Goal: Task Accomplishment & Management: Use online tool/utility

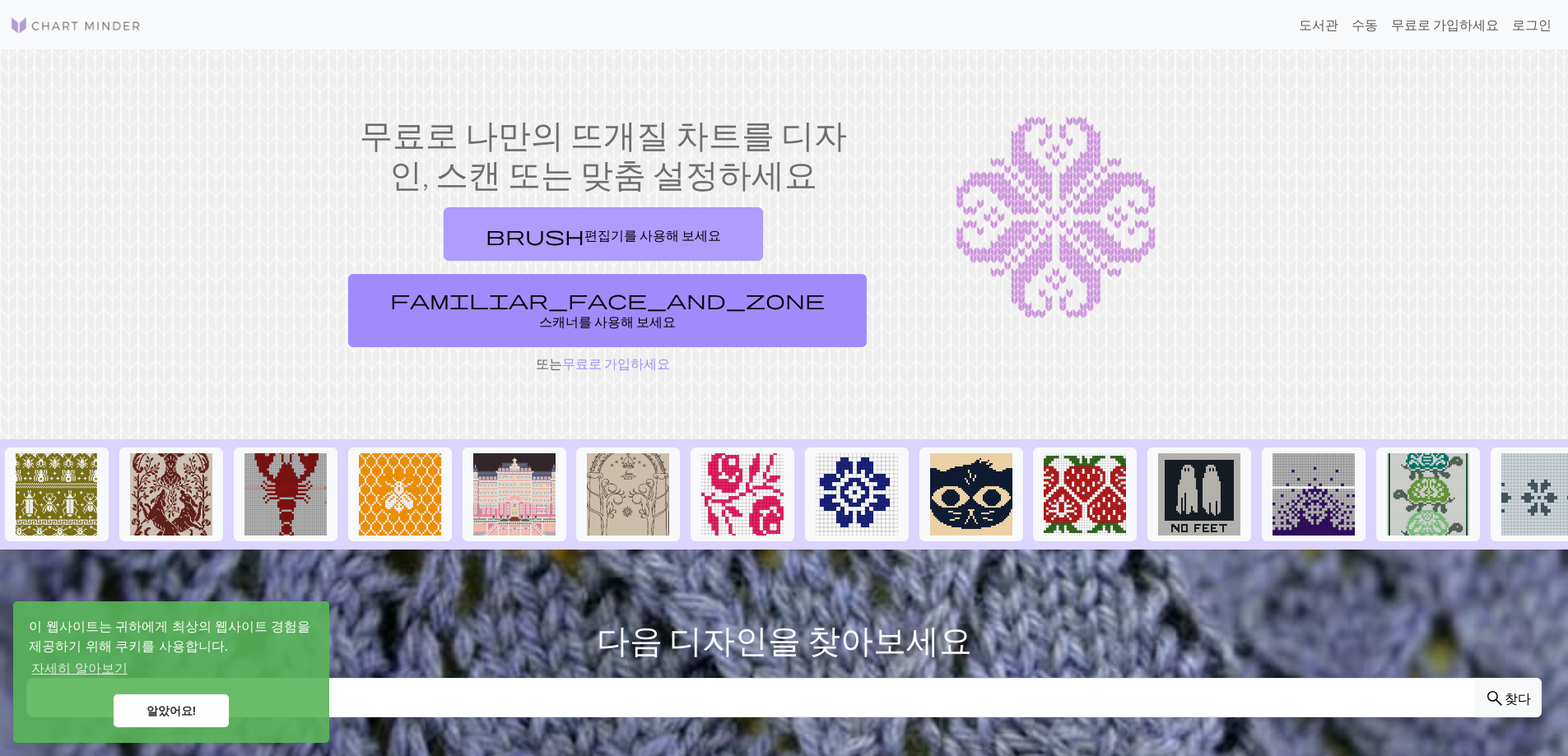
click at [545, 246] on link "brush 편집기를 사용해 보세요" at bounding box center [604, 234] width 319 height 54
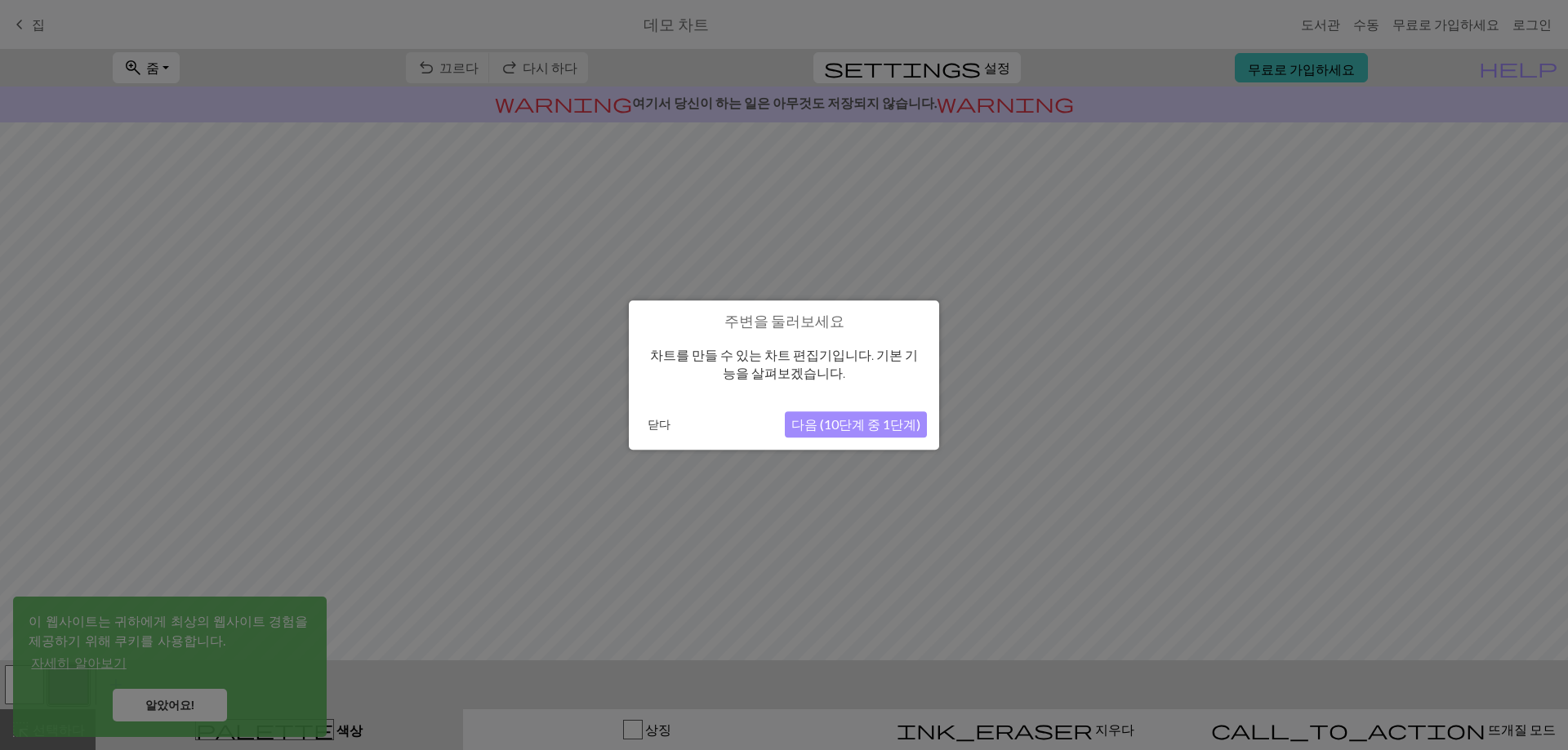
click at [849, 425] on font "다음 (10단계 중 1단계)" at bounding box center [855, 424] width 129 height 16
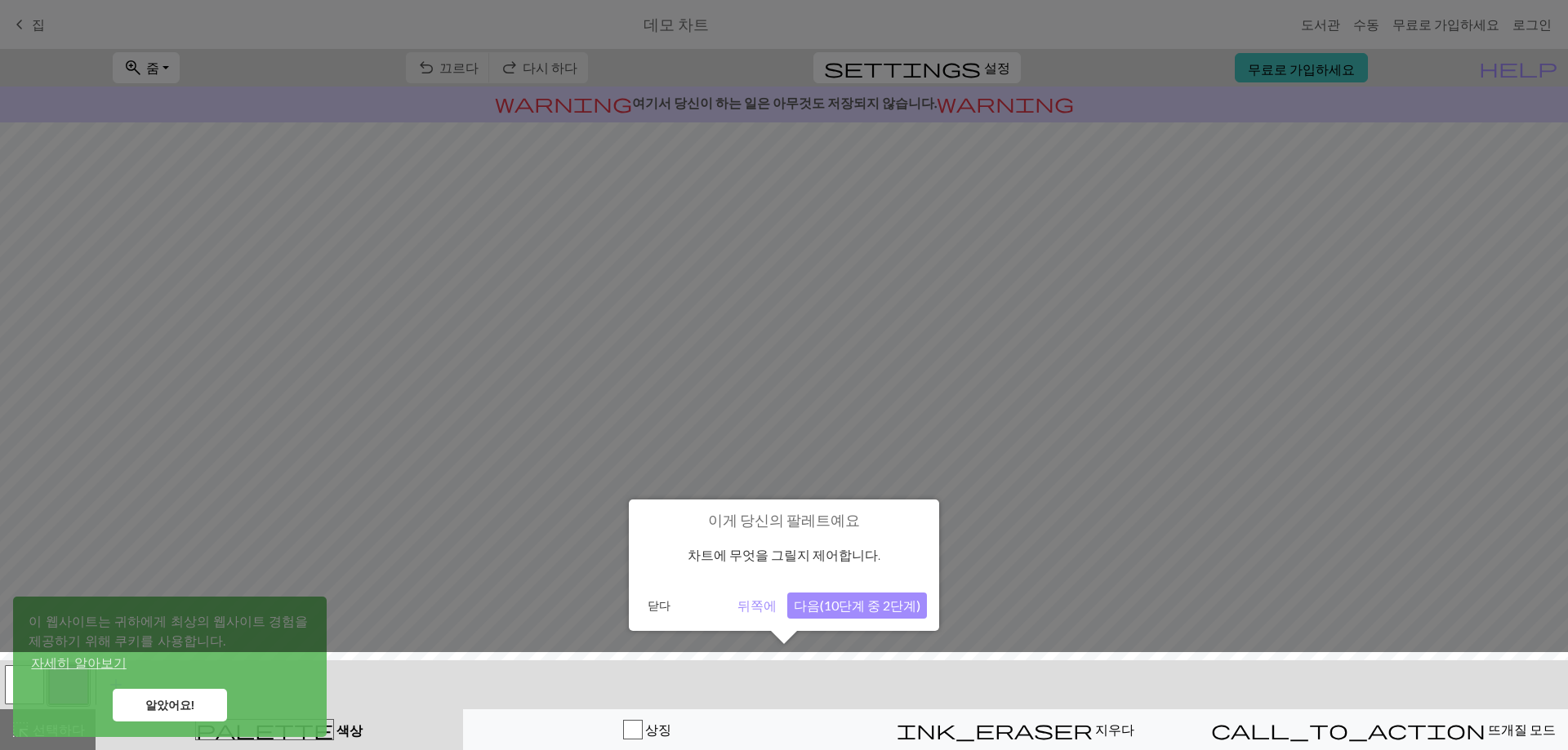
click at [884, 615] on button "다음(10단계 중 2단계)" at bounding box center [857, 605] width 140 height 26
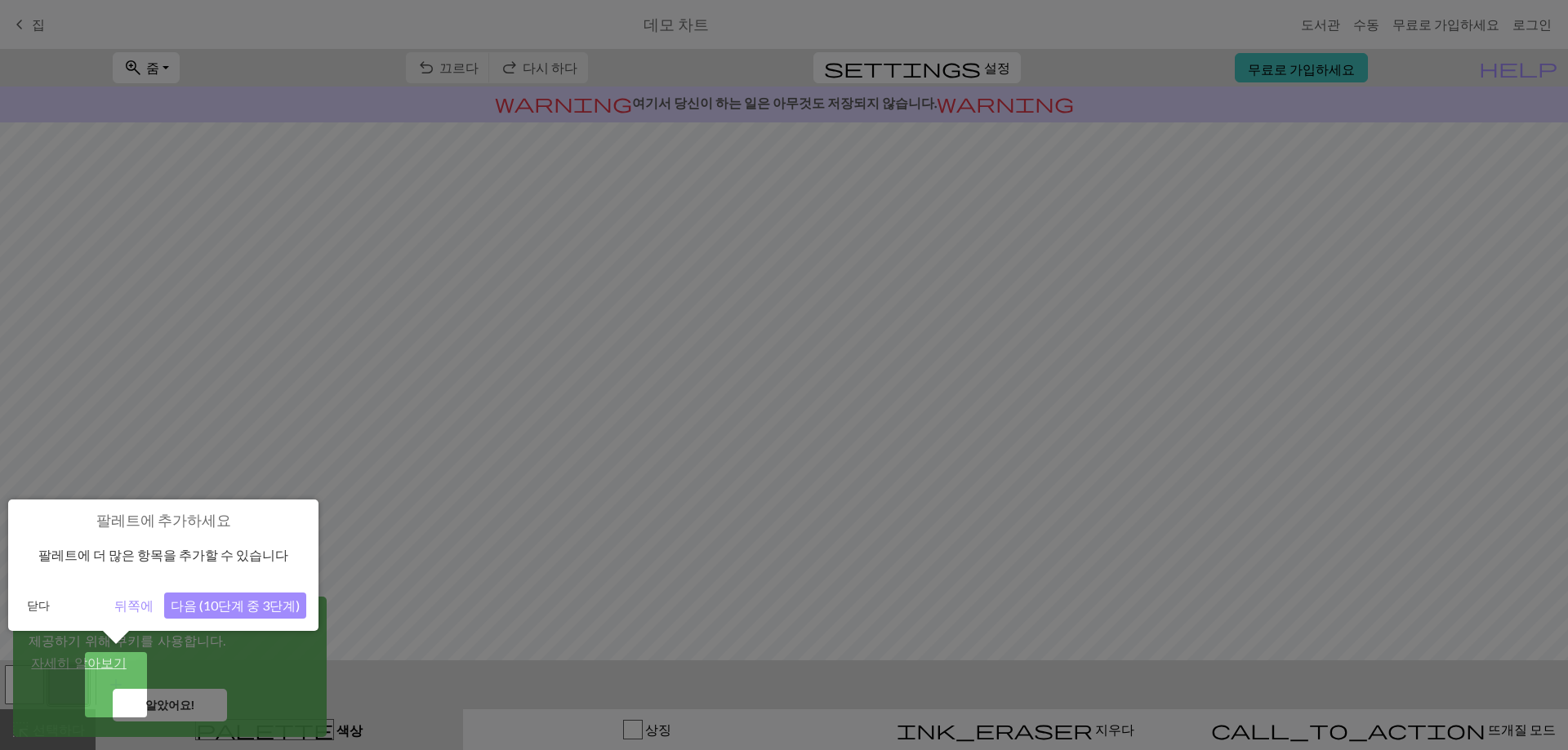
click at [227, 600] on font "다음 (10단계 중 3단계)" at bounding box center [235, 605] width 129 height 16
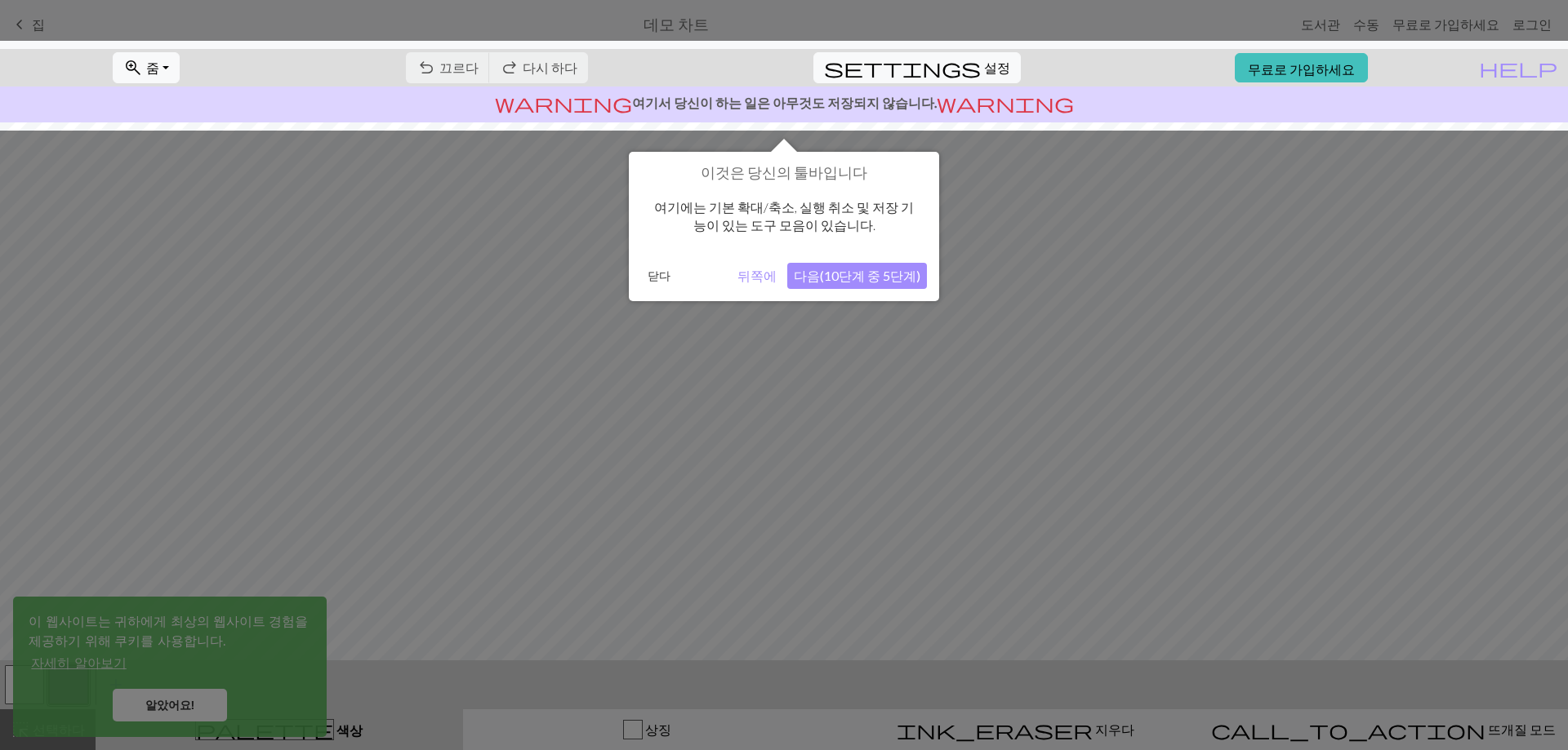
click at [859, 284] on button "다음(10단계 중 5단계)" at bounding box center [857, 276] width 140 height 26
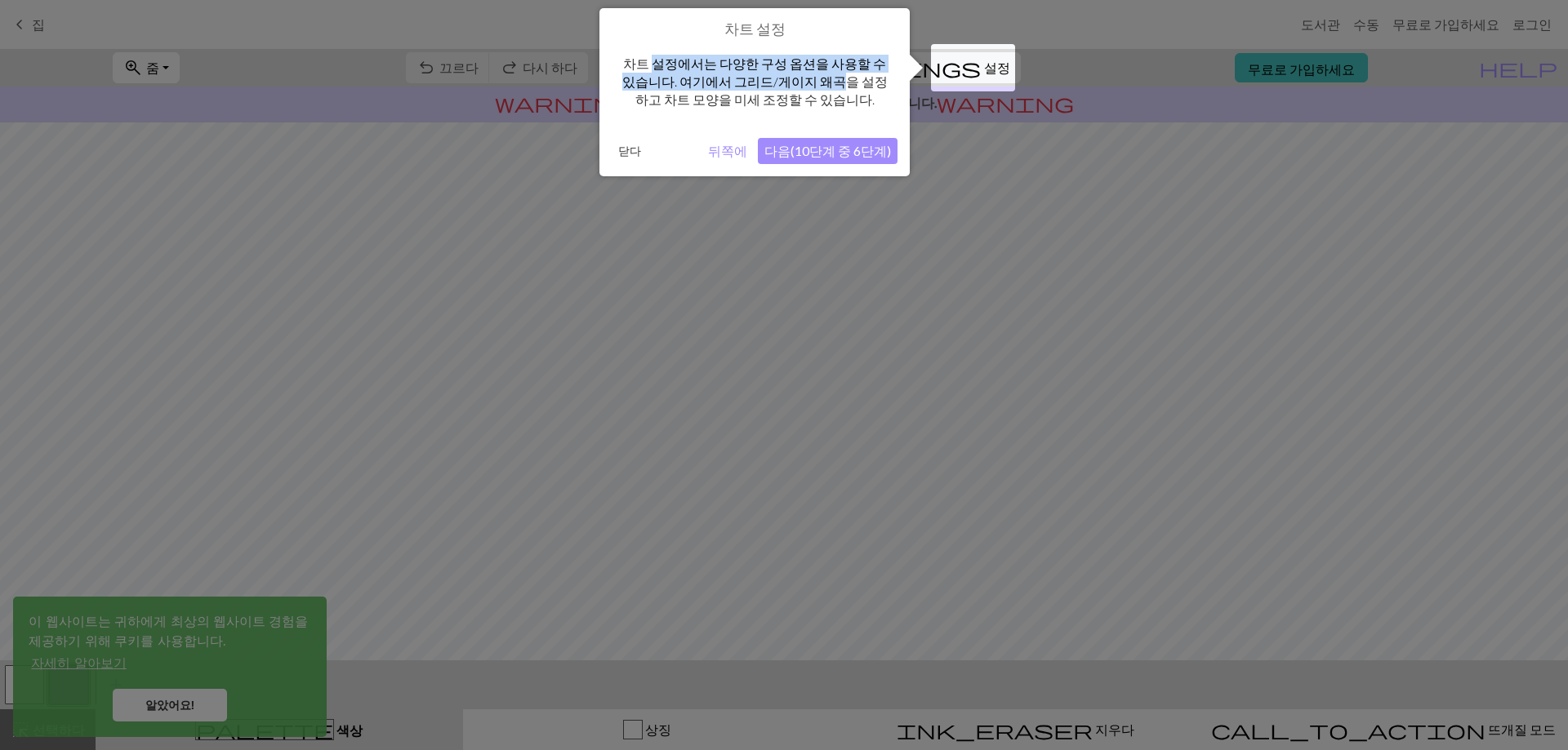
drag, startPoint x: 653, startPoint y: 70, endPoint x: 819, endPoint y: 77, distance: 166.1
click at [819, 77] on font "차트 설정에서는 다양한 구성 옵션을 사용할 수 있습니다. 여기에서 그리드/게이지 왜곡을 설정하고 차트 모양을 미세 조정할 수 있습니다." at bounding box center [754, 82] width 266 height 52
click at [825, 145] on font "다음(10단계 중 6단계)" at bounding box center [828, 151] width 127 height 16
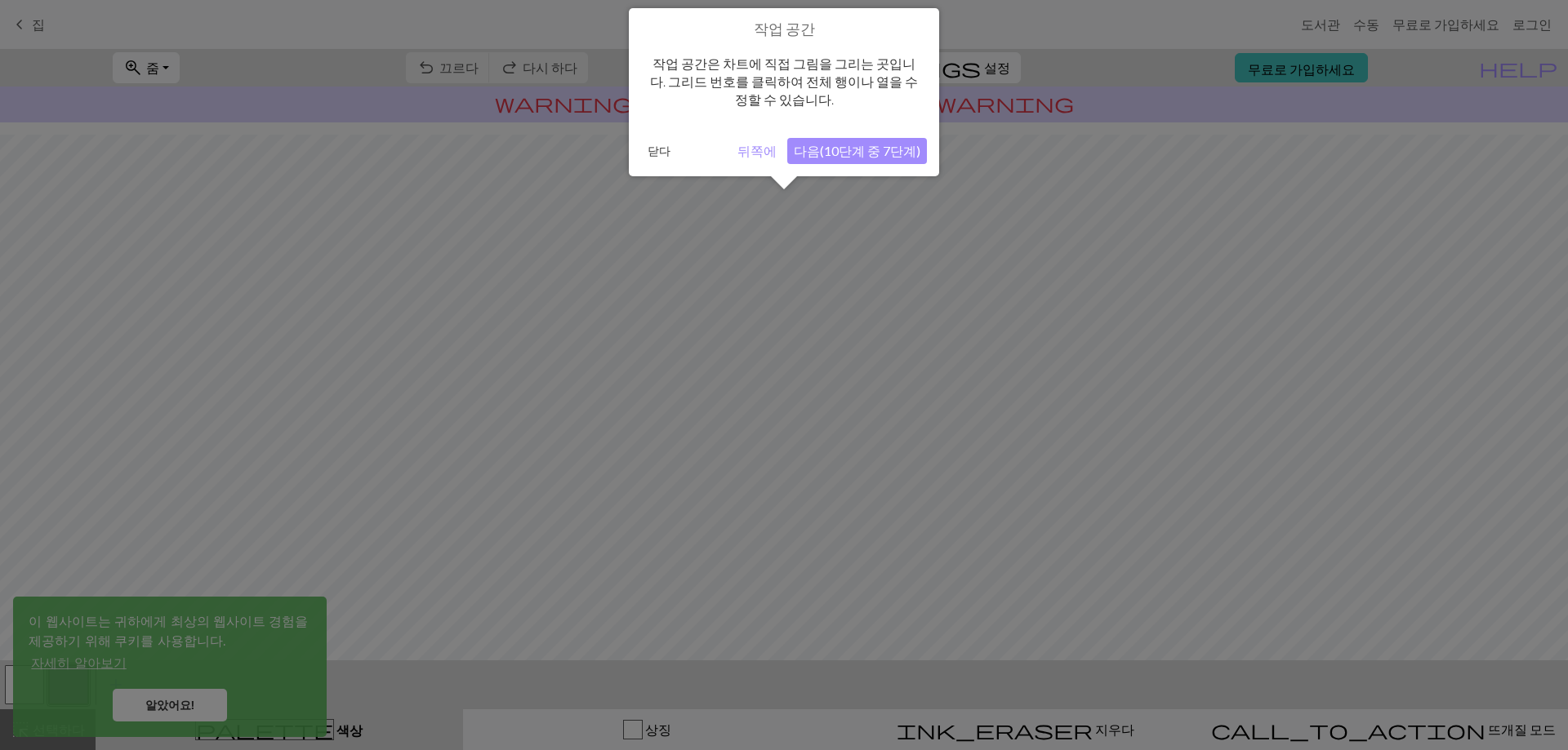
scroll to position [70, 0]
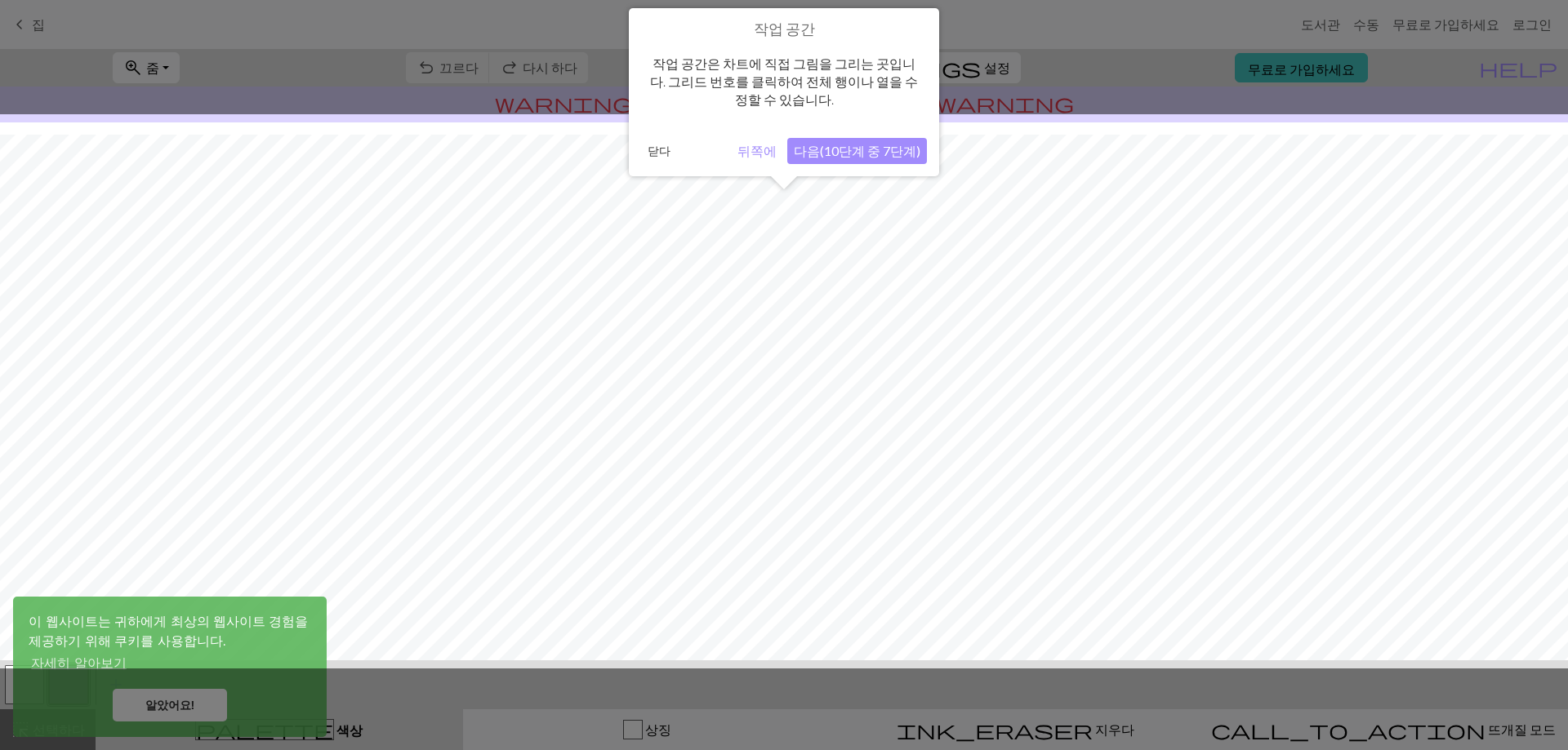
click at [825, 147] on font "다음(10단계 중 7단계)" at bounding box center [857, 151] width 127 height 16
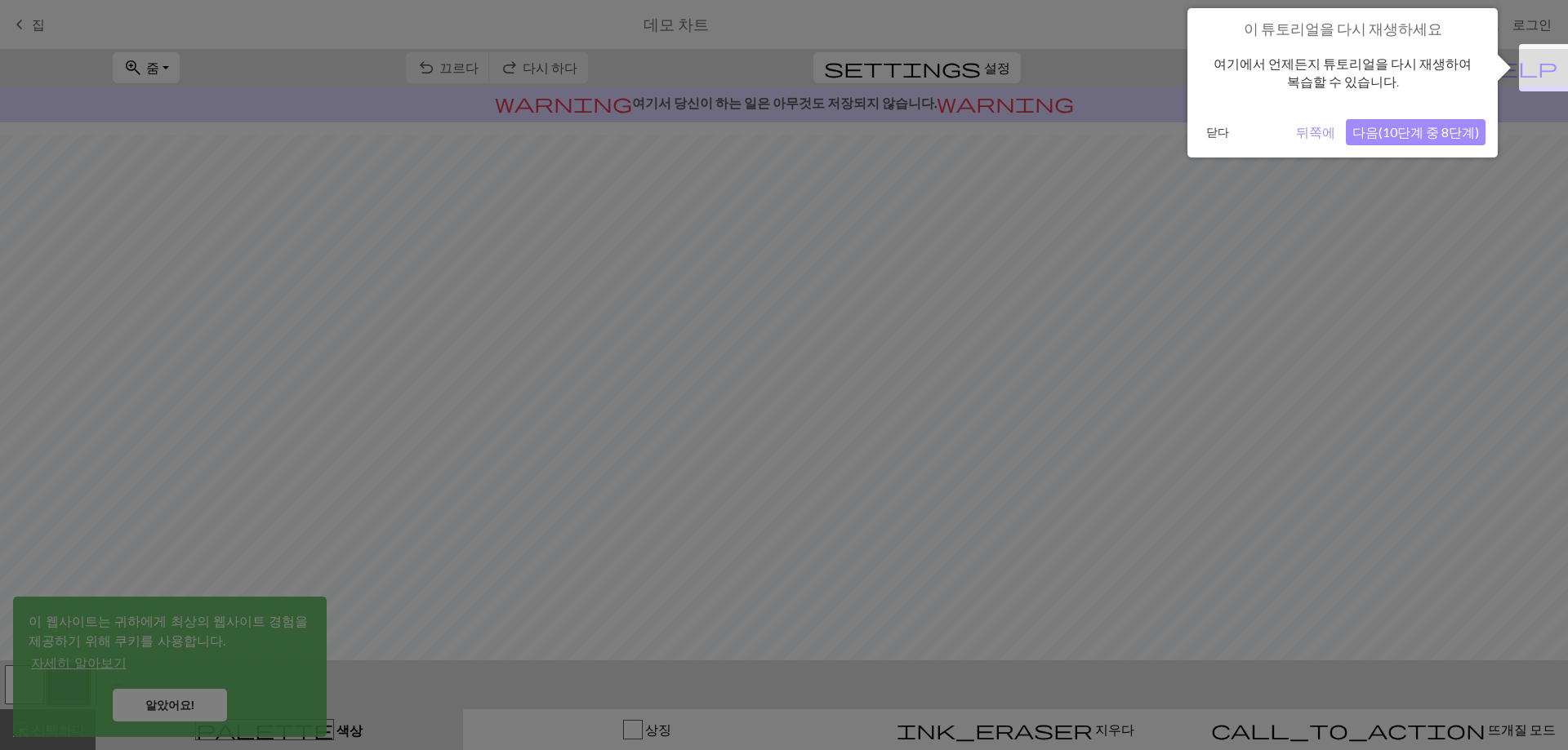
click at [1392, 142] on button "다음(10단계 중 8단계)" at bounding box center [1416, 132] width 140 height 26
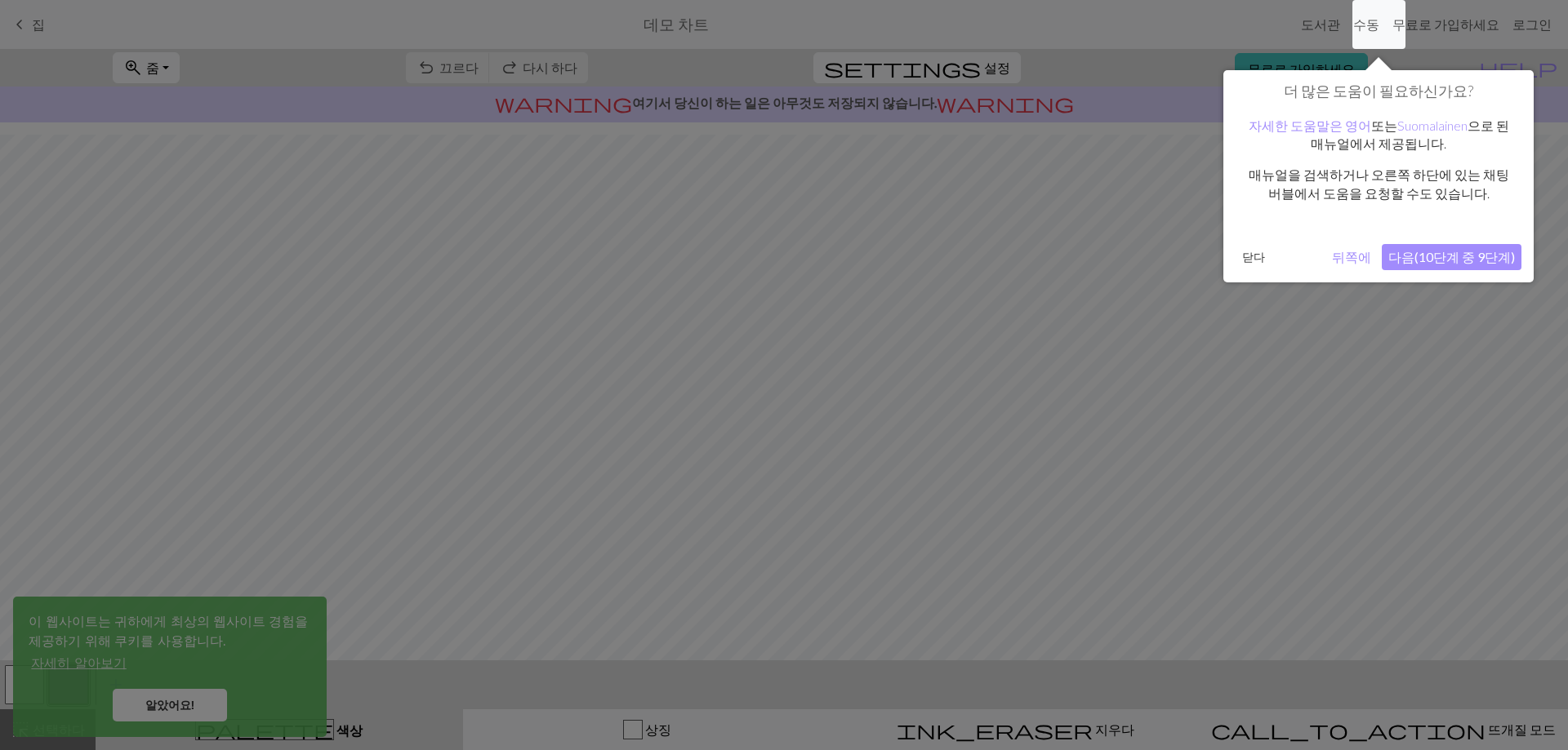
click at [1458, 266] on button "다음(10단계 중 9단계)" at bounding box center [1451, 256] width 140 height 26
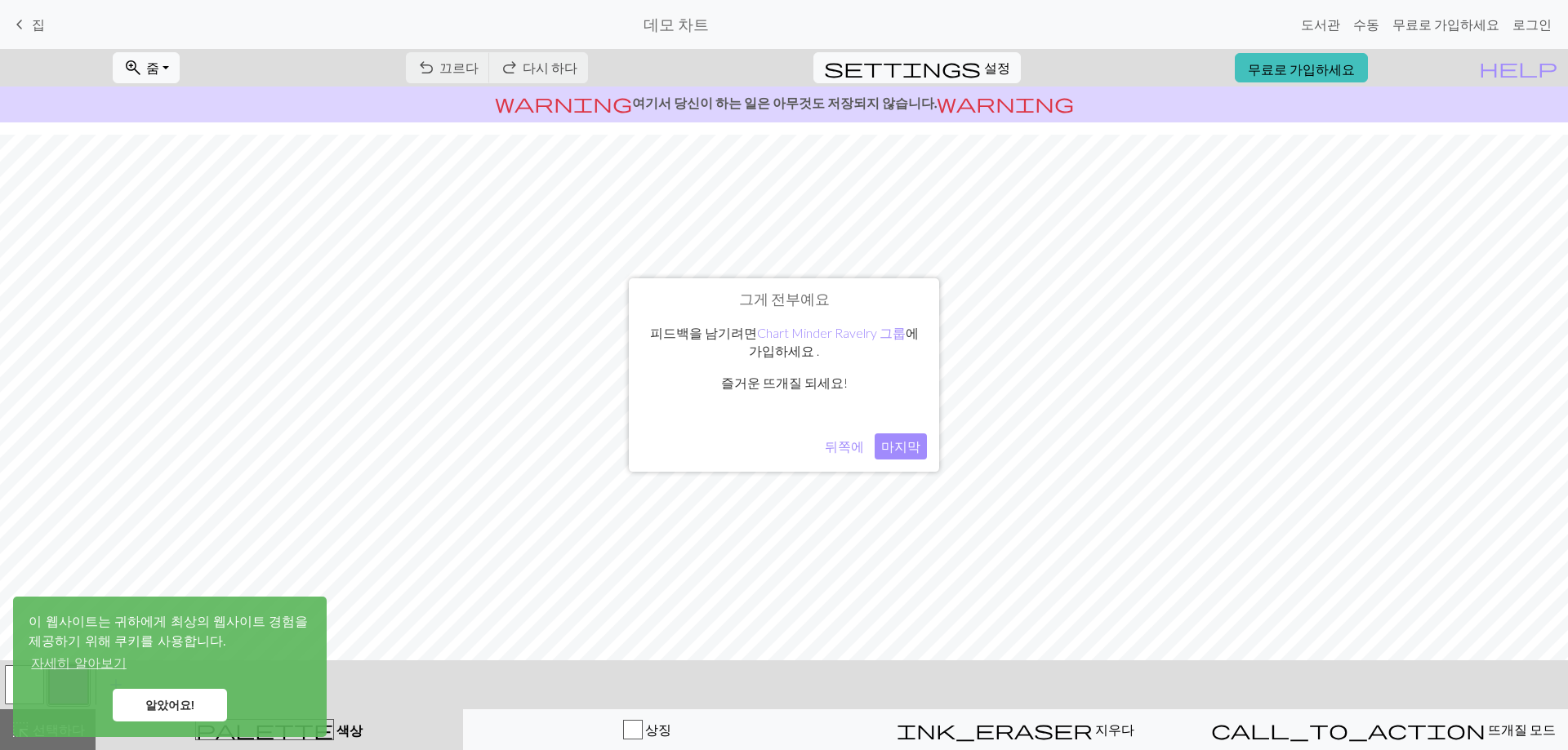
click at [900, 442] on font "마지막" at bounding box center [900, 446] width 39 height 16
click at [172, 709] on font "알았어요!" at bounding box center [171, 705] width 50 height 13
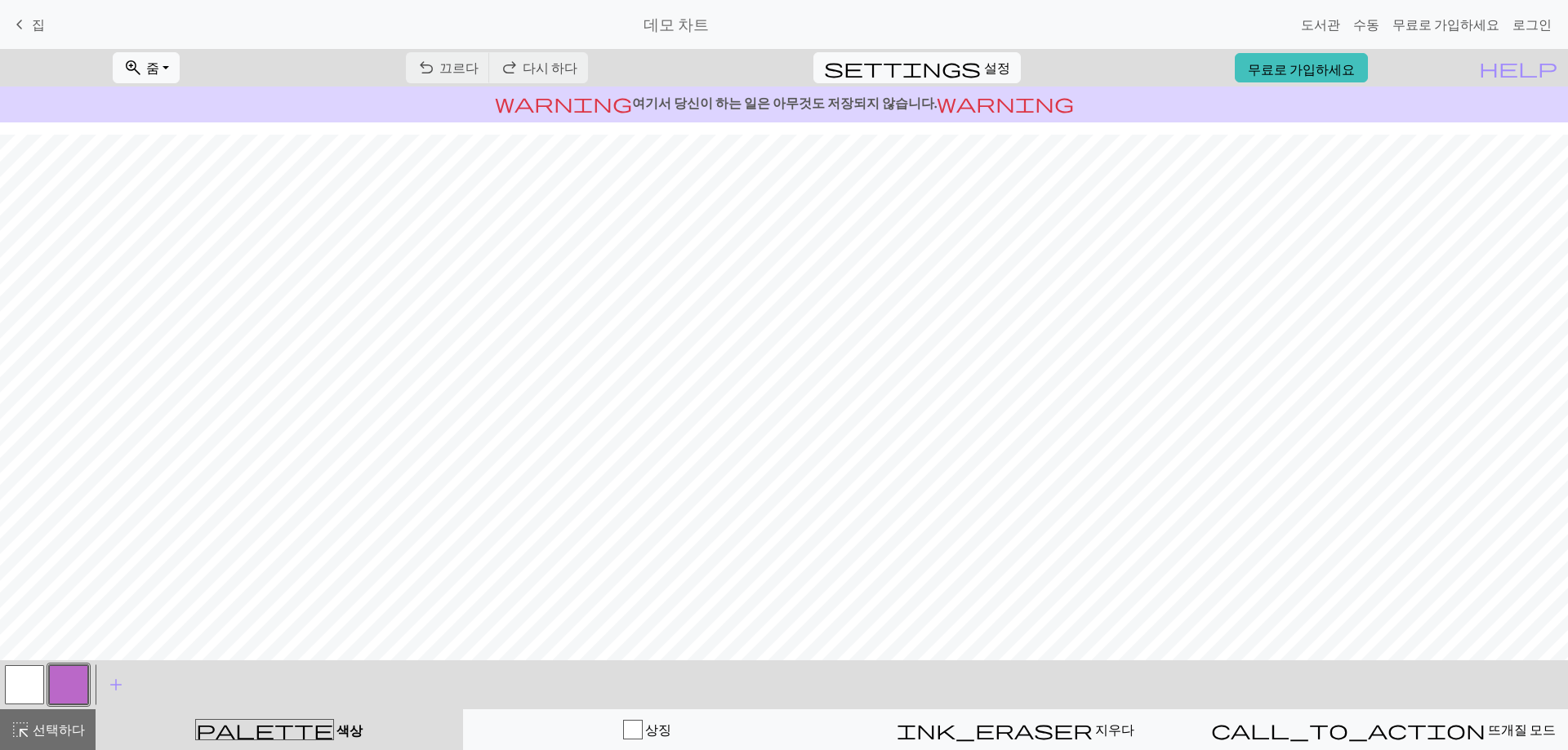
click at [67, 688] on body "이 웹사이트는 귀하에게 최상의 웹사이트 경험을 제공하기 위해 쿠키를 사용합니다. 자세히 알아보기 알았어요! keyboard_arrow_left…" at bounding box center [784, 375] width 1568 height 750
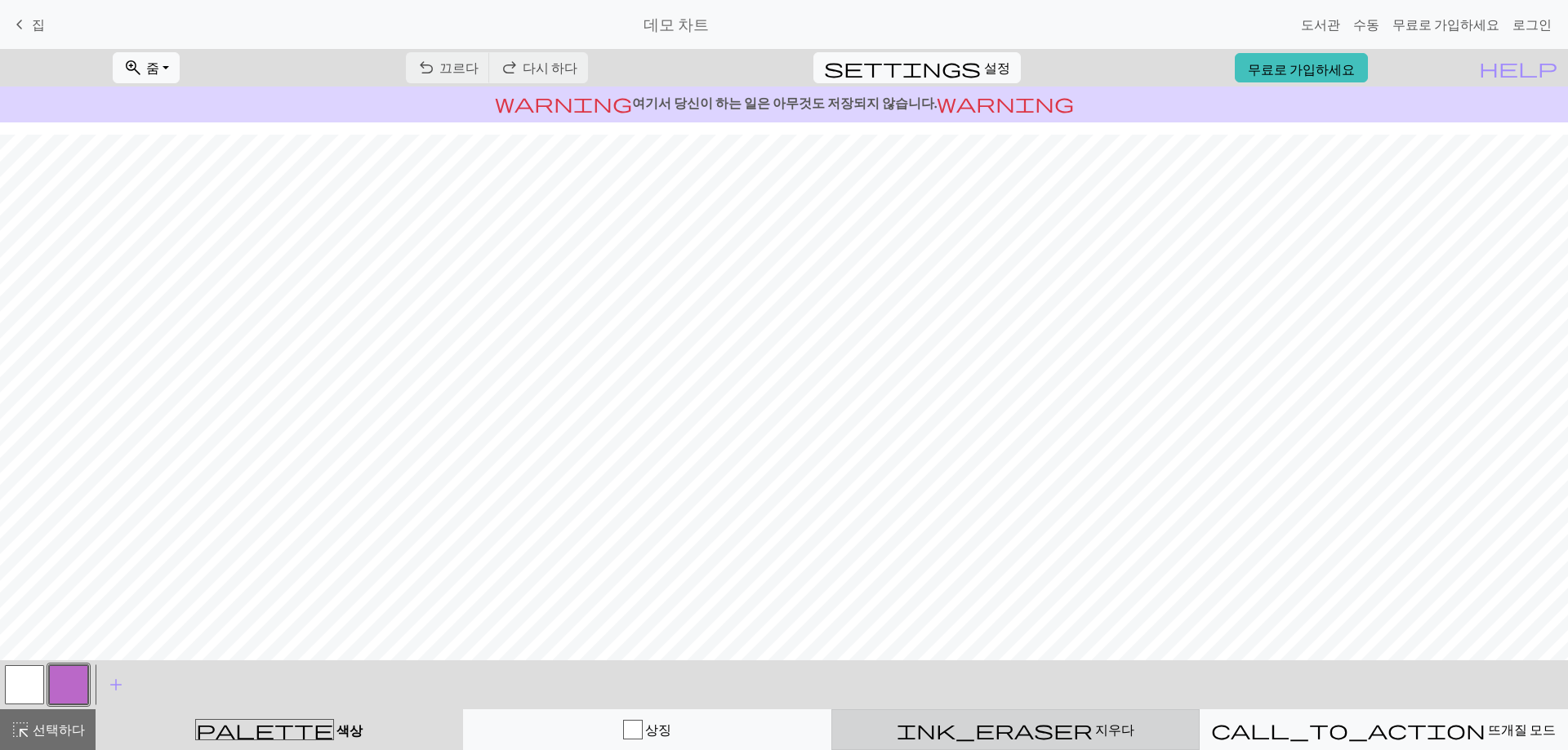
click at [982, 726] on div "ink_eraser 지우다 지우다" at bounding box center [1015, 730] width 347 height 20
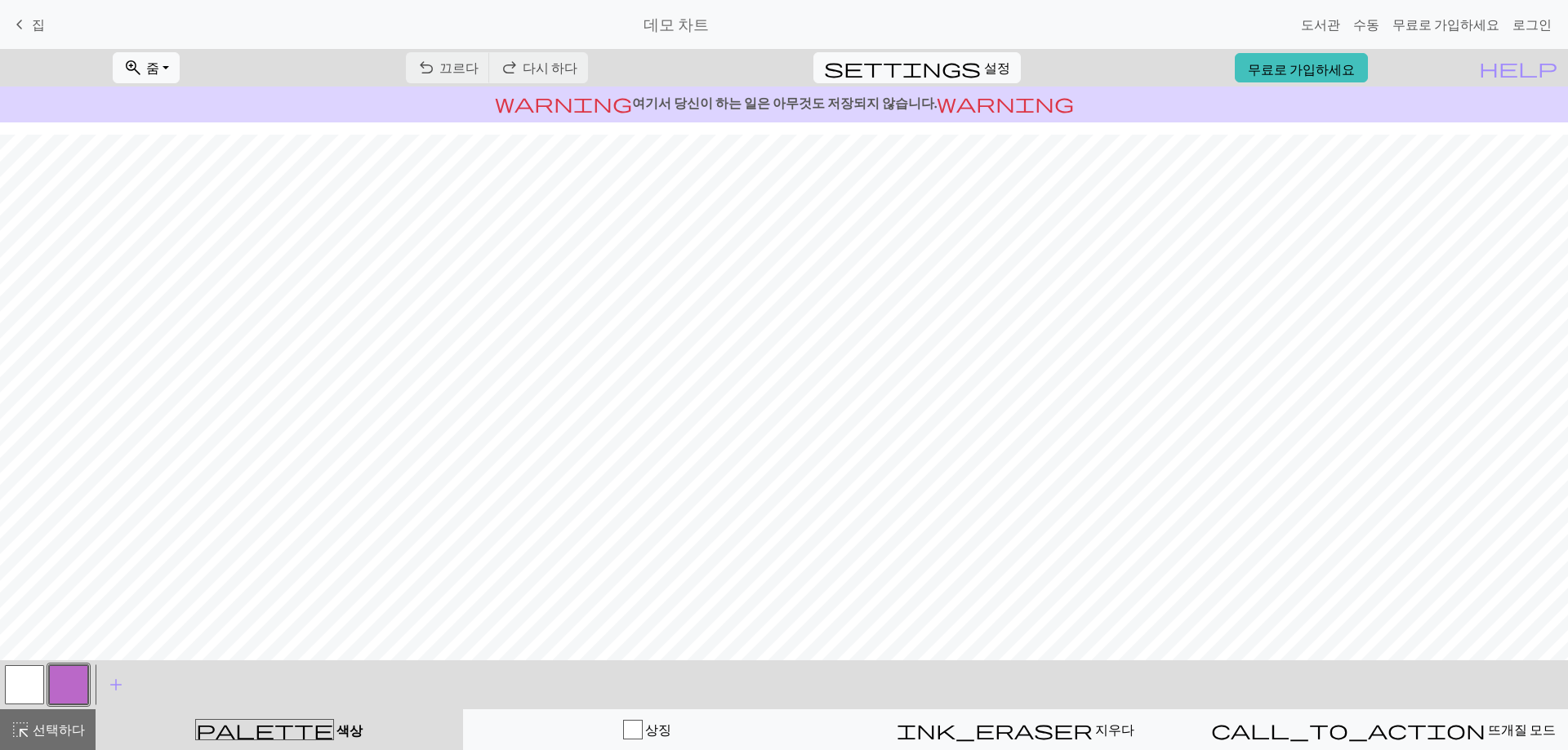
scroll to position [21, 0]
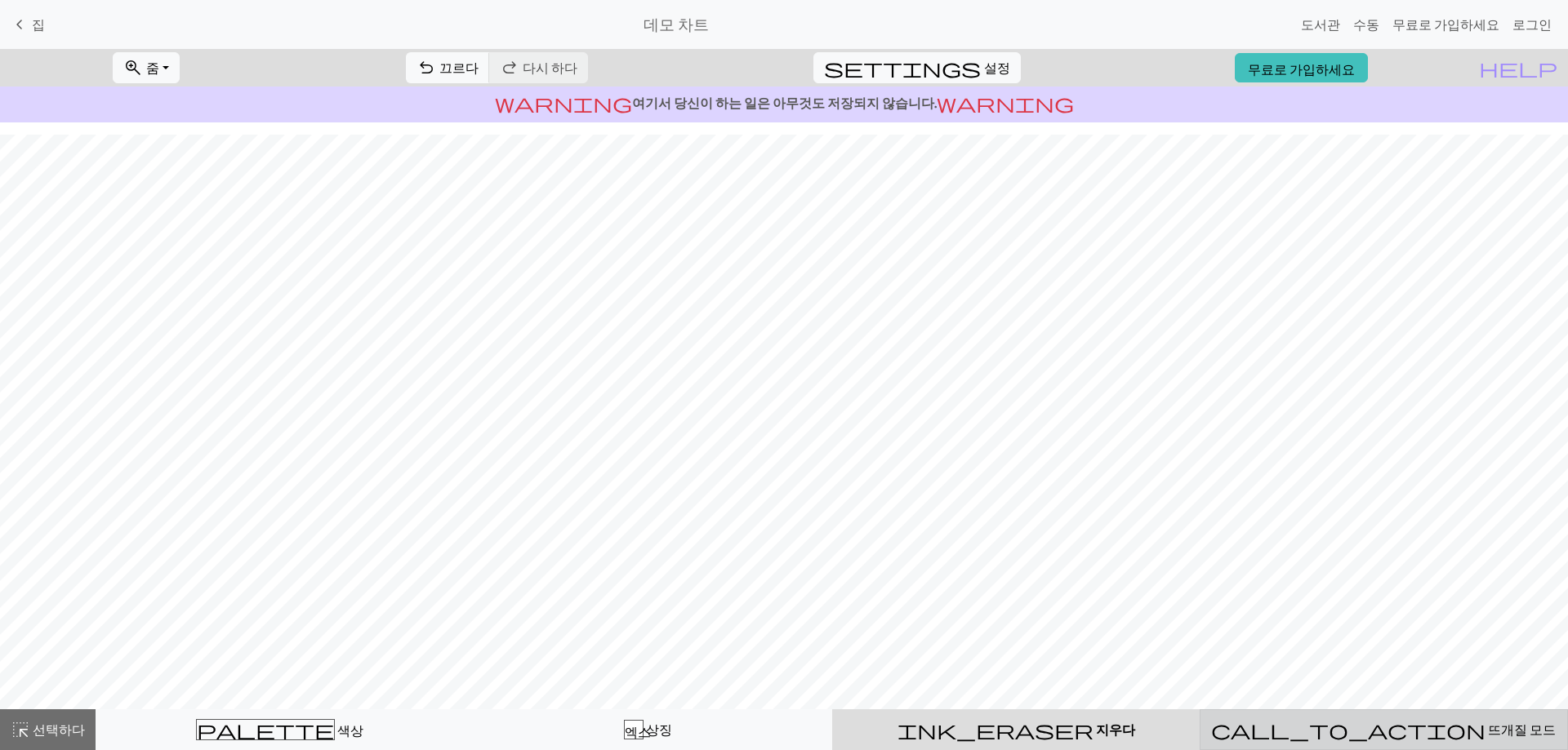
click at [1488, 730] on font "뜨개질 모드" at bounding box center [1521, 729] width 67 height 16
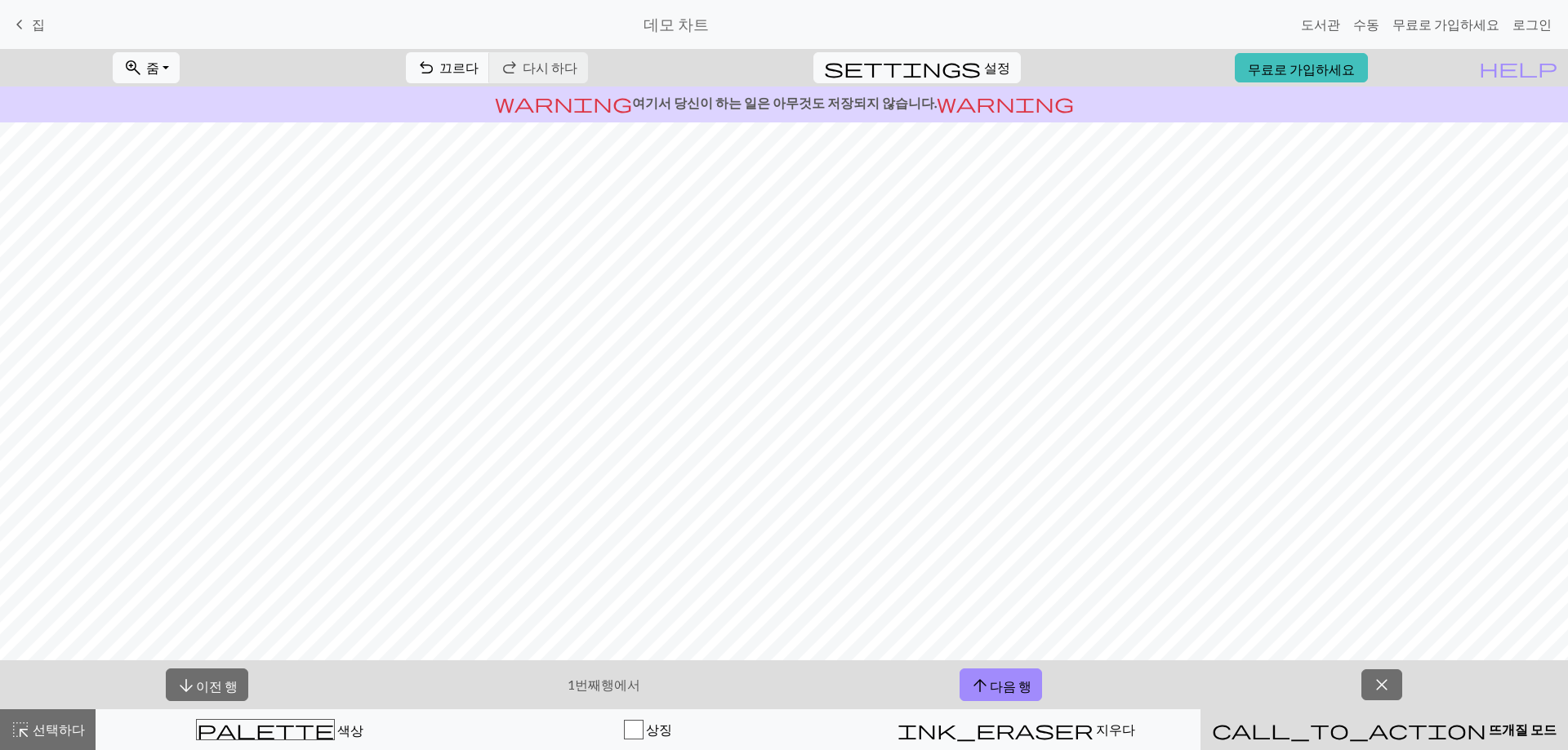
click at [1366, 677] on button "close" at bounding box center [1381, 684] width 41 height 31
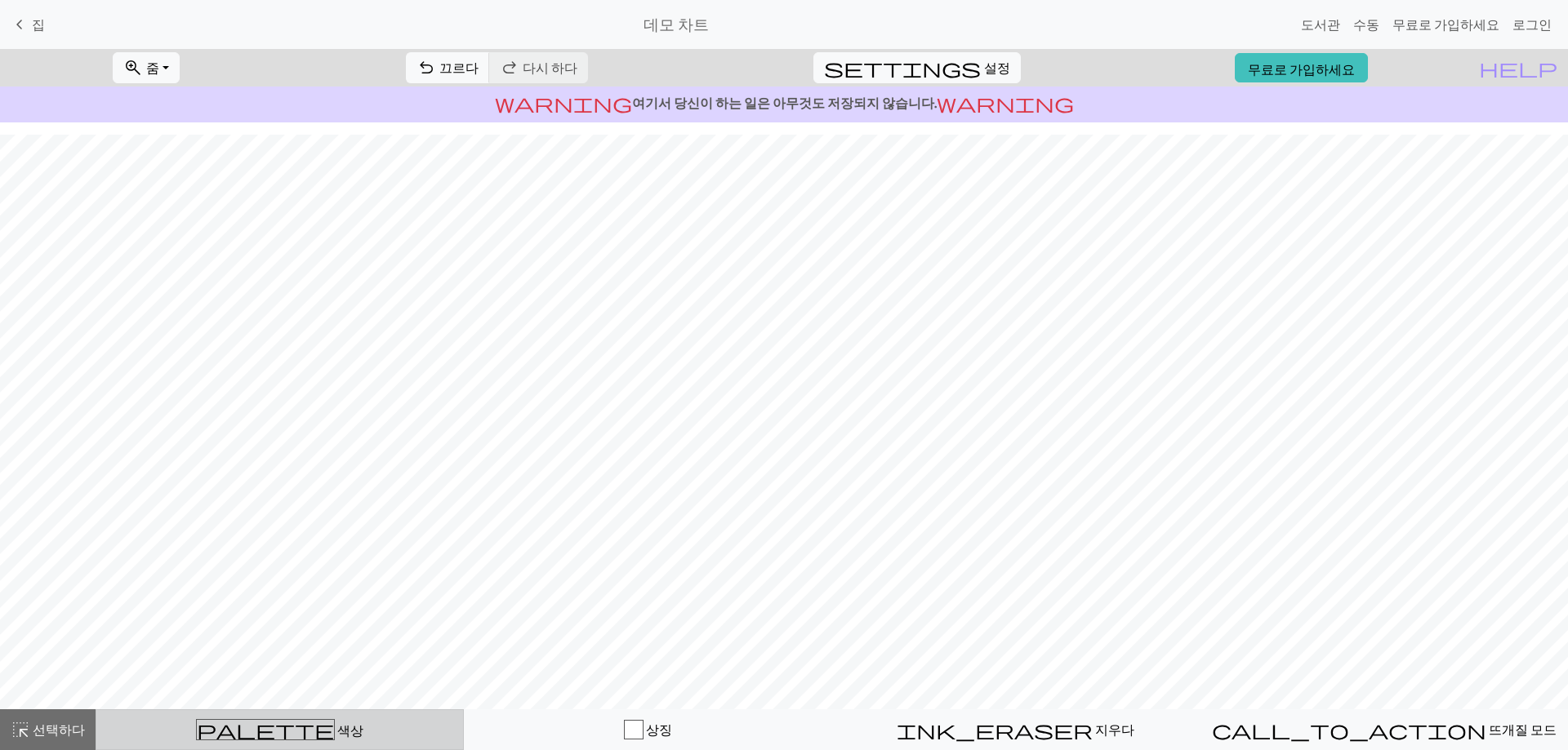
click at [254, 727] on span "palette" at bounding box center [265, 729] width 137 height 22
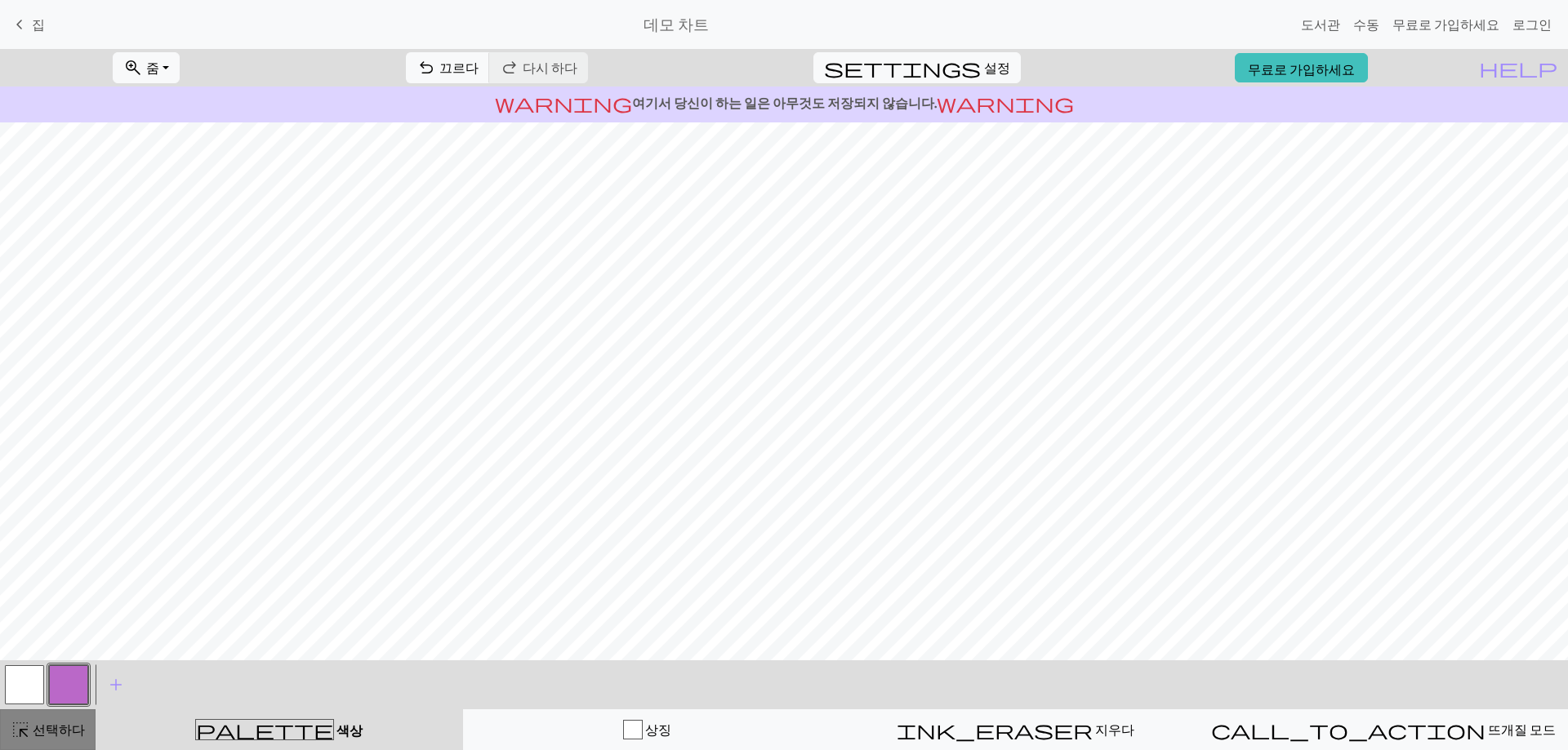
click at [32, 737] on font "선택하다" at bounding box center [58, 729] width 52 height 16
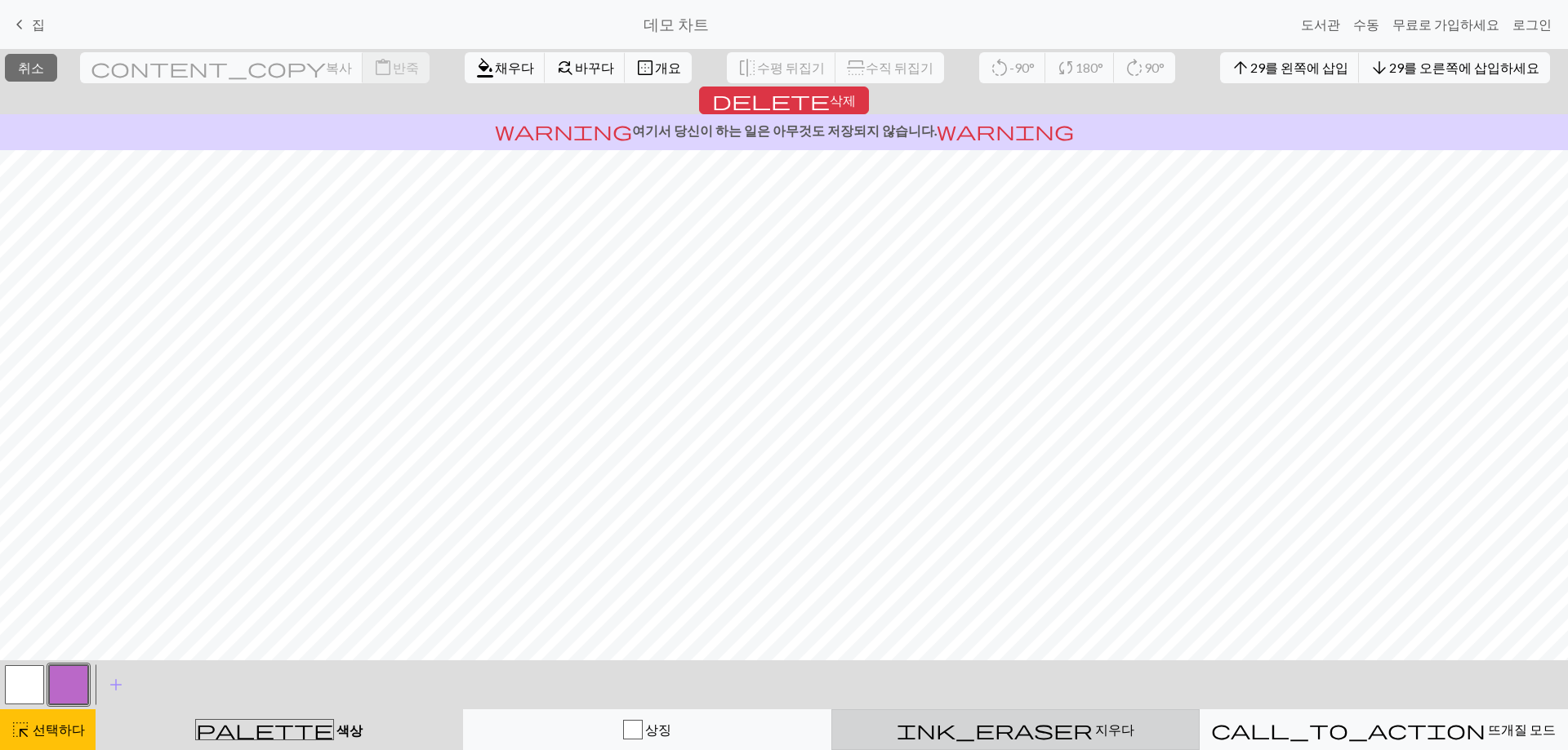
click at [983, 728] on div "ink_eraser 지우다 지우다" at bounding box center [1015, 730] width 347 height 20
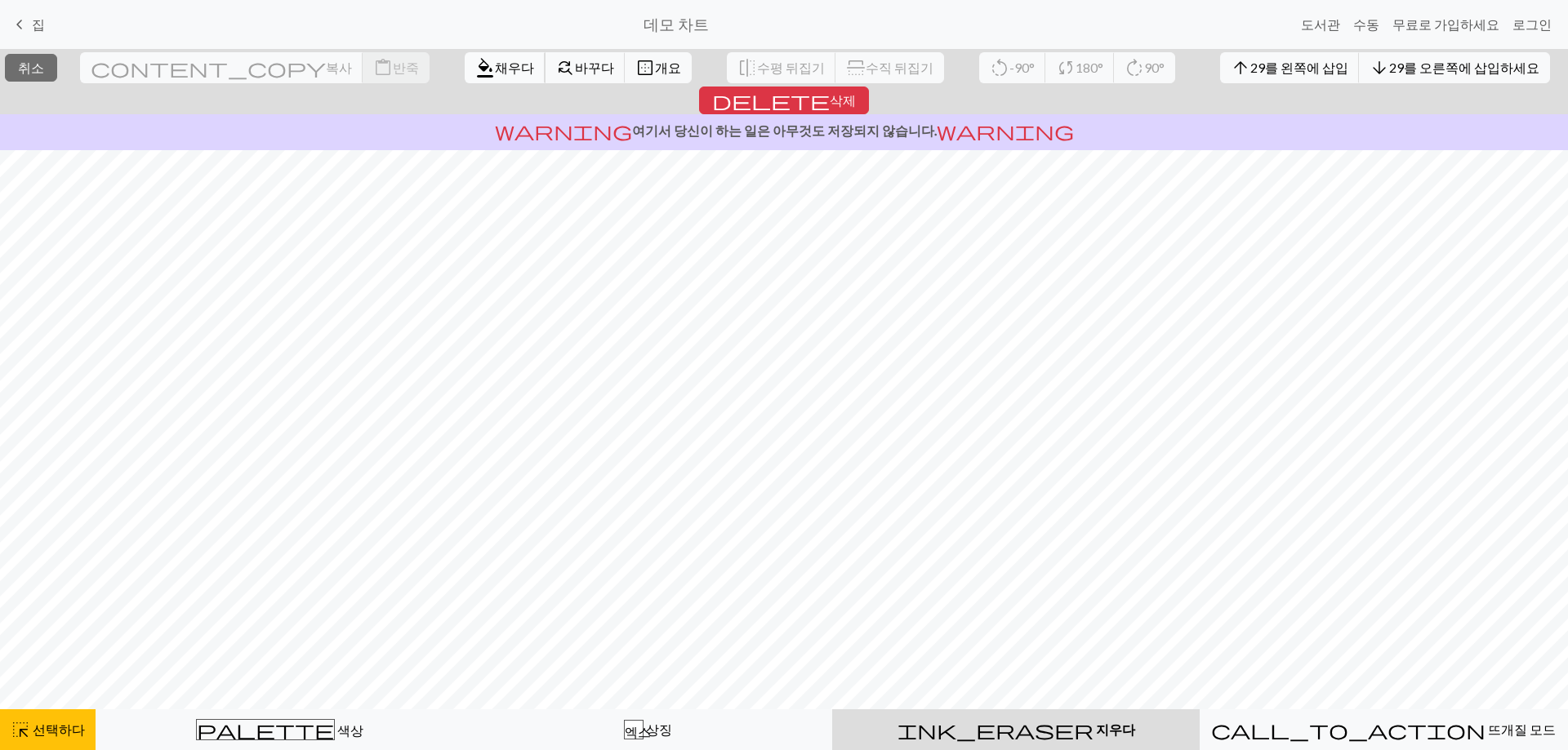
click at [475, 68] on span "format_color_fill" at bounding box center [485, 67] width 20 height 22
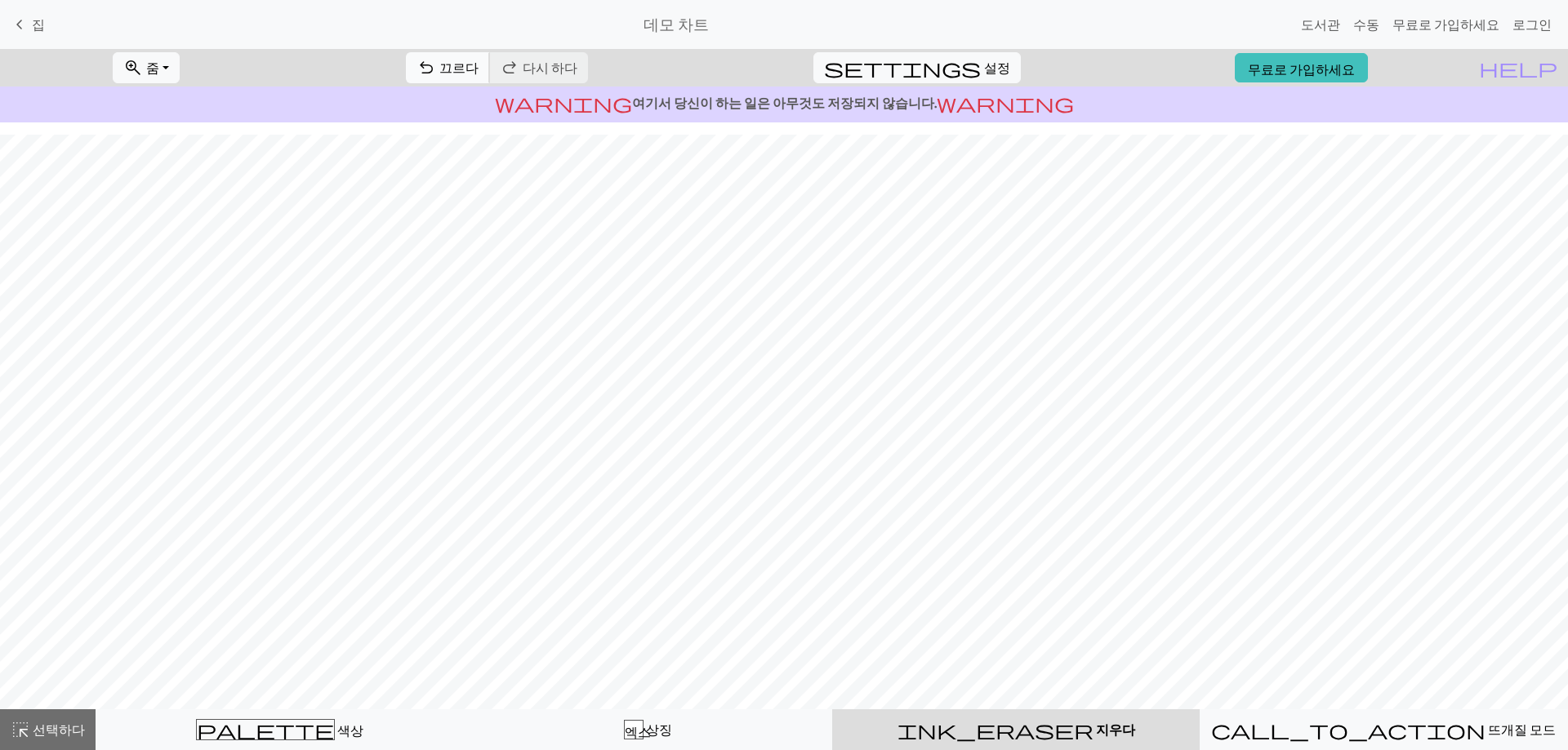
click at [479, 70] on font "끄르다" at bounding box center [459, 67] width 39 height 16
click at [32, 23] on font "집" at bounding box center [38, 24] width 13 height 16
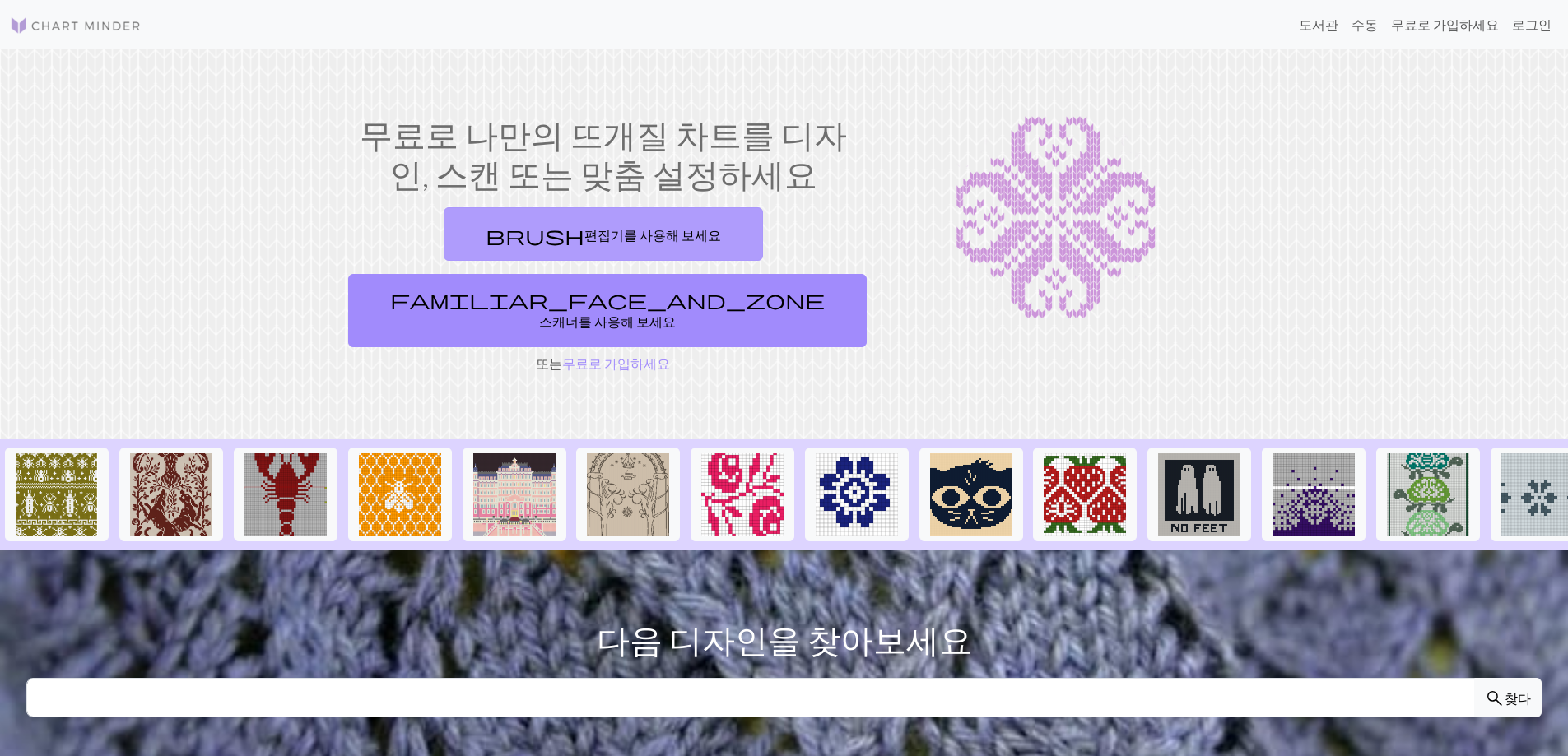
click at [584, 227] on font "편집기를 사용해 보세요" at bounding box center [652, 233] width 137 height 16
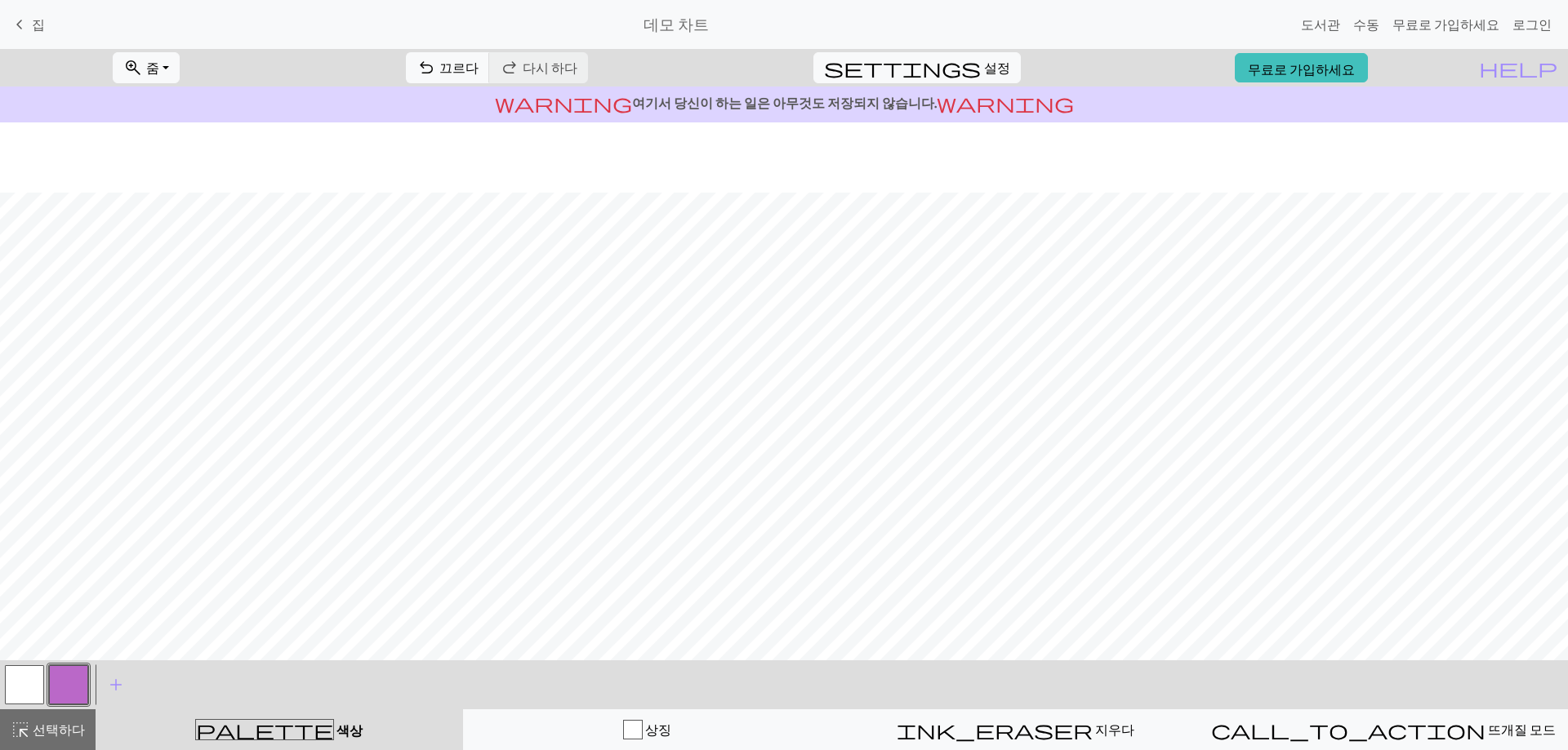
scroll to position [70, 0]
click at [118, 681] on span "add" at bounding box center [116, 684] width 20 height 22
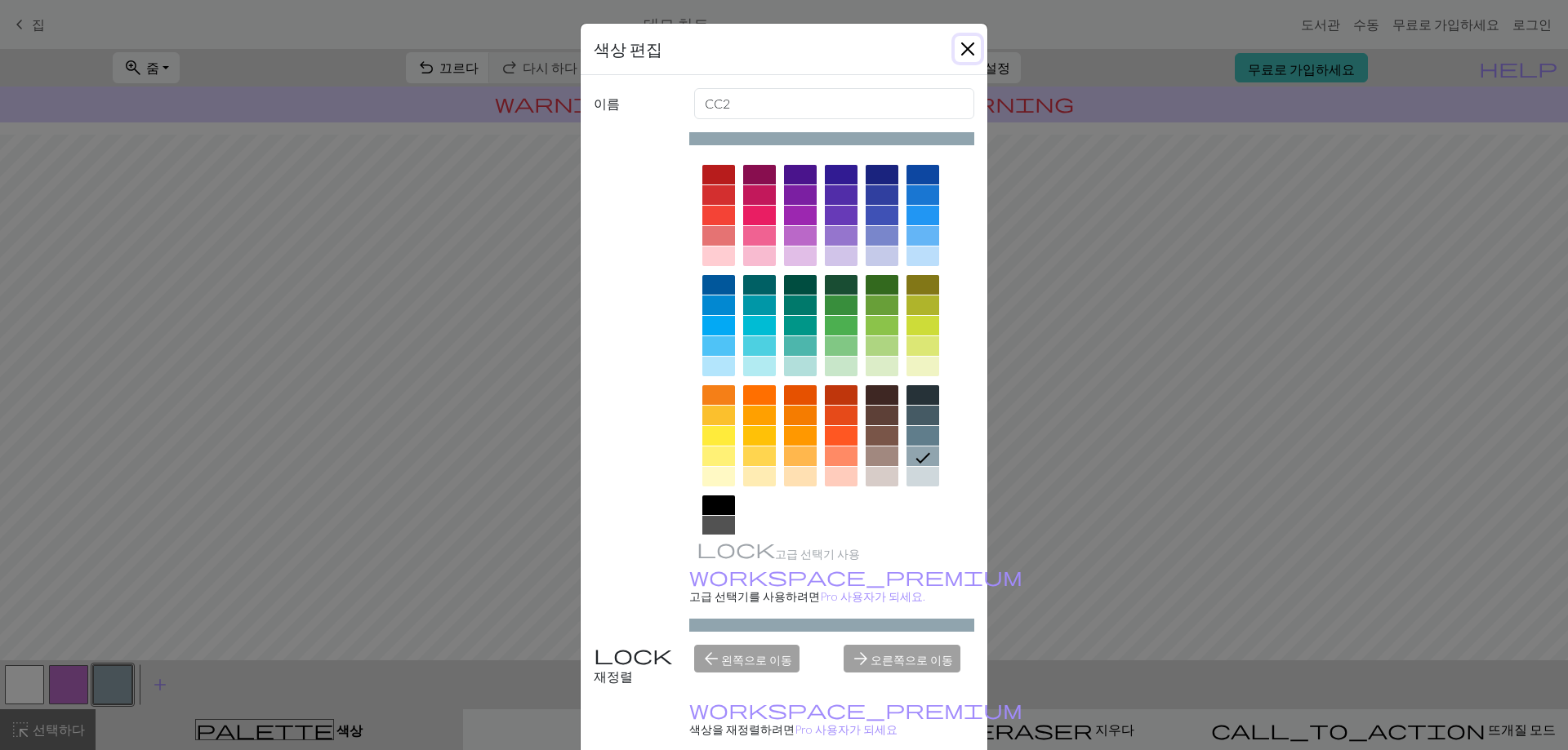
click at [958, 52] on button "닫다" at bounding box center [967, 48] width 26 height 26
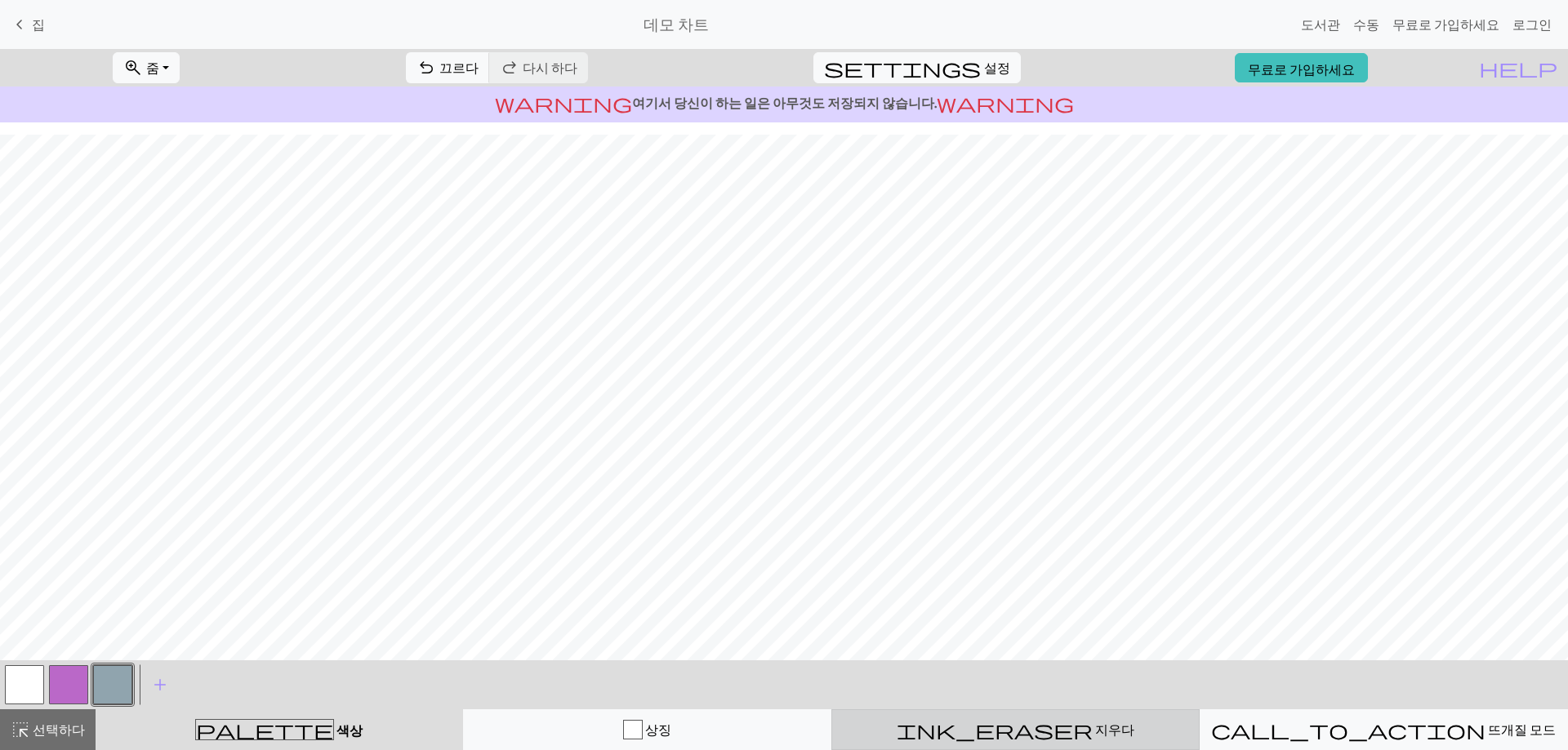
click at [971, 722] on div "ink_eraser 지우다 지우다" at bounding box center [1015, 730] width 347 height 20
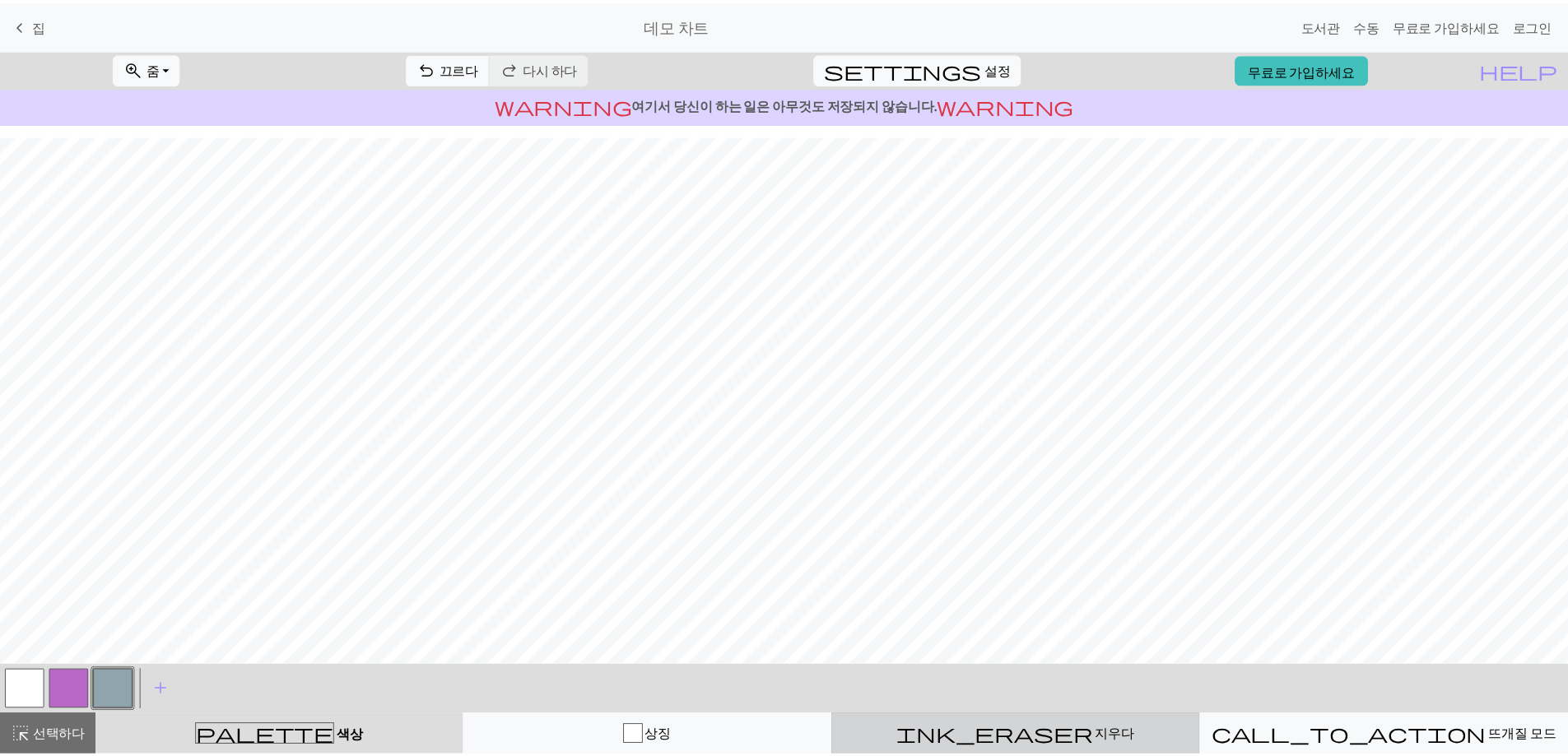
scroll to position [21, 0]
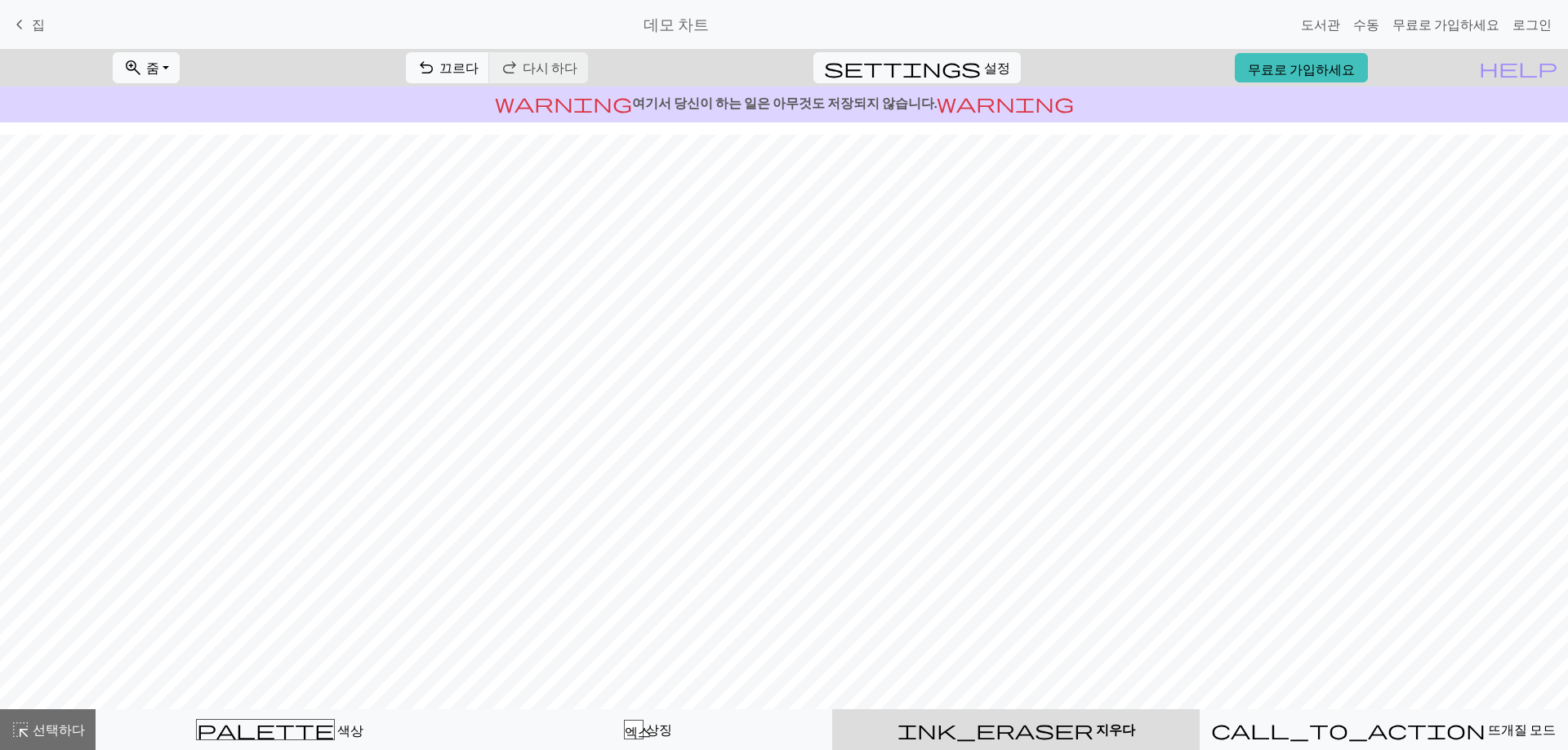
click at [983, 723] on div "ink_eraser 지우다 지우다" at bounding box center [1016, 730] width 348 height 20
drag, startPoint x: 983, startPoint y: 723, endPoint x: 969, endPoint y: 749, distance: 29.5
click at [969, 749] on button "ink_eraser 지우다 지우다" at bounding box center [1015, 729] width 367 height 41
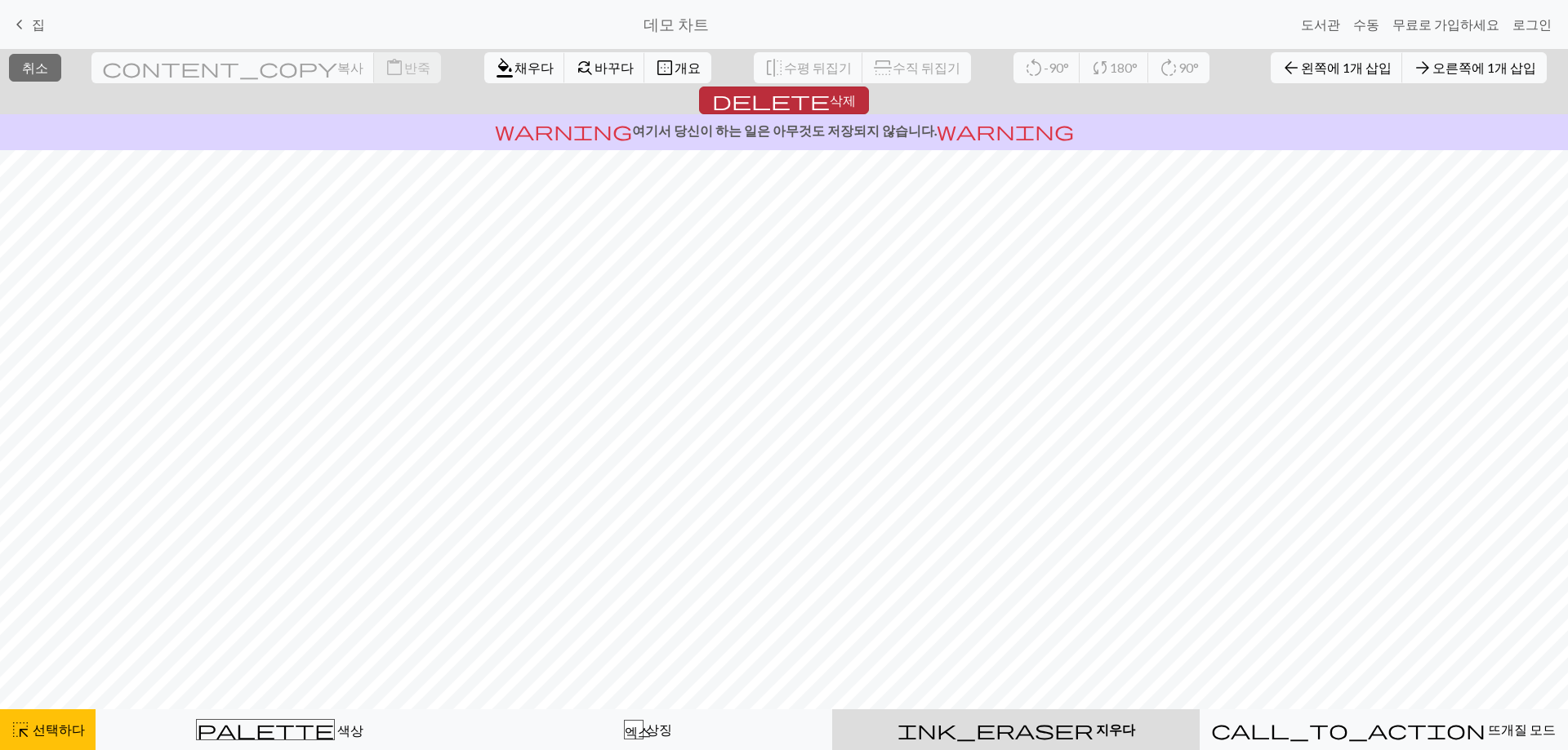
click at [869, 87] on button "delete 삭제" at bounding box center [784, 100] width 170 height 27
click at [1105, 733] on div "ink_eraser 지우다 지우다" at bounding box center [1016, 730] width 348 height 20
click at [1102, 729] on div "ink_eraser 지우다 지우다" at bounding box center [1016, 730] width 348 height 20
drag, startPoint x: 1046, startPoint y: 719, endPoint x: 1040, endPoint y: 698, distance: 21.8
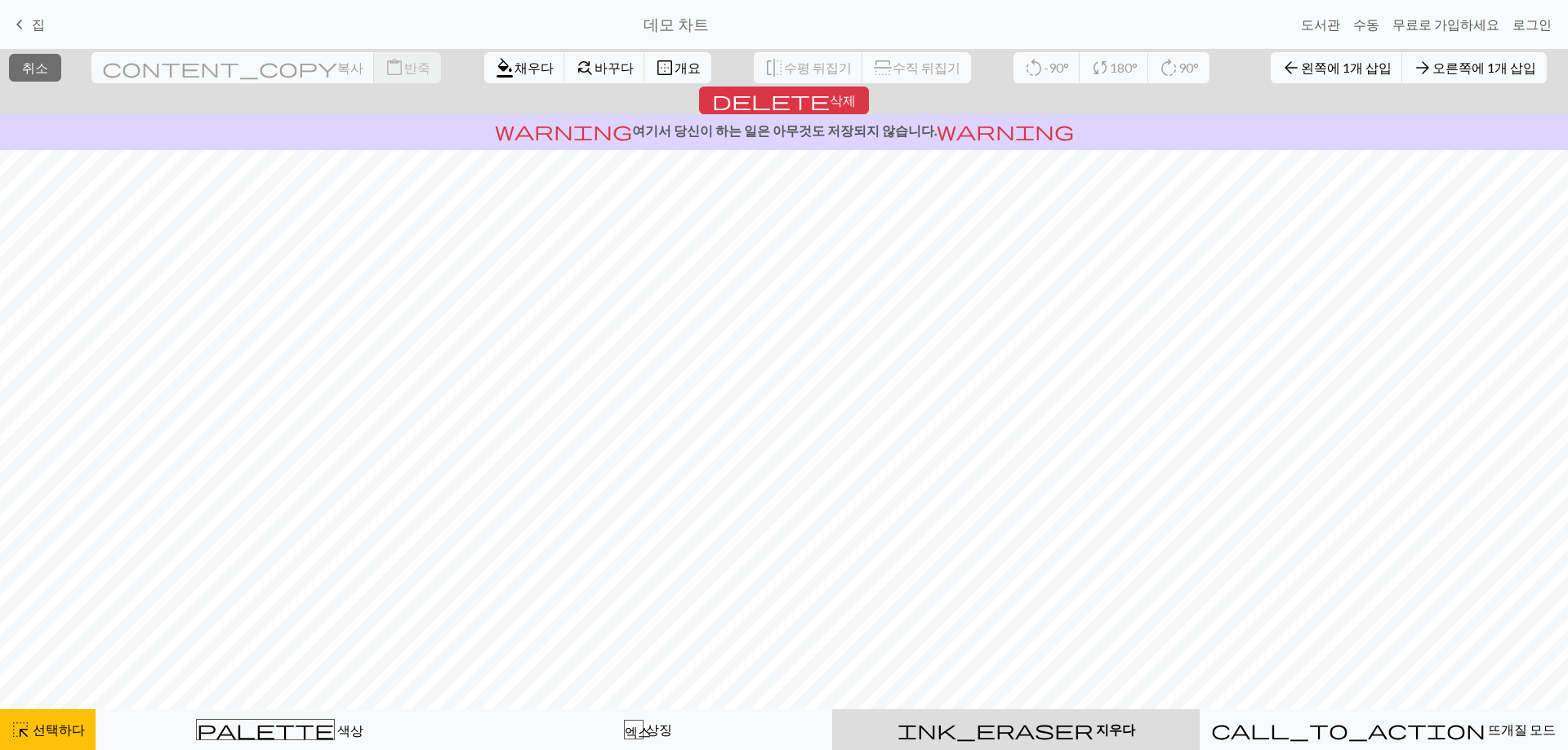
click at [1046, 718] on button "ink_eraser 지우다 지우다" at bounding box center [1015, 729] width 367 height 41
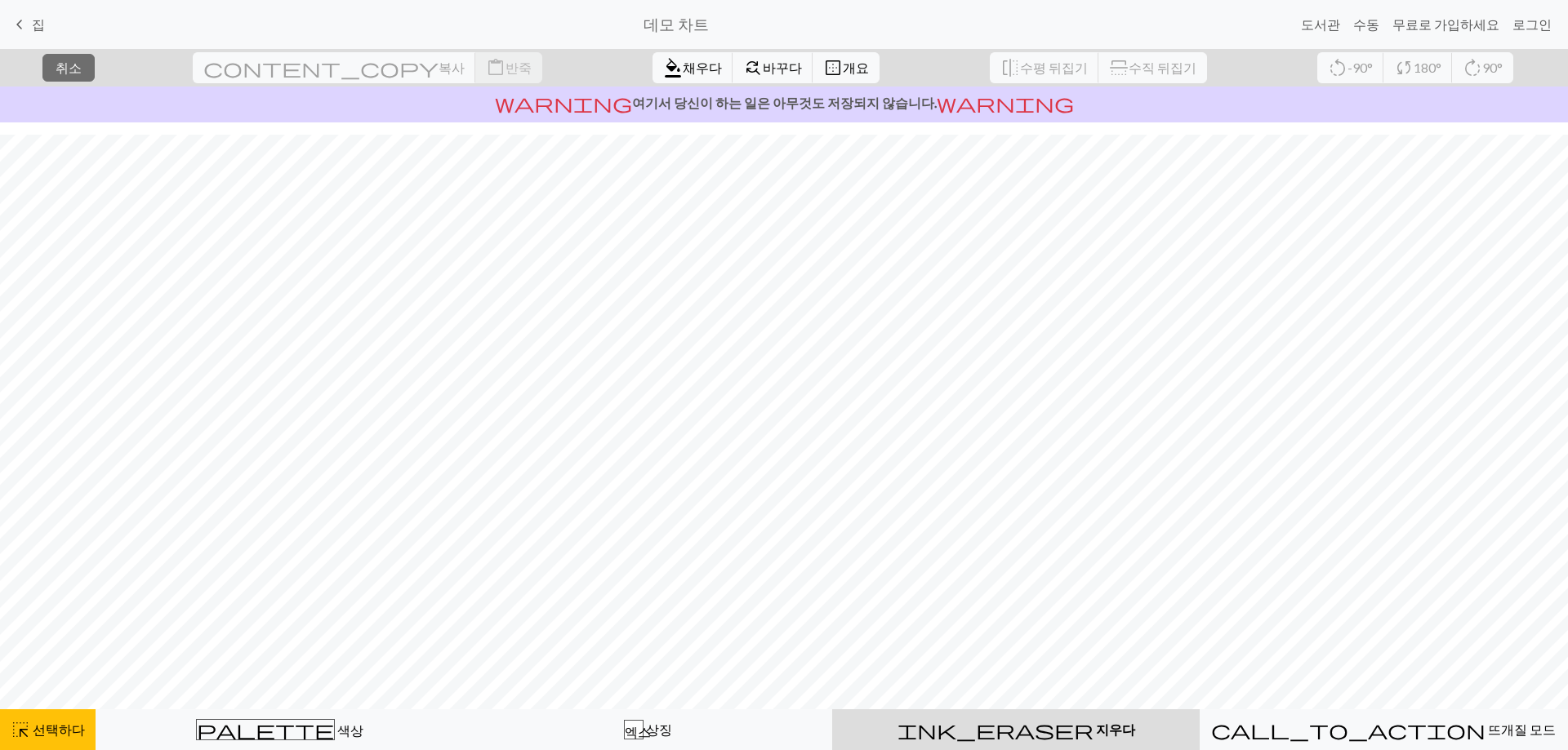
click at [1096, 725] on font "지우다" at bounding box center [1115, 729] width 39 height 16
click at [1096, 724] on font "지우다" at bounding box center [1115, 729] width 39 height 16
click at [18, 732] on span "highlight_alt" at bounding box center [21, 729] width 20 height 22
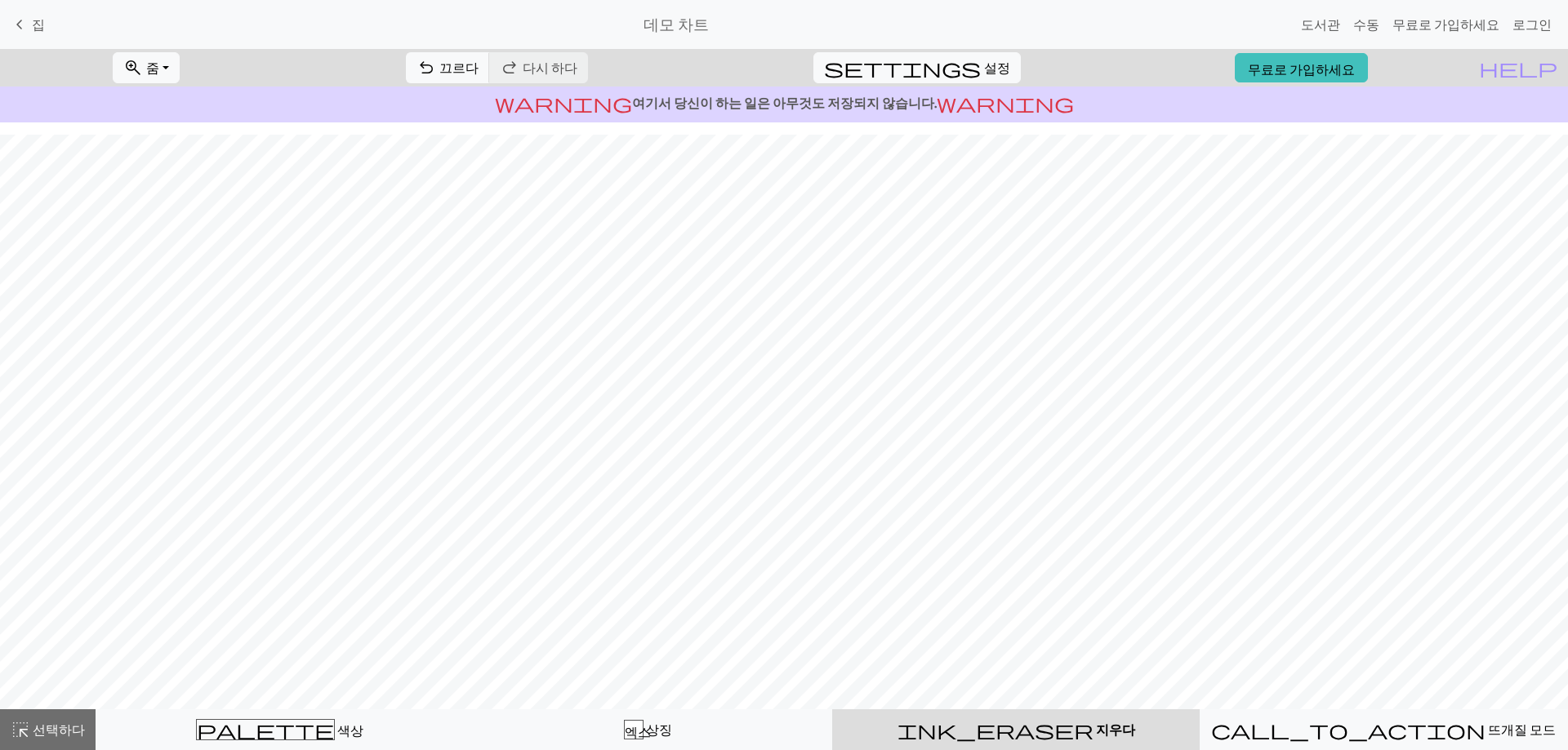
click at [1055, 723] on div "ink_eraser 지우다 지우다" at bounding box center [1016, 730] width 348 height 20
click at [984, 58] on span "설정" at bounding box center [997, 68] width 26 height 20
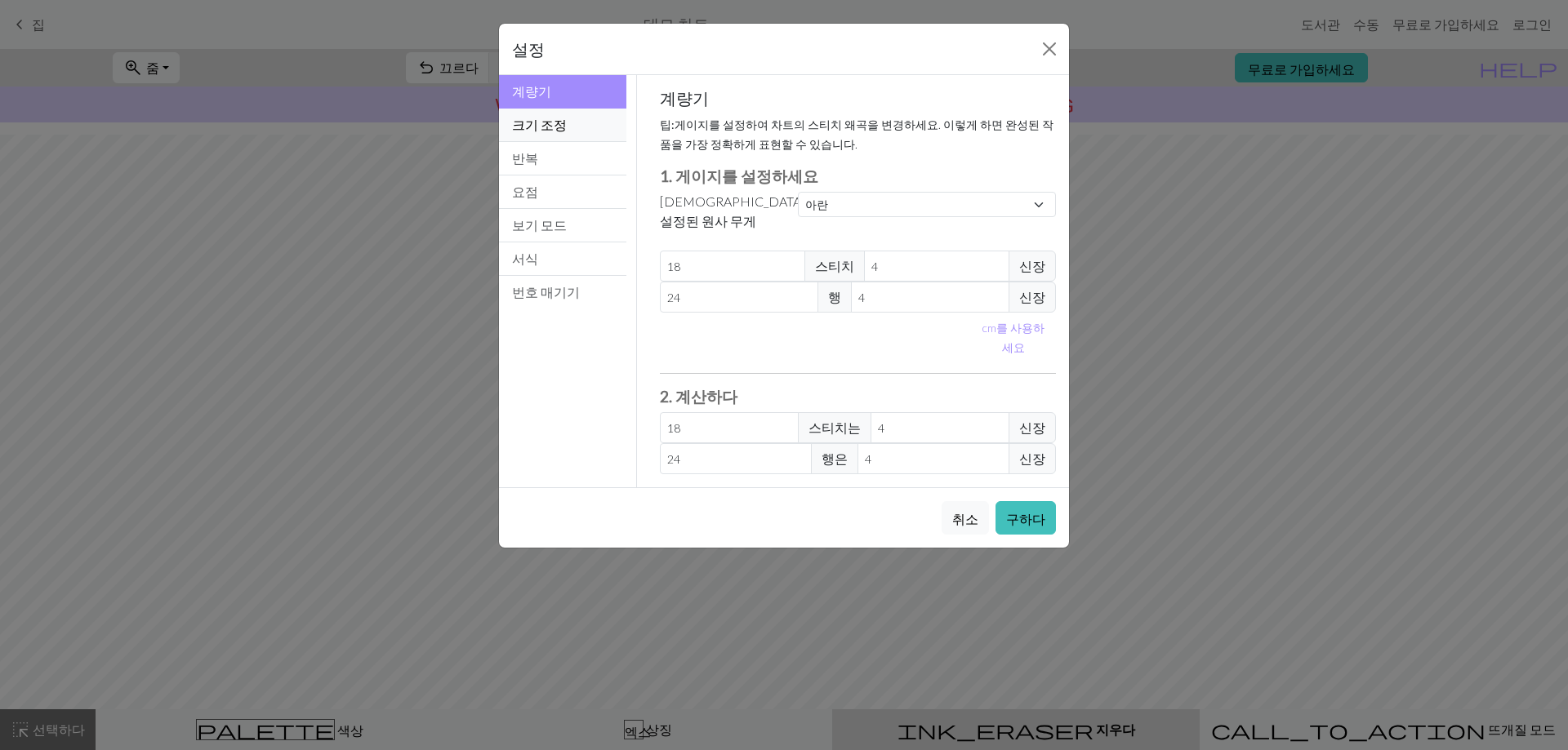
click at [585, 132] on button "크기 조정" at bounding box center [562, 125] width 127 height 33
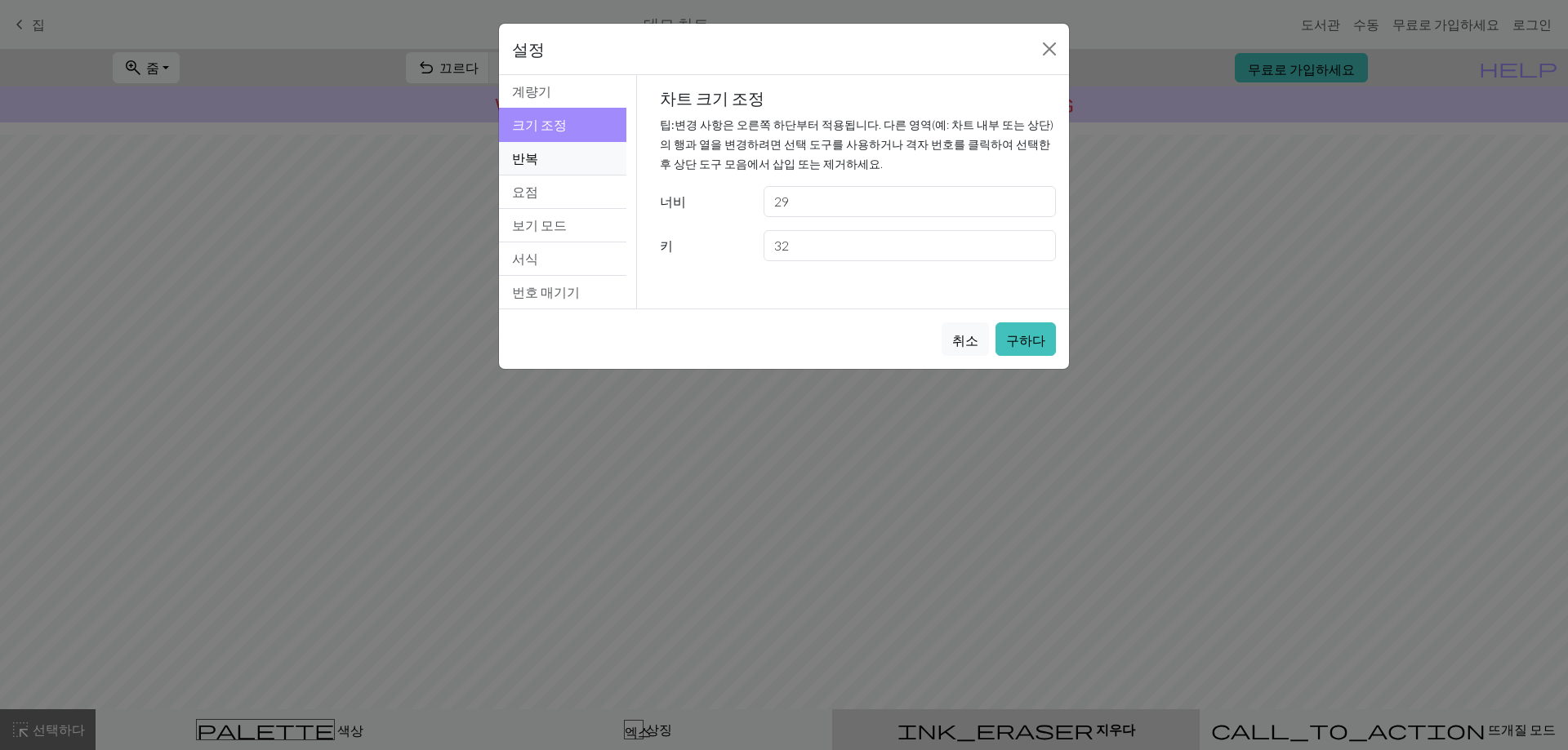
click at [569, 150] on button "반복" at bounding box center [562, 159] width 127 height 33
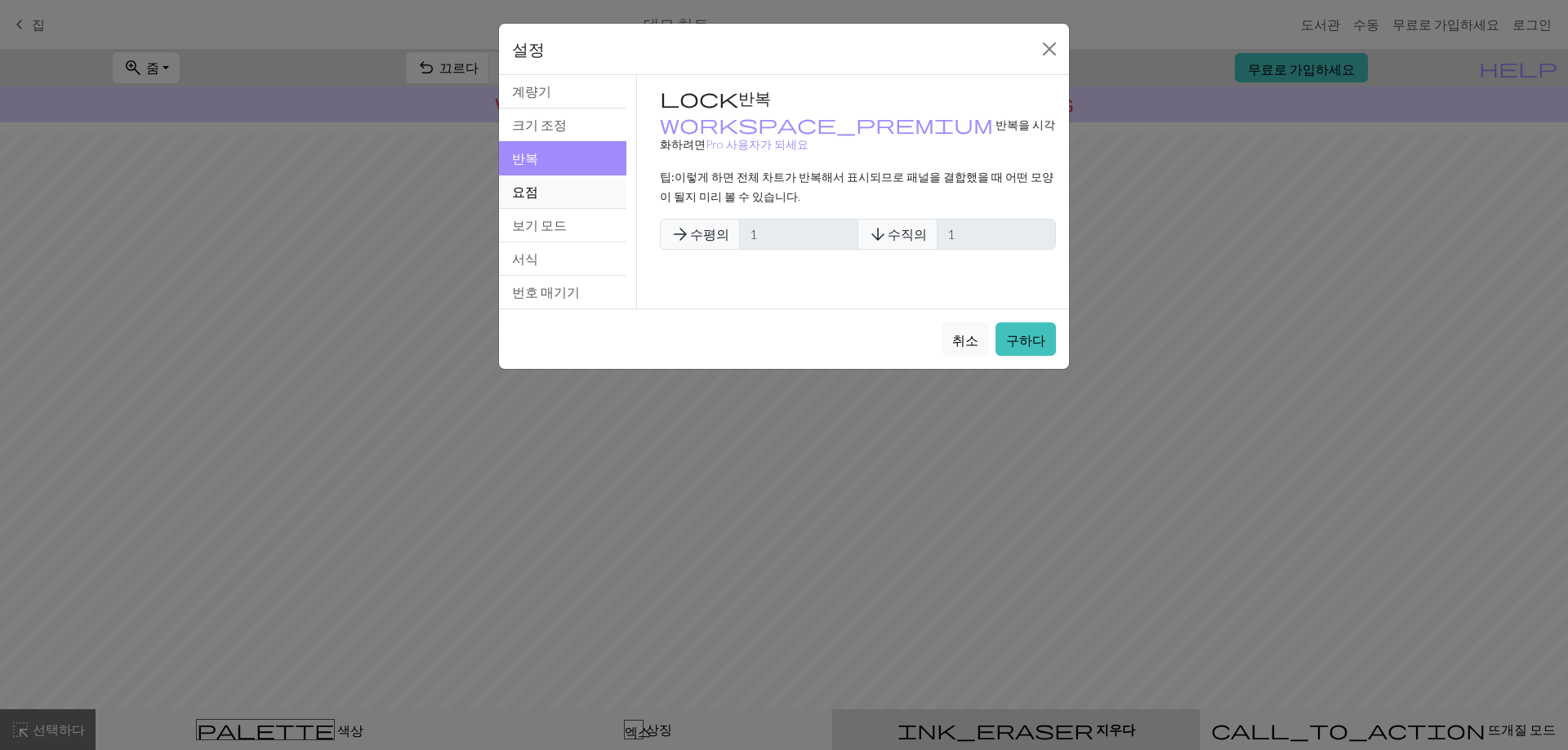
click at [569, 188] on button "요점" at bounding box center [562, 192] width 127 height 33
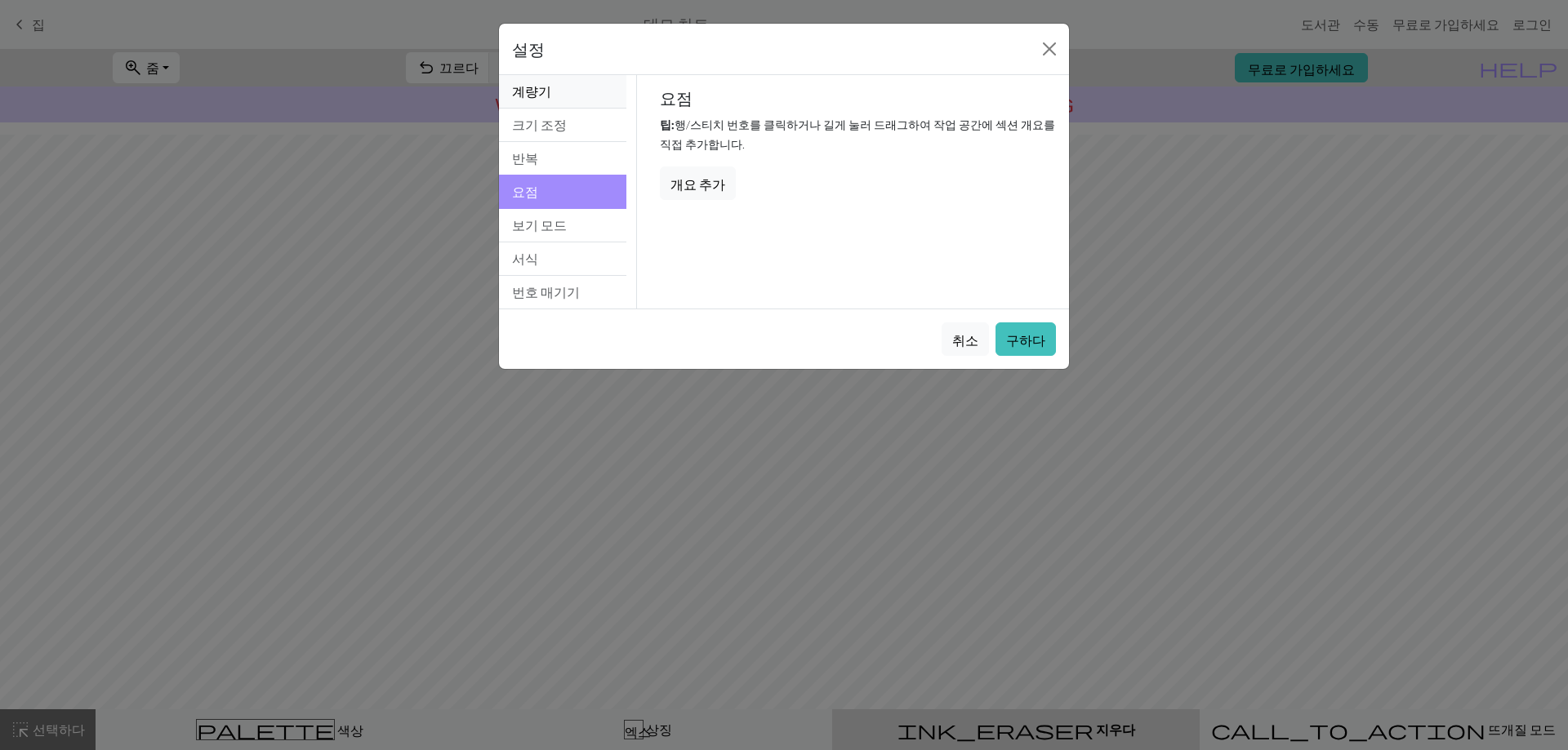
click at [543, 94] on font "계량기" at bounding box center [531, 91] width 39 height 16
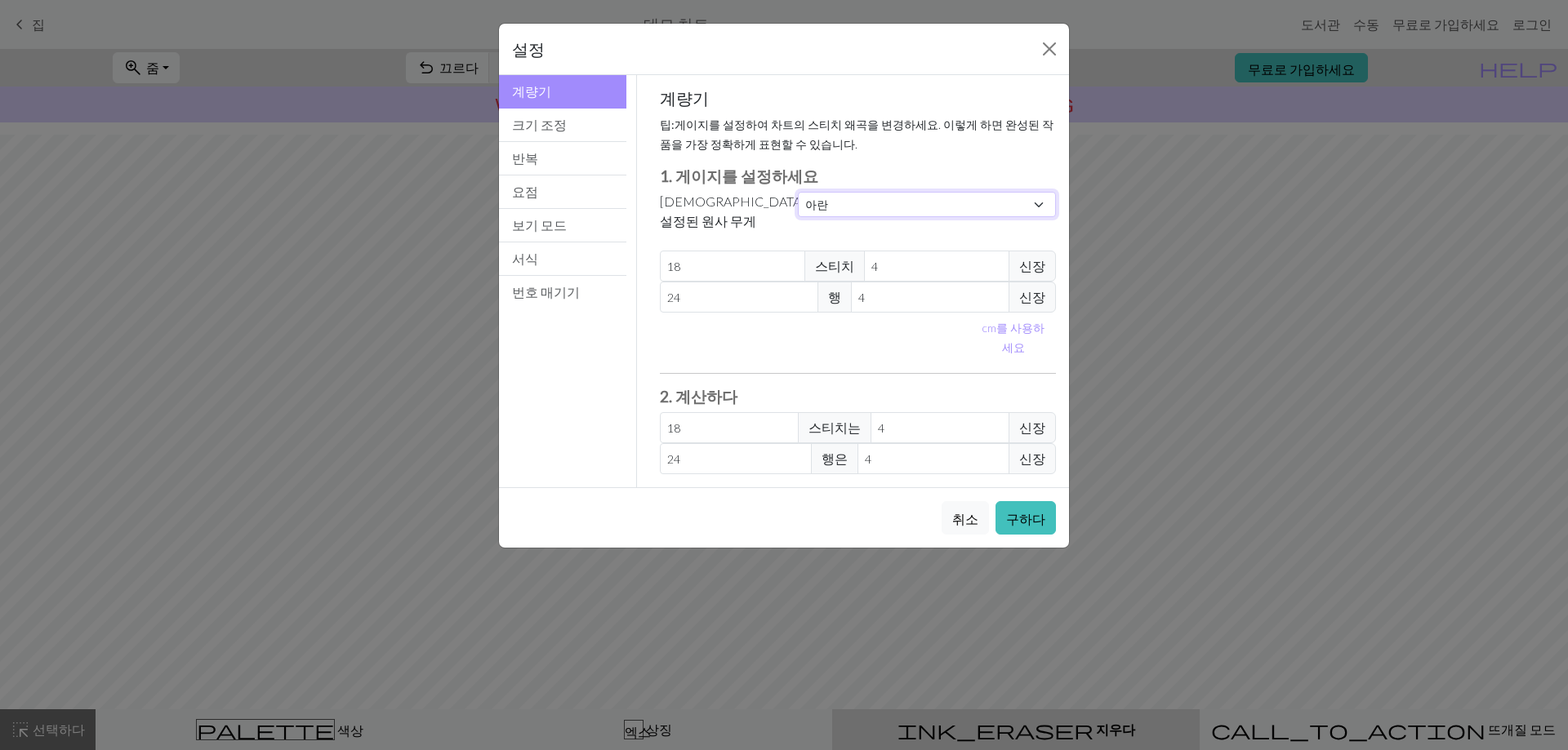
click at [829, 204] on select "관습 정사각형 레이스 가벼운 손가락질 운지법 스포츠 더블 니트 소모사 아란 부피가 큰 매우 부피가 크다" at bounding box center [927, 204] width 258 height 25
select select "square"
click at [798, 191] on select "관습 정사각형 레이스 가벼운 손가락질 운지법 스포츠 더블 니트 소모사 아란 부피가 큰 매우 부피가 크다" at bounding box center [927, 204] width 258 height 25
type input "32"
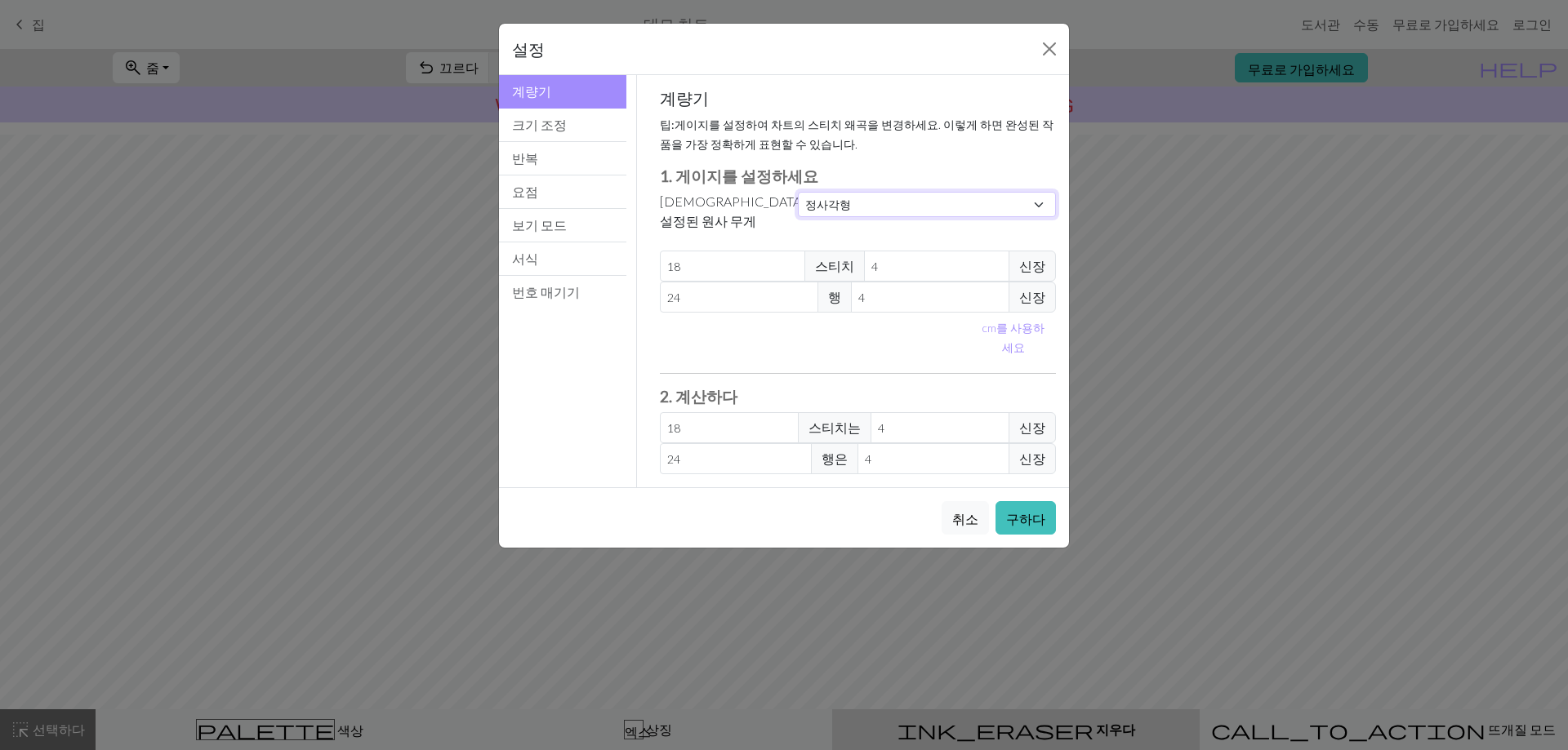
type input "32"
click at [859, 210] on select "관습 정사각형 레이스 가벼운 손가락질 운지법 스포츠 더블 니트 소모사 아란 부피가 큰 매우 부피가 크다" at bounding box center [927, 204] width 258 height 25
select select "custom"
click at [798, 191] on select "관습 정사각형 레이스 가벼운 손가락질 운지법 스포츠 더블 니트 소모사 아란 부피가 큰 매우 부피가 크다" at bounding box center [927, 204] width 258 height 25
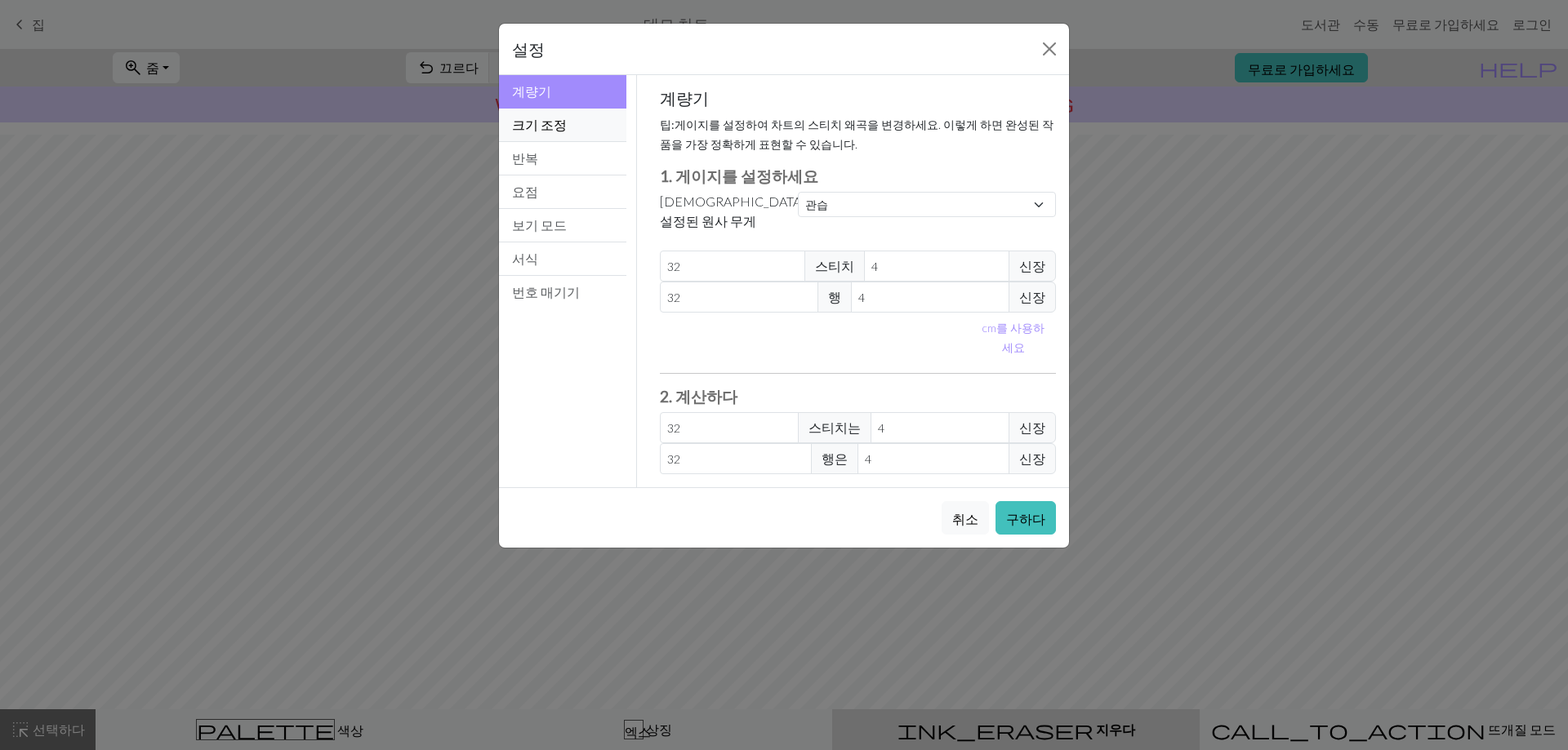
click at [576, 126] on button "크기 조정" at bounding box center [562, 125] width 127 height 33
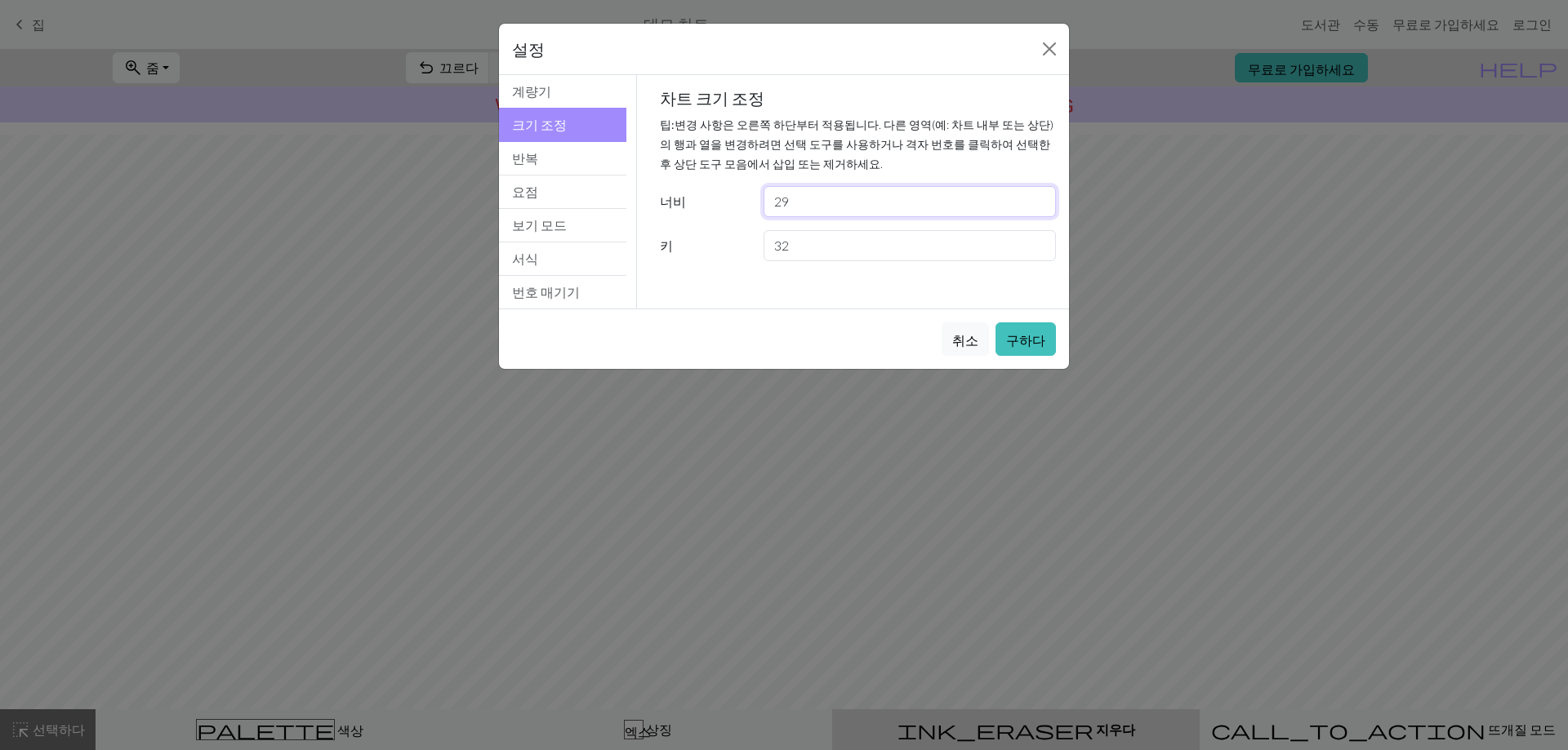
click at [826, 204] on input "29" at bounding box center [909, 201] width 292 height 31
drag, startPoint x: 933, startPoint y: 211, endPoint x: 620, endPoint y: 213, distance: 313.0
click at [620, 213] on div "Resize 계량기 크기 조정 반복 요점 보기 모드 서식 번호 매기기 계량기 크기 조정 반복 요점 보기 모드 서식 번호 매기기 계량기 팁: 게…" at bounding box center [784, 191] width 590 height 233
type input "32"
click at [560, 206] on button "요점" at bounding box center [562, 192] width 127 height 33
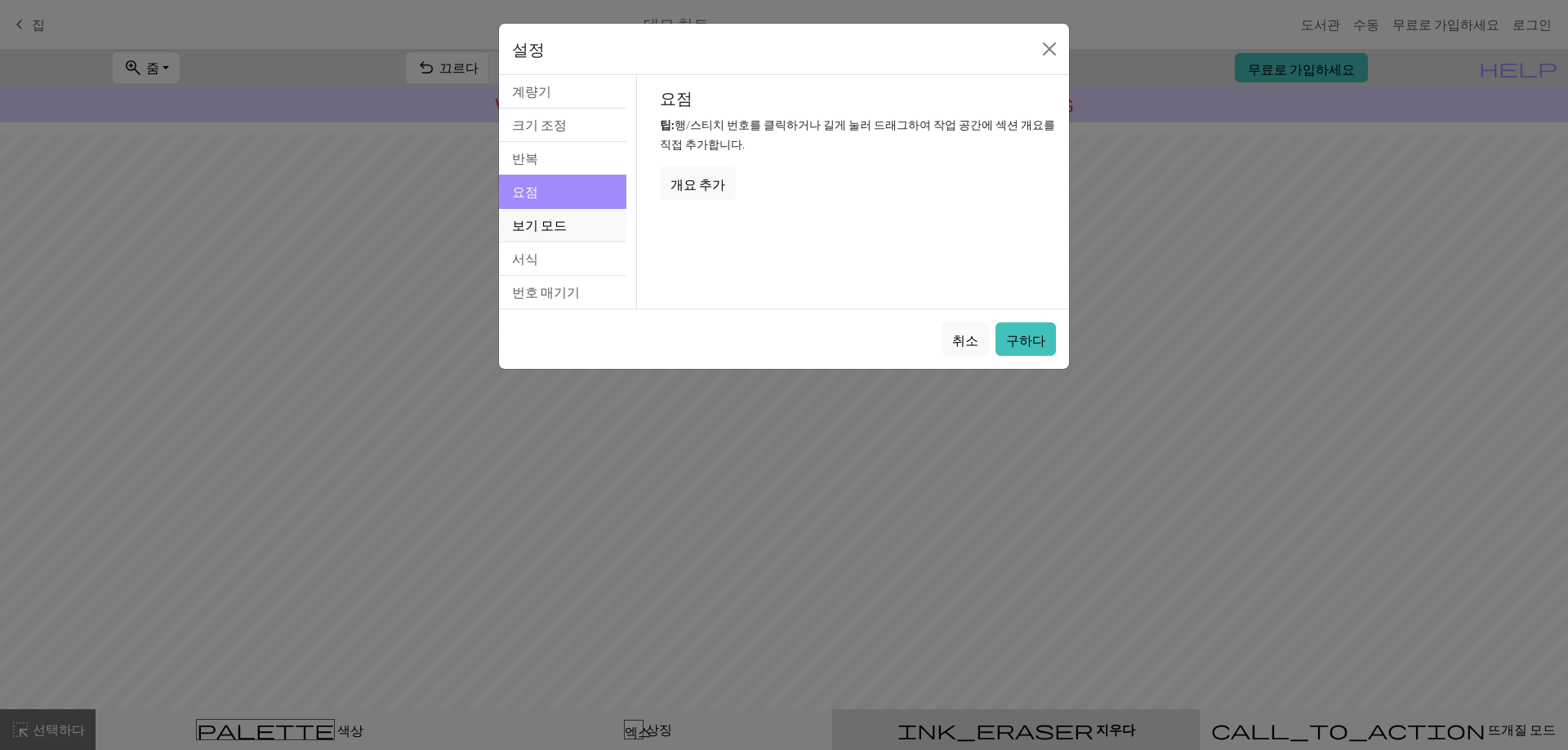
click at [561, 231] on font "보기 모드" at bounding box center [540, 225] width 55 height 16
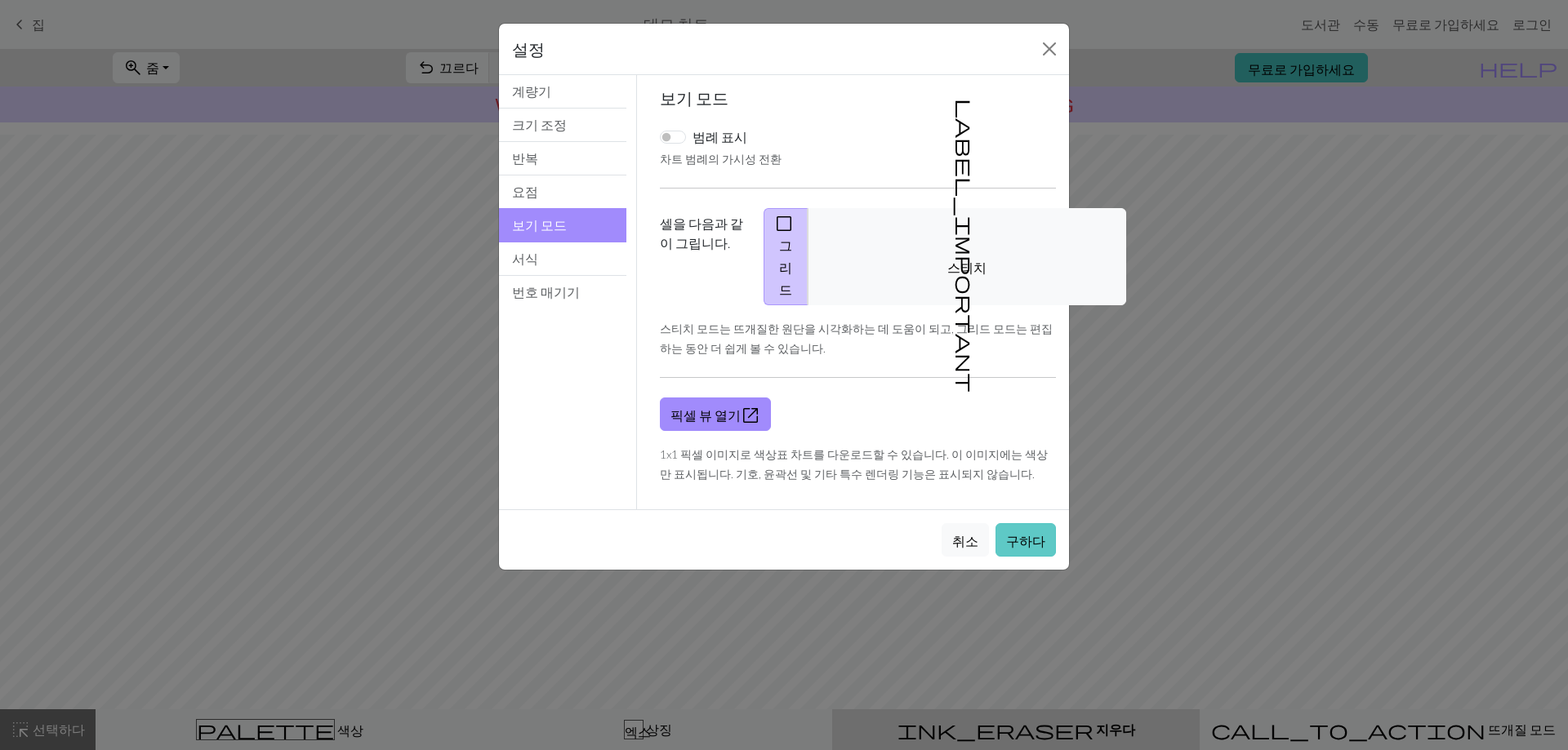
click at [1036, 533] on font "구하다" at bounding box center [1025, 540] width 39 height 16
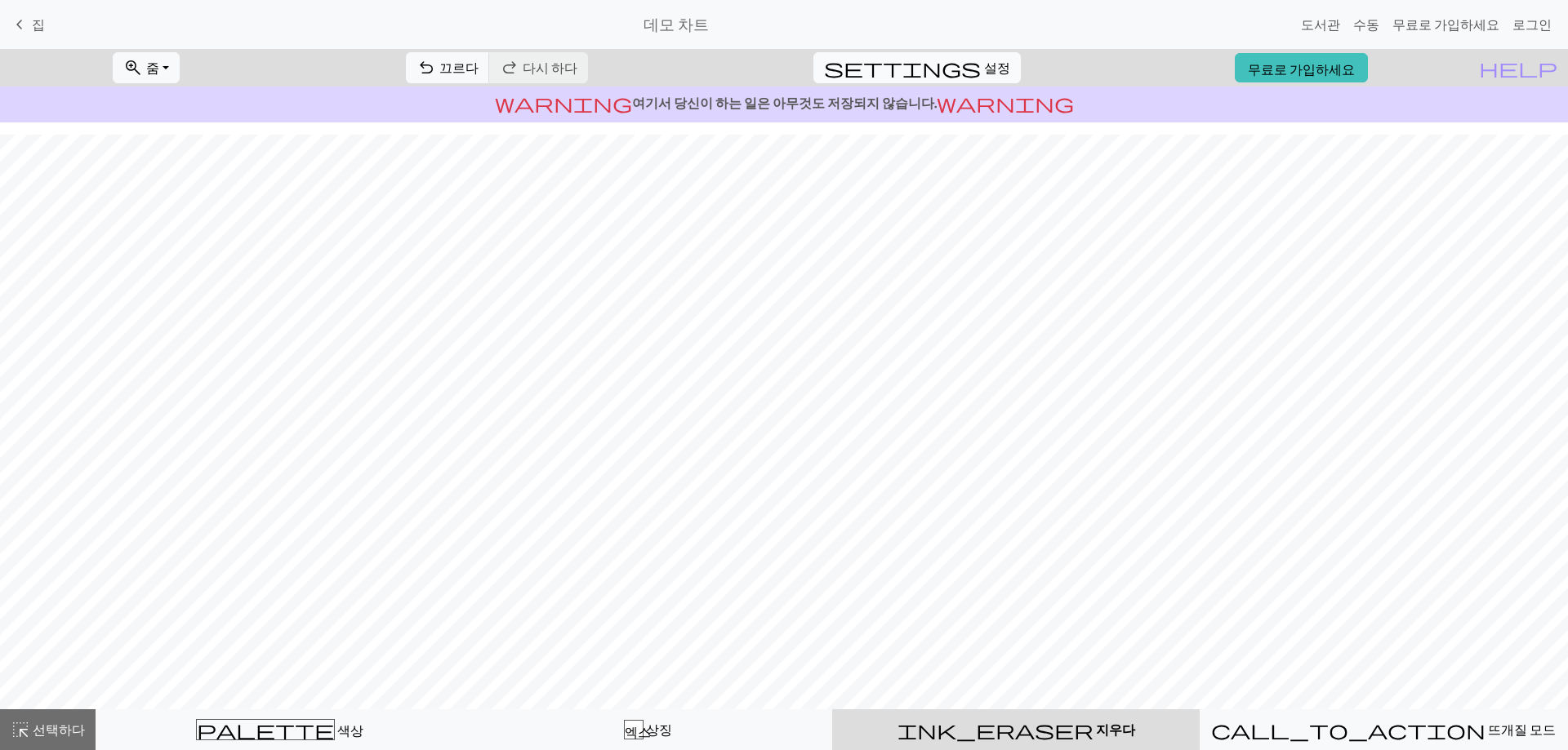
click at [969, 77] on span "settings" at bounding box center [902, 67] width 157 height 22
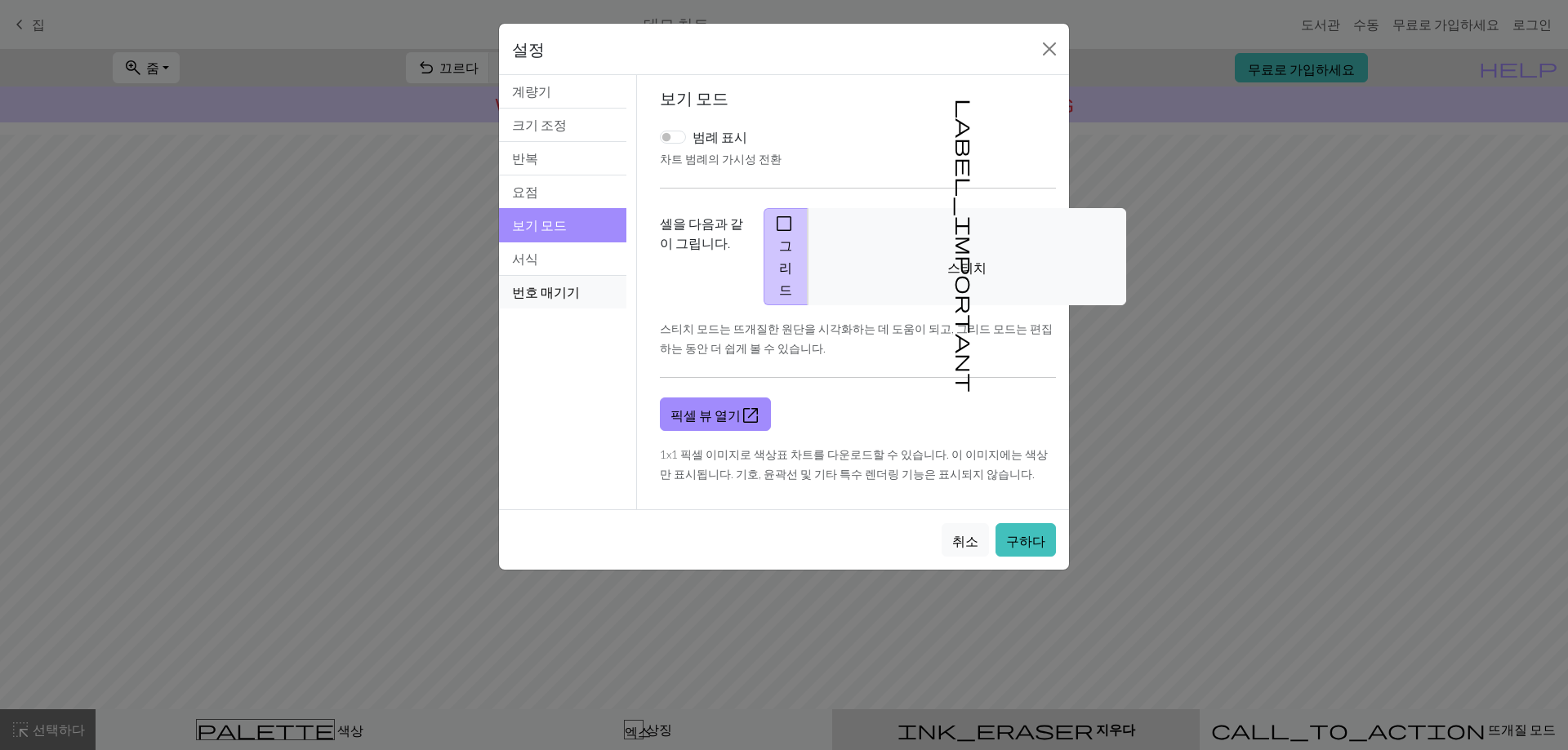
click at [574, 276] on button "번호 매기기" at bounding box center [562, 291] width 127 height 32
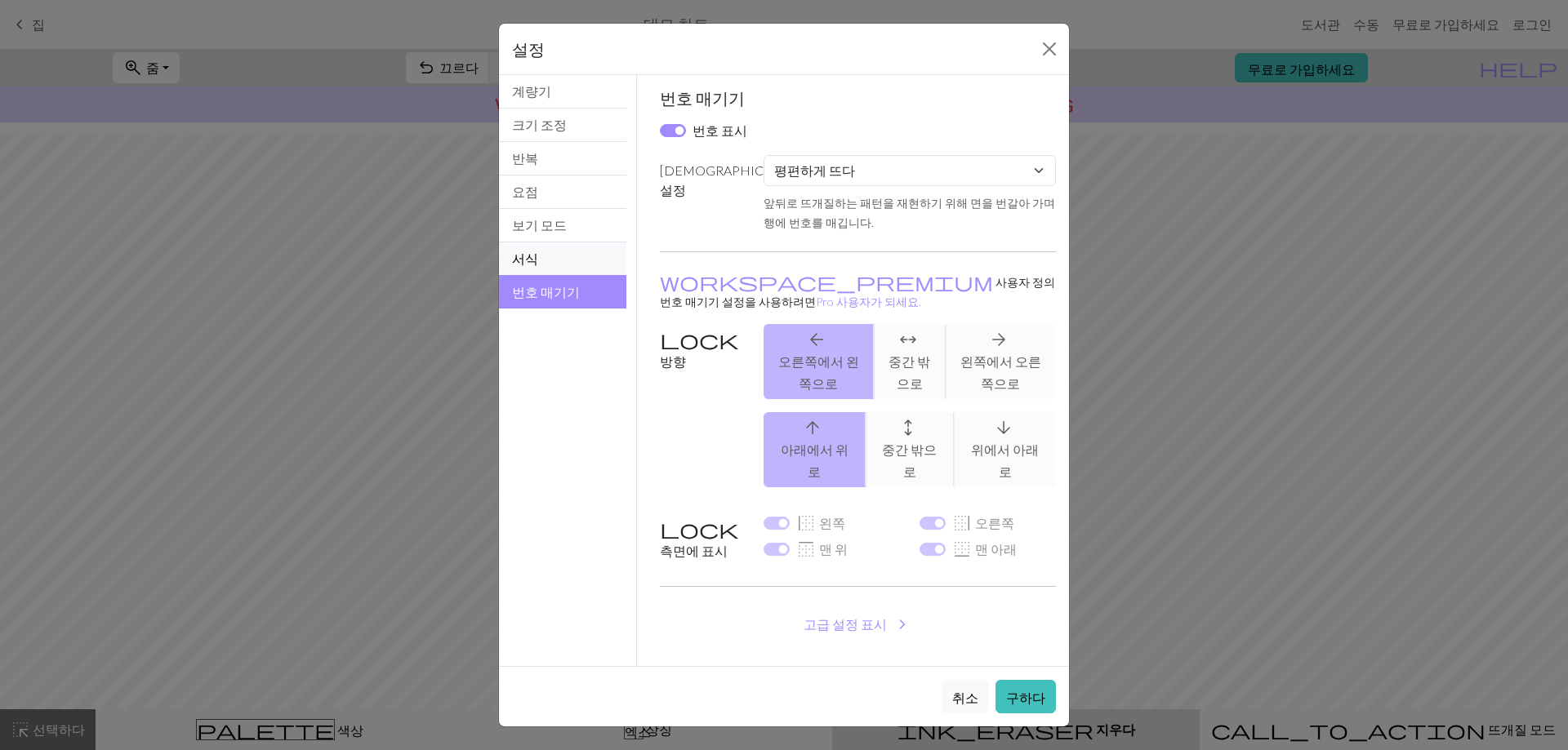
click at [576, 252] on button "서식" at bounding box center [562, 259] width 127 height 33
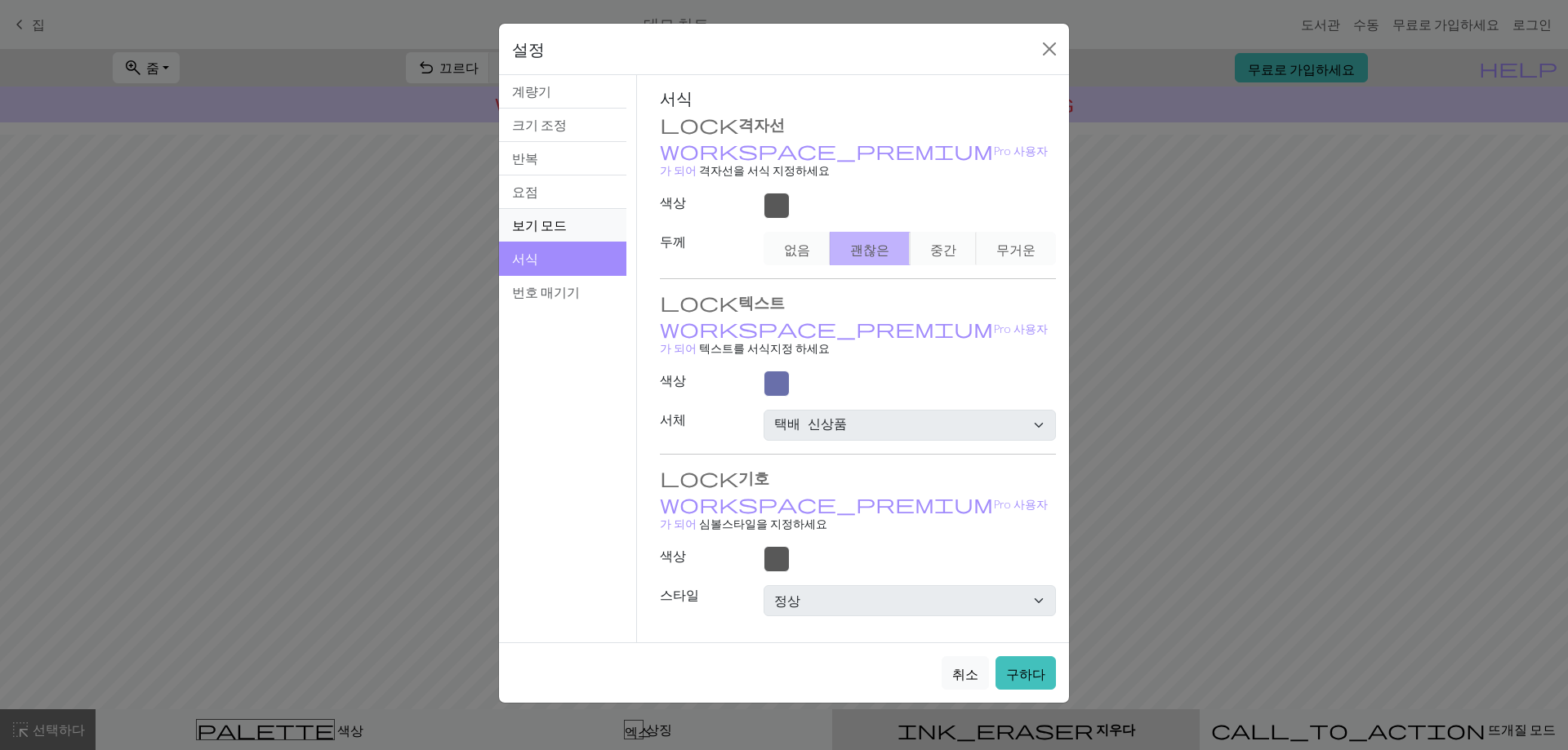
click at [589, 212] on button "보기 모드" at bounding box center [562, 226] width 127 height 33
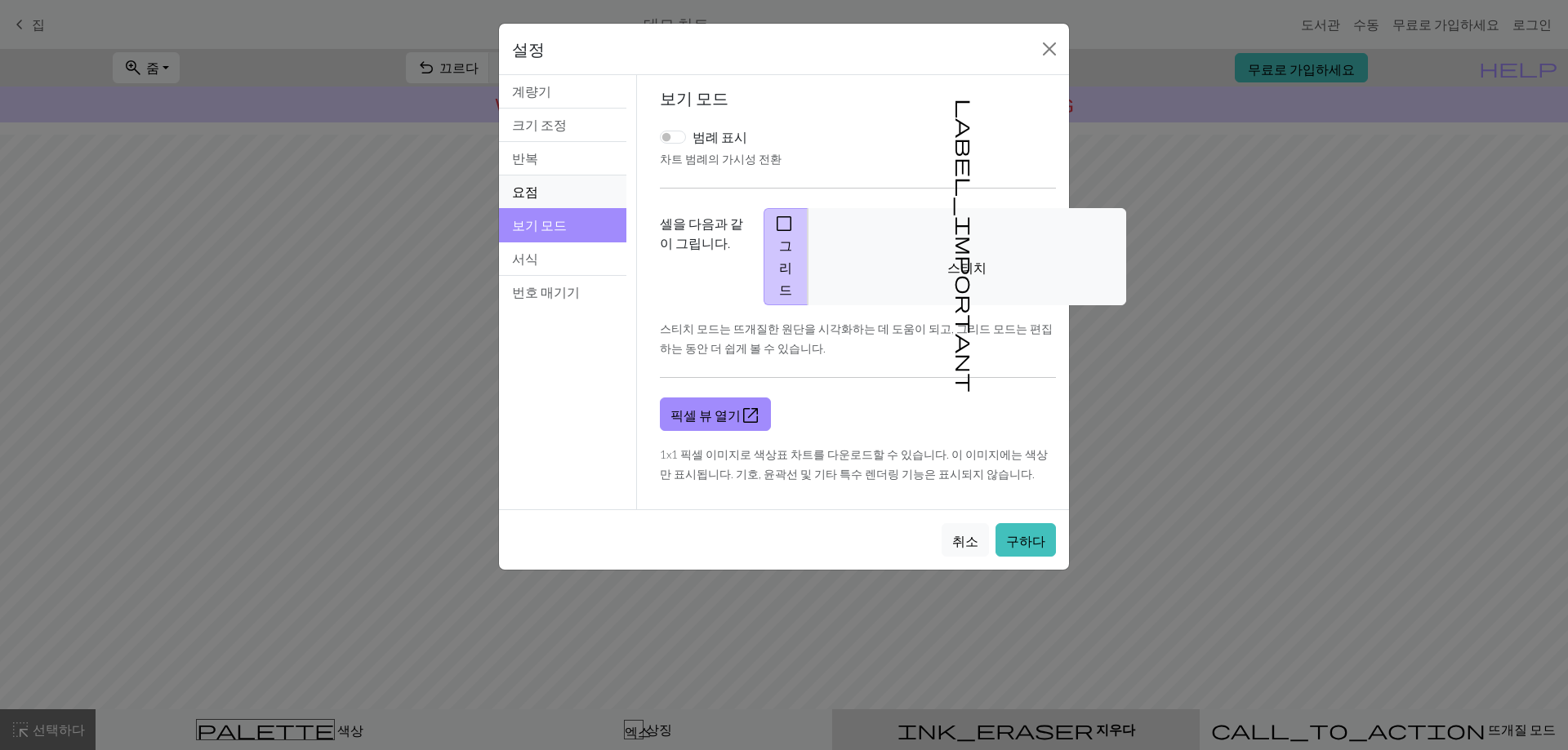
click at [594, 178] on button "요점" at bounding box center [562, 192] width 127 height 33
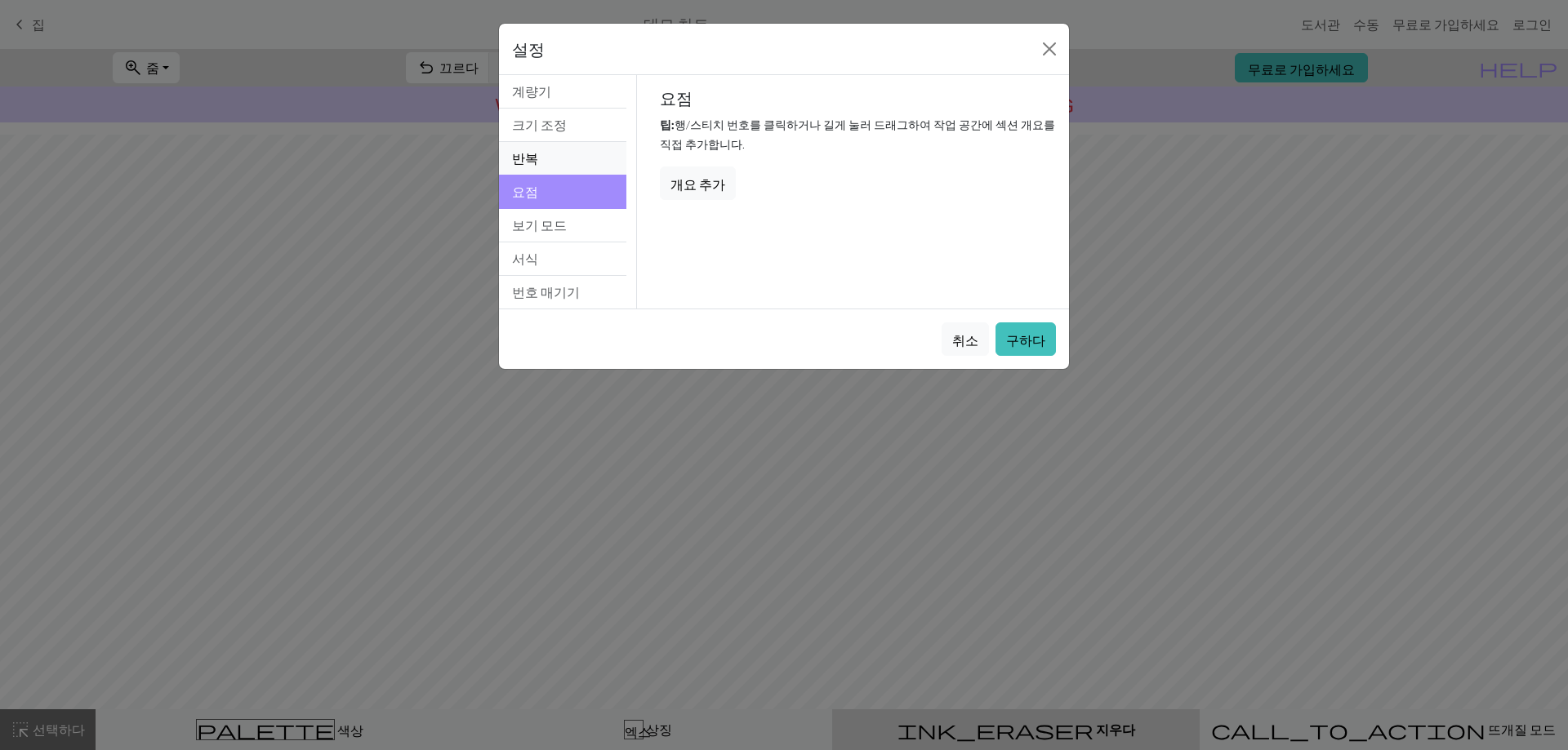
click at [595, 159] on button "반복" at bounding box center [562, 159] width 127 height 33
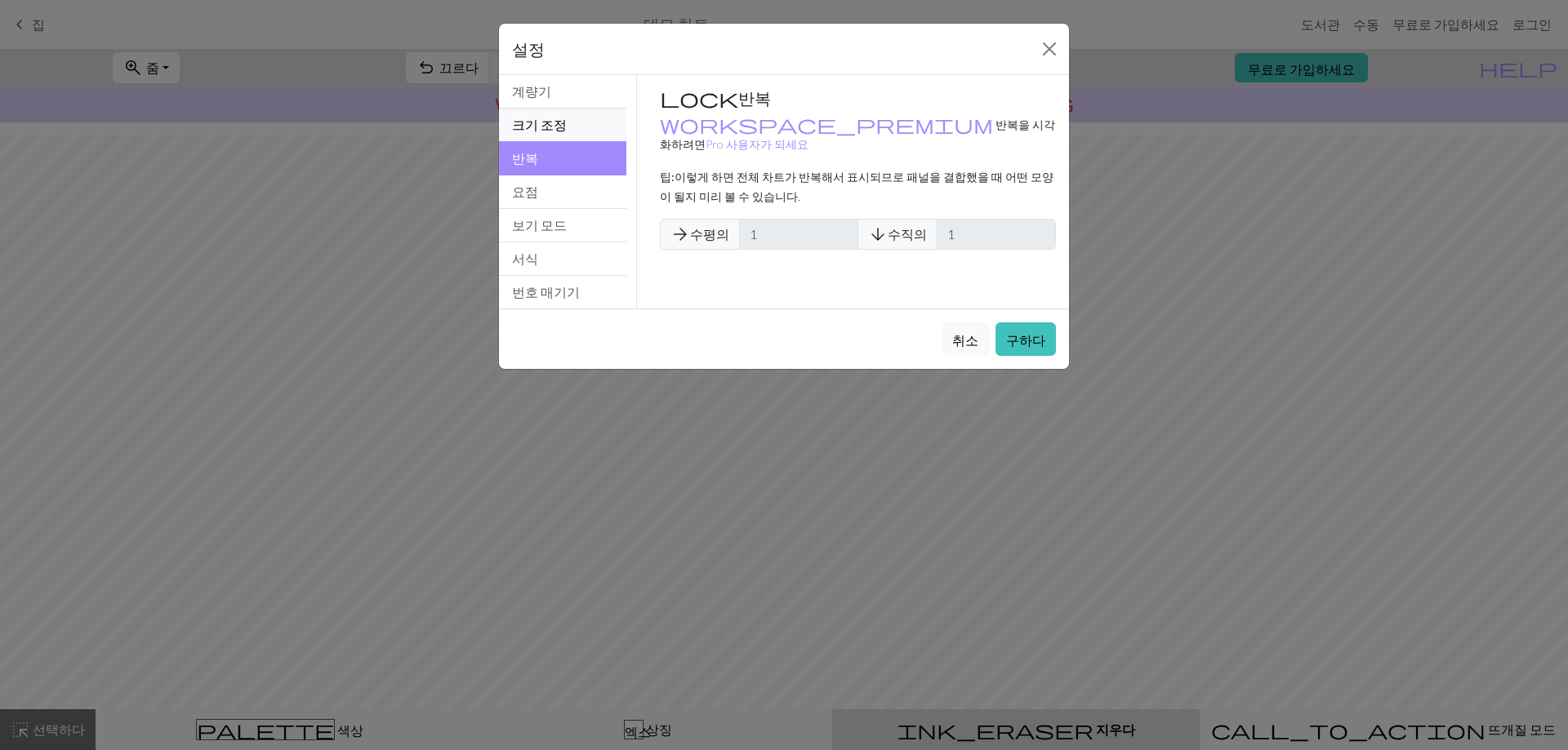
click at [607, 119] on button "크기 조정" at bounding box center [562, 125] width 127 height 33
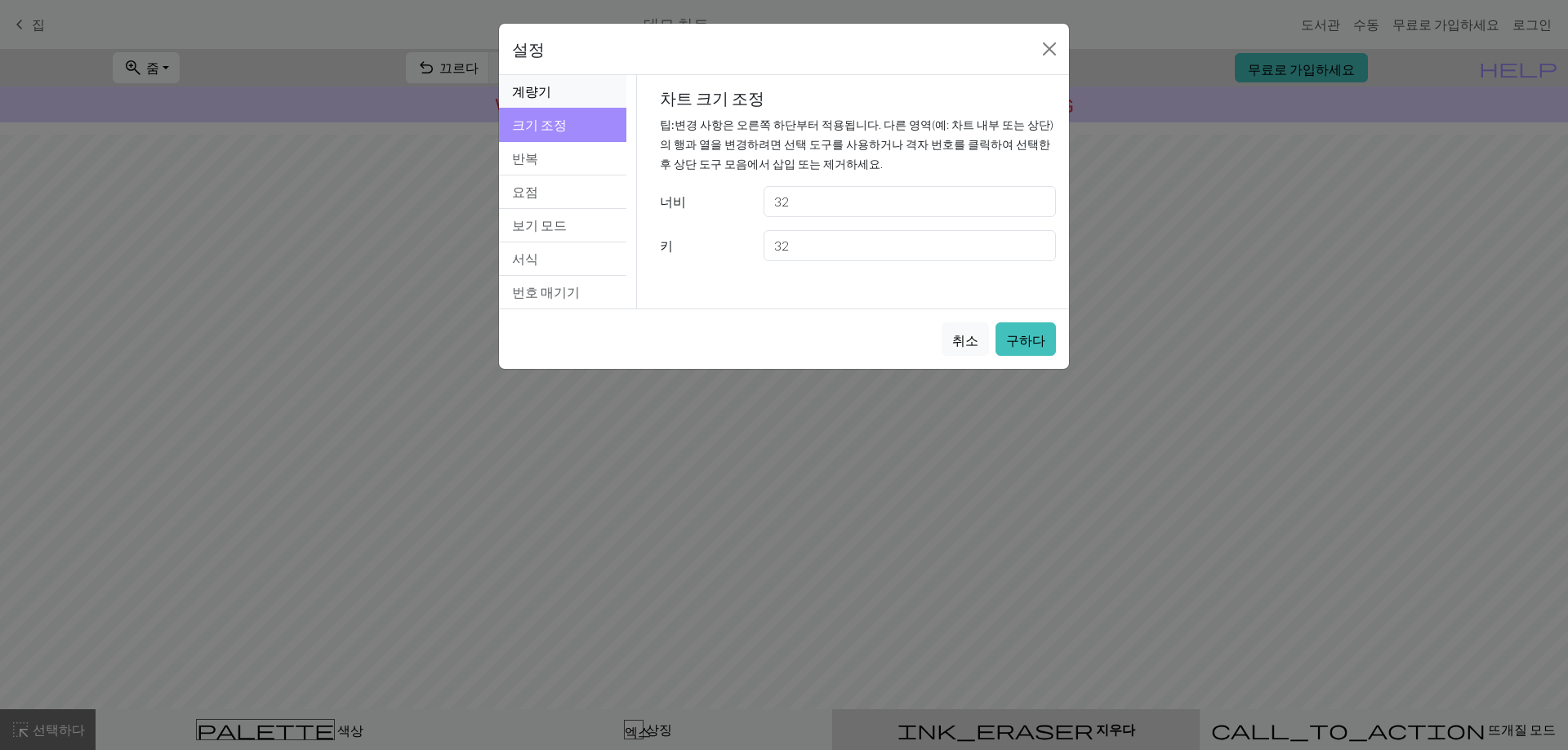
click at [604, 88] on button "계량기" at bounding box center [562, 92] width 127 height 33
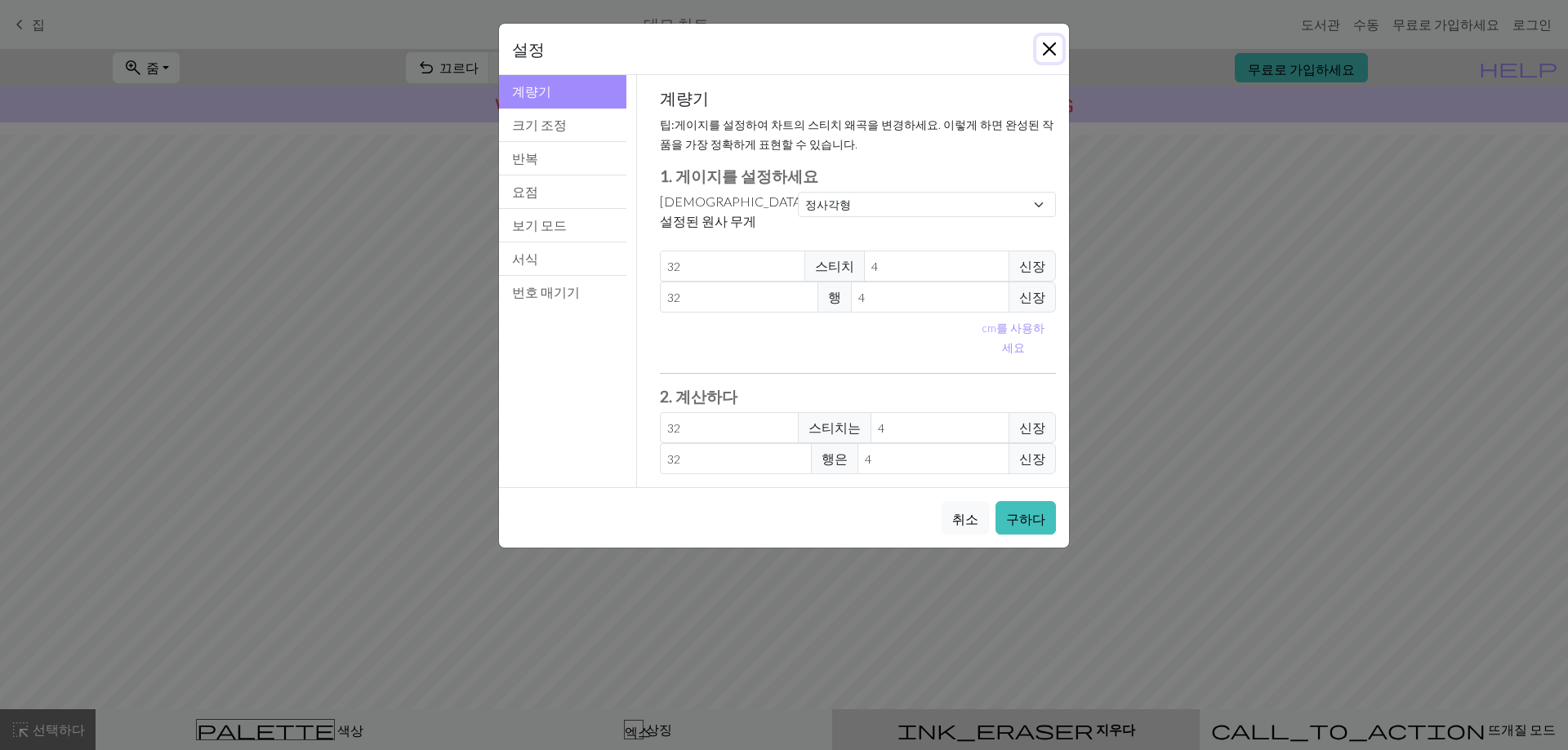
click at [1052, 52] on button "닫다" at bounding box center [1048, 48] width 26 height 26
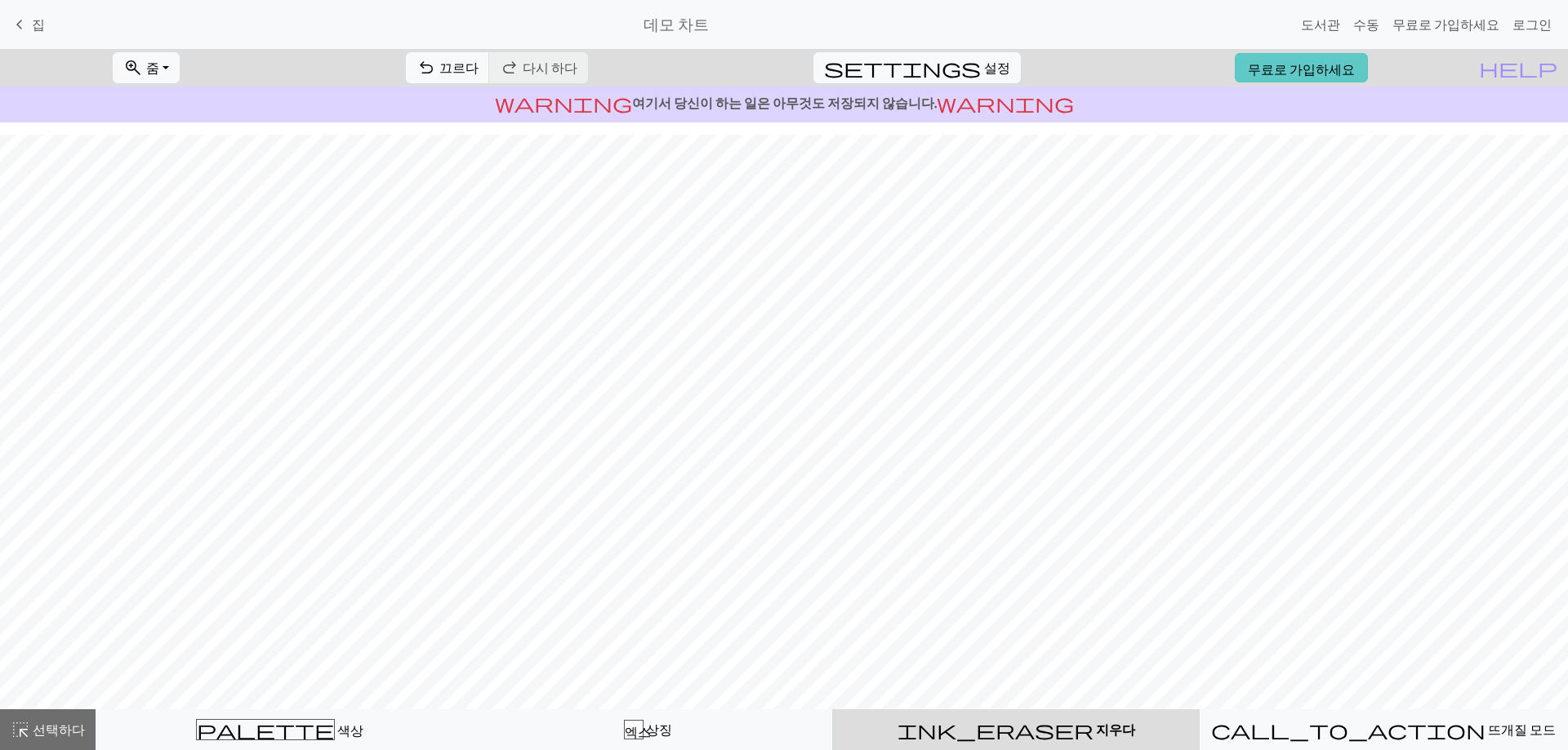
click at [1348, 67] on font "무료로 가입하세요" at bounding box center [1301, 68] width 107 height 16
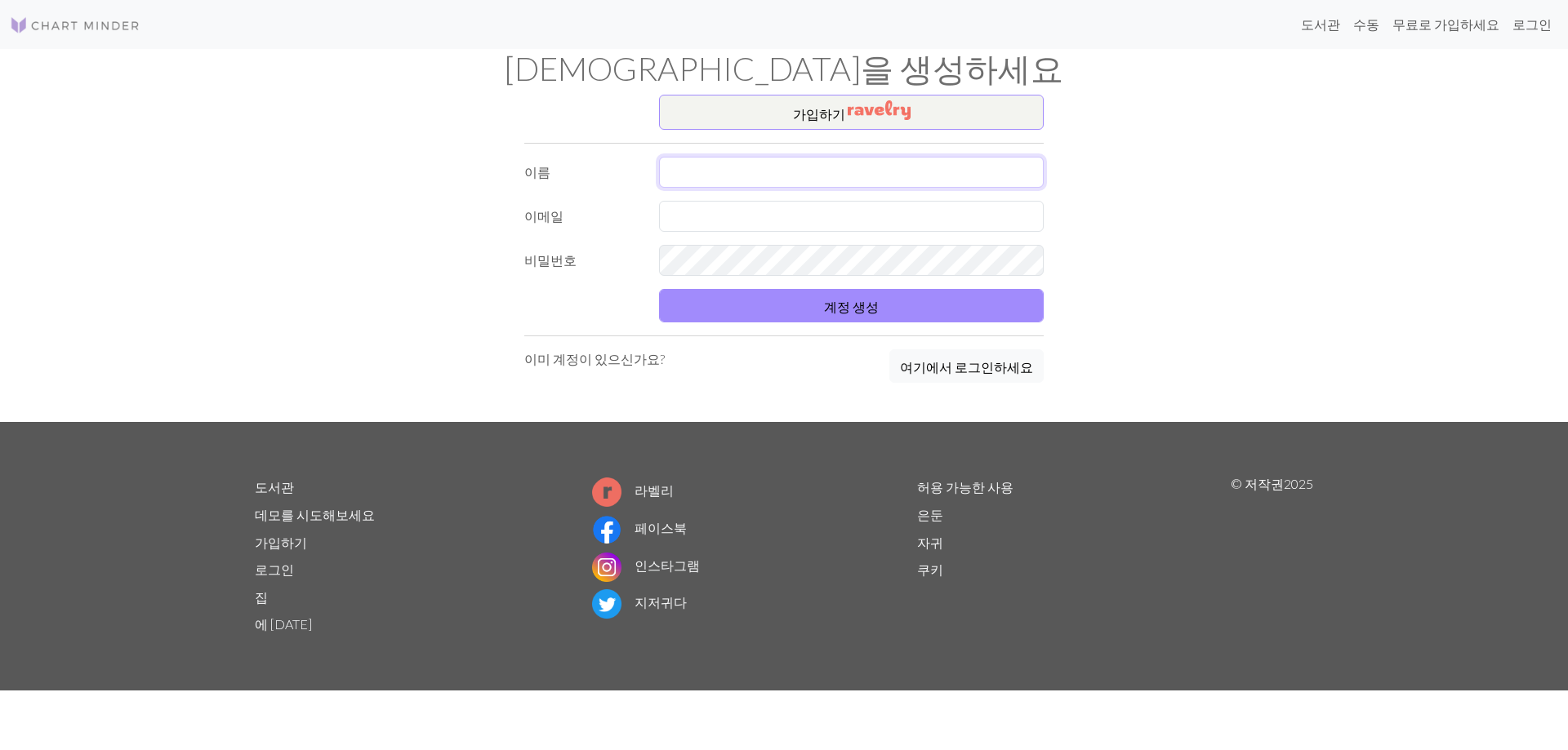
click at [925, 179] on input "text" at bounding box center [851, 171] width 385 height 31
type input "[PERSON_NAME]"
click at [747, 205] on input "text" at bounding box center [851, 216] width 385 height 31
type input "hyeju00058@gmail.com"
click at [659, 289] on button "계정 생성" at bounding box center [851, 305] width 385 height 33
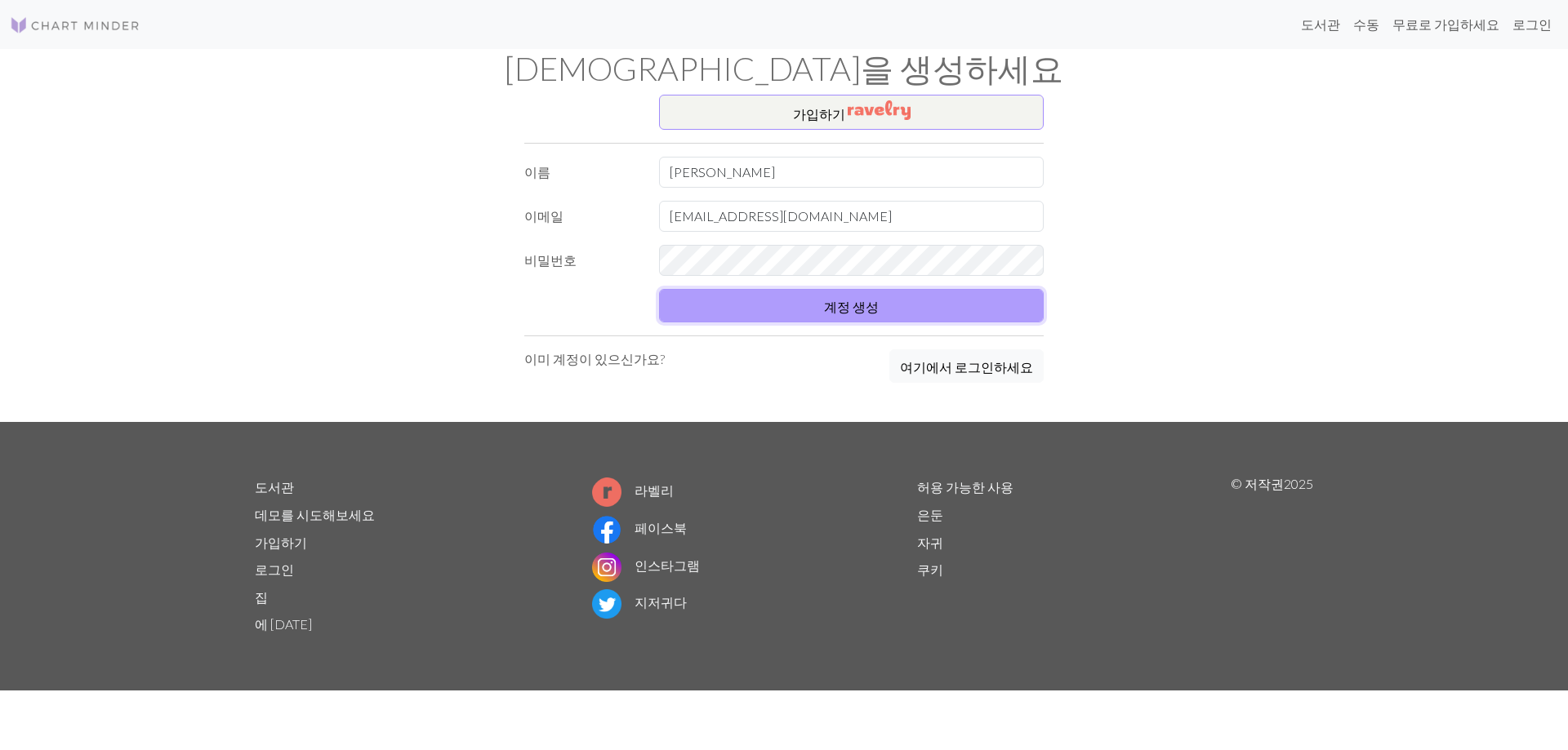
click at [869, 303] on font "계정 생성" at bounding box center [851, 306] width 55 height 16
click at [845, 315] on button "계정 생성" at bounding box center [851, 305] width 385 height 33
click at [1127, 277] on div "가입 하기 이름 김혜주 이메일 hyeju00058@gmail.com 비밀번호 계정 생성 이미 계정이 있으신가요? 여기에서 로그인하세요" at bounding box center [784, 258] width 1078 height 327
drag, startPoint x: 882, startPoint y: 185, endPoint x: 590, endPoint y: 216, distance: 293.6
click at [590, 216] on form "이름 김혜주 이메일 hyeju00058@gmail.com 비밀번호 계정 생성" at bounding box center [784, 239] width 520 height 166
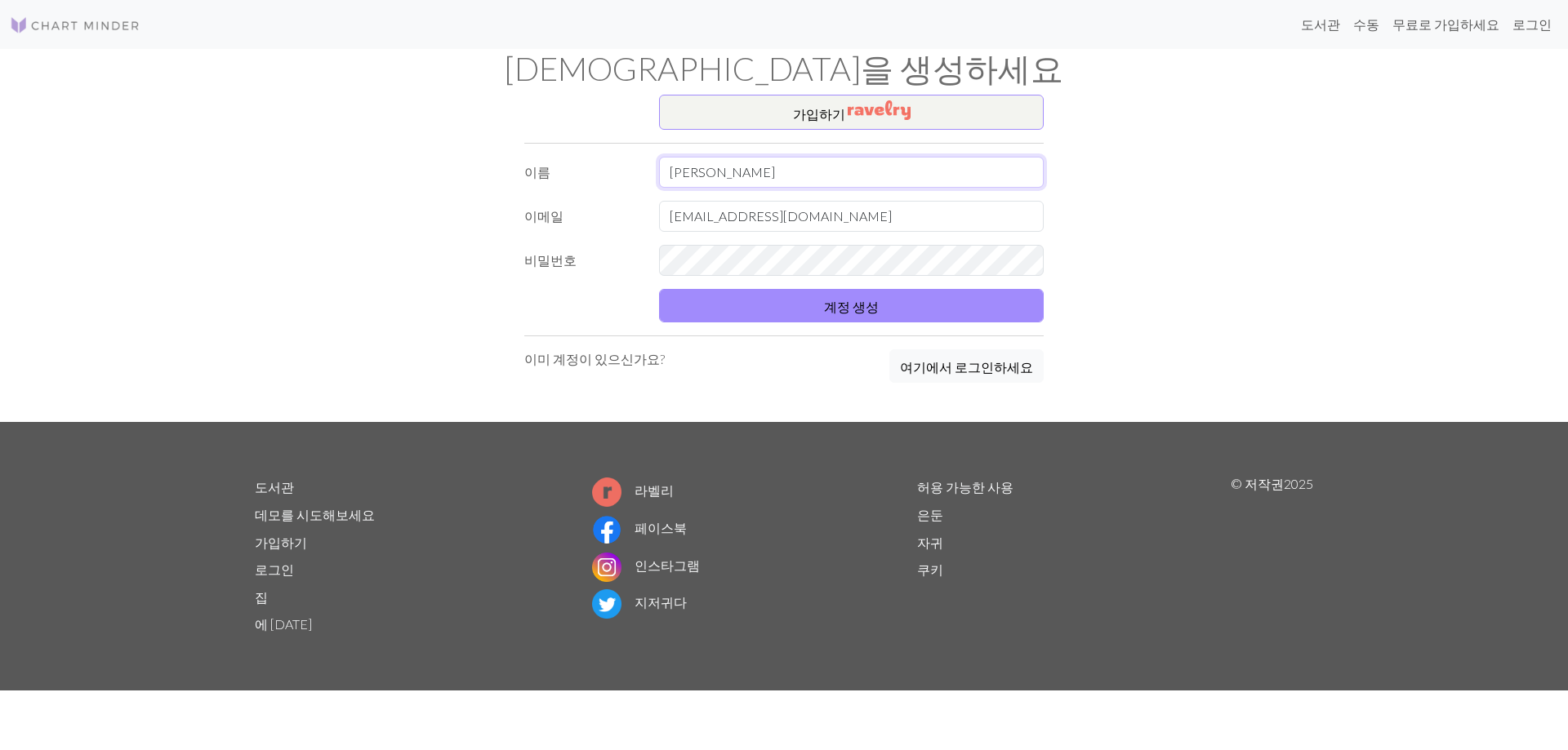
type input "m"
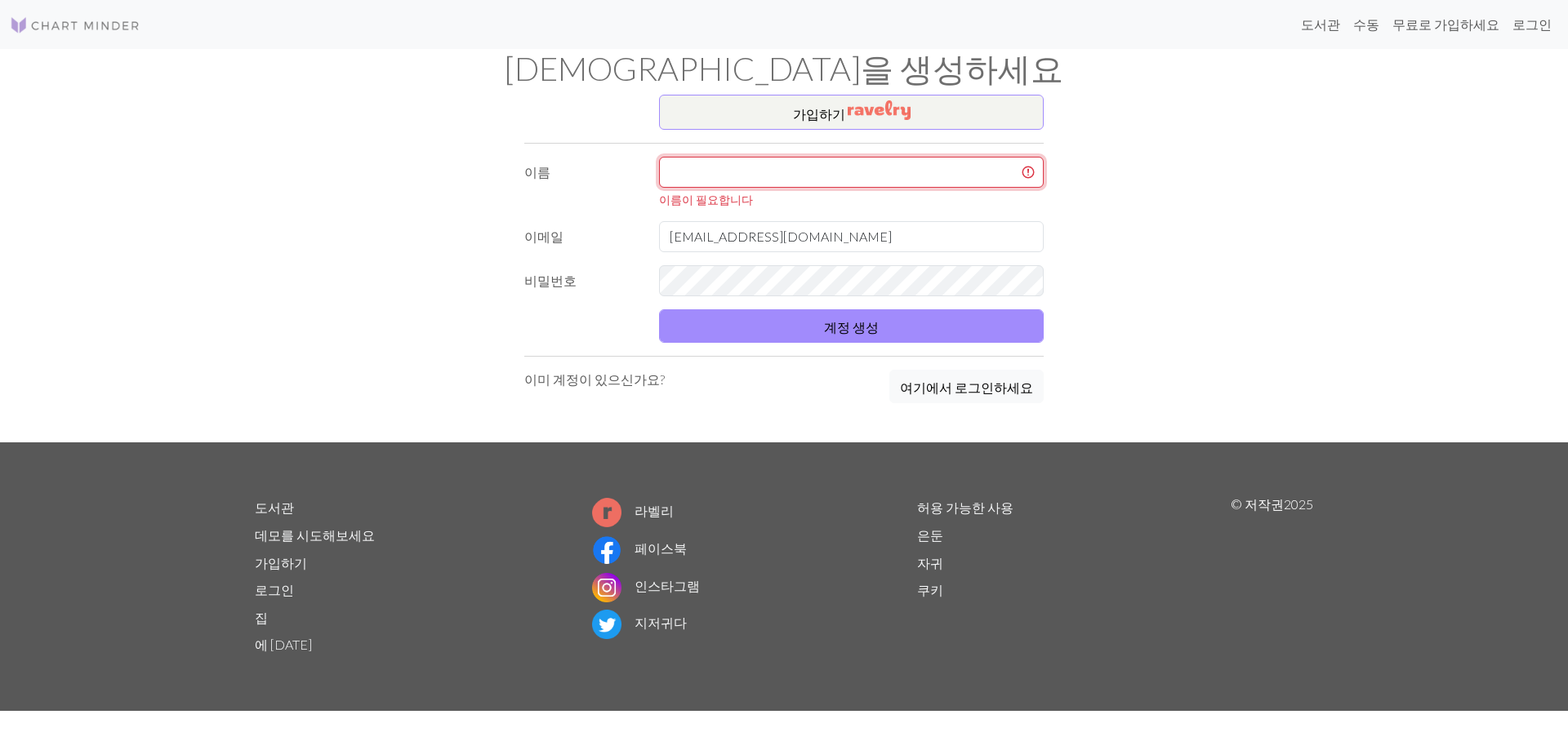
type input "m"
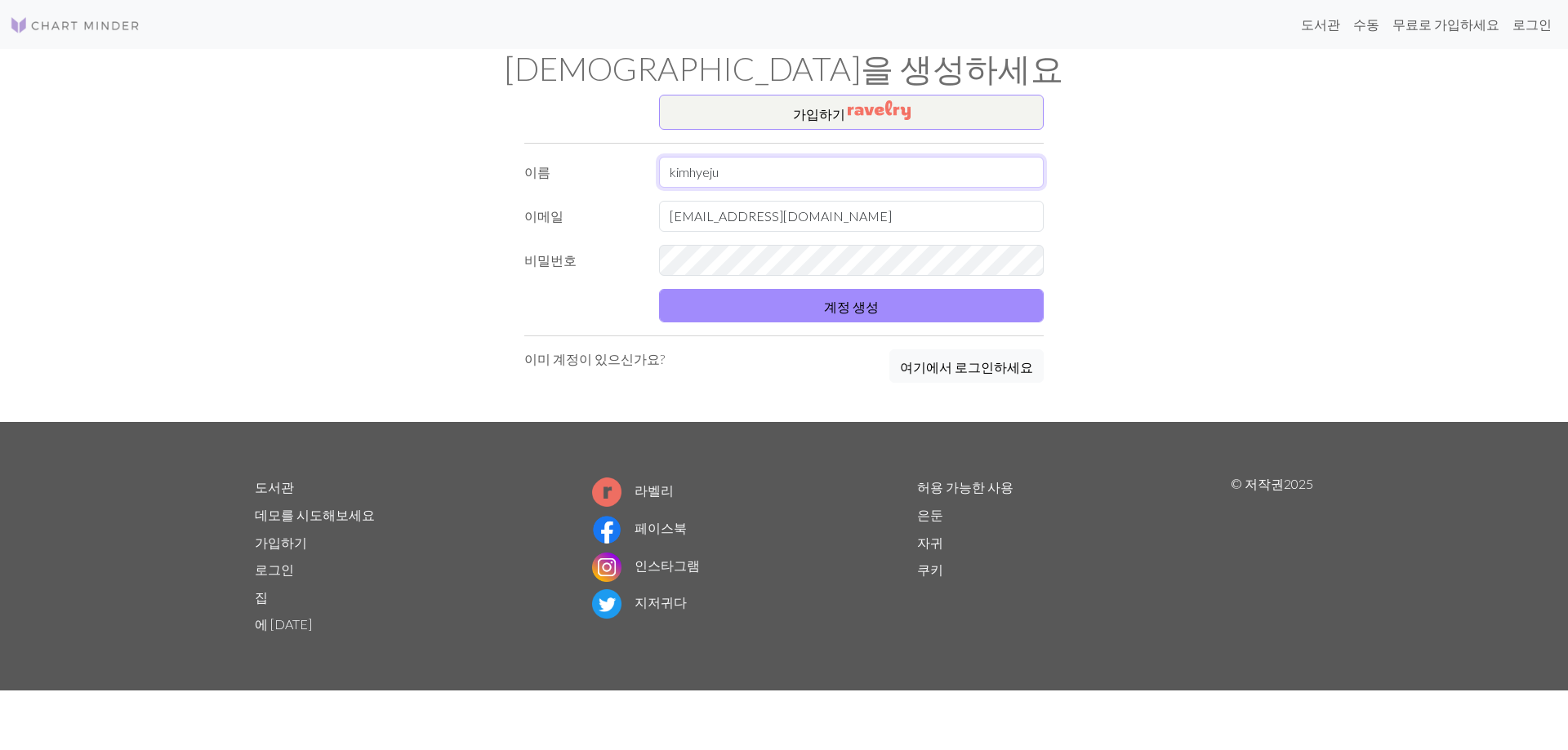
type input "kimhyeju"
click at [659, 289] on button "계정 생성" at bounding box center [851, 305] width 385 height 33
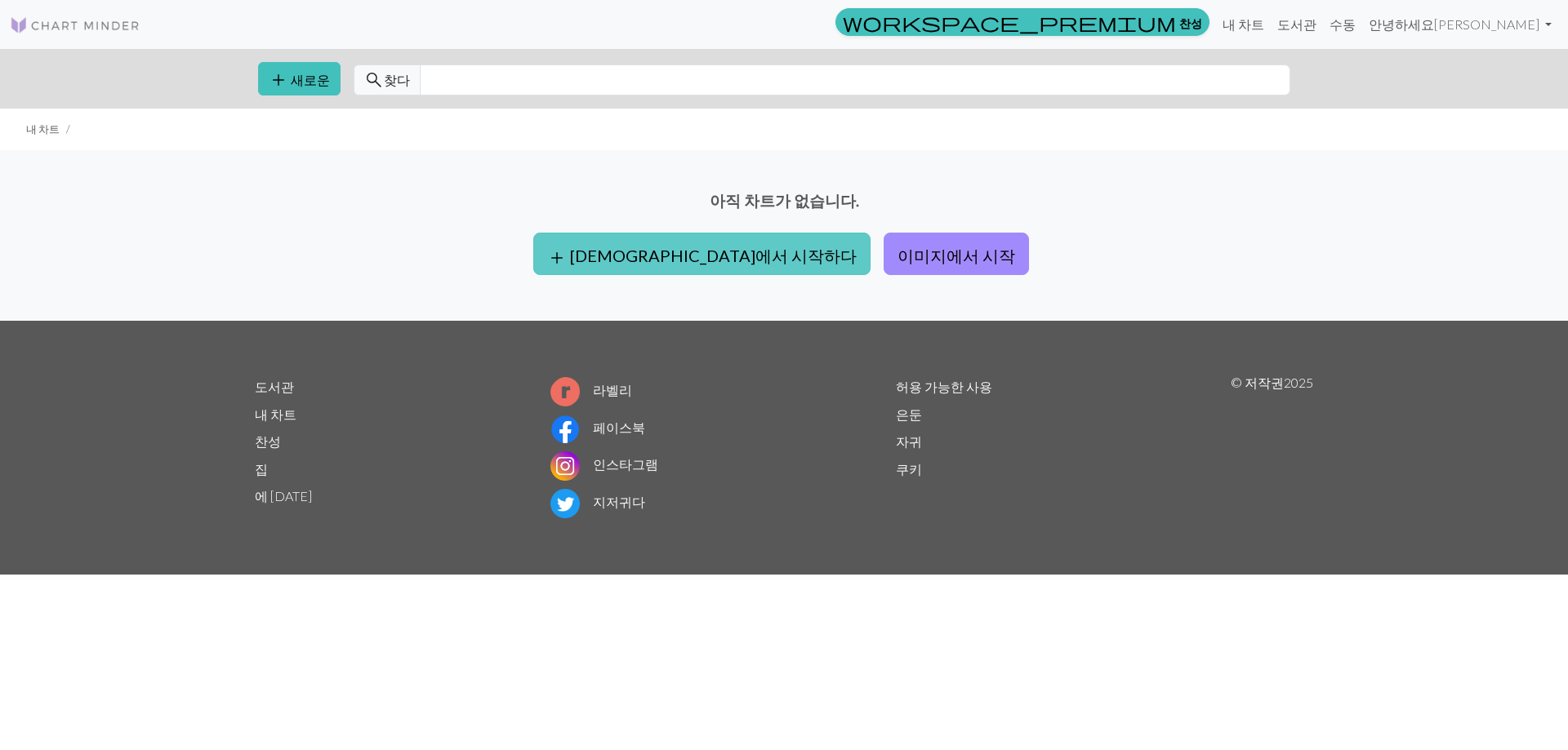
click at [716, 256] on font "빈칸에서 시작하다" at bounding box center [713, 256] width 286 height 20
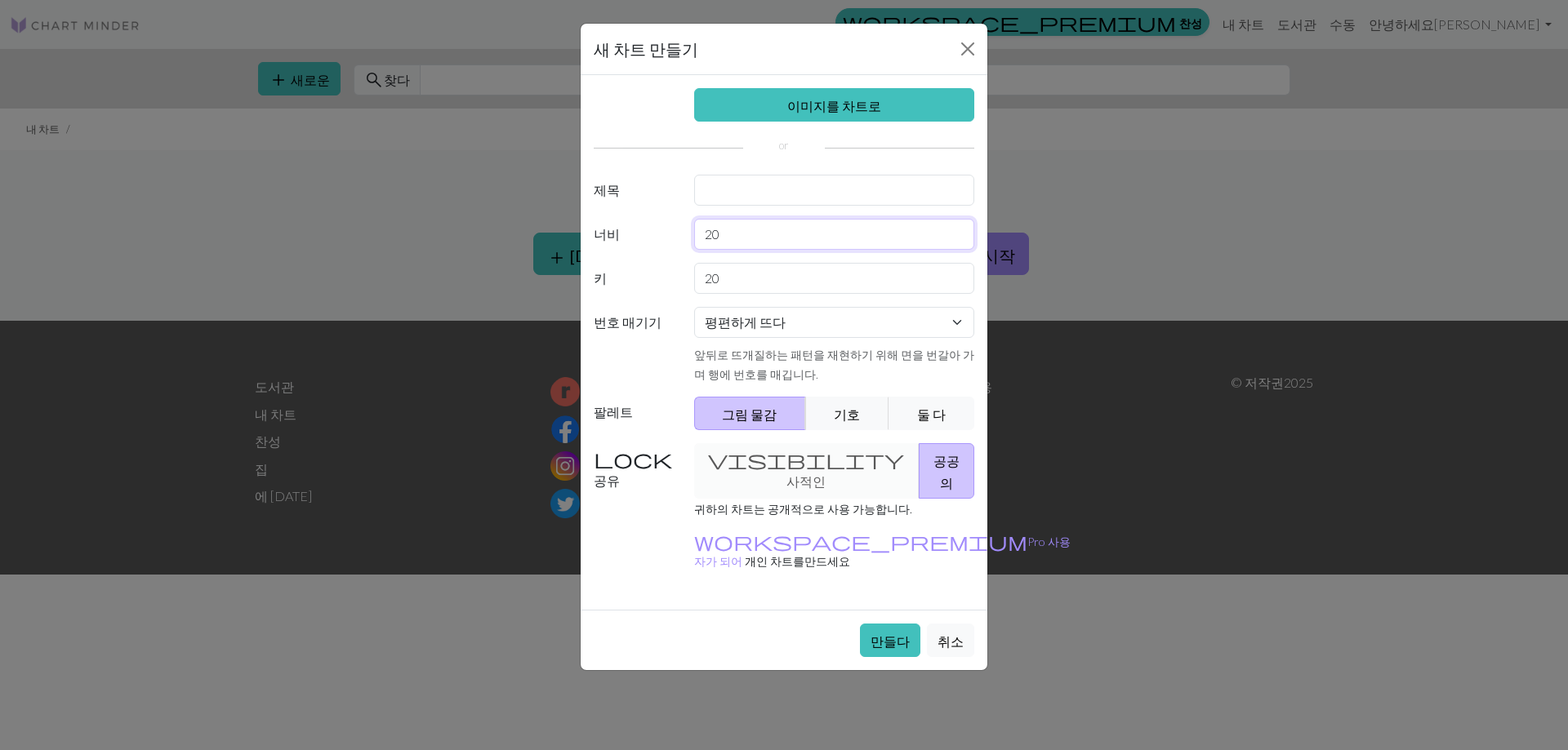
drag, startPoint x: 810, startPoint y: 231, endPoint x: 531, endPoint y: 239, distance: 279.1
click at [531, 239] on div "새 차트 만들기 이미지를 차트로 제목 너비 20 키 20 번호 매기기 평편하게 뜨다 원형으로 뜨다 레이스 뜨개질 크로스 스티치 앞뒤로 뜨개질하…" at bounding box center [784, 375] width 1568 height 750
click at [738, 194] on input "text" at bounding box center [834, 190] width 281 height 31
type input "짱구"
click at [833, 402] on button "기호" at bounding box center [847, 414] width 84 height 33
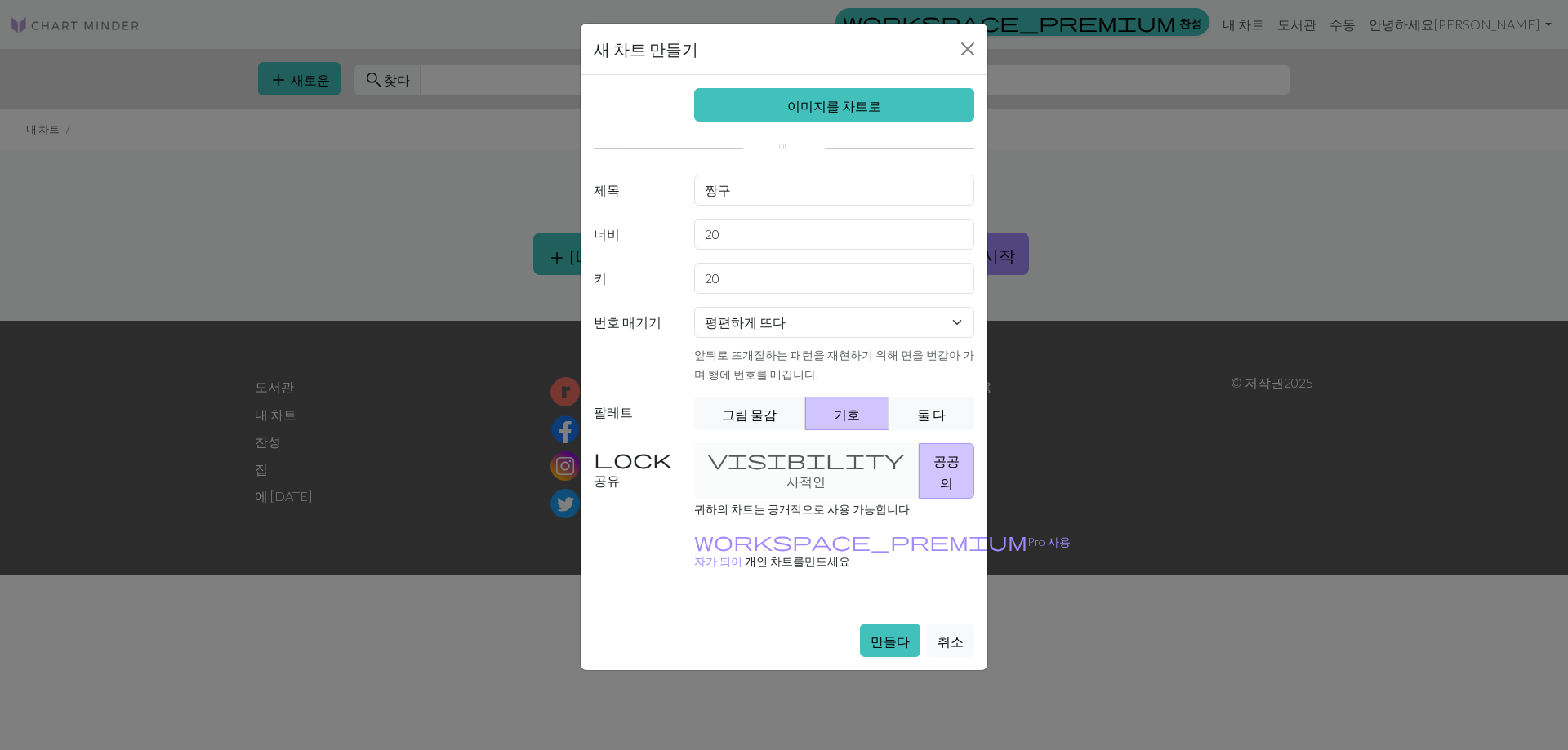
click at [620, 241] on label "너비" at bounding box center [634, 234] width 101 height 31
click at [606, 267] on label "키" at bounding box center [634, 278] width 101 height 31
drag, startPoint x: 829, startPoint y: 241, endPoint x: 598, endPoint y: 258, distance: 231.6
click at [598, 258] on div "이미지를 차트로 제목 짱구 너비 20 키 20 번호 매기기 평편하게 뜨다 원형으로 뜨다 레이스 뜨개질 크로스 스티치 앞뒤로 뜨개질하는 패턴을 …" at bounding box center [784, 342] width 406 height 534
type input "30"
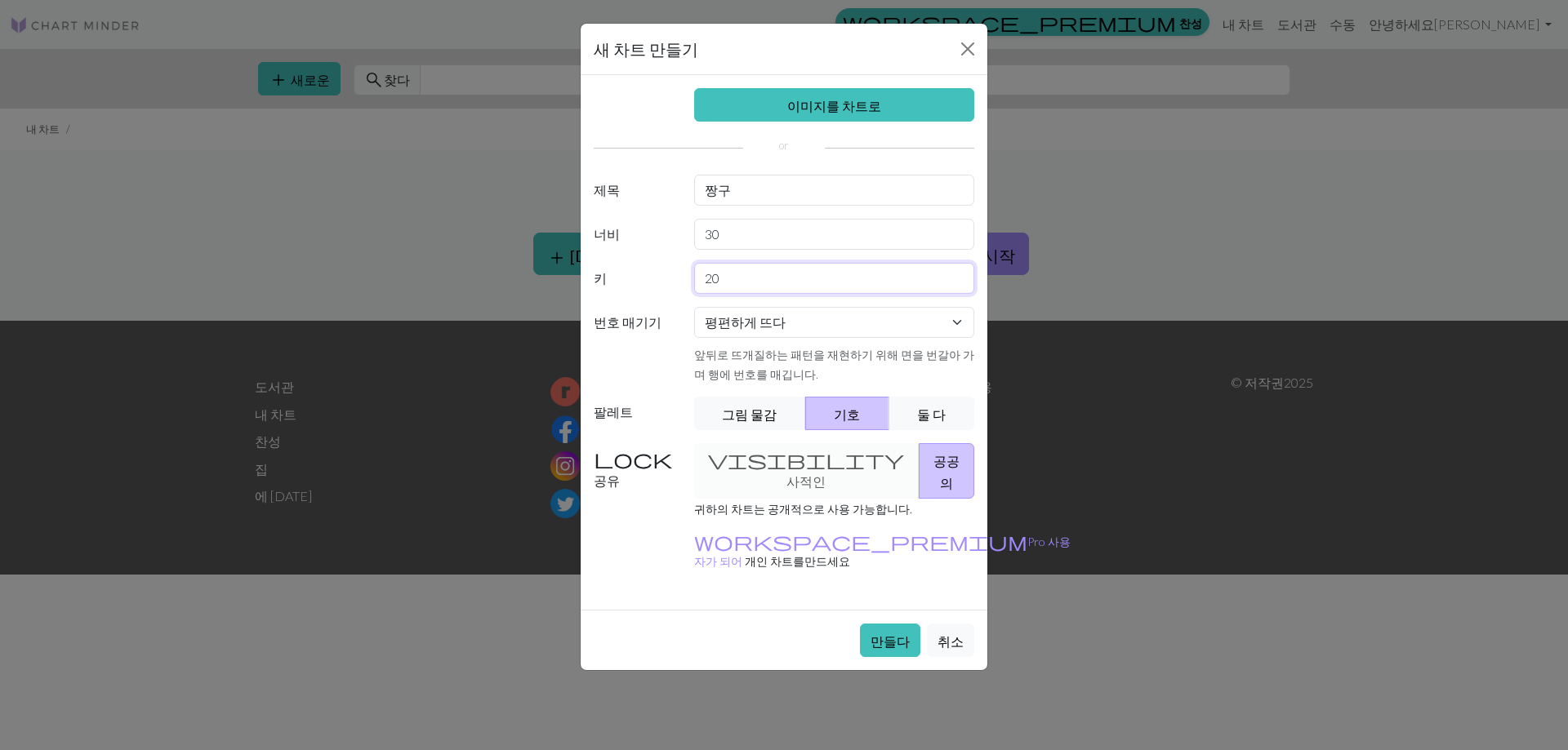
drag, startPoint x: 848, startPoint y: 274, endPoint x: 585, endPoint y: 254, distance: 263.8
click at [632, 263] on div "키 20" at bounding box center [784, 278] width 400 height 31
type input "30"
click at [734, 315] on select "평편하게 뜨다 원형으로 뜨다 레이스 뜨개질 크로스 스티치" at bounding box center [834, 322] width 281 height 31
click at [745, 332] on select "평편하게 뜨다 원형으로 뜨다 레이스 뜨개질 크로스 스티치" at bounding box center [834, 322] width 281 height 31
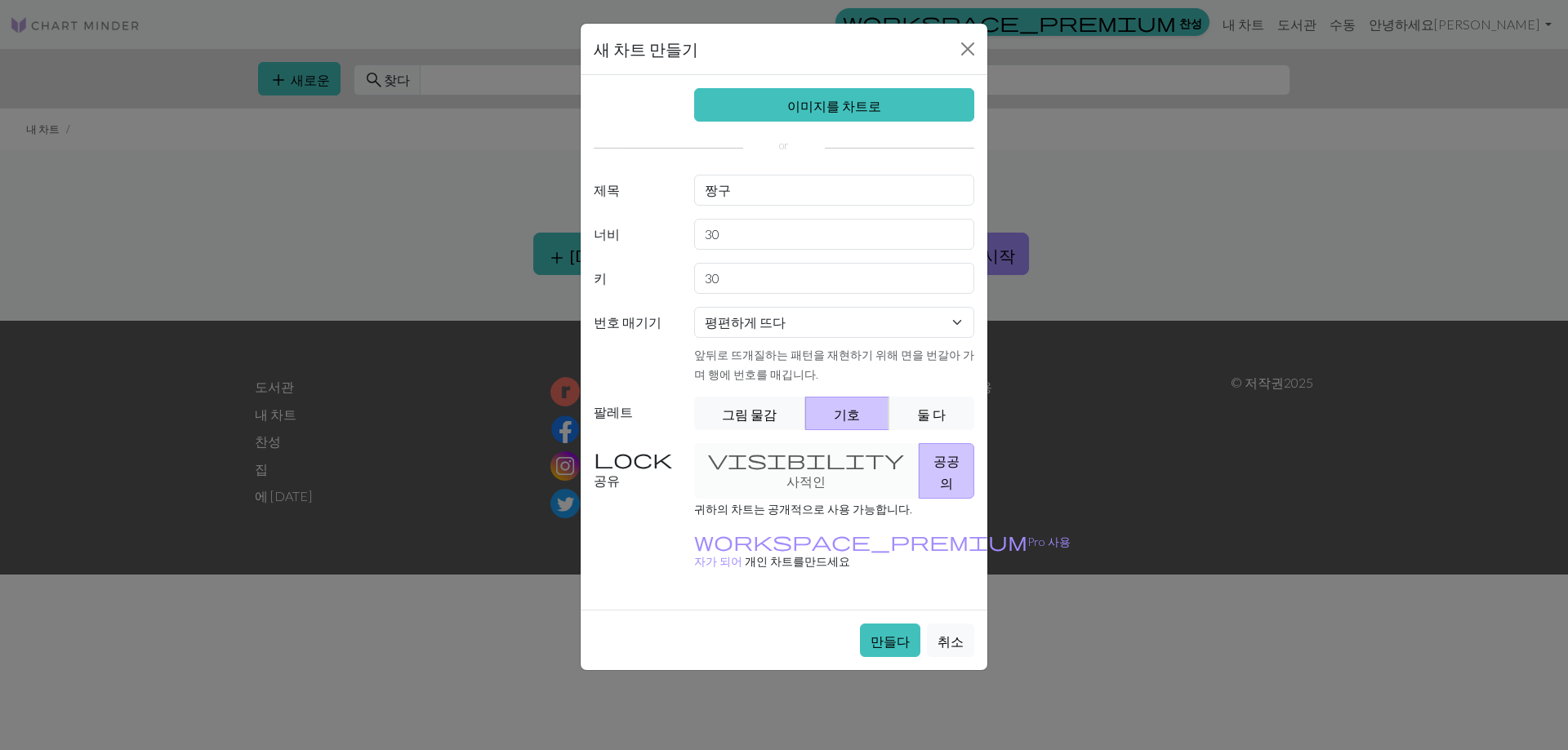
click at [795, 462] on div "visibility 사적인 공공의" at bounding box center [834, 470] width 301 height 56
click at [764, 437] on div "이미지를 차트로 제목 짱구 너비 30 키 30 번호 매기기 평편하게 뜨다 원형으로 뜨다 레이스 뜨개질 크로스 스티치 앞뒤로 뜨개질하는 패턴을 …" at bounding box center [784, 342] width 406 height 534
drag, startPoint x: 754, startPoint y: 463, endPoint x: 764, endPoint y: 469, distance: 11.7
click at [754, 464] on div "visibility 사적인 공공의" at bounding box center [834, 470] width 301 height 56
click at [874, 623] on button "만들다" at bounding box center [890, 640] width 61 height 33
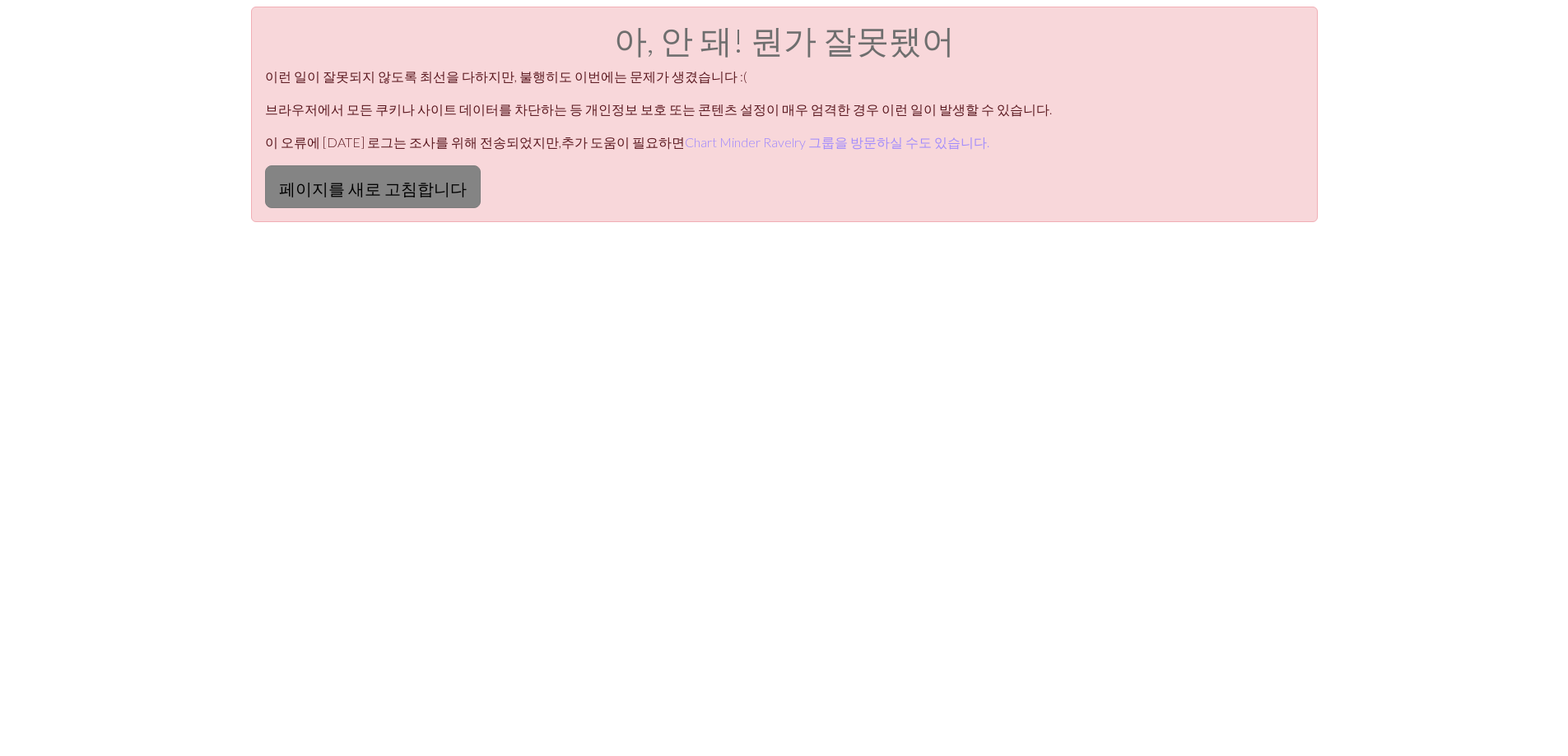
click at [389, 172] on button "페이지를 새로 고침합니다" at bounding box center [373, 186] width 216 height 43
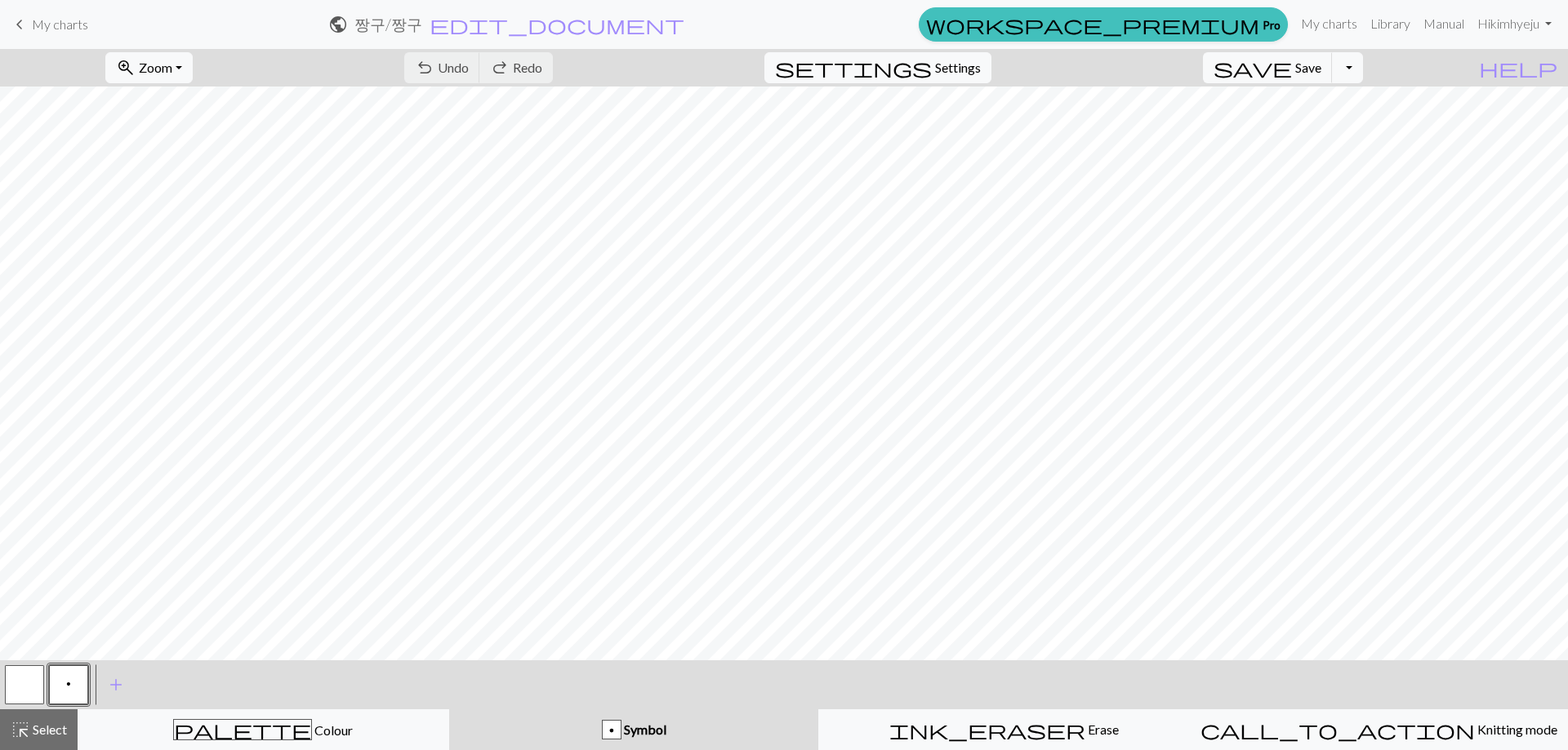
click at [64, 689] on button "p" at bounding box center [68, 684] width 39 height 39
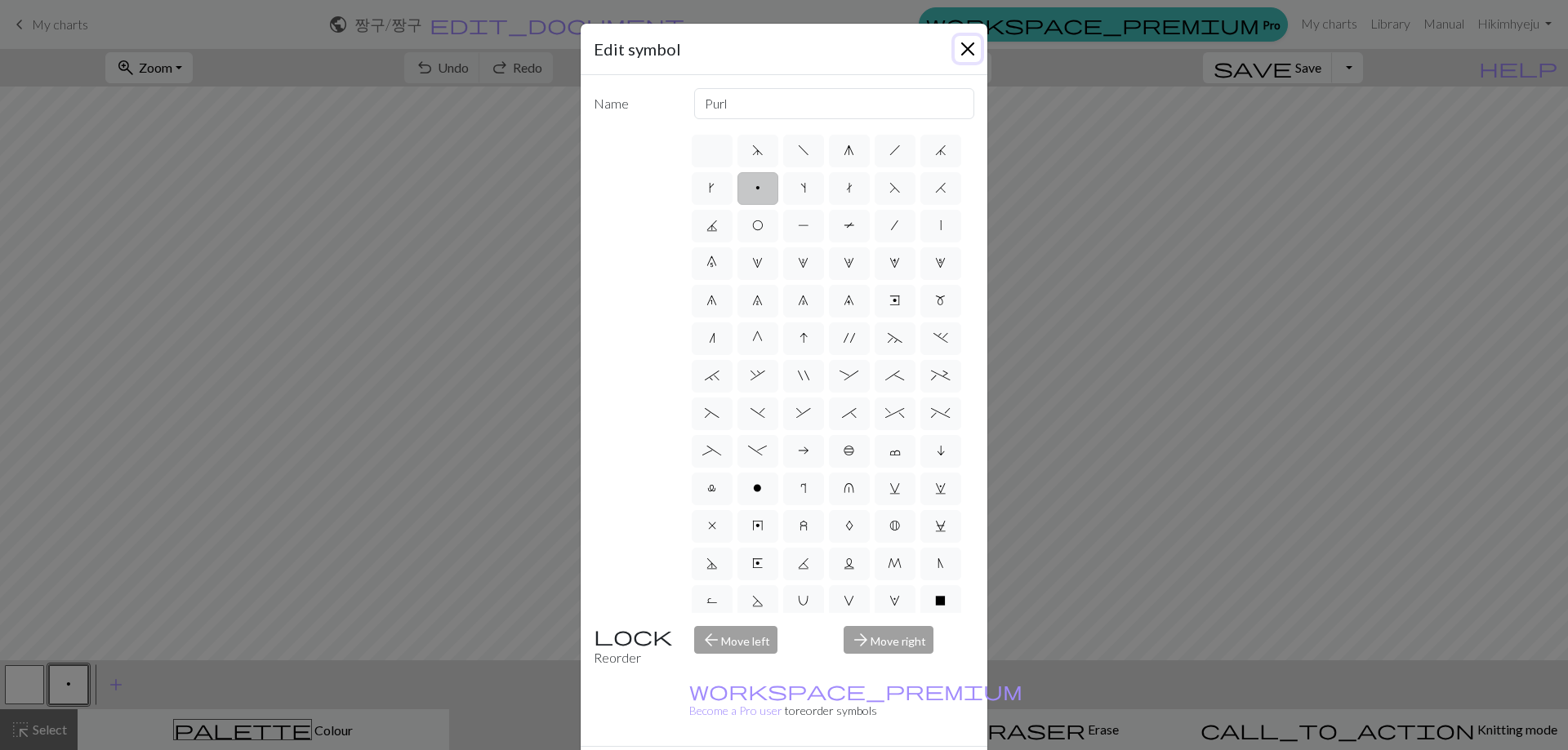
click at [954, 49] on button "Close" at bounding box center [967, 48] width 26 height 26
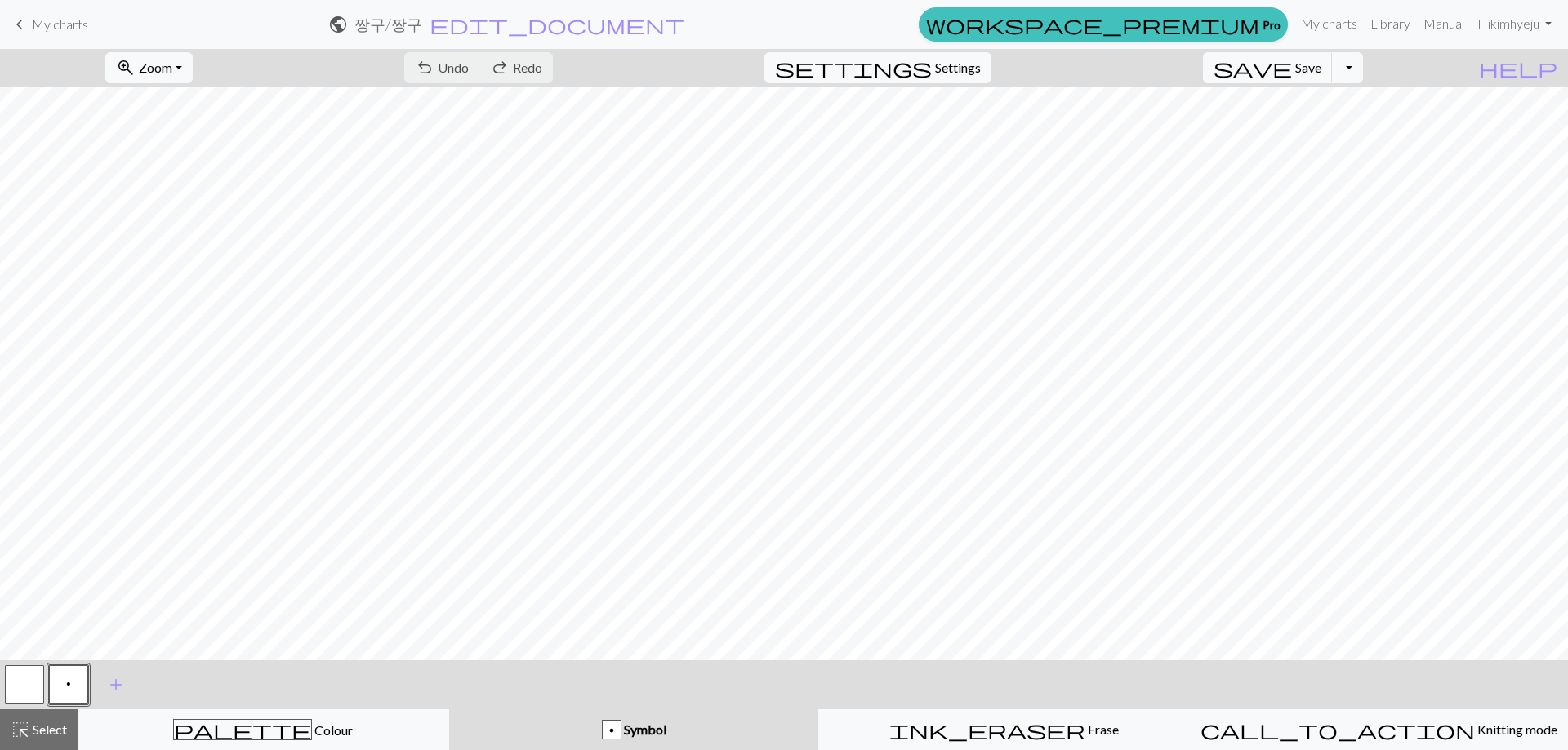
click at [88, 691] on div "p" at bounding box center [68, 684] width 44 height 44
click at [102, 688] on button "add Add a symbol" at bounding box center [116, 684] width 41 height 41
click at [120, 680] on button "button" at bounding box center [112, 684] width 39 height 39
click at [119, 680] on button "button" at bounding box center [112, 684] width 39 height 39
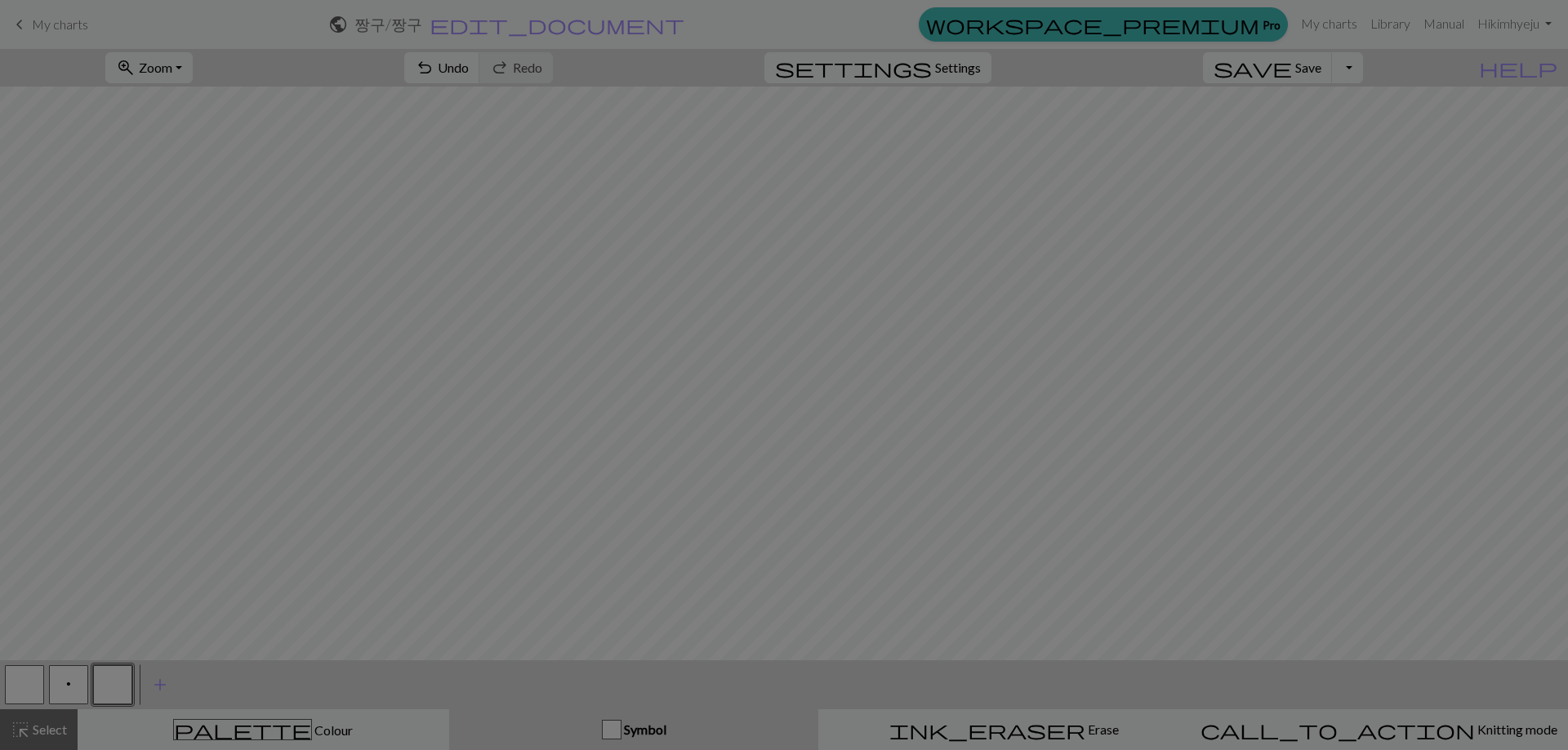
click at [114, 683] on div "Edit symbol Name d f g h j k p s t F H J O P T / | 0 1 2 3 4 5 6 7 8 9 e m n G …" at bounding box center [784, 375] width 1568 height 750
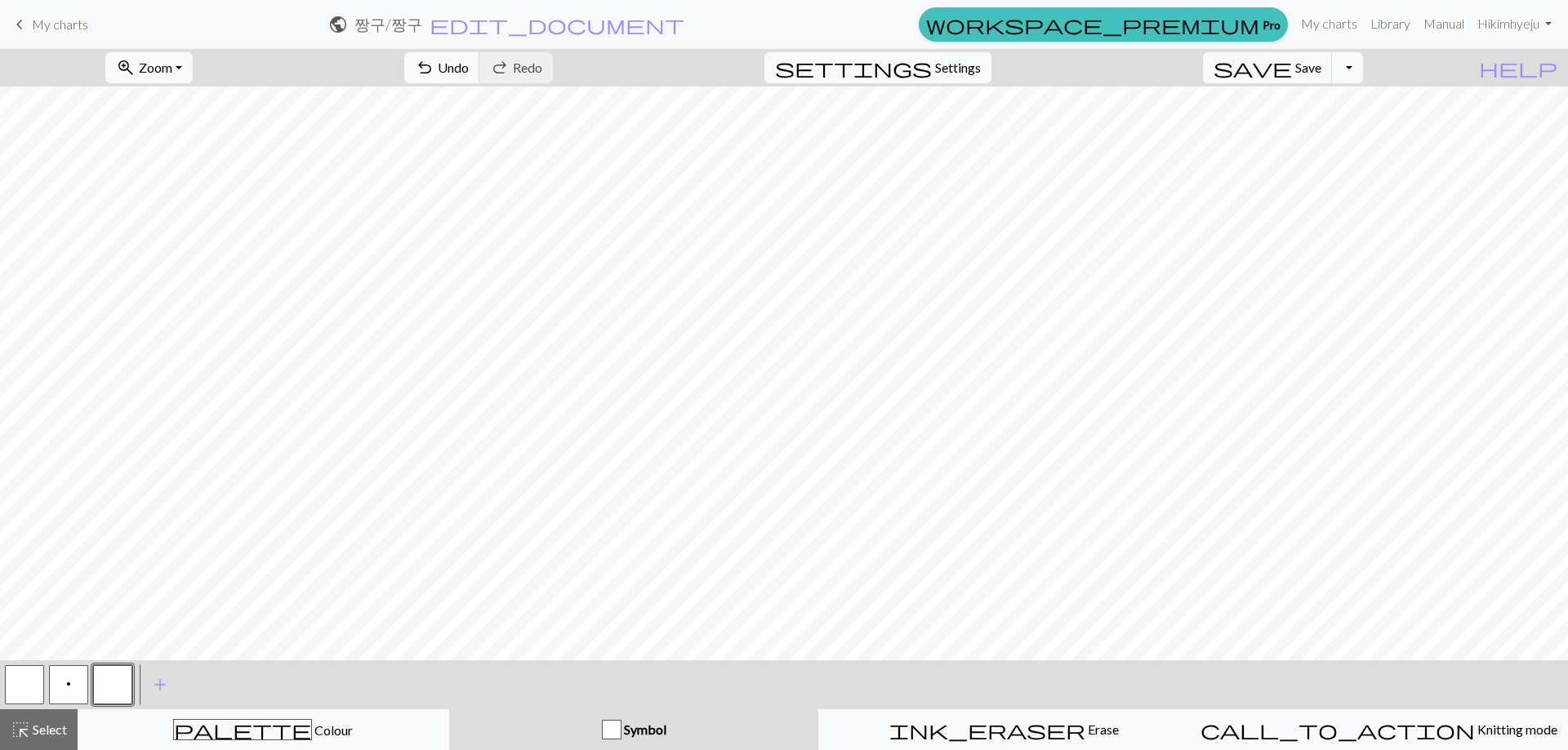
click at [111, 693] on button "button" at bounding box center [112, 684] width 39 height 39
click at [111, 693] on div "Edit symbol Name d f g h j k p s t F H J O P T / | 0 1 2 3 4 5 6 7 8 9 e m n G …" at bounding box center [784, 375] width 1568 height 750
click at [119, 683] on button "button" at bounding box center [112, 684] width 39 height 39
click at [119, 683] on div "Edit symbol Name d f g h j k p s t F H J O P T / | 0 1 2 3 4 5 6 7 8 9 e m n G …" at bounding box center [784, 375] width 1568 height 750
click at [119, 683] on button "button" at bounding box center [112, 684] width 39 height 39
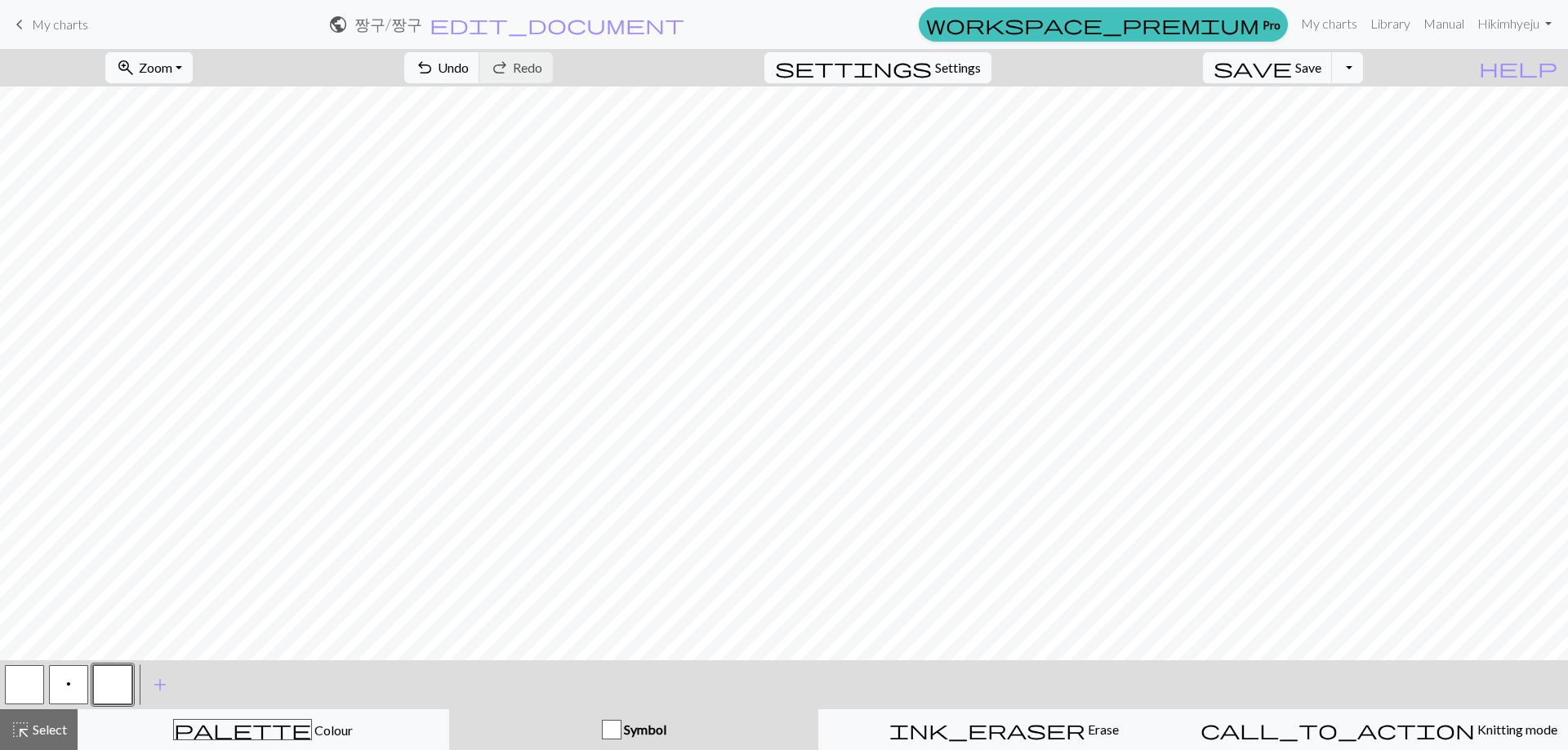
click at [119, 683] on div "Edit symbol Name d f g h j k p s t F H J O P T / | 0 1 2 3 4 5 6 7 8 9 e m n G …" at bounding box center [784, 375] width 1568 height 750
click at [119, 682] on button "button" at bounding box center [112, 684] width 39 height 39
click at [119, 682] on div "Edit symbol Name d f g h j k p s t F H J O P T / | 0 1 2 3 4 5 6 7 8 9 e m n G …" at bounding box center [784, 375] width 1568 height 750
click at [115, 688] on button "button" at bounding box center [112, 684] width 39 height 39
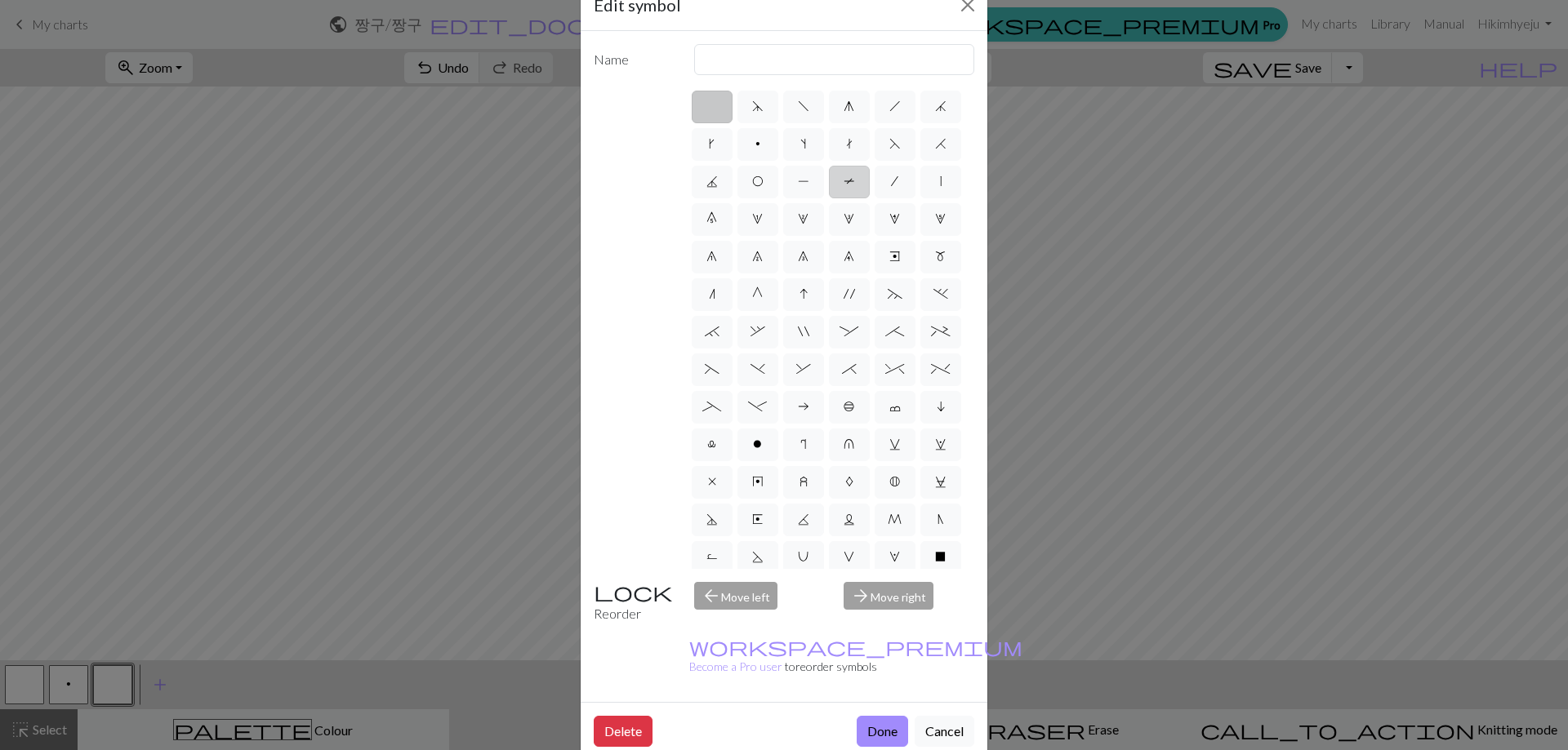
click at [829, 198] on label "T" at bounding box center [849, 181] width 41 height 32
click at [844, 182] on input "T" at bounding box center [849, 176] width 11 height 11
radio input "true"
type input "ptbl"
click at [712, 499] on label "x" at bounding box center [712, 482] width 41 height 32
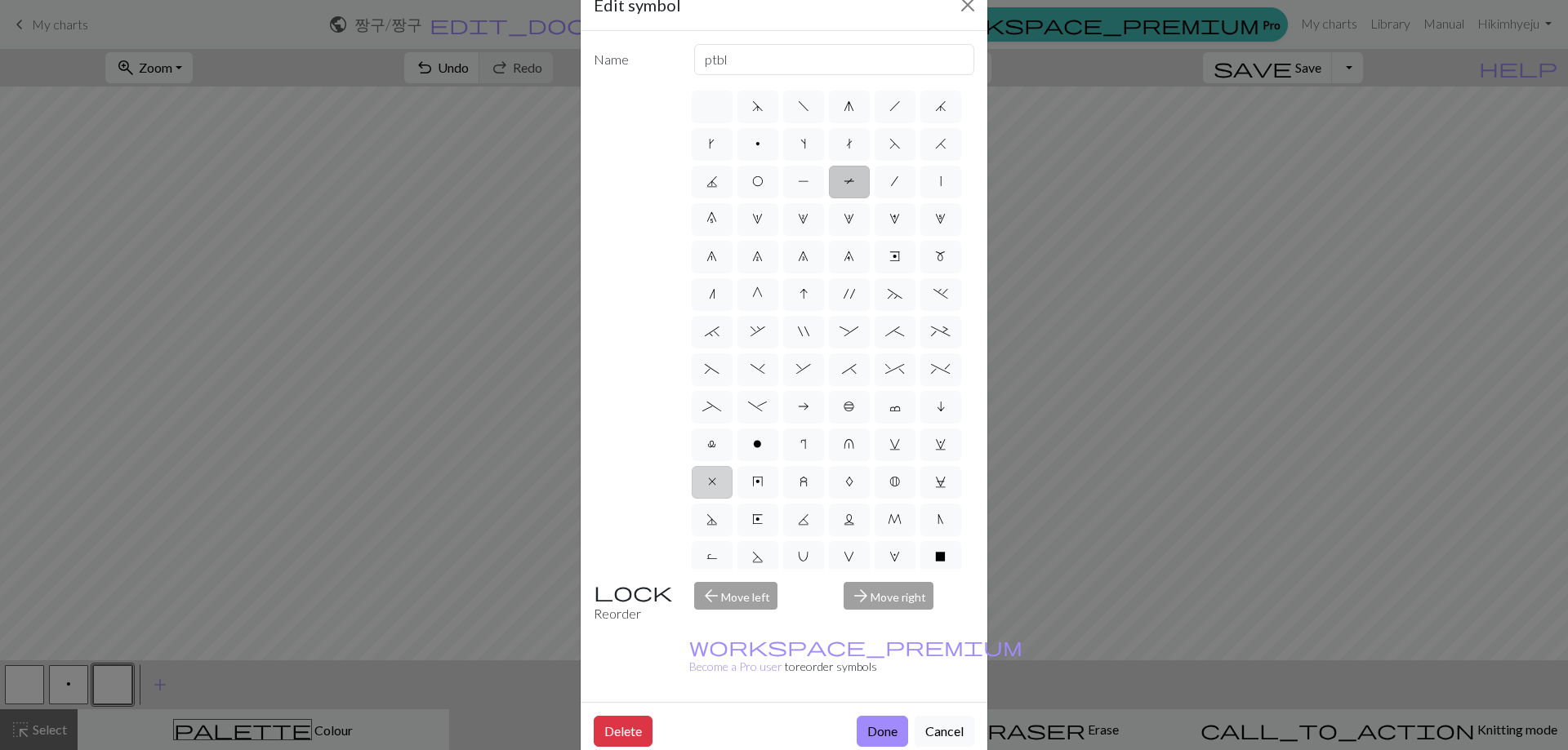
click at [712, 483] on input "x" at bounding box center [713, 477] width 11 height 11
radio input "true"
type input "no stitch"
click at [883, 716] on button "Done" at bounding box center [883, 731] width 52 height 31
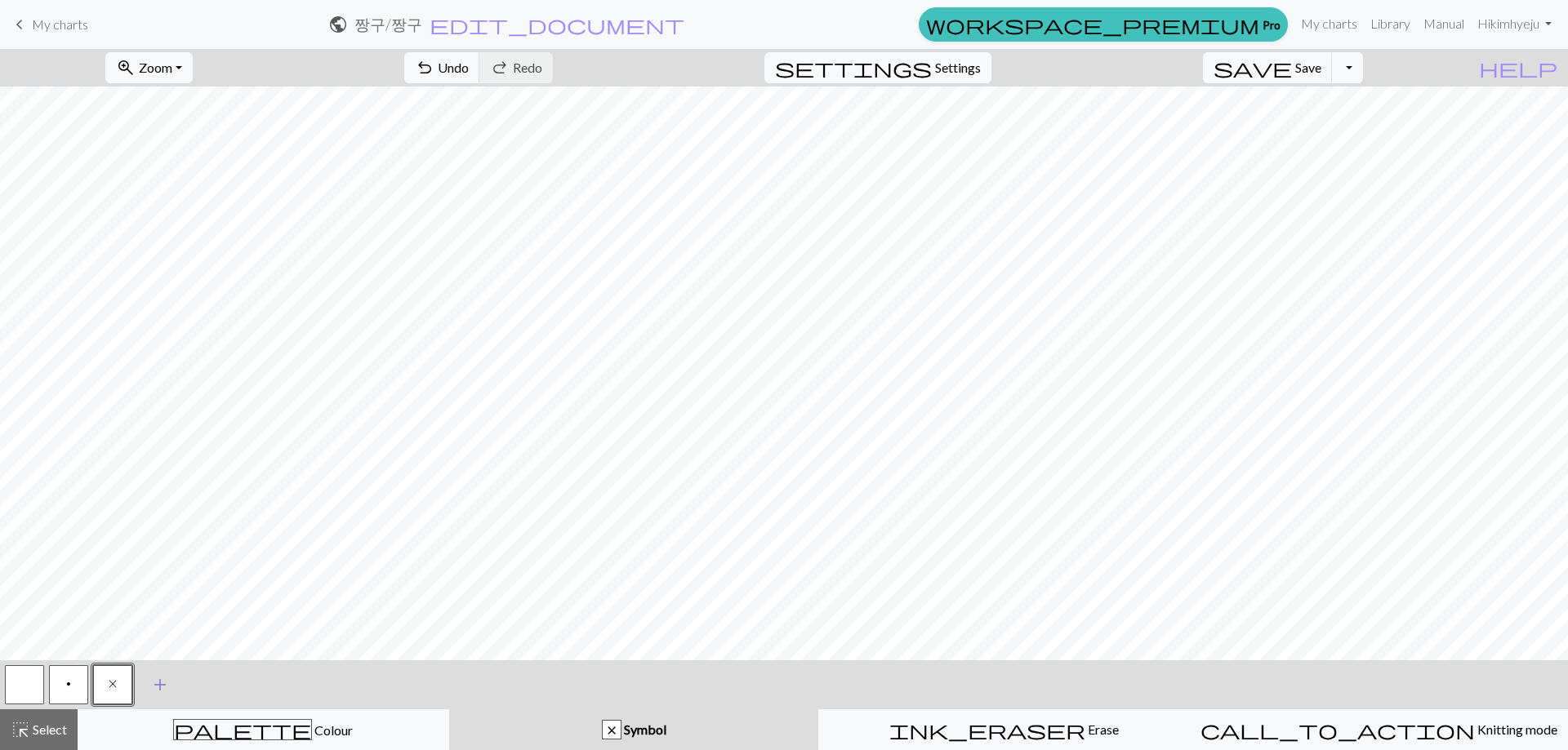
click at [163, 694] on span "add" at bounding box center [160, 684] width 20 height 22
click at [162, 688] on button "button" at bounding box center [157, 684] width 39 height 39
click at [163, 688] on button "button" at bounding box center [157, 684] width 39 height 39
click at [167, 678] on button "button" at bounding box center [157, 684] width 39 height 39
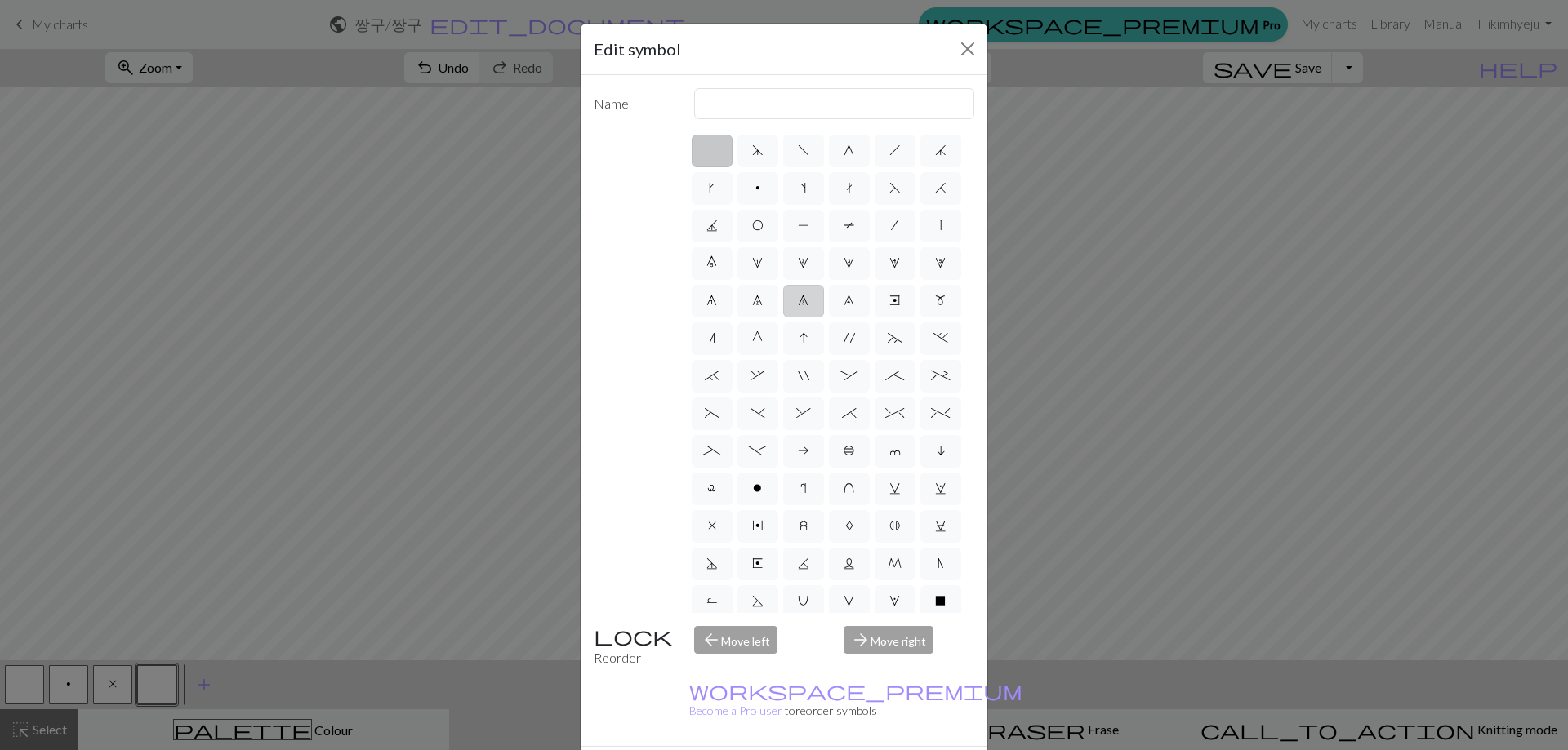
click at [783, 317] on label "8" at bounding box center [803, 300] width 41 height 32
click at [798, 301] on input "8" at bounding box center [803, 296] width 11 height 11
radio input "true"
type input "decrease 3"
click at [737, 317] on label "7" at bounding box center [757, 300] width 41 height 32
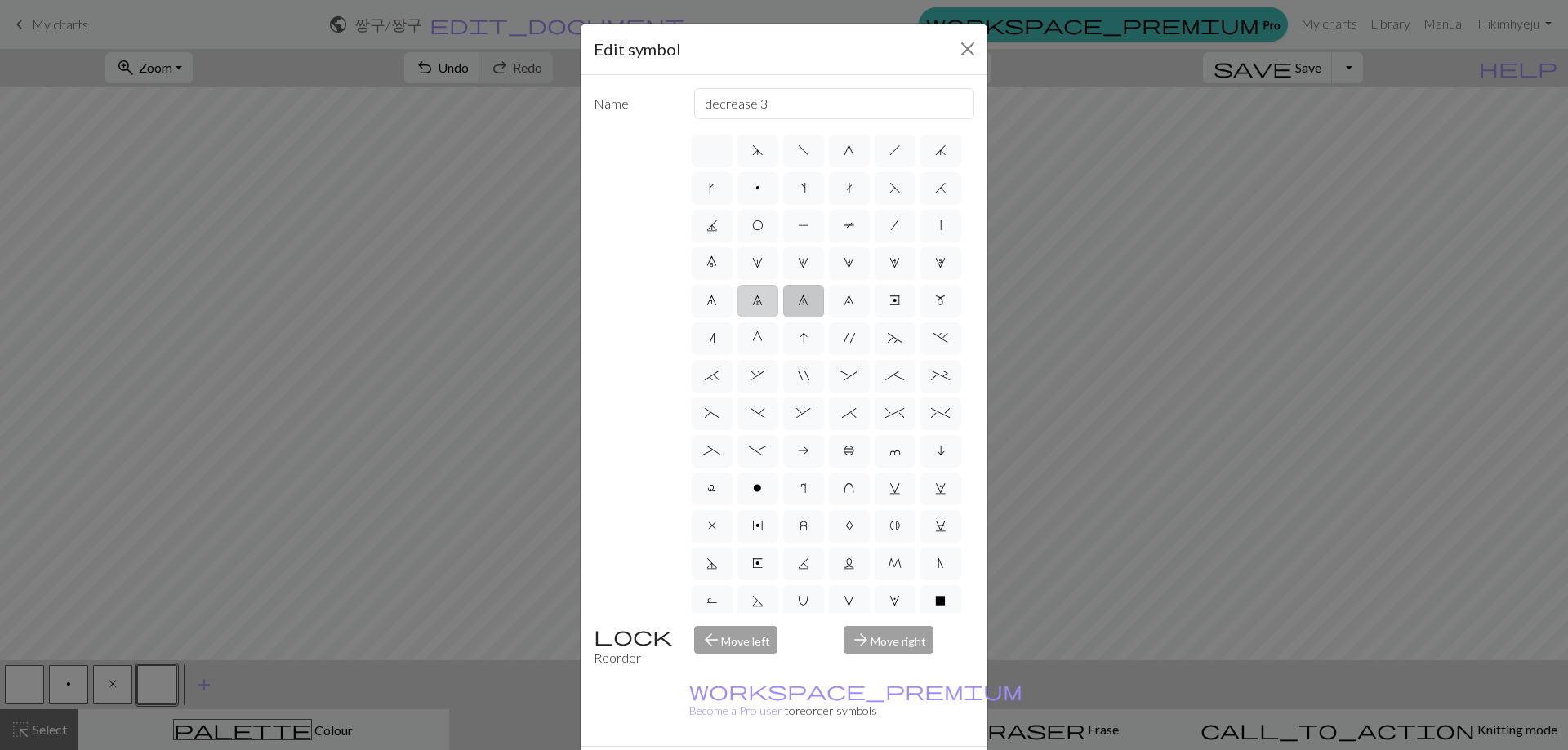
click at [752, 301] on input "7" at bounding box center [757, 296] width 11 height 11
radio input "true"
type input "decrease 2"
click at [717, 296] on span "6" at bounding box center [711, 300] width 11 height 13
click at [717, 296] on input "6" at bounding box center [711, 296] width 11 height 11
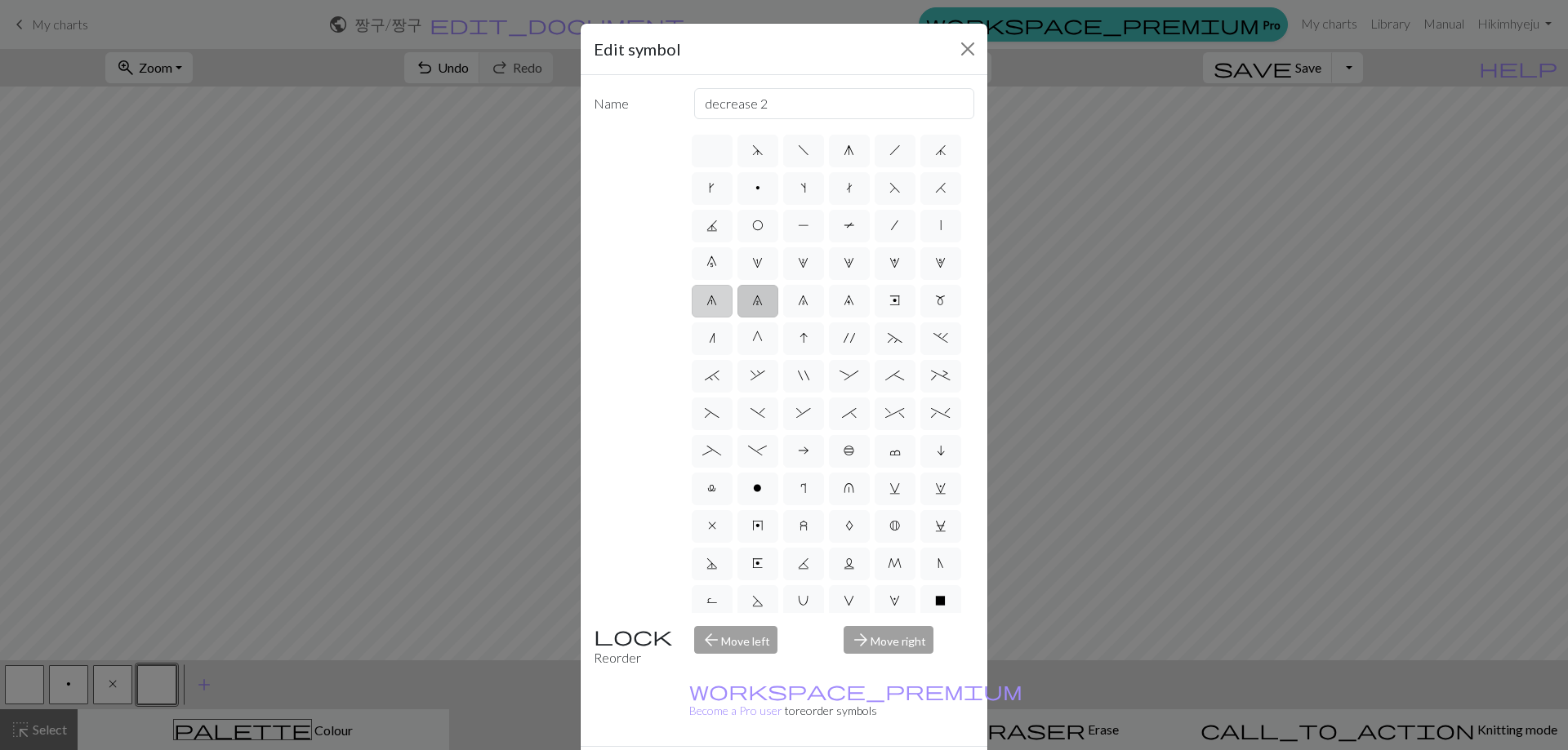
radio input "true"
type input "decrease 1"
click at [763, 264] on span "1" at bounding box center [757, 263] width 11 height 13
click at [763, 264] on input "1" at bounding box center [757, 258] width 11 height 11
radio input "true"
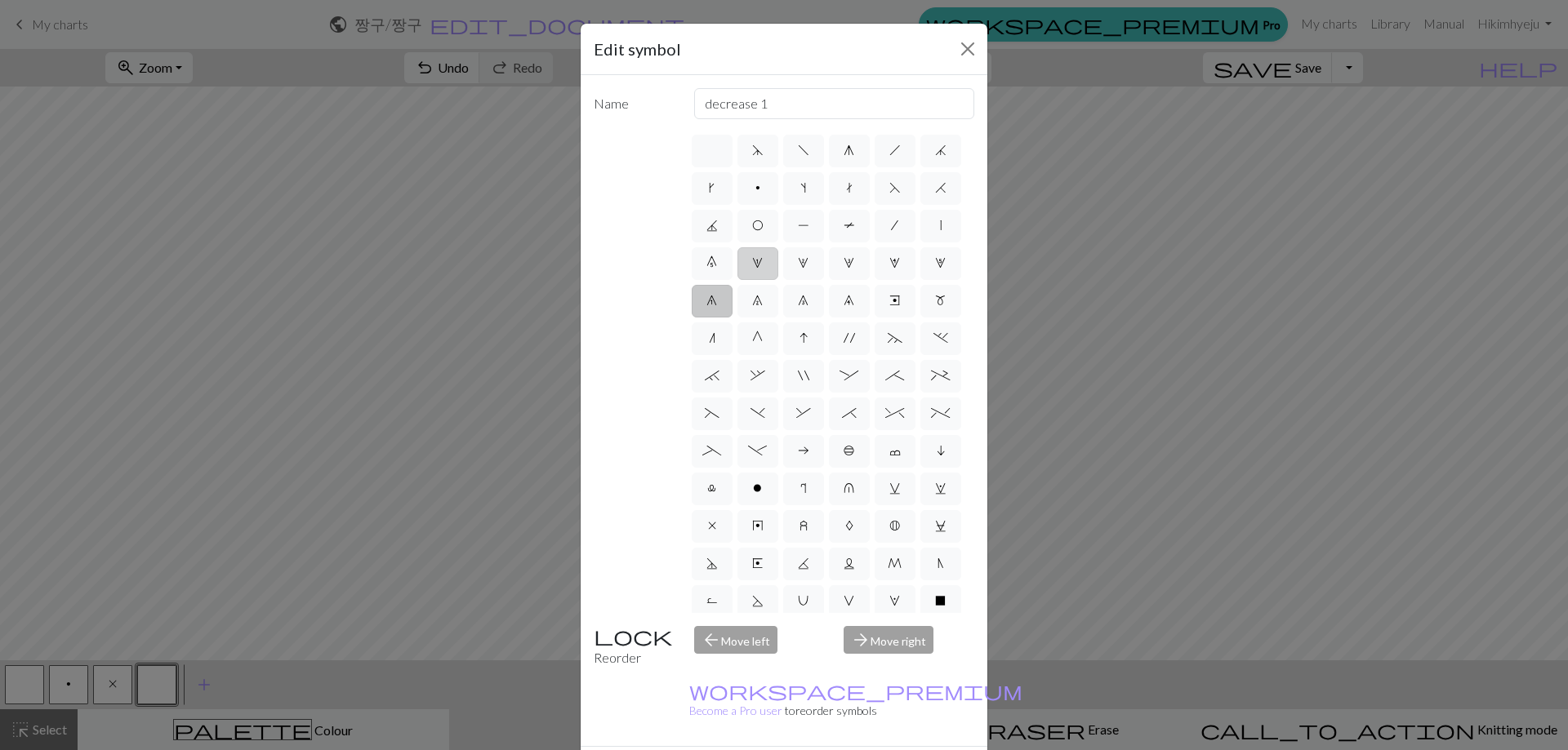
type input "increase 1"
click at [752, 152] on span "d" at bounding box center [758, 151] width 12 height 13
click at [752, 151] on input "d" at bounding box center [757, 146] width 11 height 11
radio input "true"
type input "sk2p"
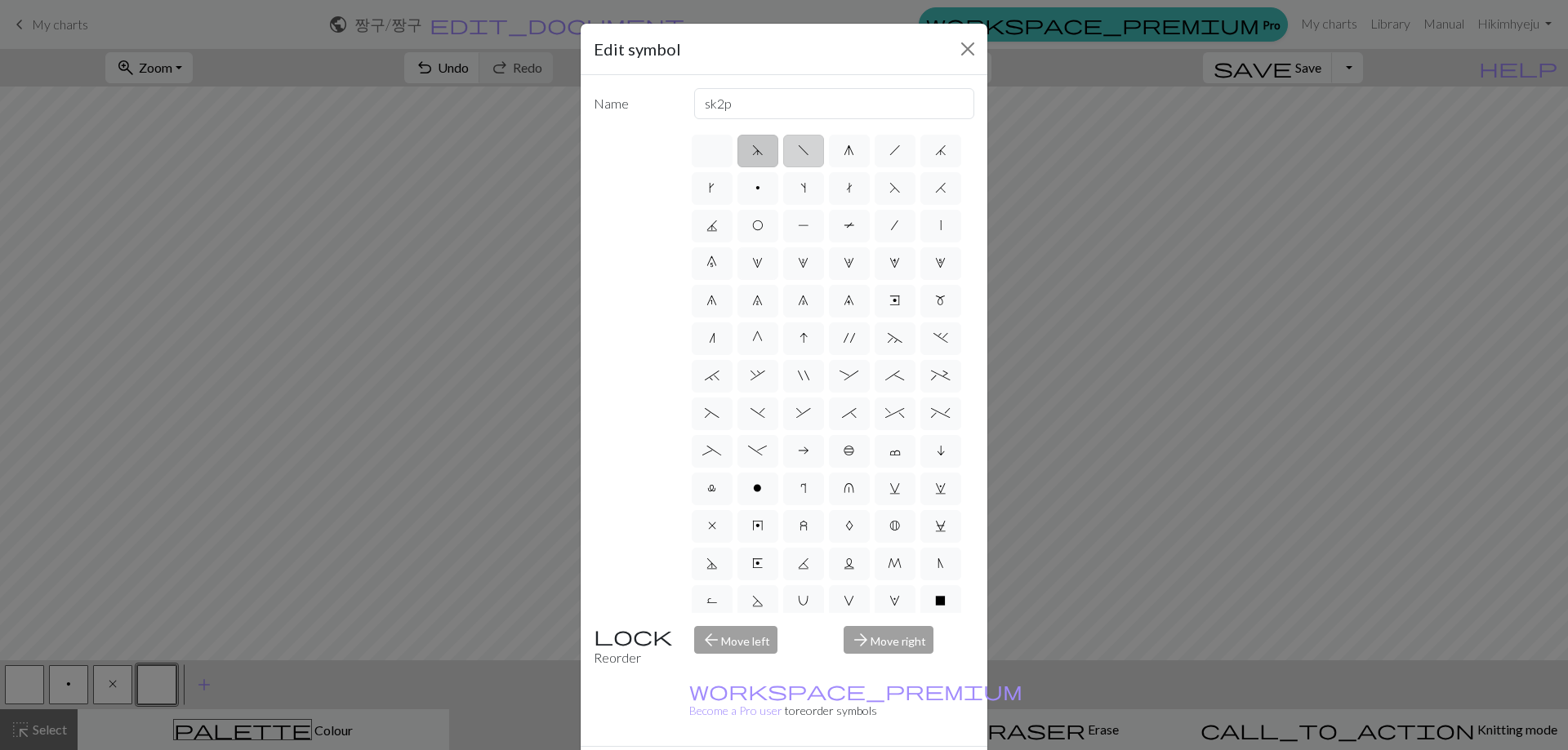
click at [808, 153] on label "f" at bounding box center [803, 151] width 41 height 32
click at [808, 151] on input "f" at bounding box center [803, 146] width 11 height 11
radio input "true"
type input "left leaning decrease"
click at [844, 160] on label "g" at bounding box center [849, 151] width 41 height 32
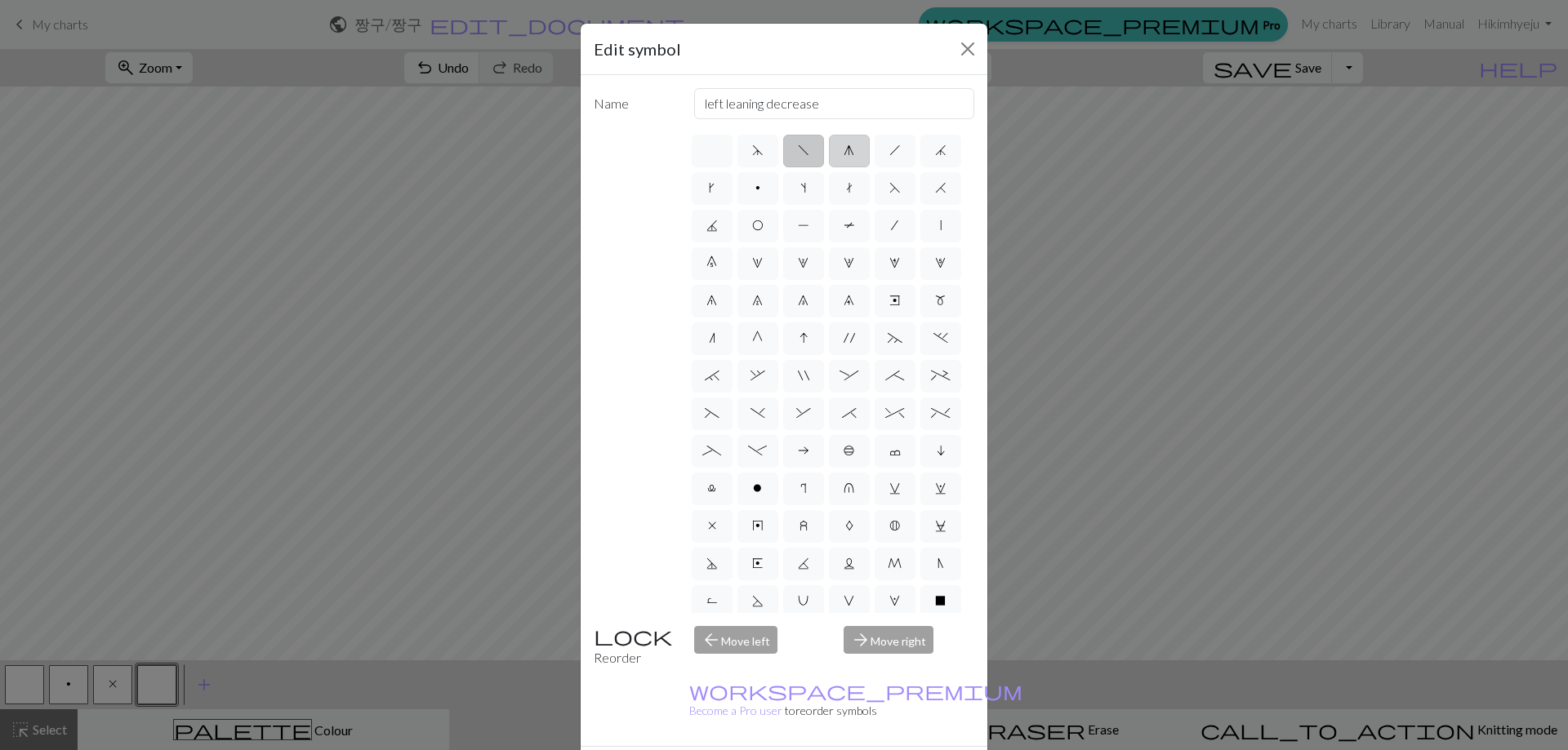
click at [844, 151] on input "g" at bounding box center [849, 146] width 11 height 11
radio input "true"
type input "sk2p"
click at [779, 393] on label "," at bounding box center [757, 375] width 41 height 32
click at [761, 376] on input "," at bounding box center [755, 370] width 11 height 11
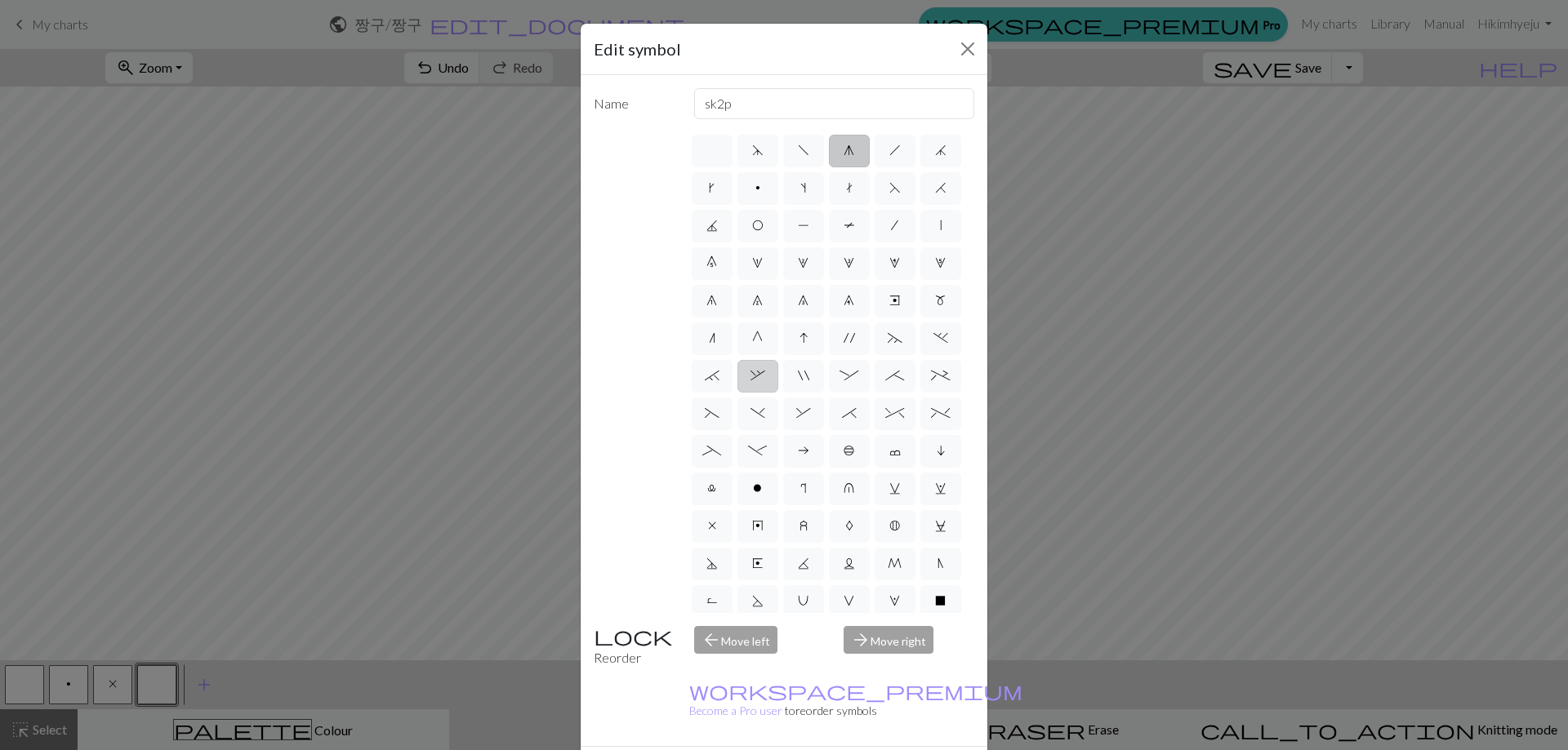
radio input "true"
type input "3+ stitch right twist"
click at [849, 394] on div "d f g h j k p s t F H J O P T / | 0 1 2 3 4 5 6 7 8 9 e m n G I ' ~ . ` , " : ;…" at bounding box center [832, 373] width 286 height 481
drag, startPoint x: 849, startPoint y: 385, endPoint x: 779, endPoint y: 392, distance: 70.3
click at [848, 355] on label "'" at bounding box center [849, 338] width 41 height 32
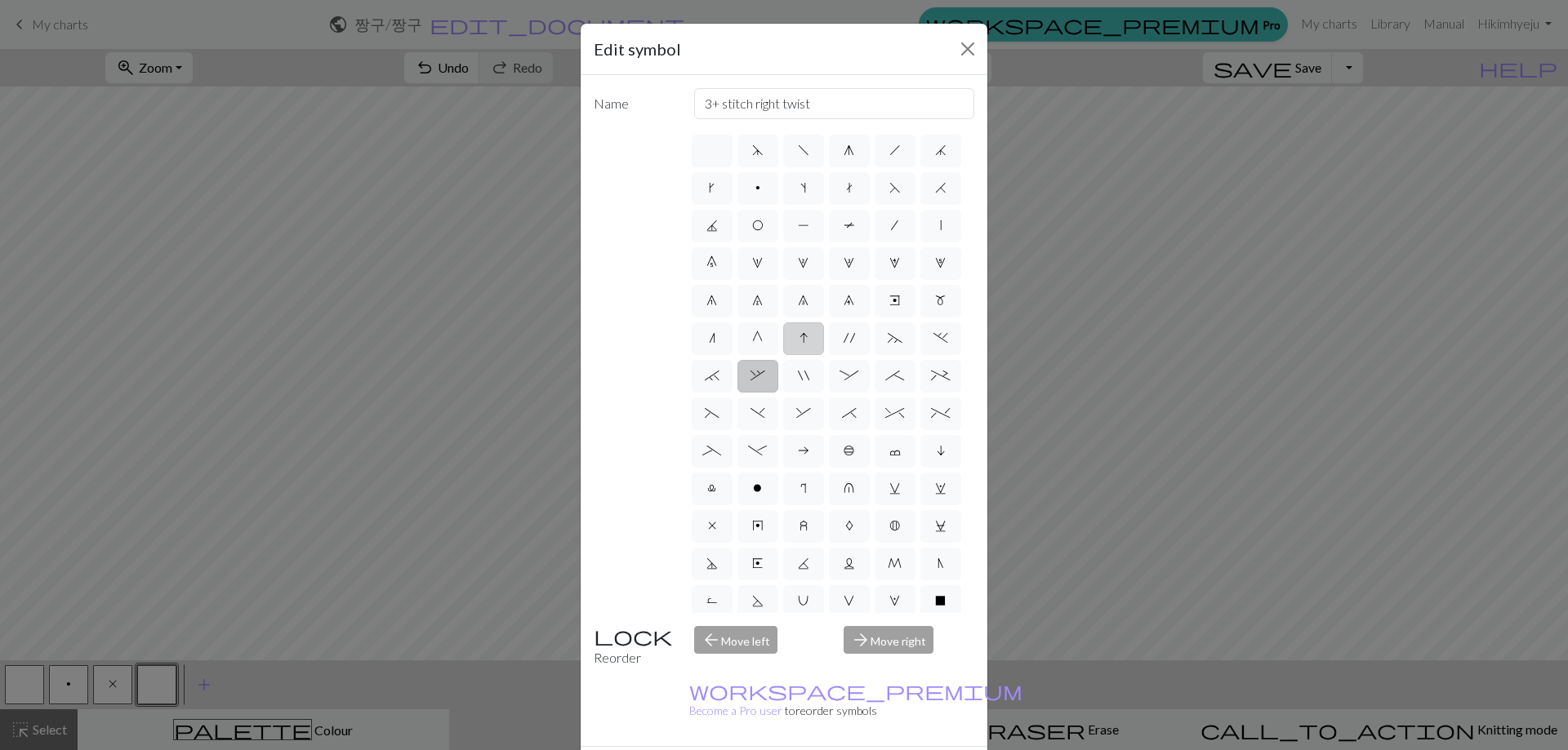
click at [848, 339] on input "'" at bounding box center [849, 333] width 11 height 11
radio input "true"
type input "cable extra"
click at [766, 355] on label "G" at bounding box center [757, 338] width 41 height 32
click at [763, 339] on input "G" at bounding box center [757, 333] width 11 height 11
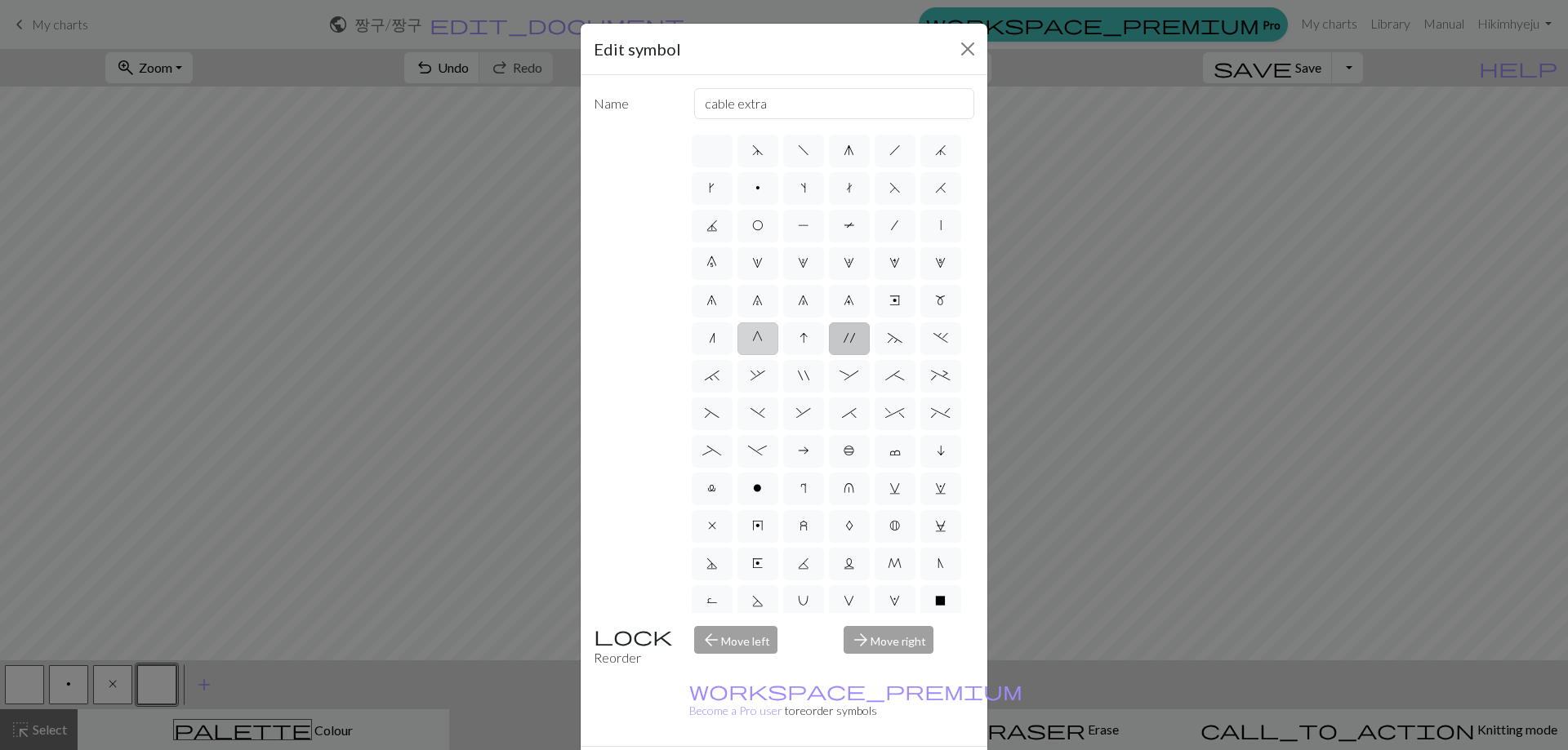
radio input "true"
type input "psso"
click at [721, 355] on label "n" at bounding box center [712, 338] width 41 height 32
click at [719, 339] on input "n" at bounding box center [714, 333] width 11 height 11
radio input "true"
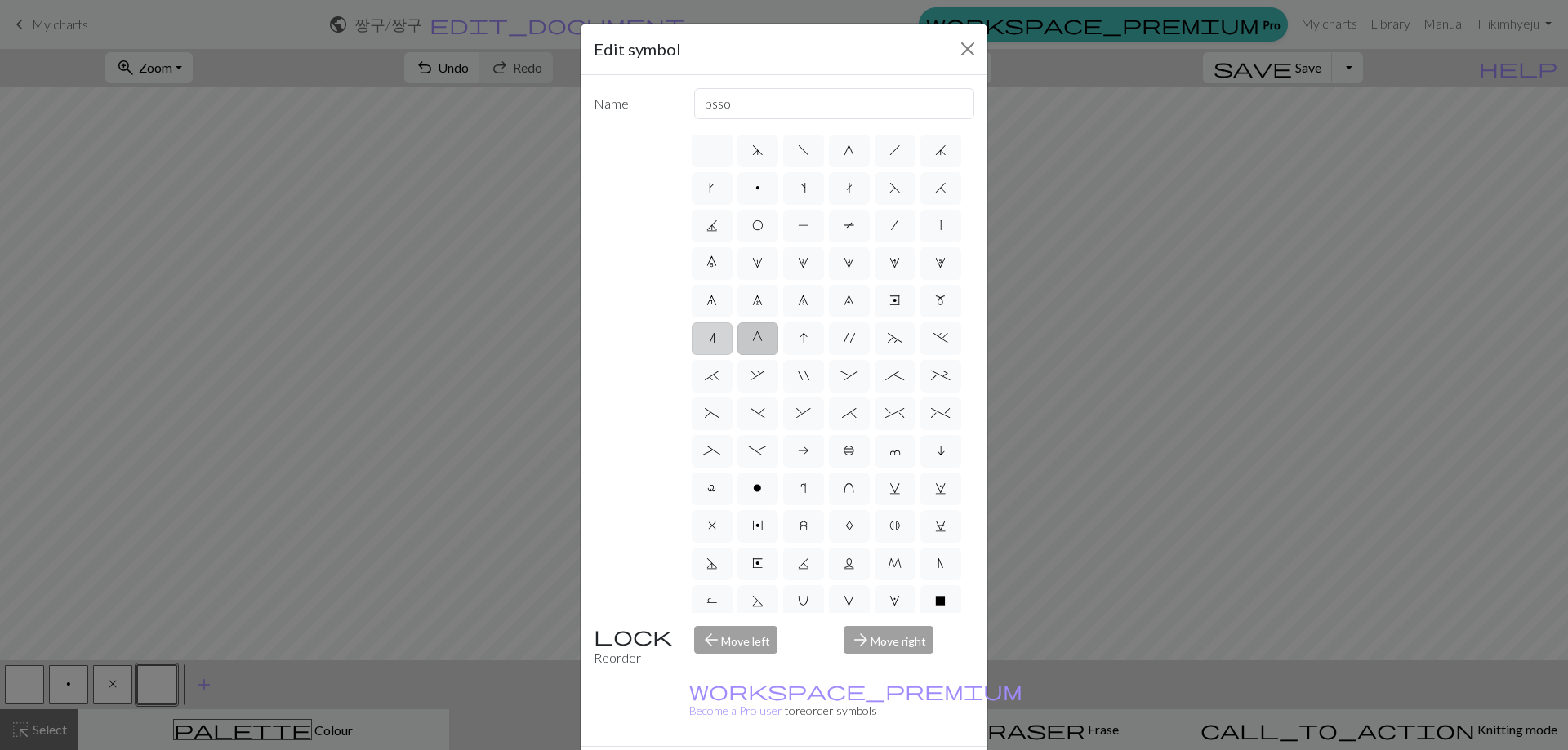
type input "k2tog"
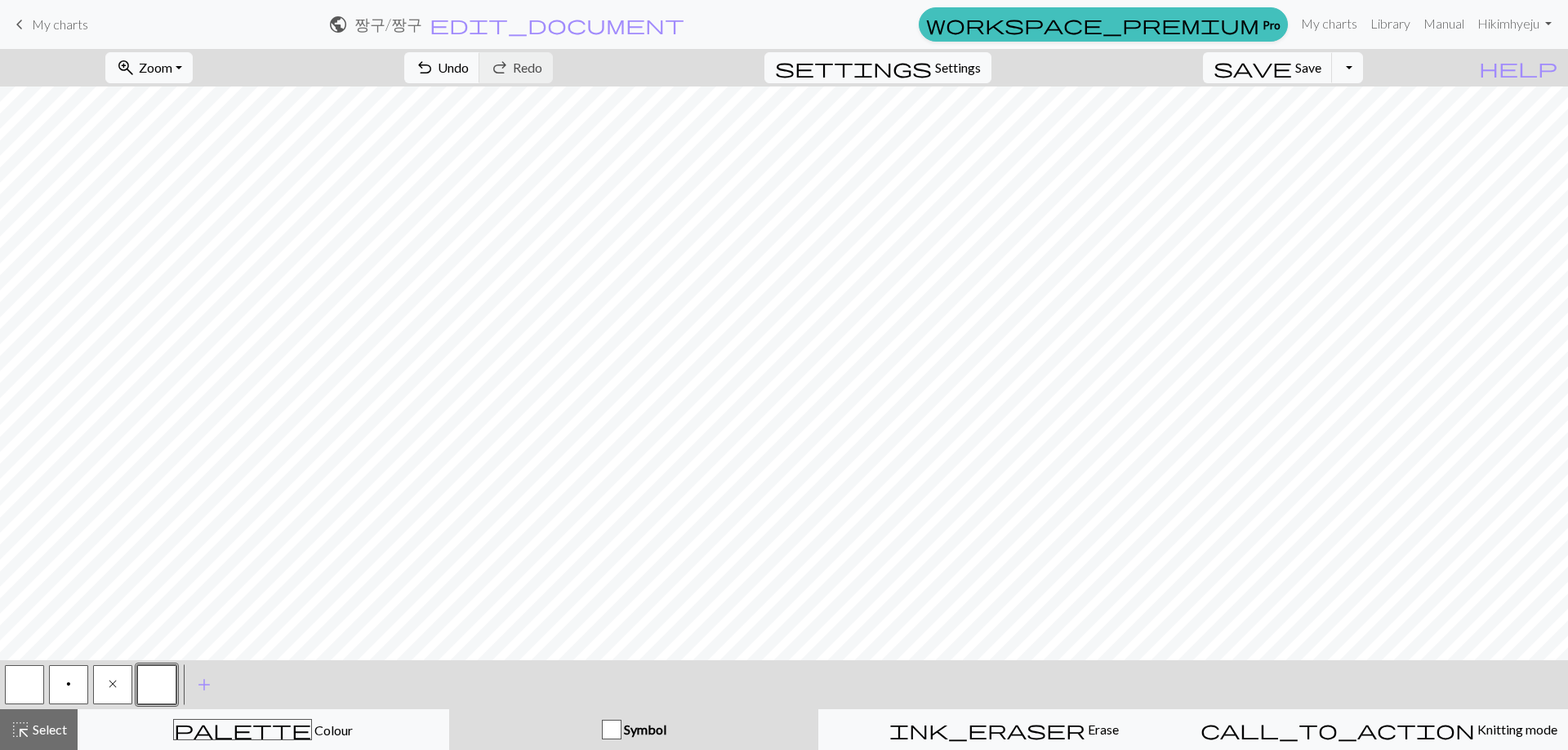
click at [105, 683] on button "x" at bounding box center [112, 684] width 39 height 39
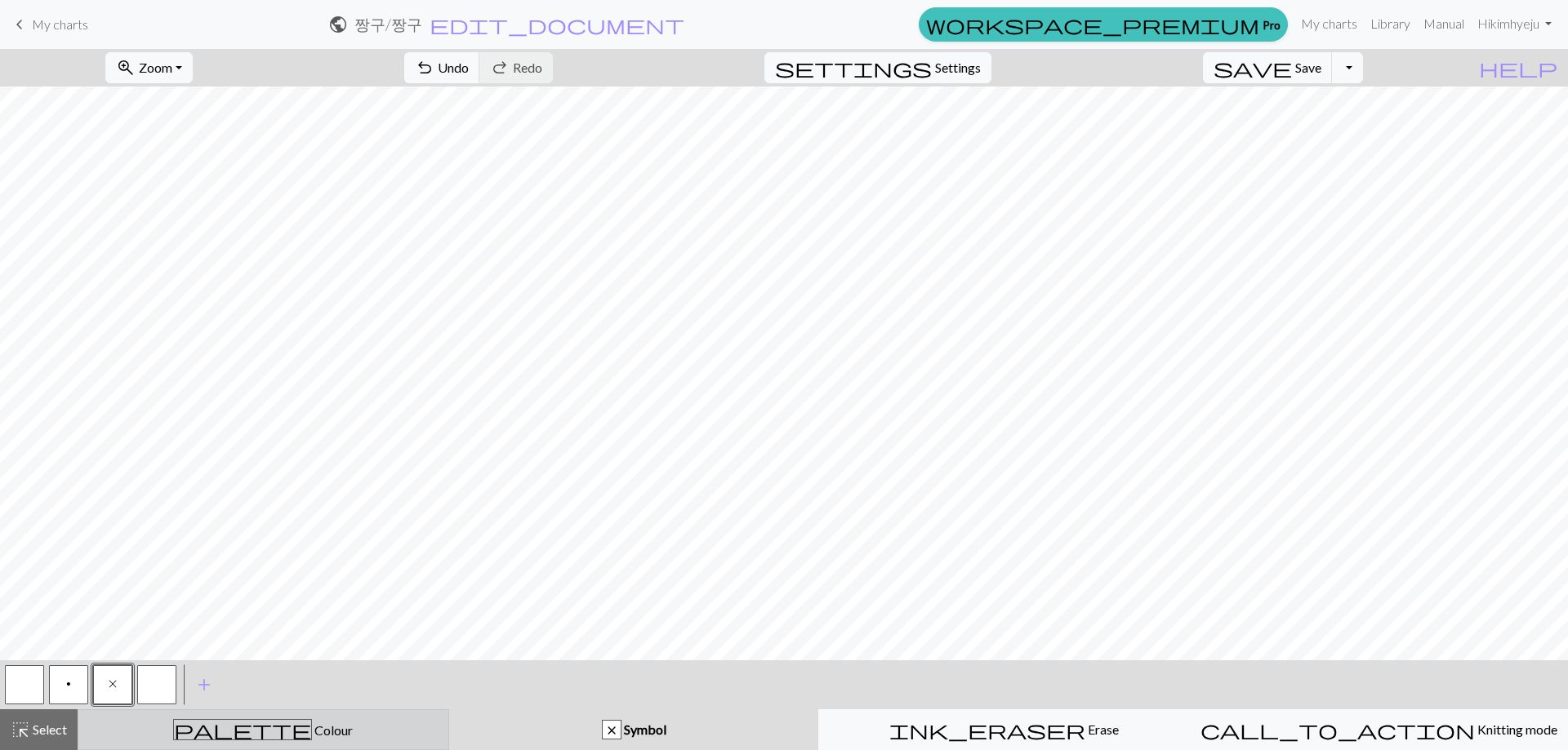
click at [238, 727] on span "palette" at bounding box center [242, 729] width 137 height 22
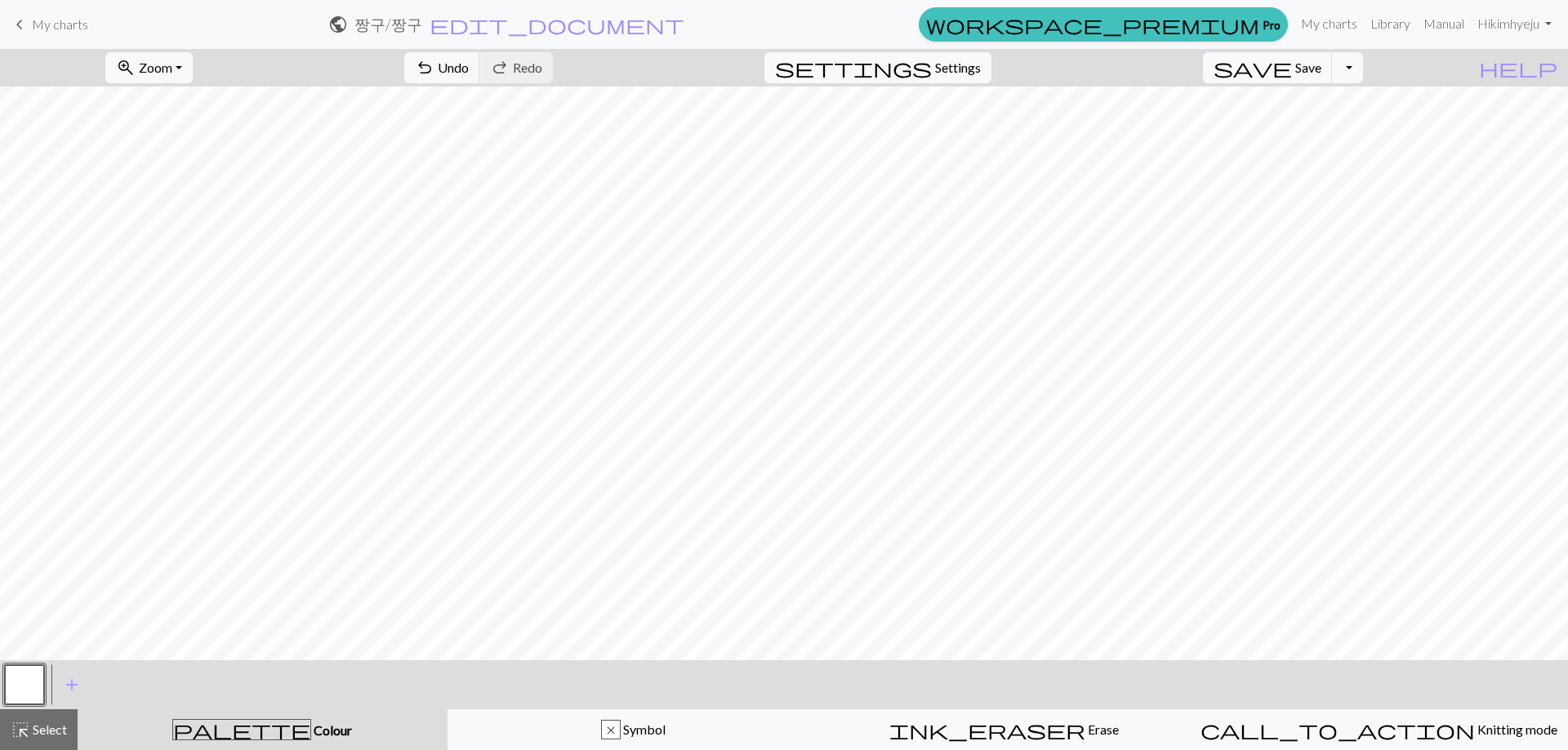
click at [20, 680] on button "button" at bounding box center [24, 684] width 39 height 39
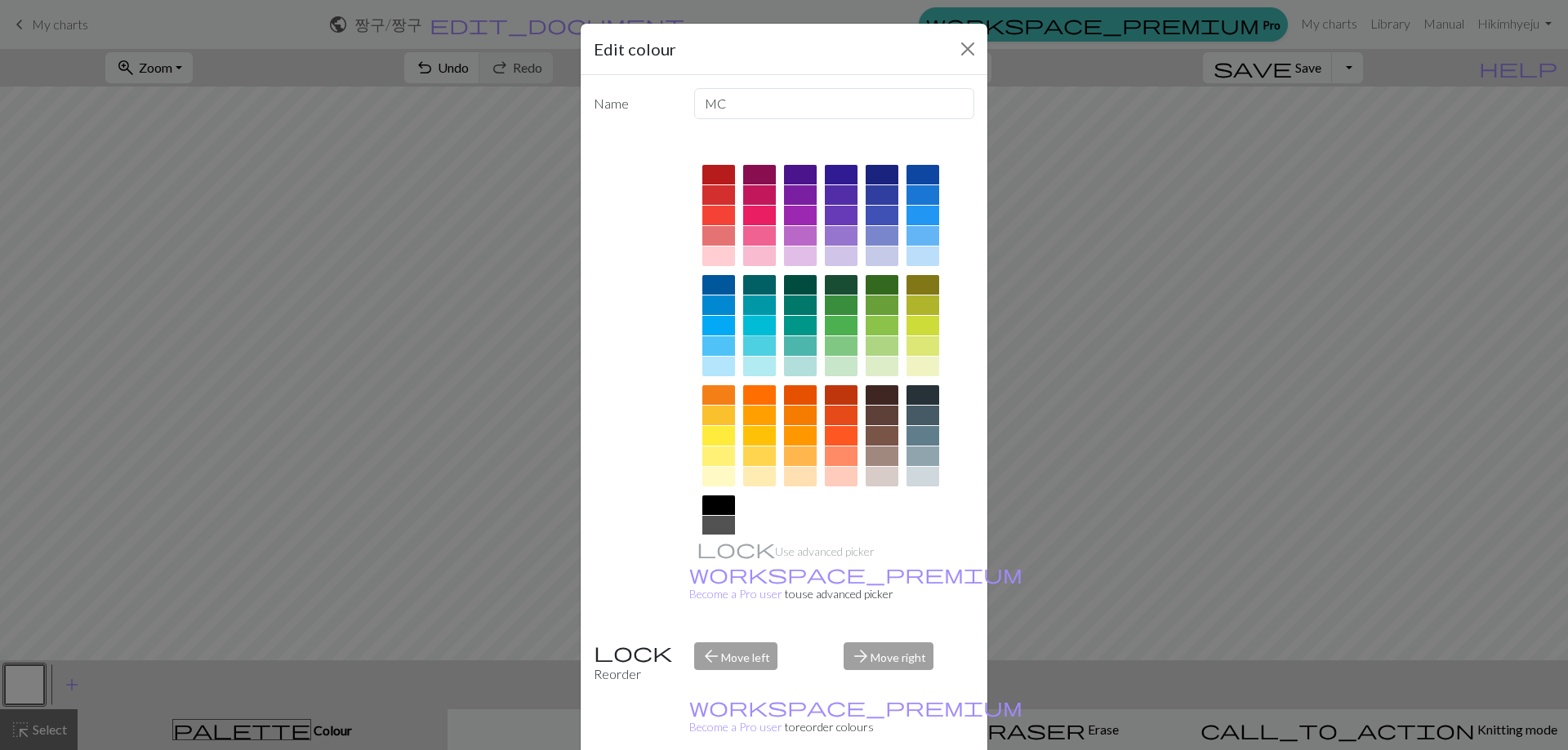
click at [758, 330] on div at bounding box center [759, 325] width 32 height 20
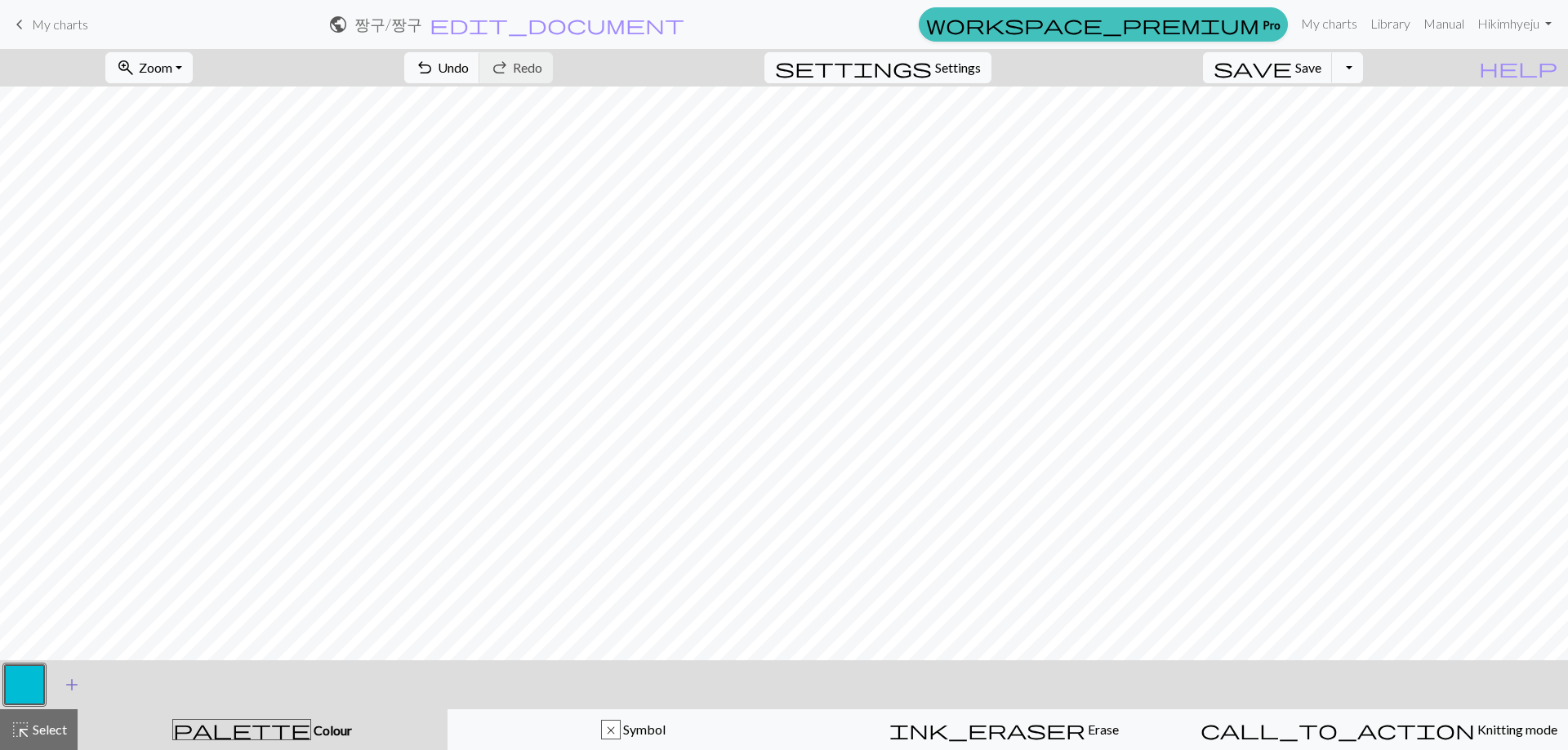
click at [82, 679] on button "add Add a colour" at bounding box center [72, 684] width 41 height 41
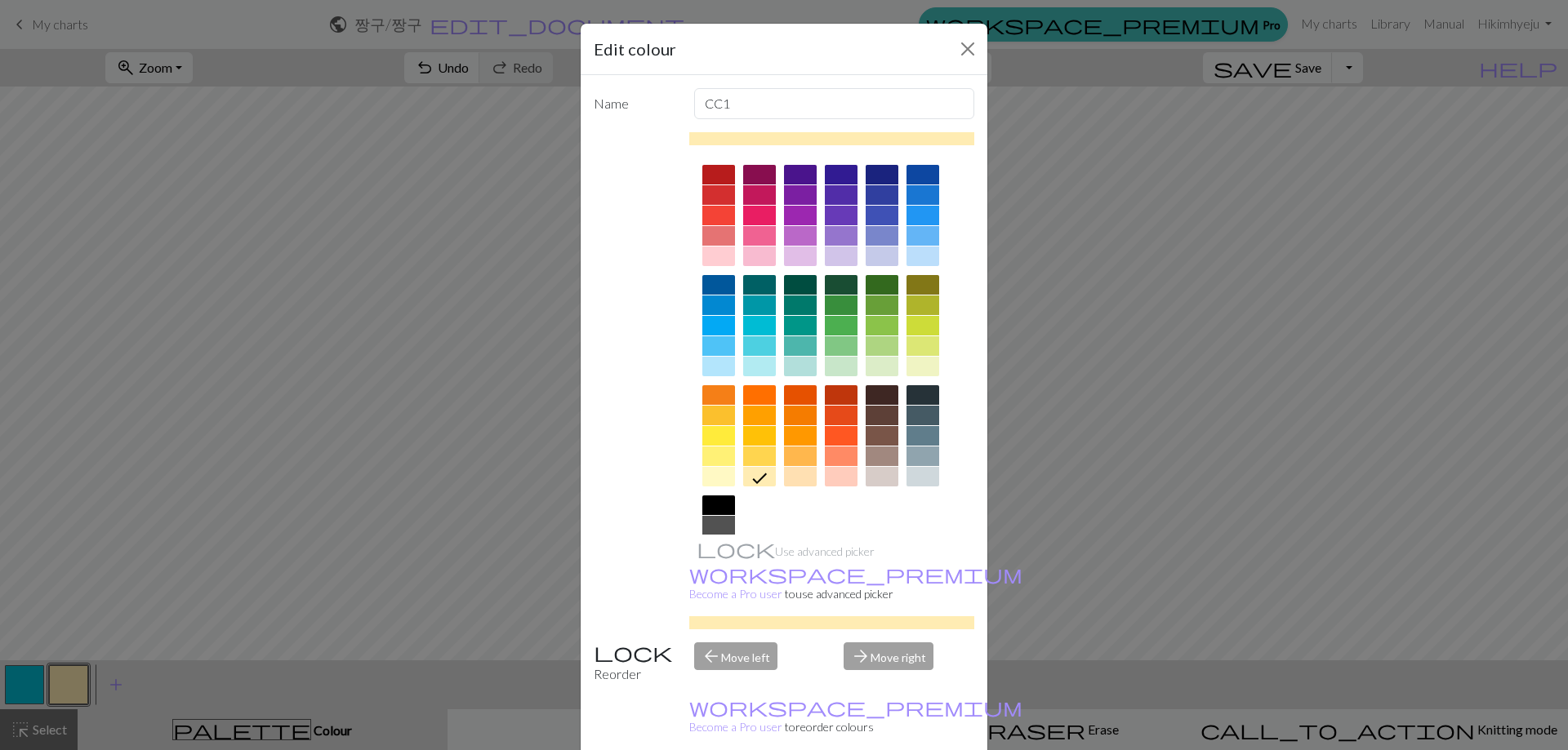
click at [723, 421] on div at bounding box center [718, 415] width 32 height 20
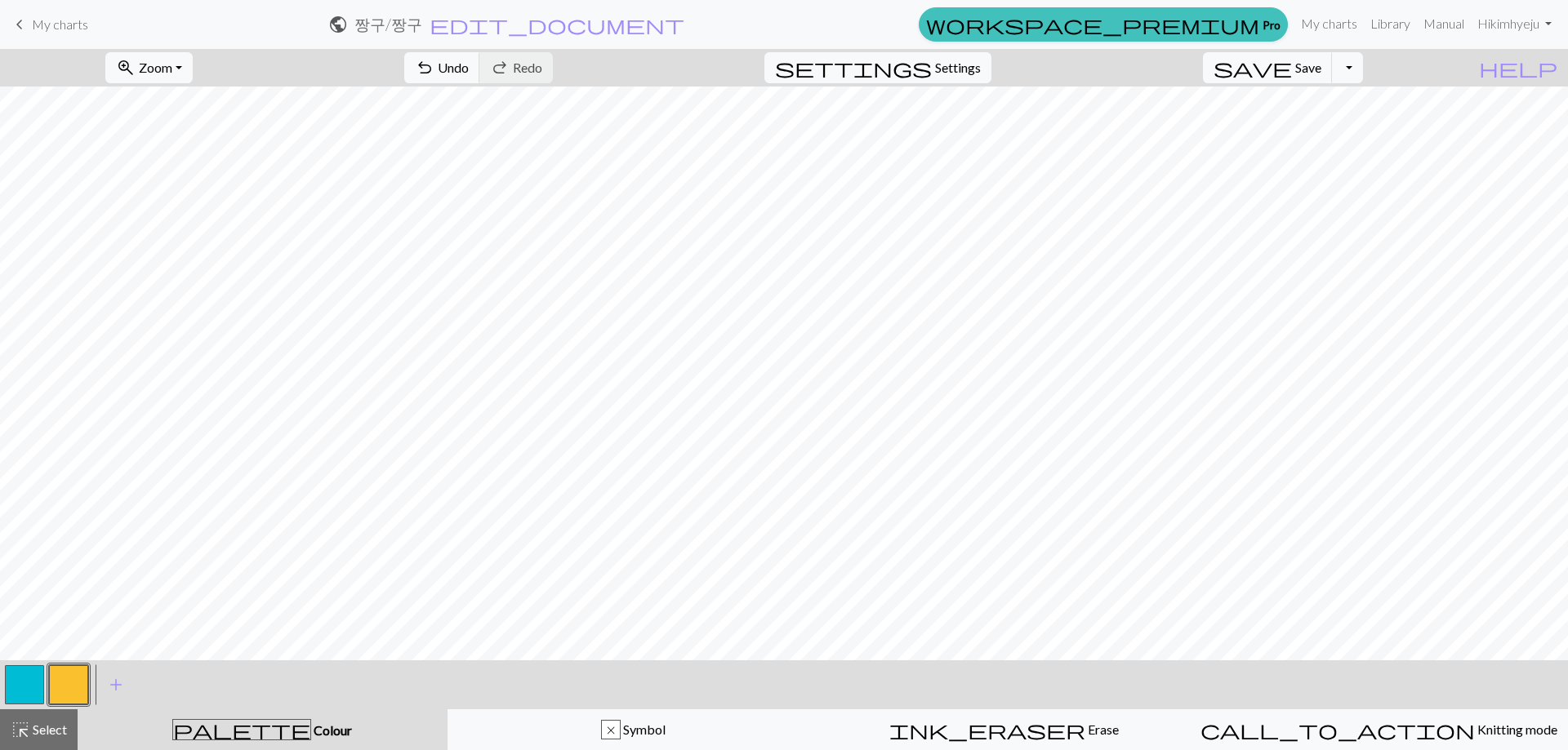
click at [23, 674] on button "button" at bounding box center [24, 684] width 39 height 39
drag, startPoint x: 23, startPoint y: 674, endPoint x: 12, endPoint y: 683, distance: 14.2
click at [12, 683] on button "button" at bounding box center [24, 684] width 39 height 39
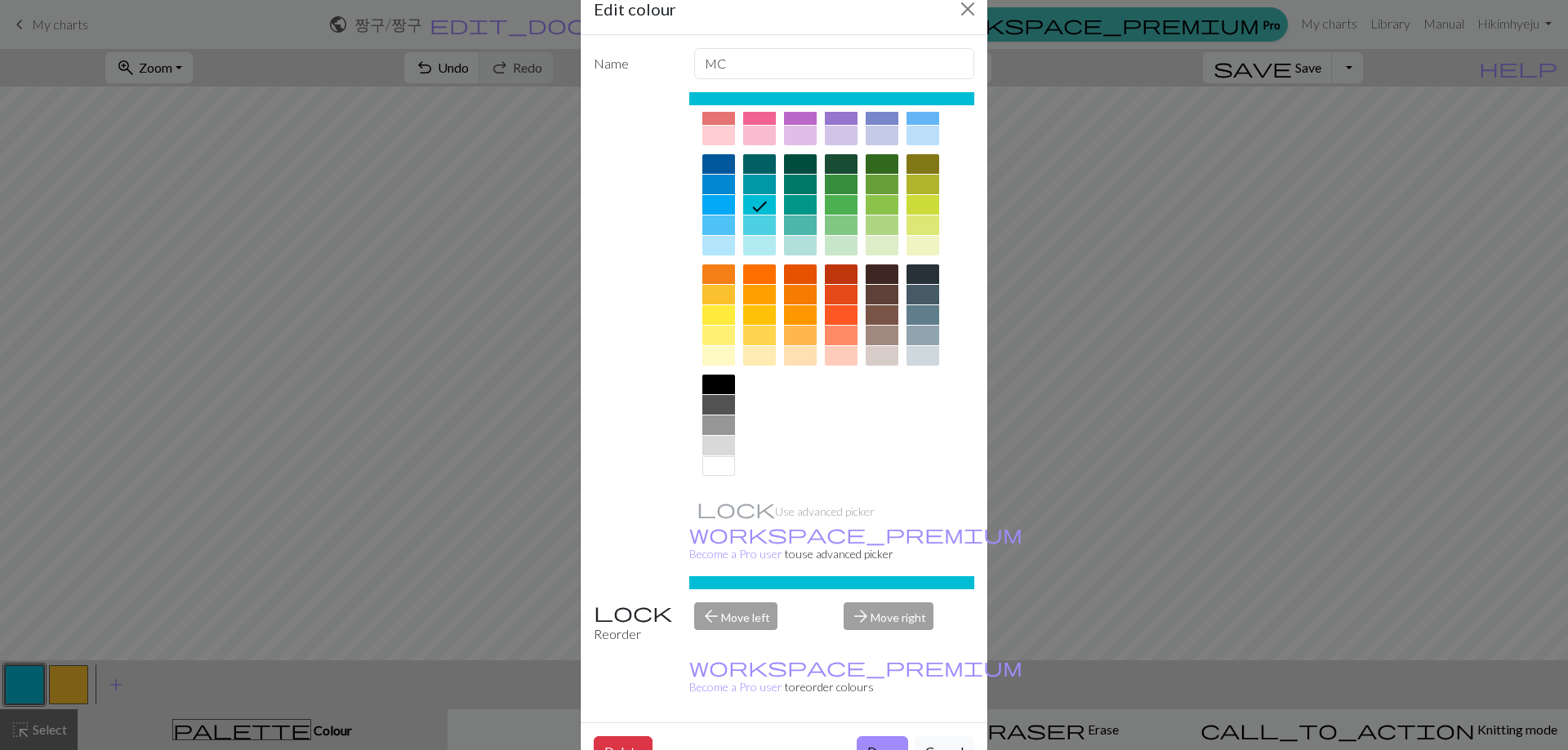
scroll to position [41, 0]
click at [711, 460] on div at bounding box center [718, 465] width 32 height 20
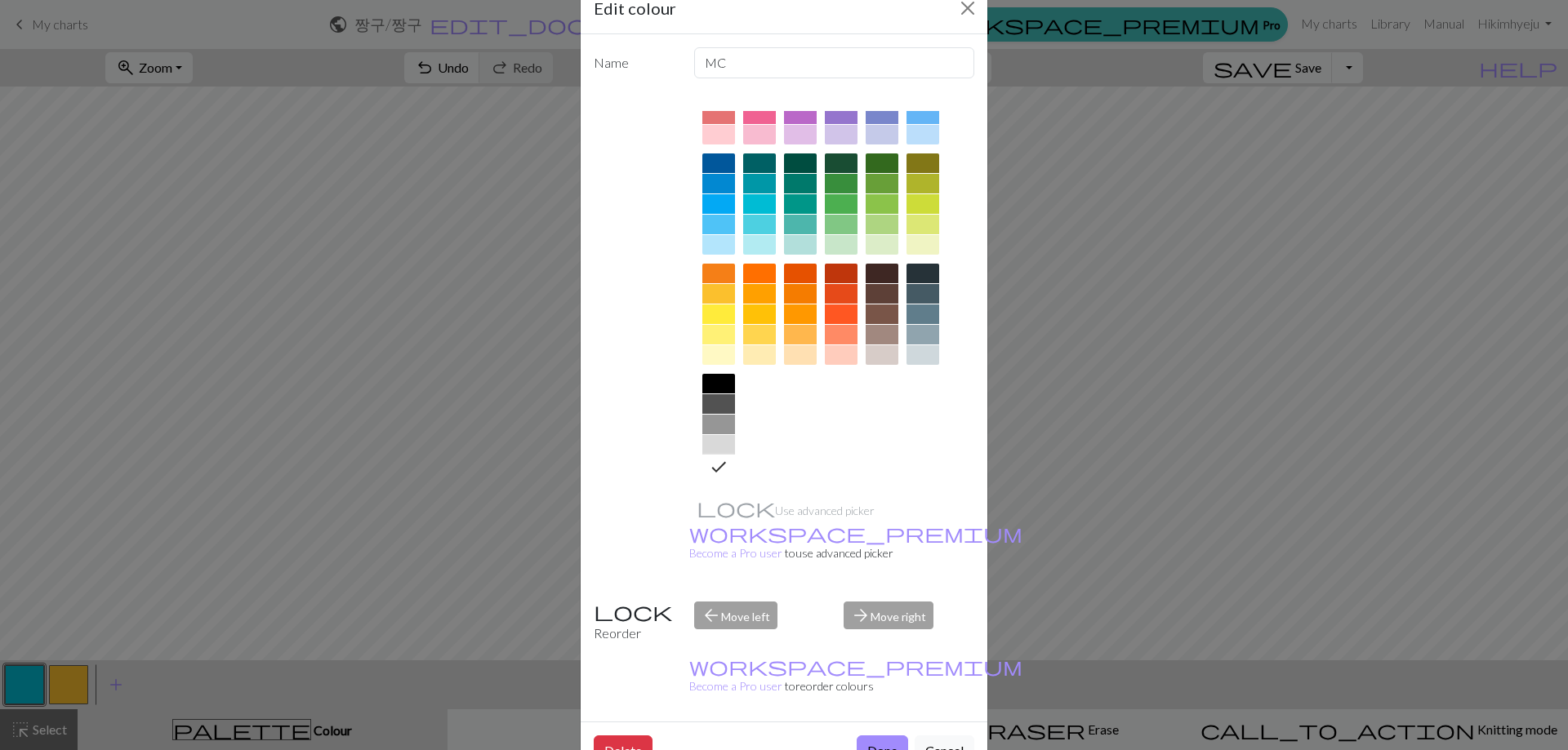
click at [857, 736] on button "Done" at bounding box center [883, 751] width 52 height 31
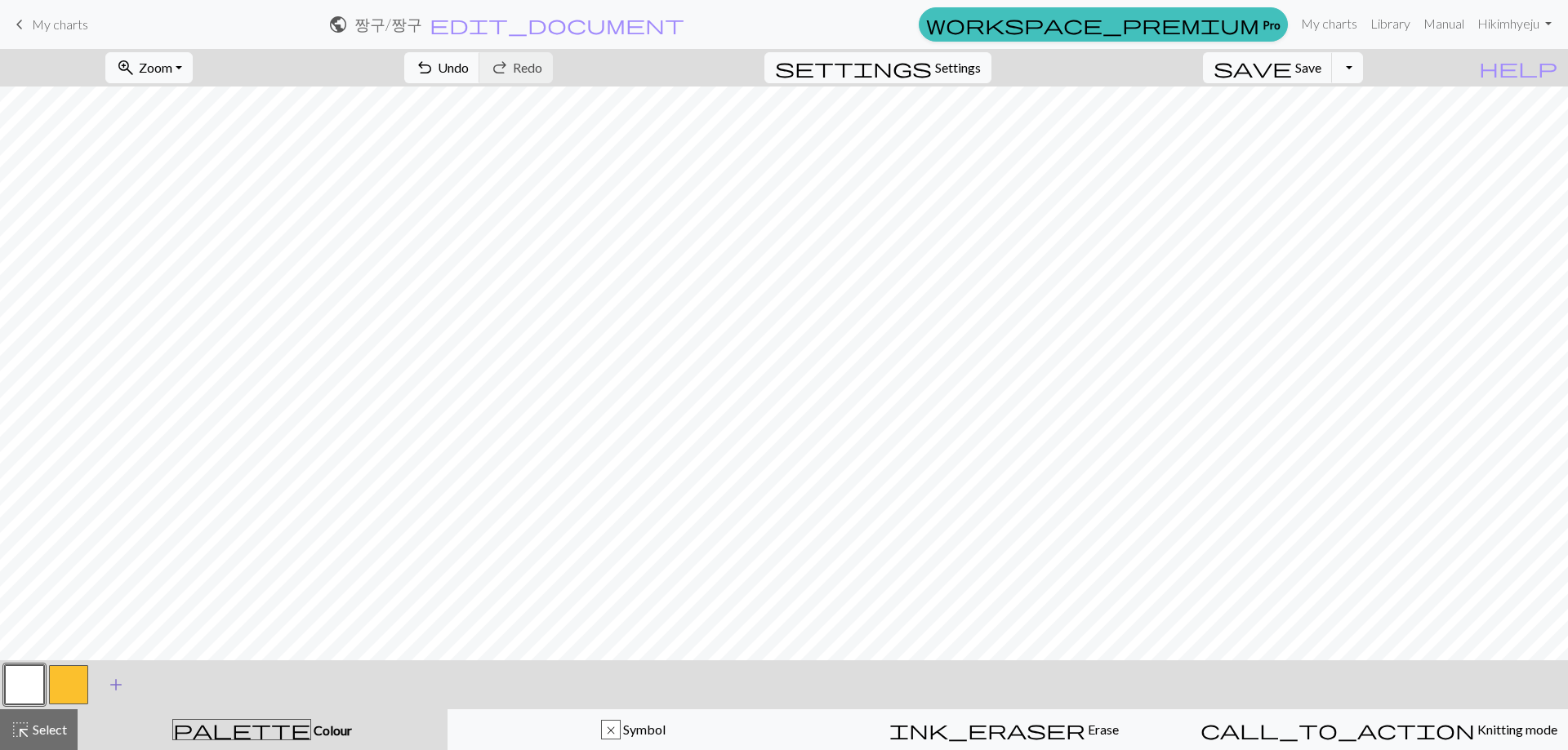
click at [117, 681] on span "add" at bounding box center [116, 684] width 20 height 22
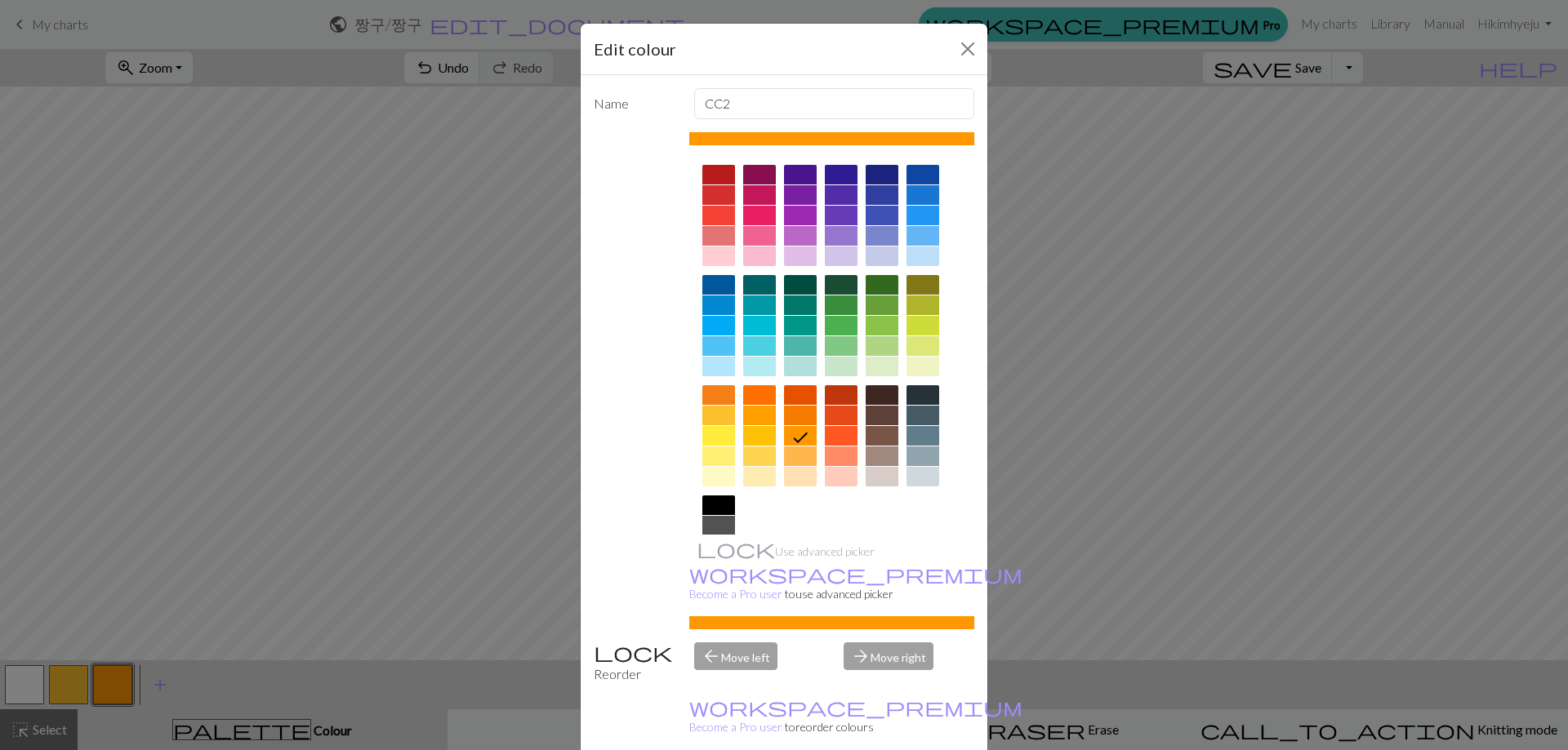
click at [712, 341] on div at bounding box center [718, 346] width 32 height 20
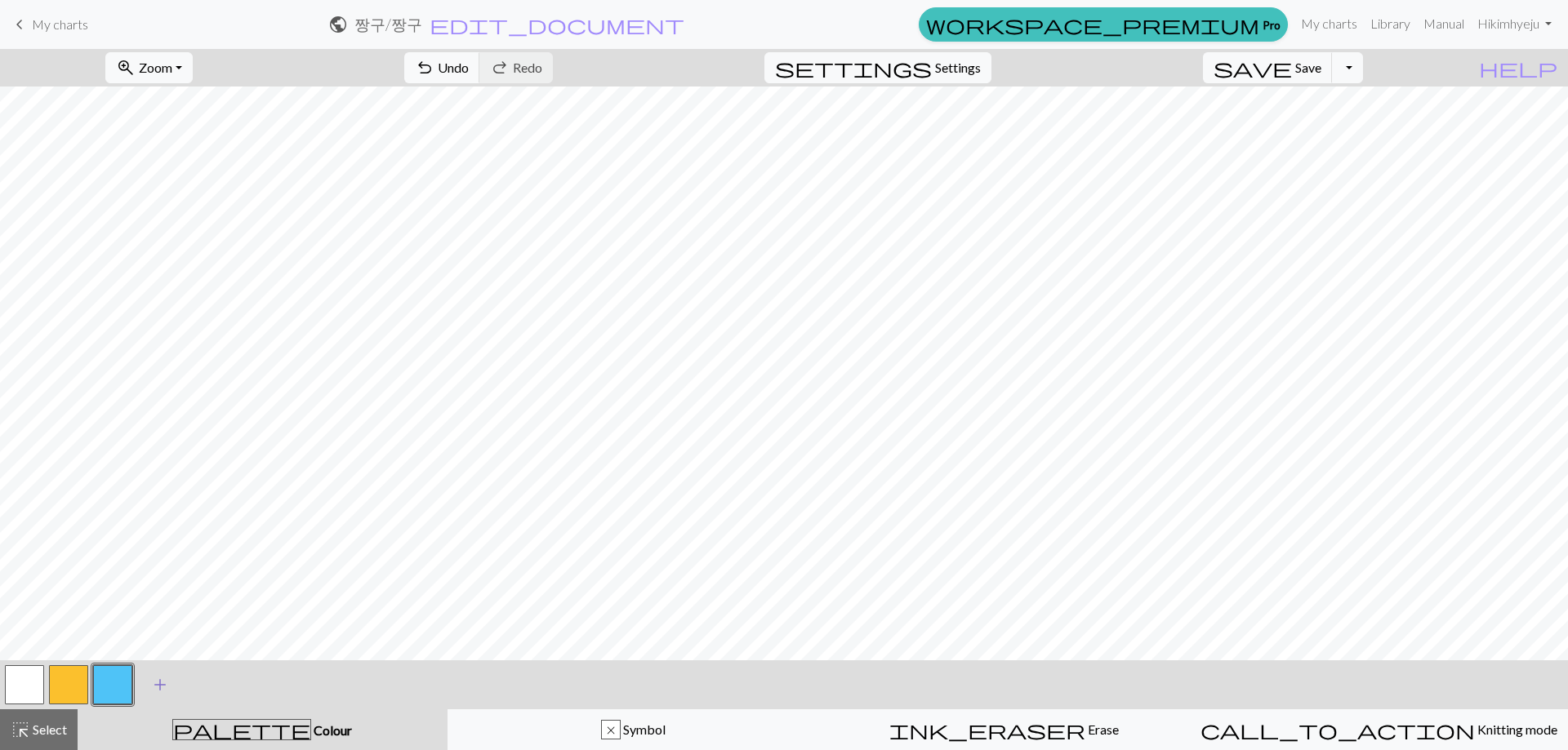
click at [147, 686] on button "add Add a colour" at bounding box center [160, 684] width 41 height 41
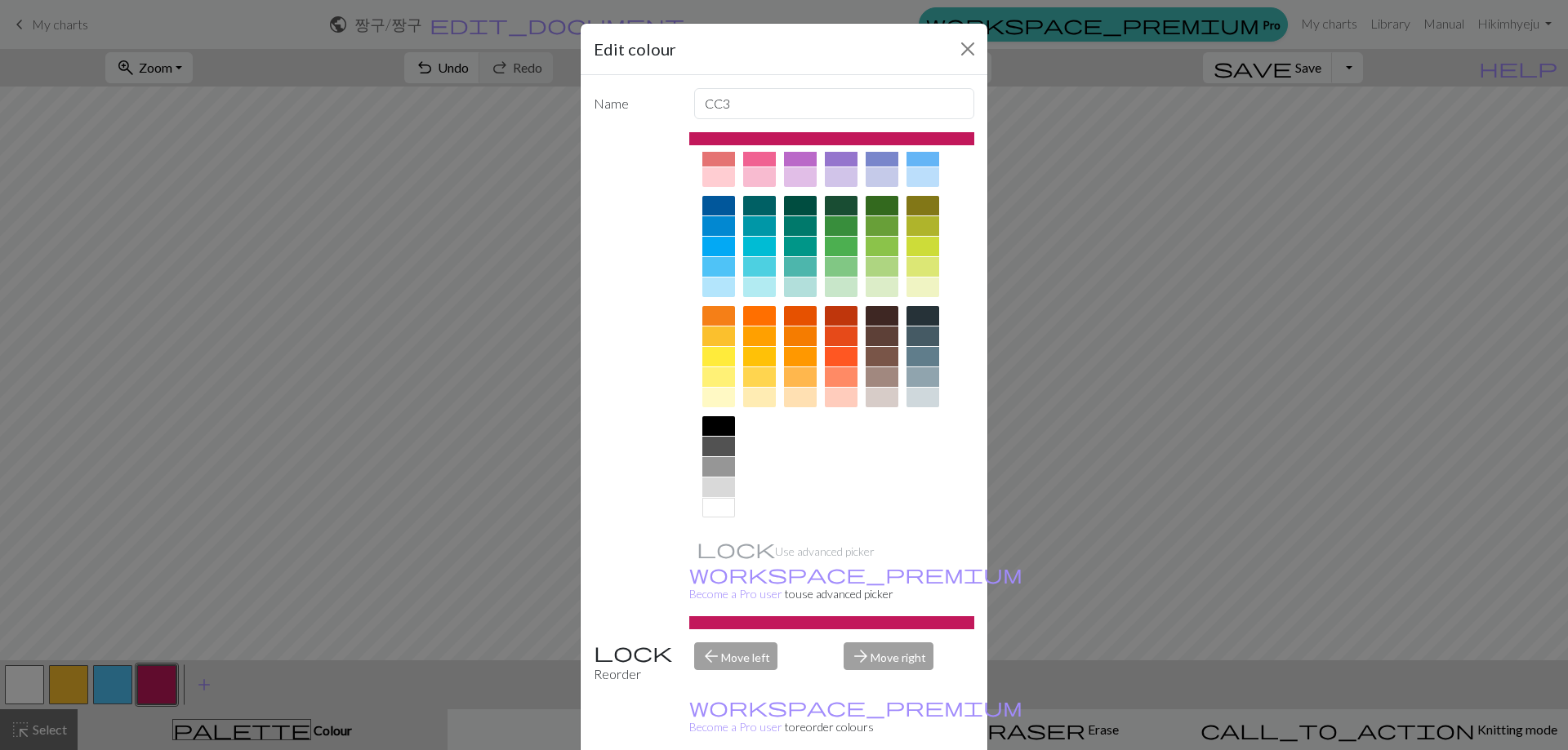
scroll to position [81, 0]
click at [784, 405] on div at bounding box center [799, 396] width 32 height 20
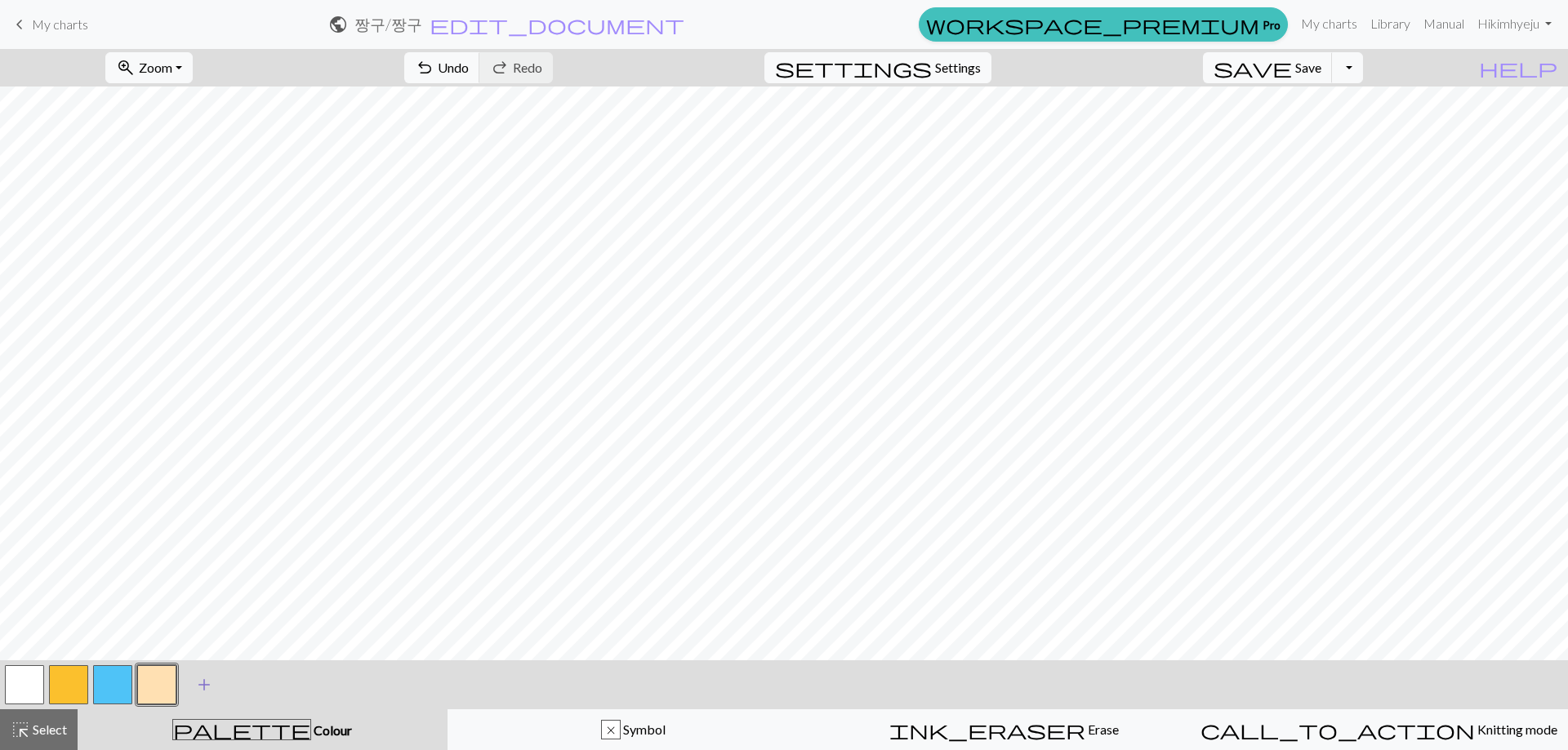
click at [222, 683] on button "add Add a colour" at bounding box center [204, 684] width 41 height 41
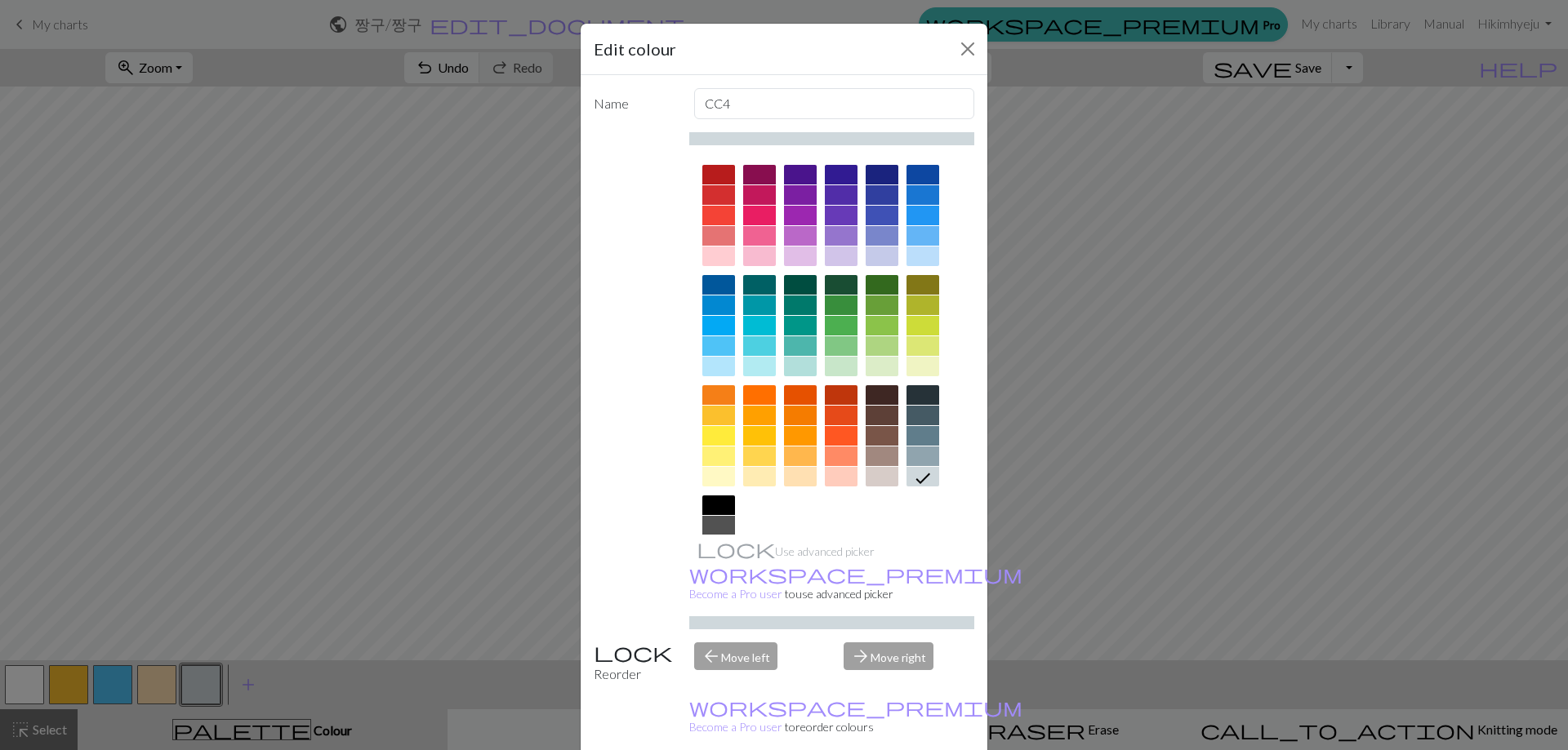
click at [702, 500] on div at bounding box center [718, 505] width 32 height 20
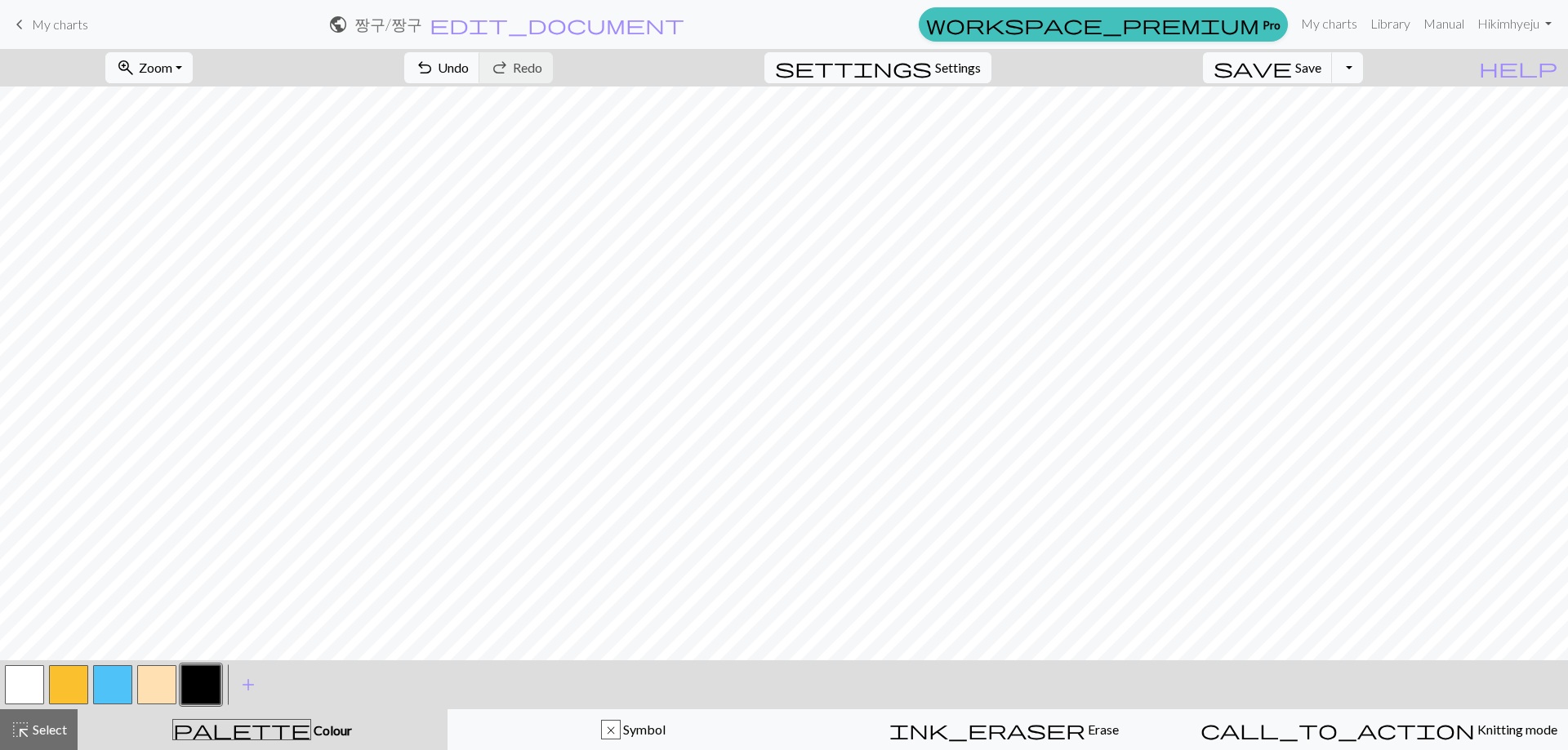
click at [23, 691] on button "button" at bounding box center [24, 684] width 39 height 39
click at [57, 688] on button "button" at bounding box center [68, 684] width 39 height 39
click at [156, 690] on button "button" at bounding box center [157, 684] width 39 height 39
click at [113, 694] on button "button" at bounding box center [112, 684] width 39 height 39
click at [147, 683] on button "button" at bounding box center [157, 684] width 39 height 39
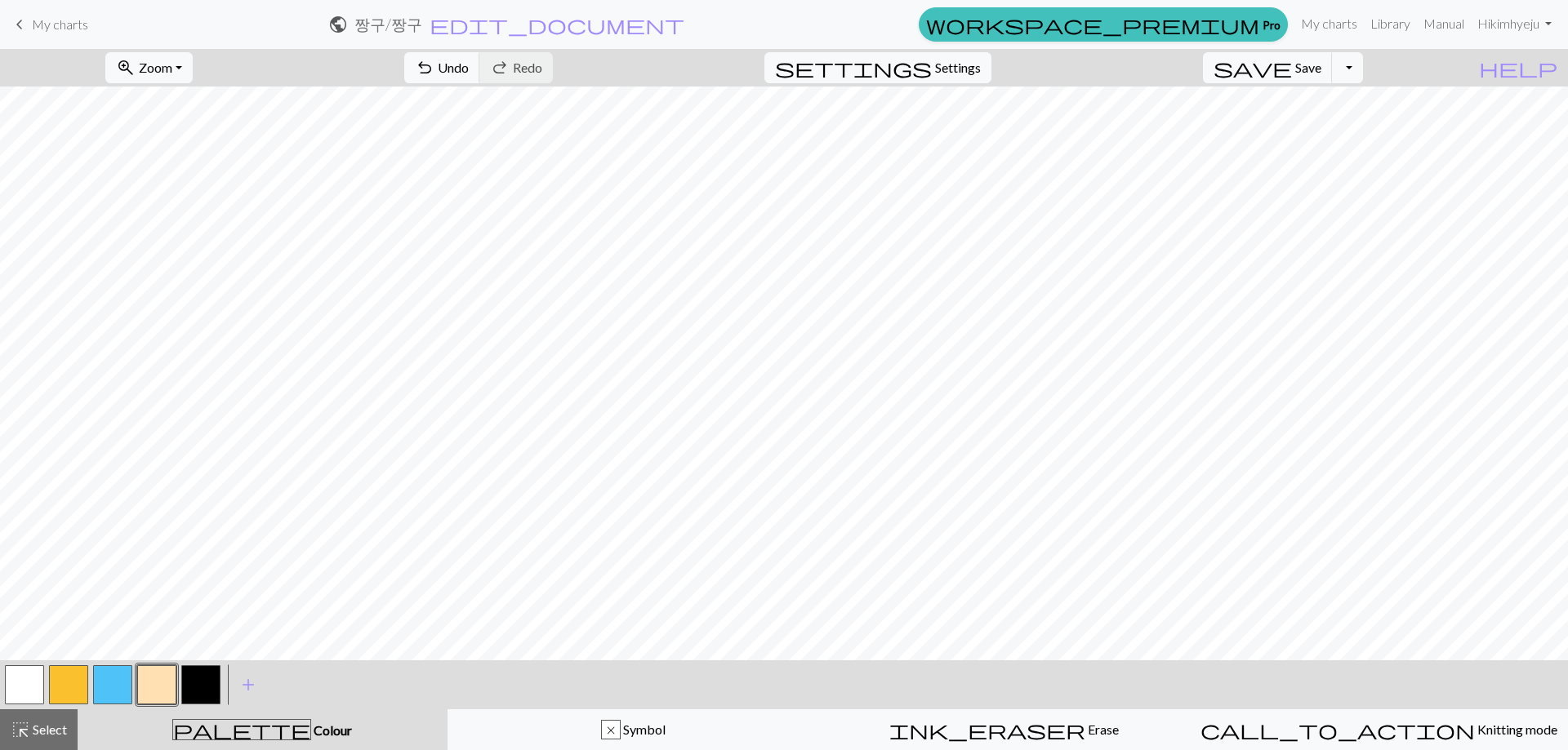
click at [55, 692] on button "button" at bounding box center [68, 684] width 39 height 39
click at [469, 67] on span "Undo" at bounding box center [453, 67] width 31 height 16
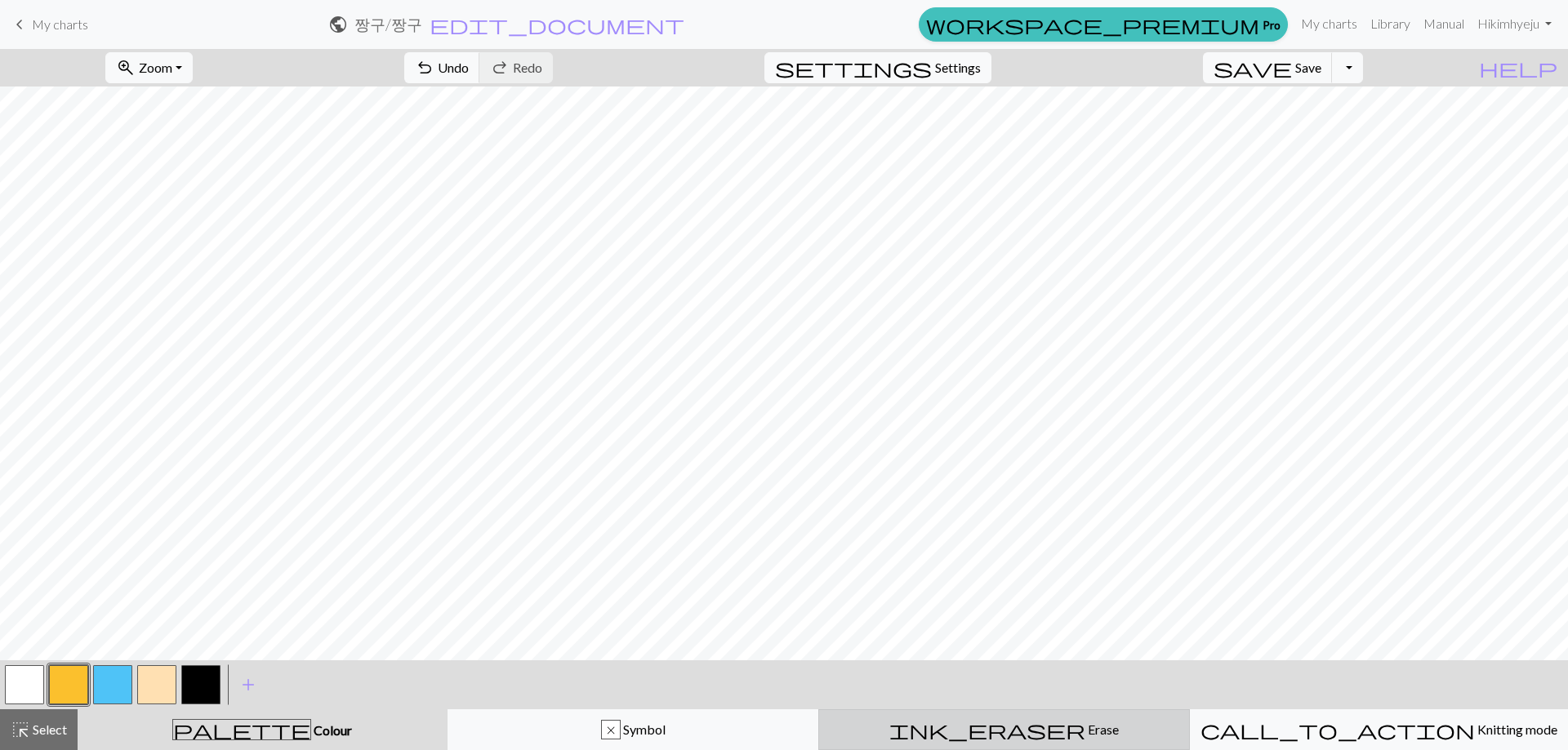
click at [1033, 738] on div "ink_eraser Erase Erase" at bounding box center [1003, 730] width 351 height 20
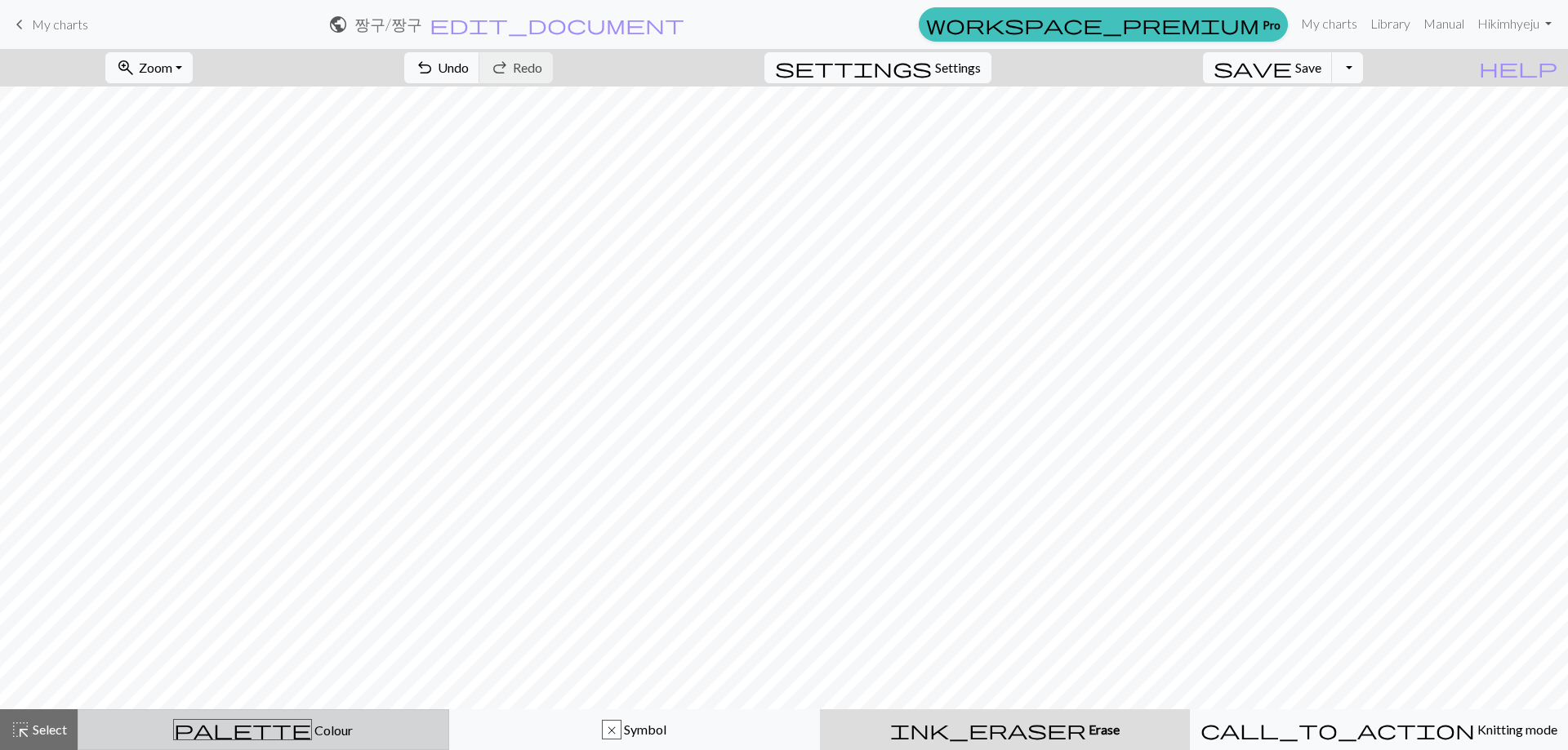
click at [252, 728] on span "palette" at bounding box center [242, 729] width 137 height 22
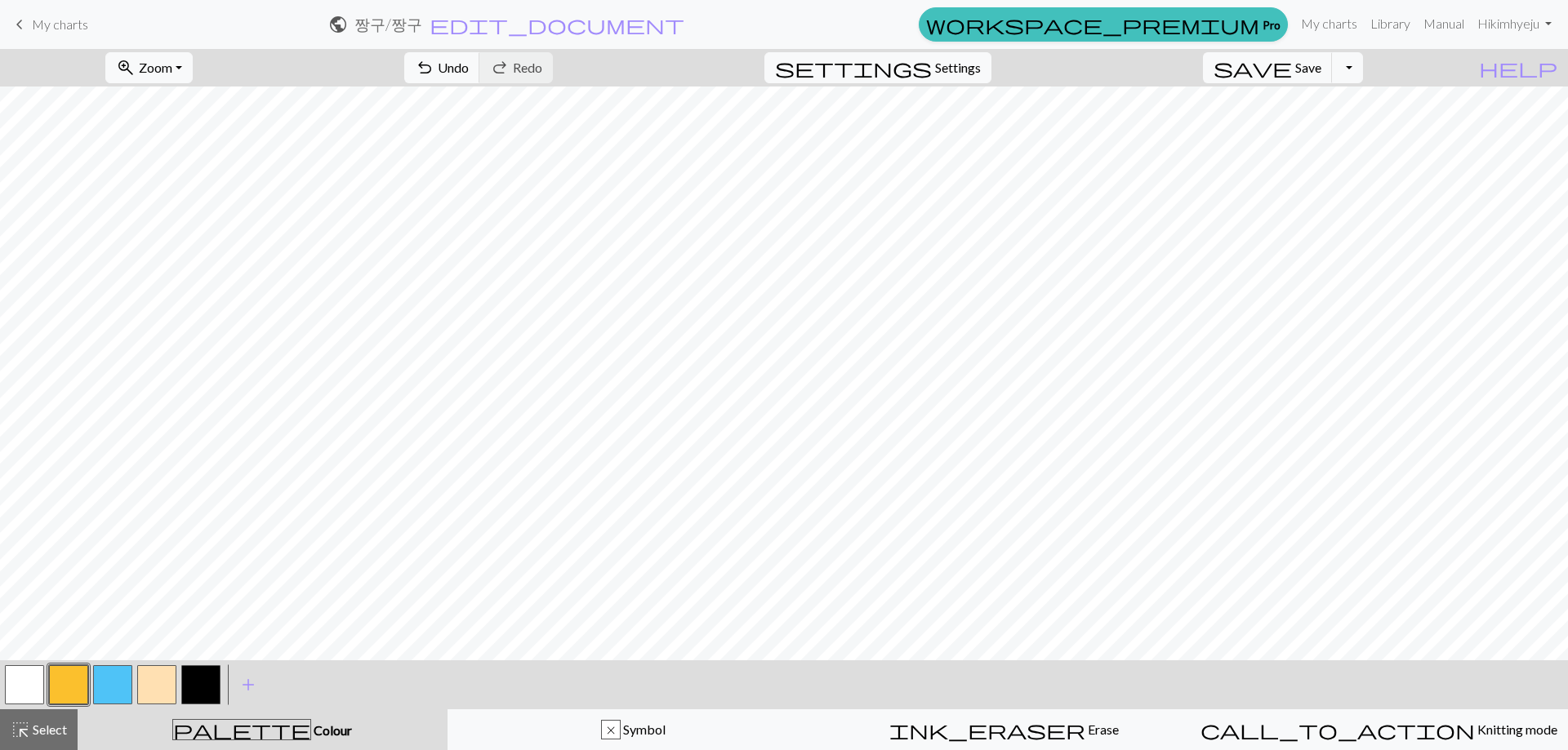
click at [75, 685] on button "button" at bounding box center [68, 684] width 39 height 39
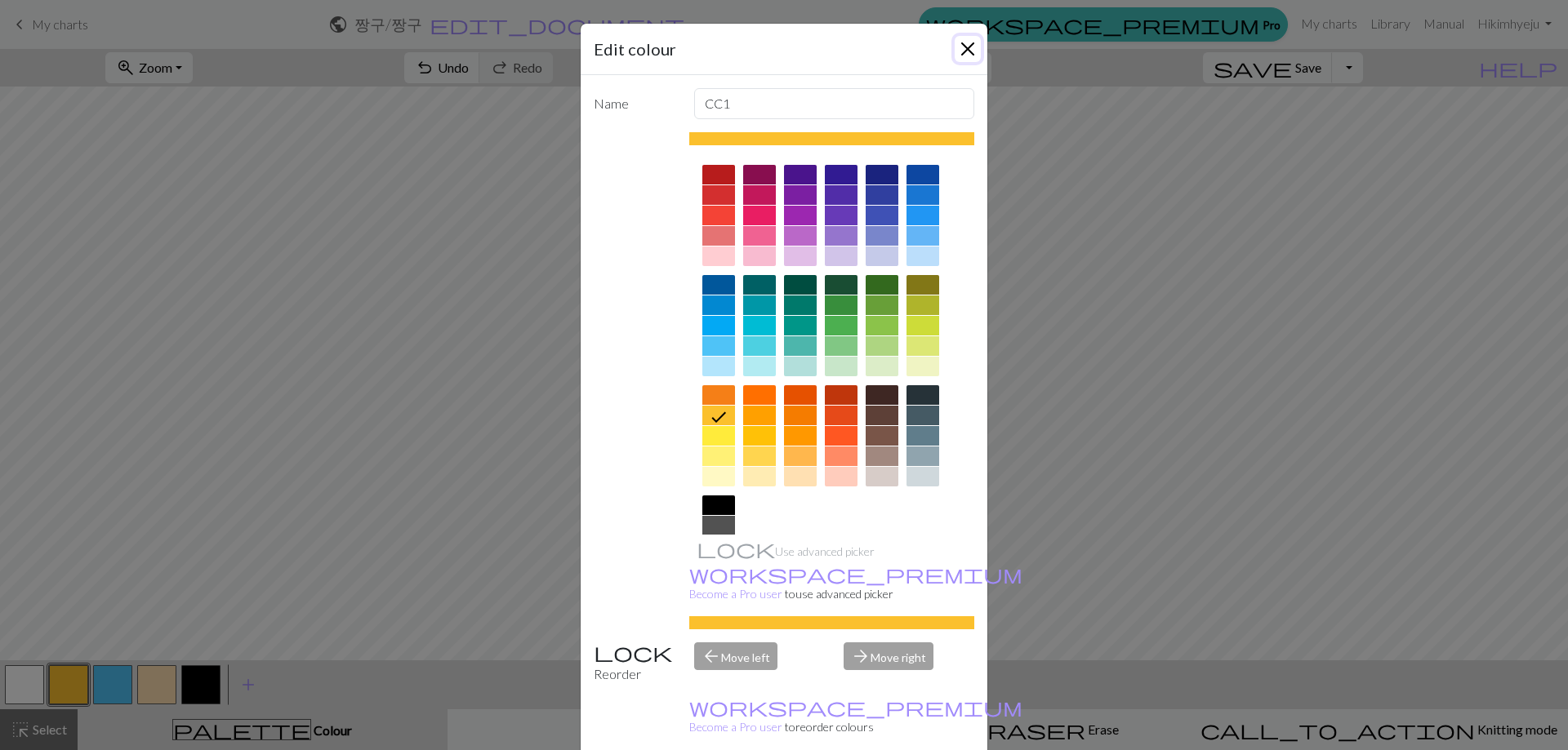
click at [954, 45] on button "Close" at bounding box center [967, 48] width 26 height 26
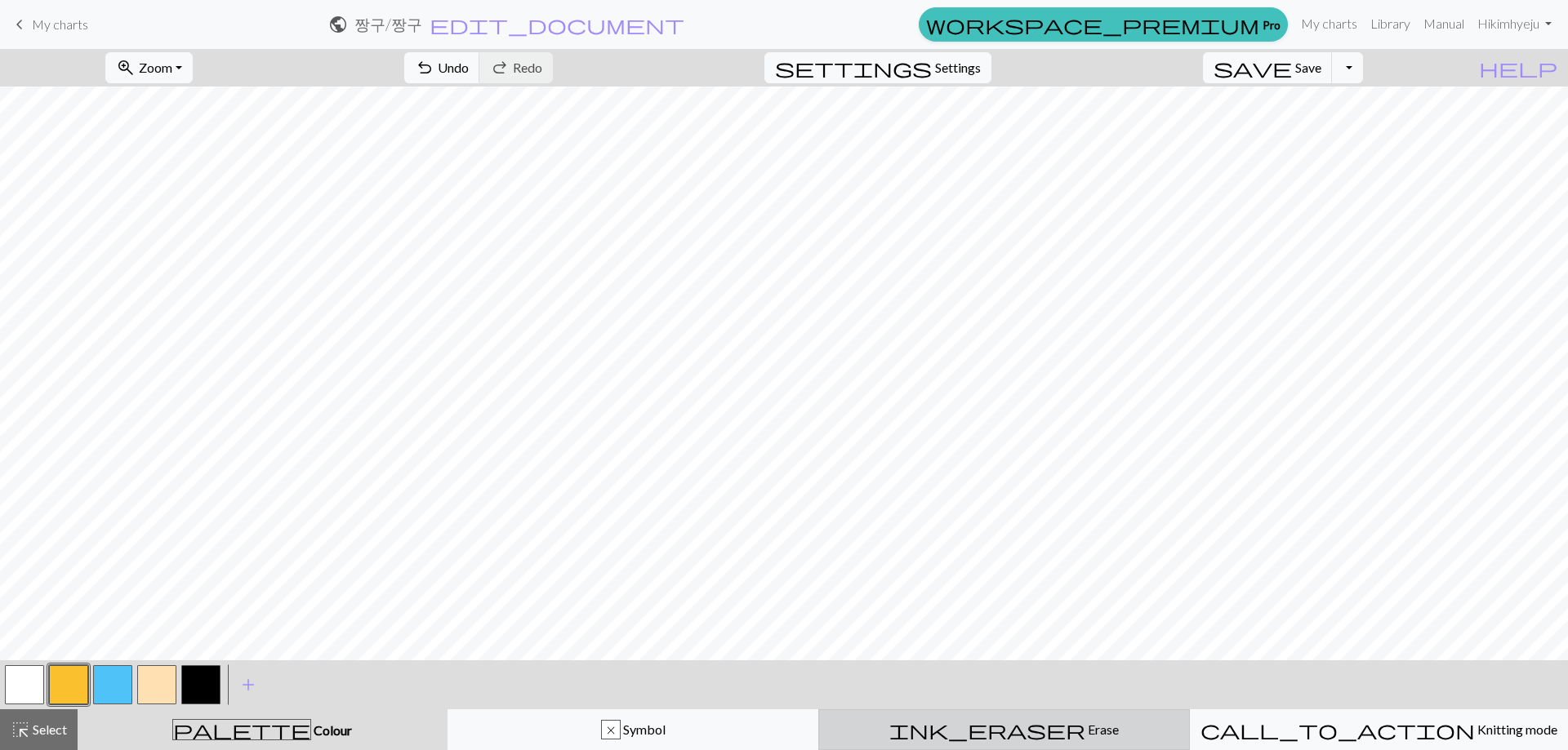
drag, startPoint x: 979, startPoint y: 726, endPoint x: 968, endPoint y: 720, distance: 12.5
click at [979, 726] on div "ink_eraser Erase Erase" at bounding box center [1003, 730] width 351 height 20
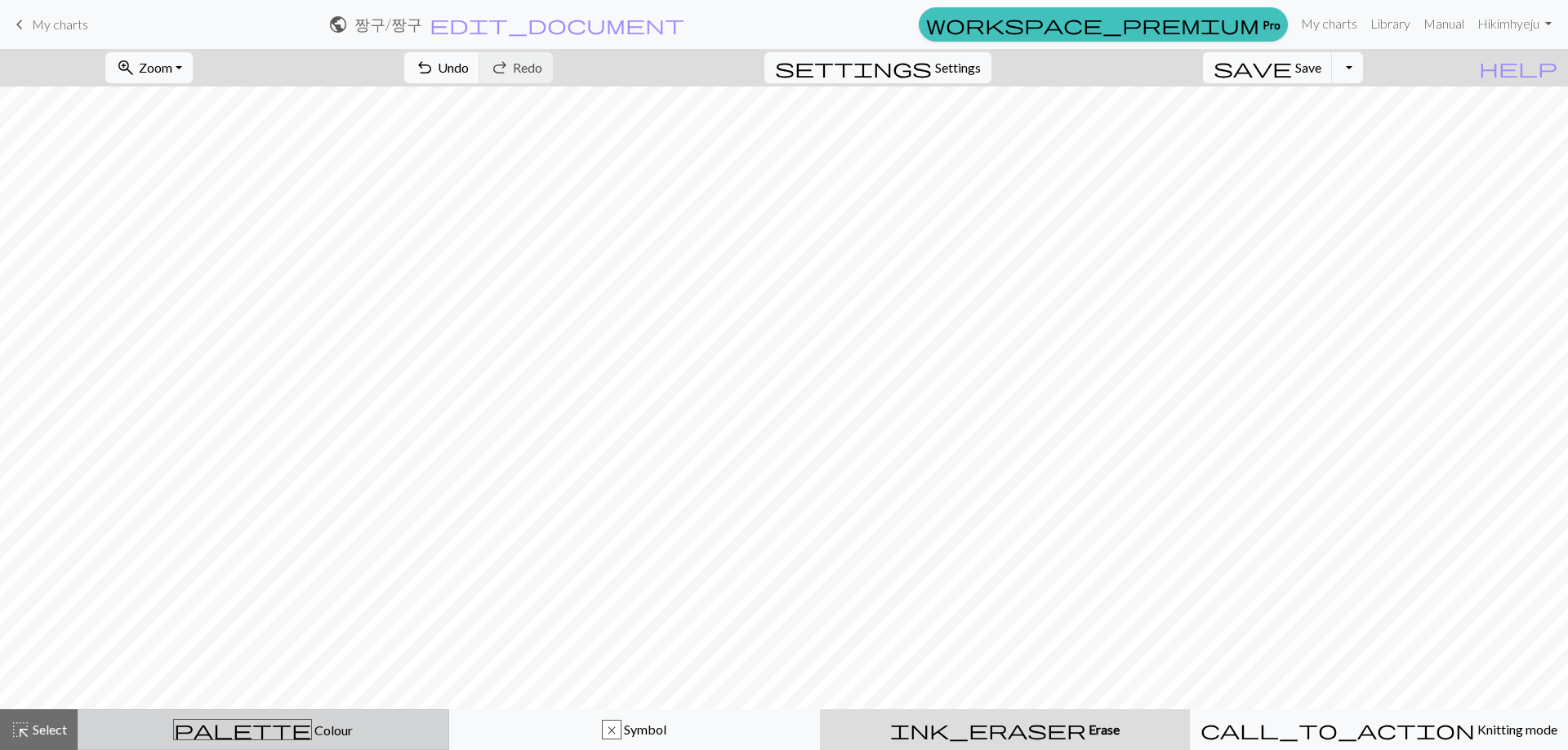
click at [244, 716] on button "palette Colour Colour" at bounding box center [263, 729] width 371 height 41
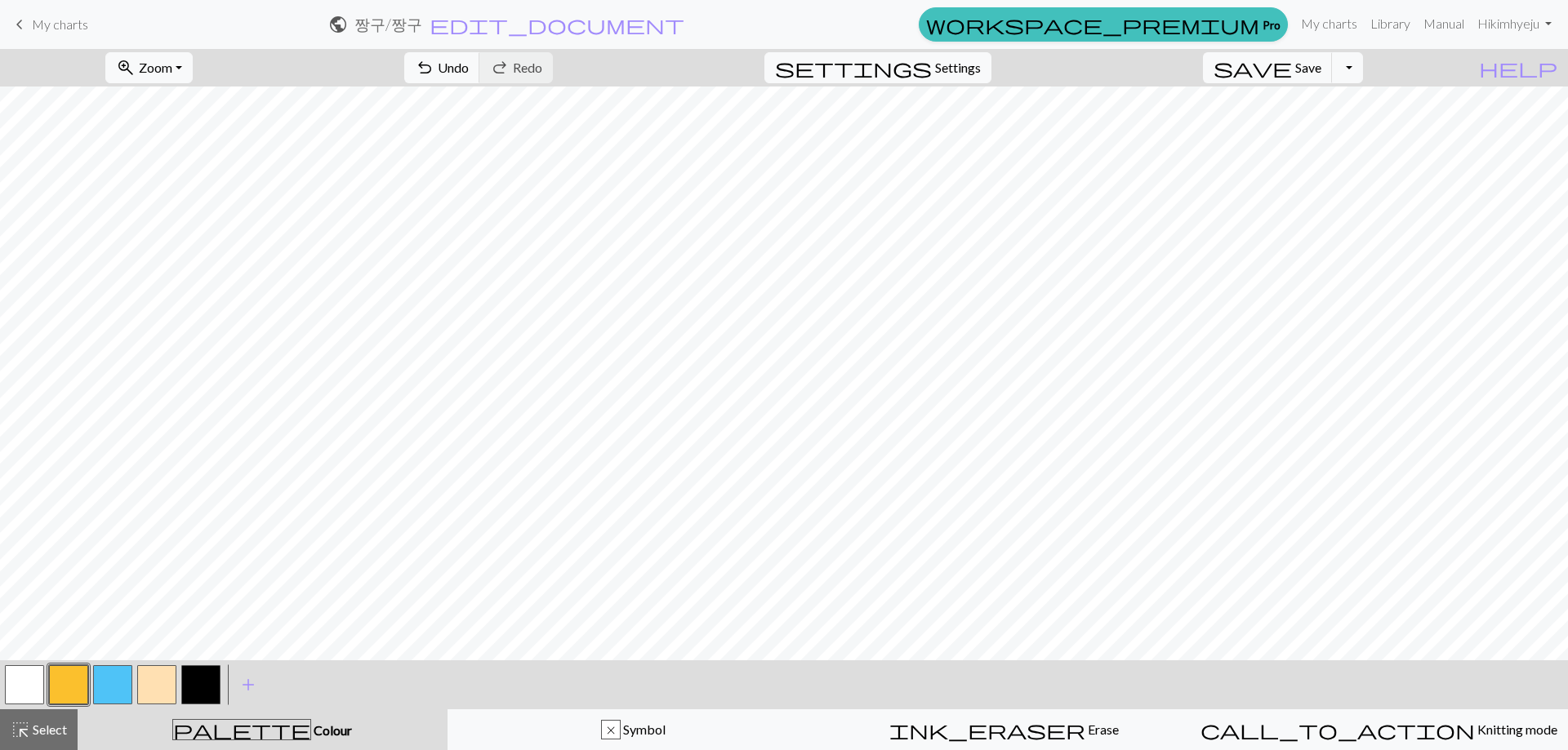
drag, startPoint x: 897, startPoint y: 74, endPoint x: 921, endPoint y: 75, distance: 24.0
click at [900, 74] on div "zoom_in Zoom Zoom Fit all Fit width Fit height 50% 100% 150% 200% undo Undo Und…" at bounding box center [734, 67] width 1468 height 37
click at [957, 72] on span "Settings" at bounding box center [958, 68] width 46 height 20
select select "aran"
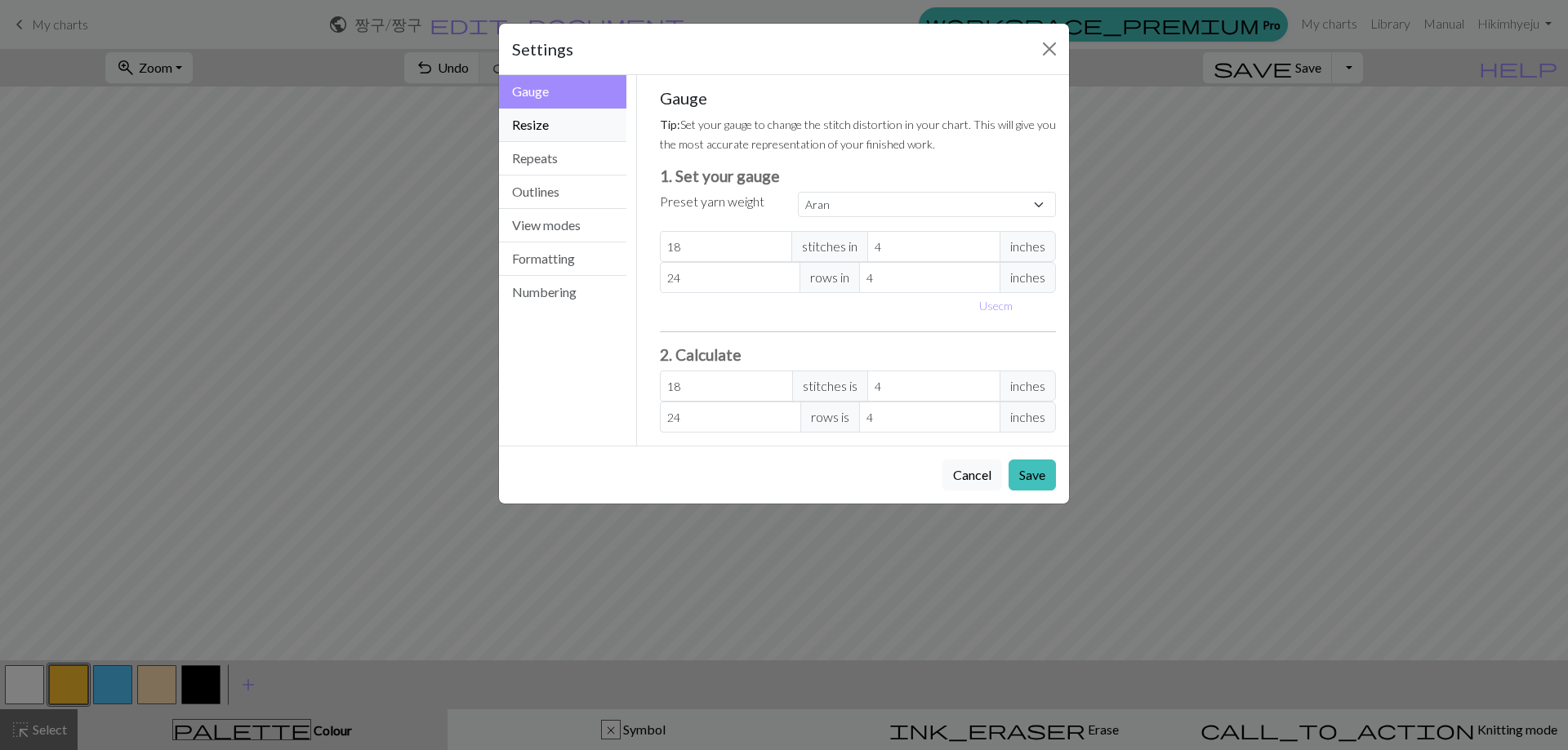
click at [578, 126] on button "Resize" at bounding box center [562, 125] width 127 height 33
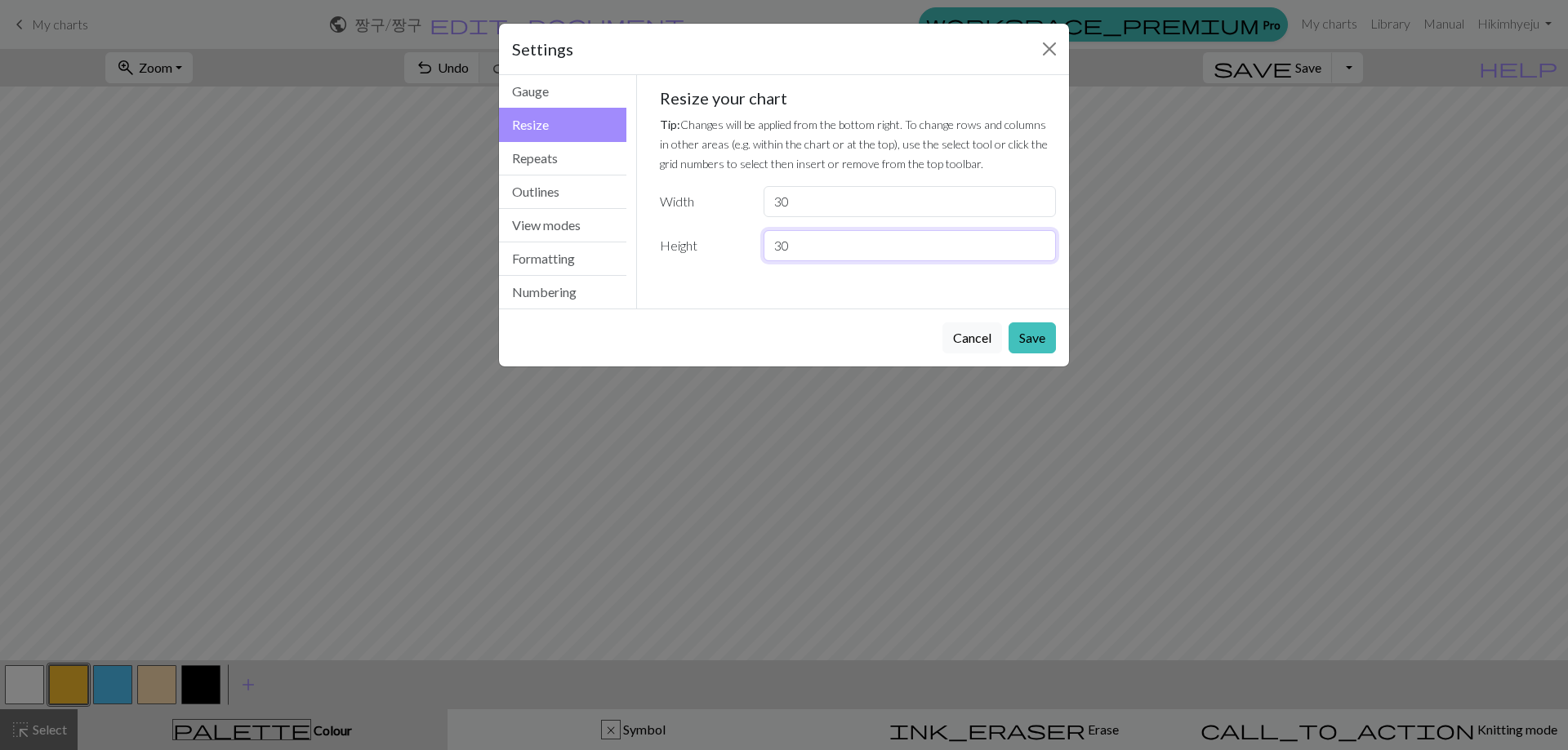
drag, startPoint x: 819, startPoint y: 234, endPoint x: 653, endPoint y: 244, distance: 166.3
click at [653, 244] on div "Height 30" at bounding box center [859, 246] width 416 height 31
type input "50"
drag, startPoint x: 1023, startPoint y: 326, endPoint x: 1008, endPoint y: 326, distance: 15.0
click at [1015, 326] on button "Save" at bounding box center [1032, 337] width 47 height 31
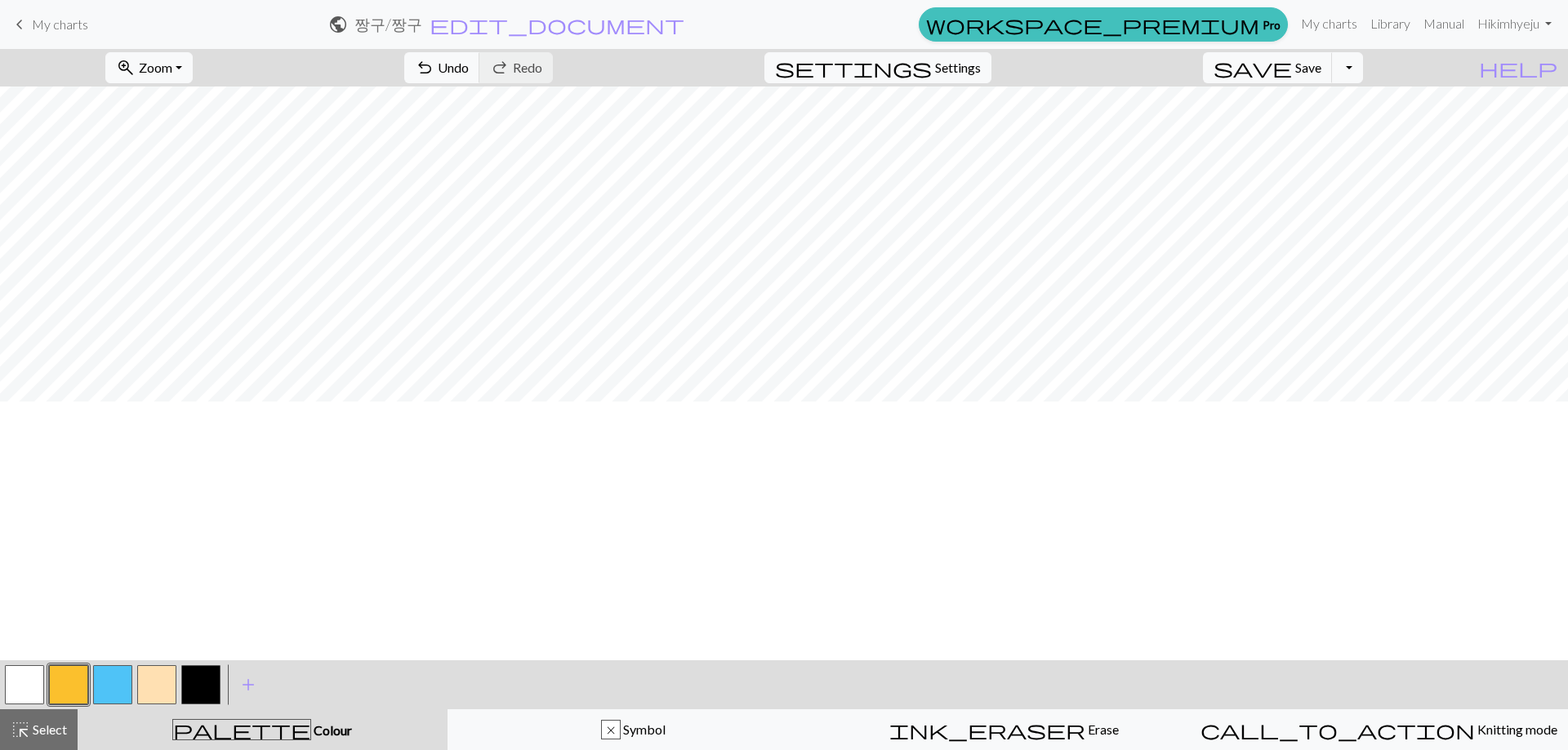
scroll to position [0, 0]
click at [4, 737] on button "highlight_alt Select Select" at bounding box center [38, 729] width 77 height 41
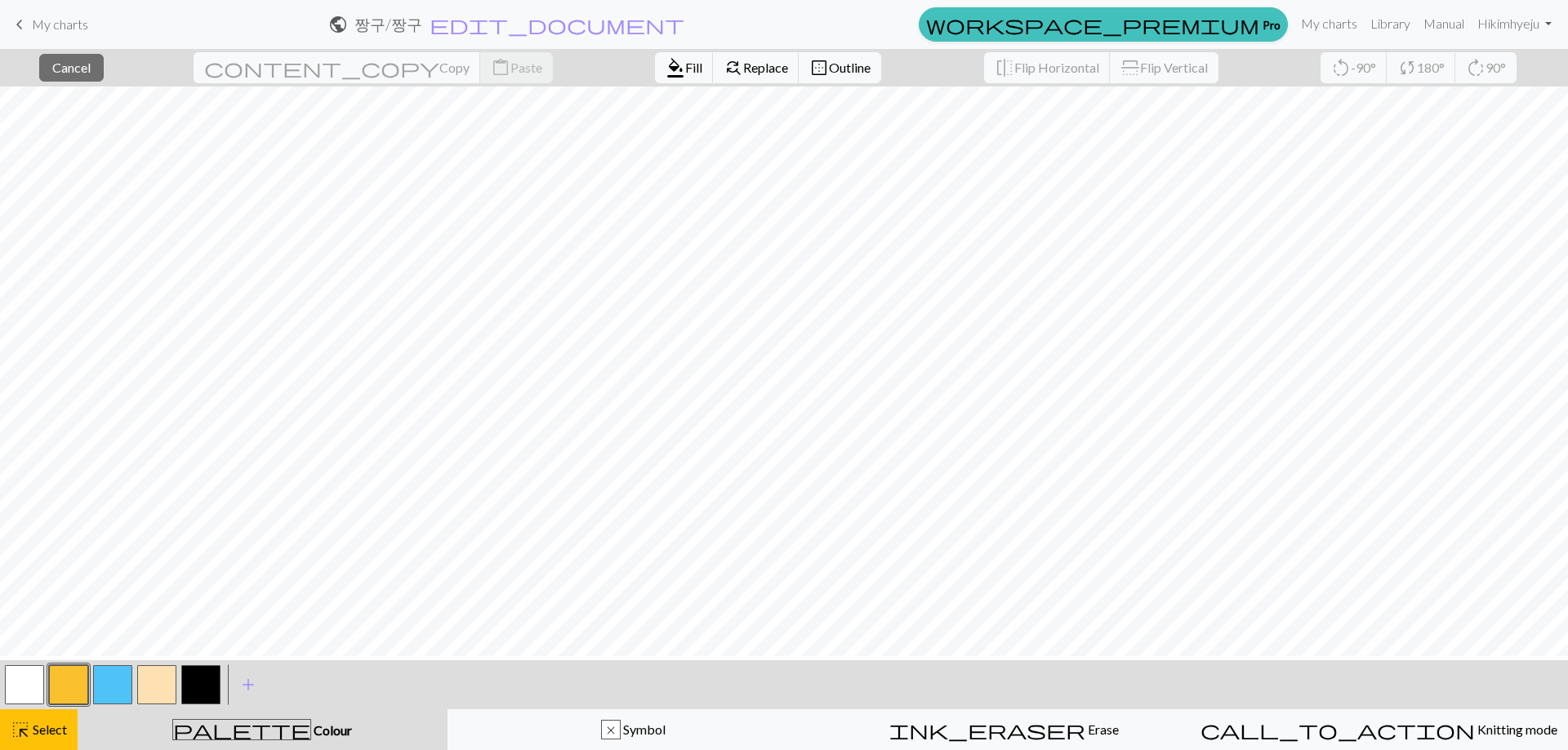
scroll to position [2, 0]
click at [381, 69] on div "content_copy Copy content_paste Paste" at bounding box center [373, 67] width 384 height 37
click at [277, 70] on span "content_copy" at bounding box center [321, 67] width 235 height 22
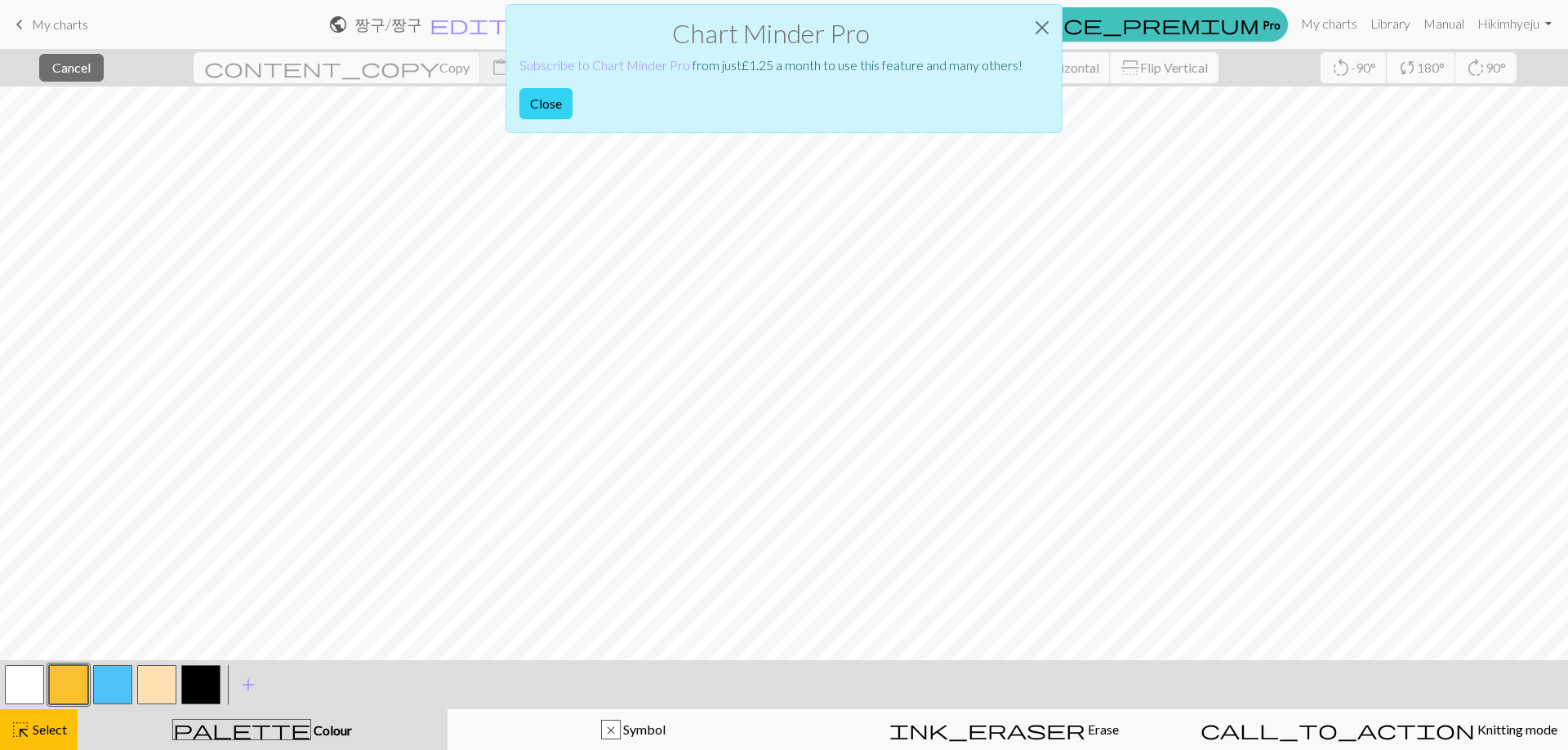
click at [565, 112] on button "Close" at bounding box center [546, 103] width 53 height 31
drag, startPoint x: 1053, startPoint y: 12, endPoint x: 1052, endPoint y: 28, distance: 16.0
click at [1053, 11] on button "Close" at bounding box center [1042, 27] width 39 height 46
click at [1032, 28] on button "Close" at bounding box center [1042, 27] width 39 height 46
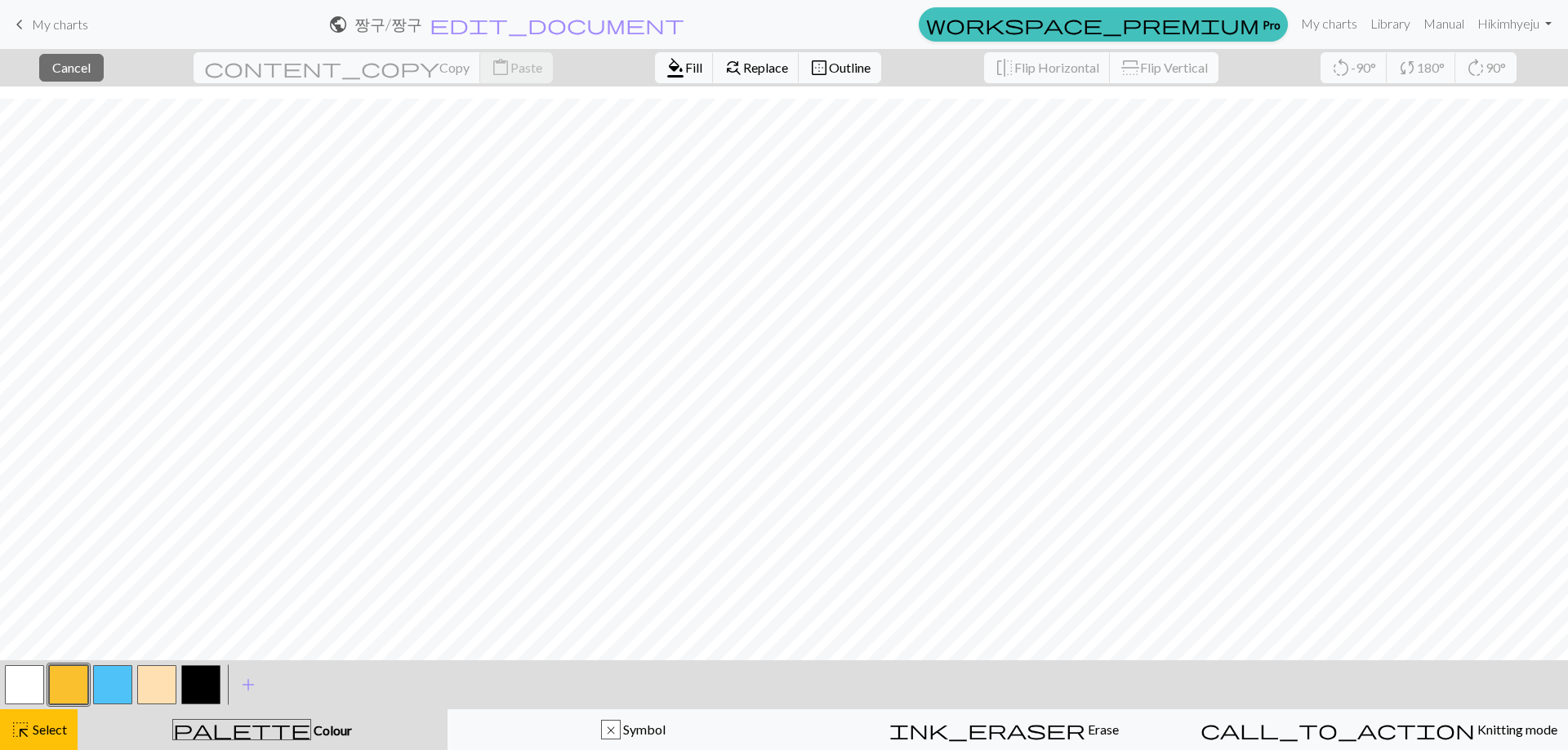
click at [1118, 66] on span "flip" at bounding box center [1129, 68] width 22 height 20
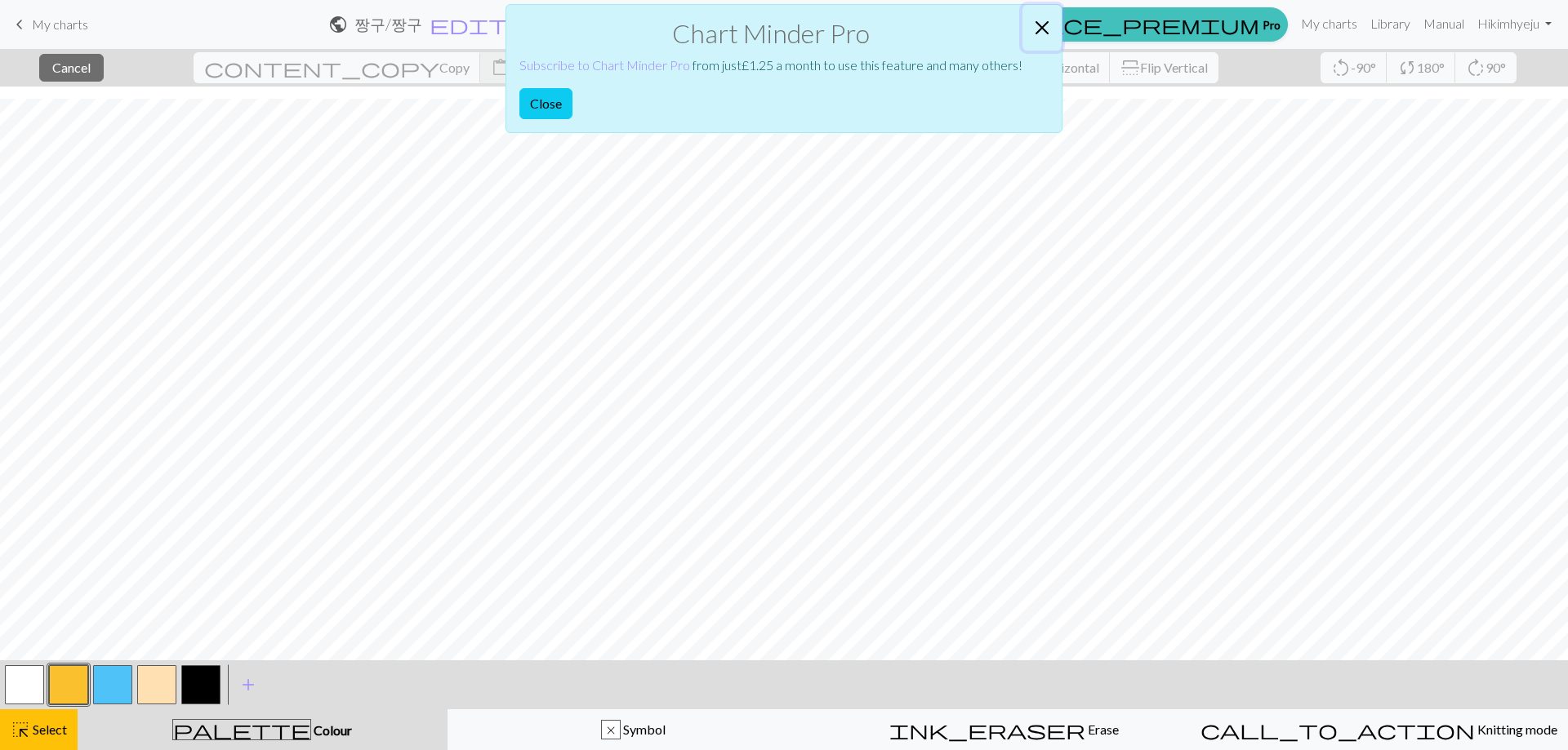
click at [1055, 28] on button "Close" at bounding box center [1042, 27] width 39 height 46
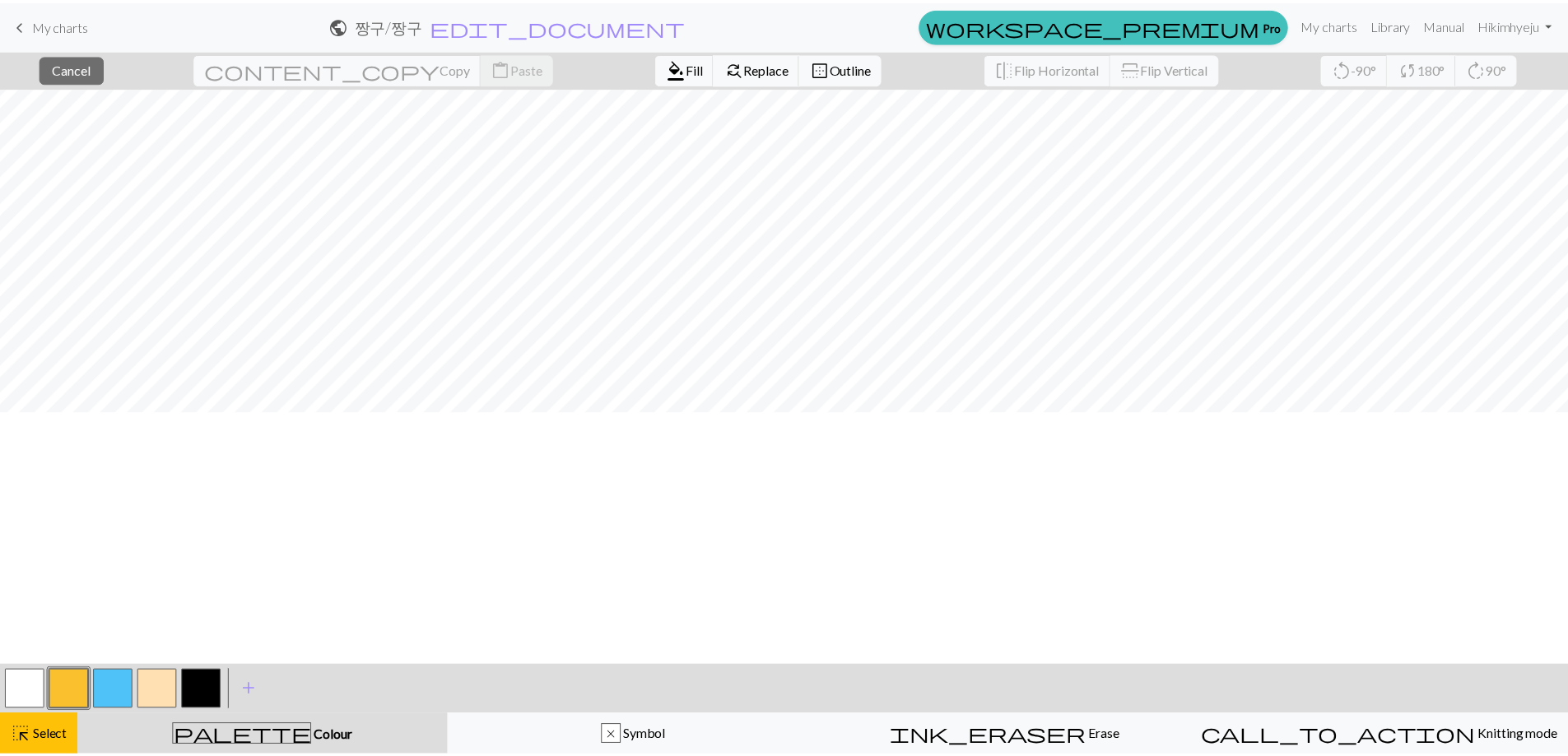
scroll to position [2, 0]
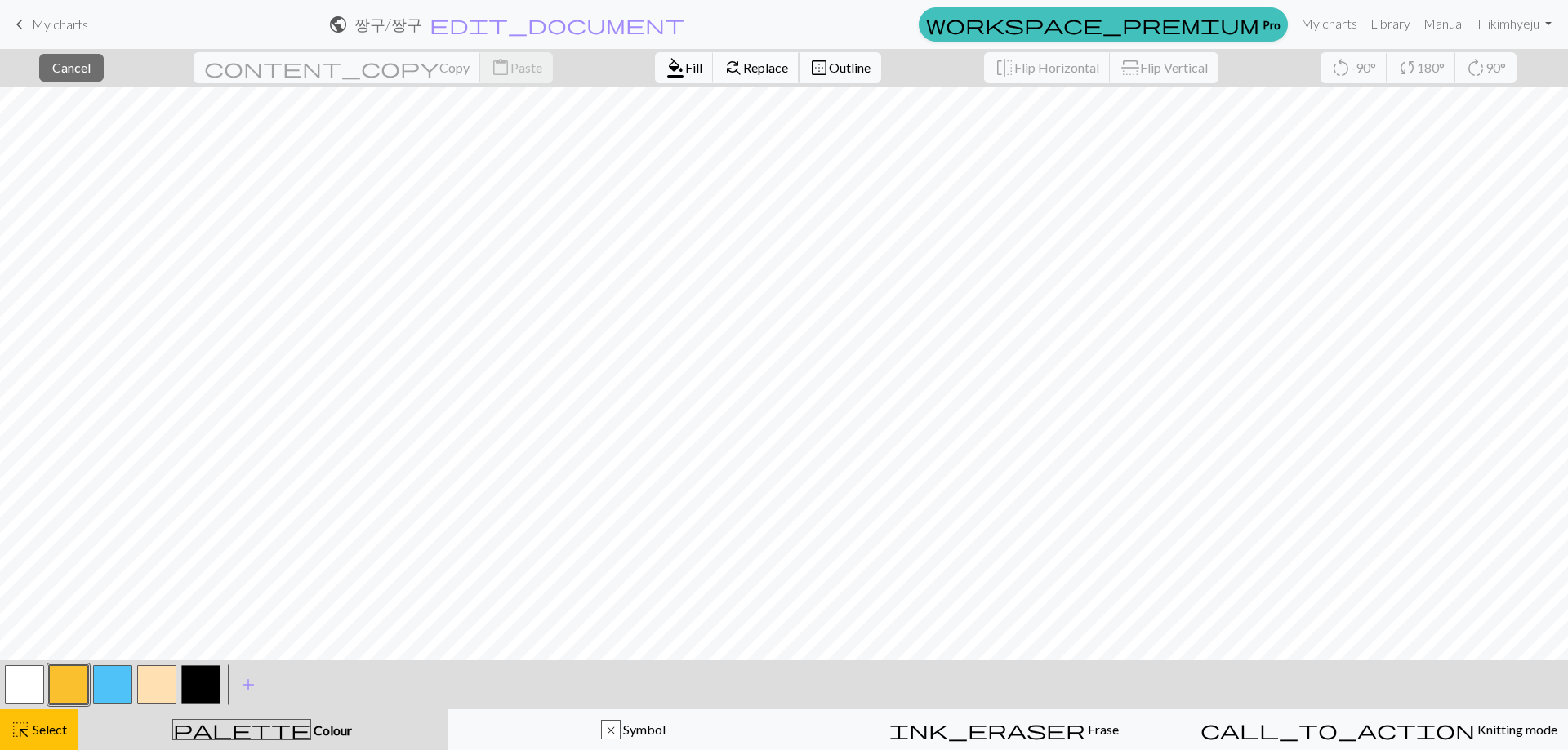
click at [743, 67] on span "Replace" at bounding box center [765, 67] width 45 height 16
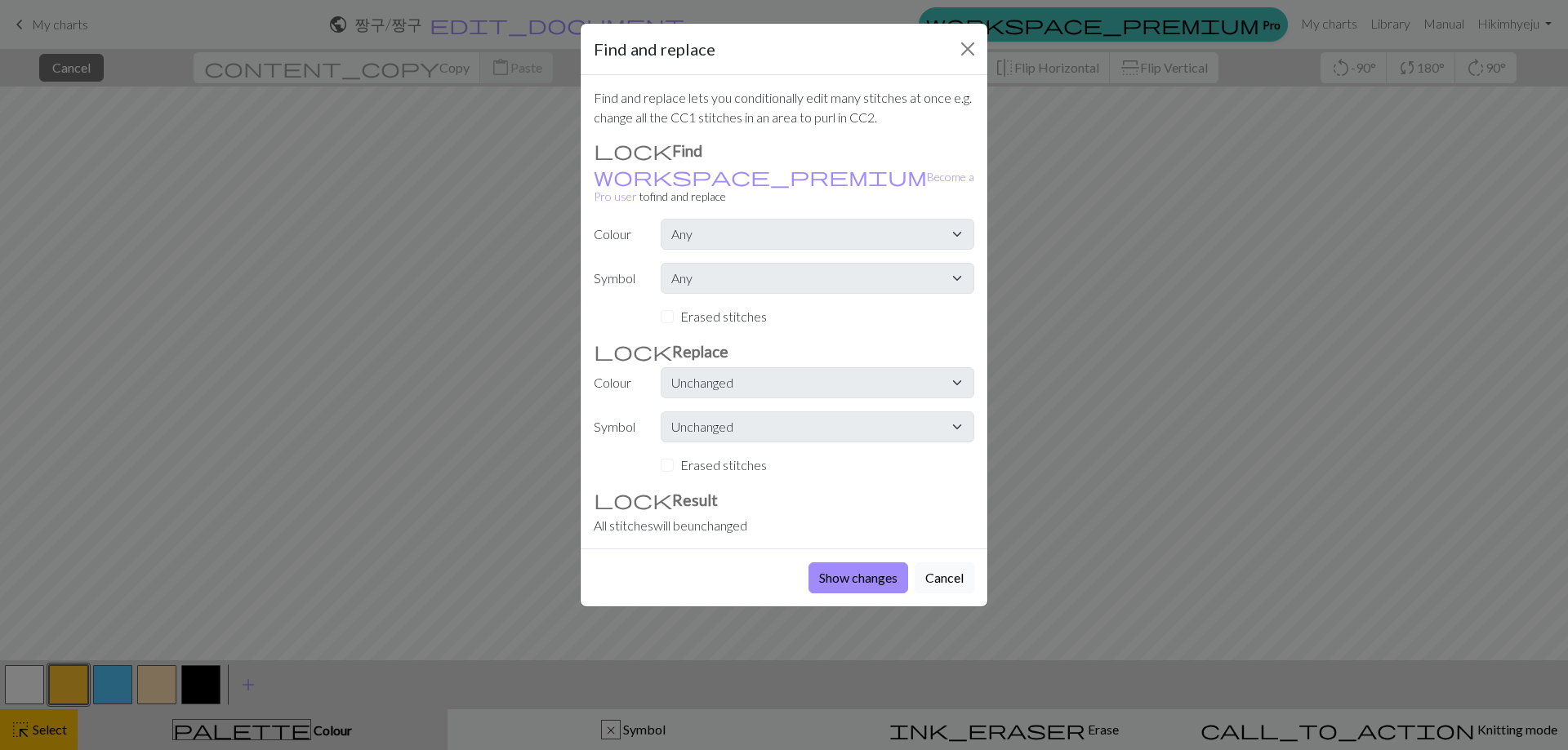
click at [951, 59] on div "Find and replace" at bounding box center [784, 49] width 406 height 52
click at [961, 57] on button "Close" at bounding box center [967, 48] width 26 height 26
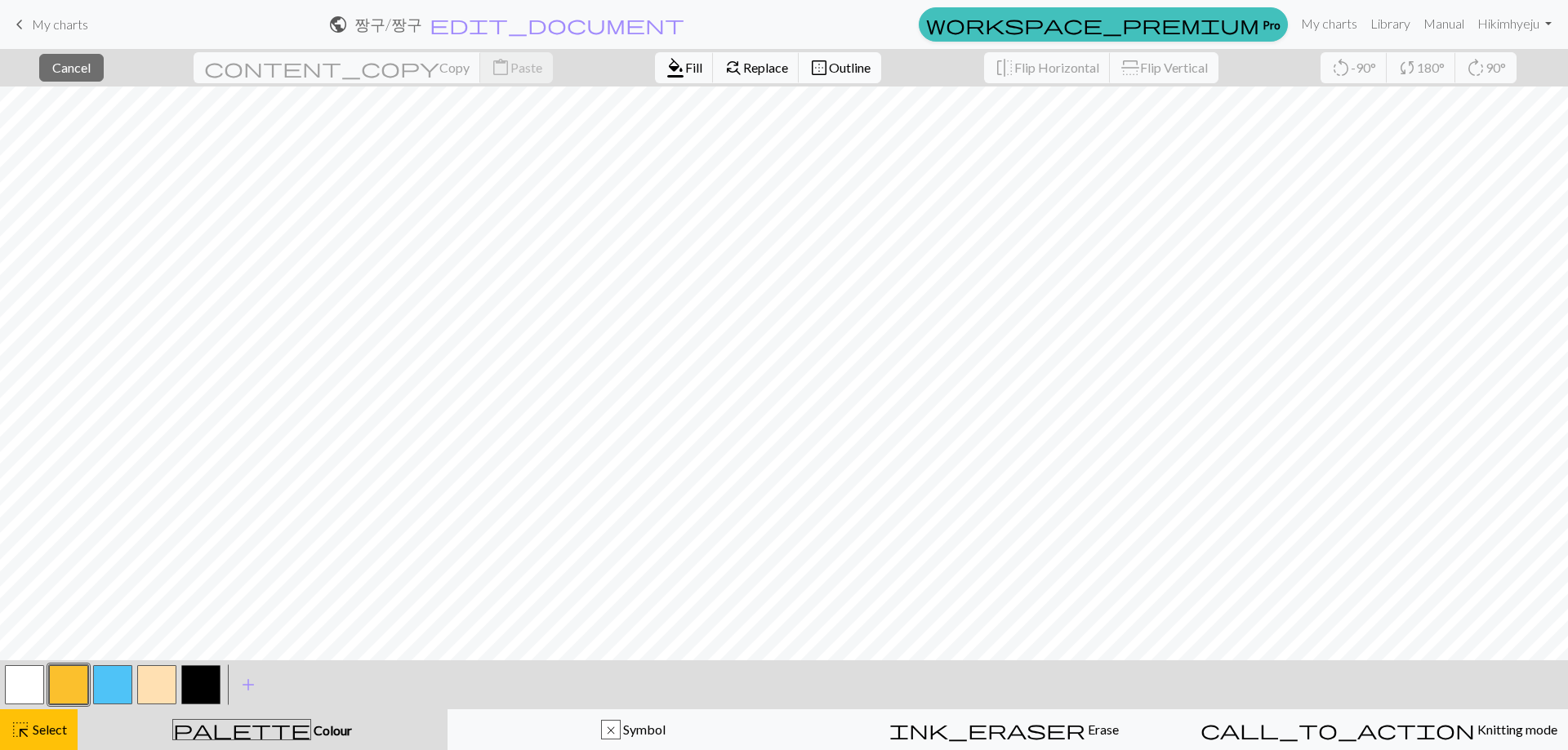
click at [799, 74] on button "border_outer Outline" at bounding box center [839, 67] width 82 height 31
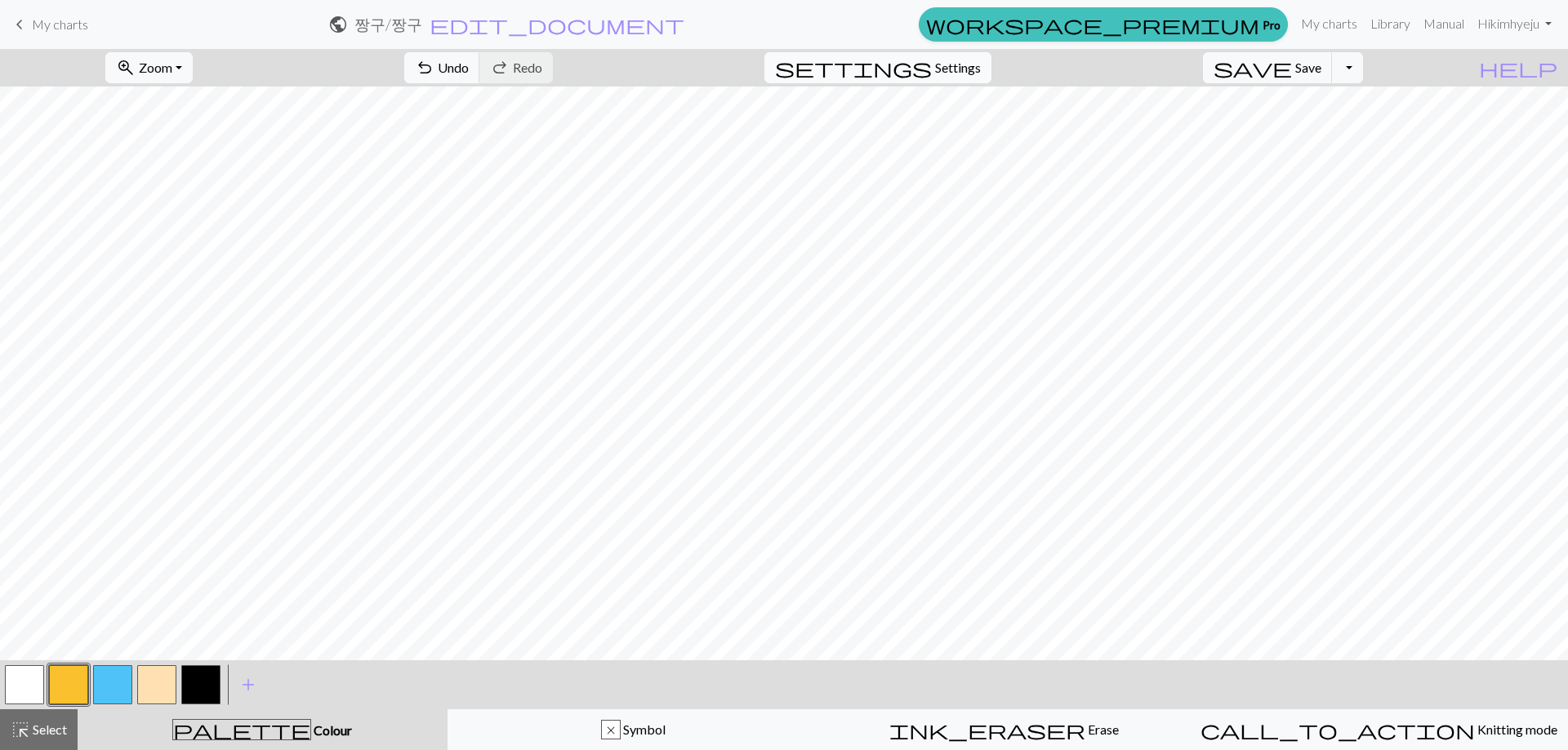
click at [956, 65] on span "Settings" at bounding box center [958, 68] width 46 height 20
select select "aran"
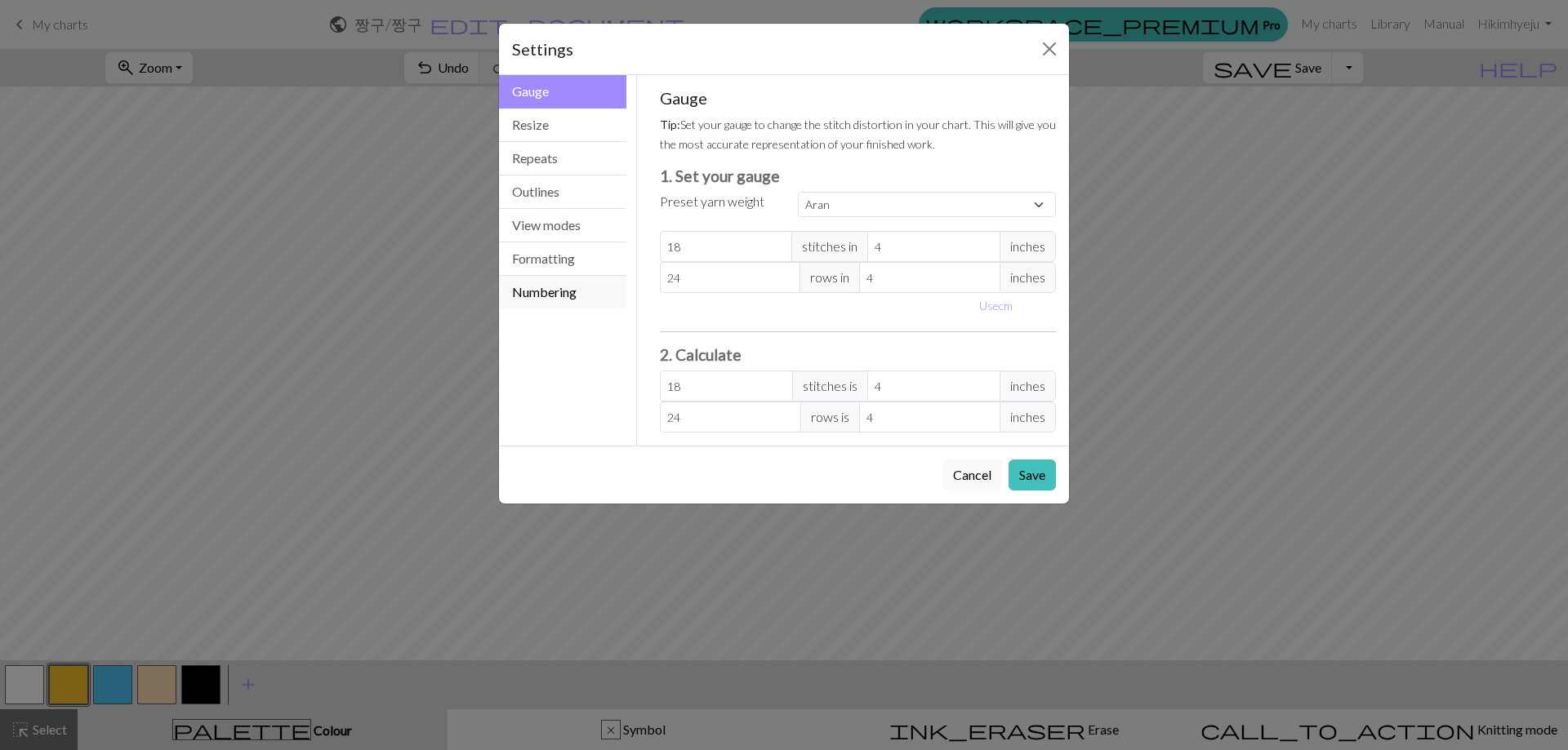
click at [559, 307] on button "Numbering" at bounding box center [562, 291] width 127 height 32
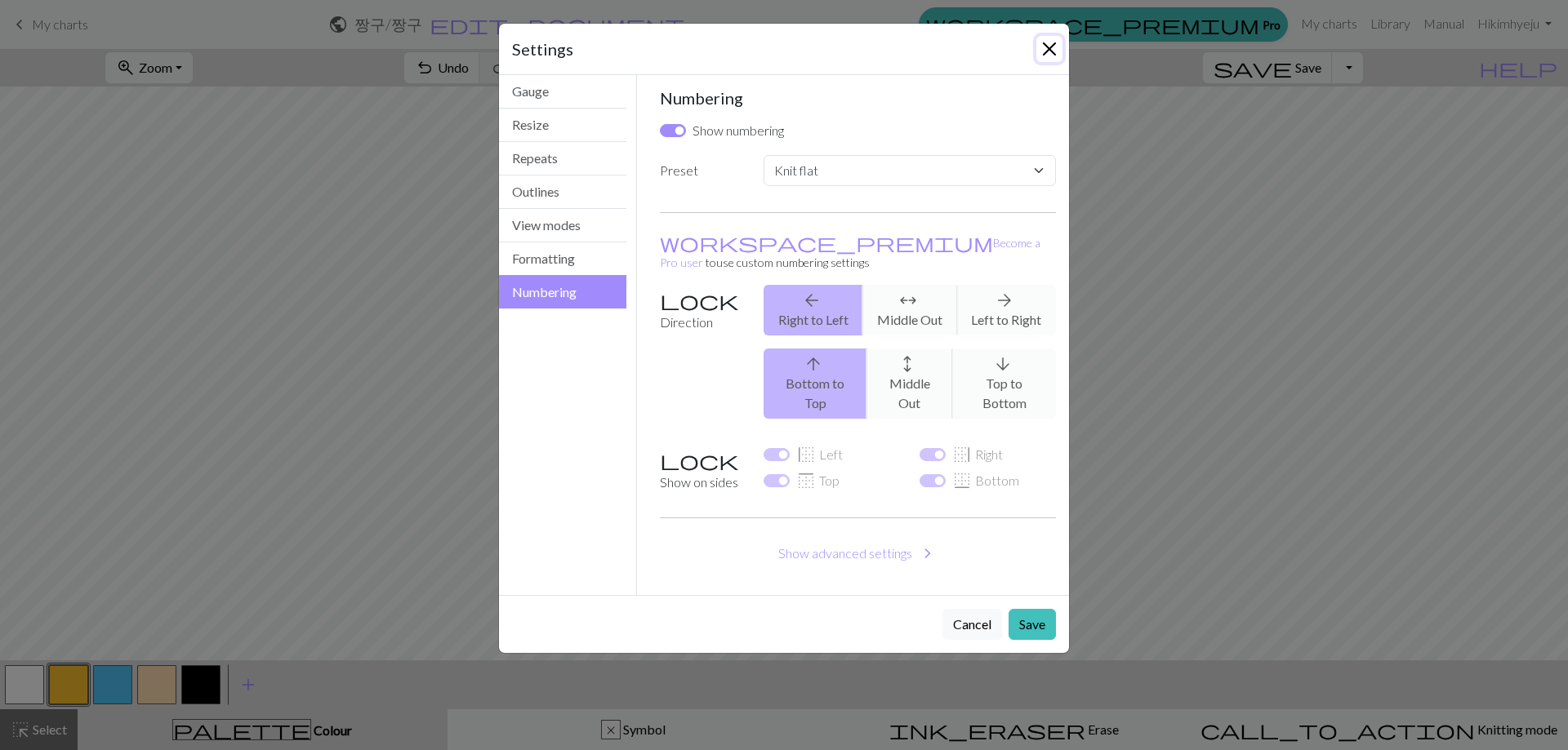
click at [1048, 60] on button "Close" at bounding box center [1048, 48] width 26 height 26
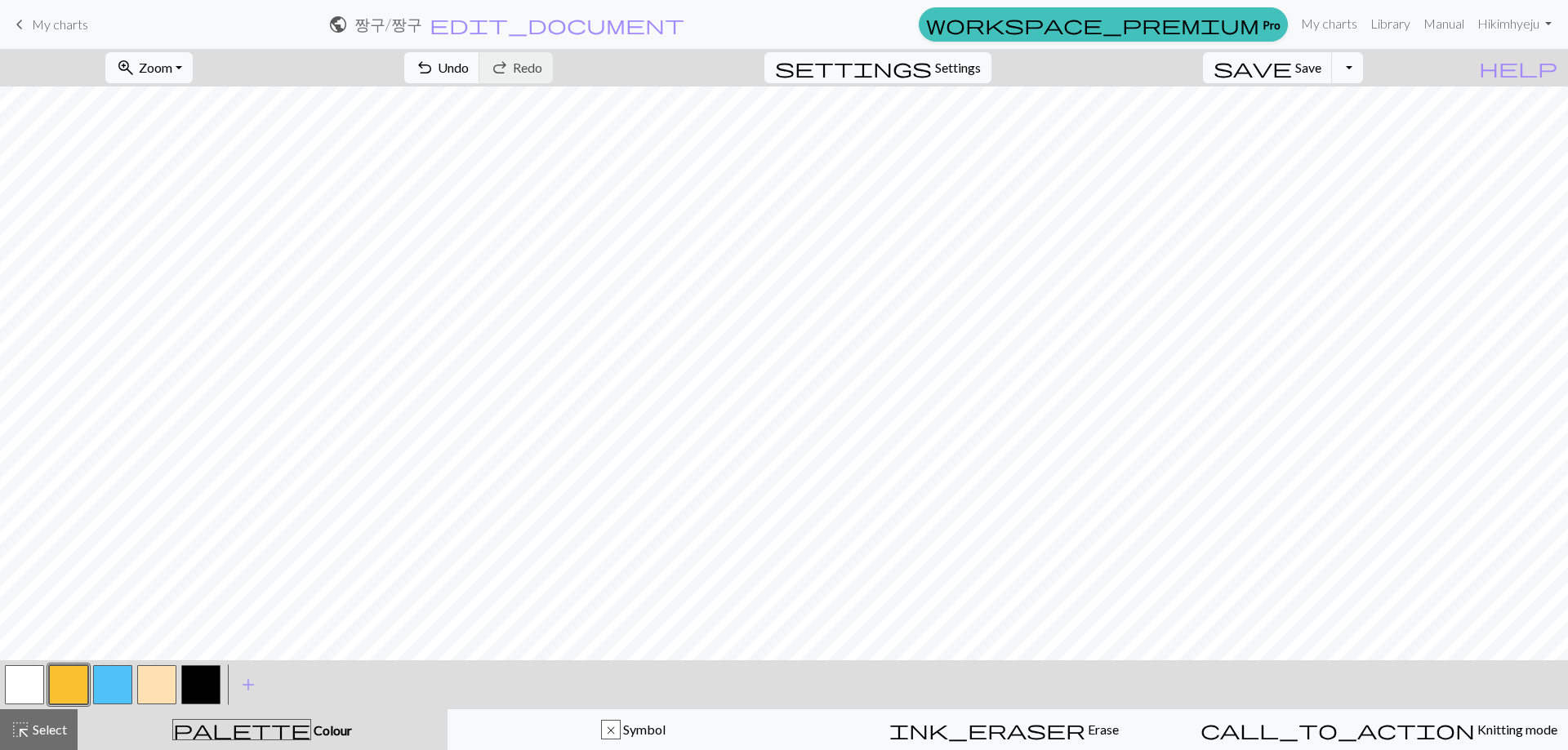
click at [36, 27] on span "My charts" at bounding box center [60, 24] width 57 height 16
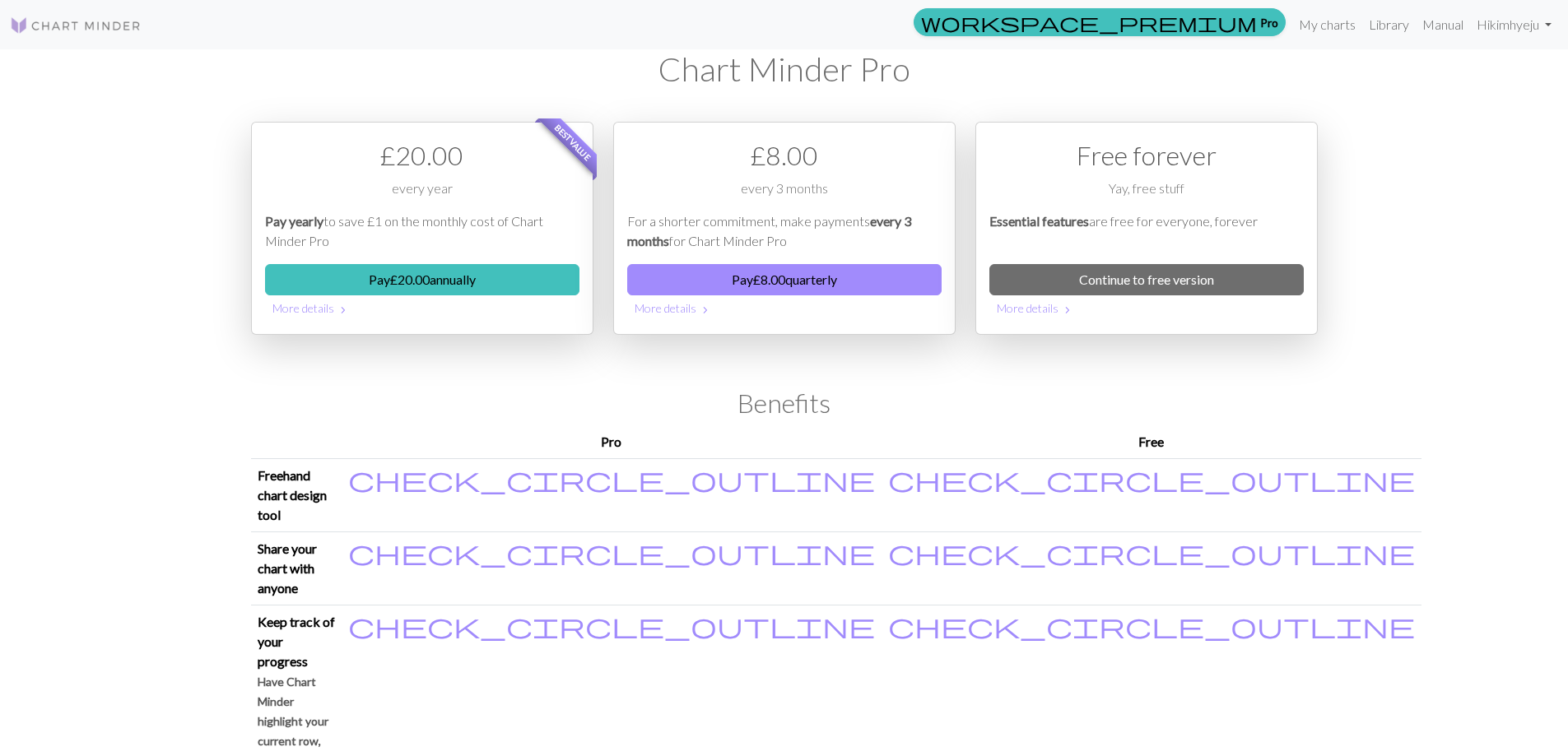
click at [817, 79] on h1 "Chart Minder Pro" at bounding box center [784, 69] width 1067 height 39
click at [84, 28] on img at bounding box center [76, 26] width 132 height 20
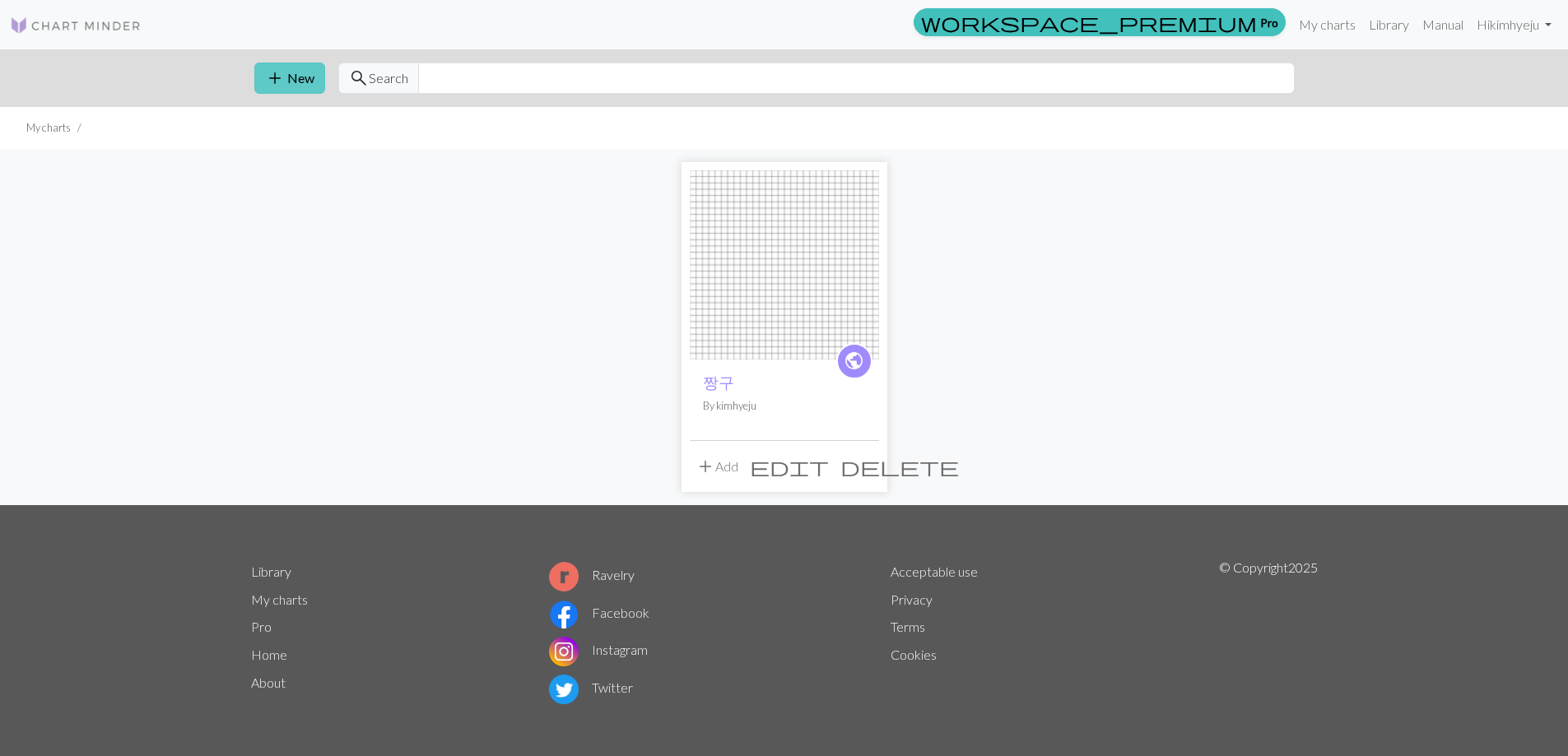
click at [290, 72] on button "add New" at bounding box center [290, 78] width 71 height 31
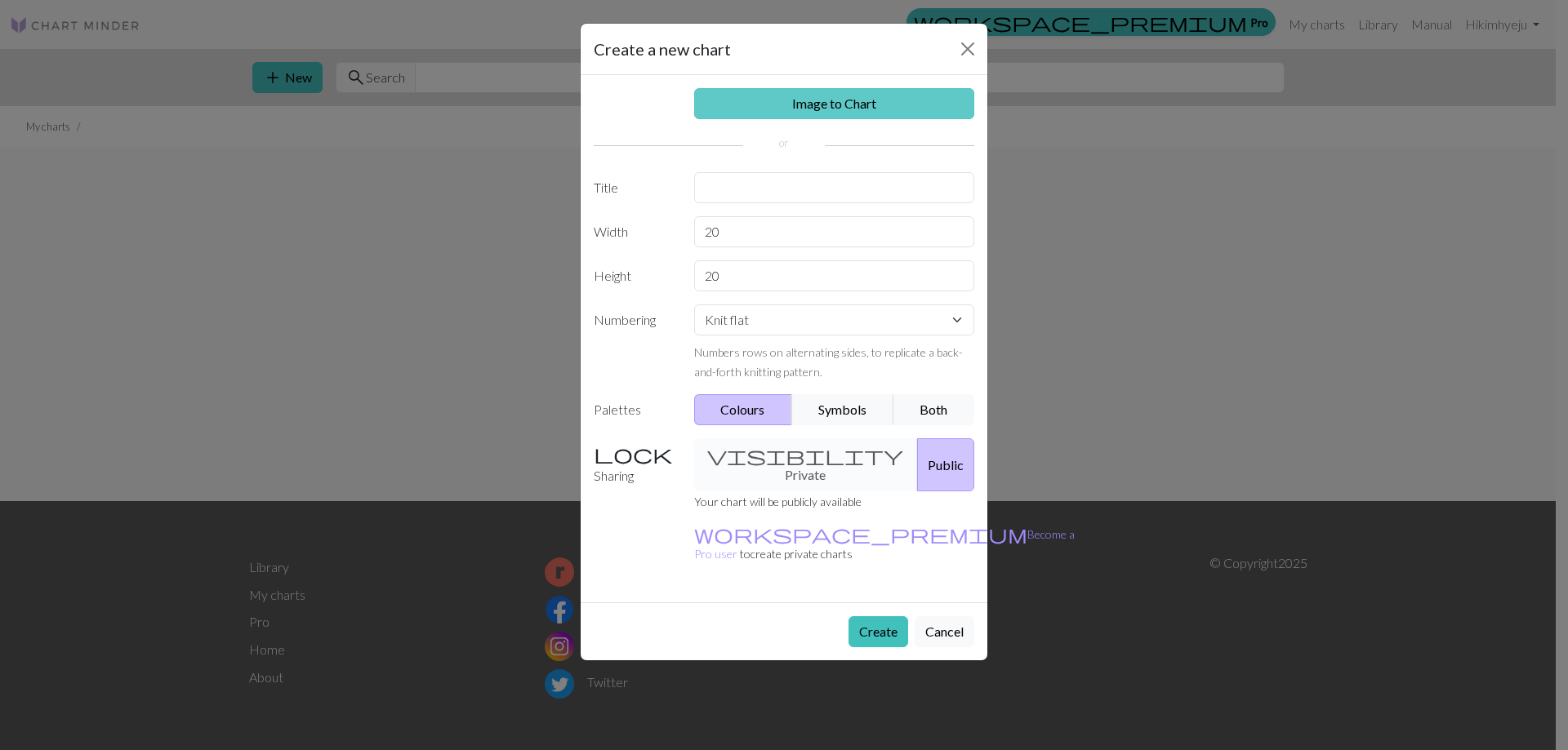
click at [890, 103] on link "Image to Chart" at bounding box center [834, 103] width 281 height 31
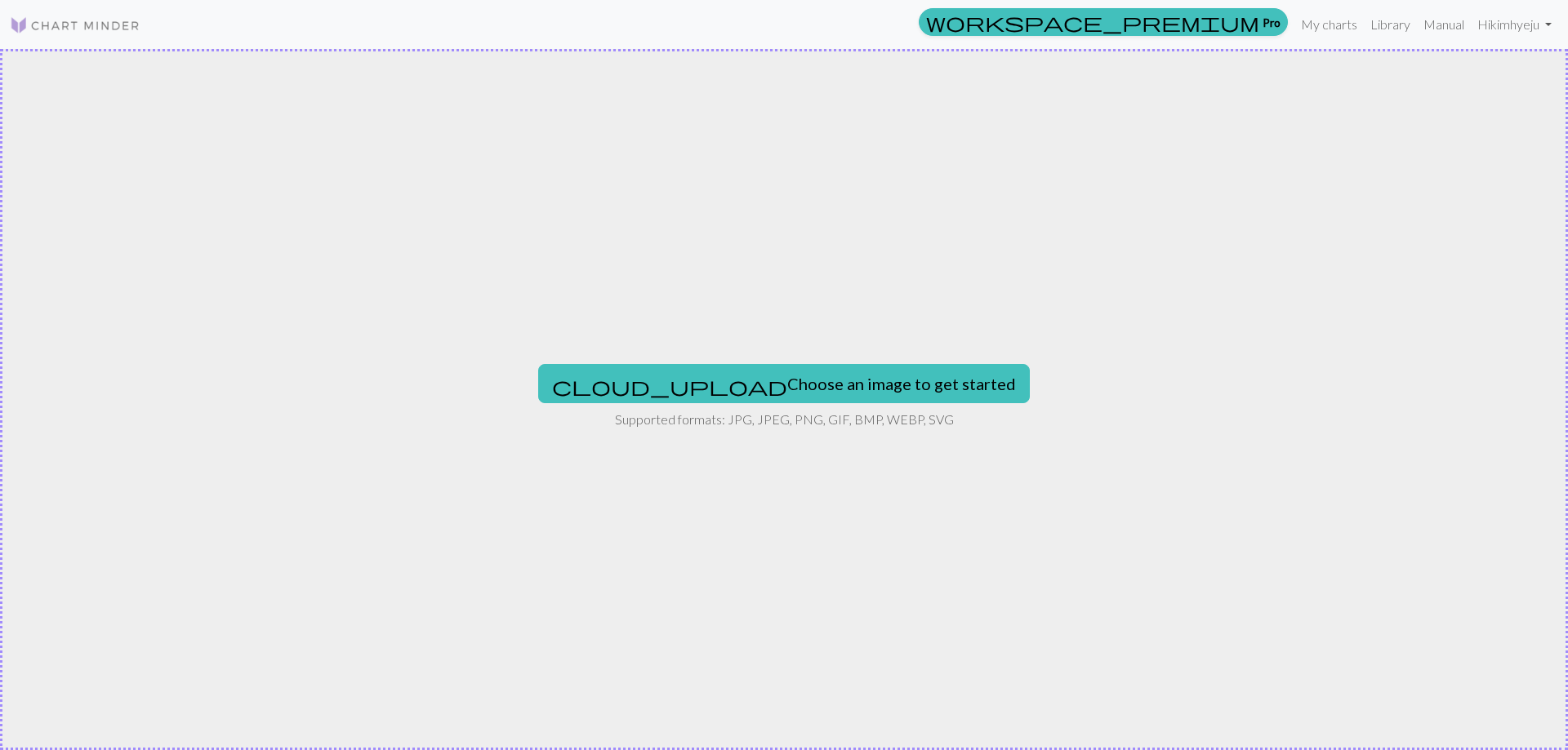
click at [1095, 361] on div "cloud_upload Choose an image to get started Supported formats: JPG, JPEG, PNG, …" at bounding box center [784, 400] width 1568 height 701
click at [899, 405] on div "cloud_upload Choose an image to get started Supported formats: JPG, JPEG, PNG, …" at bounding box center [784, 400] width 1568 height 701
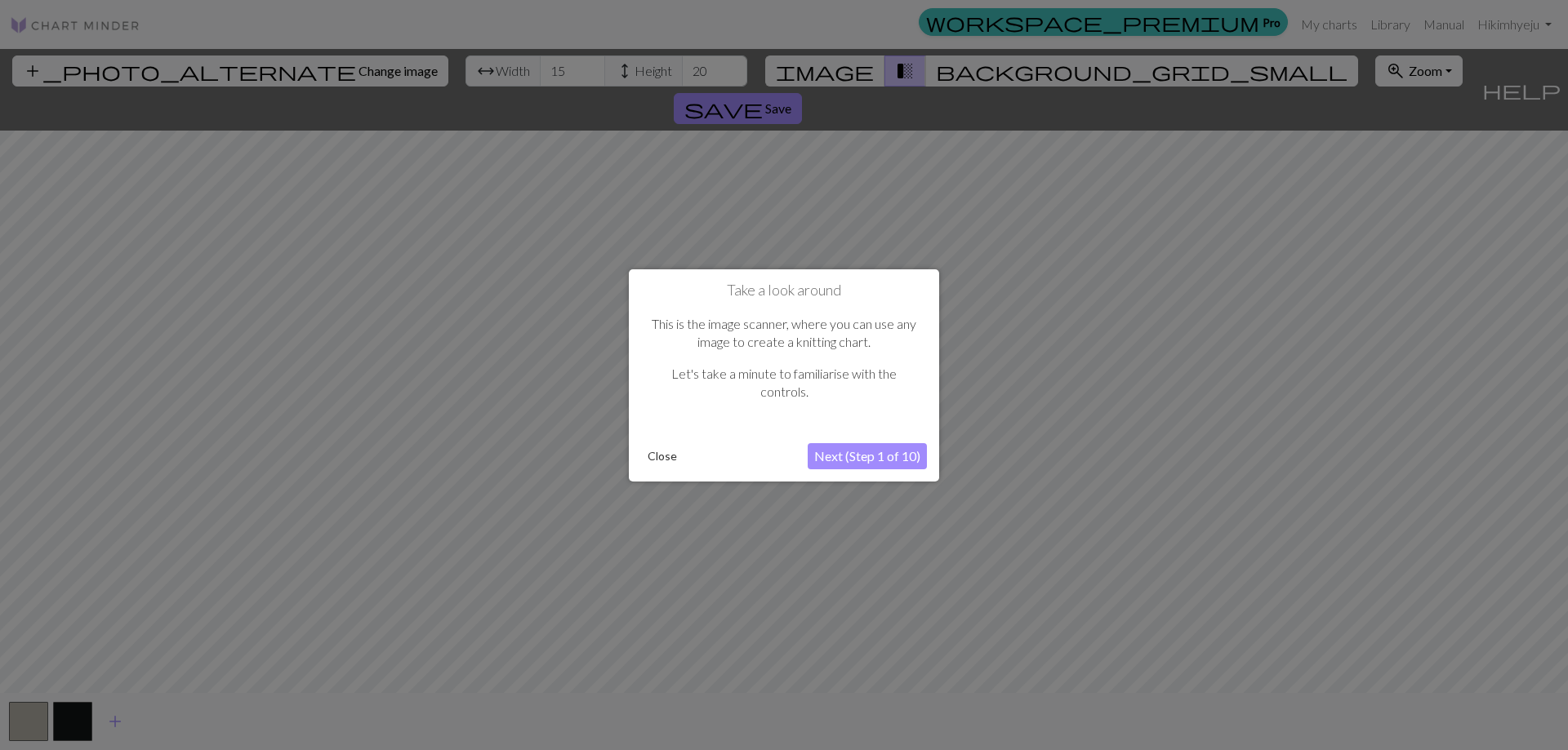
click at [1277, 122] on div at bounding box center [784, 375] width 1568 height 750
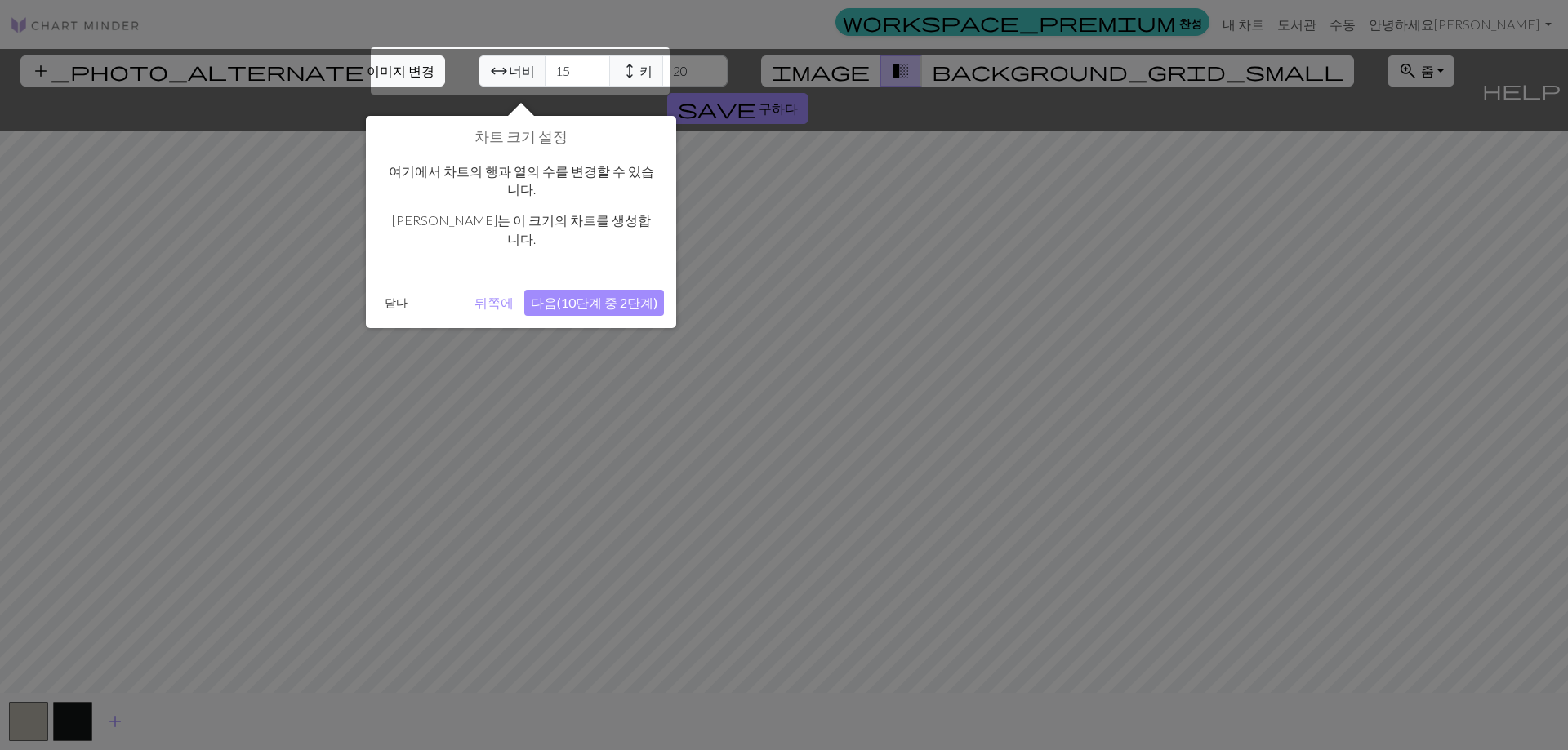
click at [620, 304] on div "차트 크기 설정 여기에서 차트의 행과 열의 수를 변경할 수 있습니다. [PERSON_NAME]는 이 크기의 차트를 생성합니다. 닫다 뒤쪽에 다…" at bounding box center [520, 221] width 311 height 212
click at [621, 297] on button "다음(10단계 중 2단계)" at bounding box center [595, 302] width 140 height 26
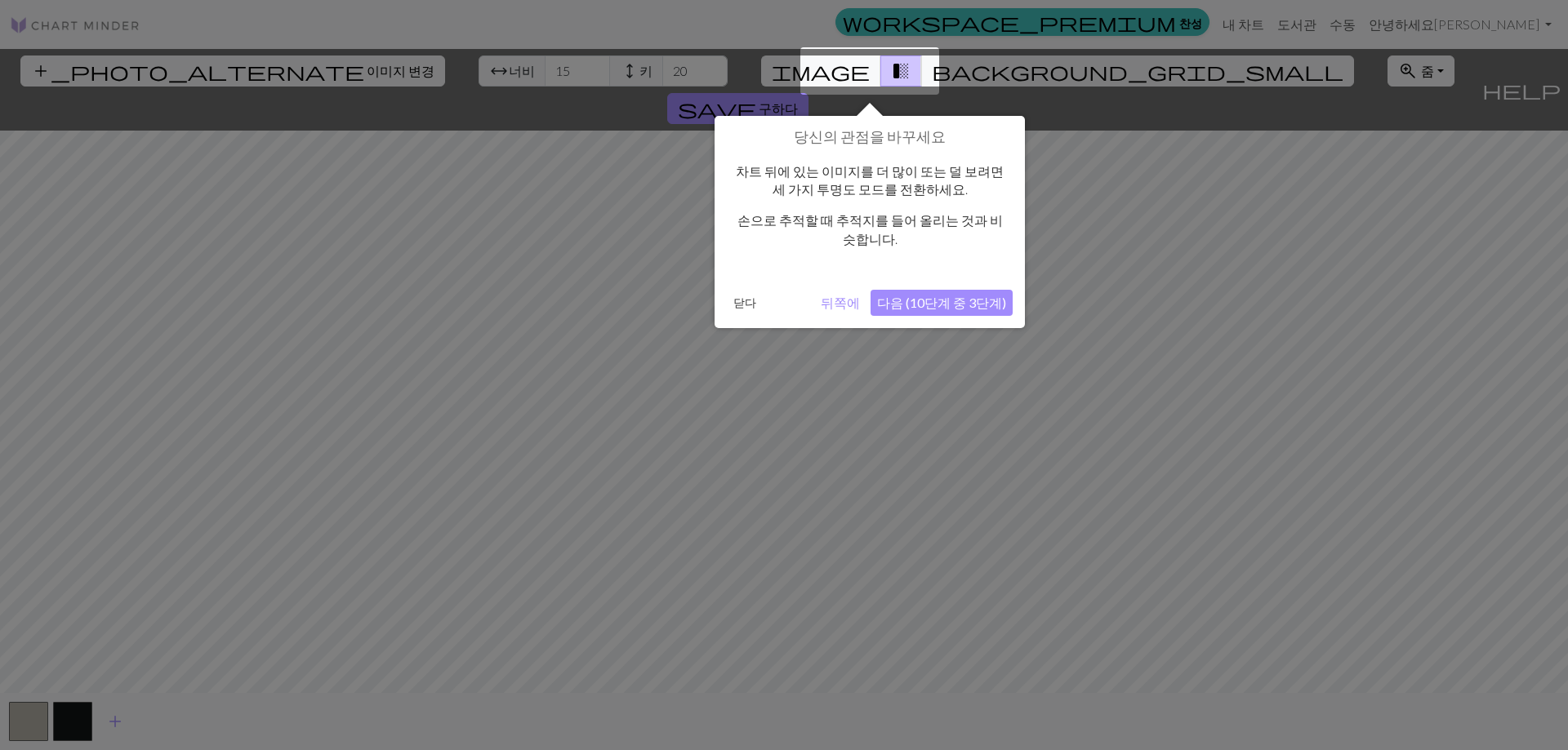
click at [922, 305] on font "다음 (10단계 중 3단계)" at bounding box center [941, 302] width 129 height 16
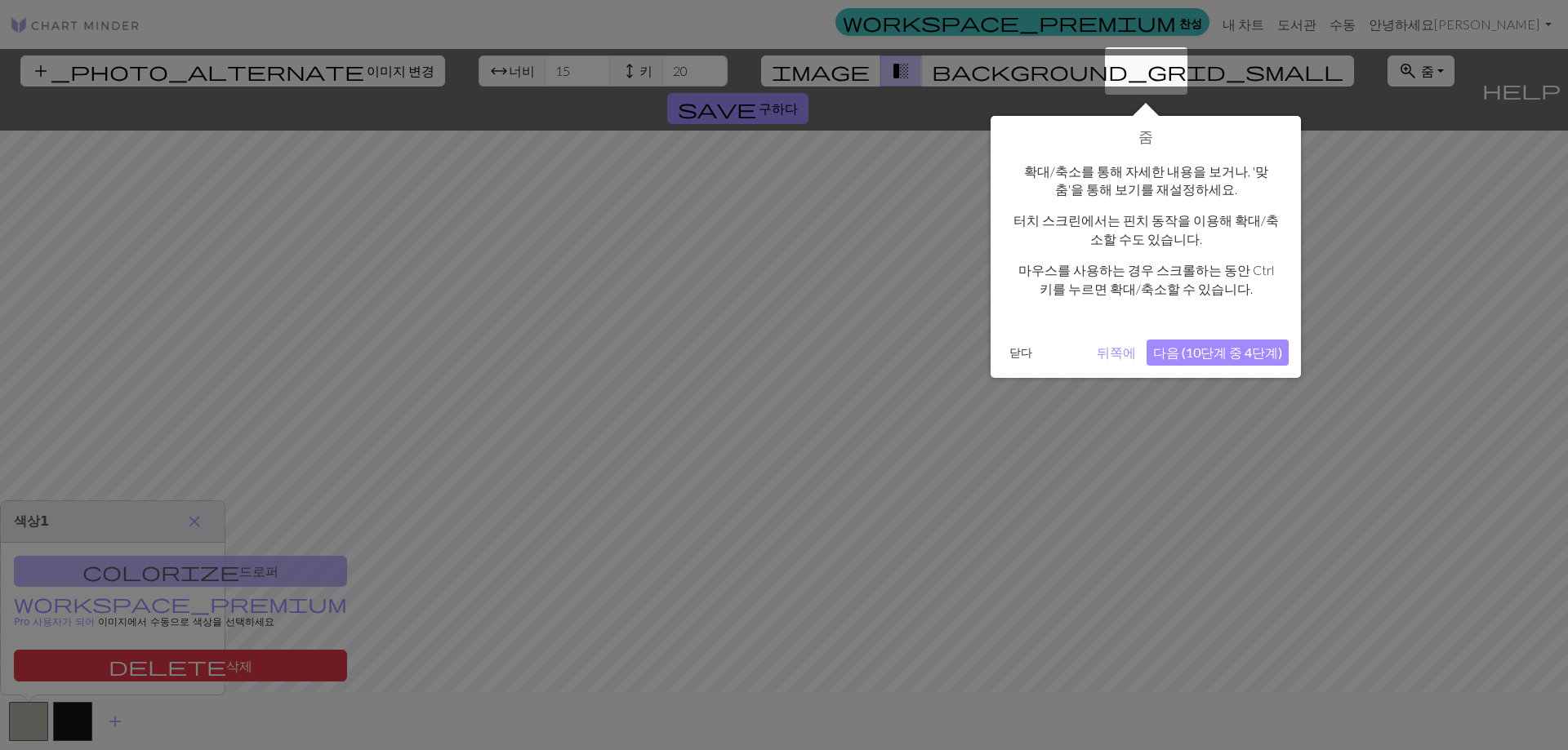
click at [1246, 346] on font "다음 (10단계 중 4단계)" at bounding box center [1217, 352] width 129 height 16
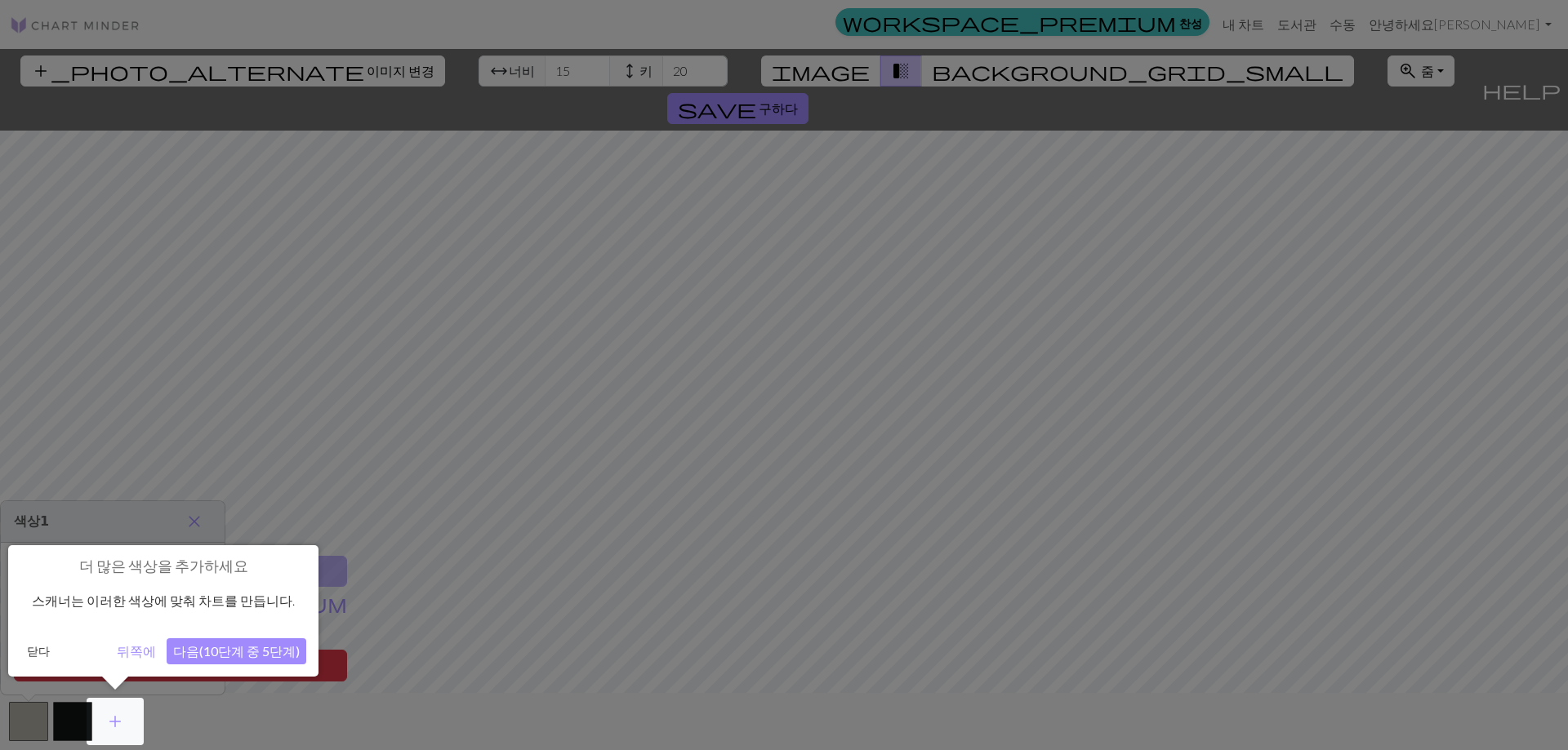
click at [184, 641] on button "다음(10단계 중 5단계)" at bounding box center [236, 651] width 140 height 26
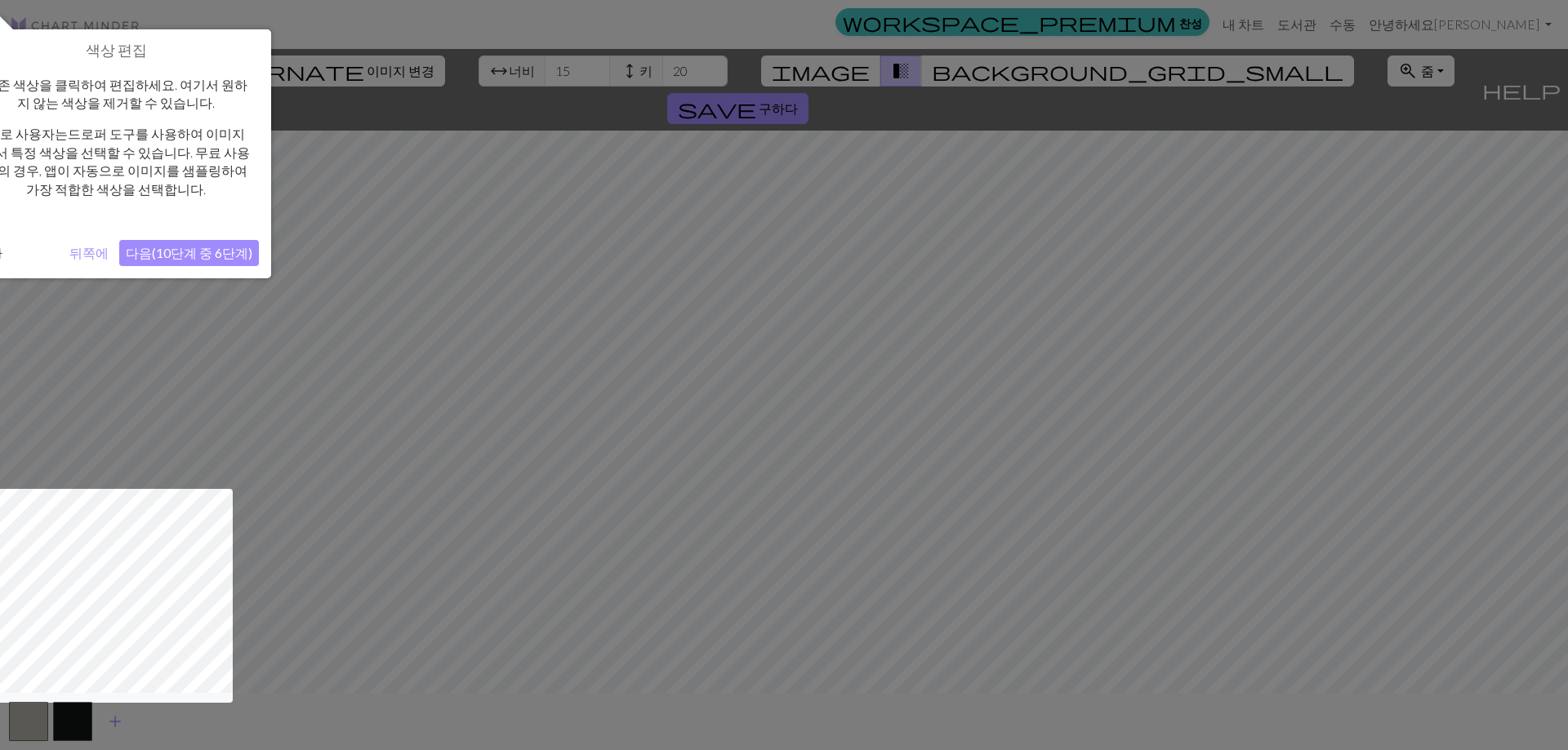
click at [197, 255] on font "다음(10단계 중 6단계)" at bounding box center [189, 252] width 127 height 16
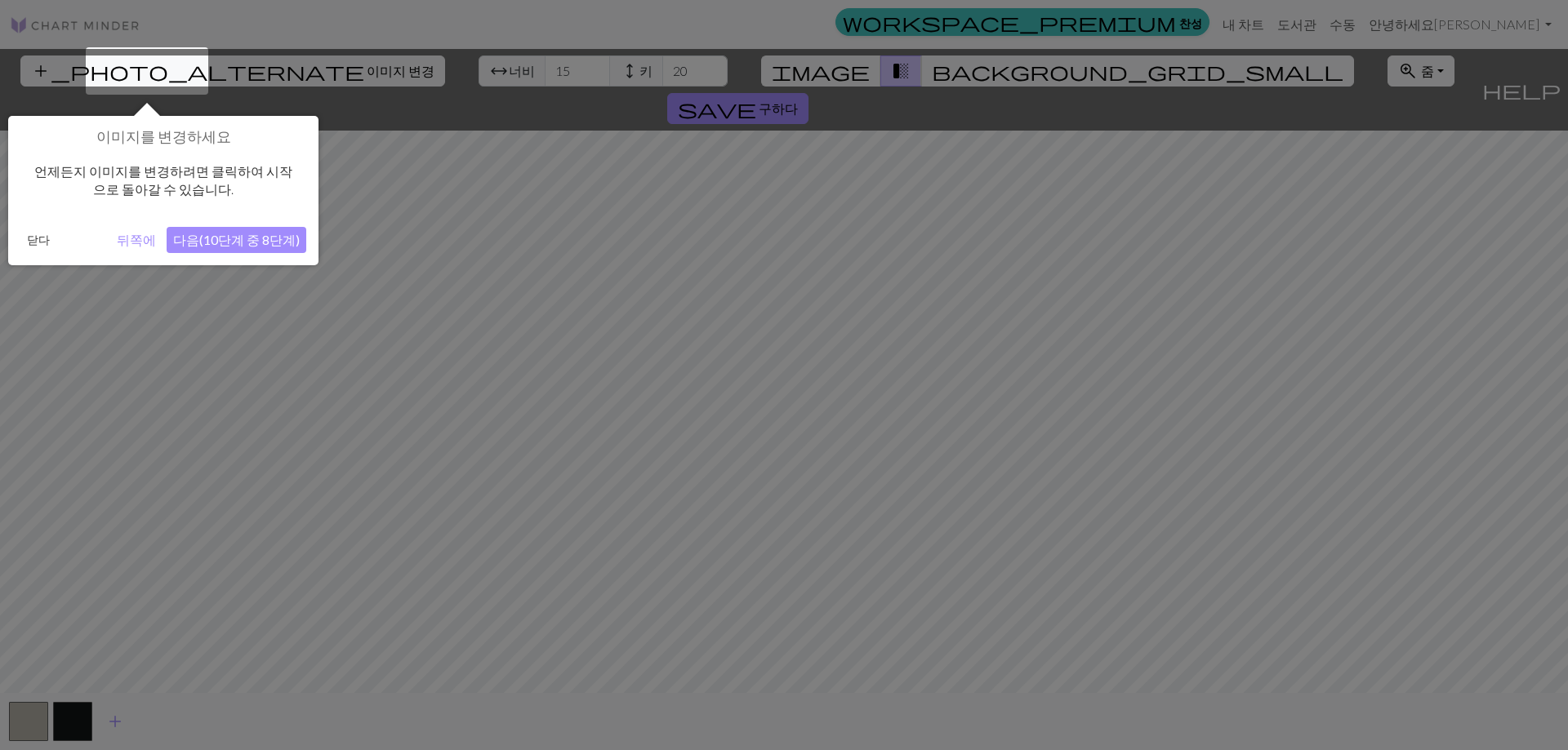
click at [265, 240] on font "다음(10단계 중 8단계)" at bounding box center [236, 239] width 127 height 16
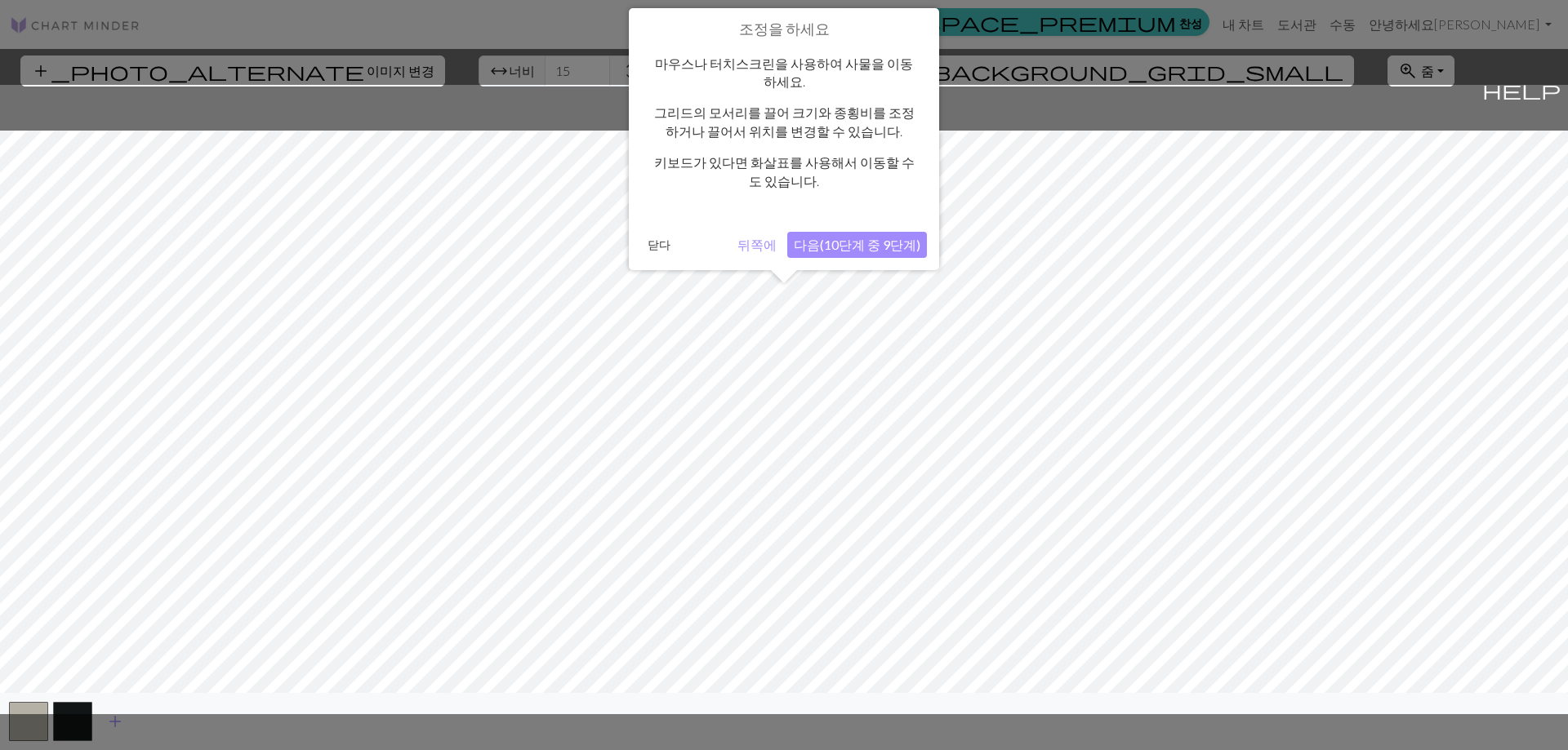
click at [879, 246] on font "다음(10단계 중 9단계)" at bounding box center [857, 244] width 127 height 16
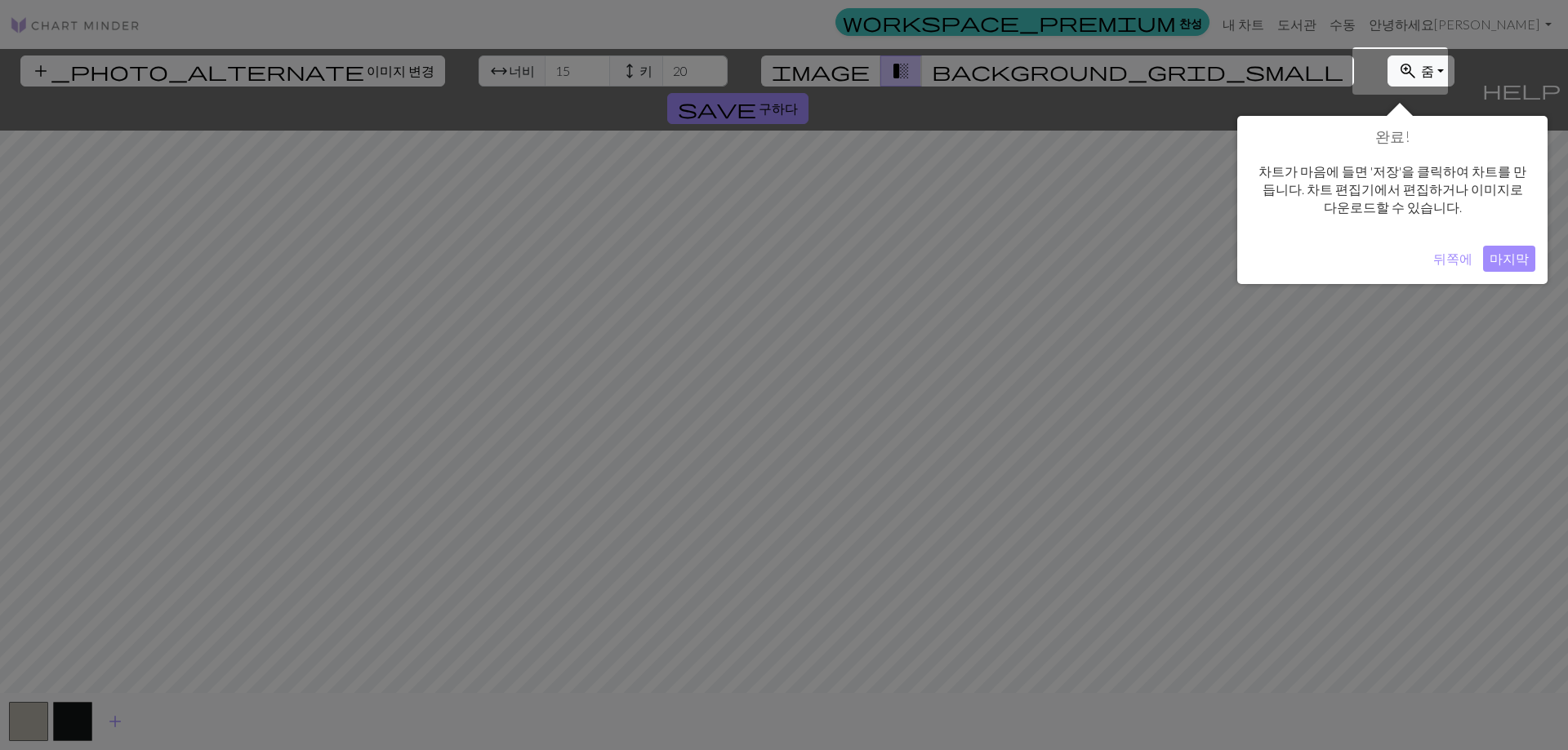
click at [1519, 261] on font "마지막" at bounding box center [1509, 258] width 39 height 16
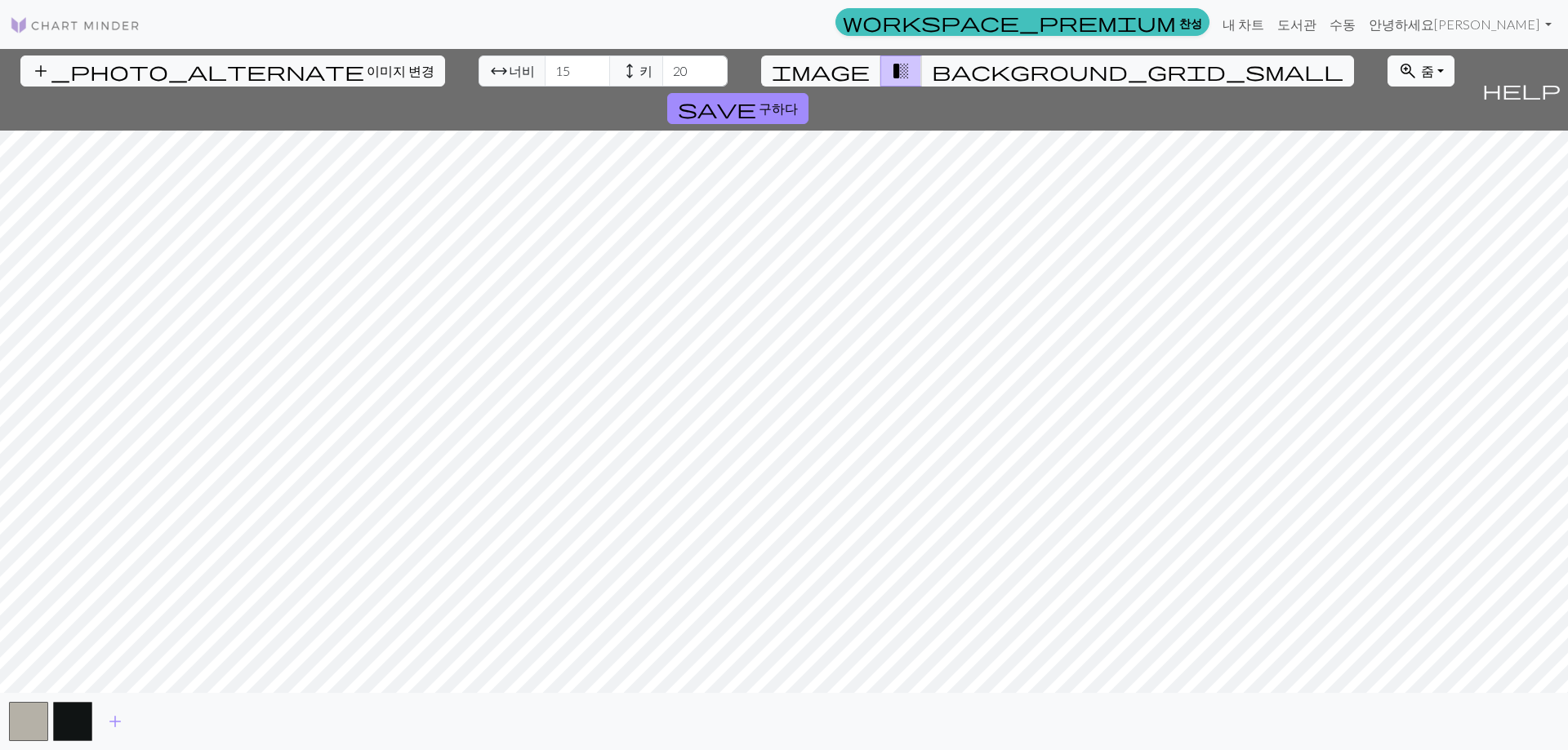
click at [1387, 77] on button "zoom_in 줌 줌" at bounding box center [1421, 71] width 67 height 31
click at [1388, 186] on button "50%" at bounding box center [1452, 199] width 129 height 26
click at [1142, 90] on div "add_photo_alternate 이미지 변경 arrow_range 너비 15 height 키 20 image transition_fade …" at bounding box center [737, 90] width 1475 height 82
click at [1421, 75] on font "줌" at bounding box center [1427, 71] width 13 height 16
click at [1388, 114] on button "모두에 적합" at bounding box center [1452, 107] width 129 height 26
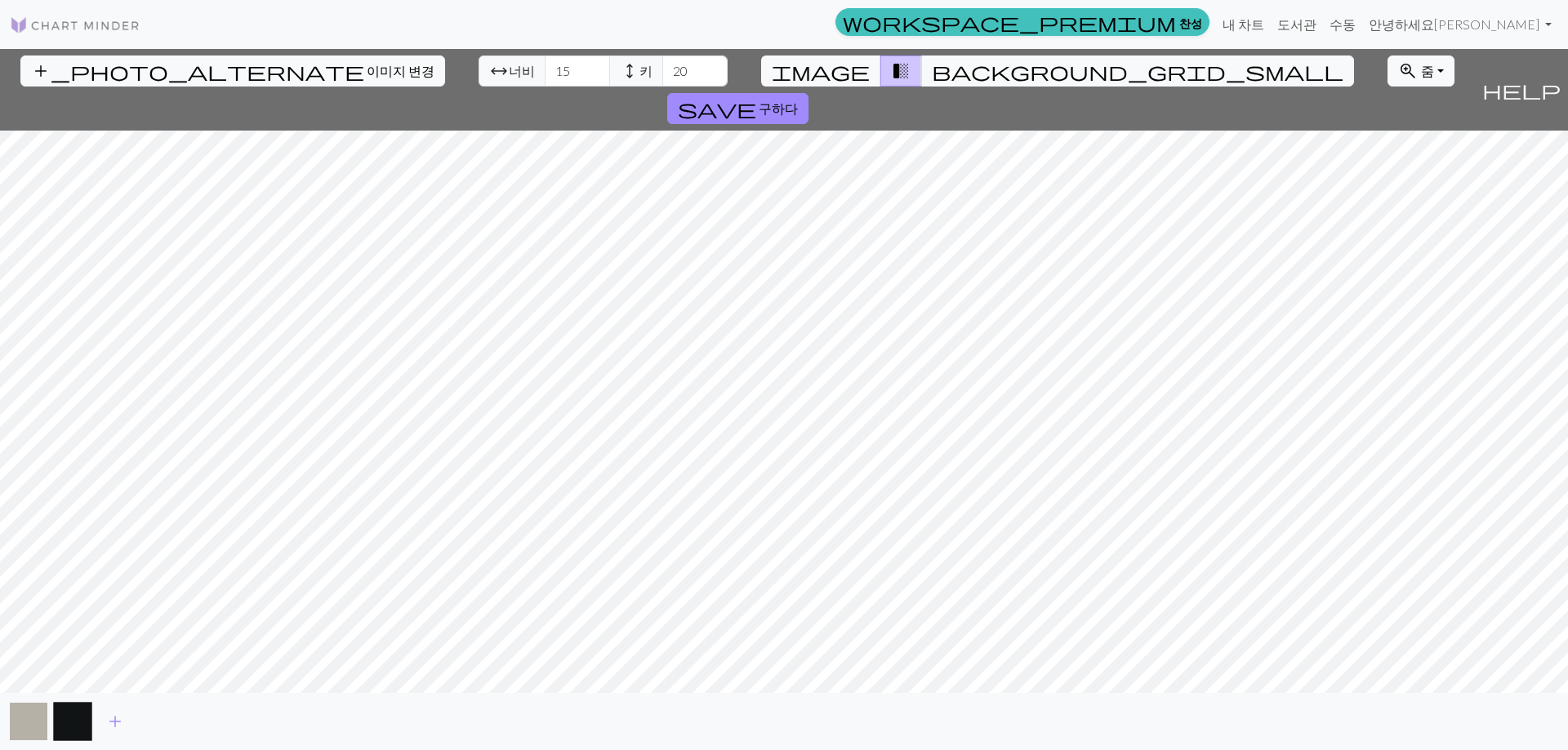
click at [13, 726] on button "button" at bounding box center [28, 721] width 39 height 39
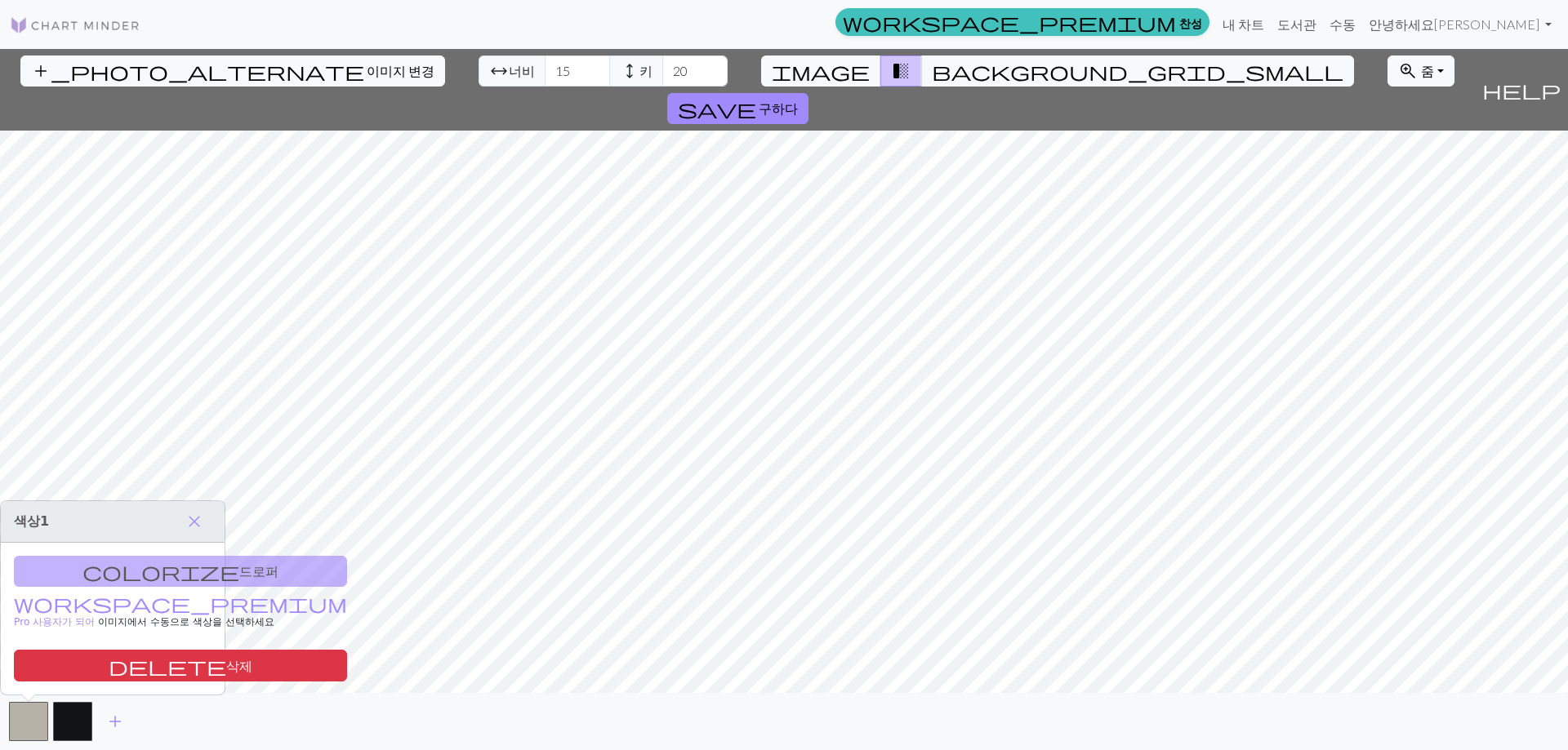
click at [142, 559] on div "colorize 드로퍼 workspace_premium Pro 사용자가 되어 이미지에서 수동으로 색상을 선택 하세요 delete 삭제" at bounding box center [112, 618] width 224 height 152
click at [203, 524] on span "close" at bounding box center [195, 521] width 20 height 22
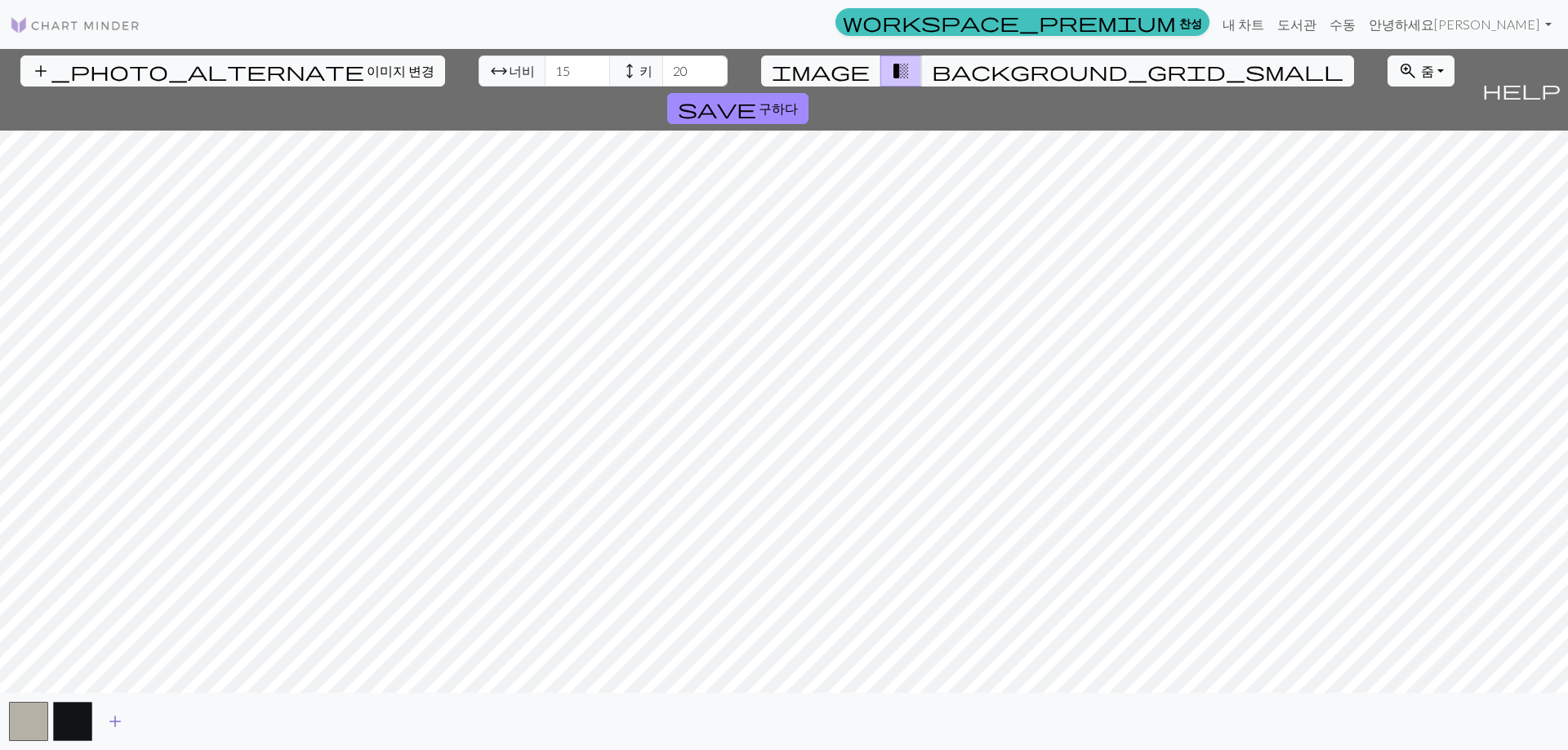
click at [100, 712] on button "add" at bounding box center [115, 721] width 41 height 31
click at [166, 716] on span "add" at bounding box center [159, 721] width 20 height 22
click at [201, 716] on span "add" at bounding box center [203, 721] width 20 height 22
click at [236, 718] on button "add" at bounding box center [247, 721] width 41 height 31
click at [286, 716] on span "add" at bounding box center [291, 721] width 20 height 22
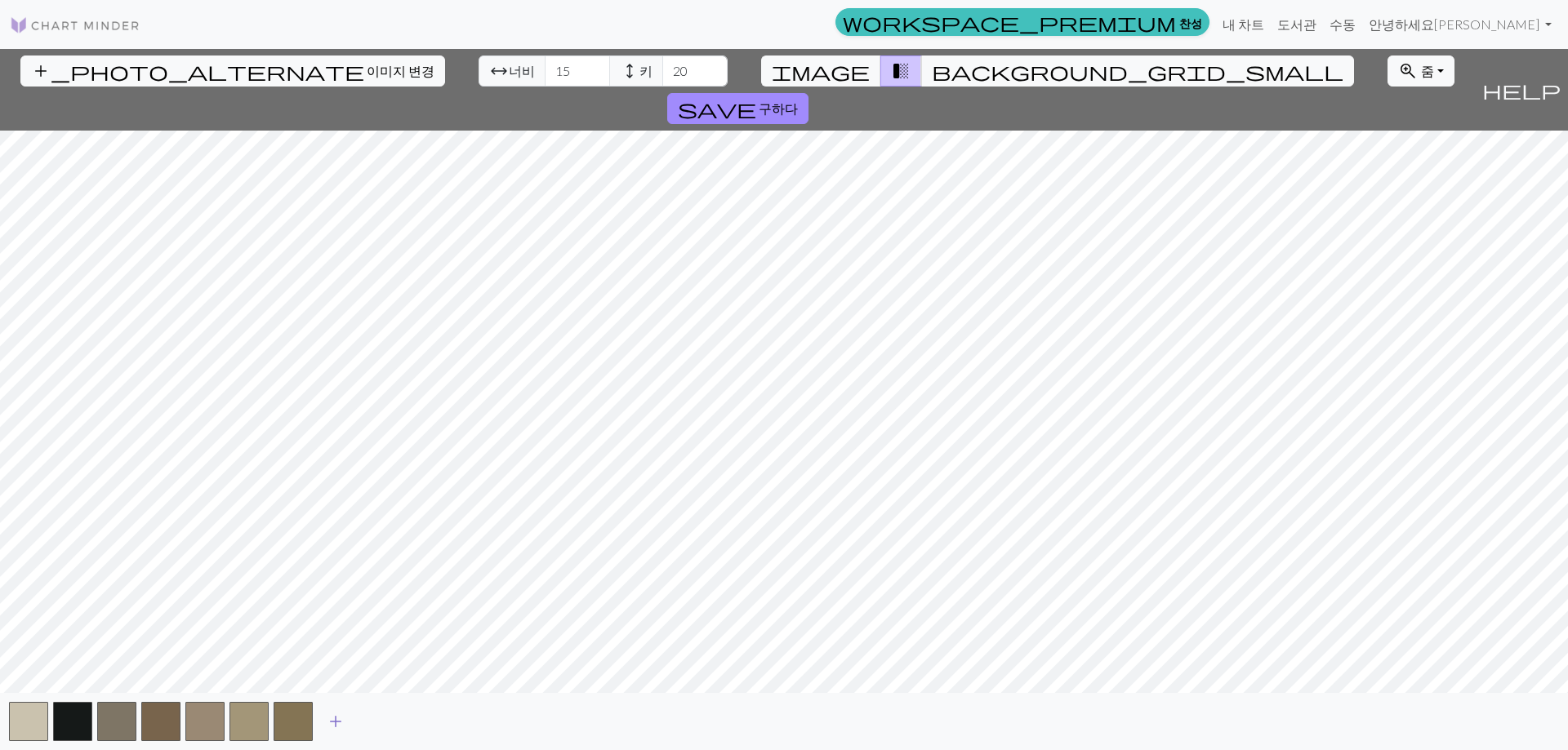
click at [286, 716] on button "button" at bounding box center [293, 721] width 39 height 39
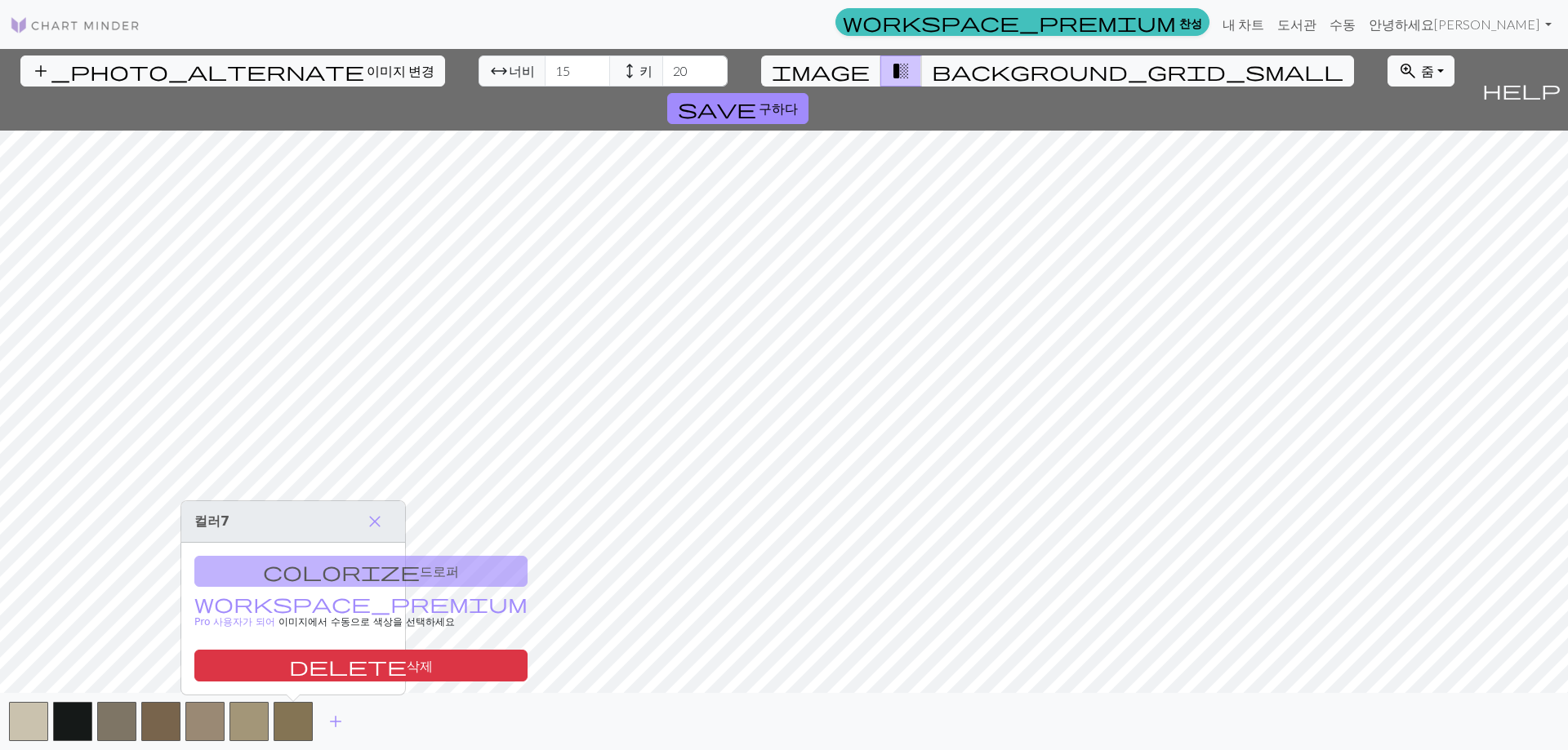
click at [0, 732] on div "add" at bounding box center [784, 722] width 1568 height 57
click at [14, 725] on button "button" at bounding box center [28, 721] width 39 height 39
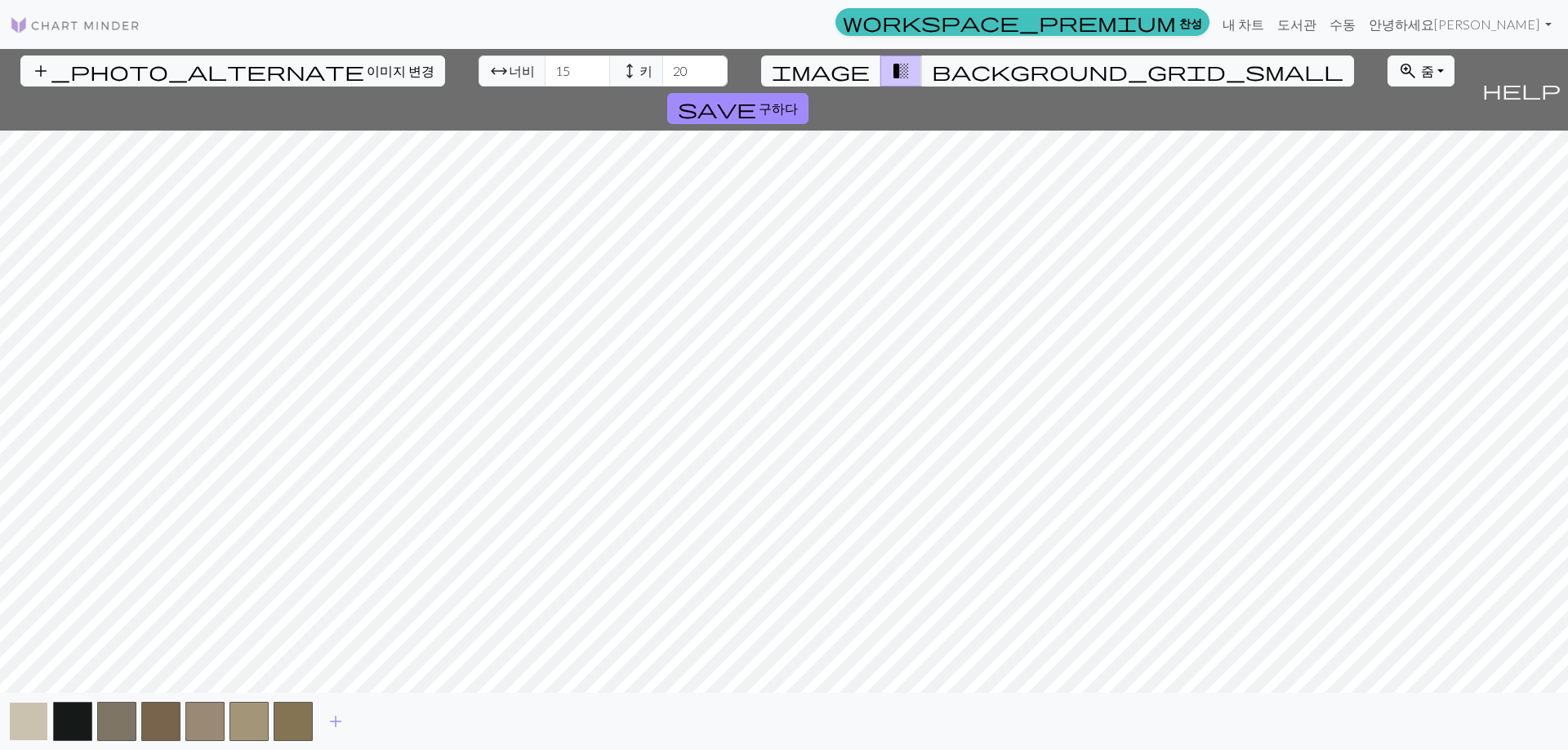
click at [22, 724] on button "button" at bounding box center [28, 721] width 39 height 39
click at [46, 718] on button "button" at bounding box center [28, 721] width 39 height 39
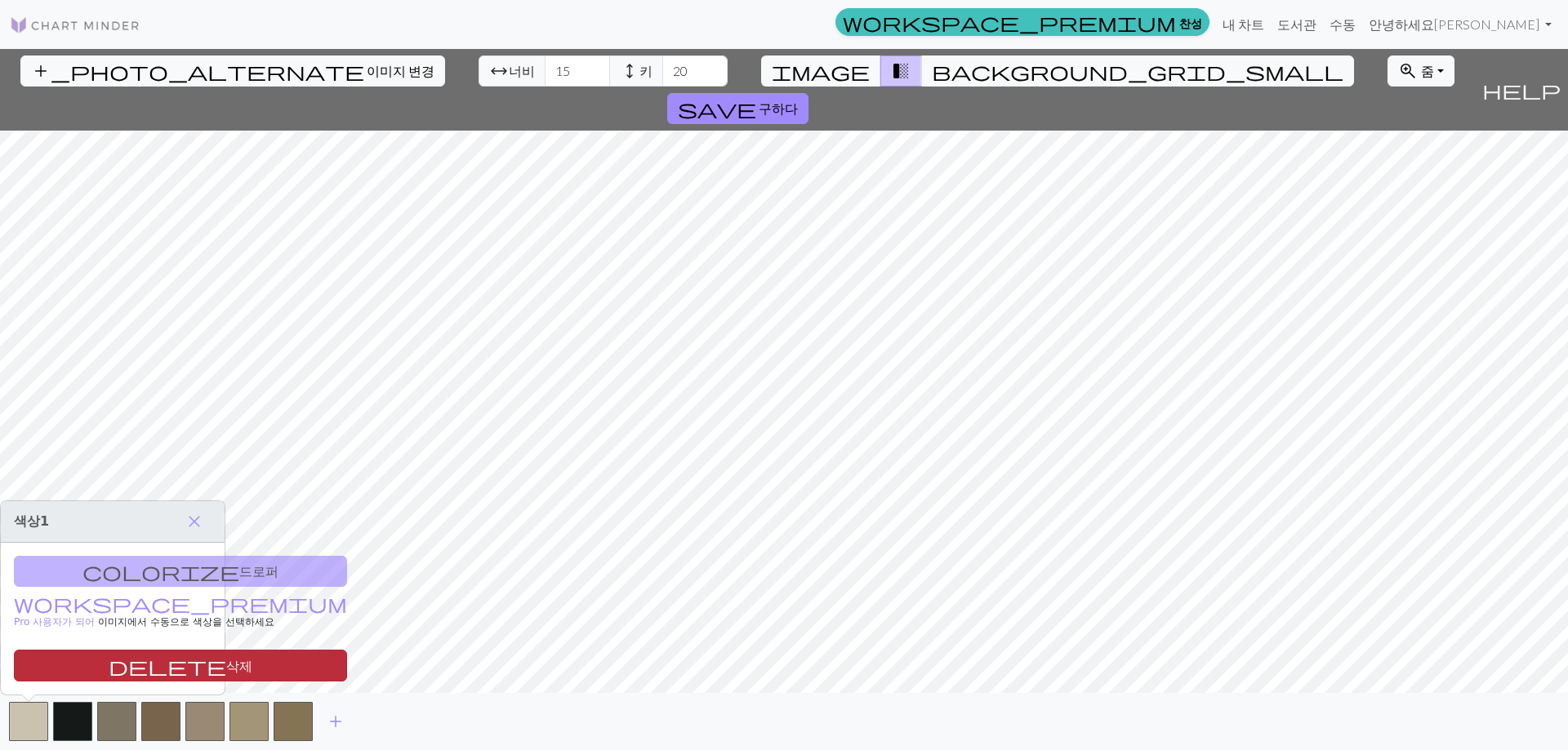
click at [226, 664] on font "삭제" at bounding box center [239, 665] width 26 height 16
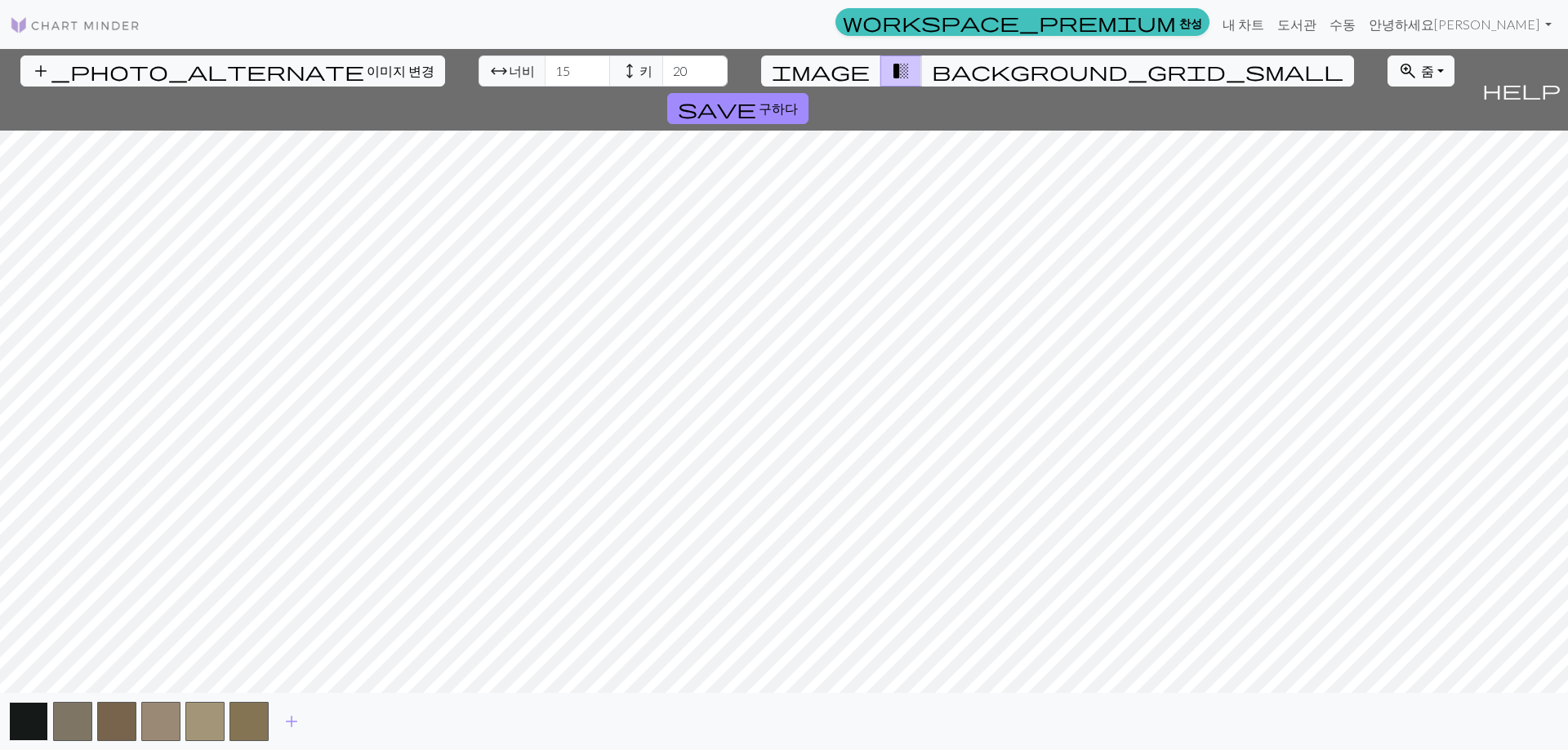
click at [47, 723] on button "button" at bounding box center [28, 721] width 39 height 39
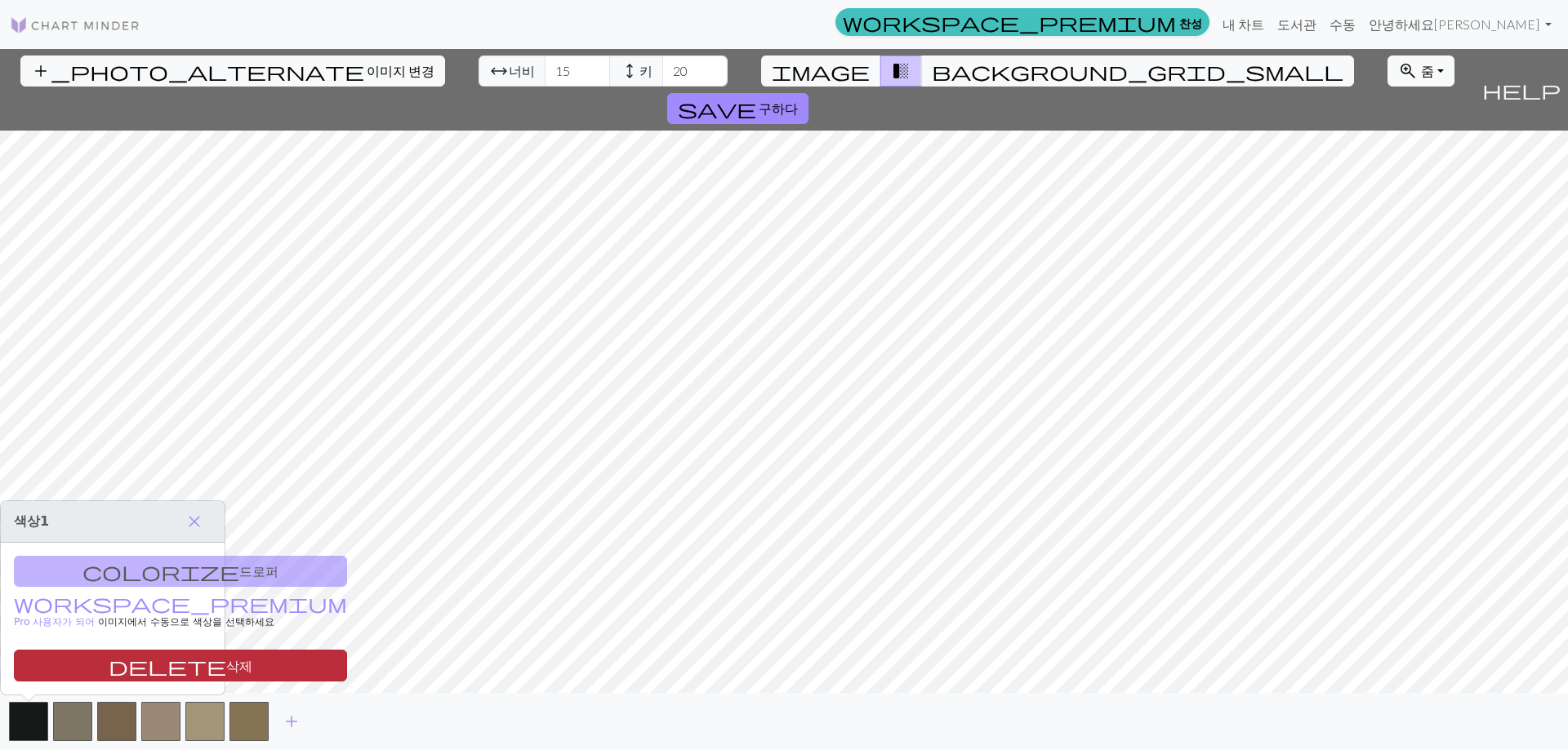
click at [108, 669] on span "delete" at bounding box center [167, 665] width 117 height 22
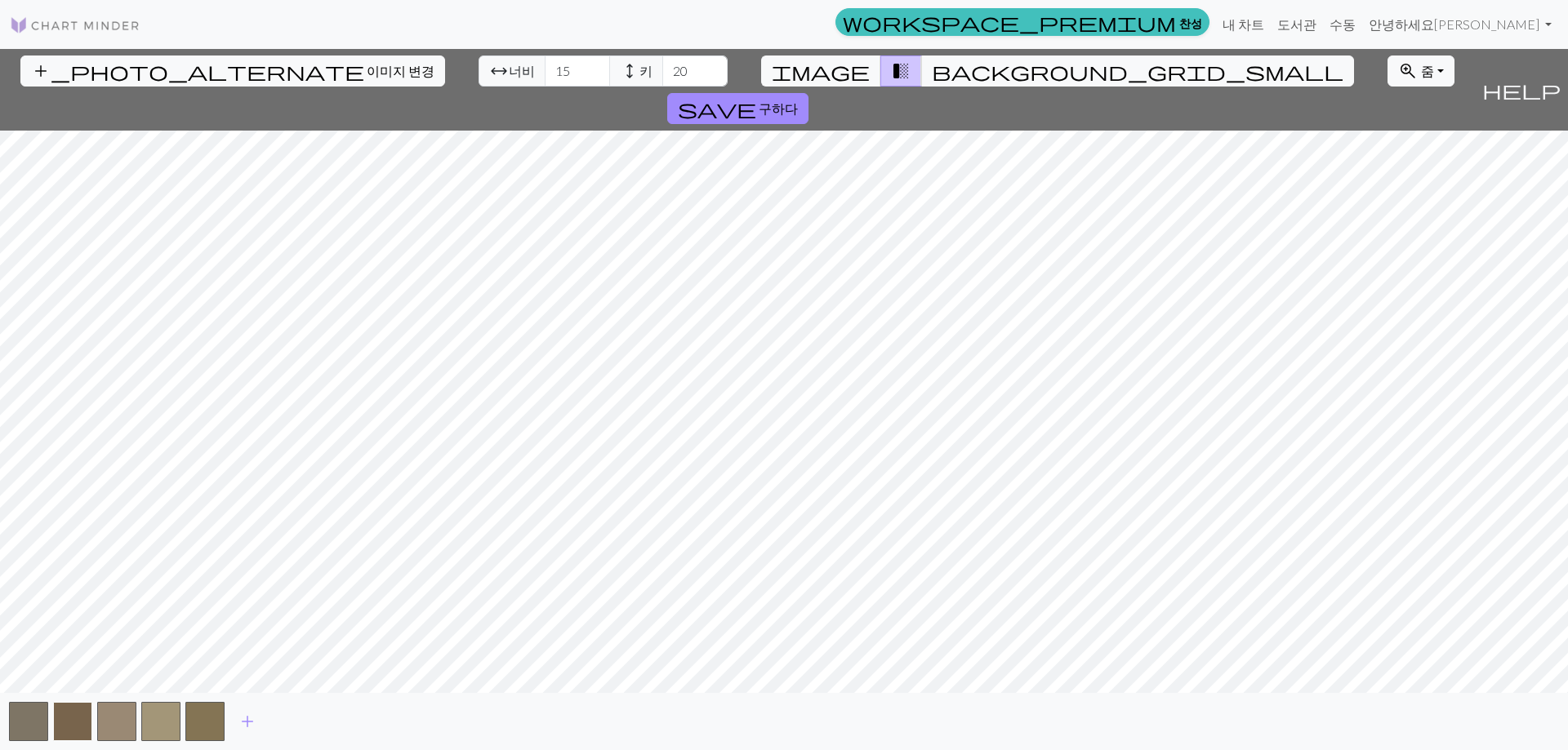
drag, startPoint x: 76, startPoint y: 736, endPoint x: 87, endPoint y: 706, distance: 32.0
click at [75, 736] on button "button" at bounding box center [72, 721] width 39 height 39
click at [105, 687] on div "colorize Dropper workspace_premium Become a Pro user to manually pick colours f…" at bounding box center [112, 618] width 224 height 151
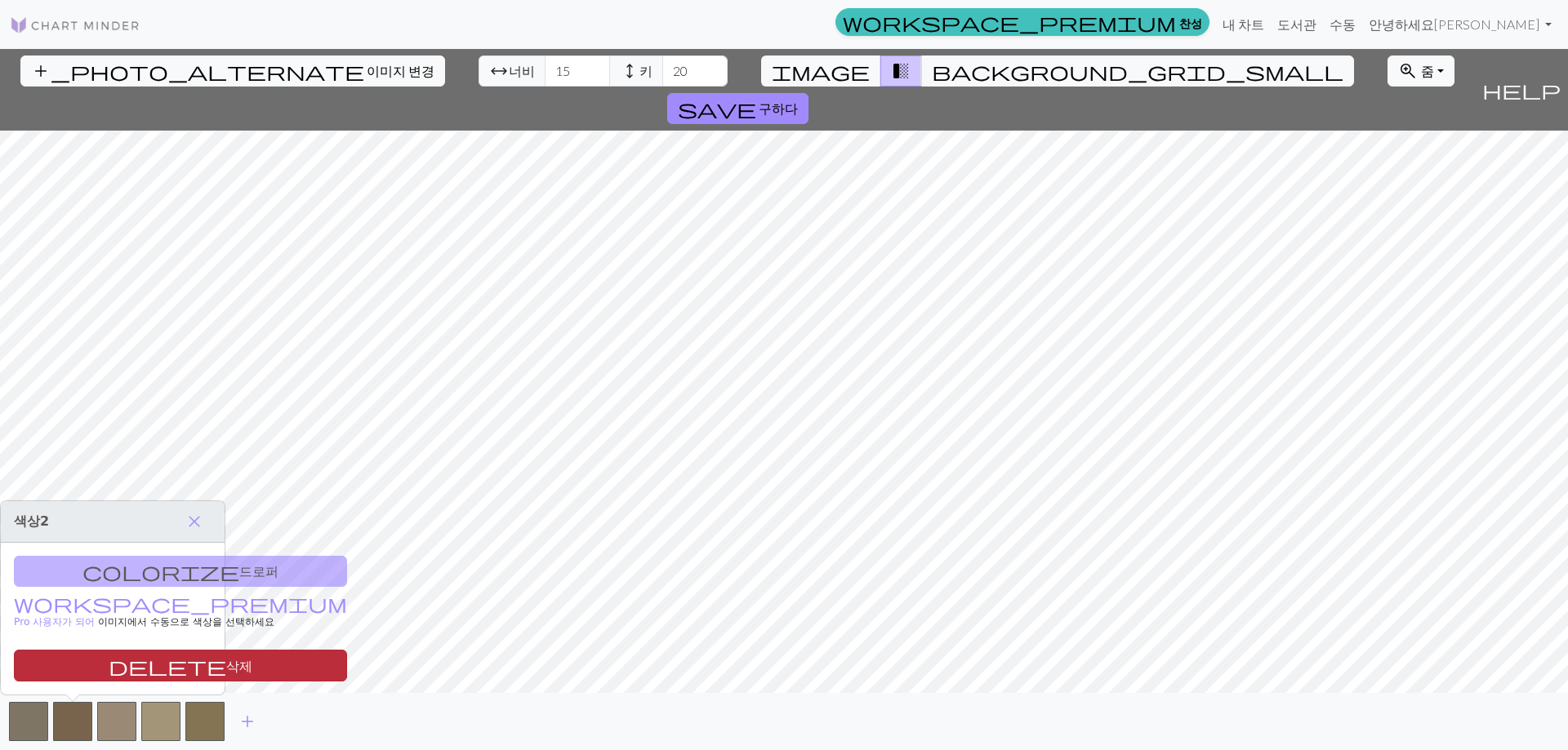
click at [226, 669] on font "삭제" at bounding box center [239, 665] width 26 height 16
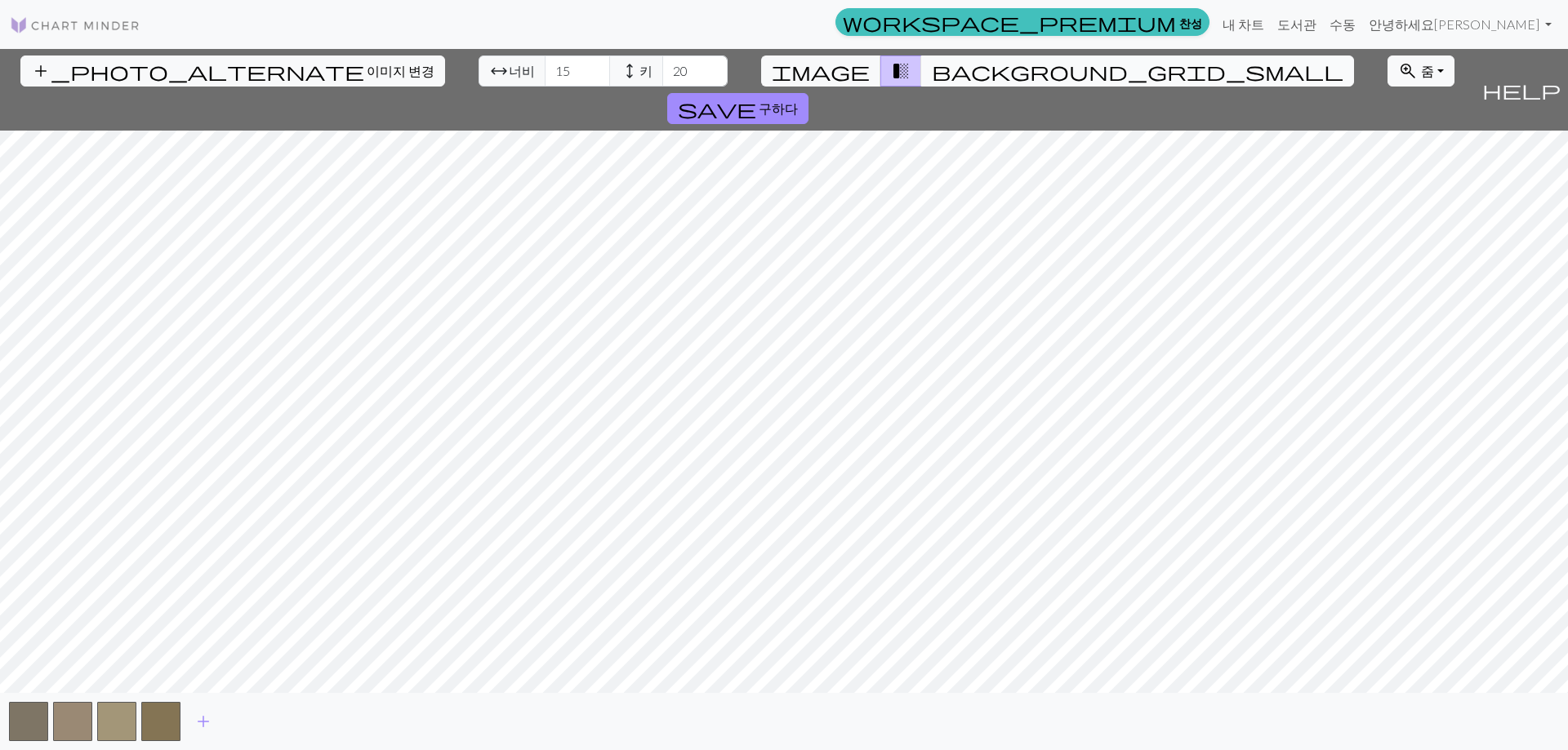
click at [930, 58] on button "background_grid_small" at bounding box center [1137, 71] width 433 height 31
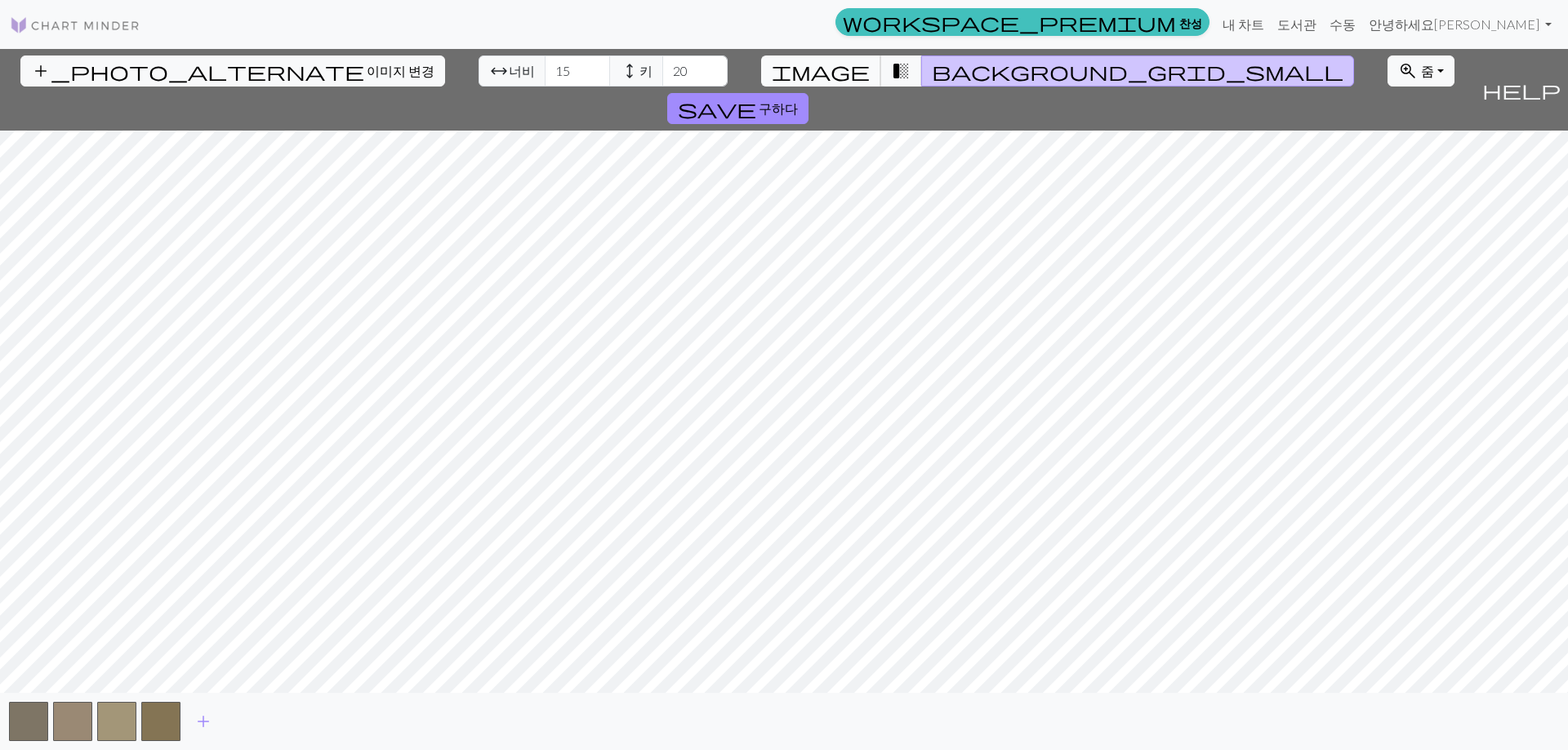
click at [830, 66] on span "image" at bounding box center [821, 71] width 98 height 22
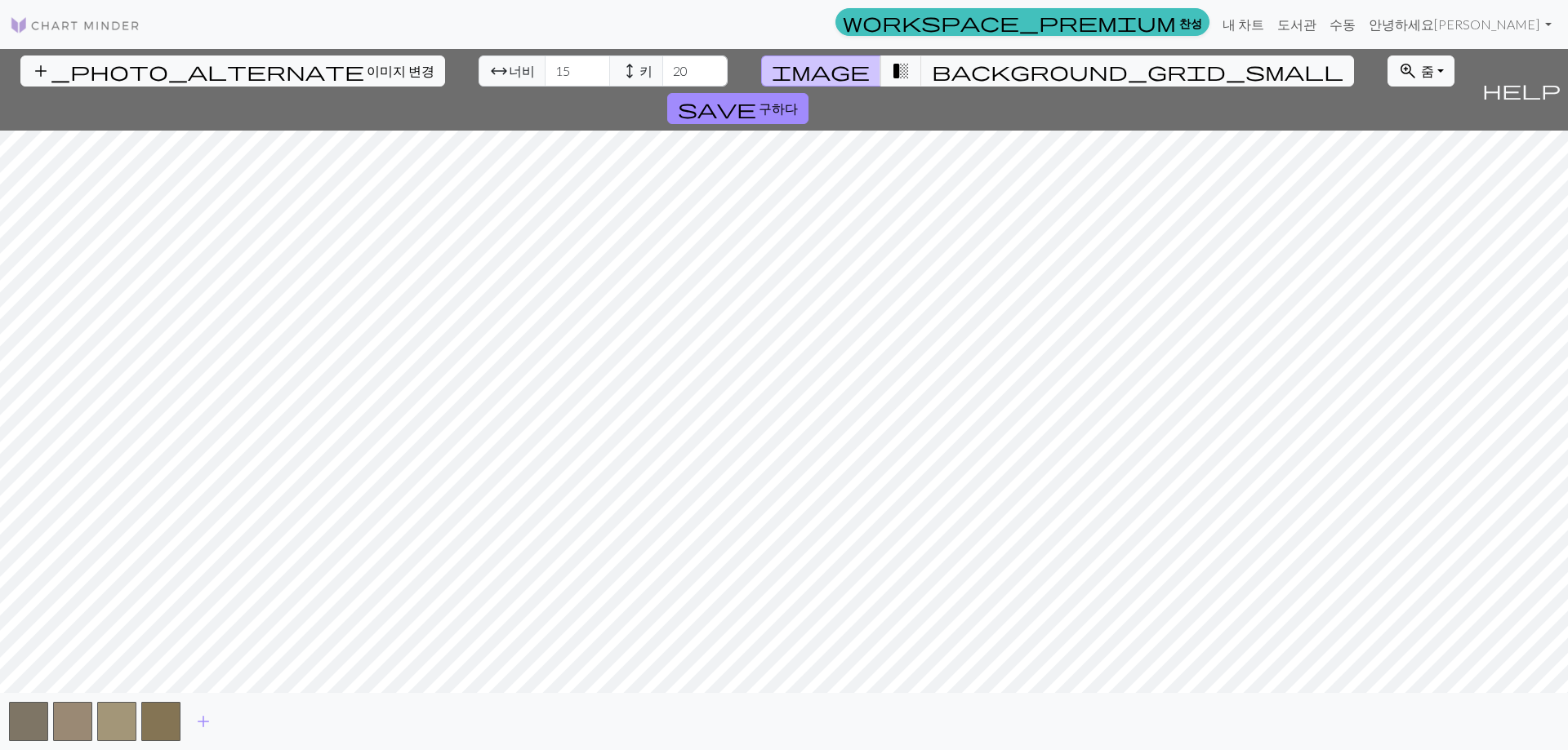
click at [37, 27] on img at bounding box center [75, 26] width 131 height 20
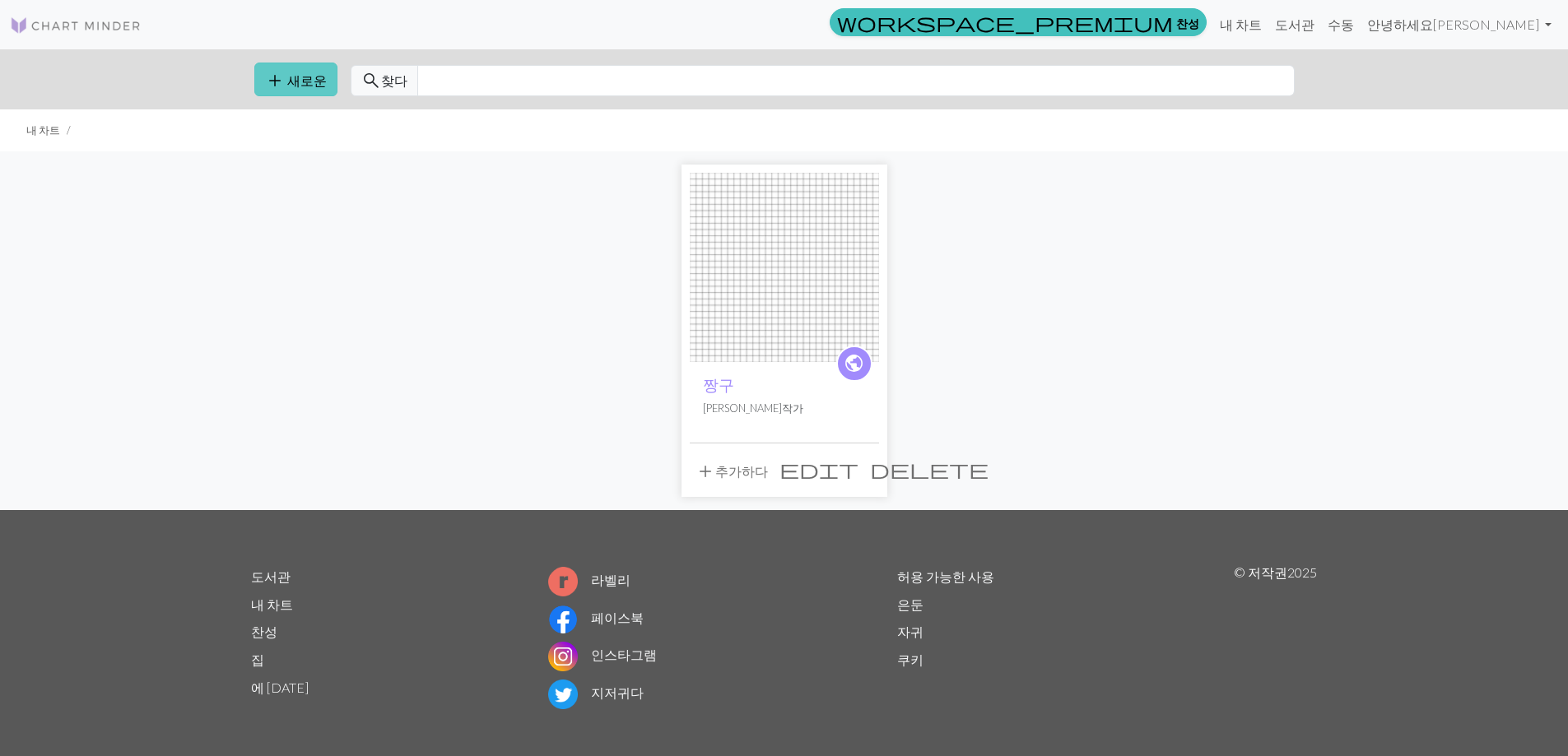
click at [256, 70] on button "add 새로운" at bounding box center [295, 80] width 83 height 34
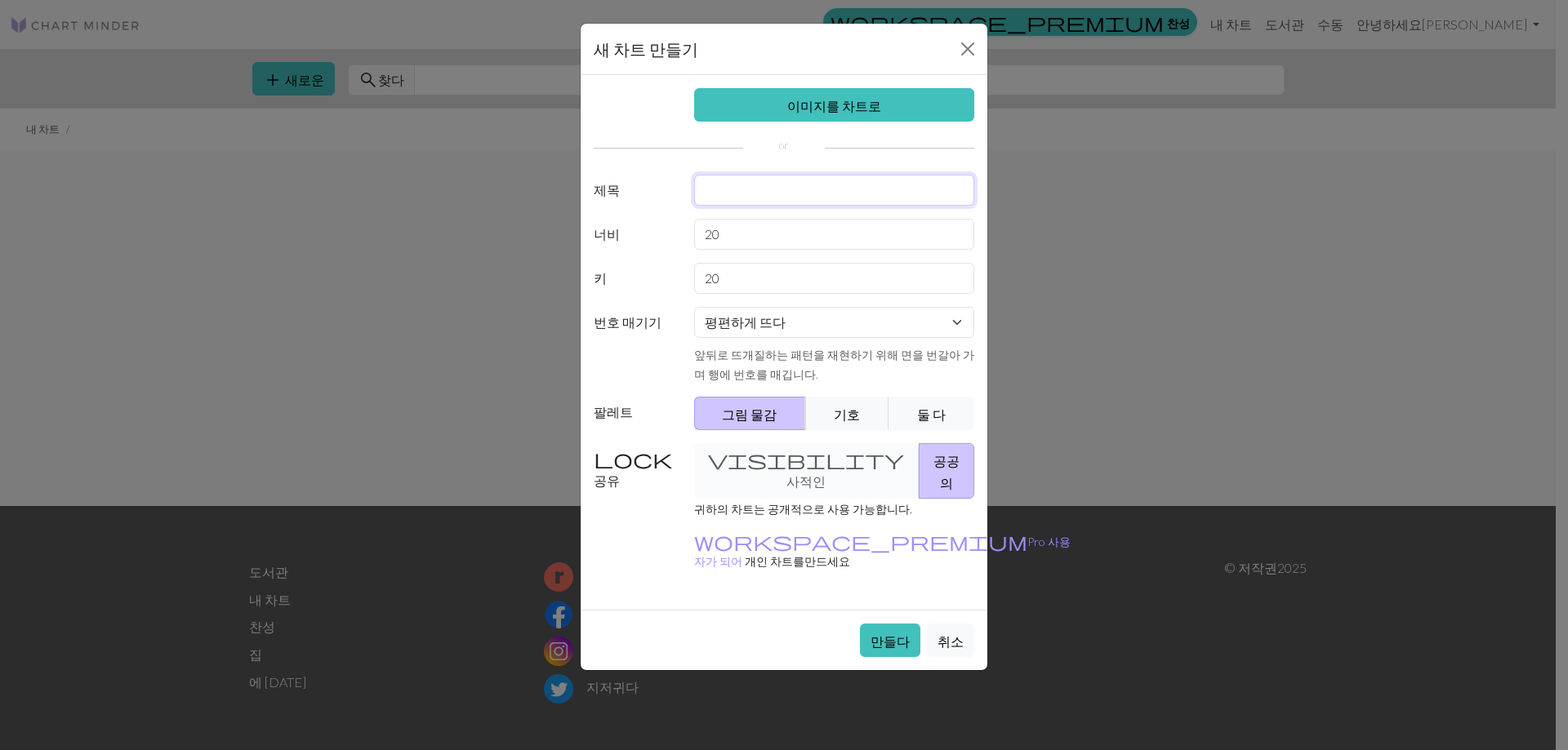
click at [814, 193] on input "text" at bounding box center [834, 190] width 281 height 31
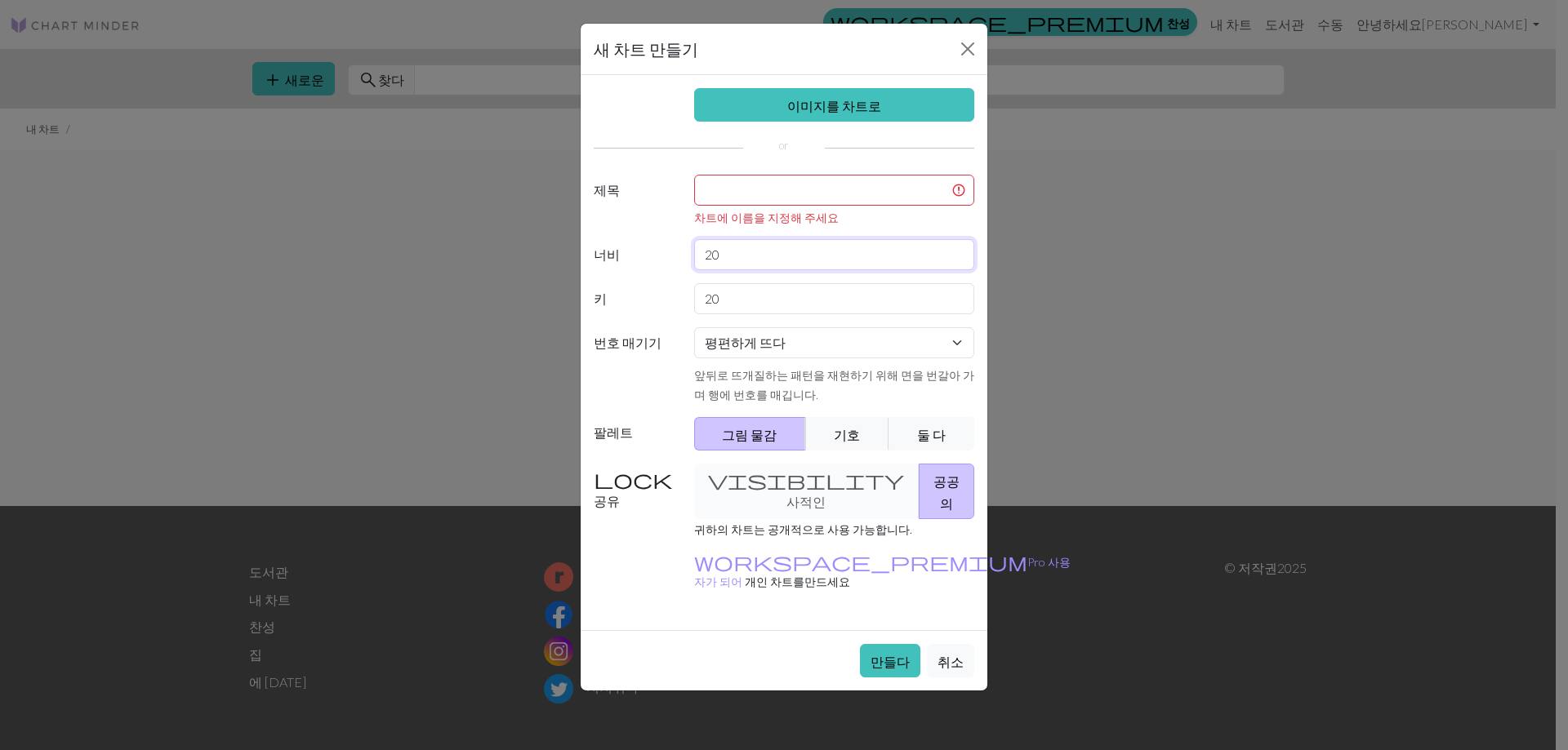
drag, startPoint x: 796, startPoint y: 236, endPoint x: 707, endPoint y: 248, distance: 89.8
click at [707, 248] on input "20" at bounding box center [834, 254] width 281 height 31
type input "50"
click at [879, 300] on input "20" at bounding box center [834, 298] width 281 height 31
type input "2"
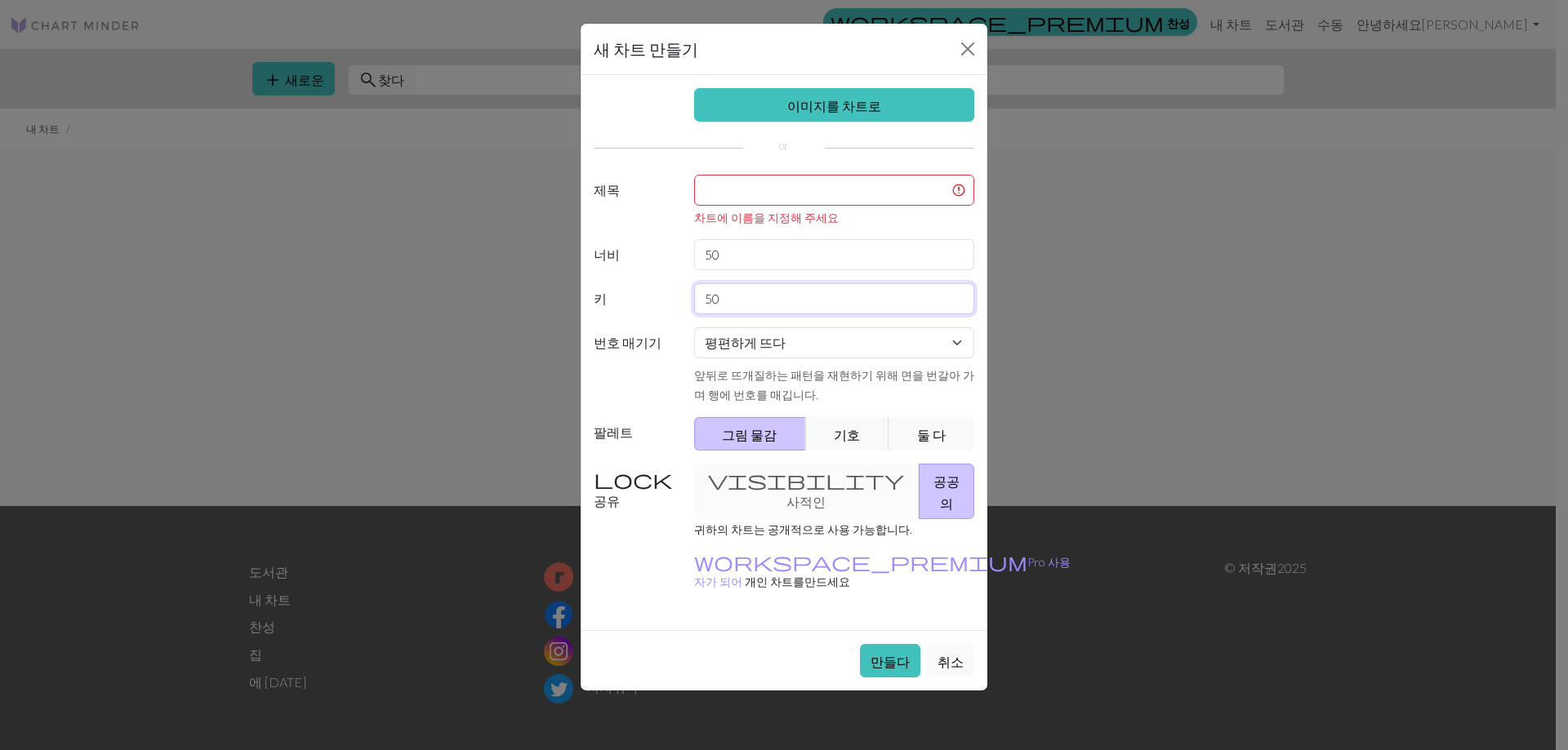
type input "50"
click at [835, 198] on input "text" at bounding box center [834, 190] width 281 height 31
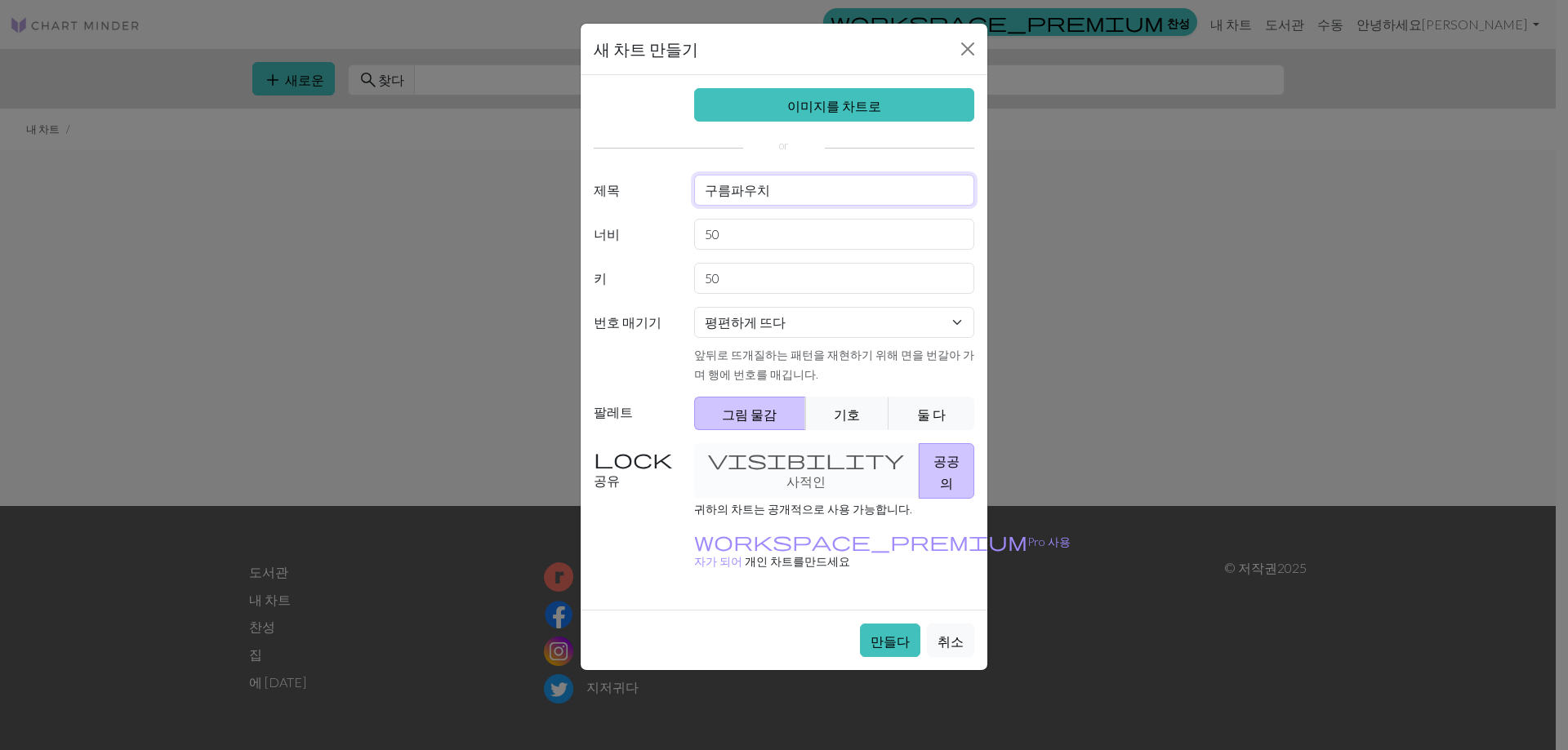
type input "구름파우치"
drag, startPoint x: 939, startPoint y: 185, endPoint x: 857, endPoint y: 328, distance: 164.8
click at [857, 328] on select "평편하게 뜨다 원형으로 뜨다 레이스 뜨개질 크로스 스티치" at bounding box center [834, 322] width 281 height 31
click at [849, 411] on font "기호" at bounding box center [846, 414] width 26 height 16
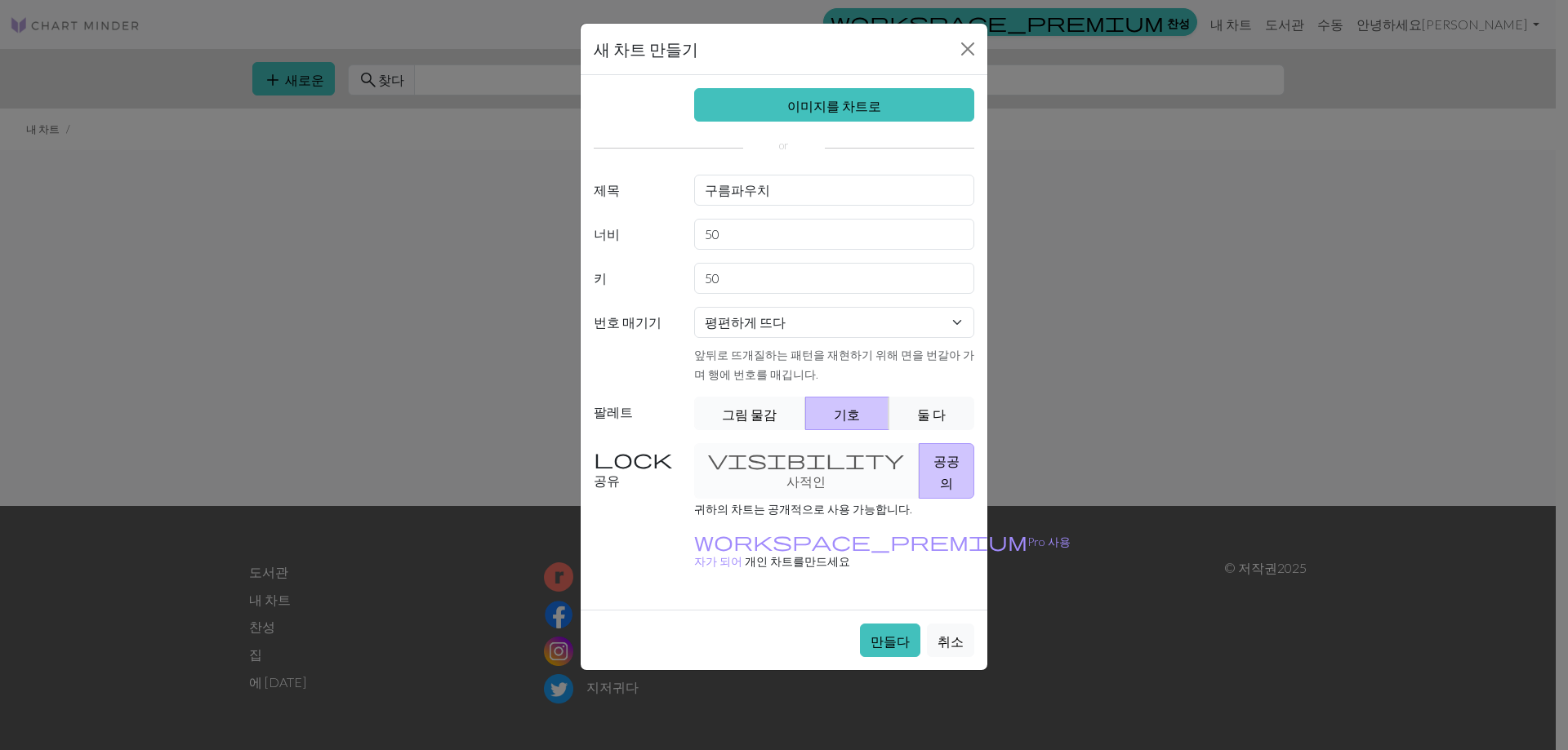
click at [744, 406] on font "그림 물감" at bounding box center [749, 414] width 55 height 16
click at [818, 423] on button "기호" at bounding box center [847, 414] width 84 height 33
click at [944, 417] on font "둘 다" at bounding box center [931, 414] width 28 height 16
click at [899, 623] on button "만들다" at bounding box center [890, 640] width 61 height 33
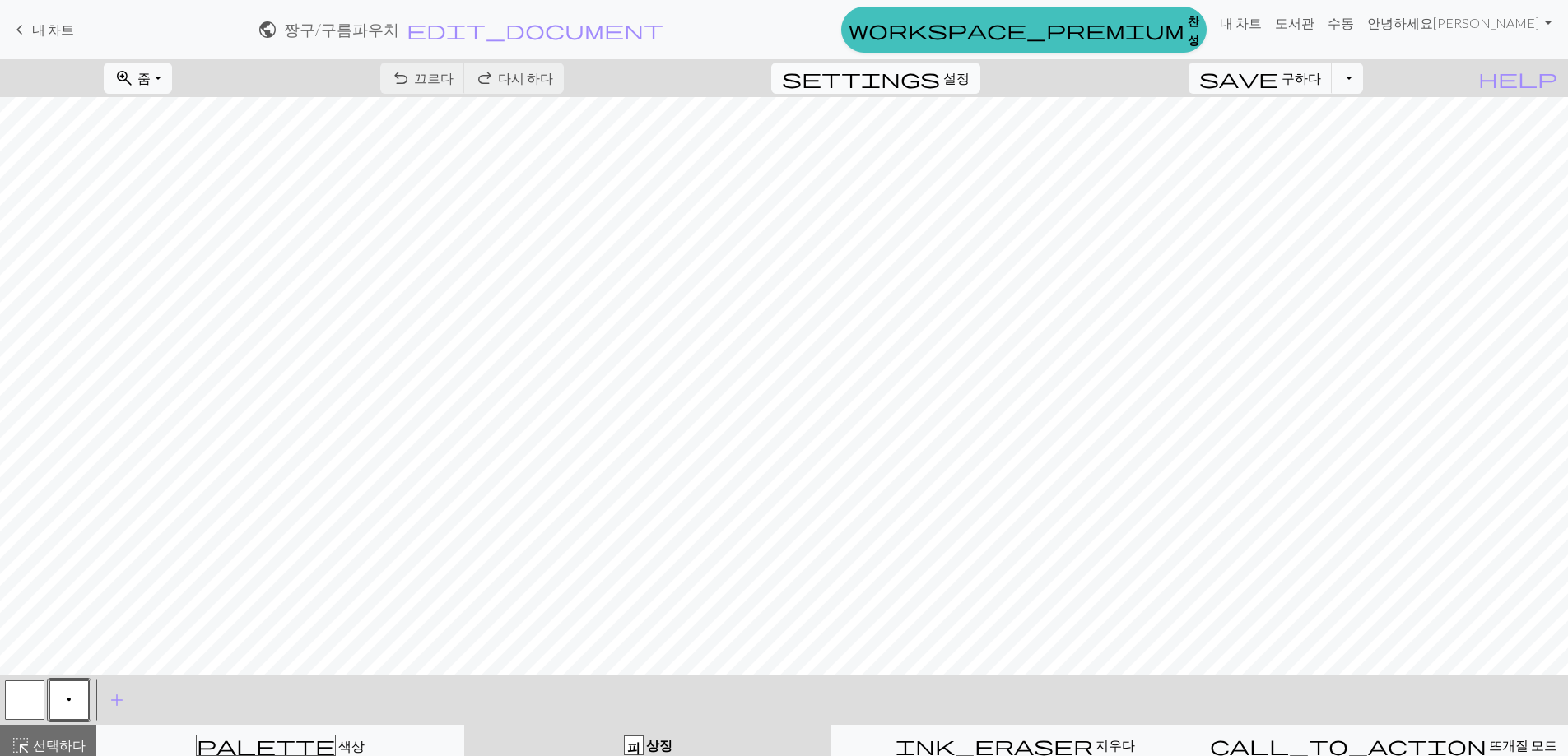
click at [970, 86] on font "설정" at bounding box center [956, 77] width 26 height 16
select select "aran"
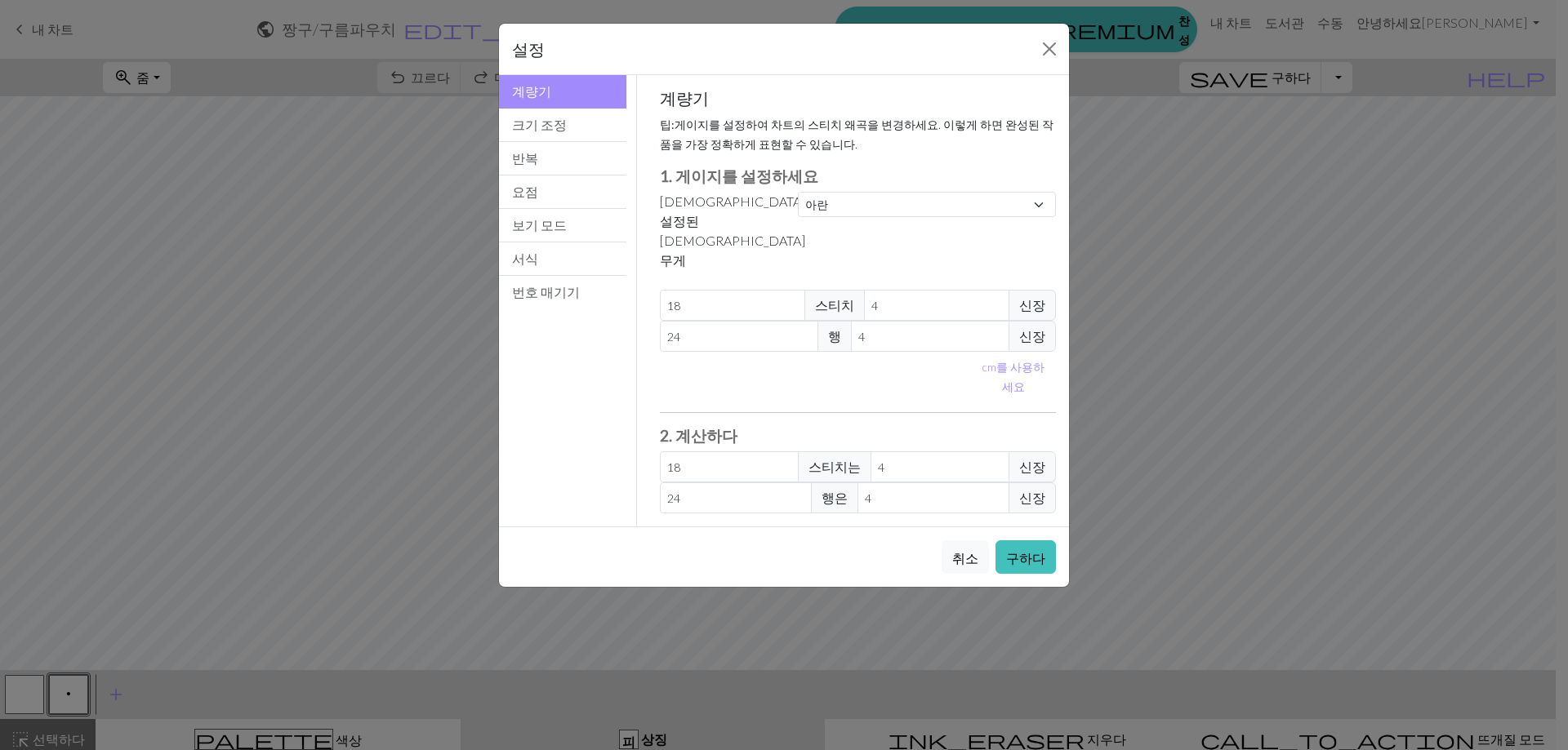
click at [1030, 64] on div "설정" at bounding box center [784, 49] width 570 height 52
click at [1053, 54] on button "닫다" at bounding box center [1048, 48] width 26 height 26
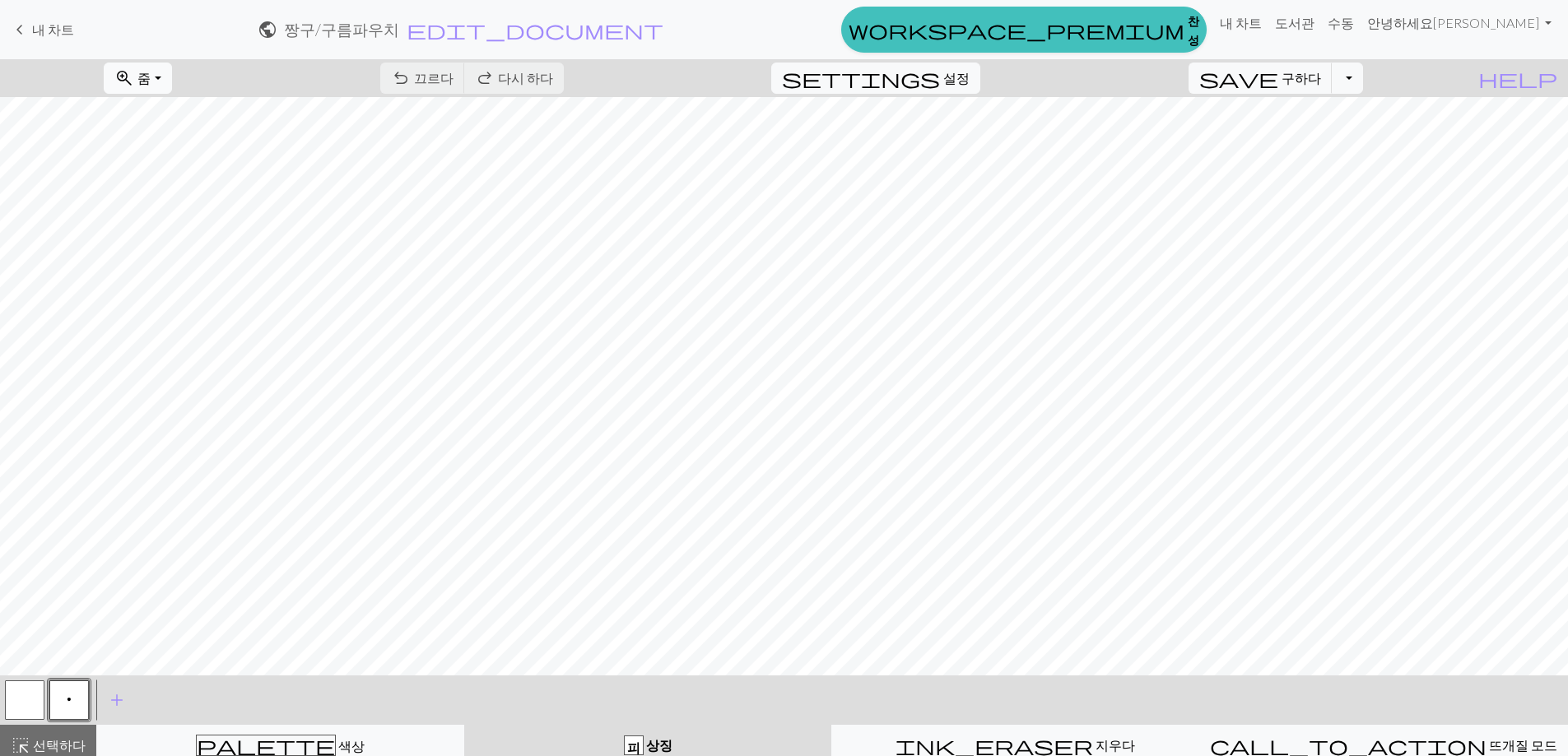
click at [134, 77] on span "zoom_in" at bounding box center [124, 77] width 20 height 23
click at [206, 219] on button "50%" at bounding box center [170, 206] width 130 height 26
click at [171, 85] on button "zoom_in 줌 줌" at bounding box center [138, 78] width 67 height 31
click at [209, 232] on button "100%" at bounding box center [170, 233] width 130 height 26
click at [171, 94] on button "zoom_in 줌 줌" at bounding box center [138, 78] width 67 height 31
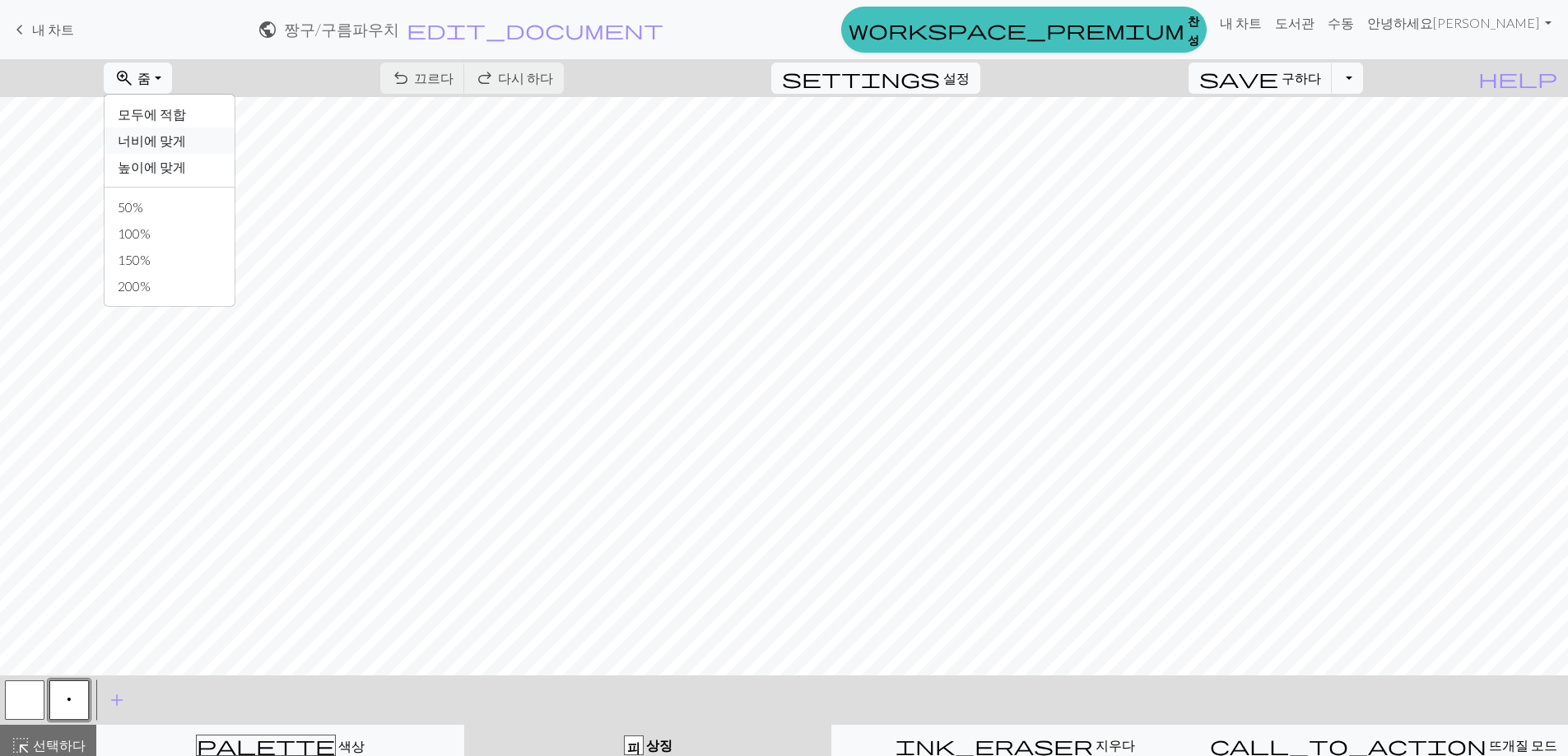
click at [186, 140] on font "너비에 맞게" at bounding box center [151, 140] width 68 height 16
drag, startPoint x: 191, startPoint y: 87, endPoint x: 191, endPoint y: 97, distance: 10.0
click at [171, 86] on button "zoom_in 줌 줌" at bounding box center [138, 78] width 67 height 31
click at [181, 168] on font "높이에 맞게" at bounding box center [151, 166] width 68 height 16
click at [107, 698] on span "add" at bounding box center [117, 700] width 20 height 23
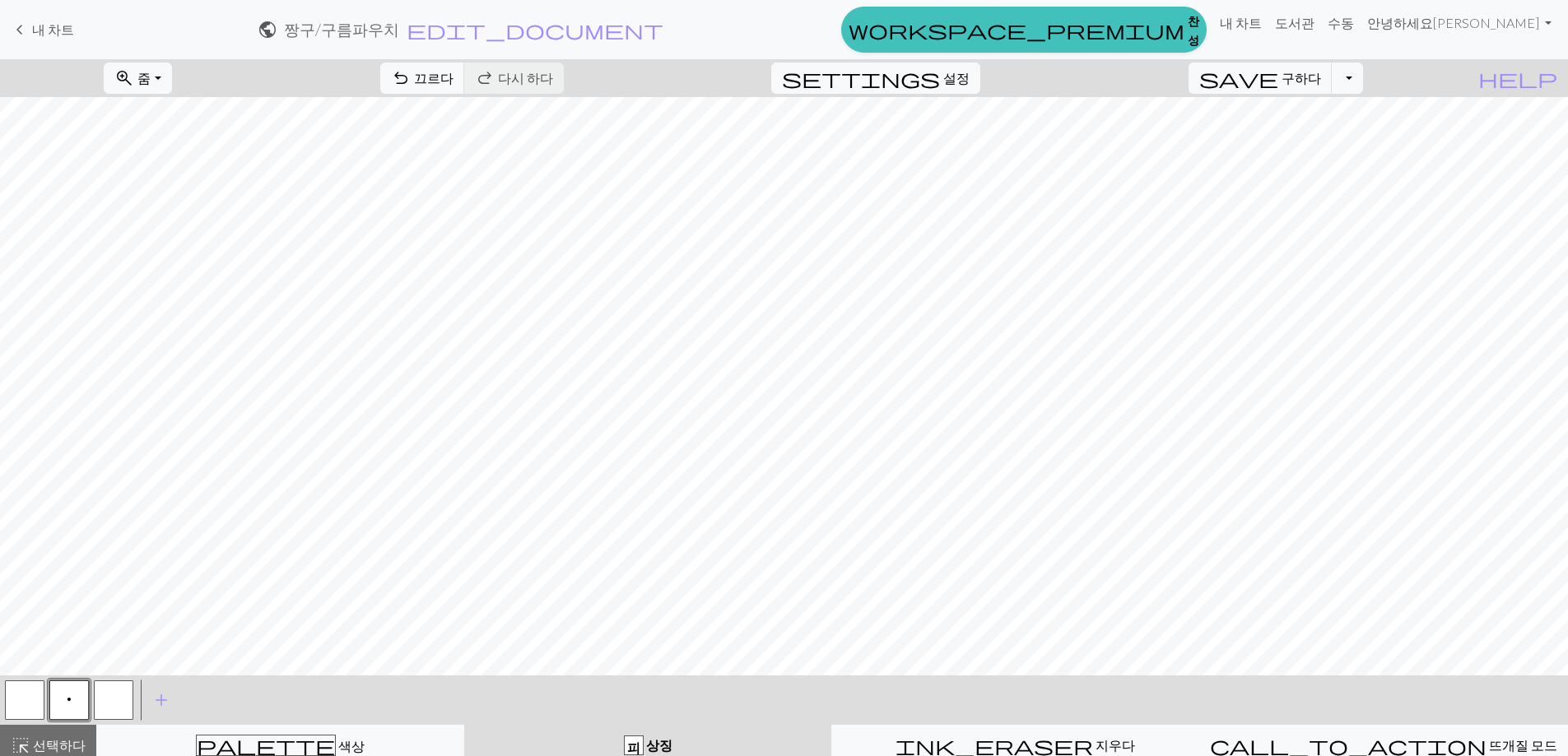
click at [127, 706] on button "button" at bounding box center [113, 700] width 39 height 39
click at [114, 720] on button "button" at bounding box center [113, 700] width 39 height 39
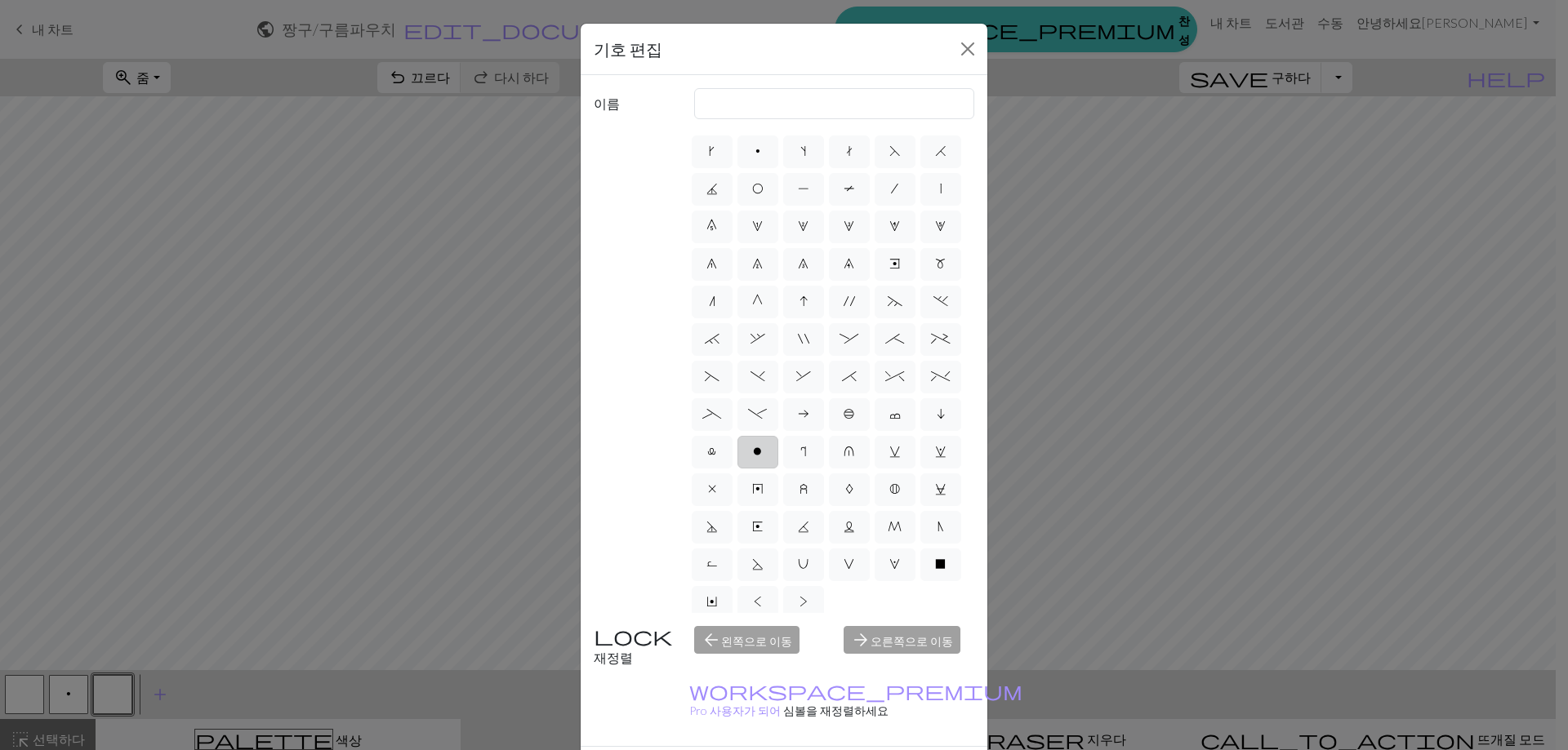
scroll to position [82, 0]
click at [719, 498] on label "x" at bounding box center [712, 481] width 41 height 32
click at [719, 526] on input "x" at bounding box center [713, 521] width 11 height 11
radio input "true"
type input "no stitch"
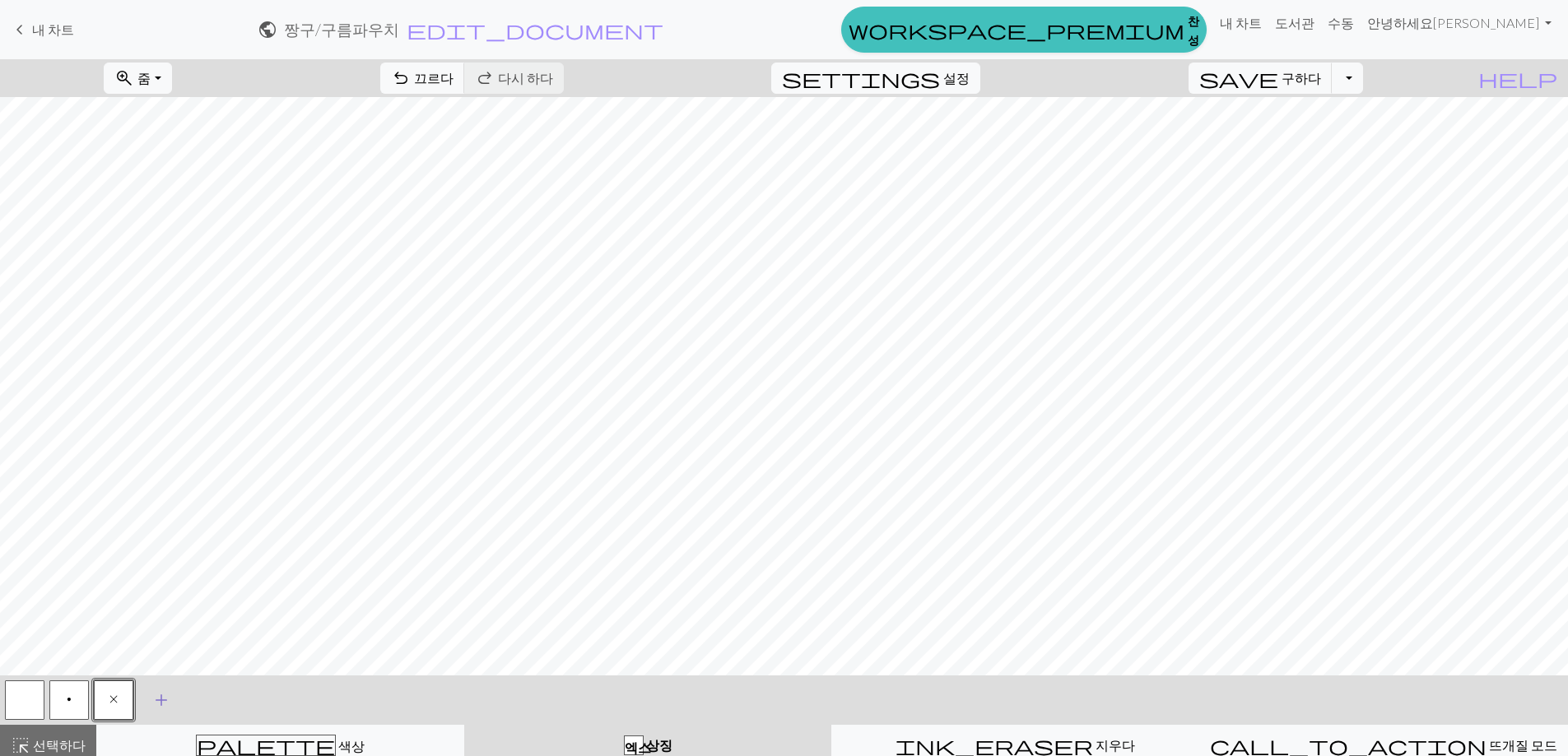
click at [158, 697] on span "add" at bounding box center [161, 700] width 20 height 23
click at [154, 717] on button "button" at bounding box center [158, 700] width 39 height 39
click at [160, 702] on button "button" at bounding box center [158, 700] width 39 height 39
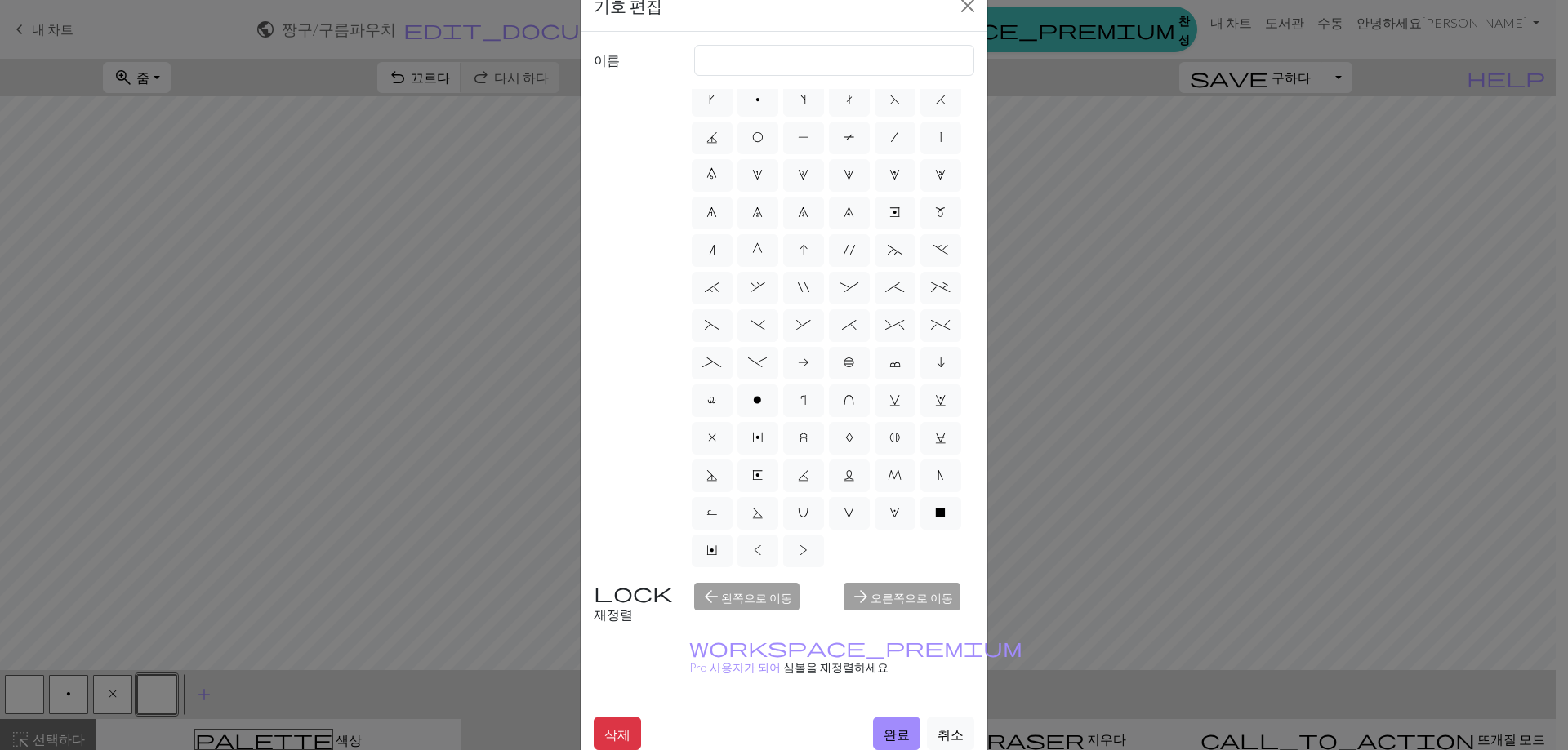
scroll to position [47, 0]
click at [829, 381] on label "u" at bounding box center [849, 397] width 41 height 32
click at [844, 432] on input "u" at bounding box center [849, 437] width 11 height 11
radio input "true"
type input "k1 in row below"
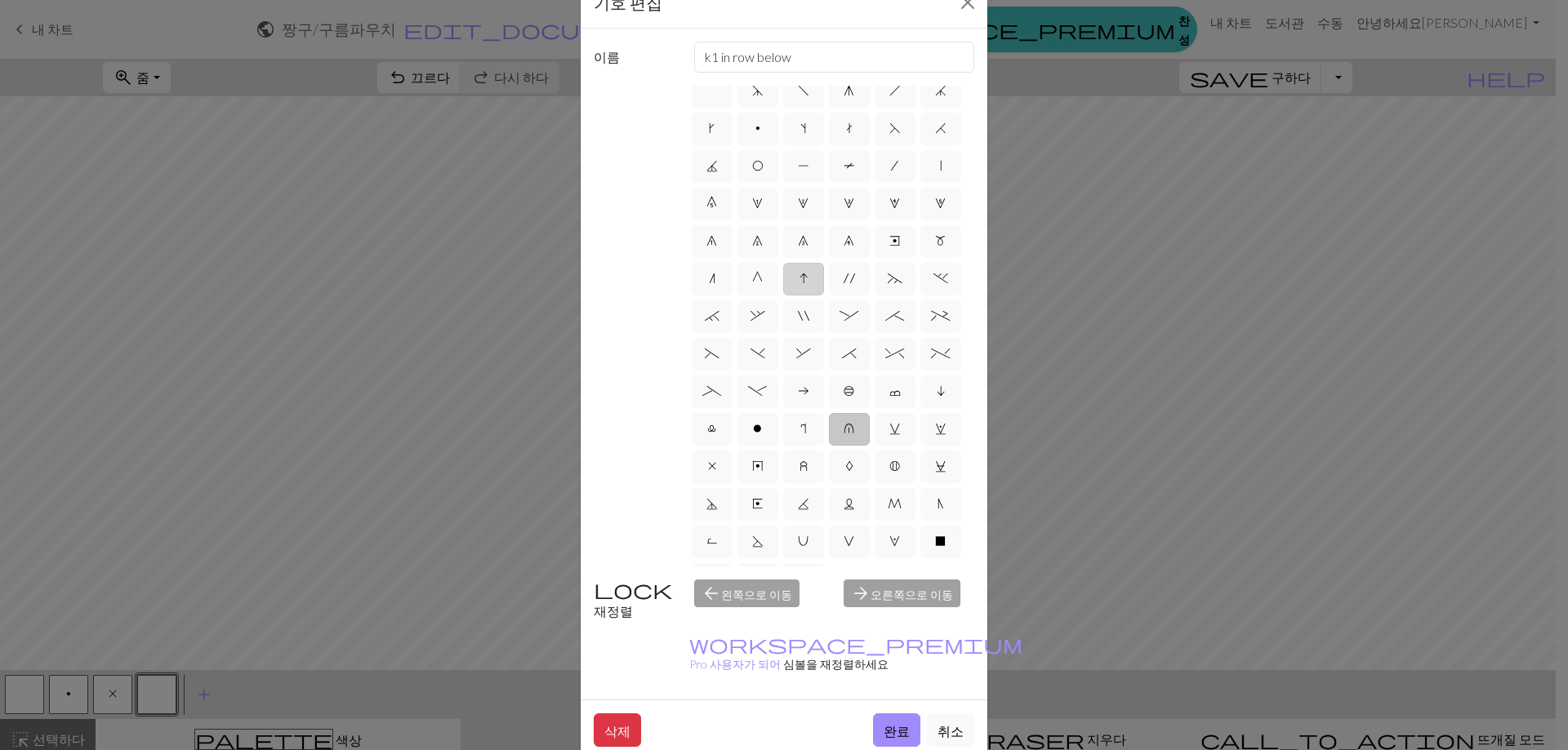
scroll to position [0, 0]
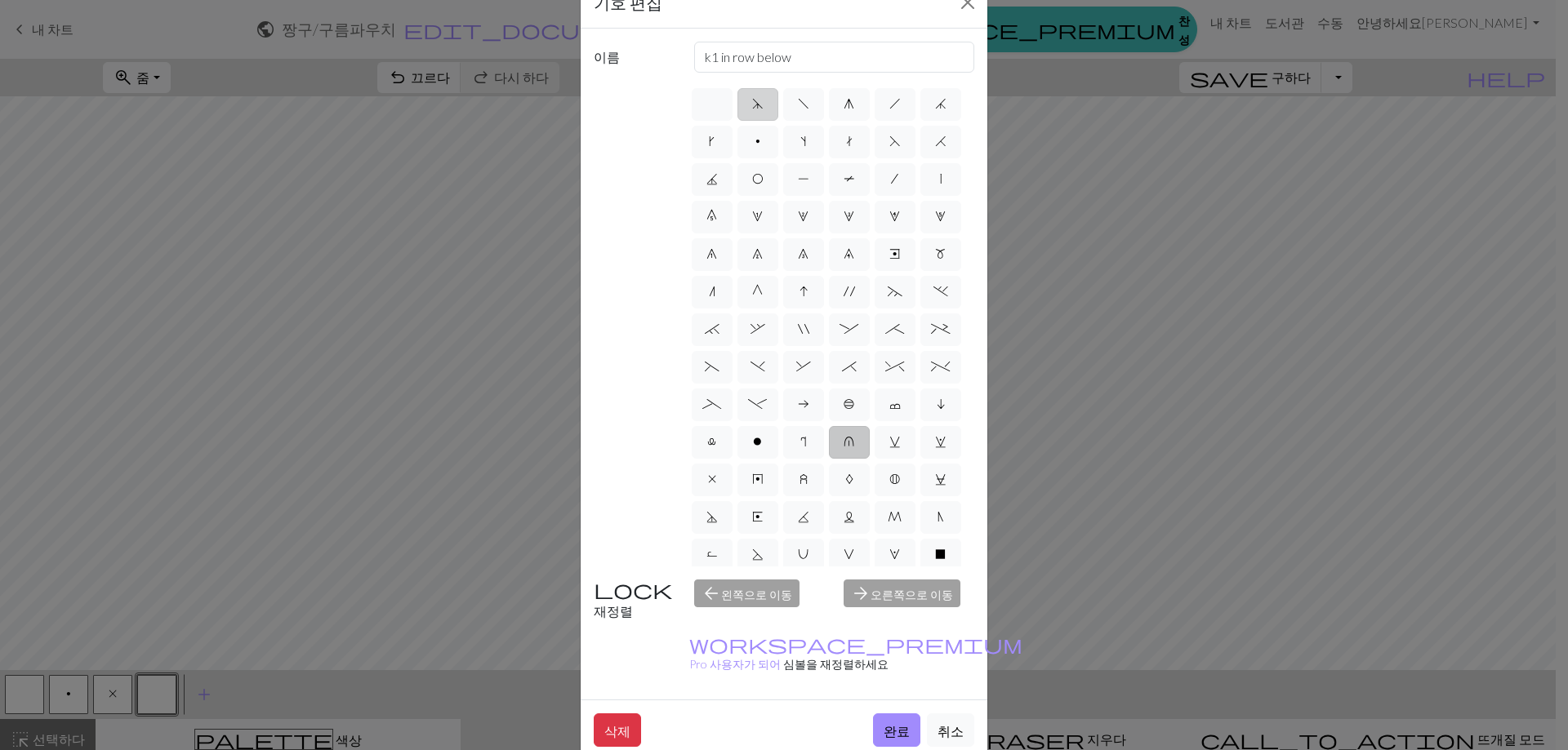
click at [751, 116] on label "d" at bounding box center [757, 104] width 41 height 32
click at [752, 105] on input "d" at bounding box center [757, 99] width 11 height 11
radio input "true"
type input "sk2p"
click at [783, 115] on label "f" at bounding box center [803, 104] width 41 height 32
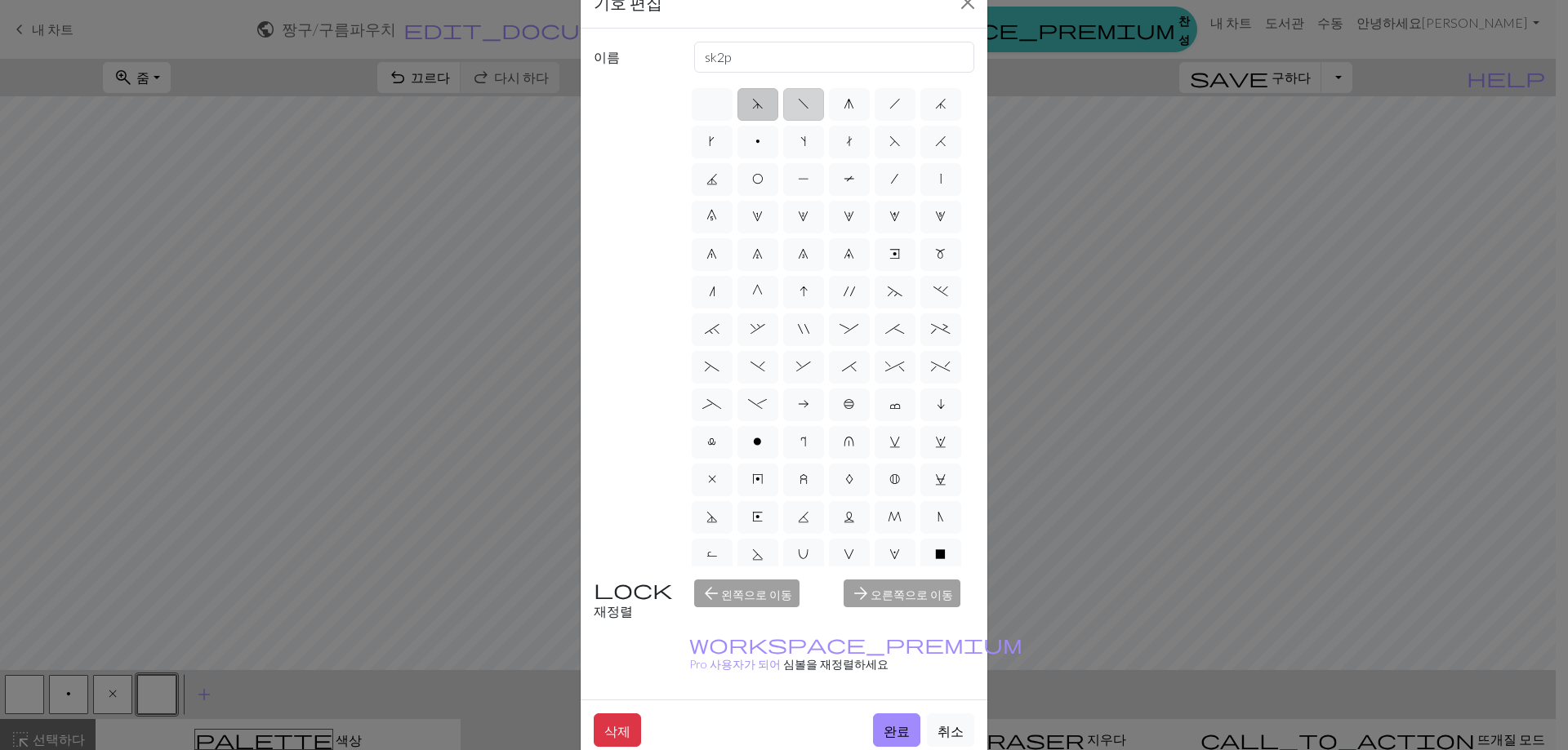
click at [798, 105] on input "f" at bounding box center [803, 99] width 11 height 11
radio input "true"
type input "left leaning decrease"
click at [779, 154] on label "p" at bounding box center [757, 142] width 41 height 32
click at [766, 142] on input "p" at bounding box center [760, 137] width 11 height 11
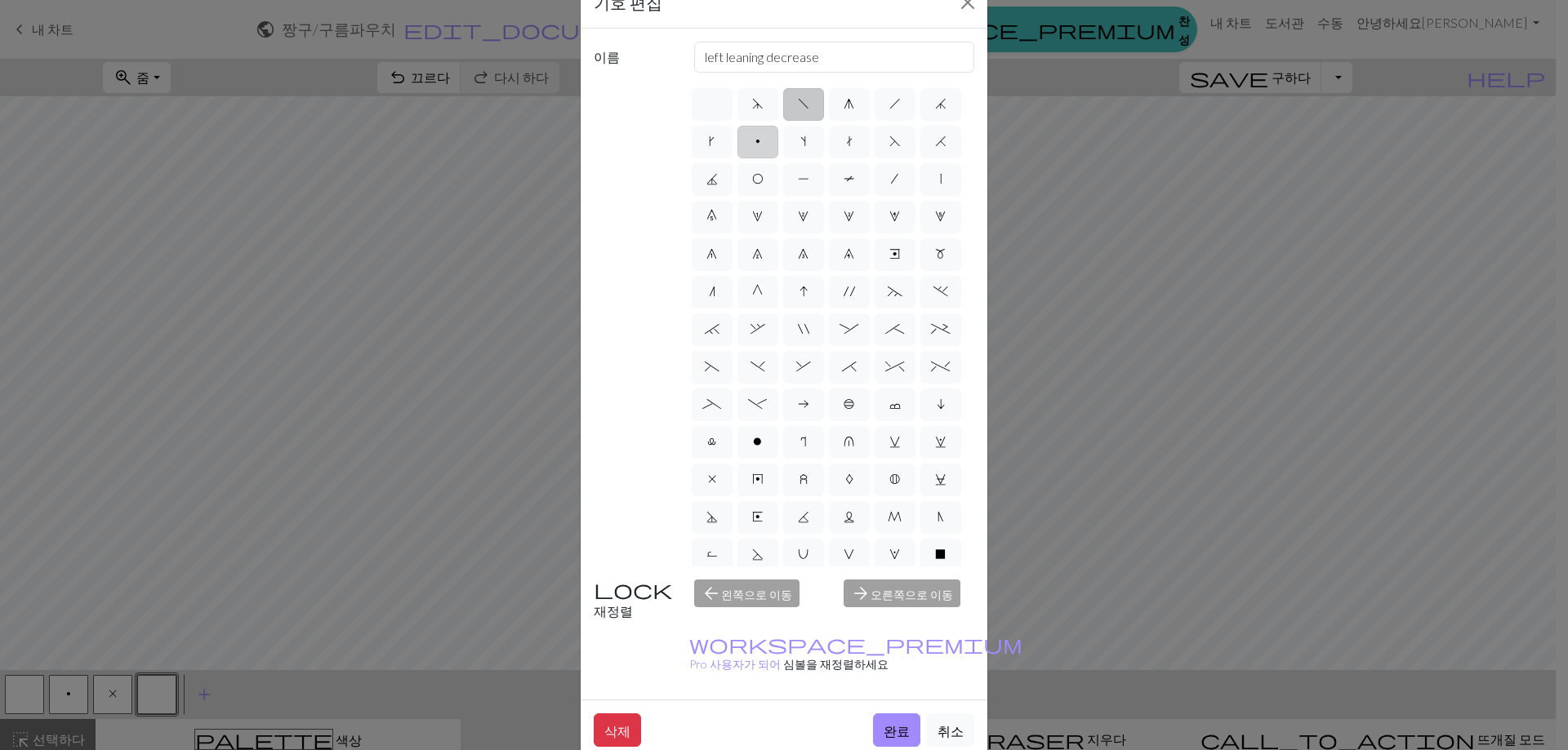
radio input "true"
type input "purl"
click at [779, 184] on label "O" at bounding box center [757, 179] width 41 height 32
click at [763, 180] on input "O" at bounding box center [757, 174] width 11 height 11
radio input "true"
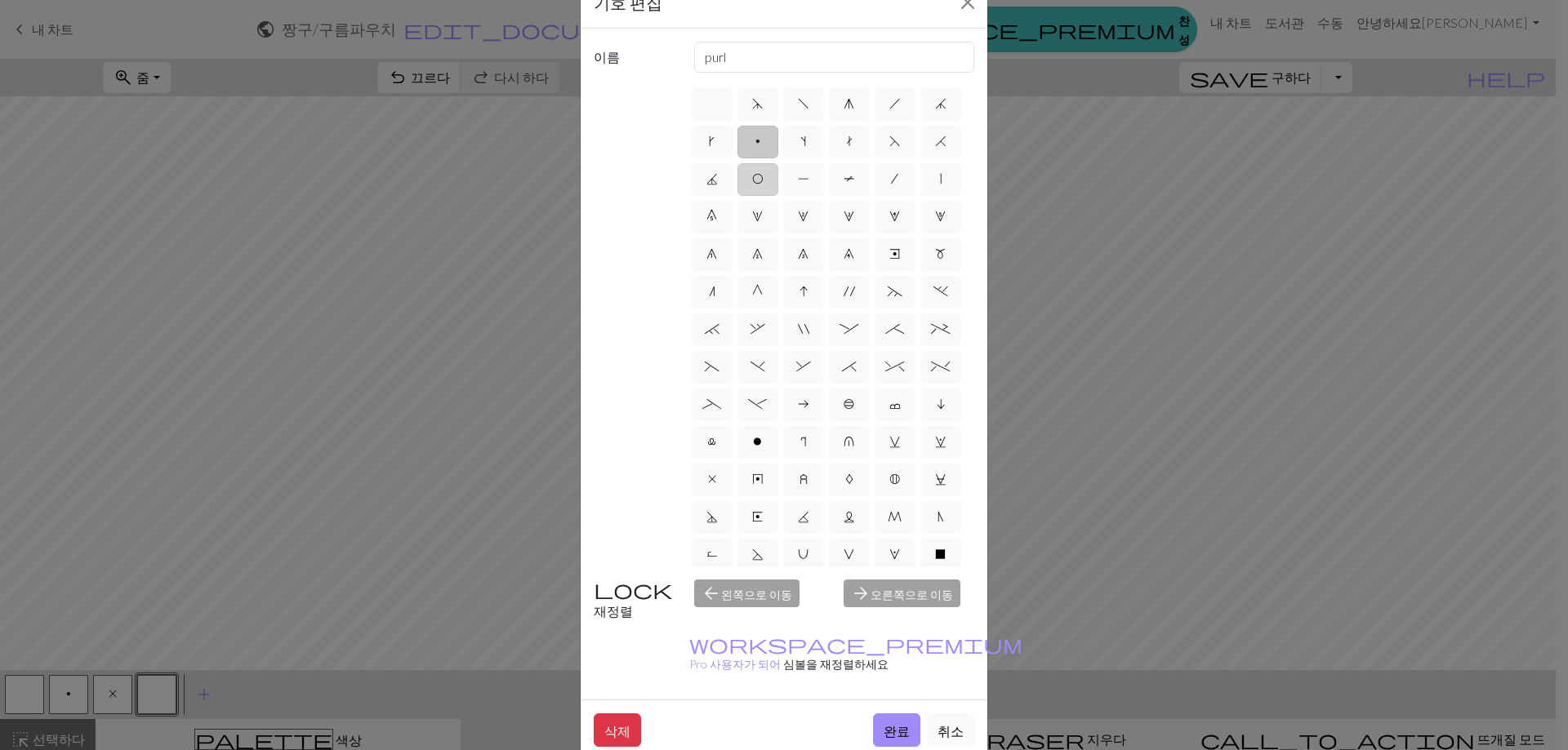
type input "yo"
click at [774, 180] on div "d f g h j k p s t F H J O P T / | 0 1 2 3 4 5 6 7 8 9 e m n G I ' ~ . ` , " : ;…" at bounding box center [832, 326] width 286 height 481
click at [920, 158] on label "H" at bounding box center [940, 142] width 41 height 32
click at [935, 142] on input "H" at bounding box center [940, 137] width 11 height 11
radio input "true"
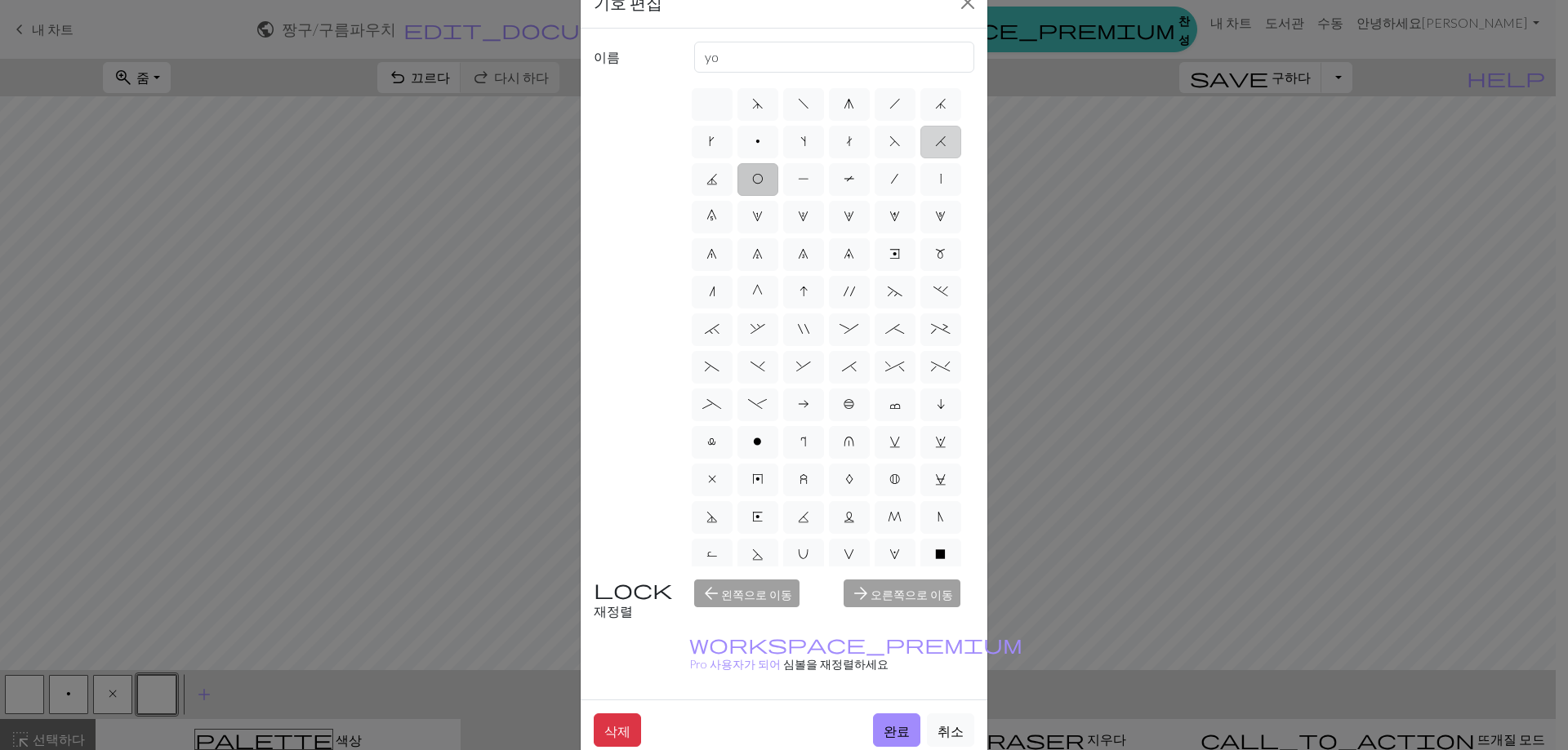
type input "k2tog"
click at [733, 180] on label "J" at bounding box center [712, 179] width 41 height 32
click at [717, 180] on input "J" at bounding box center [711, 174] width 11 height 11
radio input "true"
type input "p3tog"
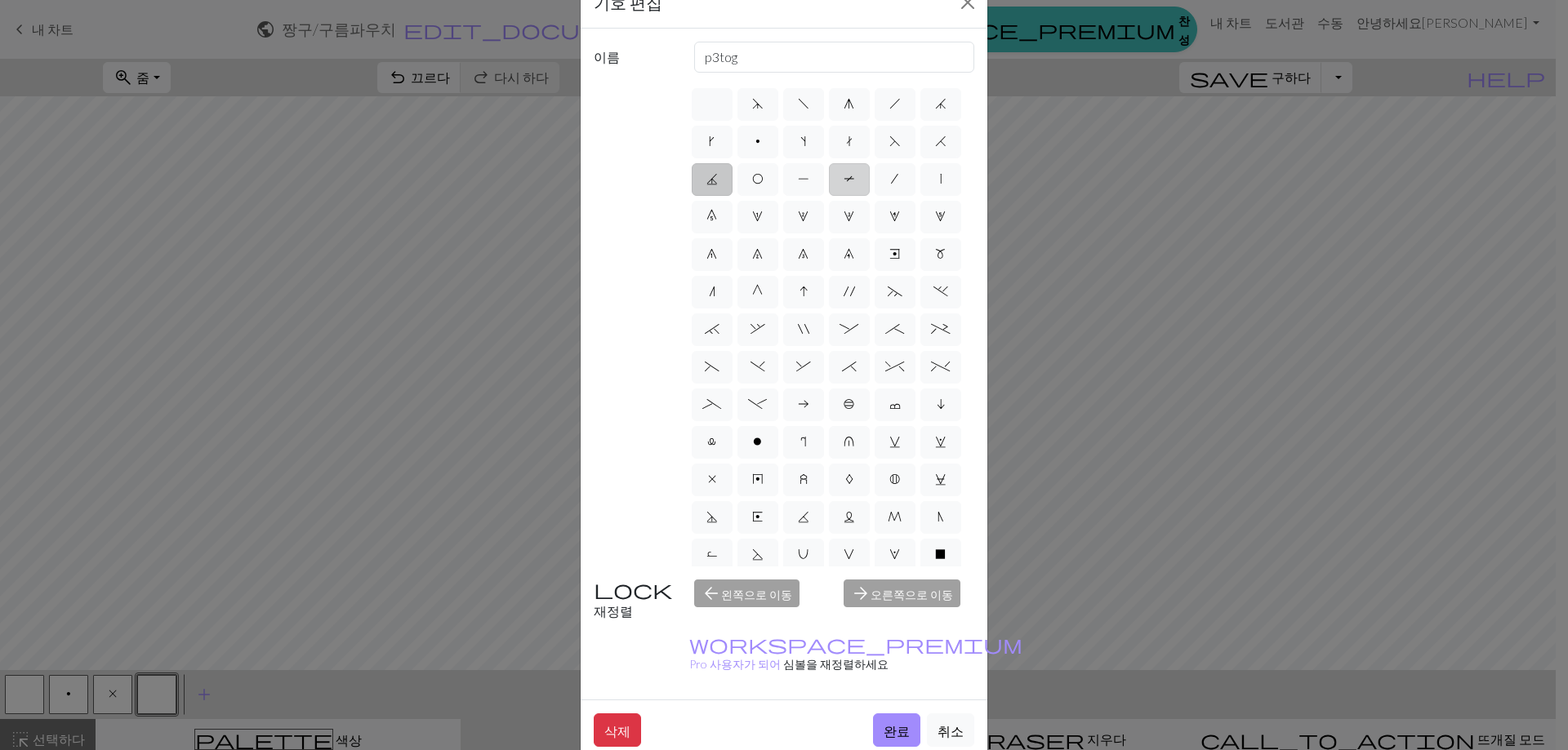
click at [829, 196] on label "T" at bounding box center [849, 179] width 41 height 32
click at [844, 180] on input "T" at bounding box center [849, 174] width 11 height 11
radio input "true"
type input "ptbl"
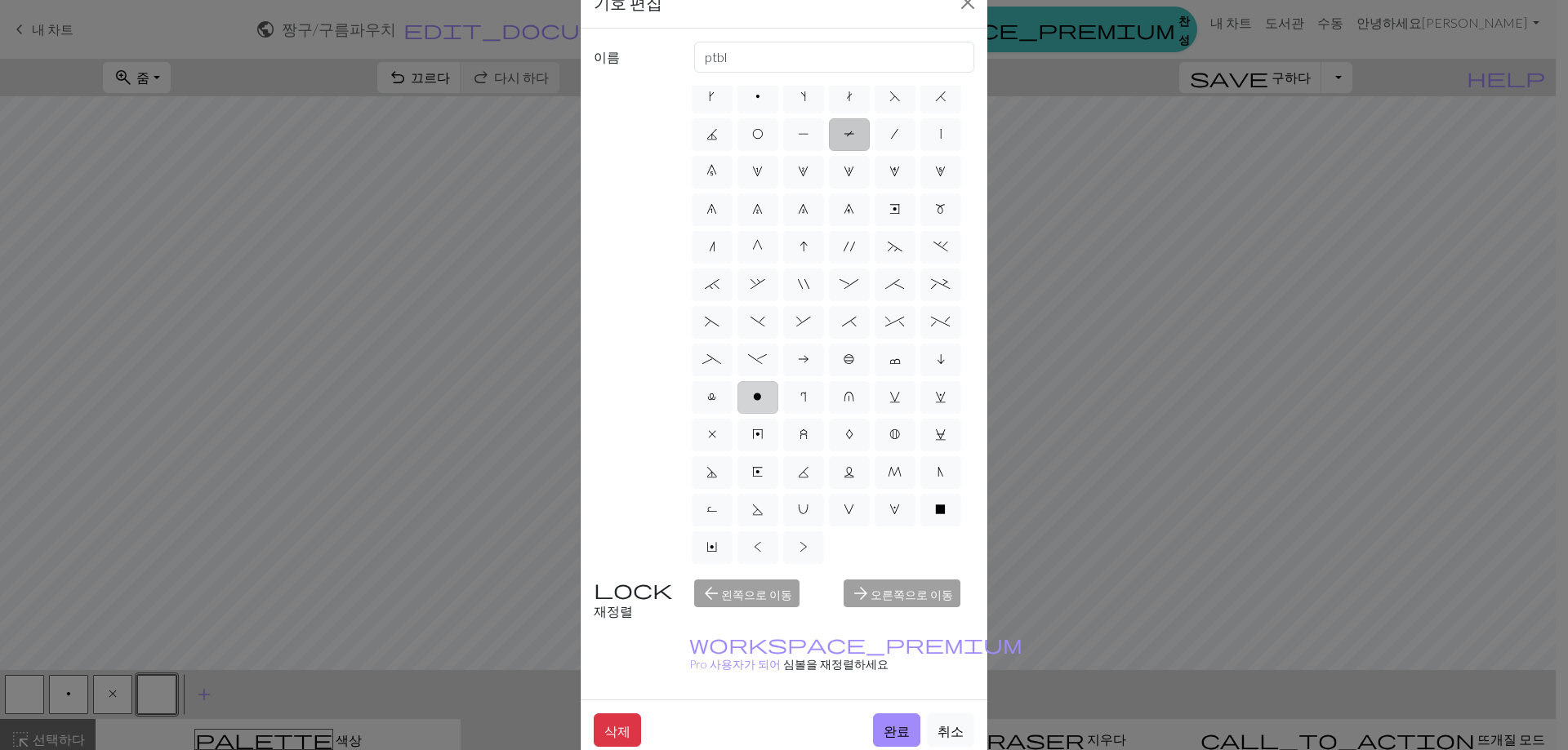
click at [753, 390] on span "o" at bounding box center [757, 397] width 9 height 13
click at [753, 432] on input "o" at bounding box center [758, 437] width 11 height 11
radio input "true"
type input "purl"
drag, startPoint x: 799, startPoint y: 510, endPoint x: 792, endPoint y: 524, distance: 15.7
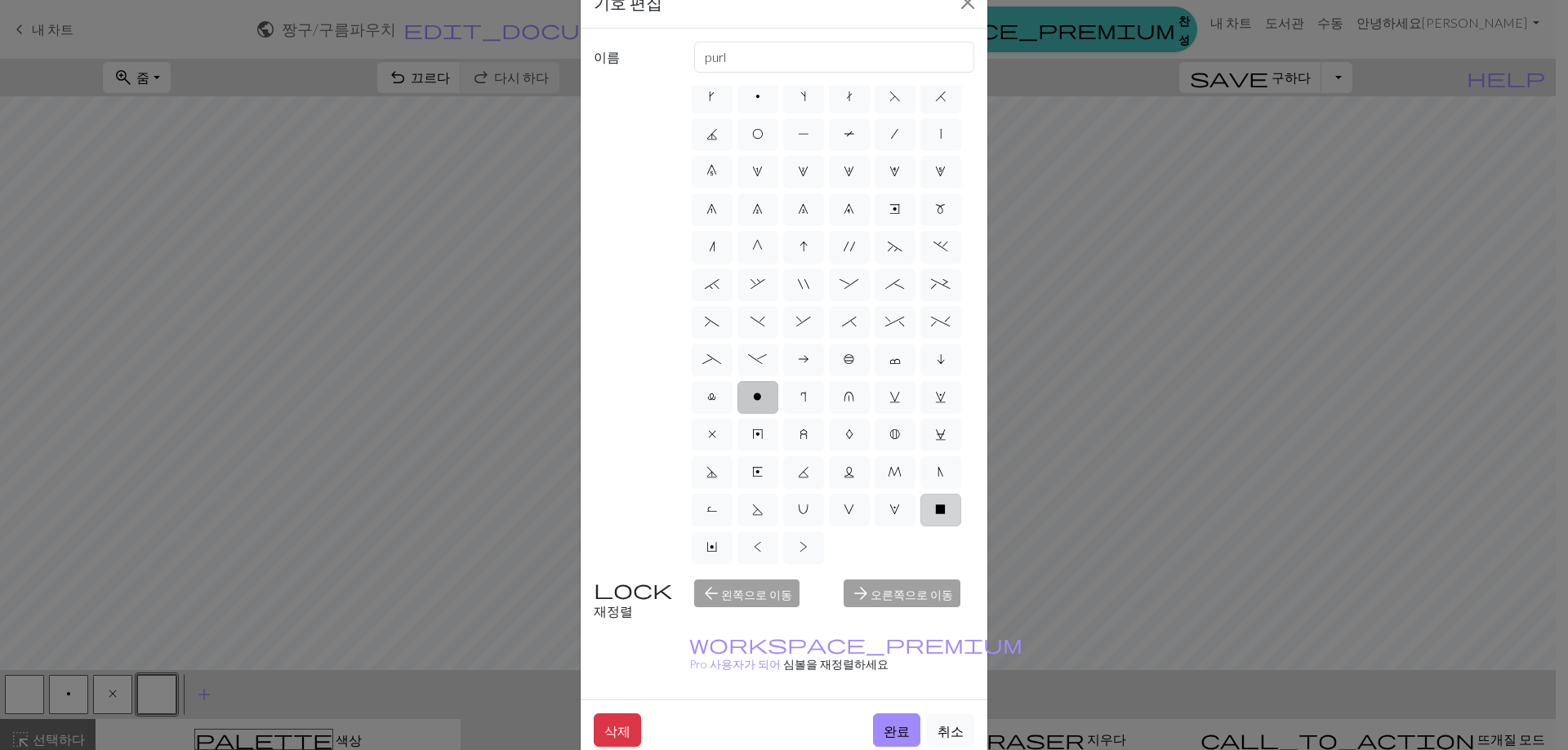
click at [935, 512] on span "X" at bounding box center [940, 509] width 11 height 13
click at [935, 544] on input "X" at bounding box center [940, 549] width 11 height 11
radio input "true"
type input "no stitch"
click at [783, 544] on label ">" at bounding box center [803, 547] width 41 height 32
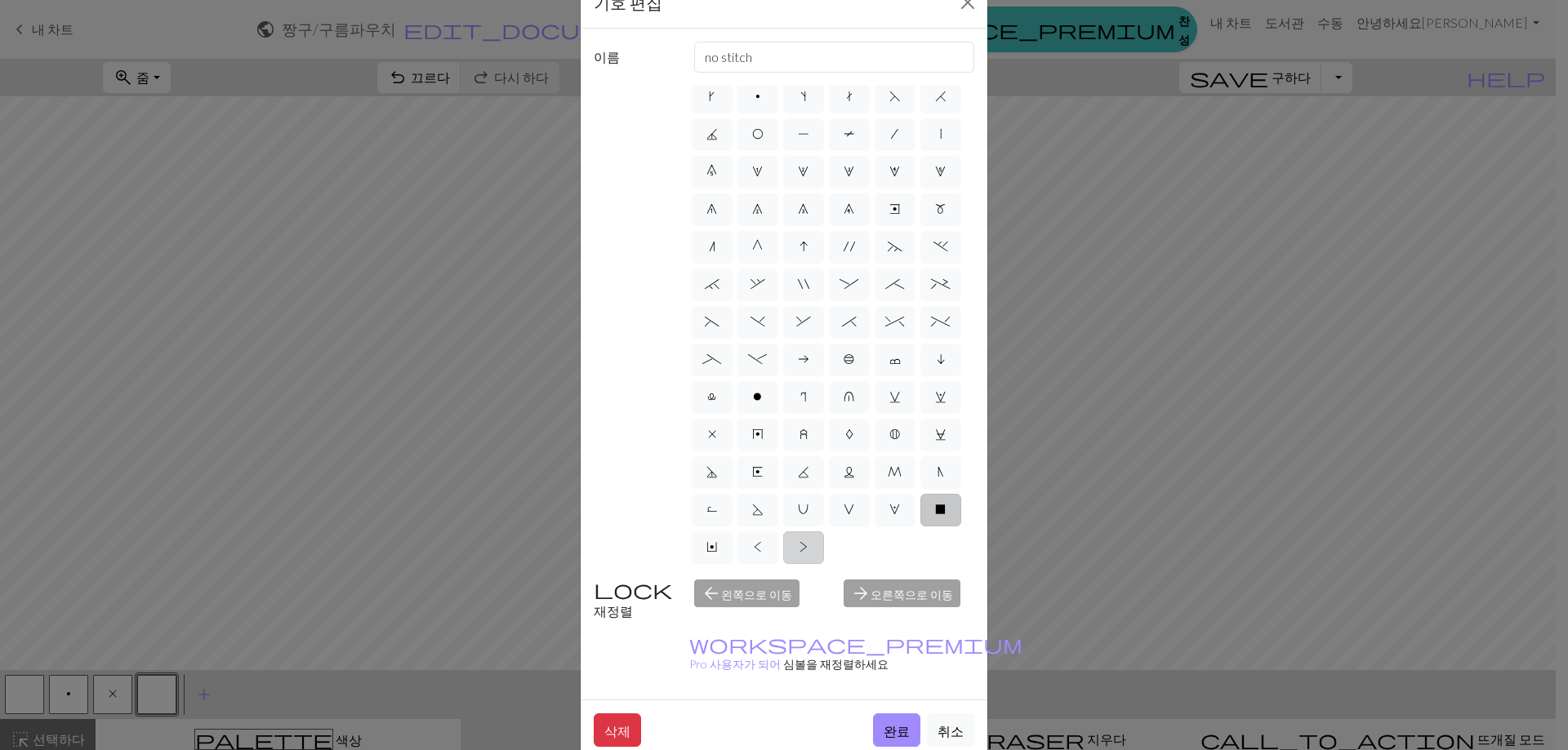
click at [799, 582] on input ">" at bounding box center [804, 587] width 11 height 11
radio input "true"
type input "twisted purl"
click at [874, 381] on label "v" at bounding box center [894, 397] width 41 height 32
click at [889, 432] on input "v" at bounding box center [894, 437] width 11 height 11
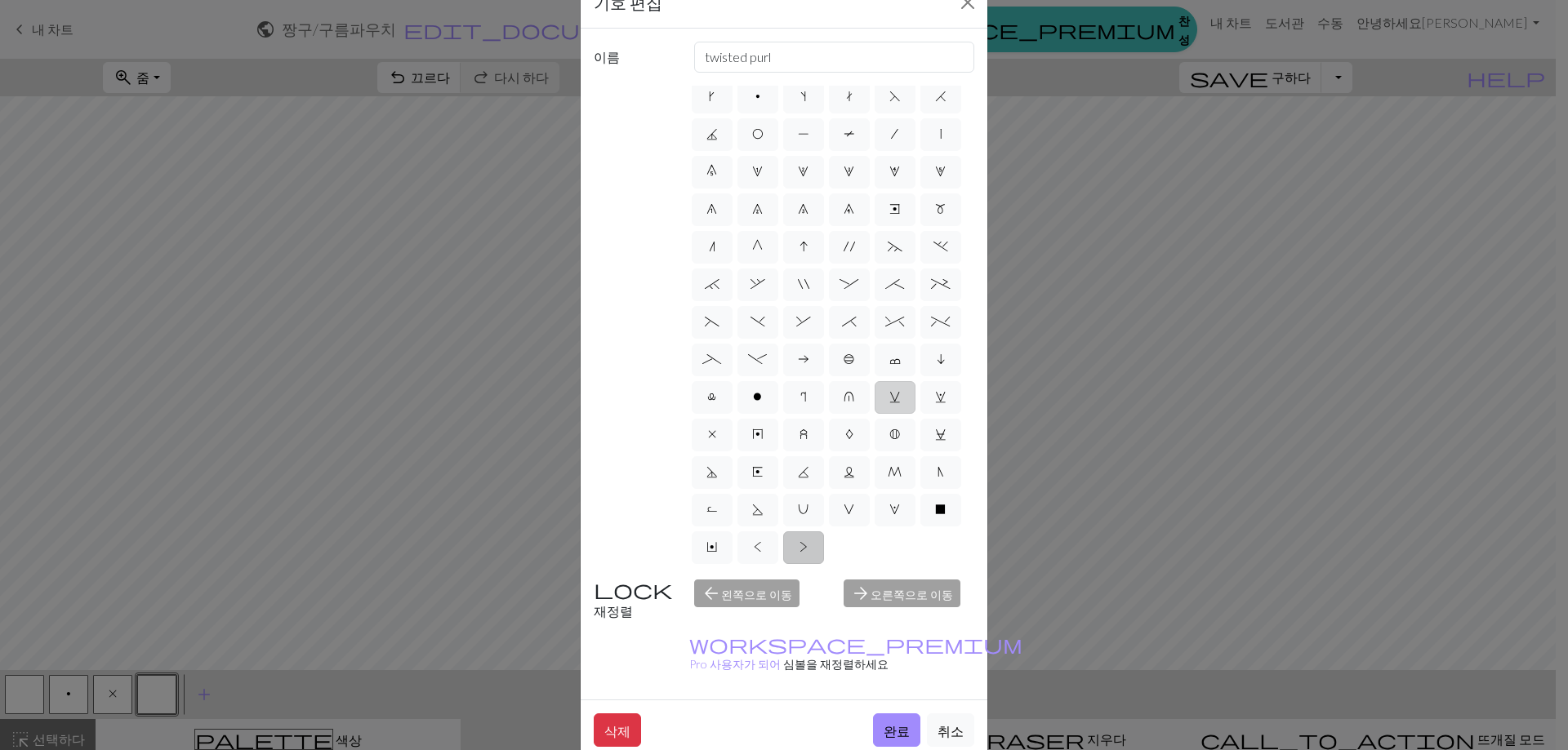
radio input "true"
type input "sl1 knitwise"
click at [733, 301] on label "`" at bounding box center [712, 285] width 41 height 32
click at [715, 319] on input "`" at bounding box center [709, 324] width 11 height 11
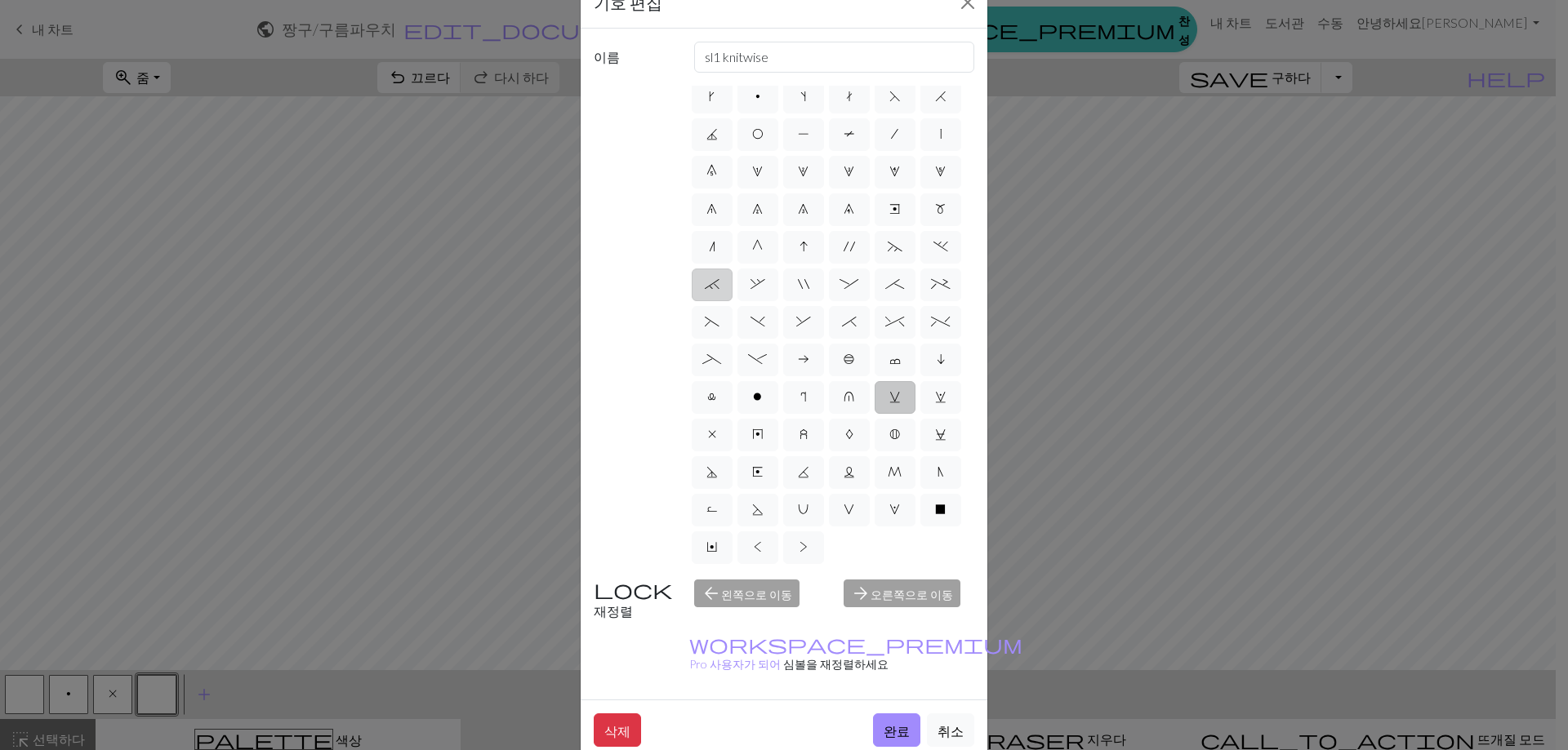
radio input "true"
type input "3+ stitch right twist"
click at [824, 336] on label "&" at bounding box center [803, 322] width 41 height 32
click at [807, 357] on input "&" at bounding box center [801, 362] width 11 height 11
radio input "true"
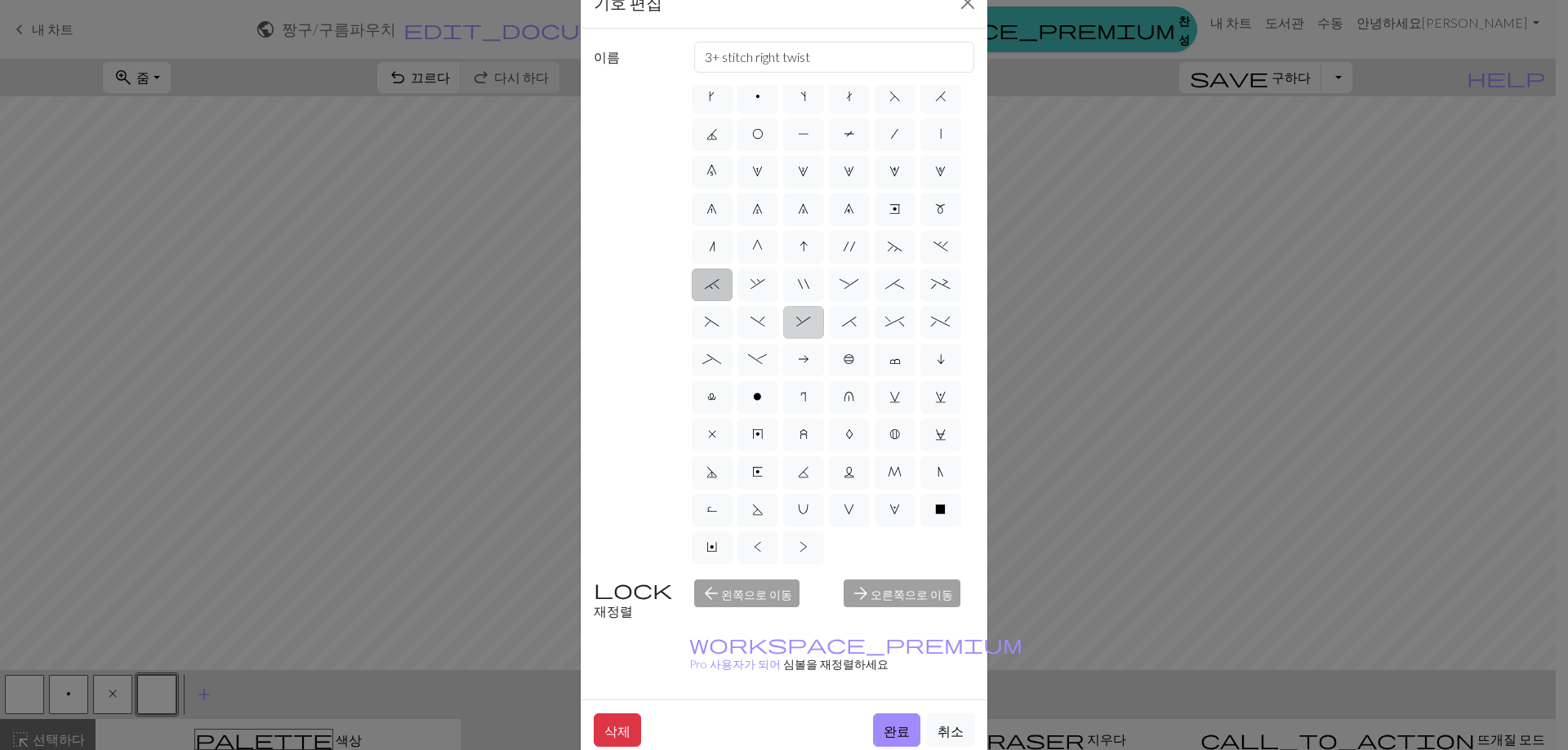
type input "left part of right 3+ stitch cable, wyib"
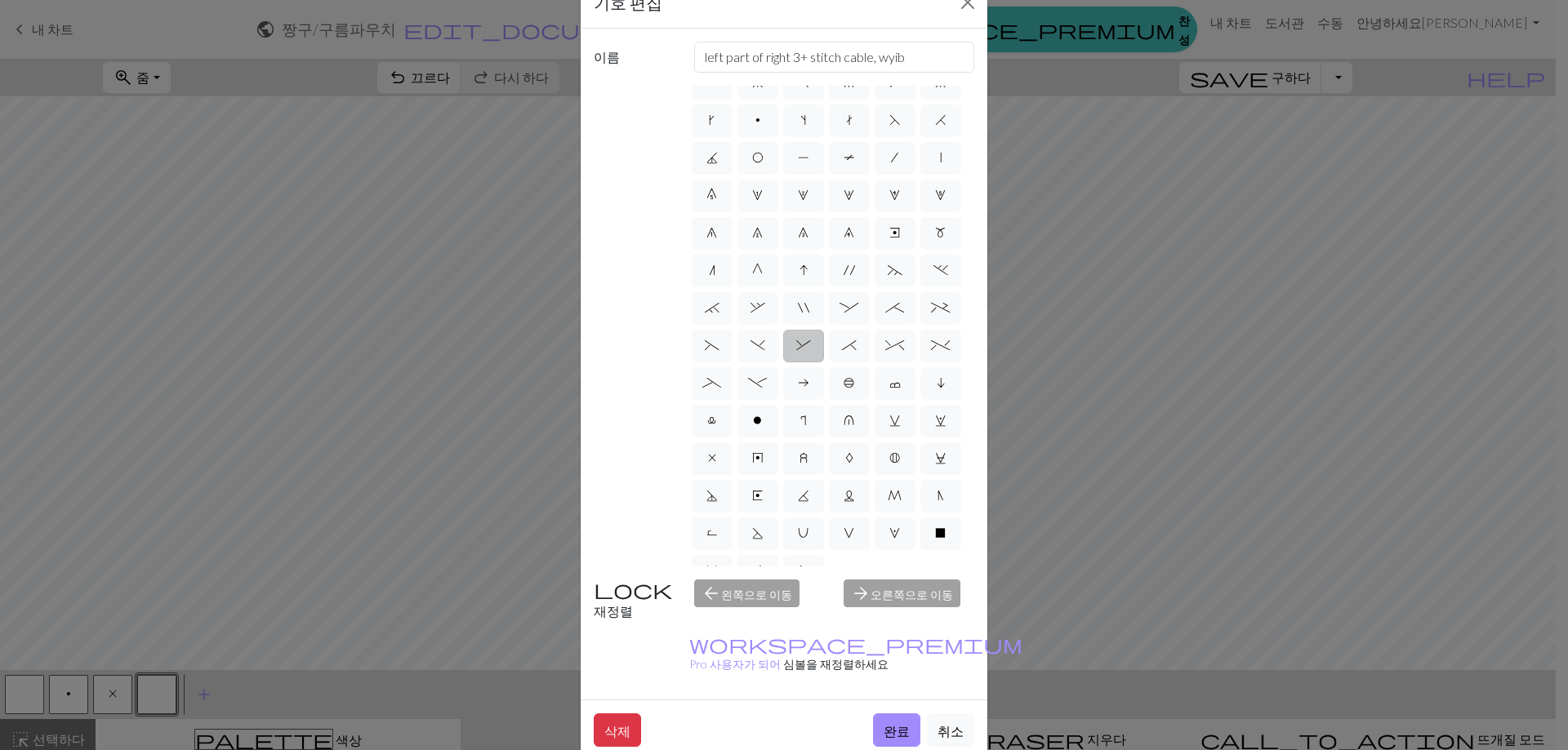
scroll to position [0, 0]
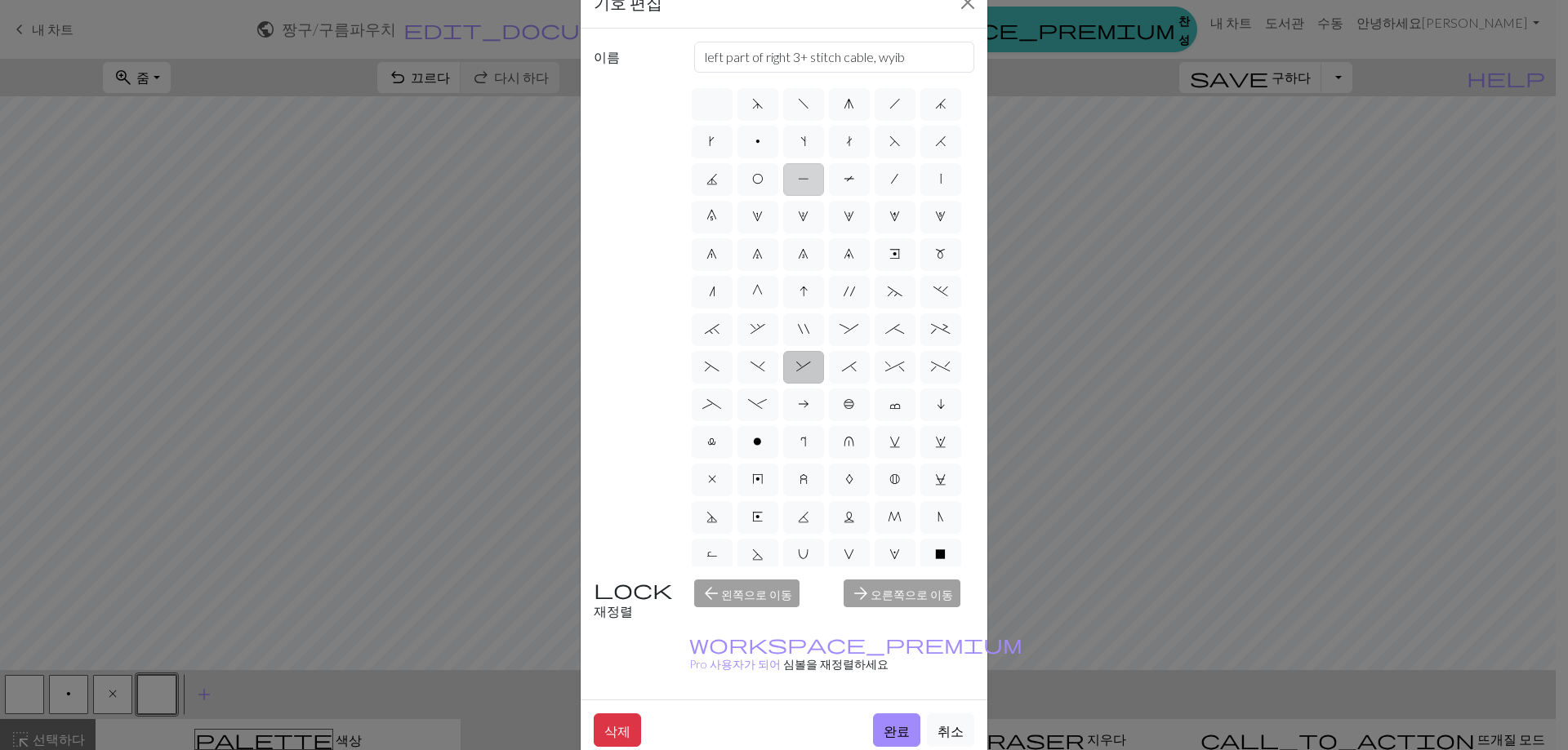
click at [824, 184] on label "P" at bounding box center [803, 179] width 41 height 32
click at [809, 180] on input "P" at bounding box center [803, 174] width 11 height 11
radio input "true"
type input "purl"
click at [733, 202] on label "0" at bounding box center [712, 216] width 41 height 32
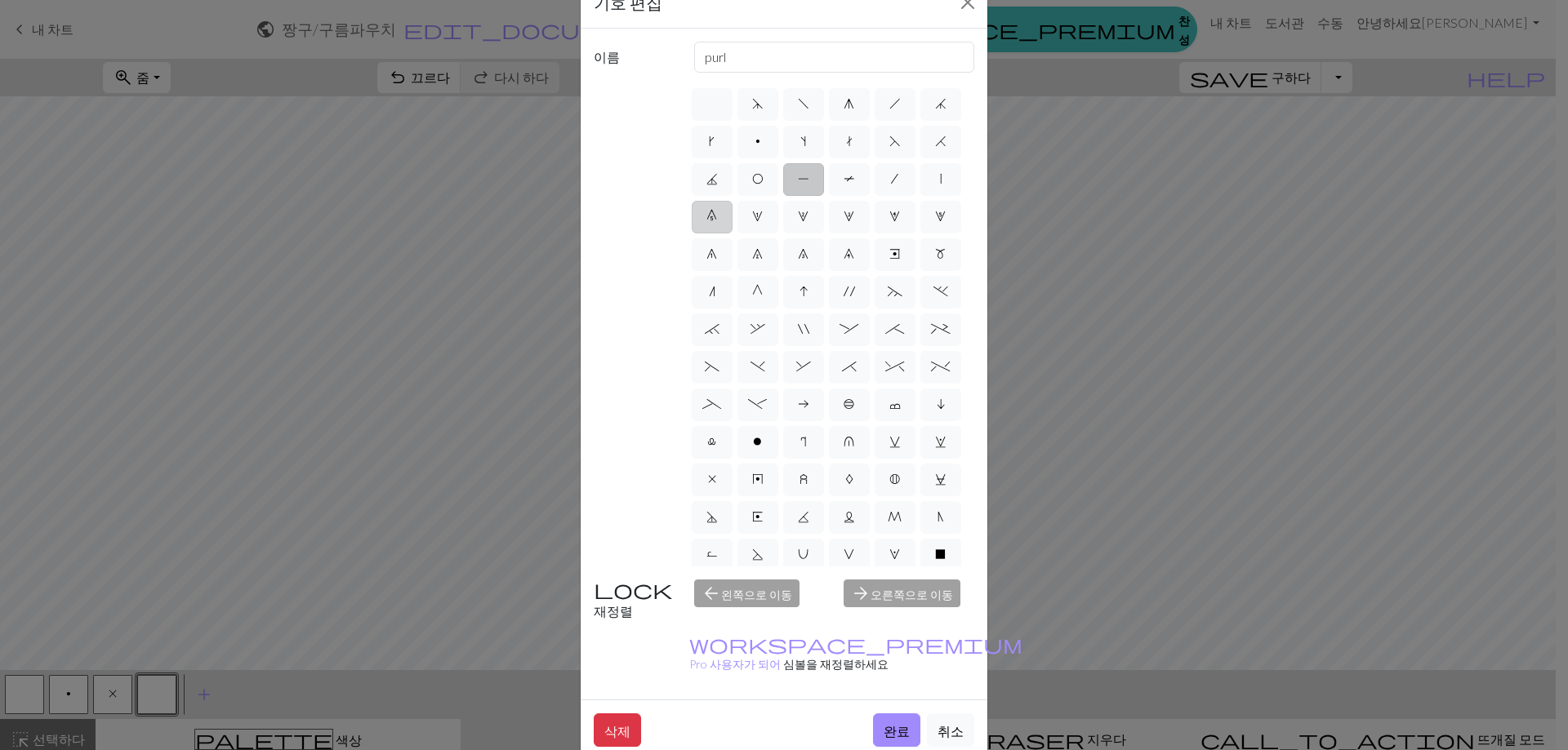
click at [717, 206] on input "0" at bounding box center [711, 211] width 11 height 11
radio input "true"
type input "decrease 5"
click at [920, 196] on label "|" at bounding box center [940, 179] width 41 height 32
click at [940, 180] on input "|" at bounding box center [945, 174] width 11 height 11
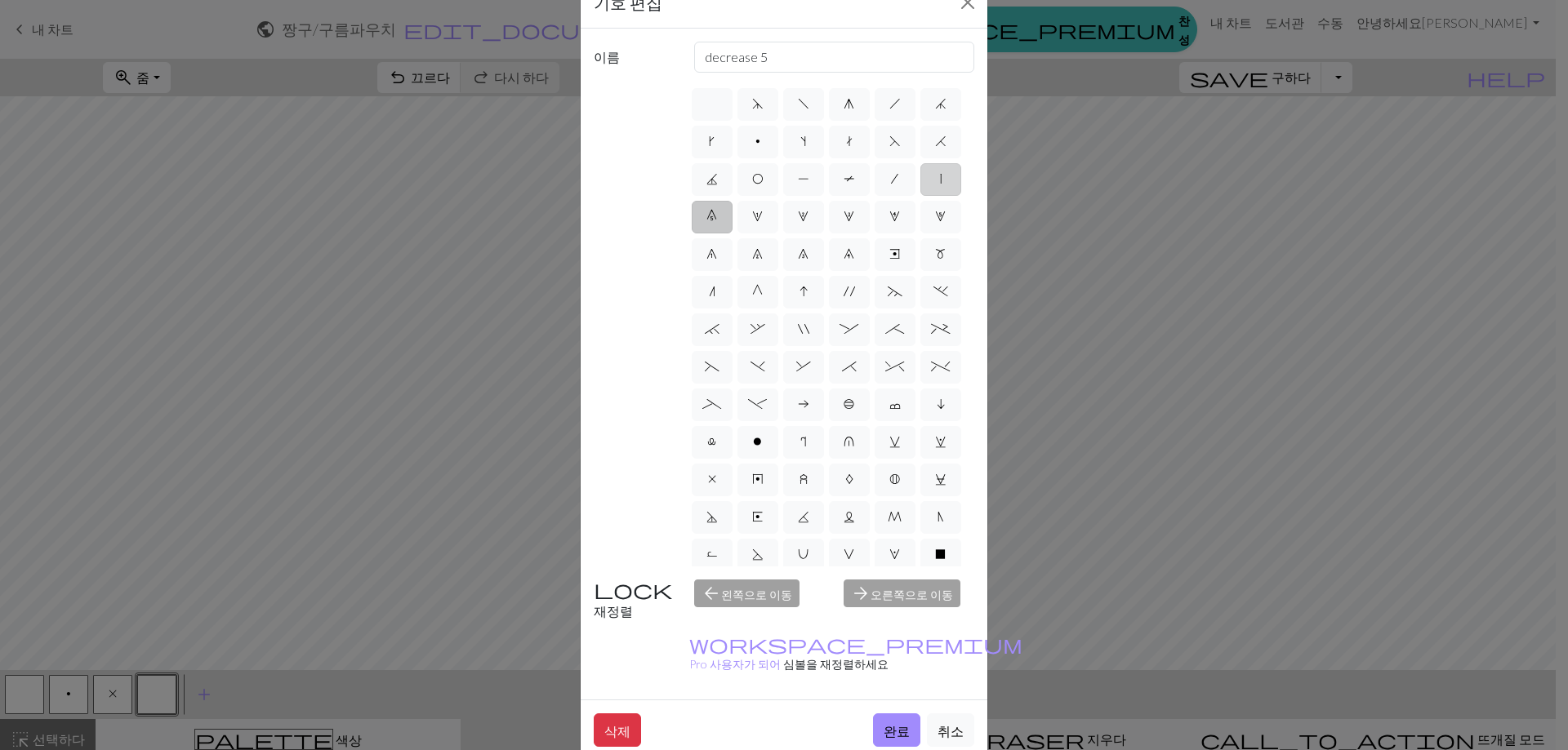
radio input "true"
type input "slip stitch"
click at [891, 186] on span "/" at bounding box center [894, 179] width 7 height 13
click at [891, 180] on input "/" at bounding box center [896, 174] width 11 height 11
radio input "true"
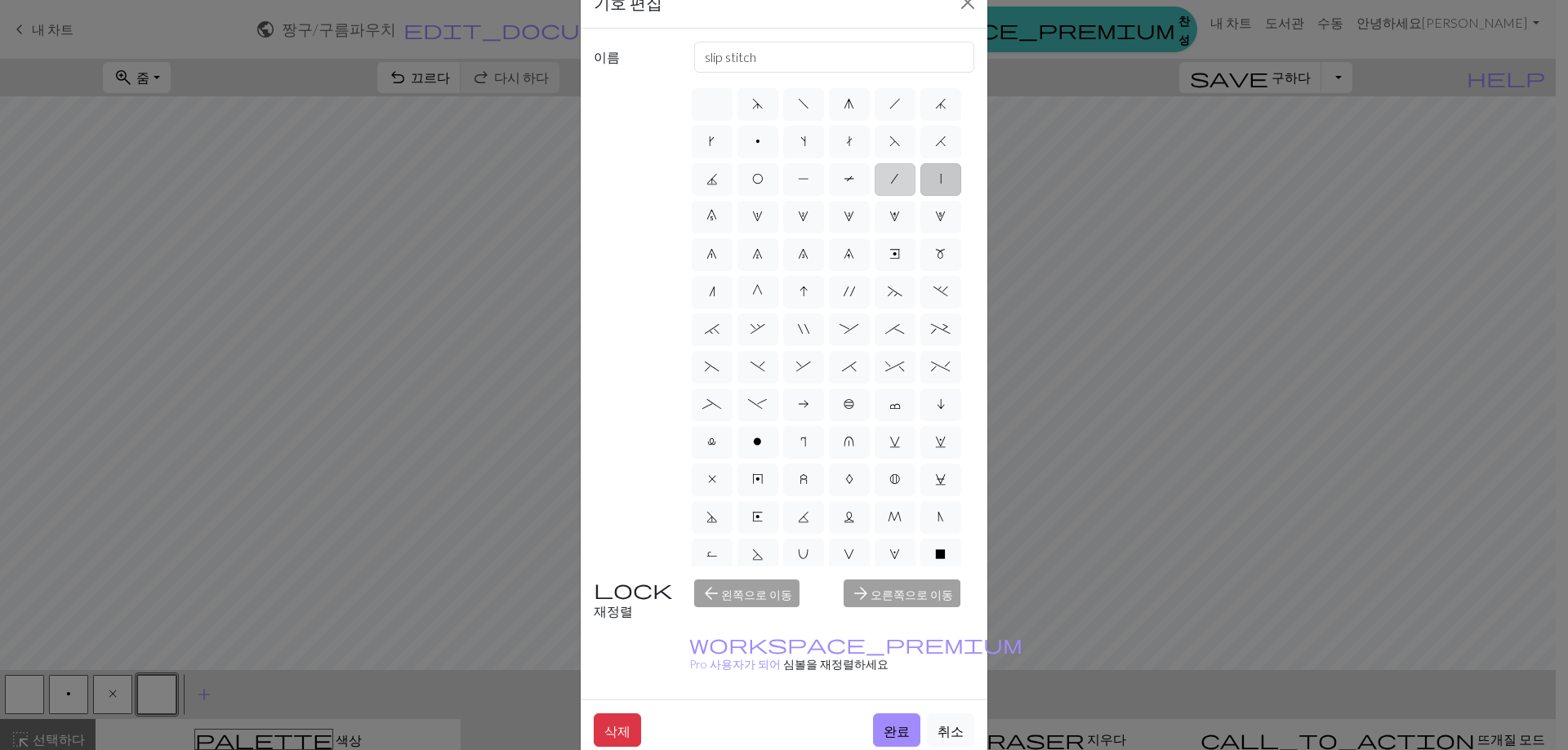
type input "right leaning decrease"
click at [829, 196] on label "T" at bounding box center [849, 179] width 41 height 32
click at [844, 180] on input "T" at bounding box center [849, 174] width 11 height 11
radio input "true"
type input "ptbl"
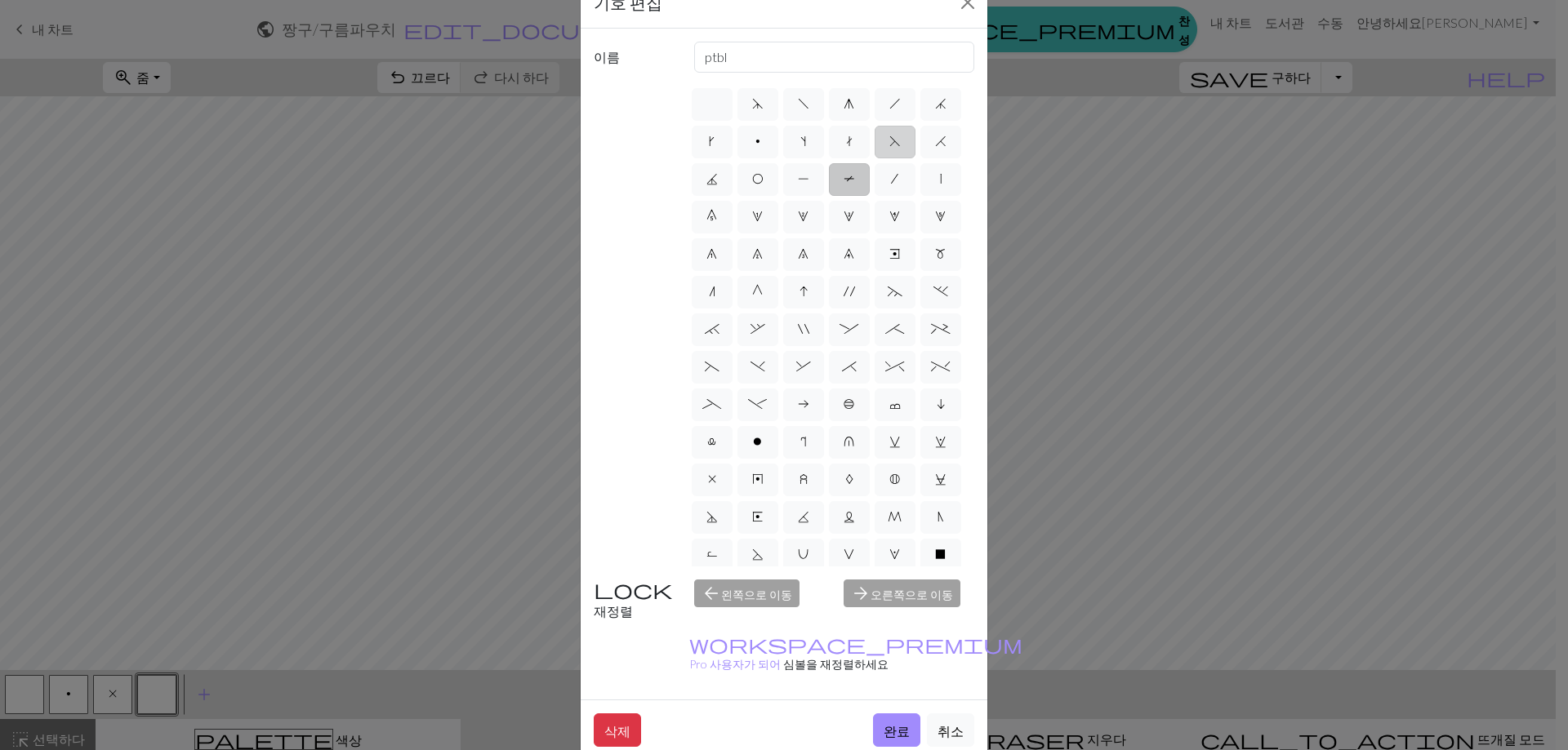
click at [889, 147] on span "F" at bounding box center [895, 142] width 12 height 13
click at [889, 142] on input "F" at bounding box center [894, 137] width 11 height 11
radio input "true"
type input "ssk"
click at [733, 134] on label "k" at bounding box center [712, 142] width 41 height 32
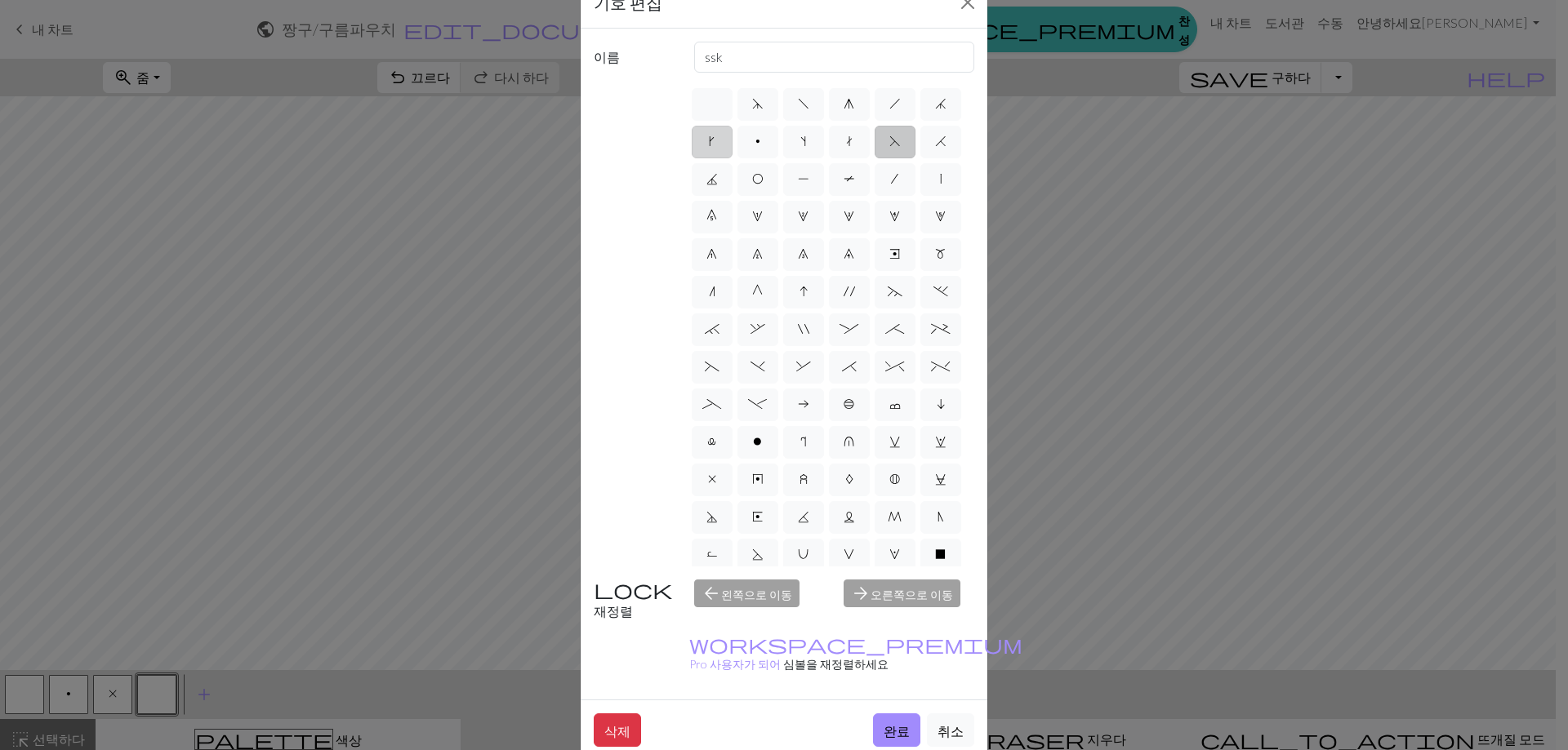
click at [719, 134] on input "k" at bounding box center [714, 137] width 11 height 11
radio input "true"
type input "right leaning increase"
click at [759, 112] on label "d" at bounding box center [757, 104] width 41 height 32
click at [759, 105] on input "d" at bounding box center [757, 99] width 11 height 11
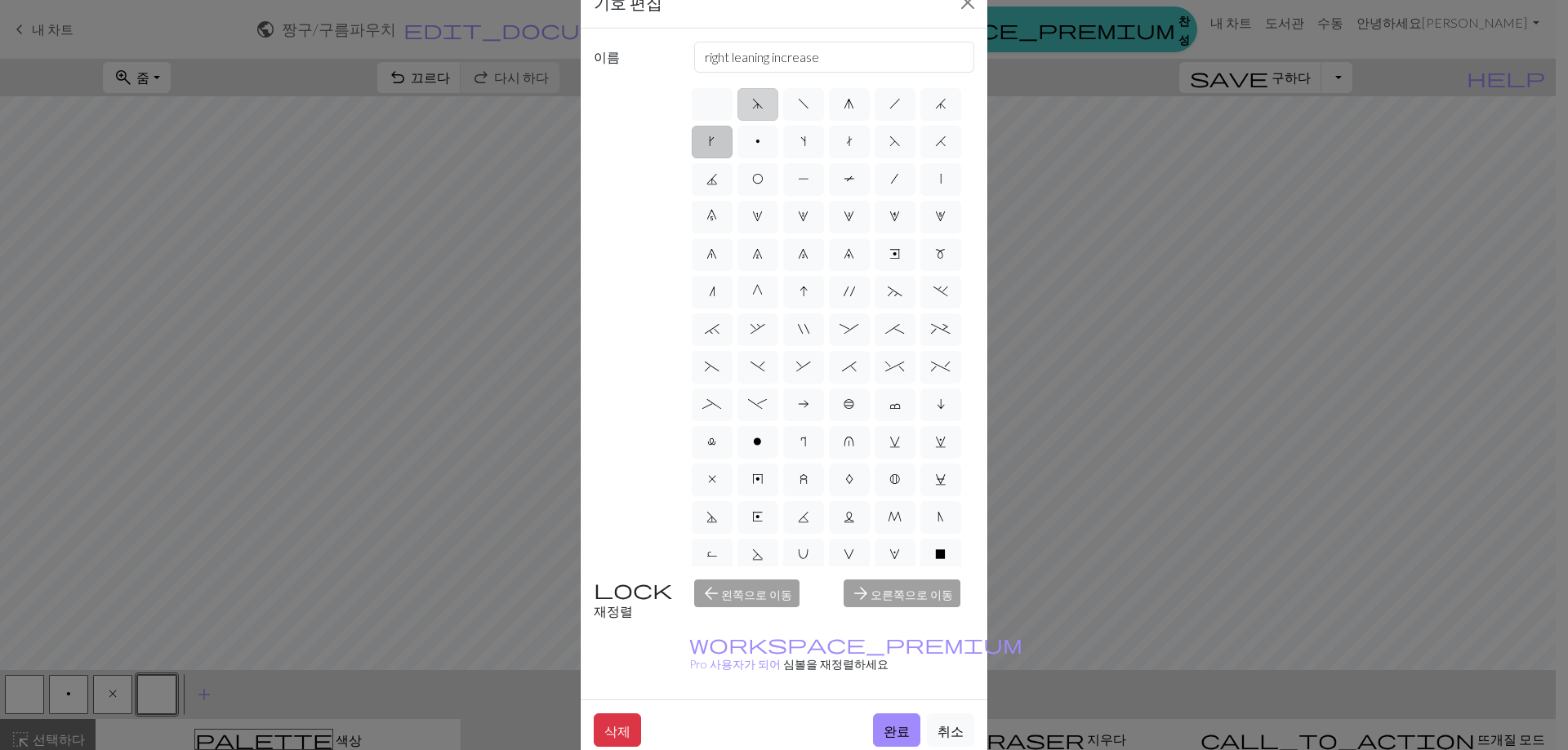
radio input "true"
type input "sk2p"
click at [829, 112] on label "g" at bounding box center [849, 104] width 41 height 32
click at [844, 105] on input "g" at bounding box center [849, 99] width 11 height 11
radio input "true"
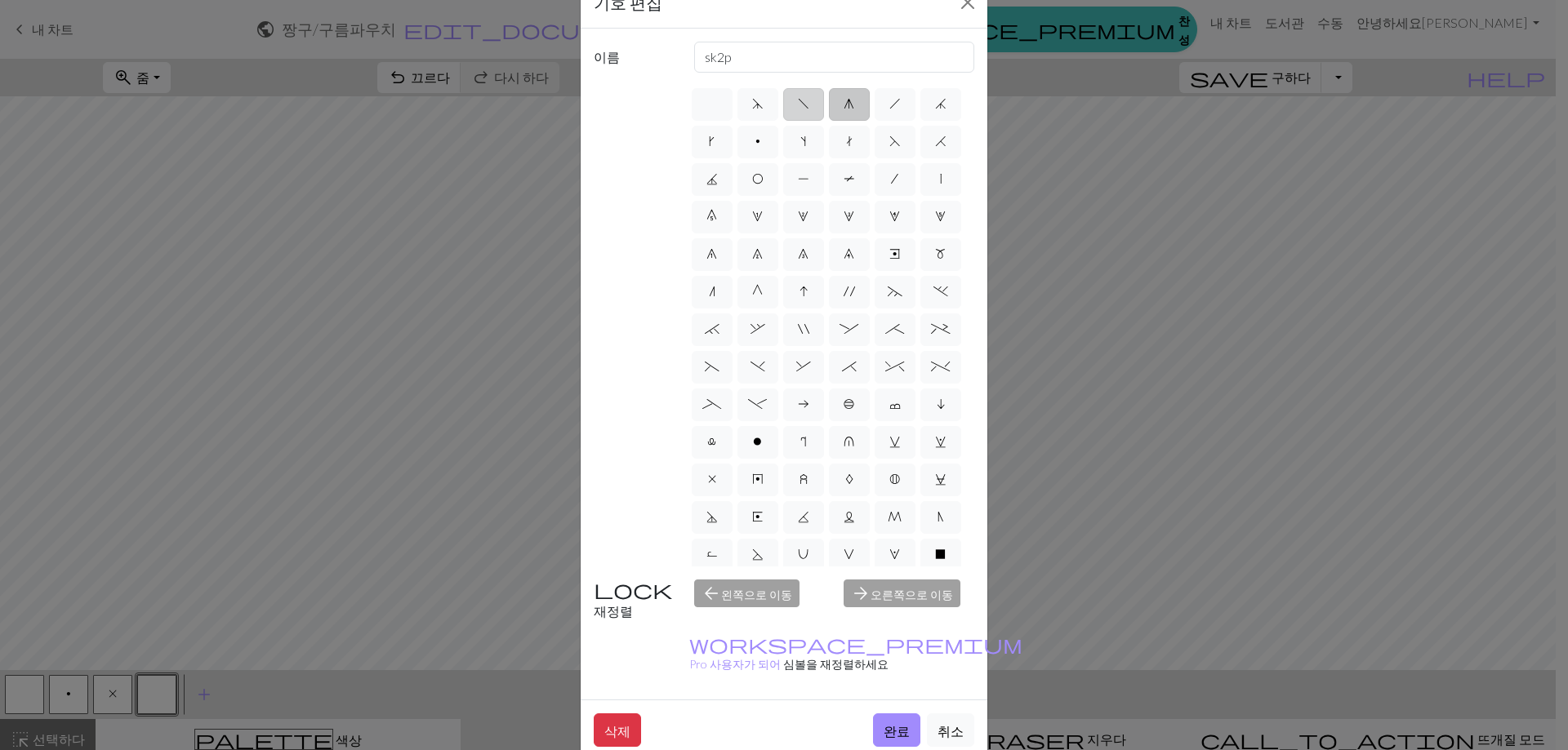
click at [809, 115] on label "f" at bounding box center [803, 104] width 41 height 32
click at [809, 105] on input "f" at bounding box center [803, 99] width 11 height 11
radio input "true"
type input "left leaning decrease"
click at [869, 123] on div "d f g h j k p s t F H J O P T / | 0 1 2 3 4 5 6 7 8 9 e m n G I ' ~ . ` , " : ;…" at bounding box center [832, 326] width 286 height 481
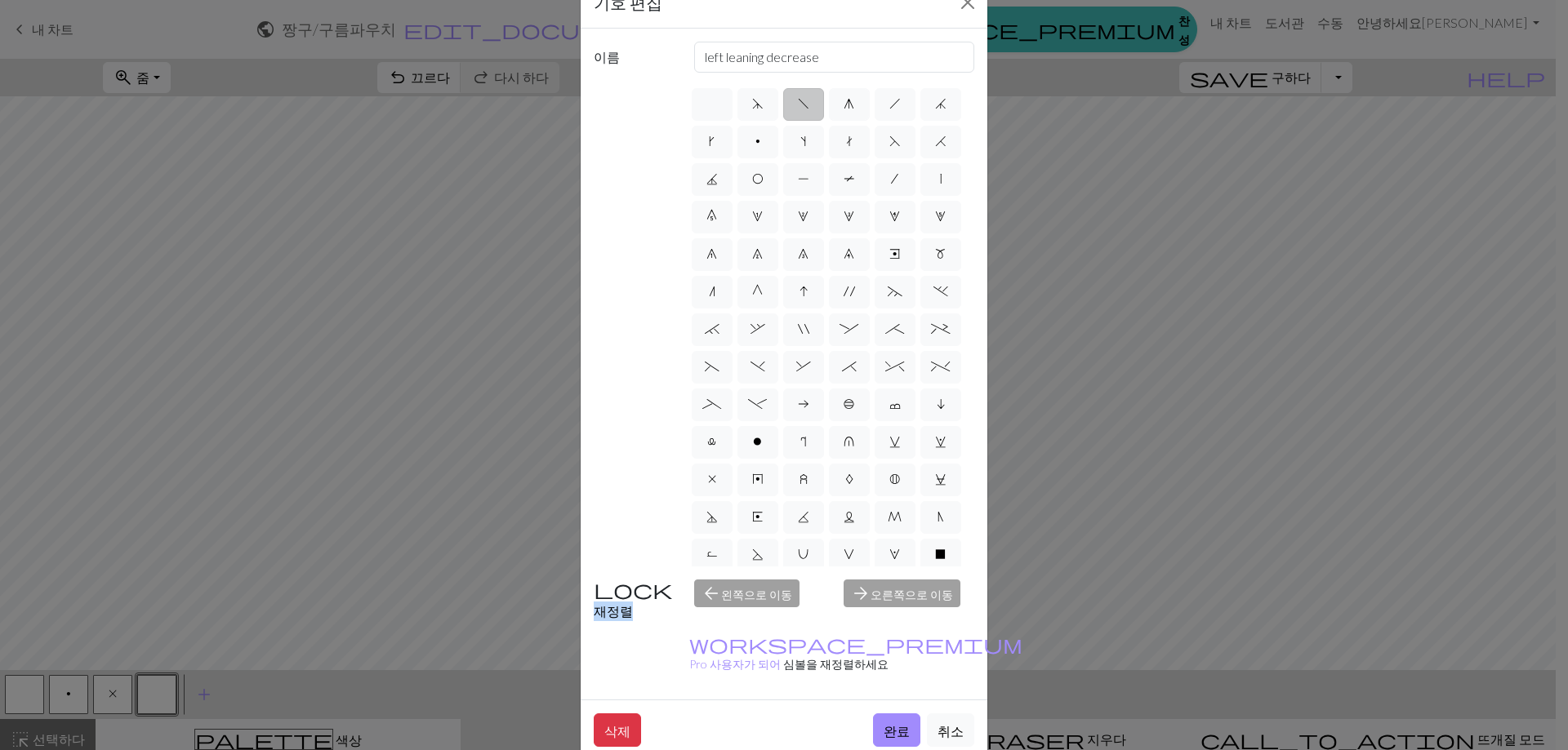
click at [869, 122] on div "d f g h j k p s t F H J O P T / | 0 1 2 3 4 5 6 7 8 9 e m n G I ' ~ . ` , " : ;…" at bounding box center [832, 326] width 286 height 481
click at [874, 120] on label "h" at bounding box center [894, 104] width 41 height 32
click at [889, 105] on input "h" at bounding box center [894, 99] width 11 height 11
radio input "true"
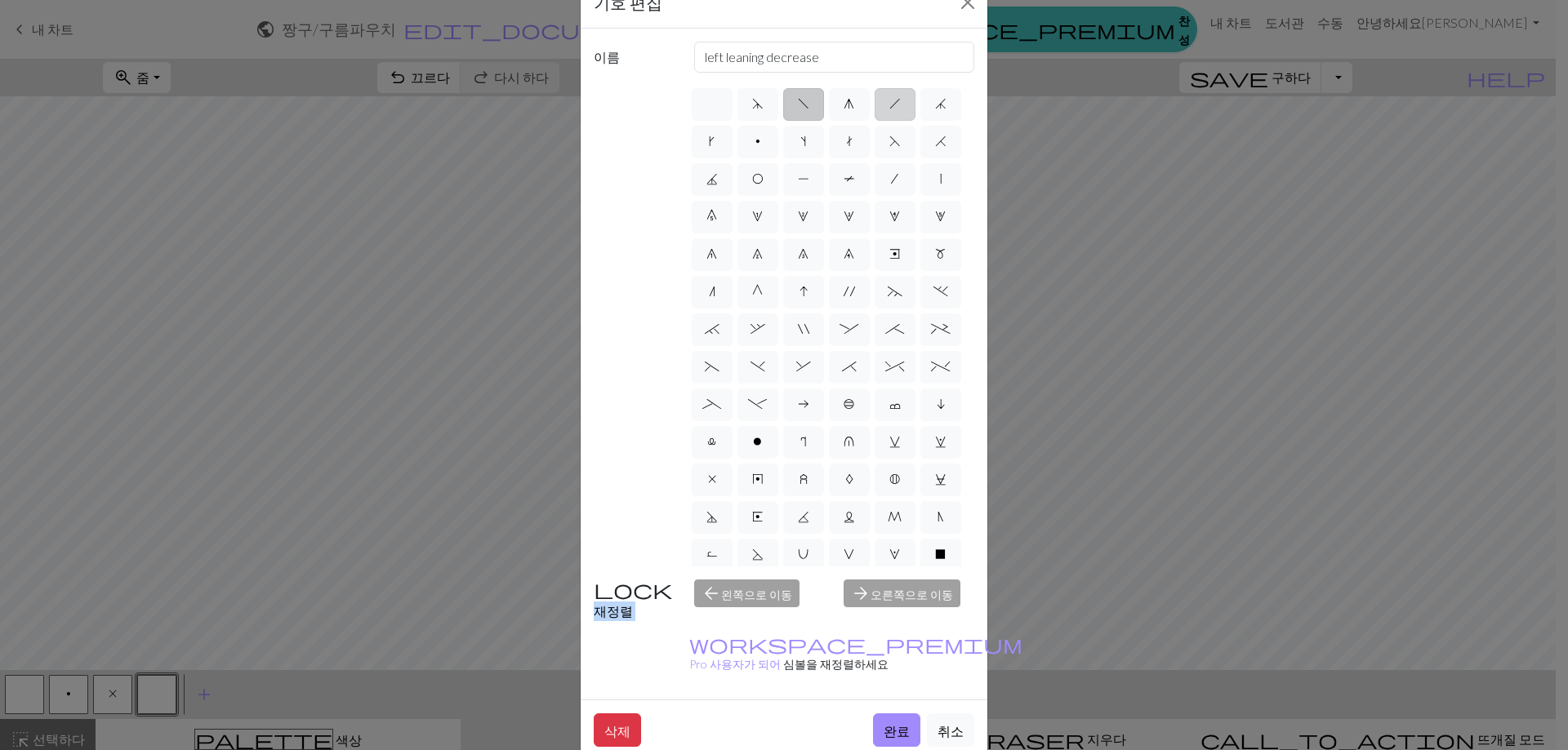
type input "right leaning decrease"
click at [757, 243] on label "G" at bounding box center [757, 247] width 41 height 32
click at [757, 281] on input "G" at bounding box center [757, 286] width 11 height 11
radio input "true"
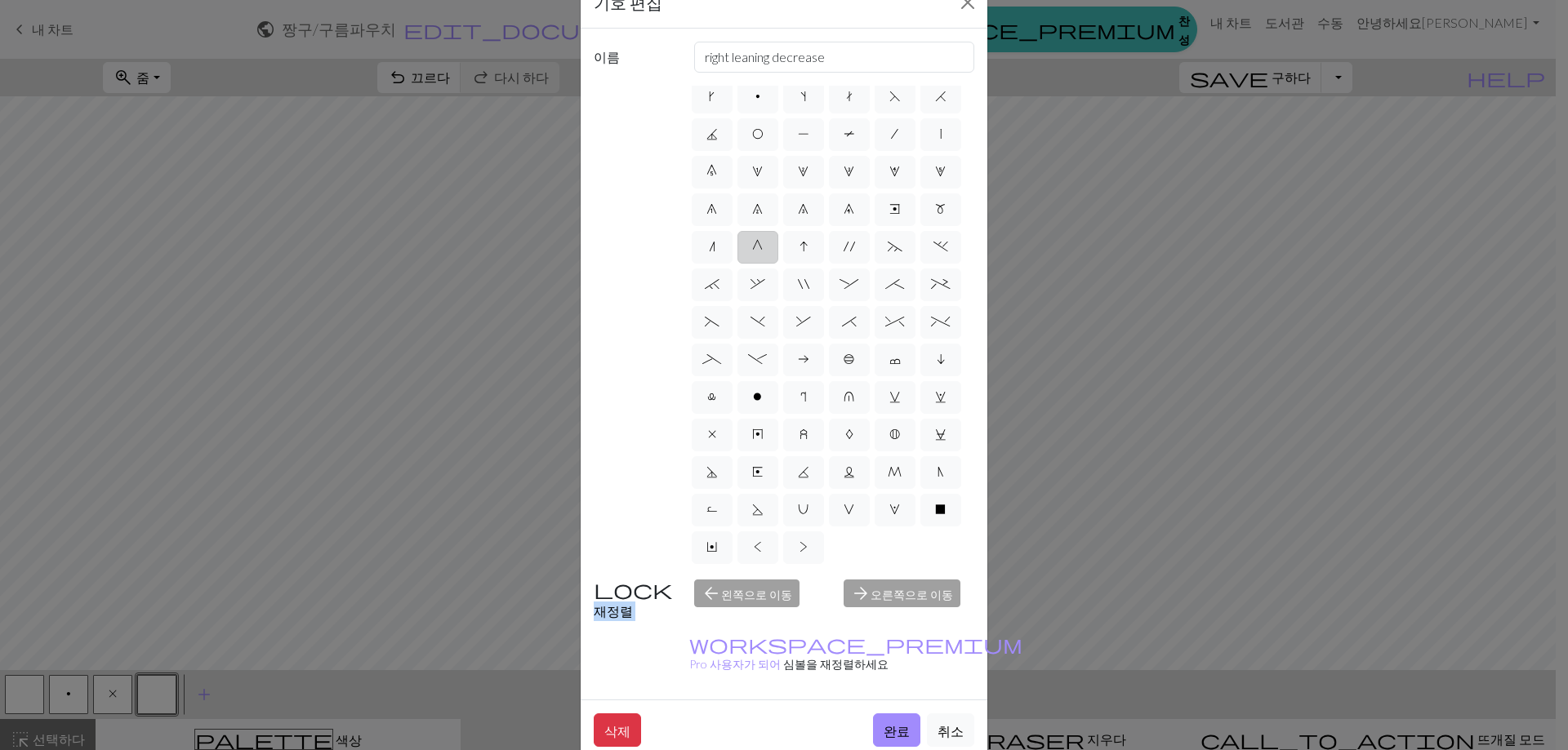
type input "psso"
click at [758, 243] on label "G" at bounding box center [757, 247] width 41 height 32
click at [758, 281] on input "G" at bounding box center [757, 286] width 11 height 11
click at [779, 189] on label "O" at bounding box center [757, 179] width 41 height 32
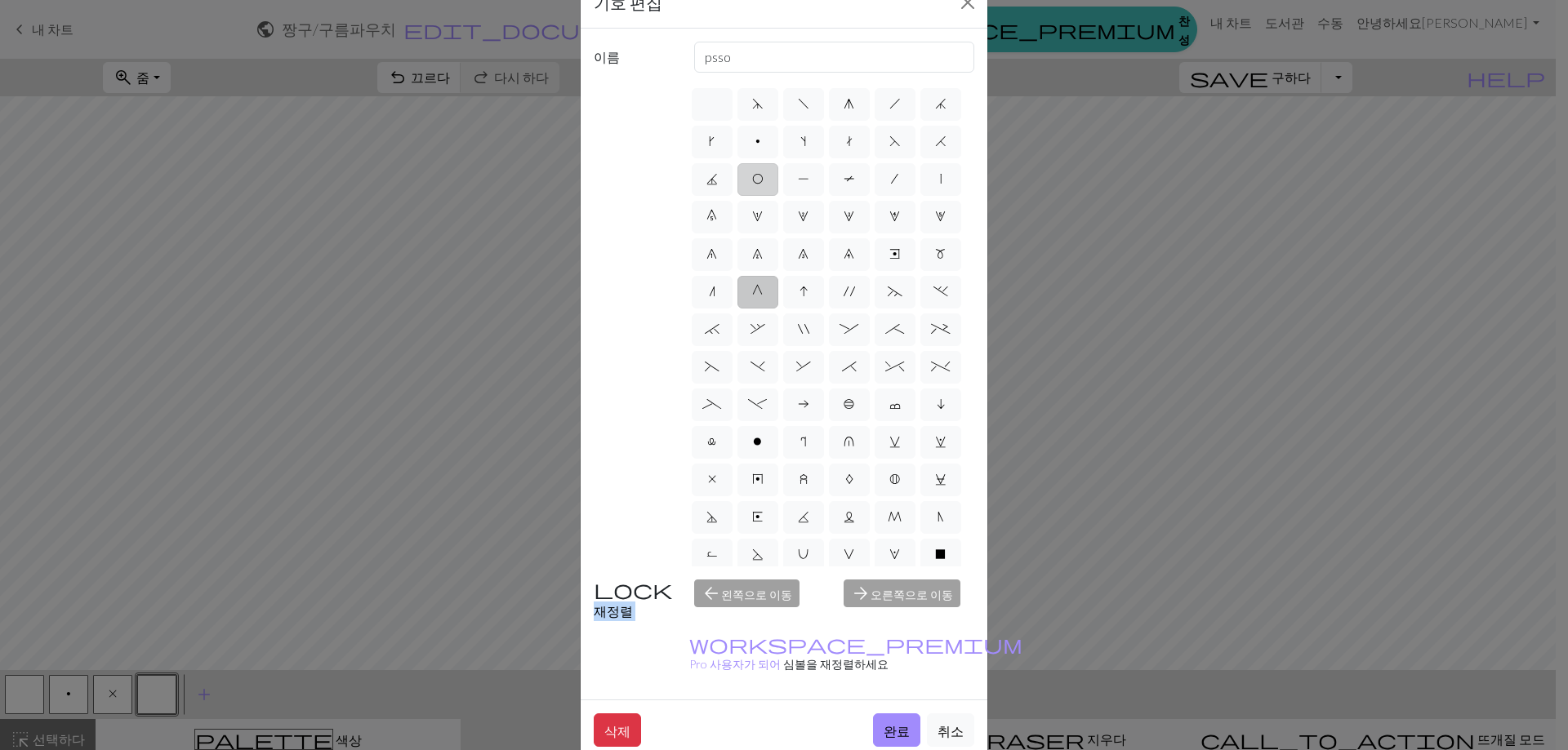
click at [763, 180] on input "O" at bounding box center [757, 174] width 11 height 11
radio input "true"
type input "yo"
click at [884, 723] on font "완료" at bounding box center [896, 731] width 26 height 16
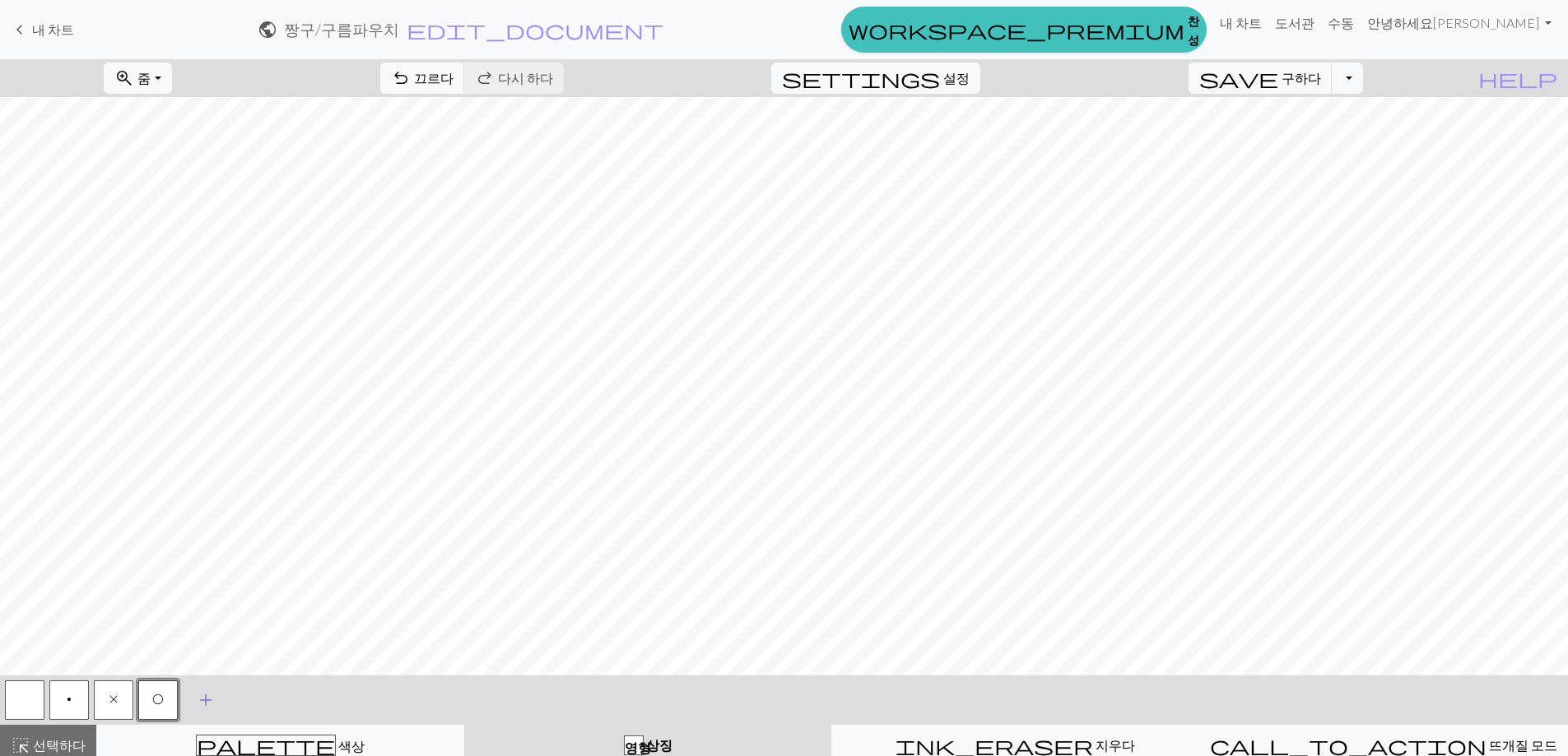
click at [203, 712] on span "add" at bounding box center [206, 700] width 20 height 23
click at [213, 705] on button "button" at bounding box center [202, 700] width 39 height 39
click at [203, 713] on button "button" at bounding box center [202, 700] width 39 height 39
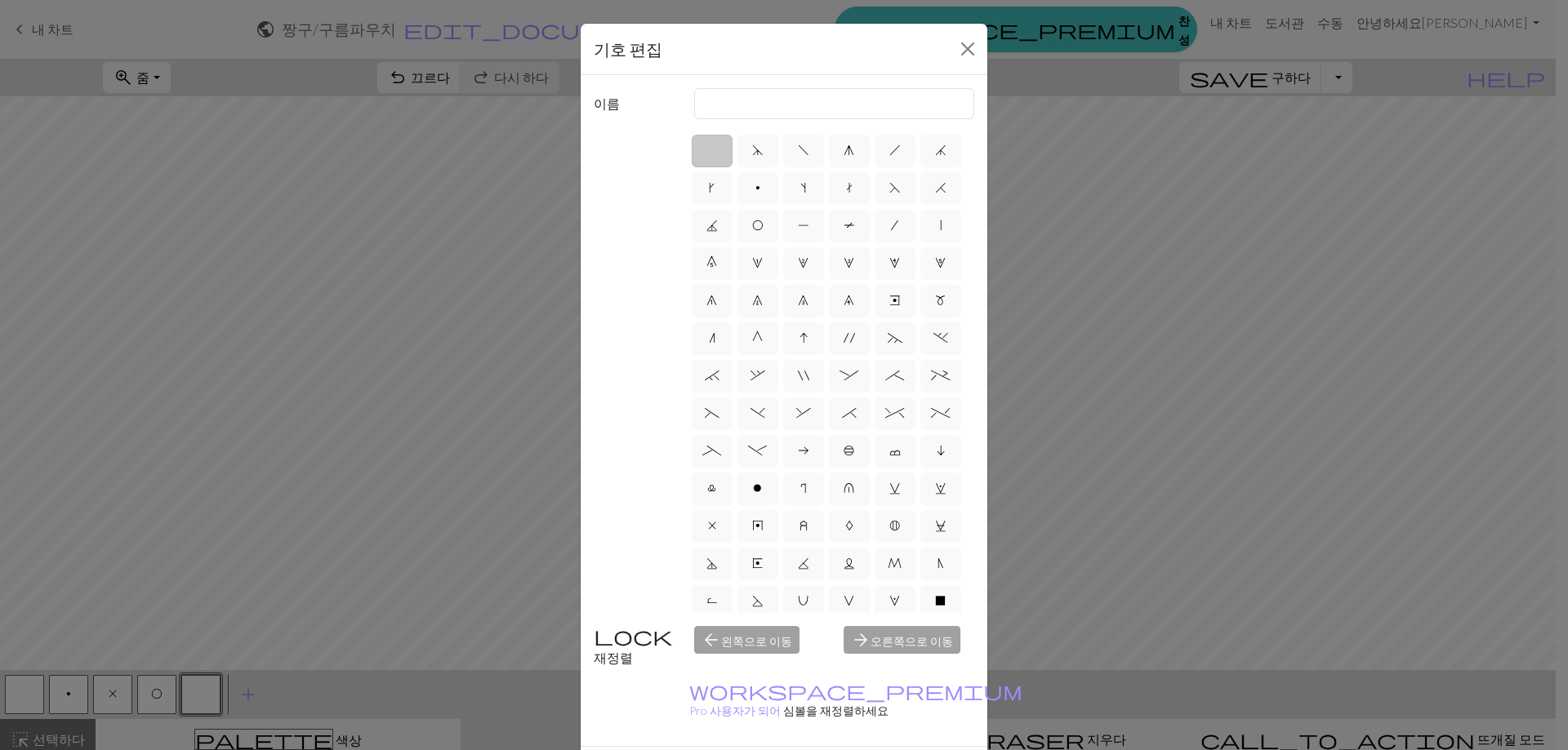
click at [898, 647] on div "arrow_forward 오른쪽으로 이동" at bounding box center [908, 647] width 150 height 42
click at [898, 647] on div "arrow_forward 오른쪽으로 이동" at bounding box center [908, 647] width 150 height 42
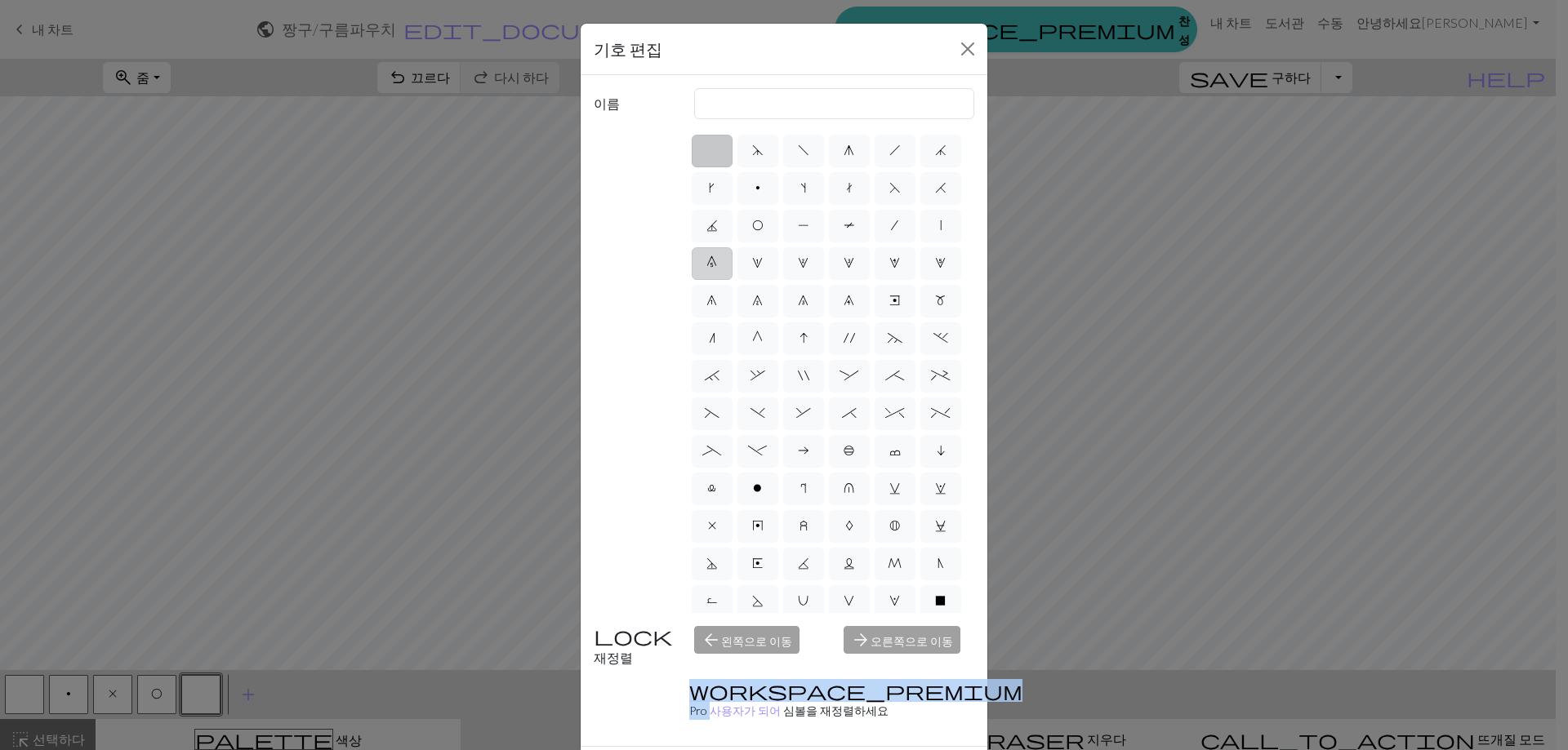
click at [733, 270] on label "0" at bounding box center [712, 263] width 41 height 32
click at [717, 264] on input "0" at bounding box center [711, 258] width 11 height 11
radio input "true"
type input "decrease 5"
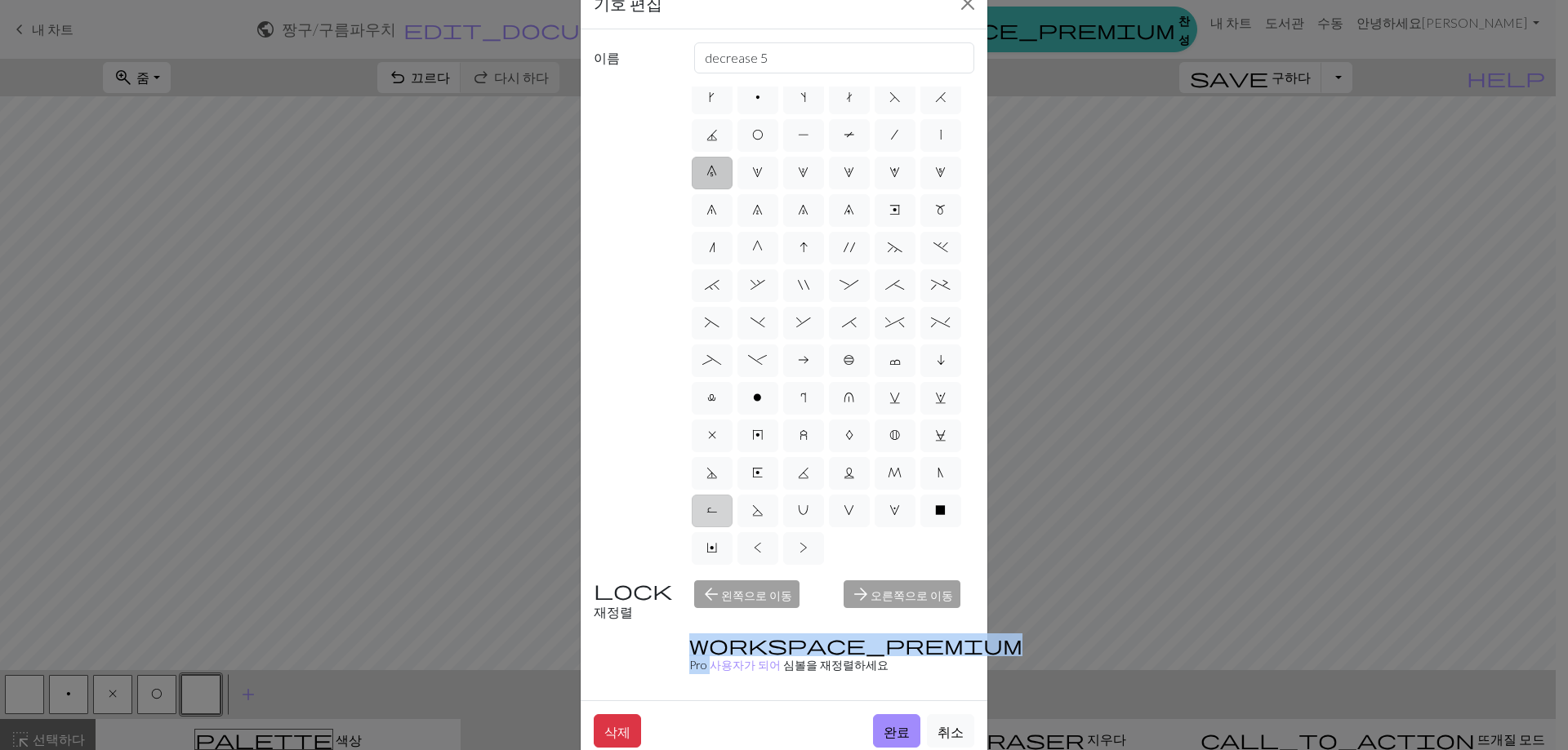
scroll to position [47, 0]
click at [895, 713] on button "완료" at bounding box center [896, 730] width 47 height 33
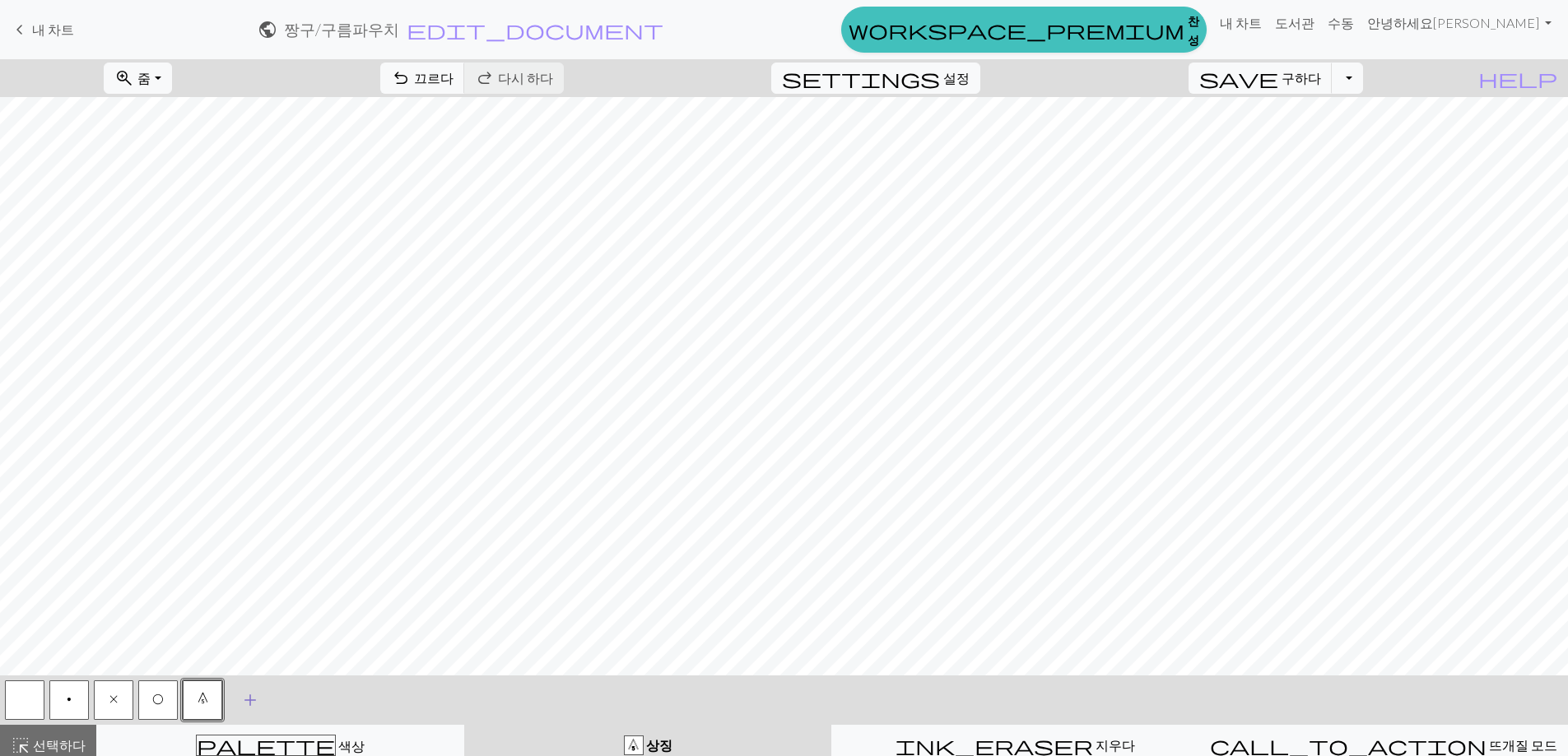
click at [266, 711] on button "add 기호 추가" at bounding box center [250, 700] width 41 height 41
click at [248, 713] on button "button" at bounding box center [247, 700] width 39 height 39
click at [250, 707] on button "button" at bounding box center [247, 700] width 39 height 39
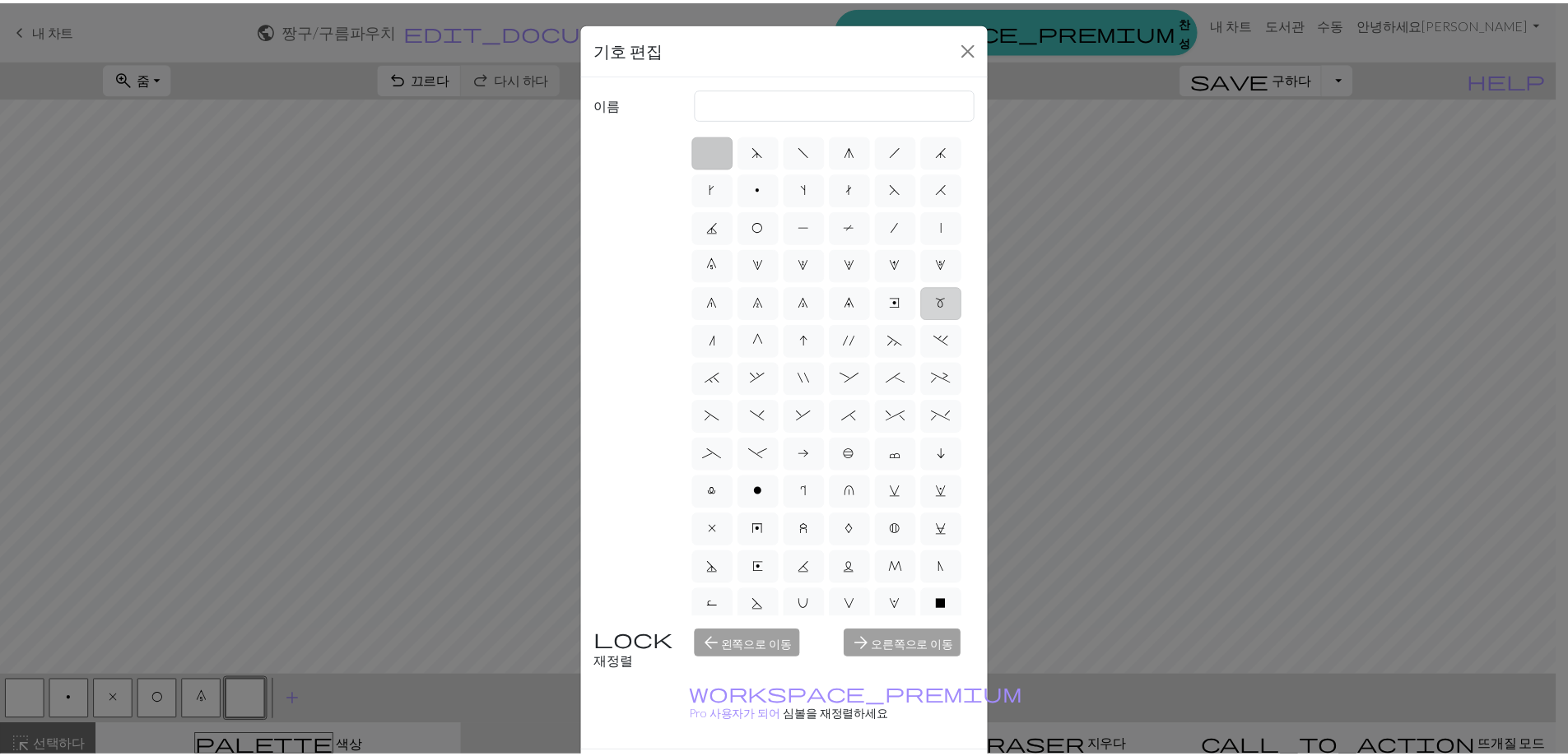
scroll to position [0, 0]
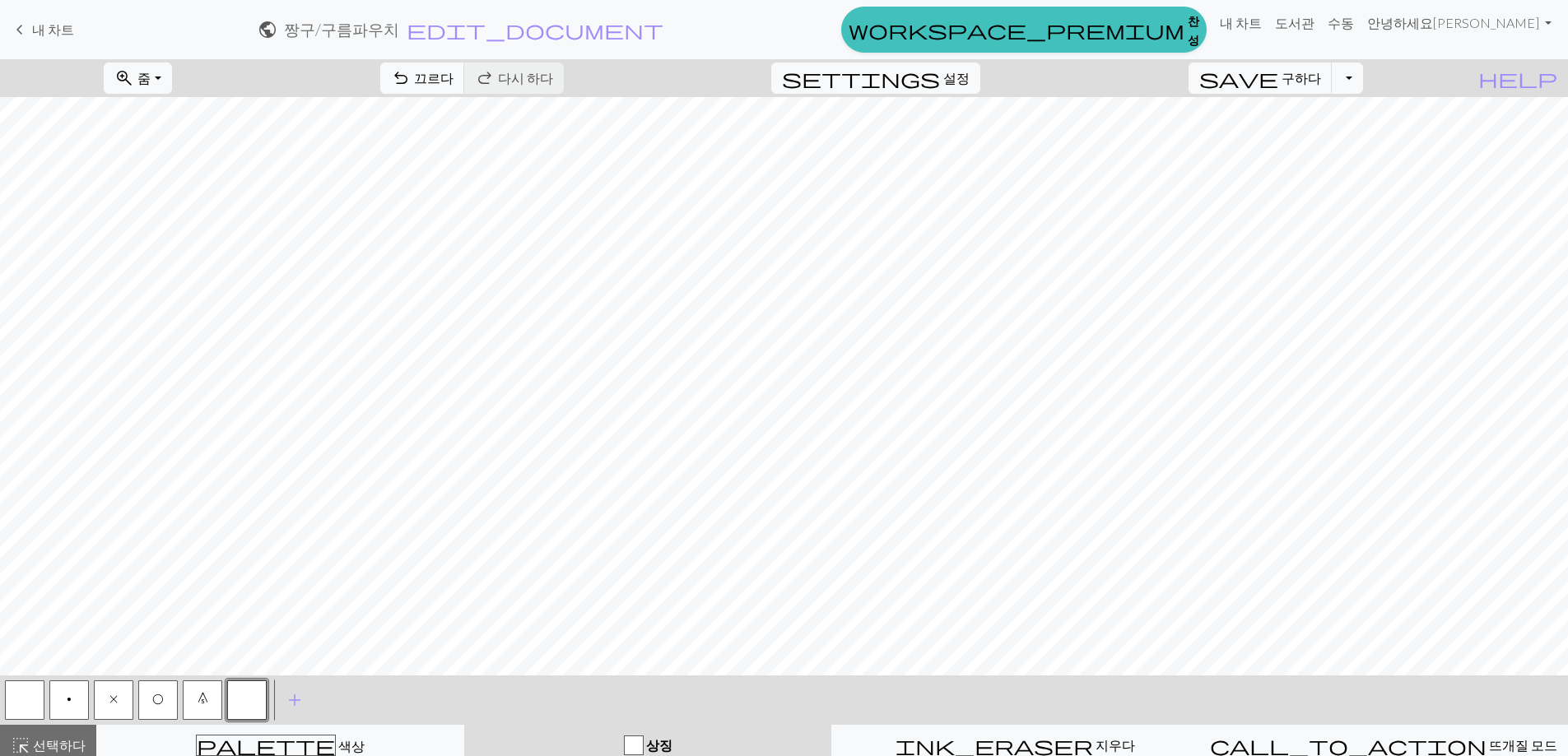
click at [171, 701] on button "O" at bounding box center [158, 700] width 39 height 39
click at [171, 708] on button "O" at bounding box center [158, 700] width 39 height 39
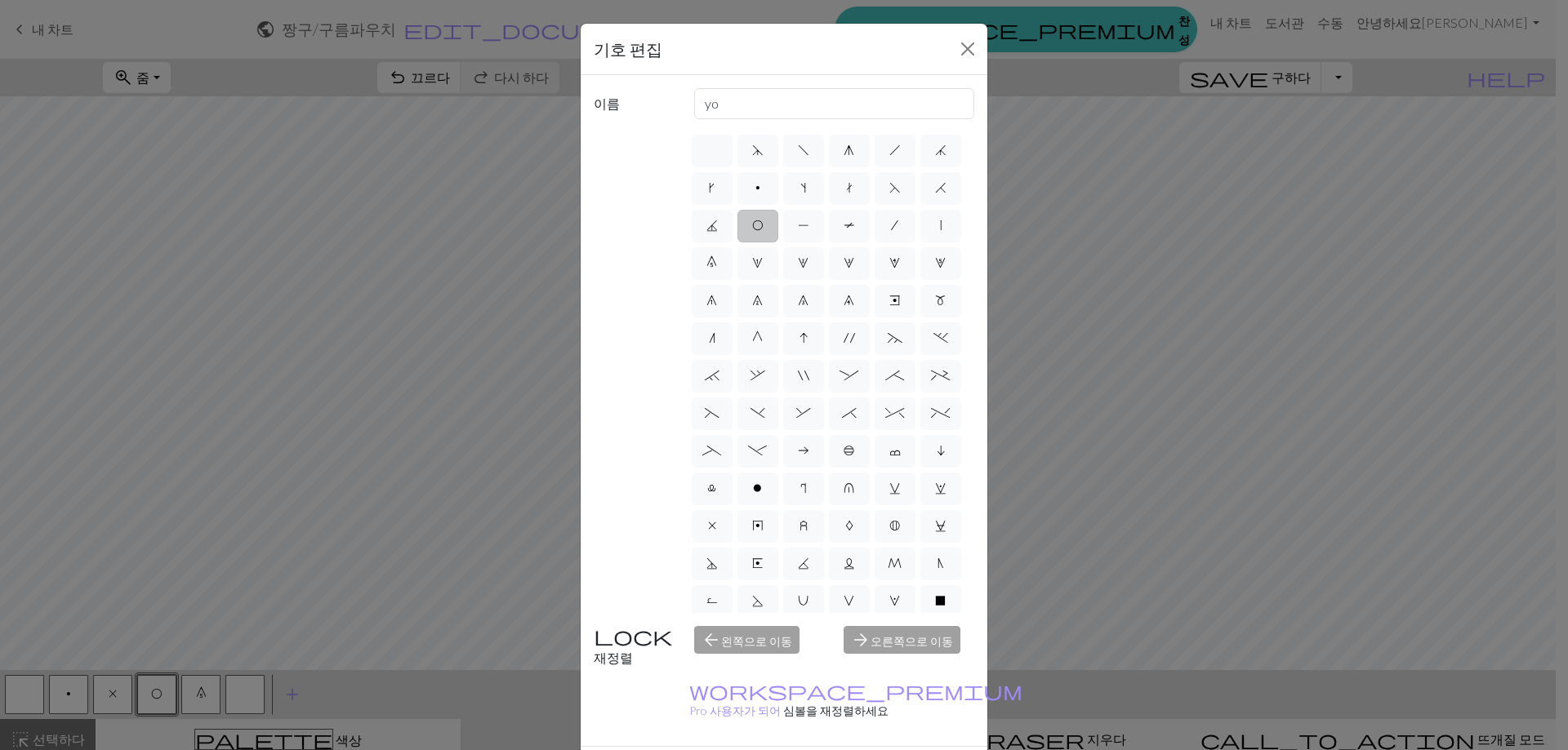
click at [271, 575] on div "기호 편집 이름 yo d f g h j k p s t F H J O P T / | 0 1 2 3 4 5 6 7 8 9 e m n G I ' ~…" at bounding box center [784, 375] width 1568 height 750
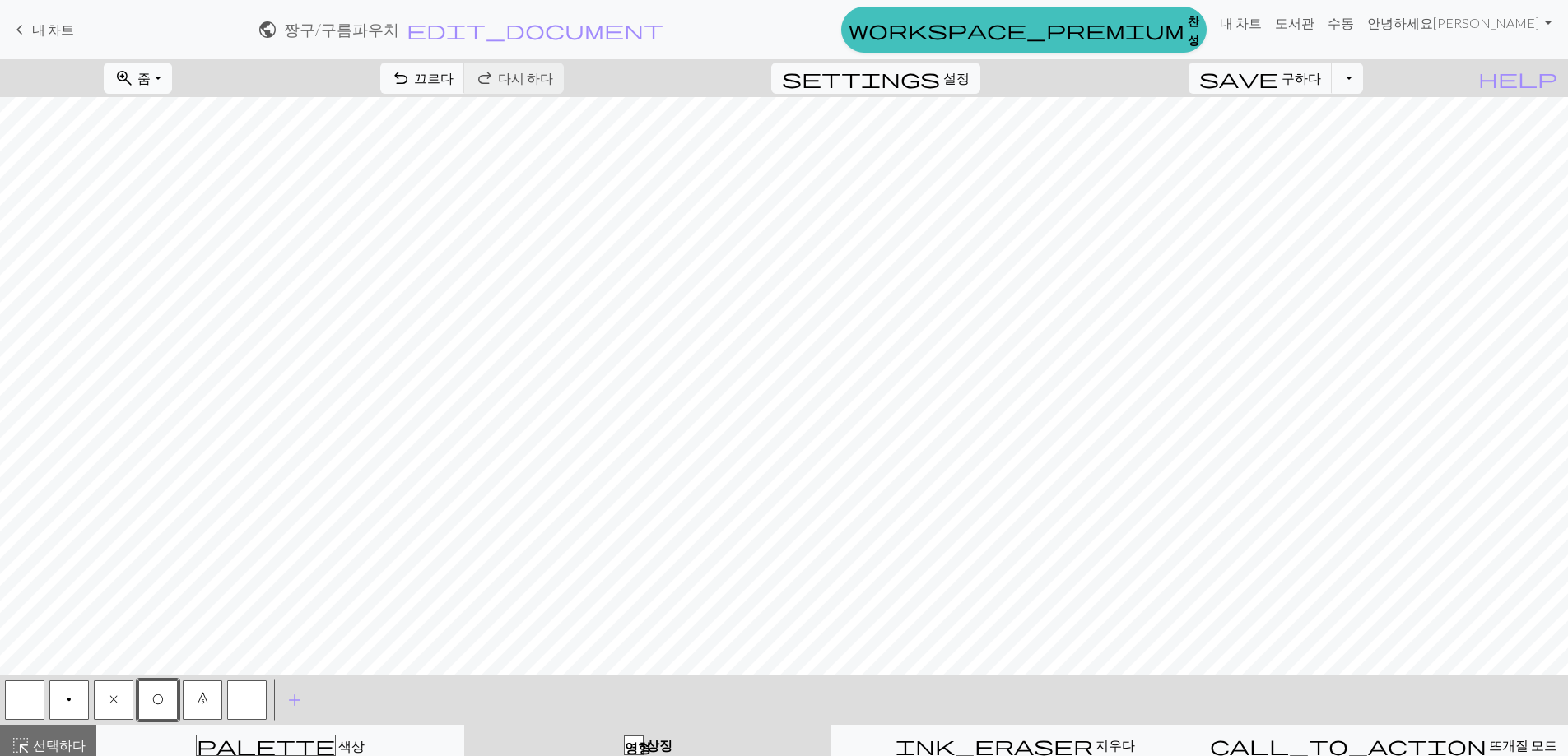
click at [150, 81] on font "줌" at bounding box center [144, 77] width 13 height 16
click at [192, 216] on button "50%" at bounding box center [170, 206] width 130 height 26
click at [150, 86] on font "줌" at bounding box center [144, 77] width 13 height 16
click at [188, 247] on button "100%" at bounding box center [170, 233] width 130 height 26
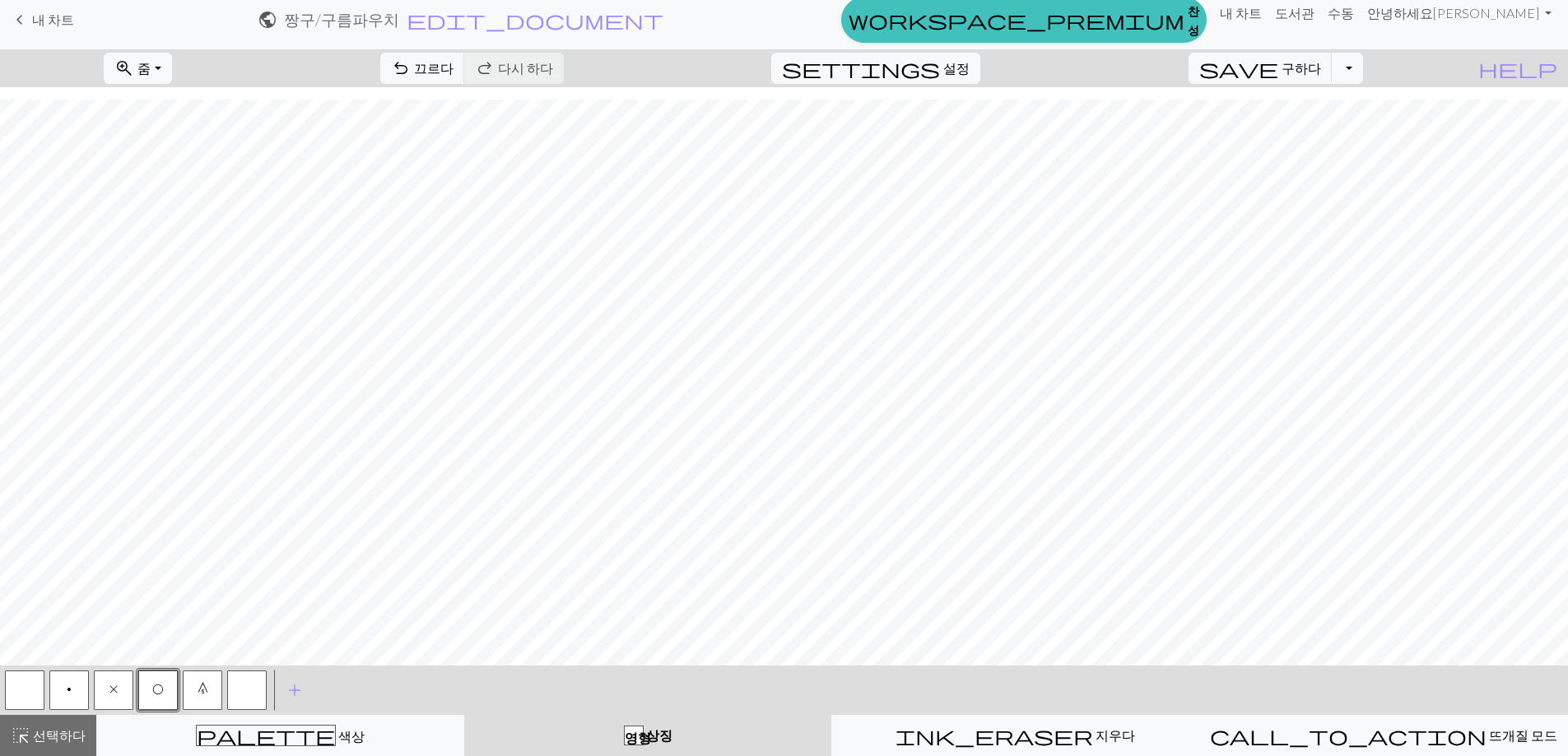
scroll to position [17, 0]
click at [410, 74] on span "undo" at bounding box center [401, 68] width 20 height 23
click at [465, 83] on button "undo 끄르다 끄르다" at bounding box center [422, 68] width 85 height 31
click at [124, 691] on button "x" at bounding box center [113, 690] width 39 height 39
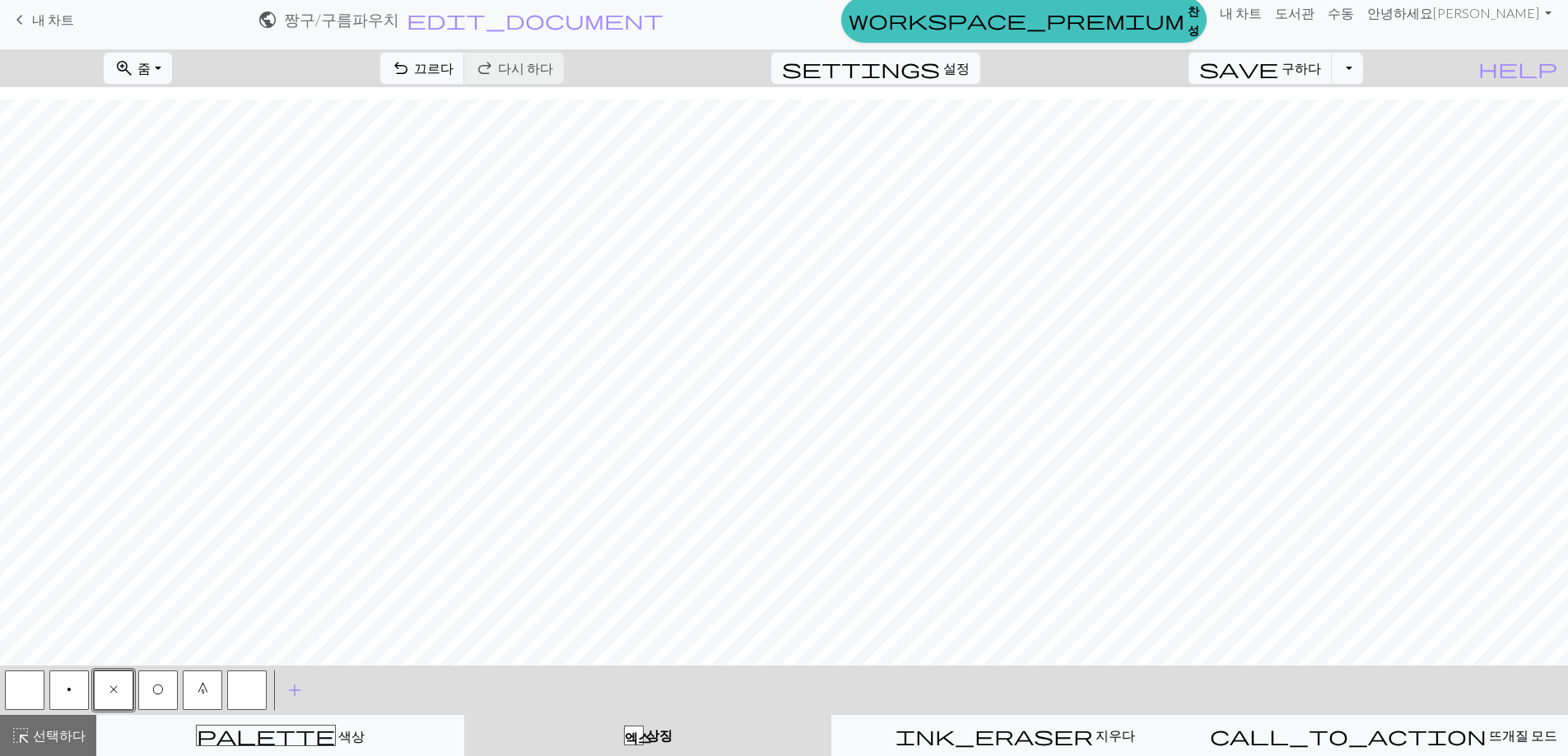
click at [115, 679] on button "x" at bounding box center [113, 690] width 39 height 39
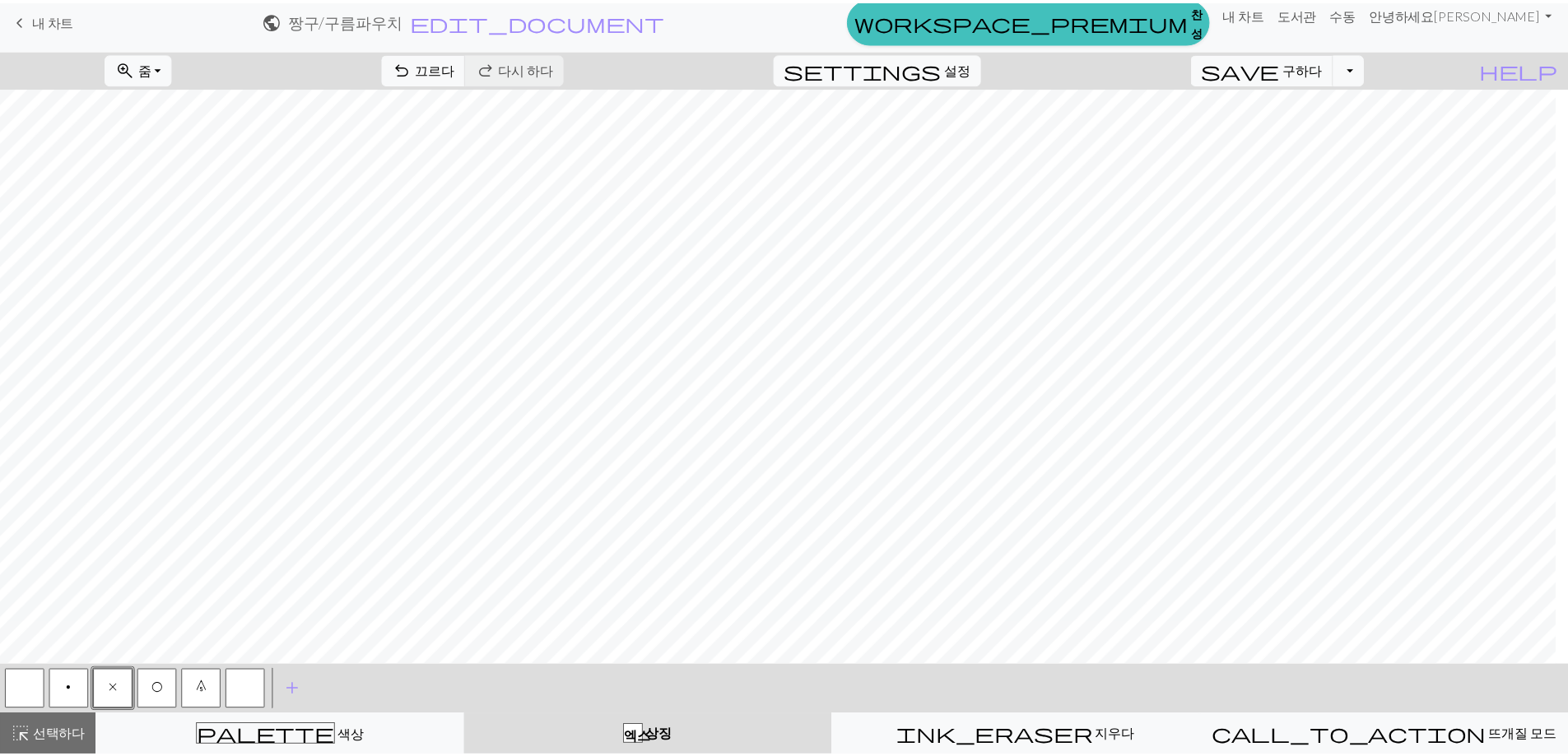
scroll to position [318, 0]
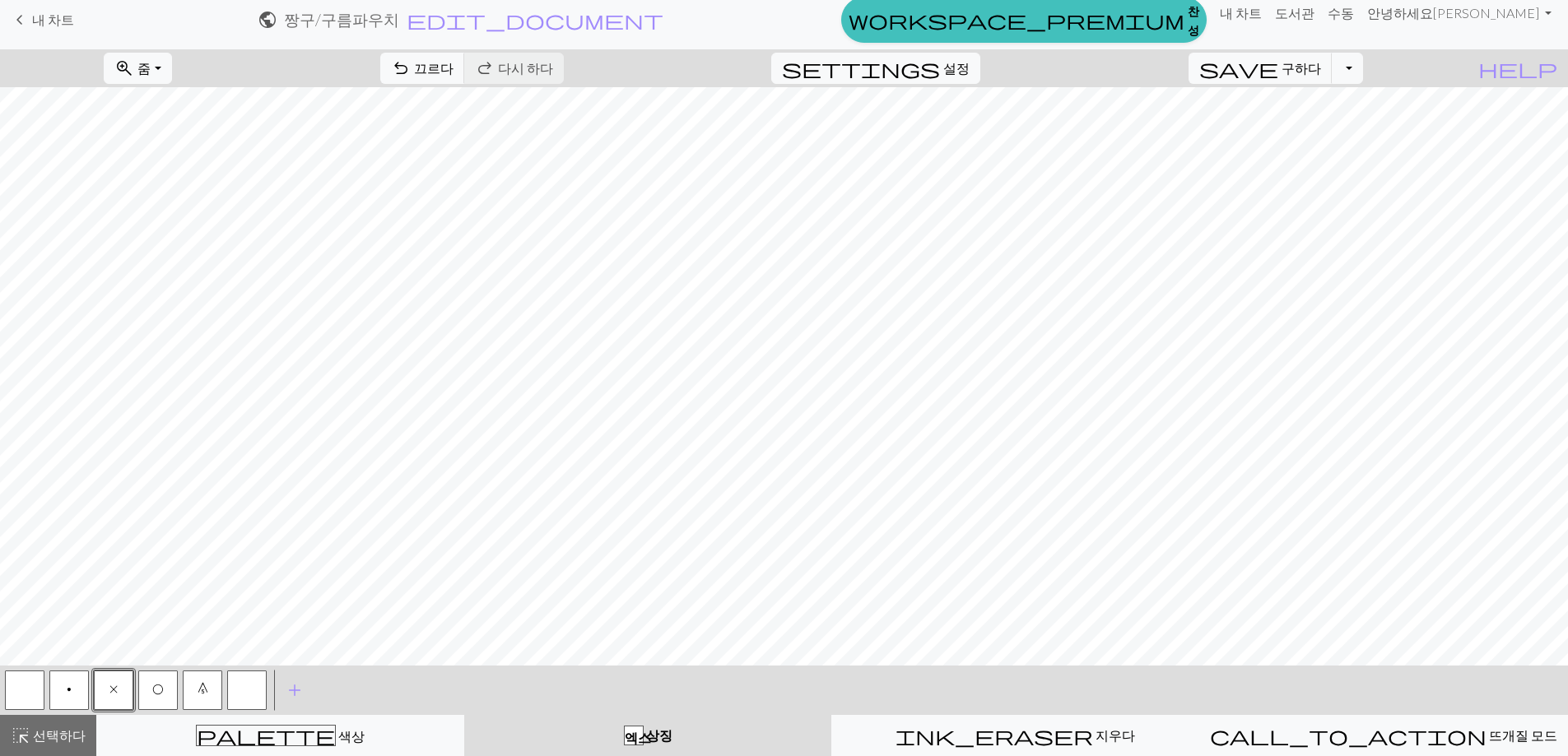
click at [165, 696] on button "O" at bounding box center [158, 690] width 39 height 39
click at [218, 699] on button "0" at bounding box center [202, 690] width 39 height 39
click at [465, 76] on button "undo 끄르다 끄르다" at bounding box center [422, 68] width 85 height 31
click at [14, 686] on button "button" at bounding box center [24, 690] width 39 height 39
click at [202, 691] on span "0" at bounding box center [202, 690] width 11 height 13
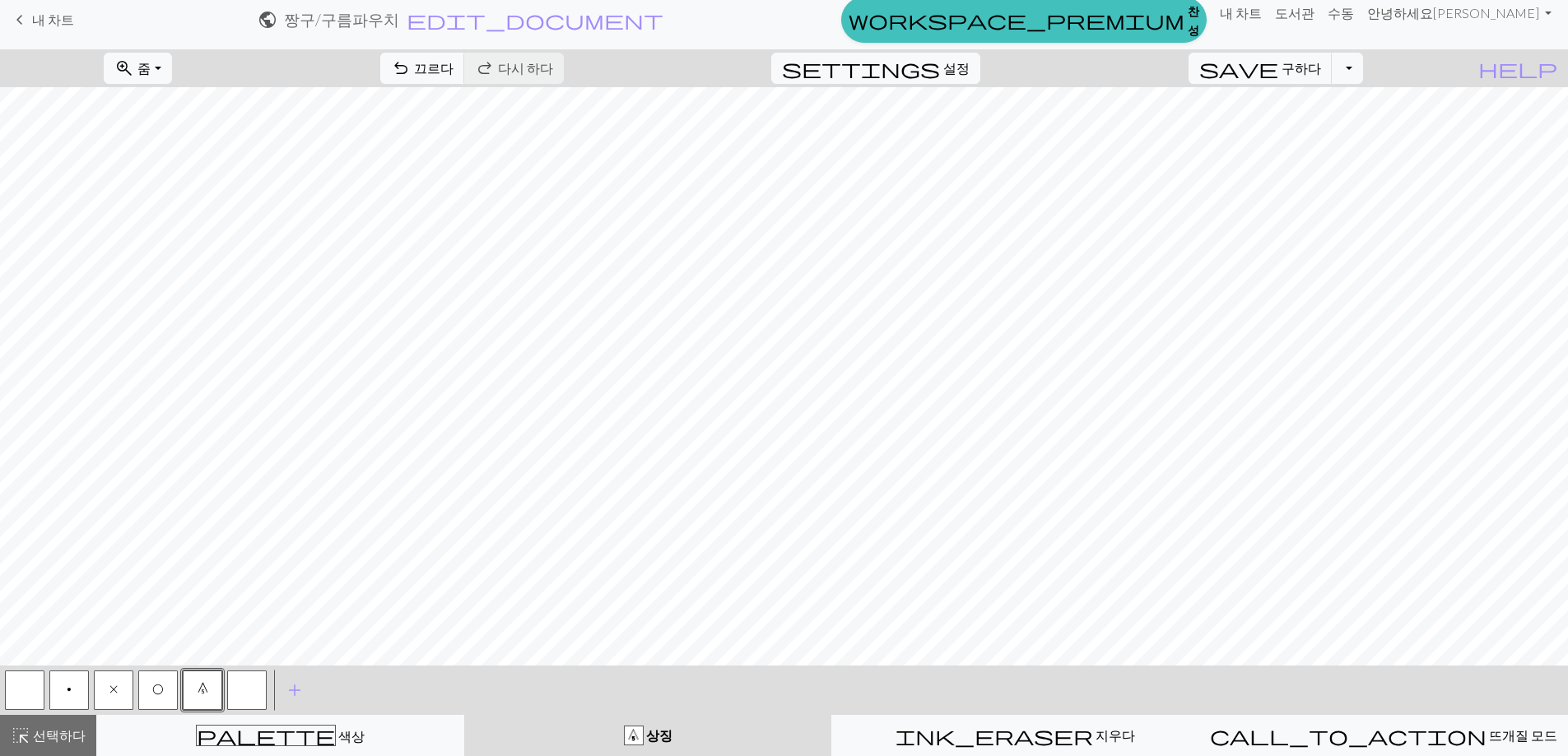
click at [115, 701] on button "x" at bounding box center [113, 690] width 39 height 39
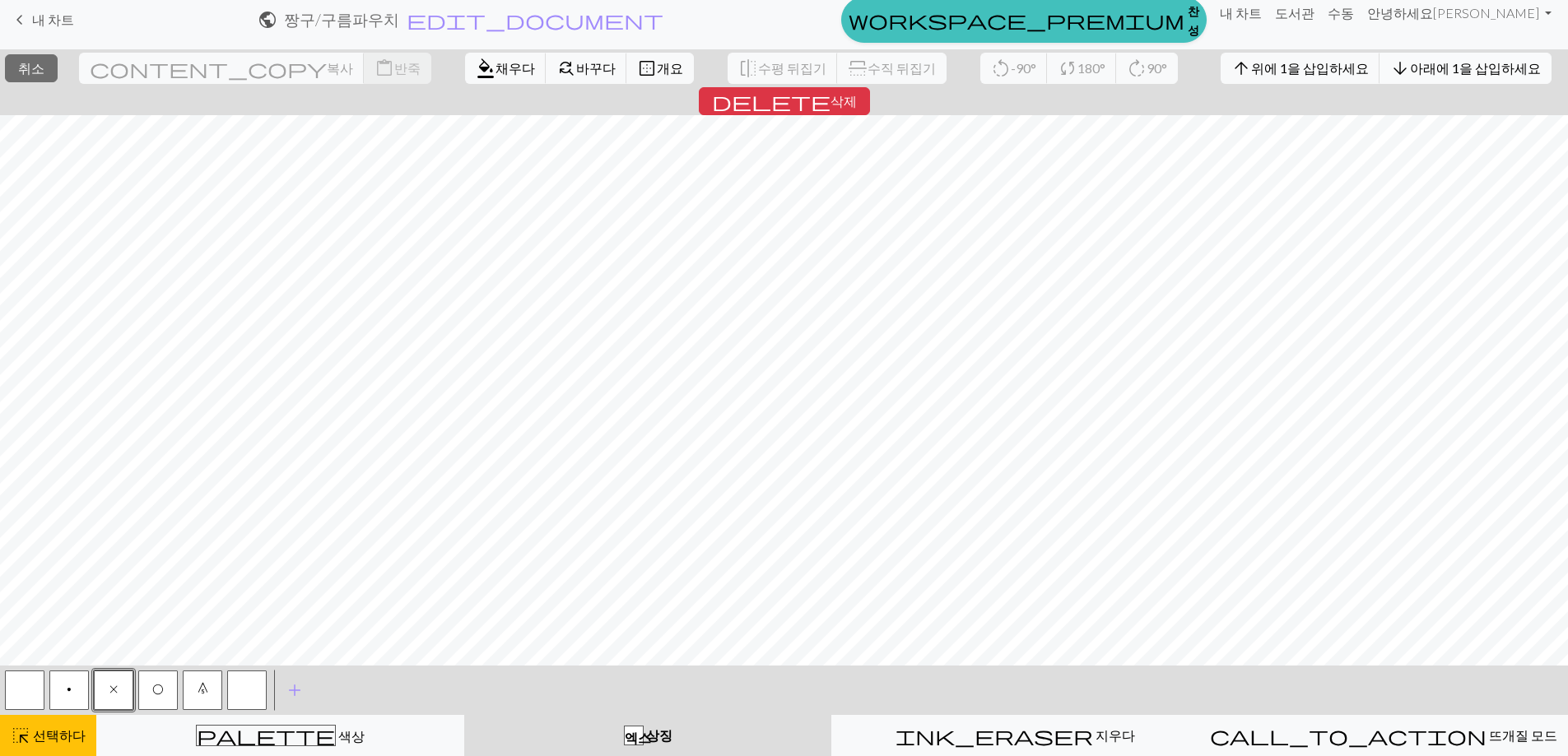
click at [1410, 70] on font "아래에 1을 삽입하세요" at bounding box center [1476, 68] width 131 height 16
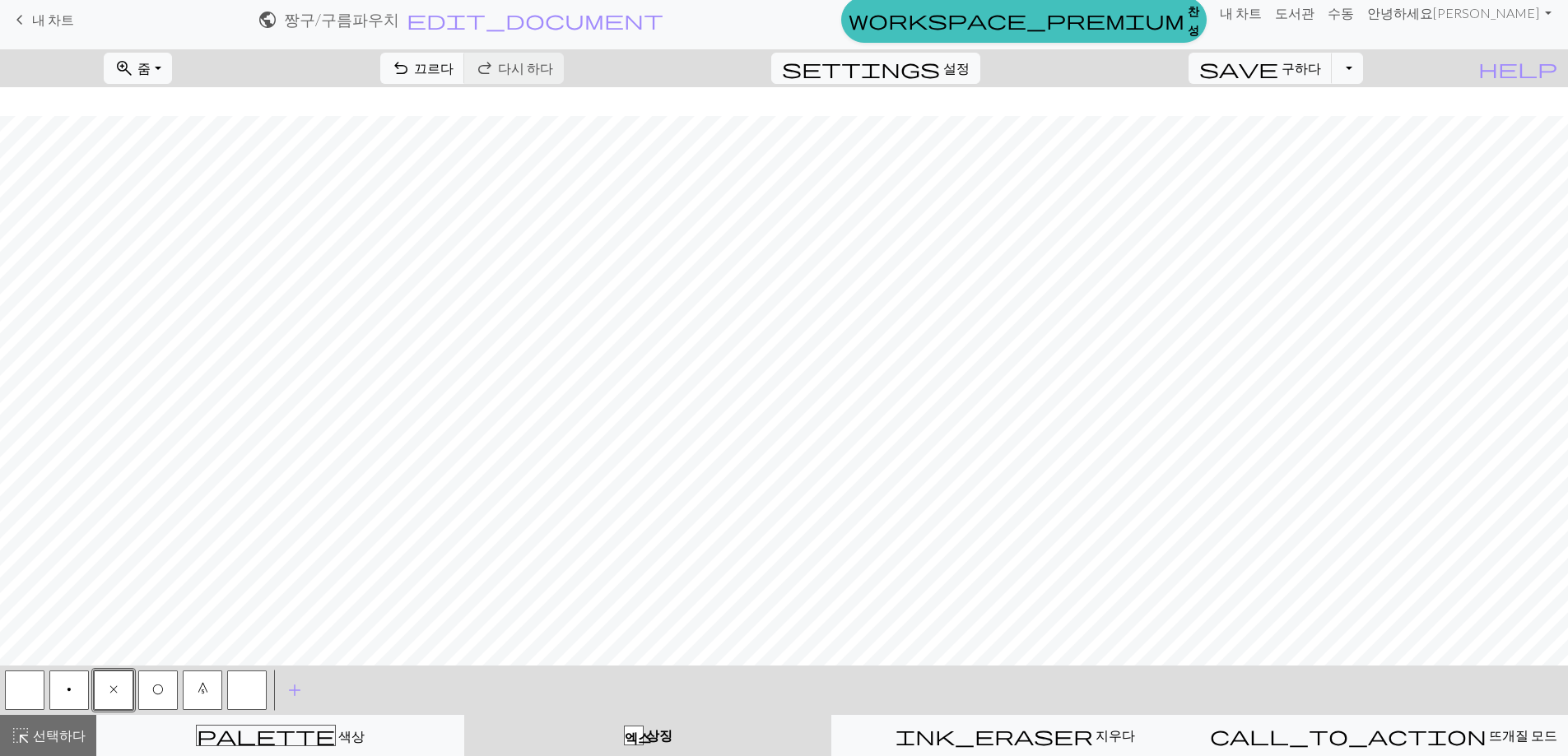
scroll to position [347, 0]
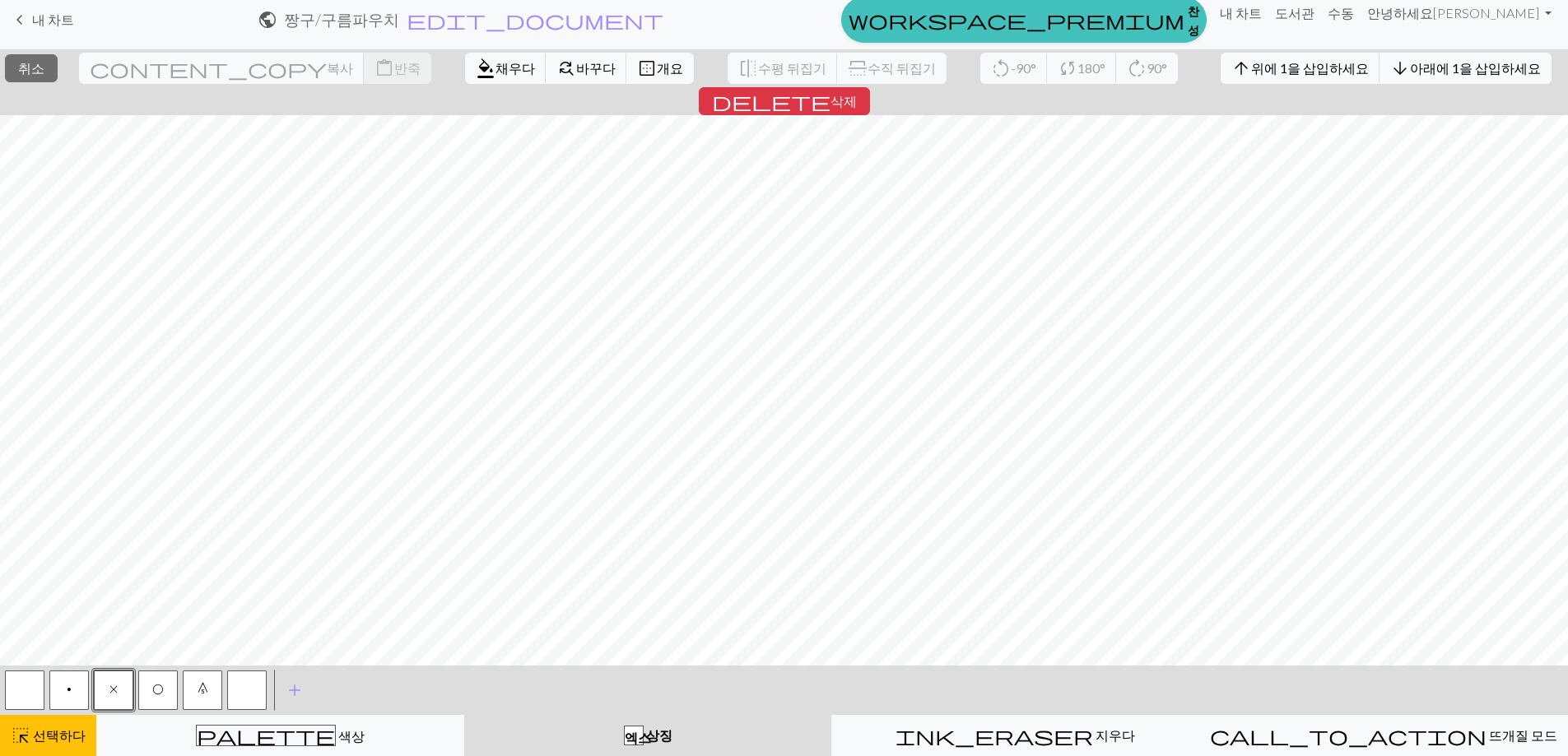
click at [1410, 72] on font "아래에 1을 삽입하세요" at bounding box center [1476, 68] width 131 height 16
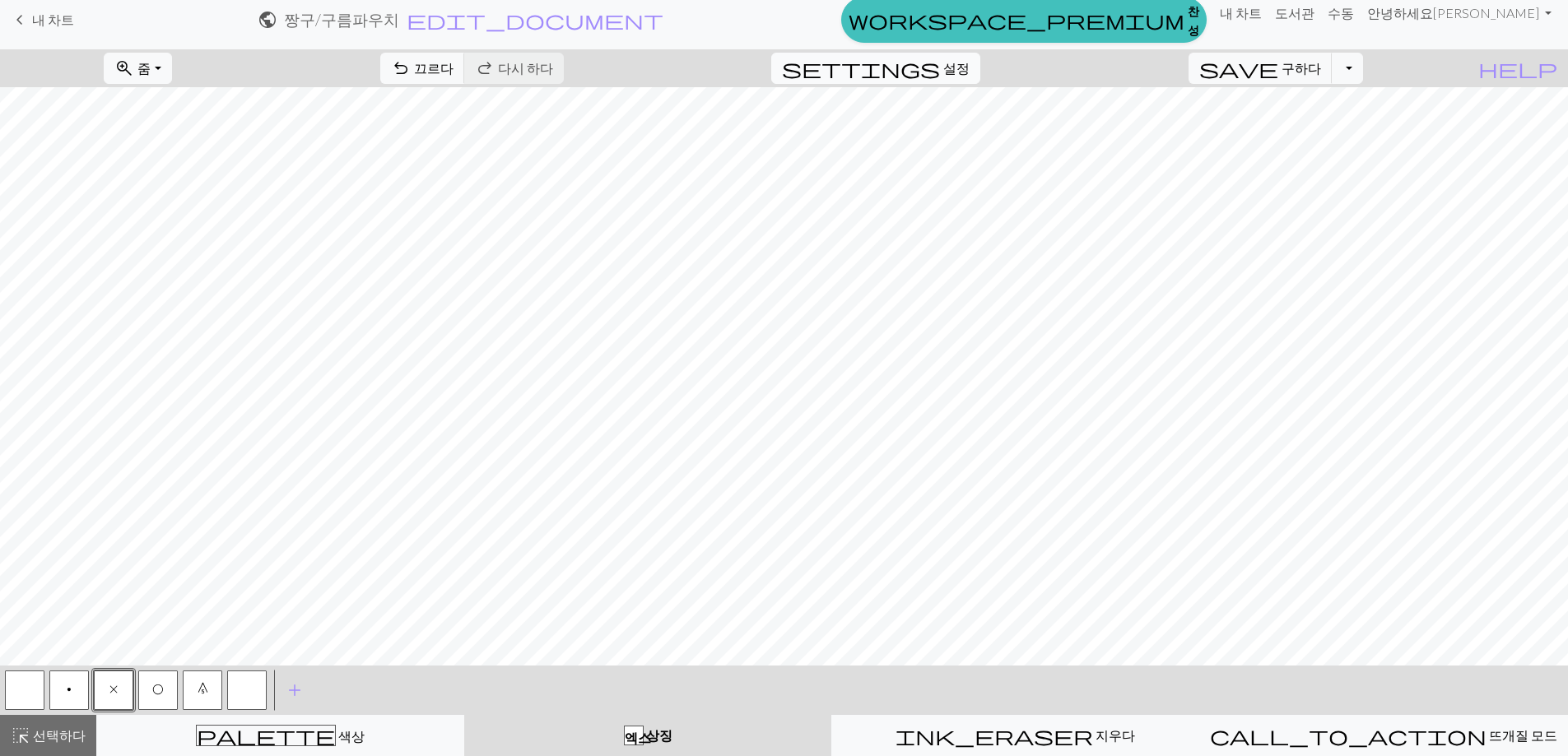
click at [964, 65] on button "settings 설정" at bounding box center [875, 68] width 209 height 31
select select "aran"
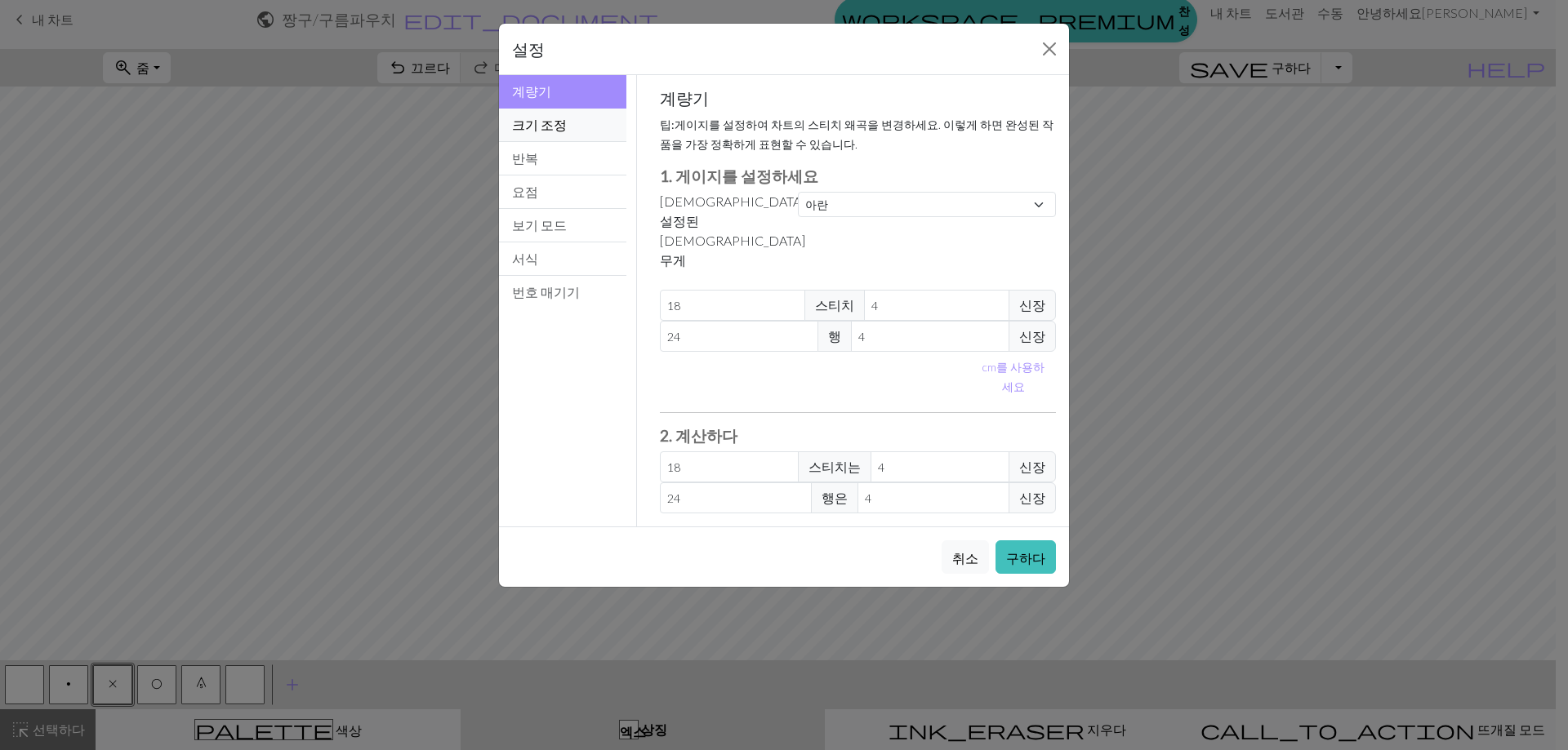
click at [593, 132] on button "크기 조정" at bounding box center [562, 125] width 127 height 33
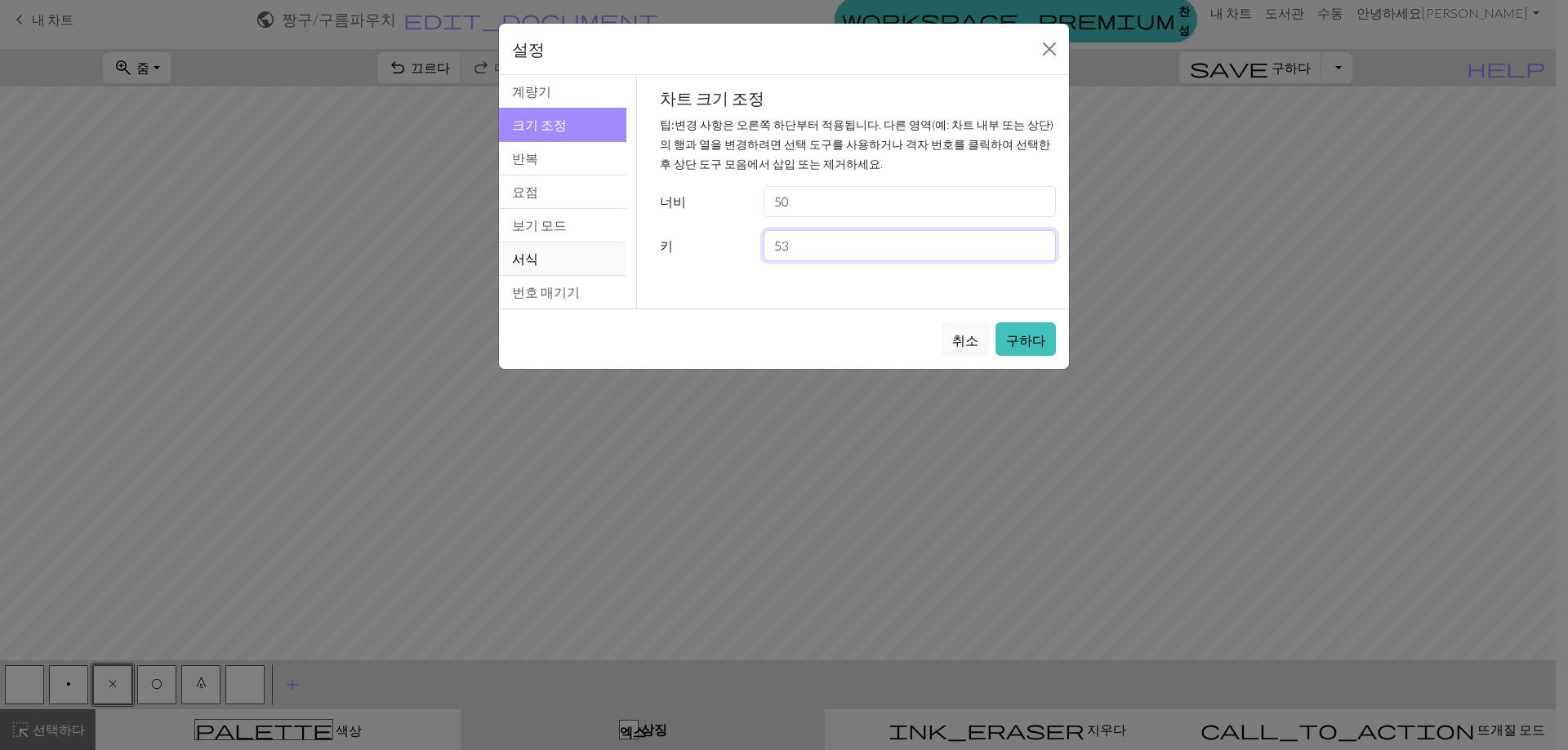
drag, startPoint x: 814, startPoint y: 251, endPoint x: 597, endPoint y: 249, distance: 217.0
click at [598, 249] on div "Resize 계량기 크기 조정 반복 요점 보기 모드 서식 번호 매기기 계량기 크기 조정 반복 요점 보기 모드 서식 번호 매기기 계량기 팁: 게…" at bounding box center [784, 191] width 590 height 233
type input "80"
click at [1028, 328] on button "구하다" at bounding box center [1025, 339] width 61 height 33
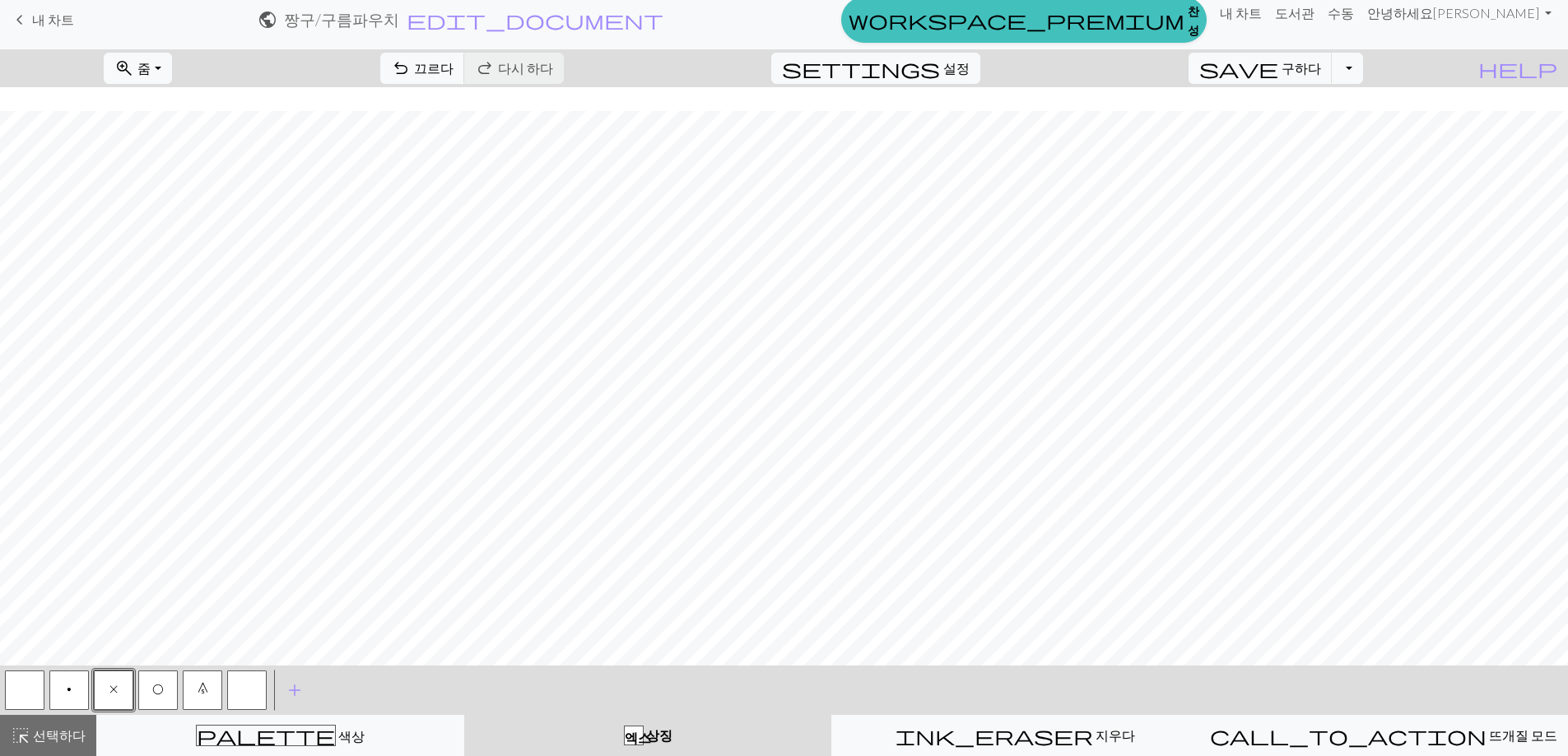
scroll to position [576, 0]
drag, startPoint x: 196, startPoint y: 686, endPoint x: 189, endPoint y: 665, distance: 22.1
click at [196, 686] on button "0" at bounding box center [202, 690] width 39 height 39
click at [157, 681] on button "O" at bounding box center [158, 690] width 39 height 39
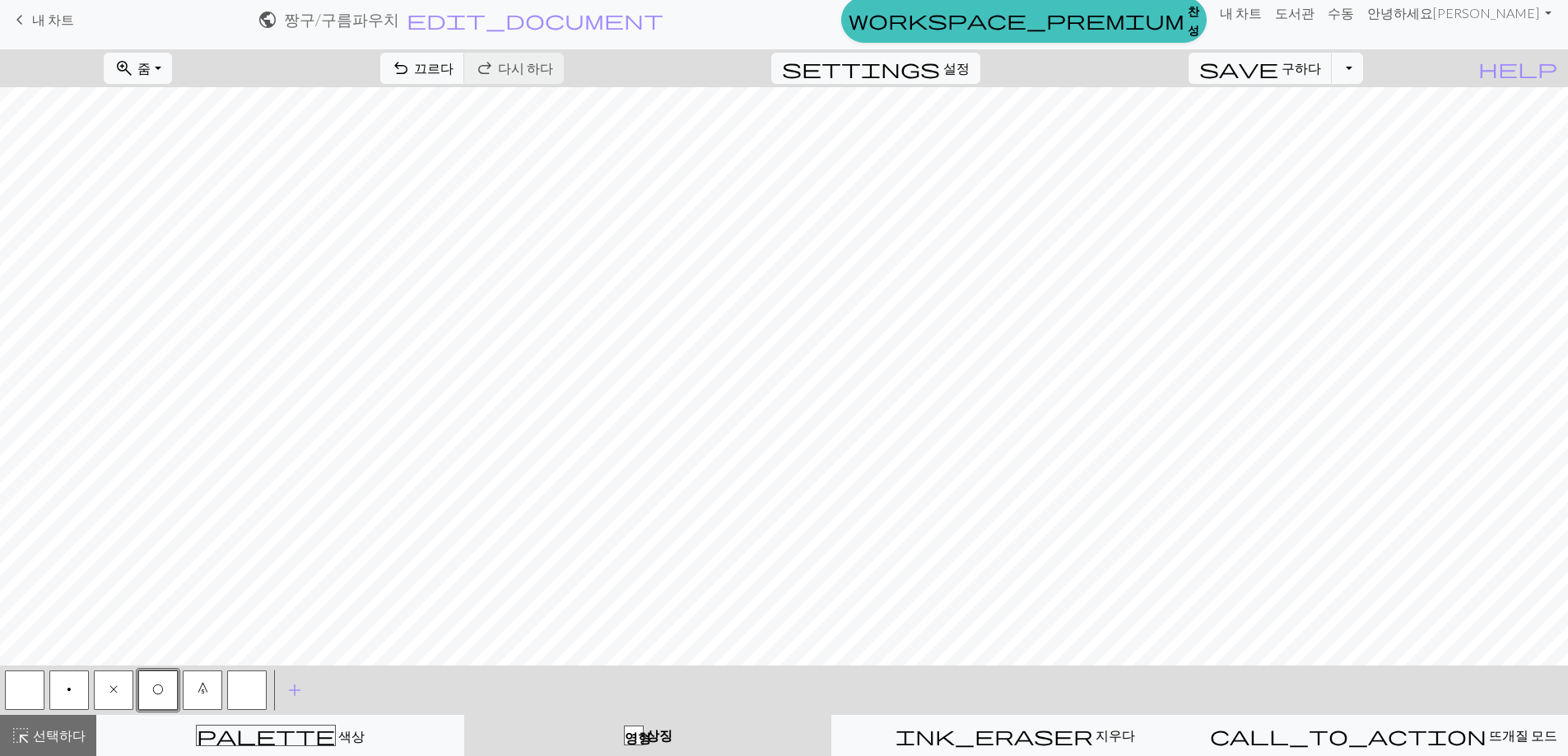
click at [124, 693] on button "x" at bounding box center [113, 690] width 39 height 39
click at [191, 686] on button "0" at bounding box center [202, 690] width 39 height 39
click at [36, 728] on font "선택하다" at bounding box center [59, 735] width 53 height 16
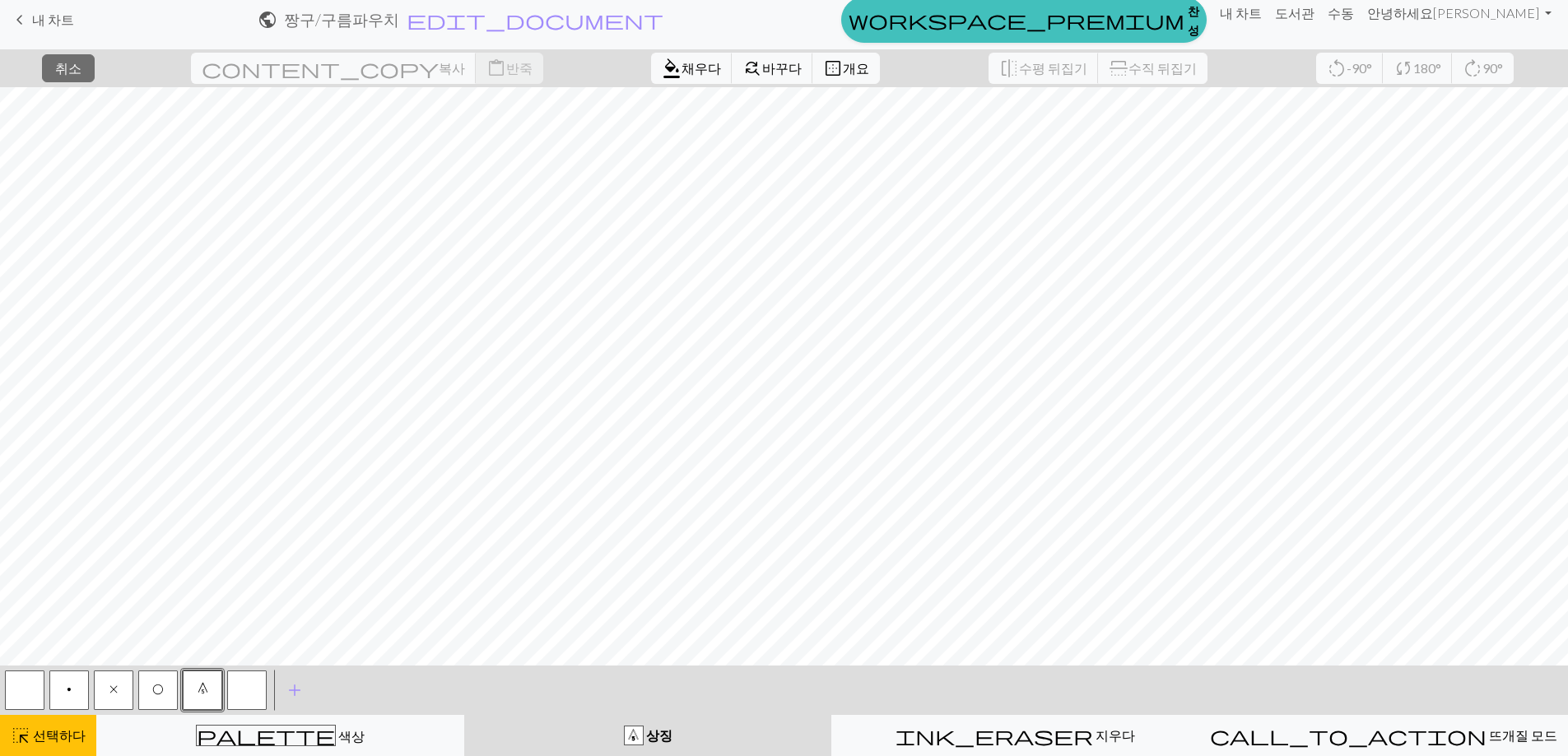
click at [203, 691] on span "0" at bounding box center [202, 690] width 11 height 13
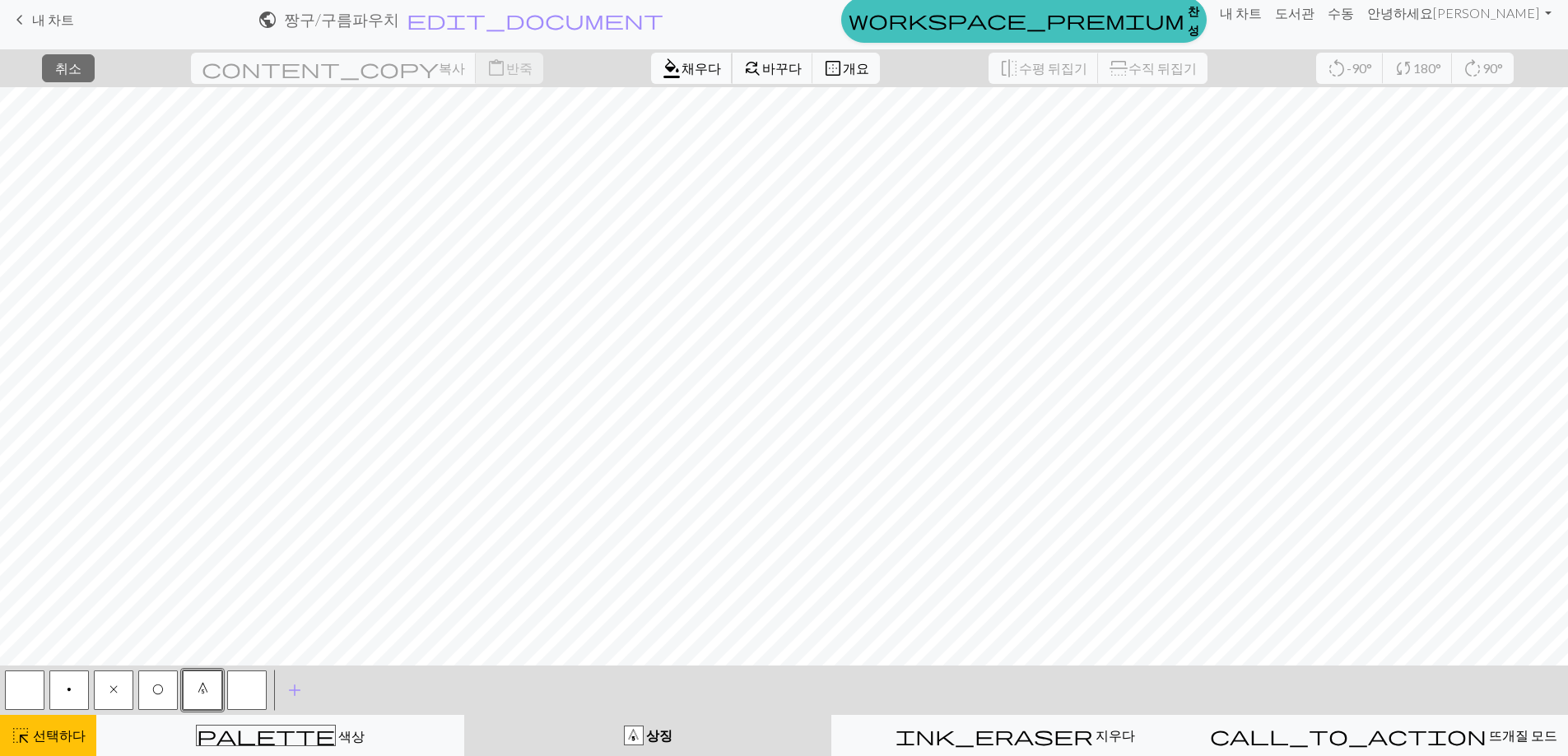
click at [682, 70] on font "채우다" at bounding box center [701, 68] width 39 height 16
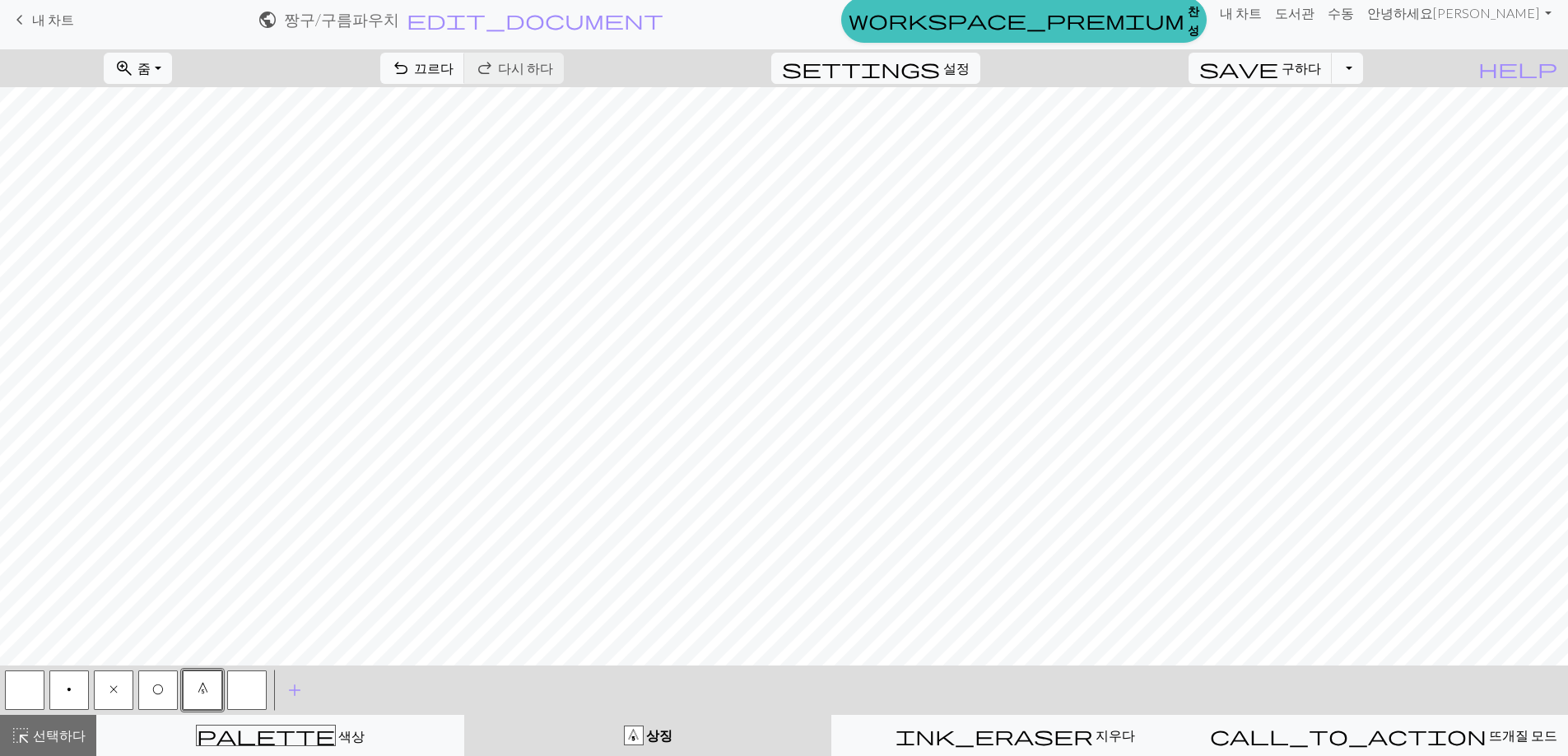
click at [130, 693] on button "x" at bounding box center [113, 690] width 39 height 39
click at [243, 696] on button "button" at bounding box center [247, 690] width 39 height 39
click at [1321, 67] on font "구하다" at bounding box center [1301, 68] width 39 height 16
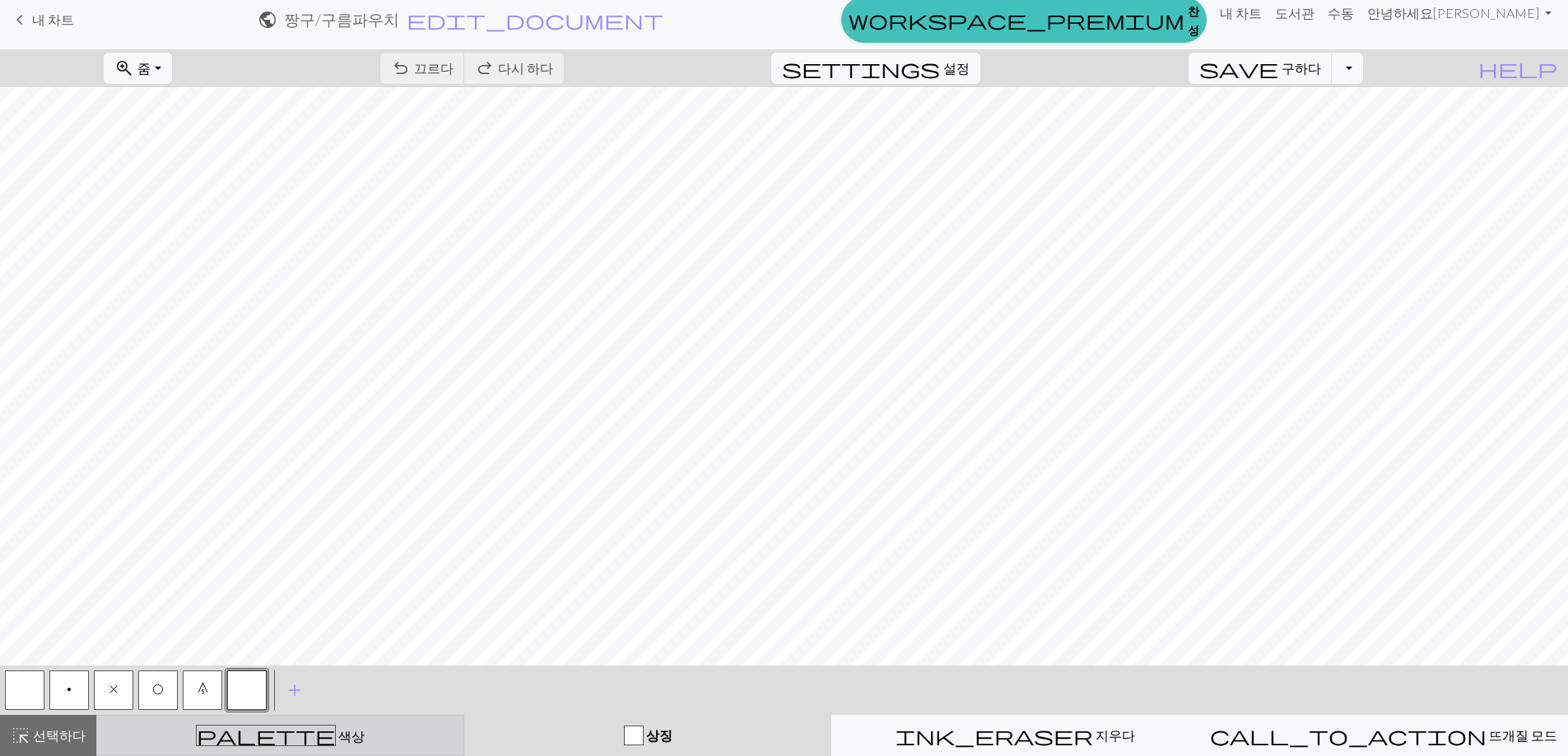
click at [348, 753] on button "palette 색상 색상" at bounding box center [280, 735] width 368 height 41
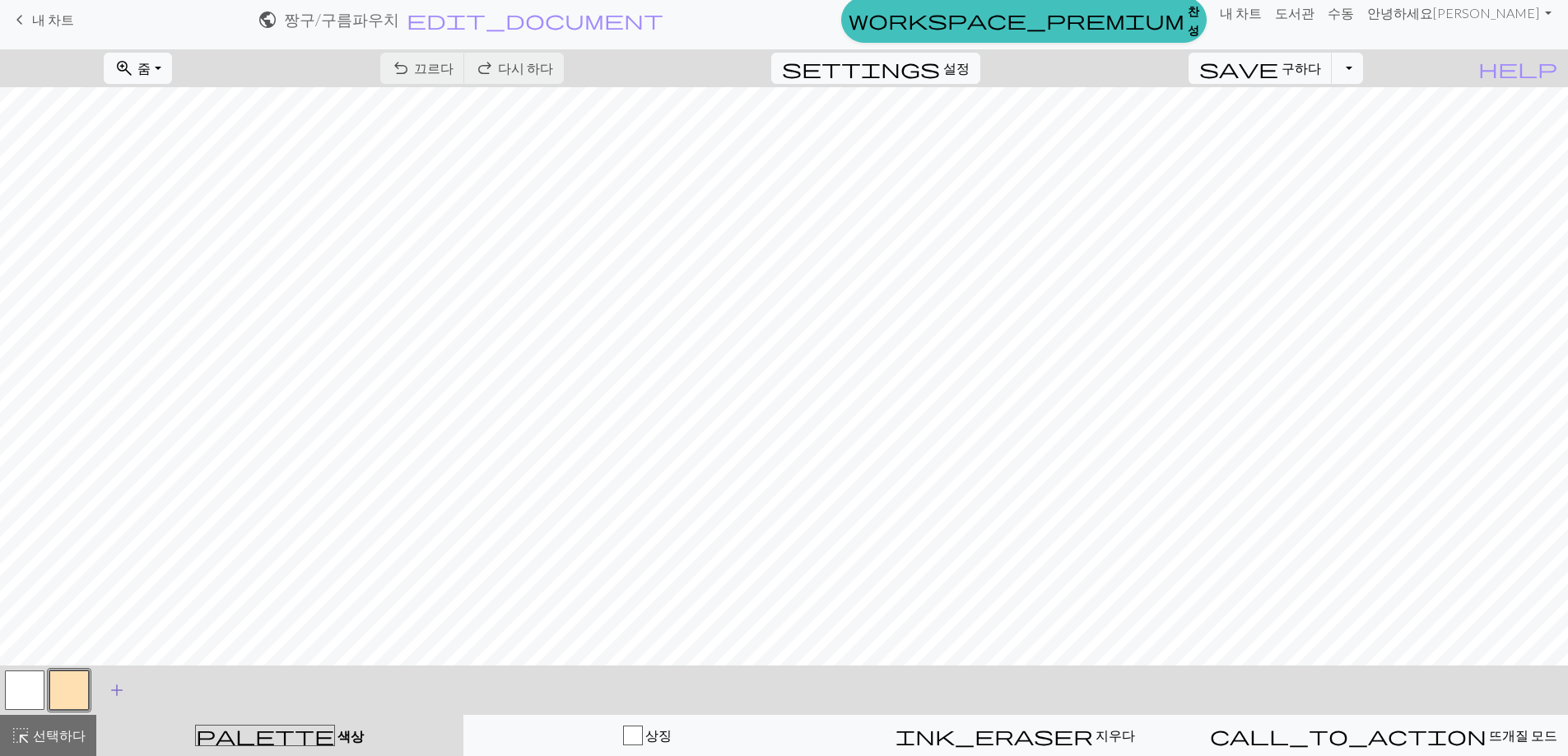
click at [105, 686] on button "add 기호 추가" at bounding box center [117, 690] width 41 height 41
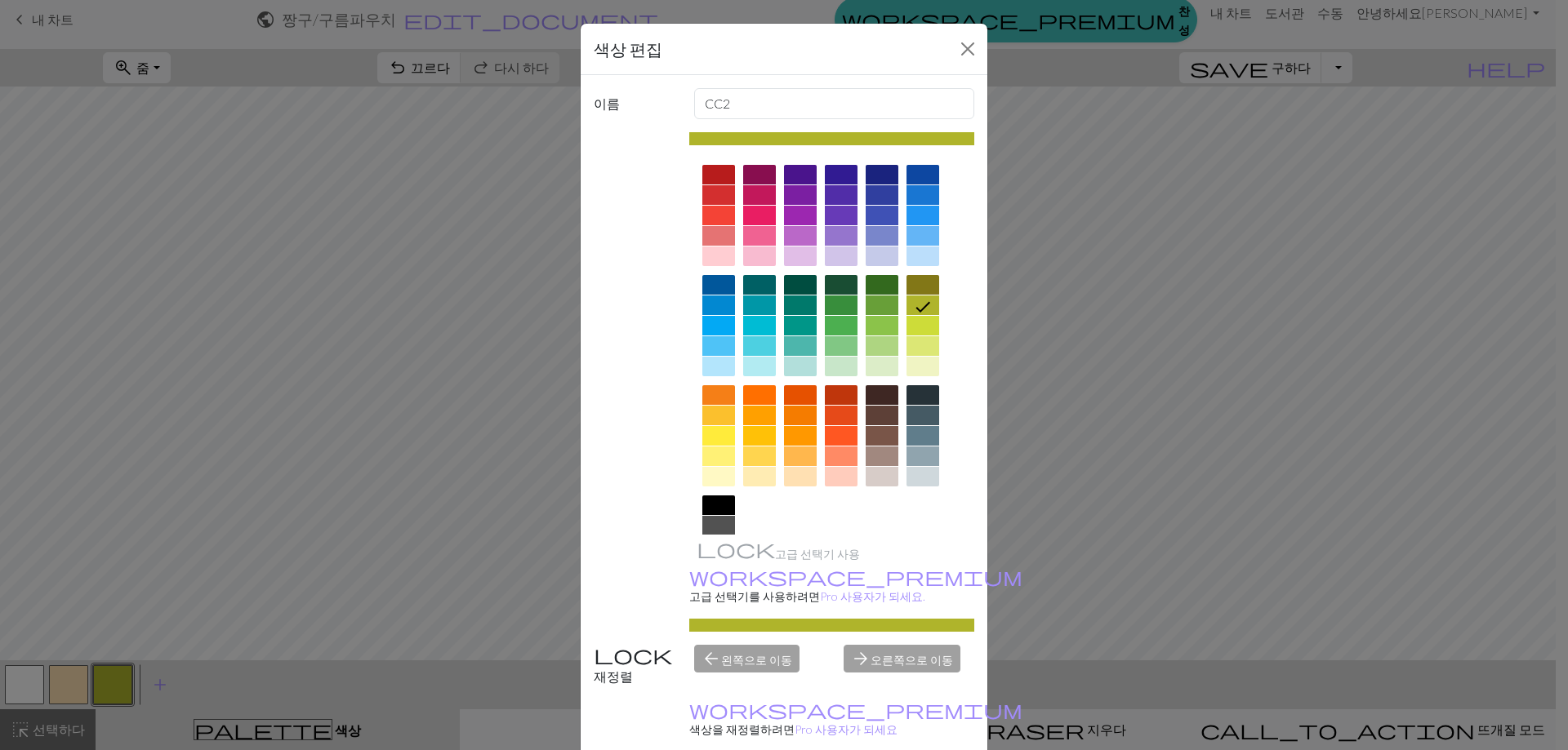
click at [744, 358] on div at bounding box center [759, 367] width 32 height 20
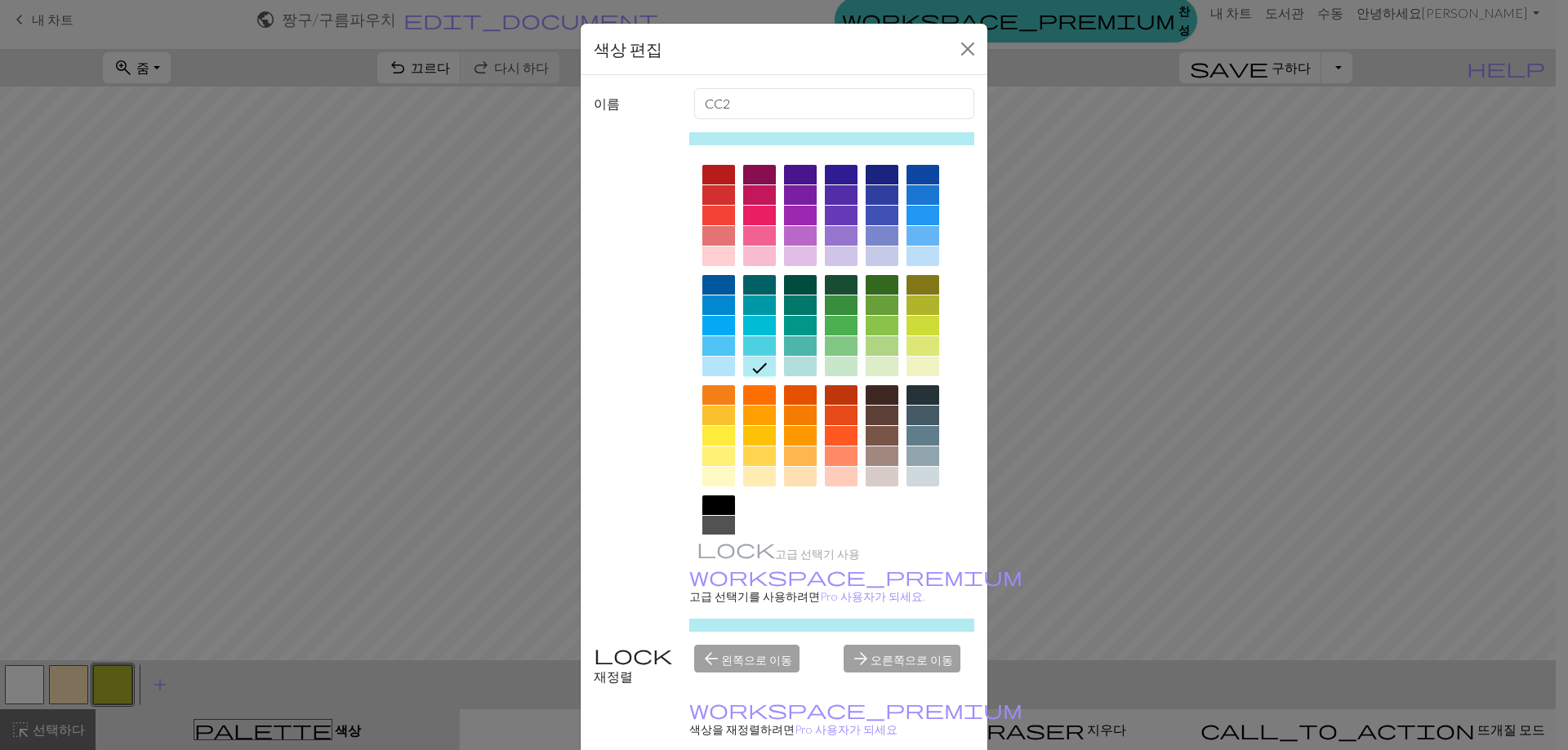
click at [836, 229] on div at bounding box center [840, 236] width 32 height 20
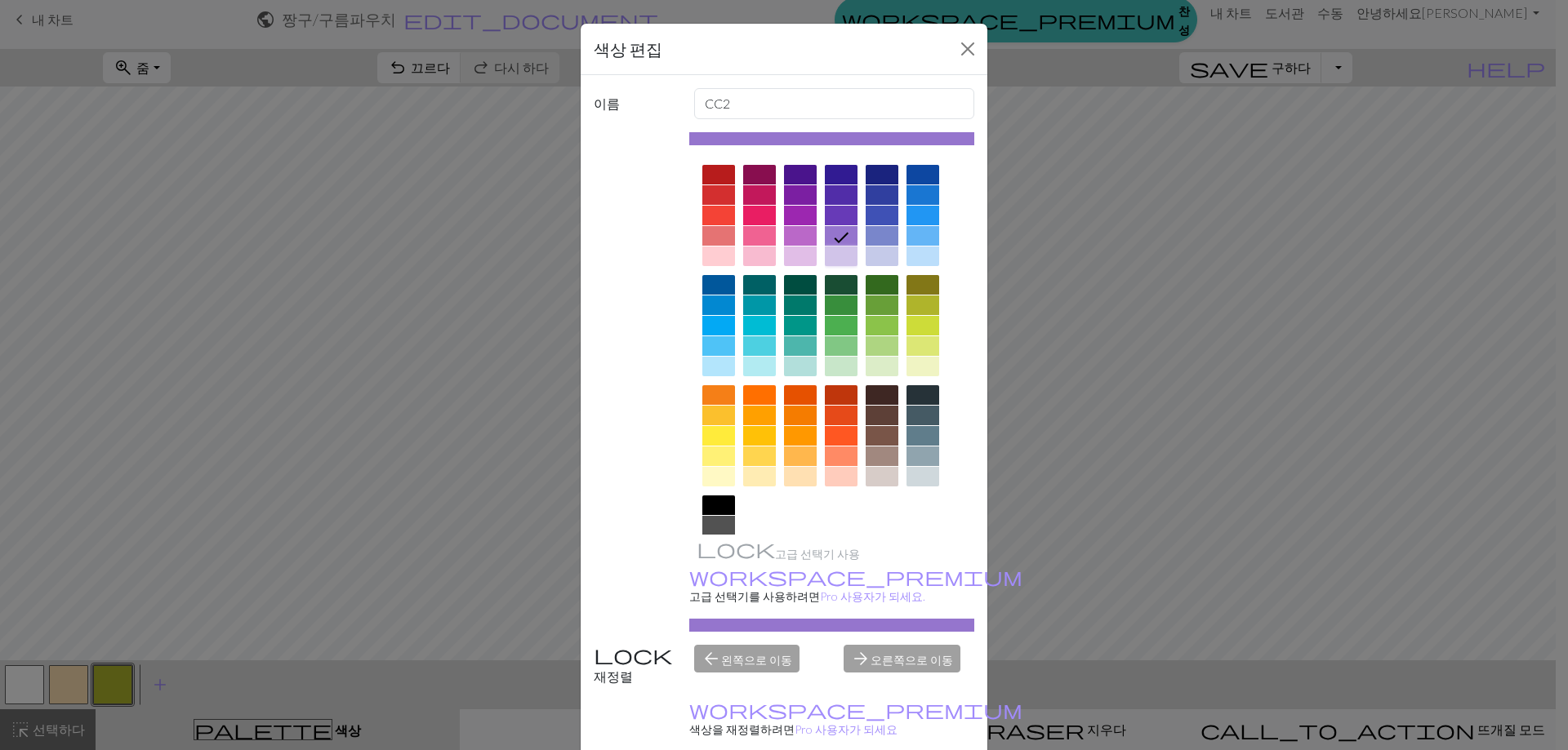
click at [834, 252] on div at bounding box center [840, 256] width 32 height 20
click at [792, 262] on div at bounding box center [799, 256] width 32 height 20
click at [841, 249] on div at bounding box center [840, 256] width 32 height 20
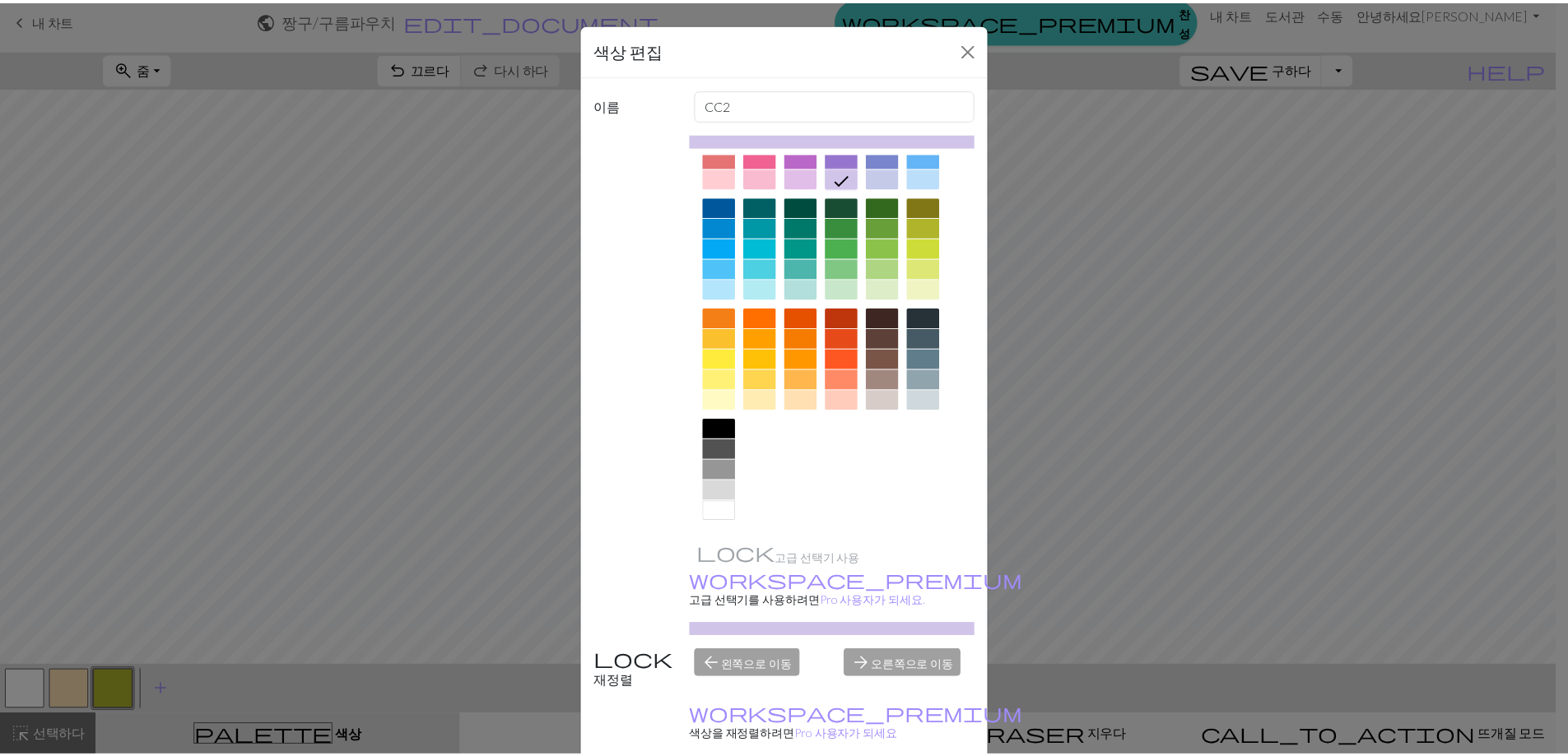
scroll to position [81, 0]
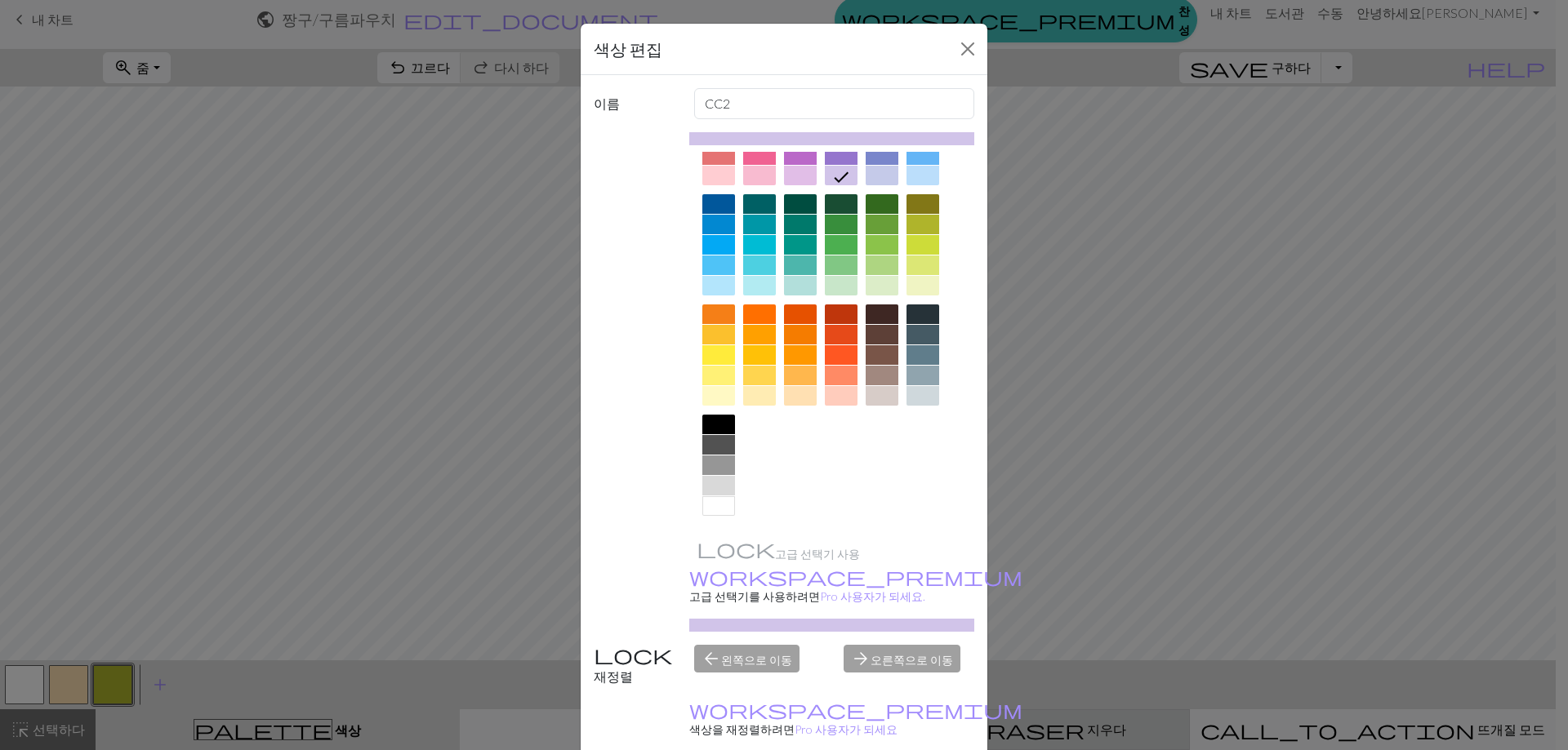
drag, startPoint x: 879, startPoint y: 737, endPoint x: 858, endPoint y: 736, distance: 21.0
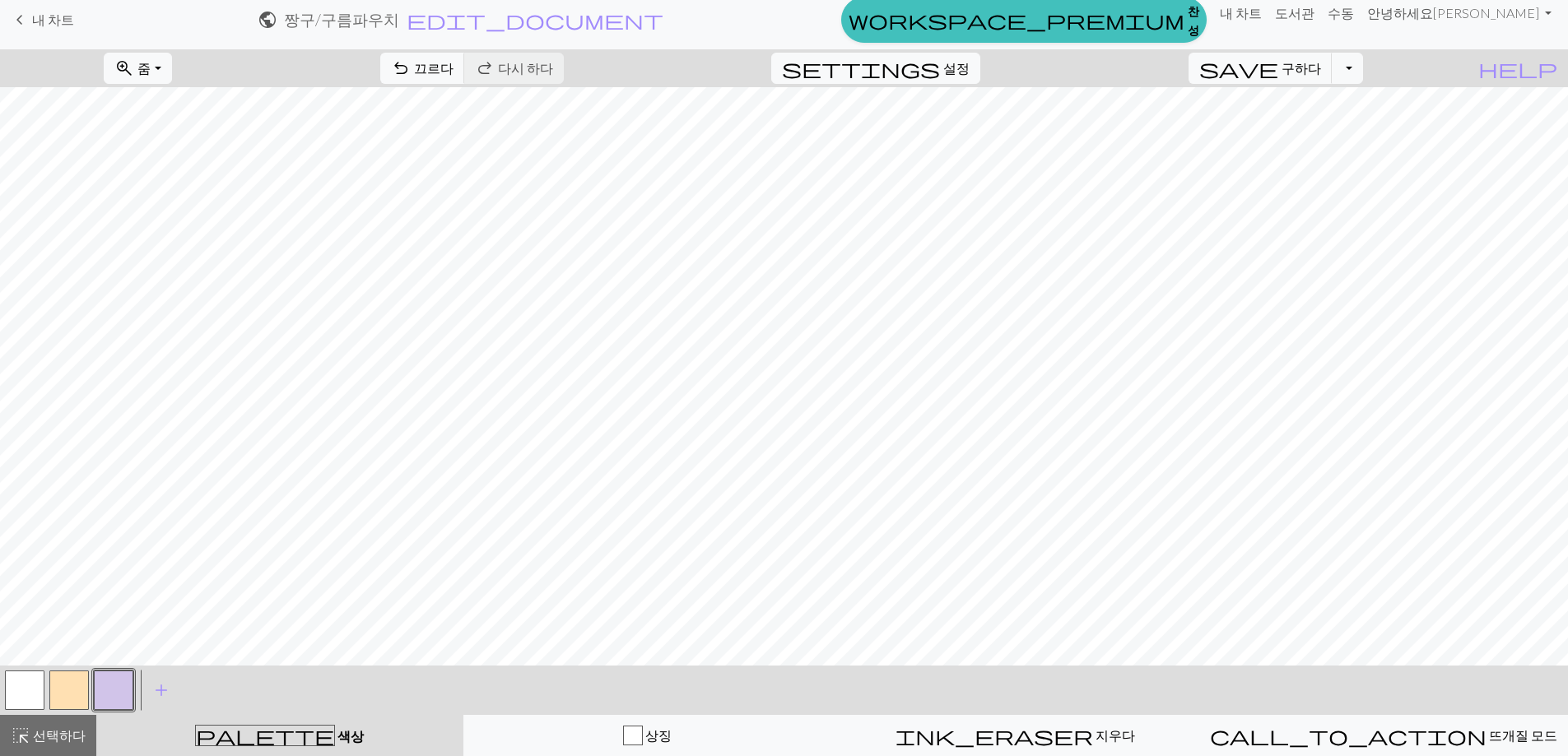
drag, startPoint x: 28, startPoint y: 740, endPoint x: 64, endPoint y: 686, distance: 64.9
click at [29, 740] on span "highlight_alt" at bounding box center [21, 735] width 20 height 23
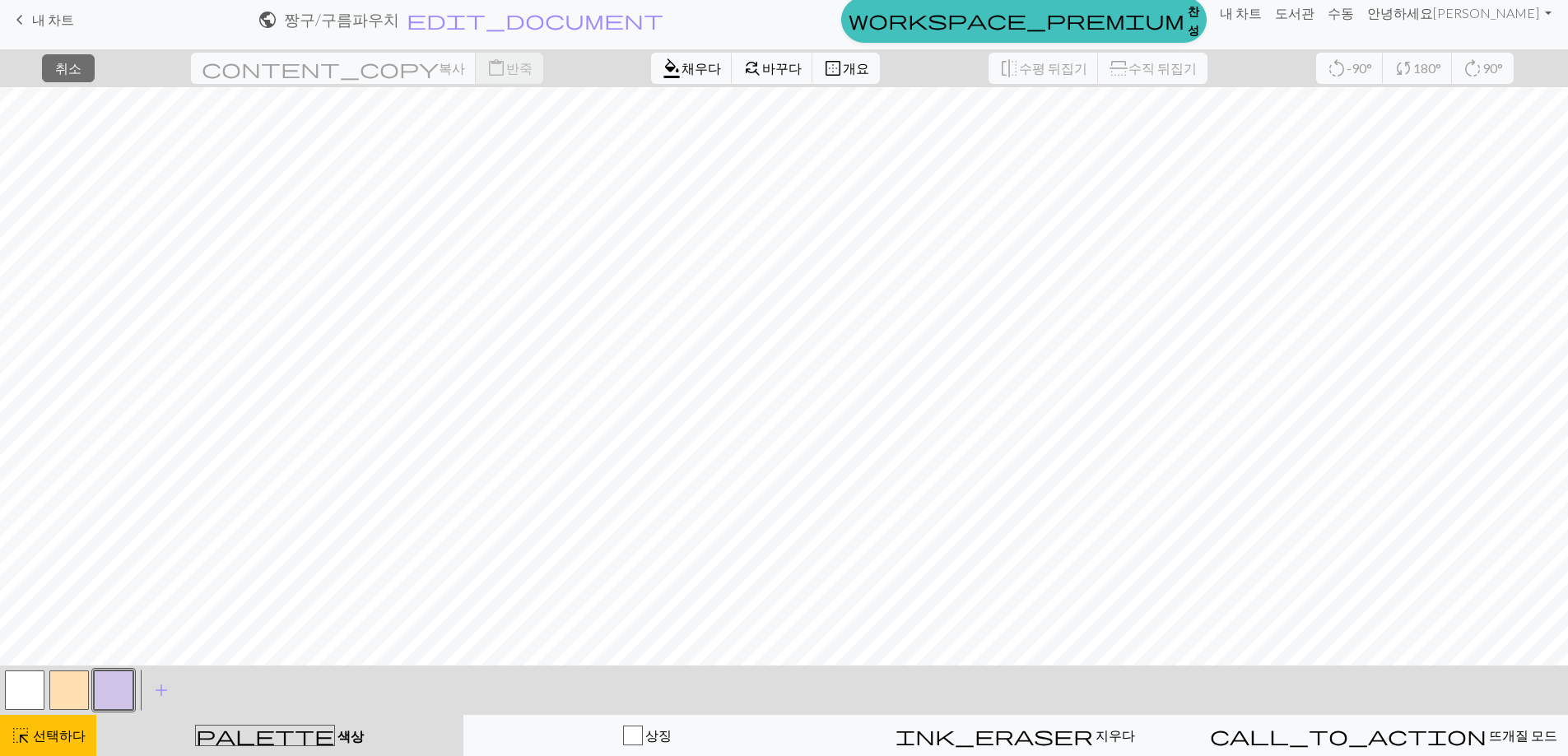
click at [781, 59] on div "format_color_fill 채우다 find_replace 바꾸다 border_outer 개요" at bounding box center [766, 68] width 253 height 38
click at [36, 737] on font "선택하다" at bounding box center [59, 735] width 53 height 16
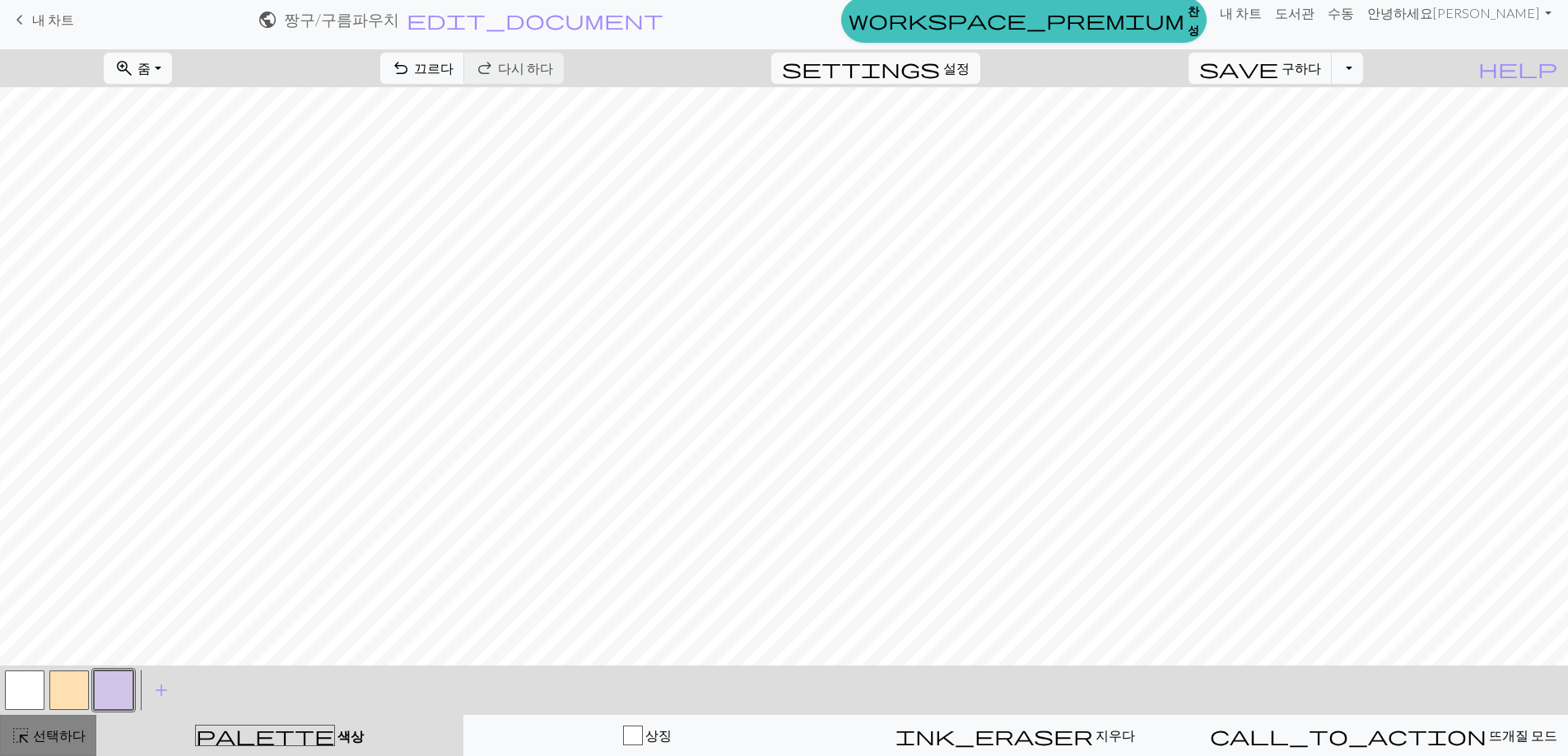
click at [66, 733] on font "선택하다" at bounding box center [59, 735] width 53 height 16
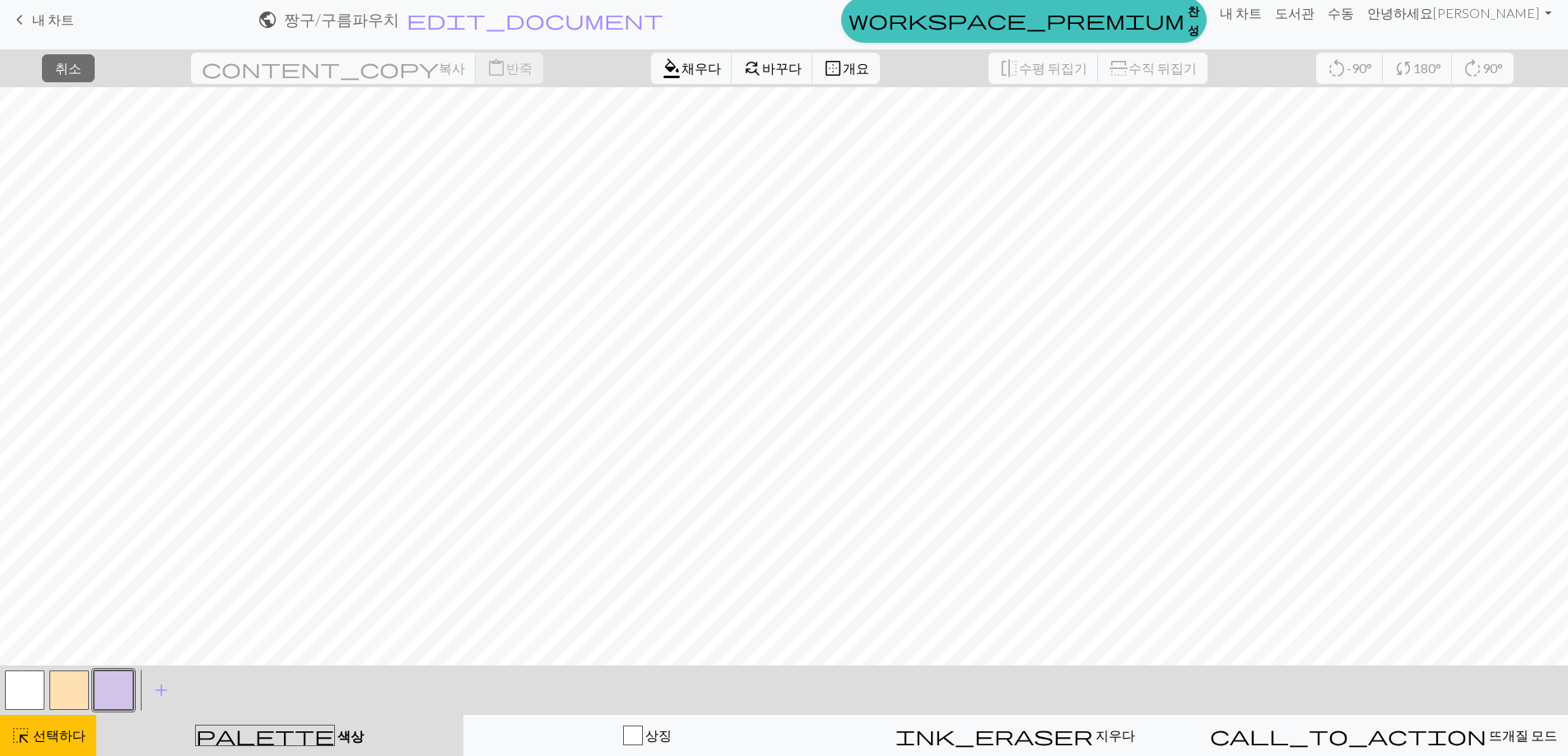
click at [98, 689] on button "button" at bounding box center [113, 690] width 39 height 39
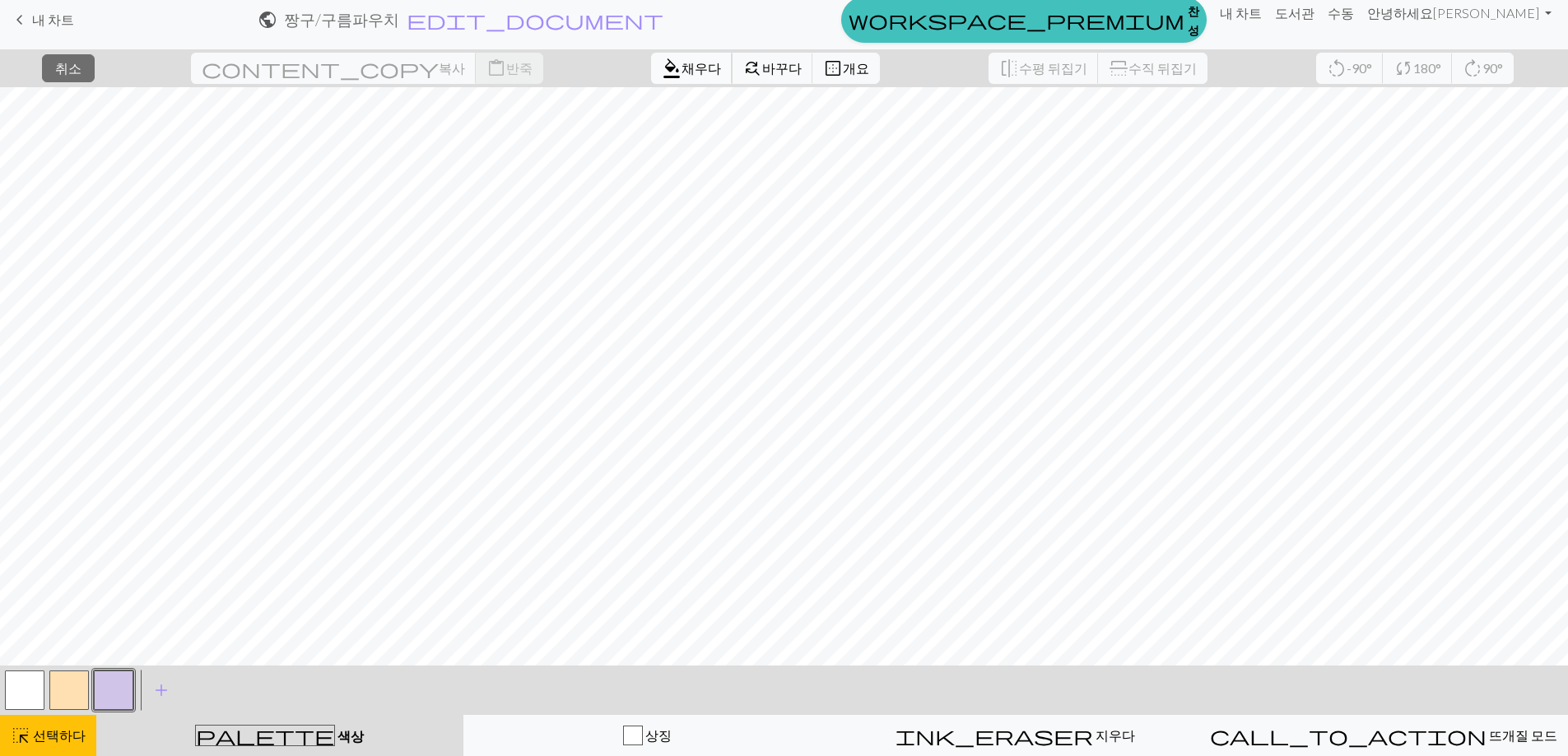
click at [651, 81] on button "format_color_fill [PERSON_NAME]" at bounding box center [692, 68] width 81 height 31
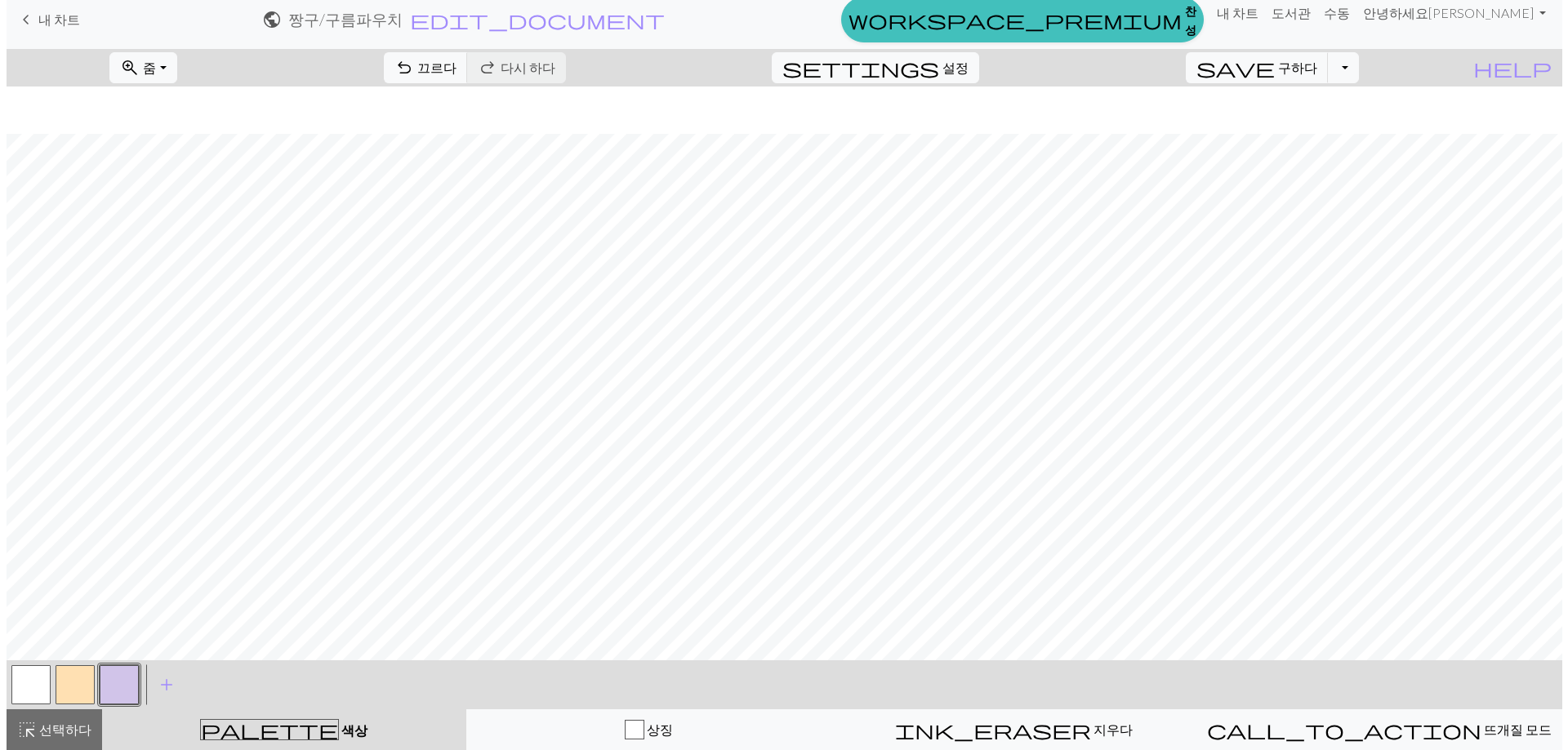
scroll to position [571, 0]
click at [38, 722] on div "highlight_alt 선택하다 선택하다" at bounding box center [47, 730] width 74 height 20
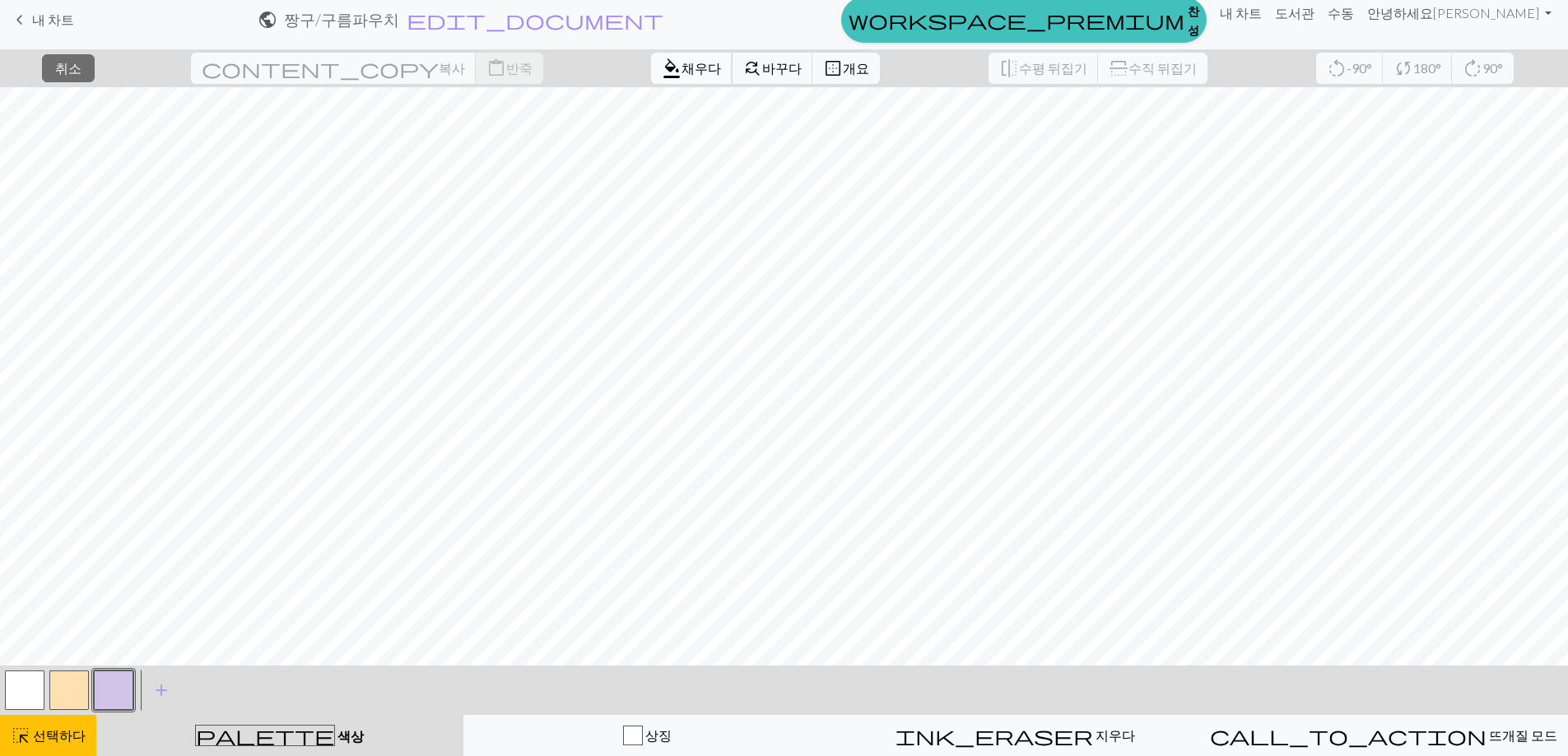
click at [661, 76] on span "format_color_fill" at bounding box center [672, 68] width 20 height 23
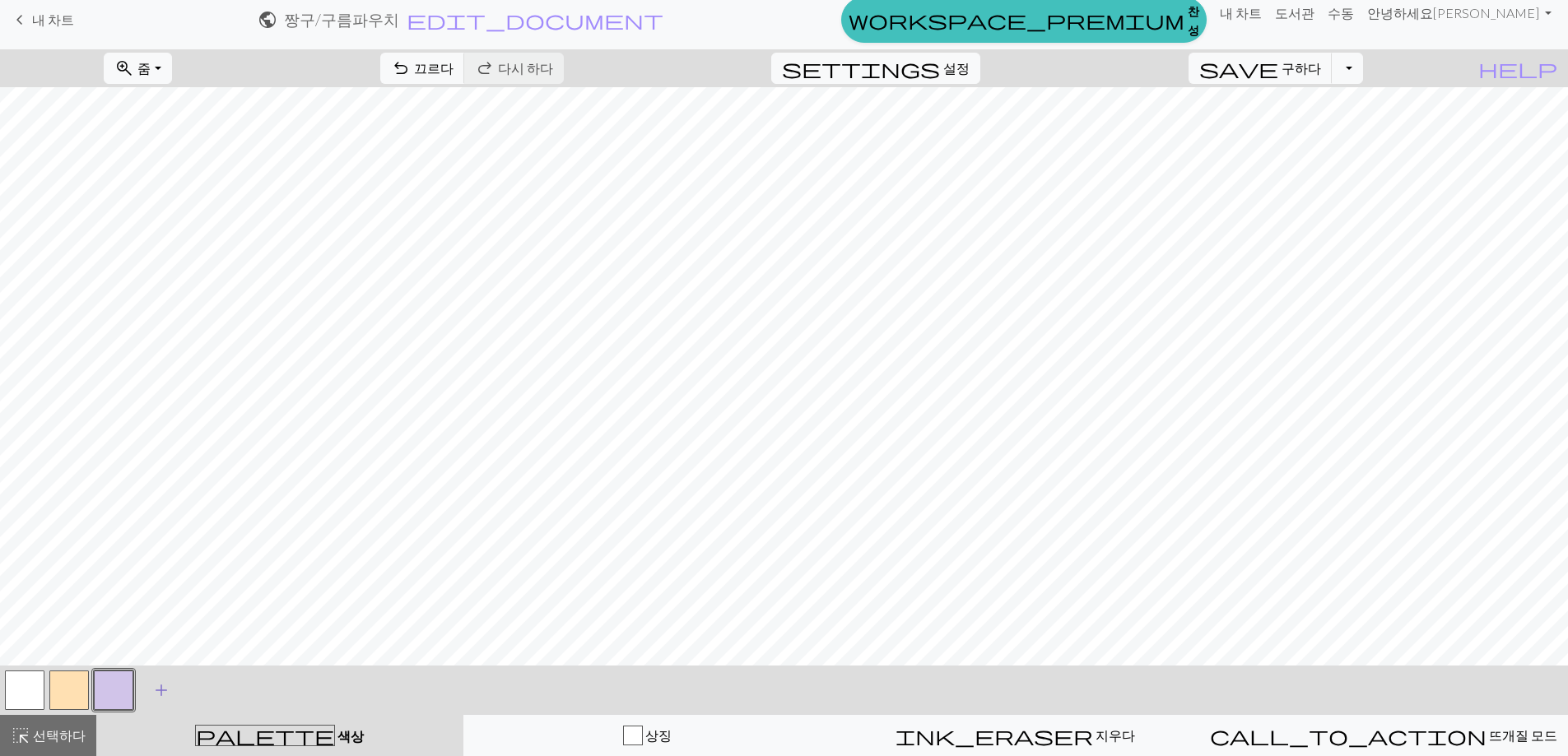
click at [155, 696] on span "add" at bounding box center [161, 690] width 20 height 23
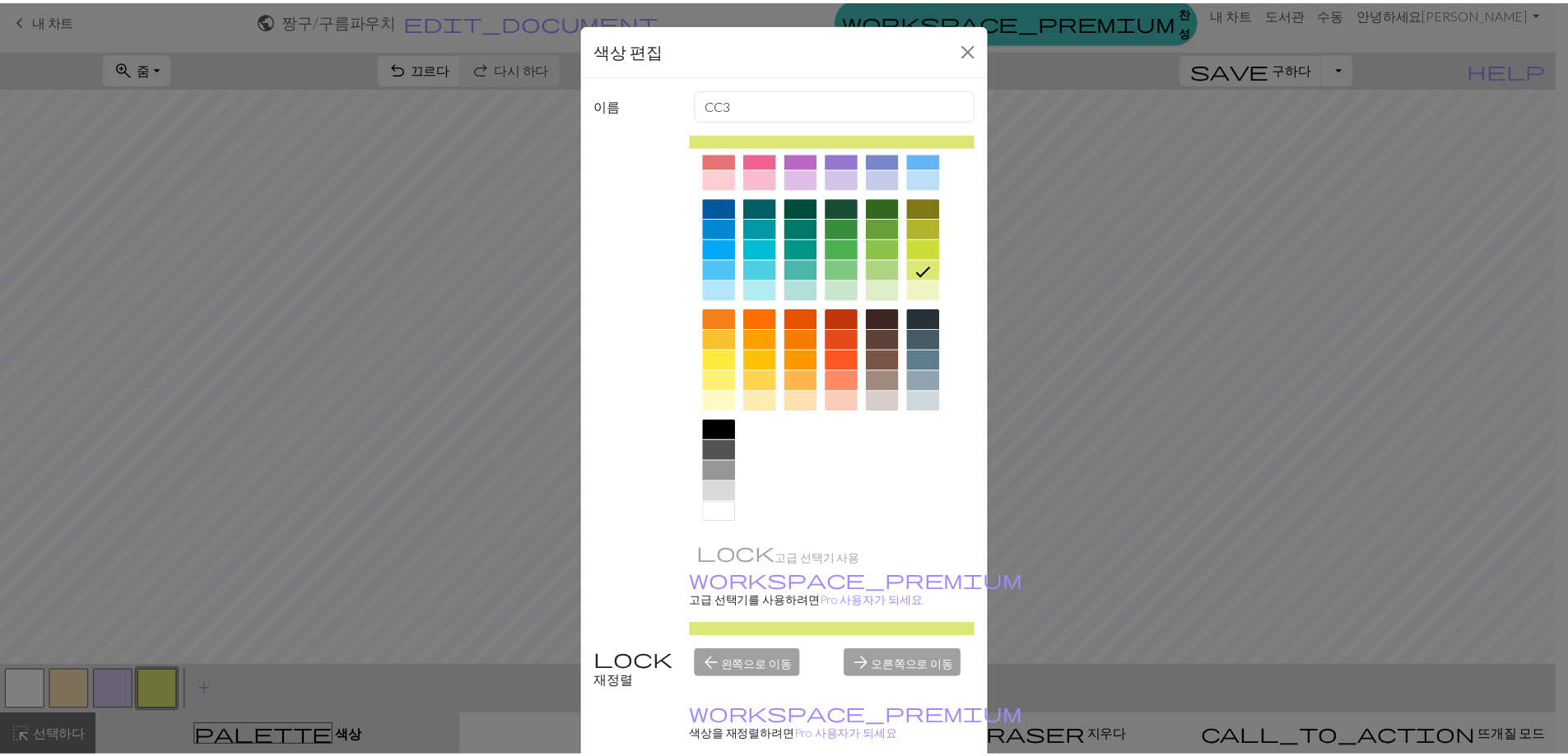
scroll to position [81, 0]
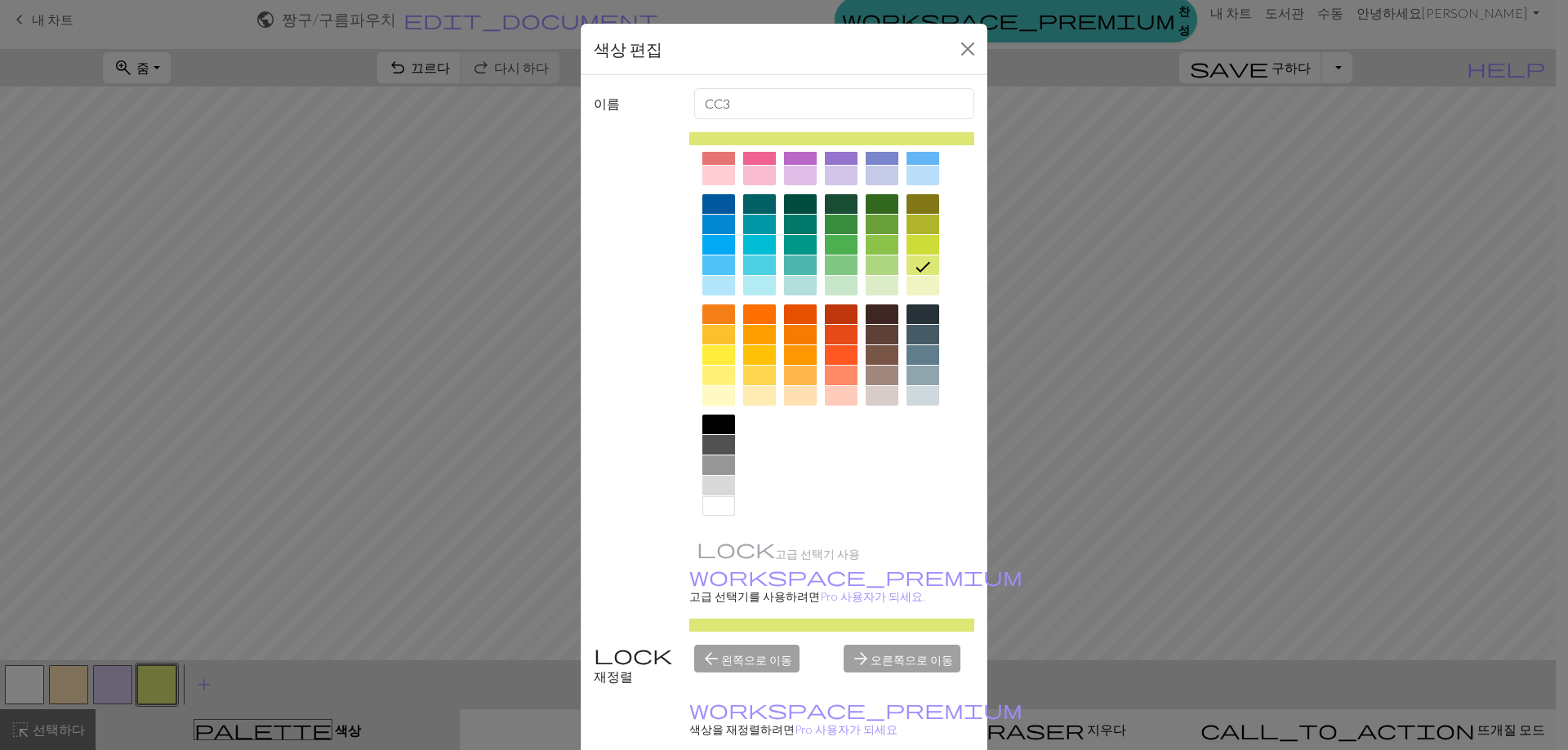
click at [725, 394] on div at bounding box center [718, 396] width 32 height 20
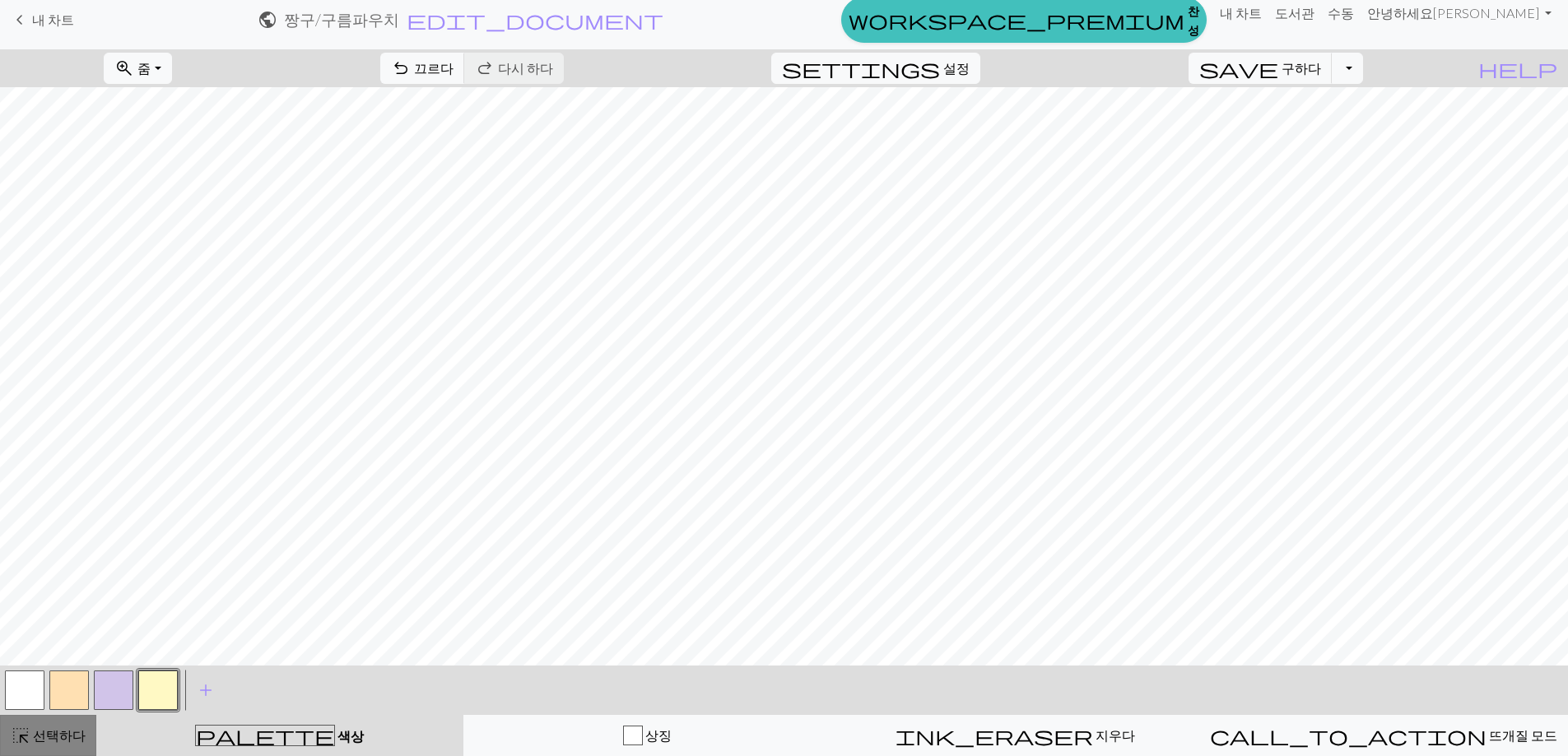
click at [17, 734] on span "highlight_alt" at bounding box center [21, 735] width 20 height 23
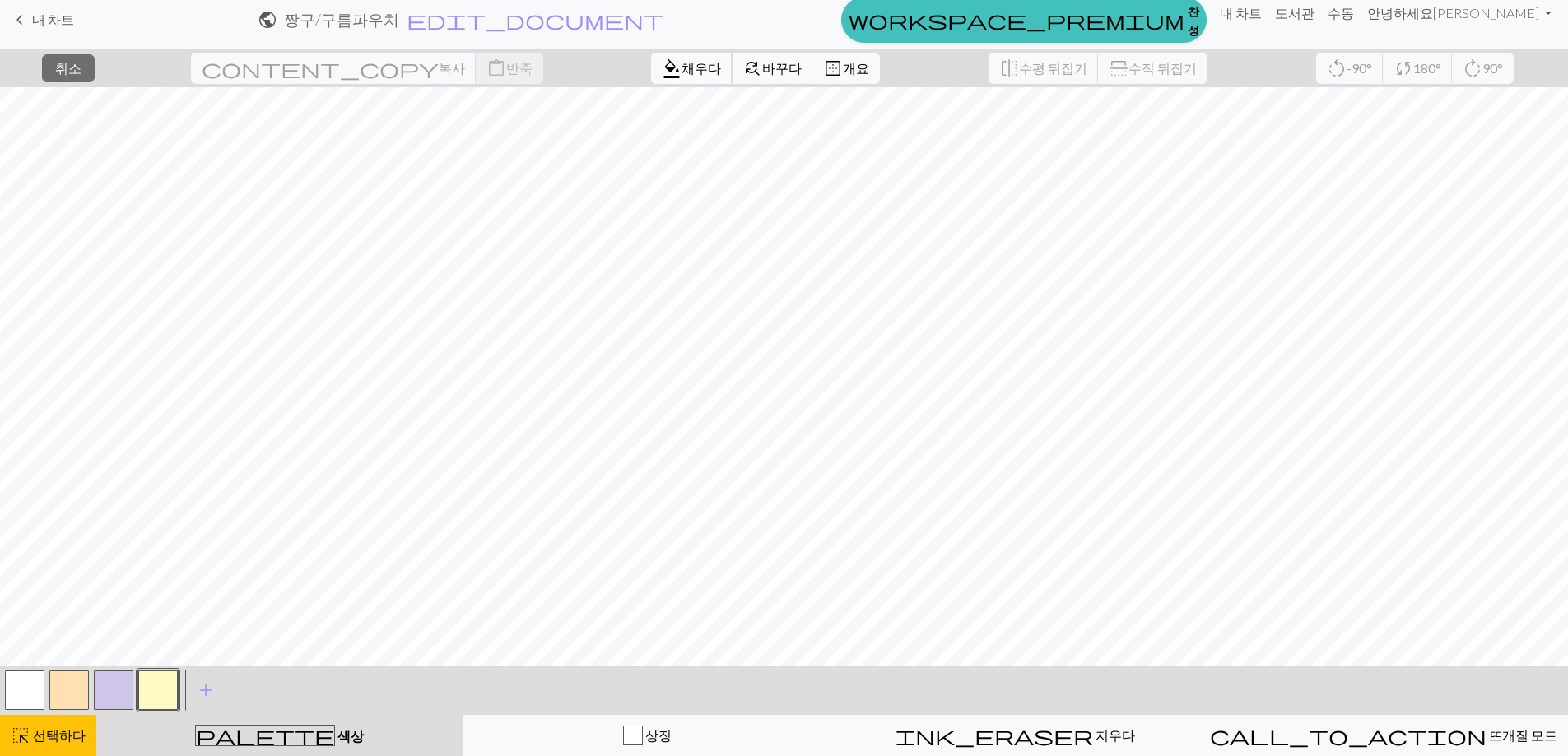
click at [651, 80] on button "format_color_fill [PERSON_NAME]" at bounding box center [692, 68] width 81 height 31
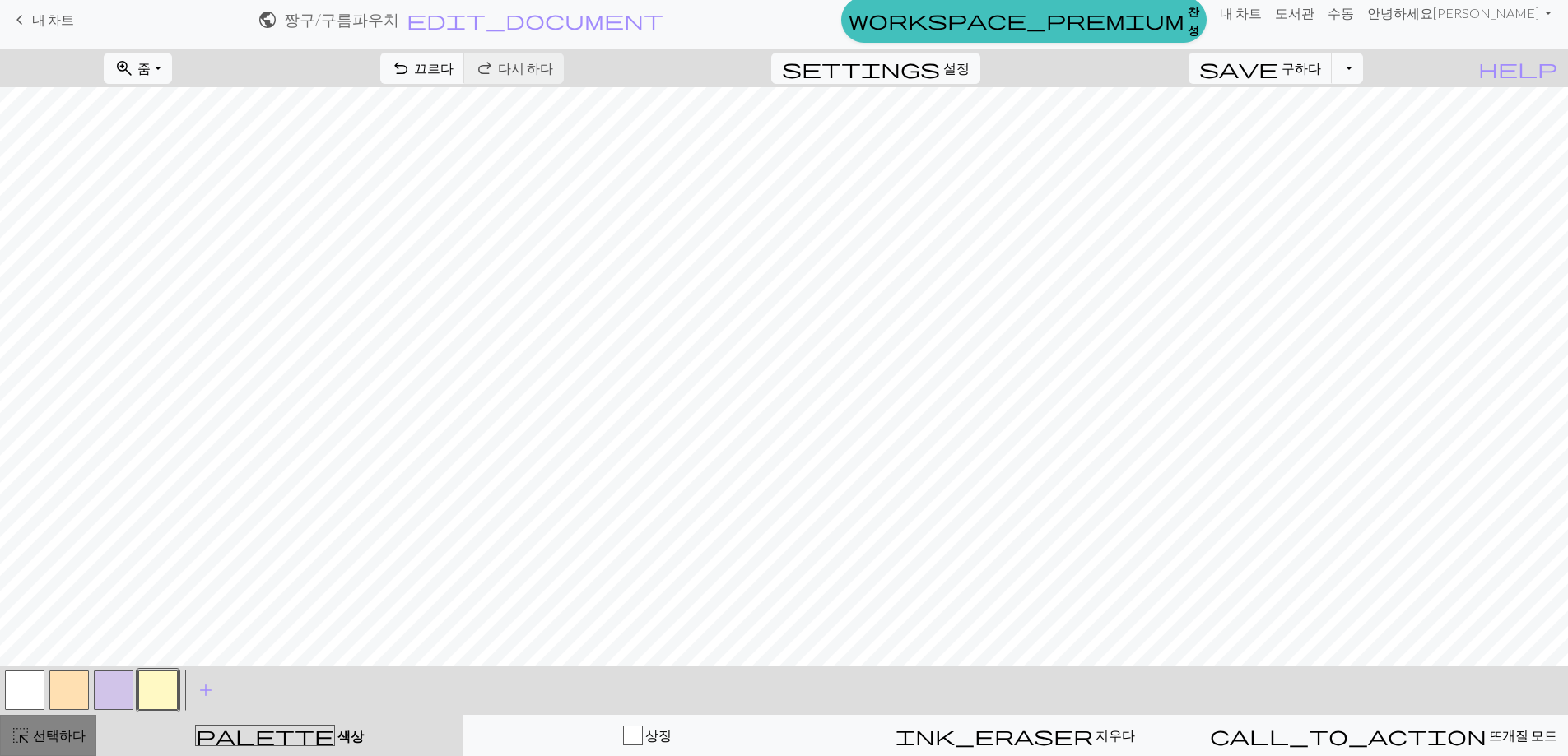
click at [28, 742] on span "highlight_alt" at bounding box center [21, 735] width 20 height 23
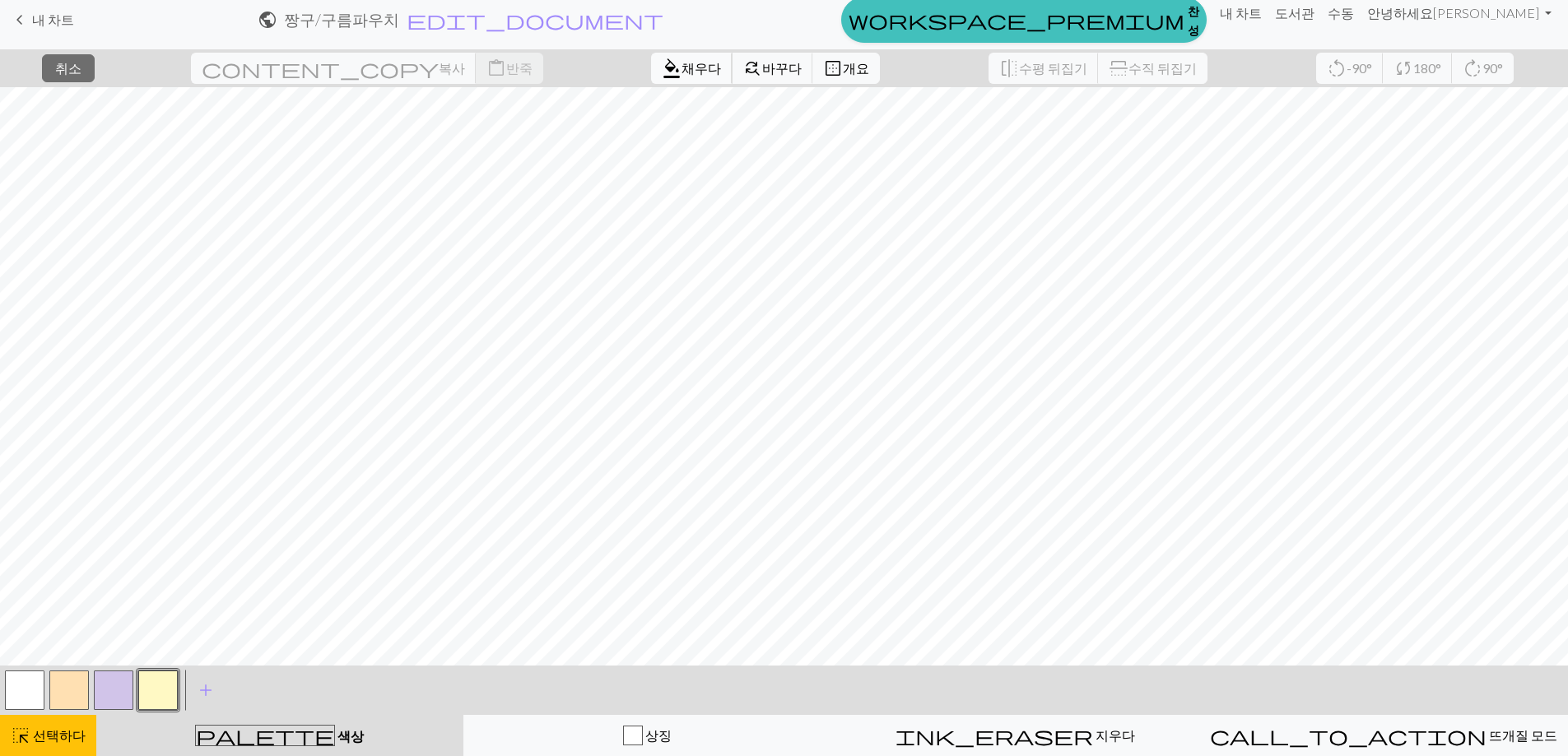
click at [651, 79] on button "format_color_fill [PERSON_NAME]" at bounding box center [692, 68] width 81 height 31
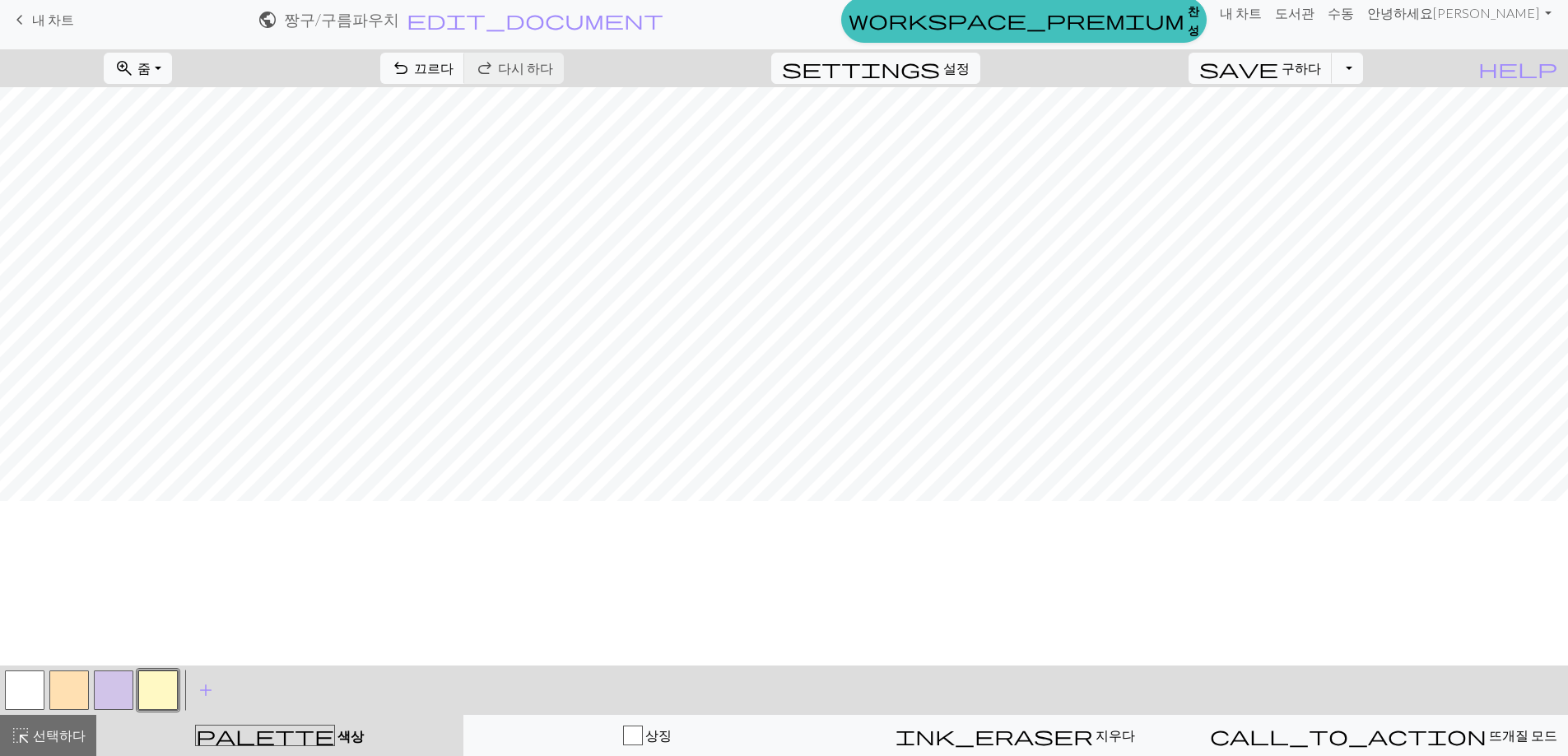
scroll to position [164, 0]
drag, startPoint x: 58, startPoint y: 733, endPoint x: 80, endPoint y: 691, distance: 47.4
click at [59, 733] on font "선택하다" at bounding box center [59, 735] width 53 height 16
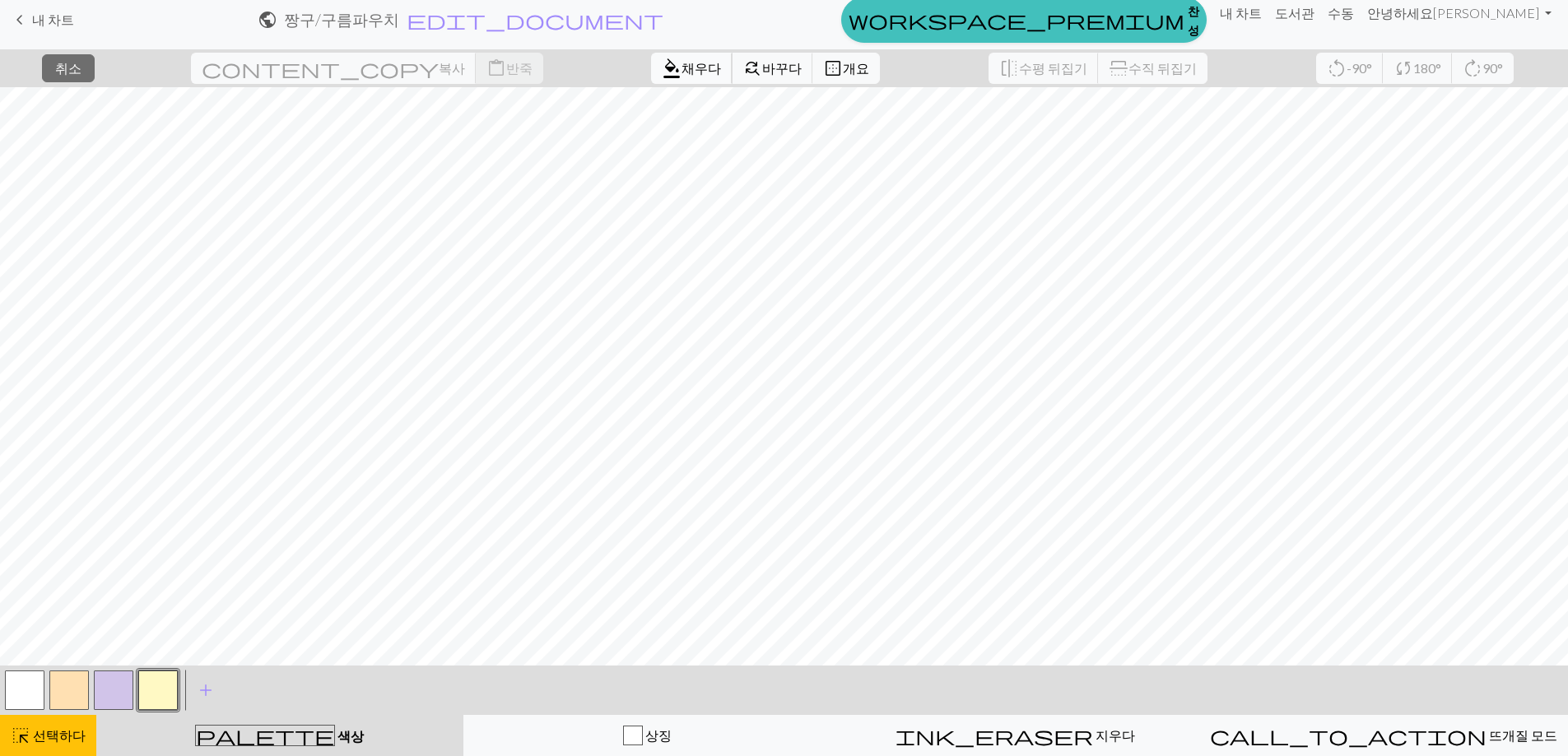
click at [682, 70] on font "채우다" at bounding box center [701, 68] width 39 height 16
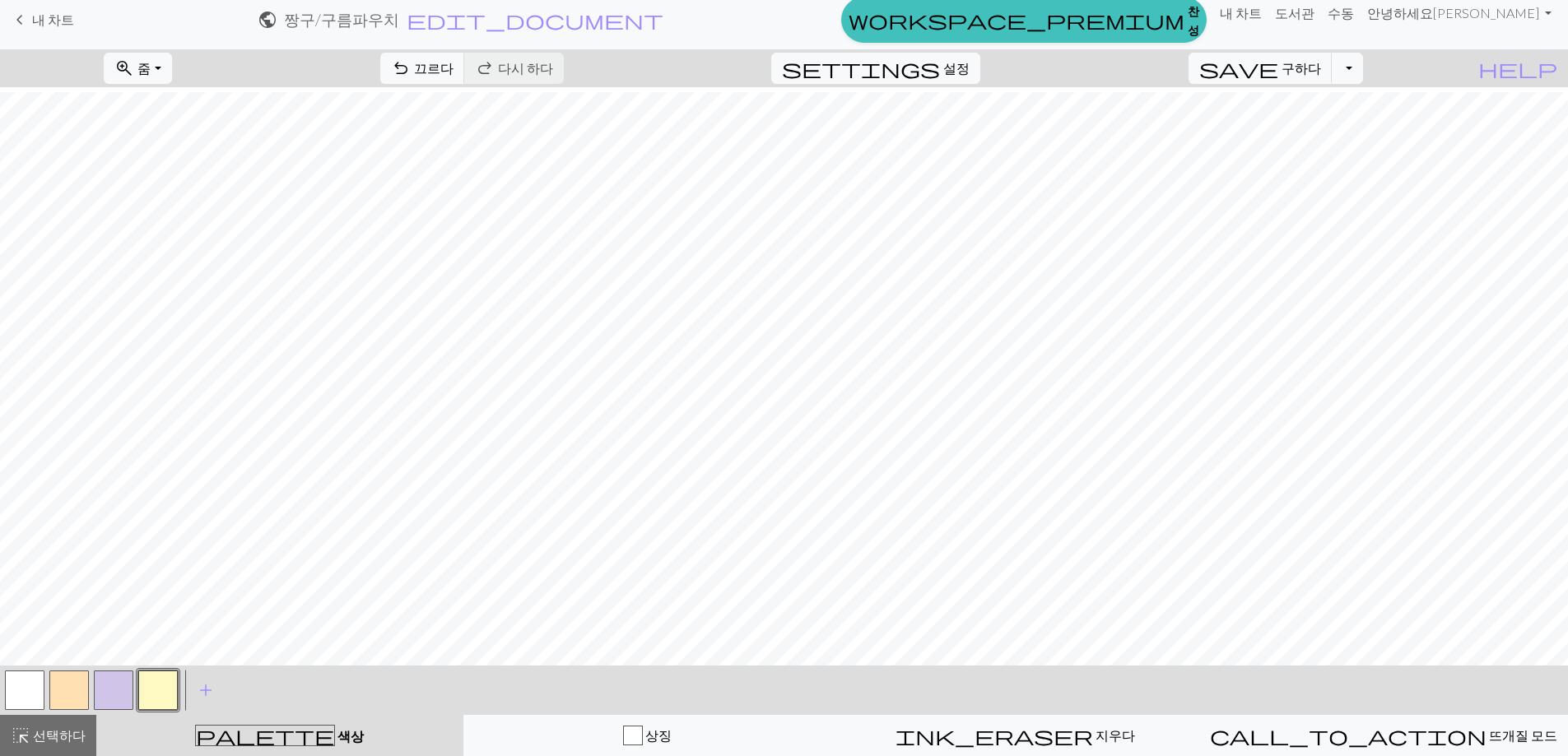
scroll to position [329, 0]
click at [136, 741] on div "palette 색상 색상" at bounding box center [280, 735] width 348 height 21
click at [212, 686] on span "add" at bounding box center [206, 690] width 20 height 23
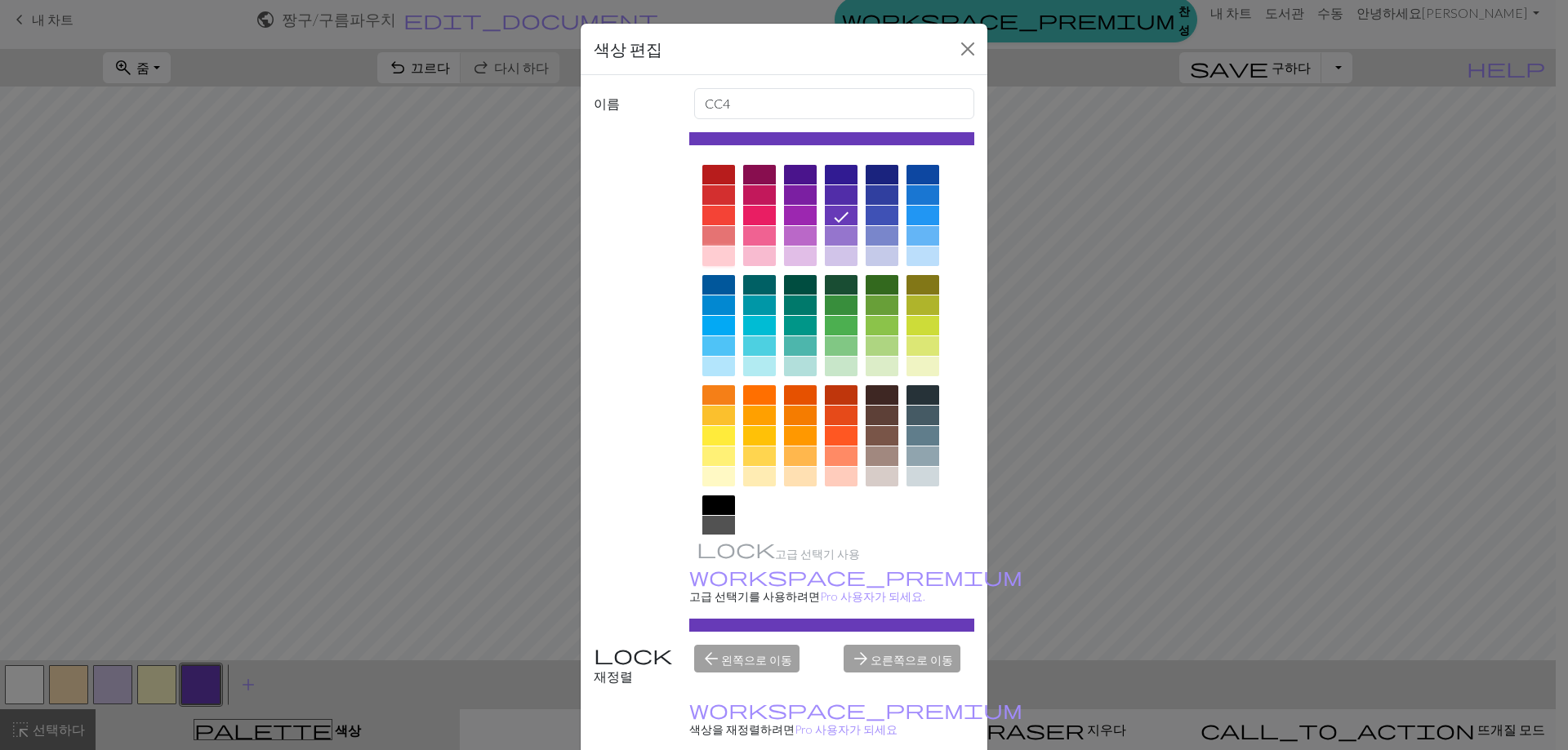
click at [725, 261] on div at bounding box center [718, 256] width 32 height 20
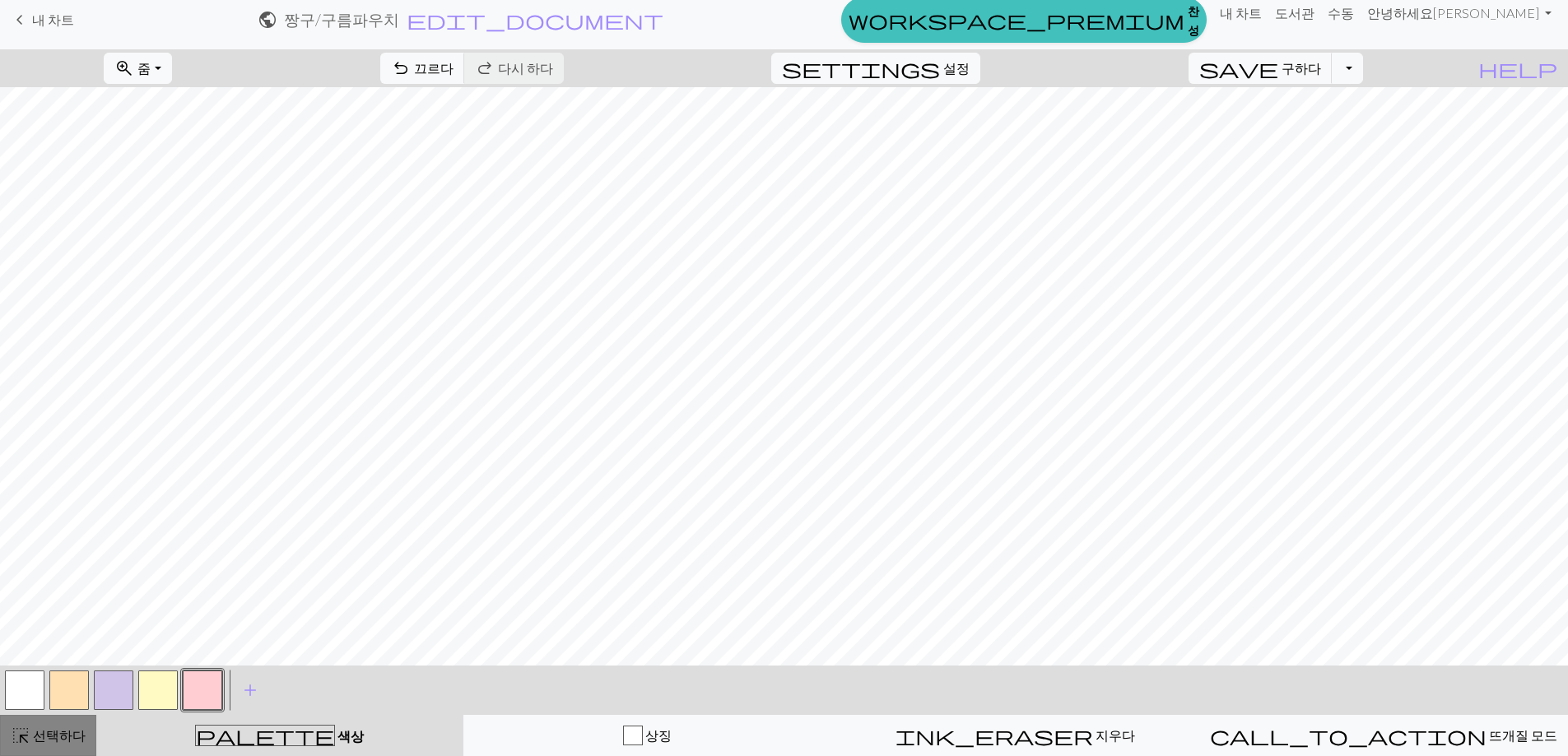
click at [69, 733] on font "선택하다" at bounding box center [59, 735] width 53 height 16
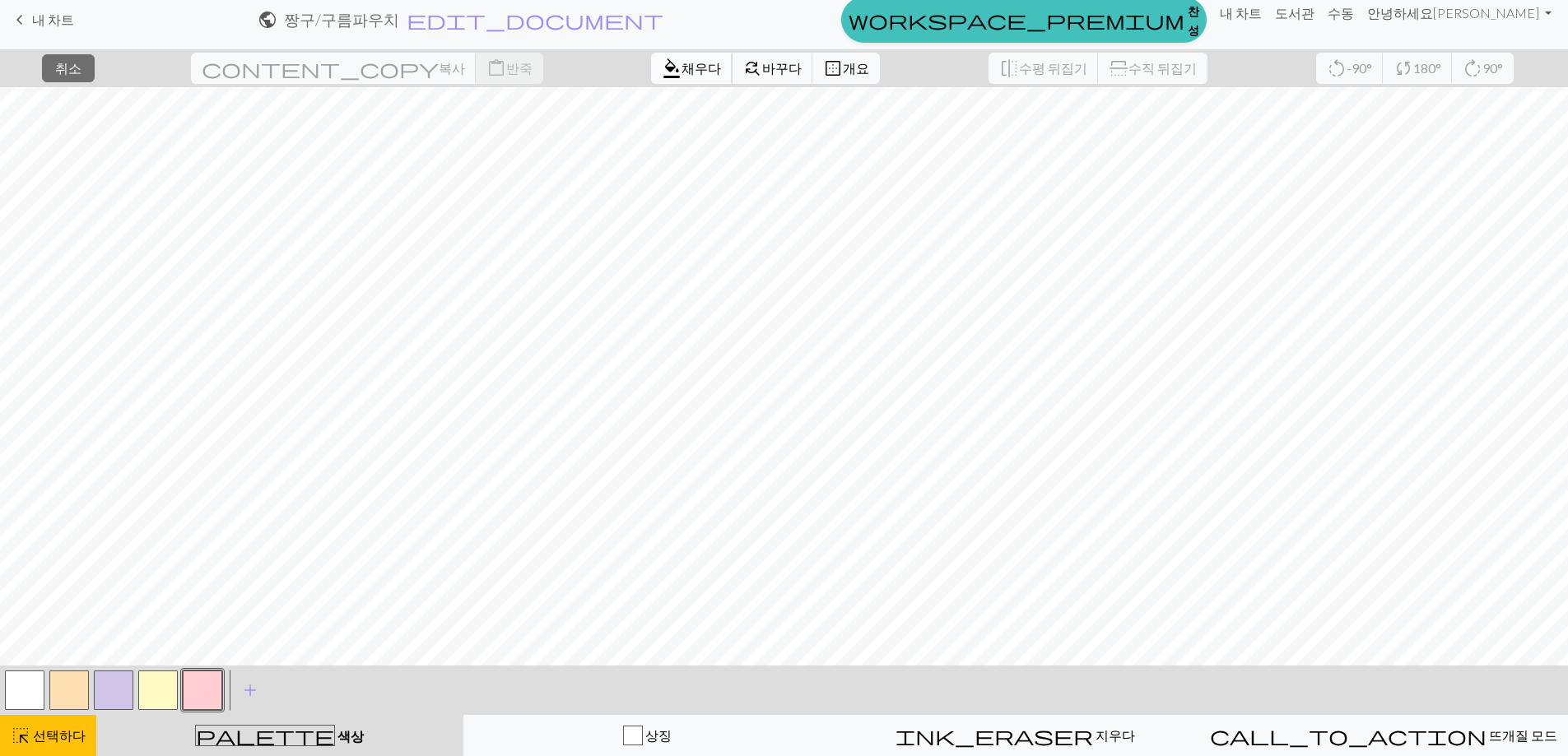
click at [651, 83] on button "format_color_fill [PERSON_NAME]" at bounding box center [692, 68] width 81 height 31
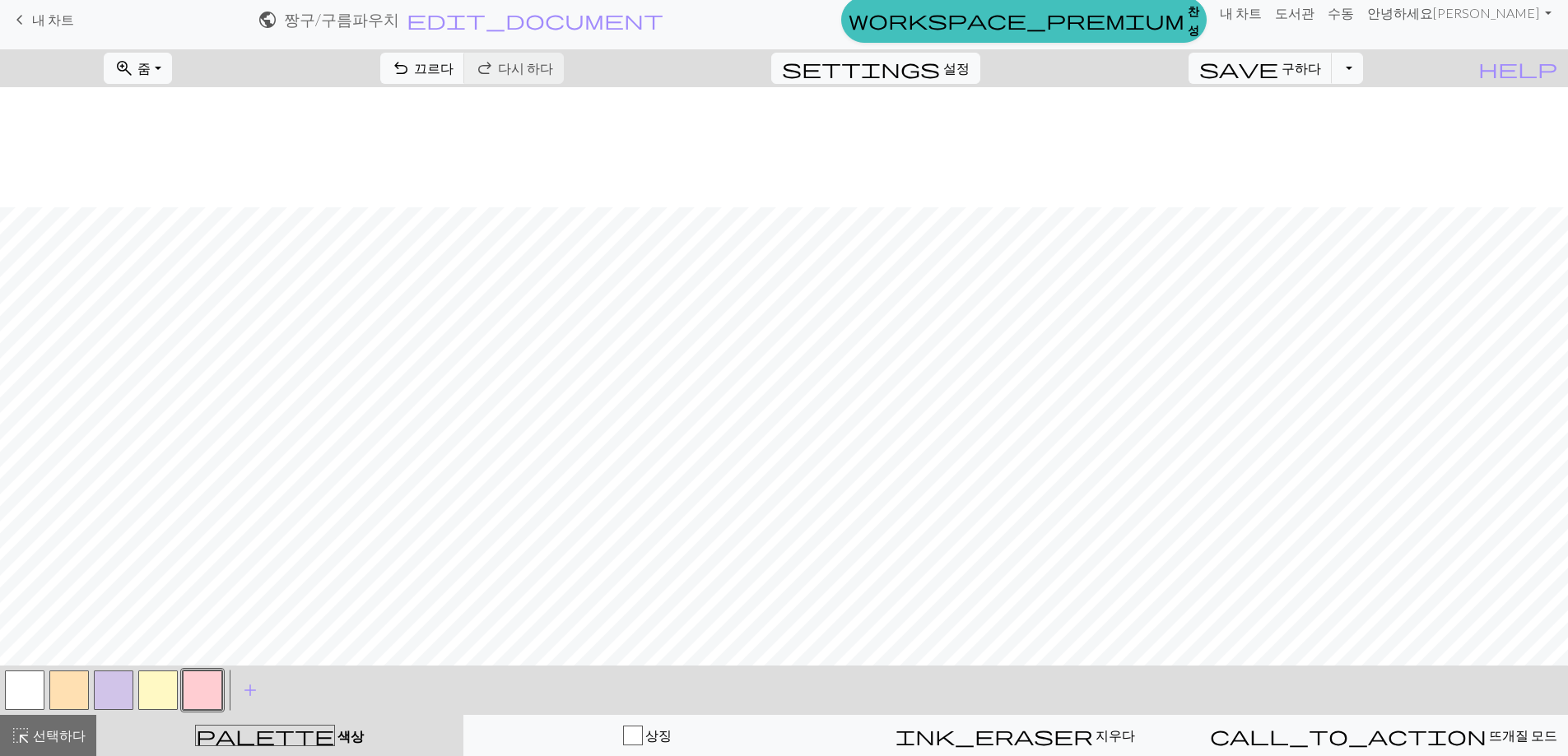
scroll to position [741, 0]
click at [64, 724] on button "highlight_alt 선택하다 선택하다" at bounding box center [48, 735] width 97 height 41
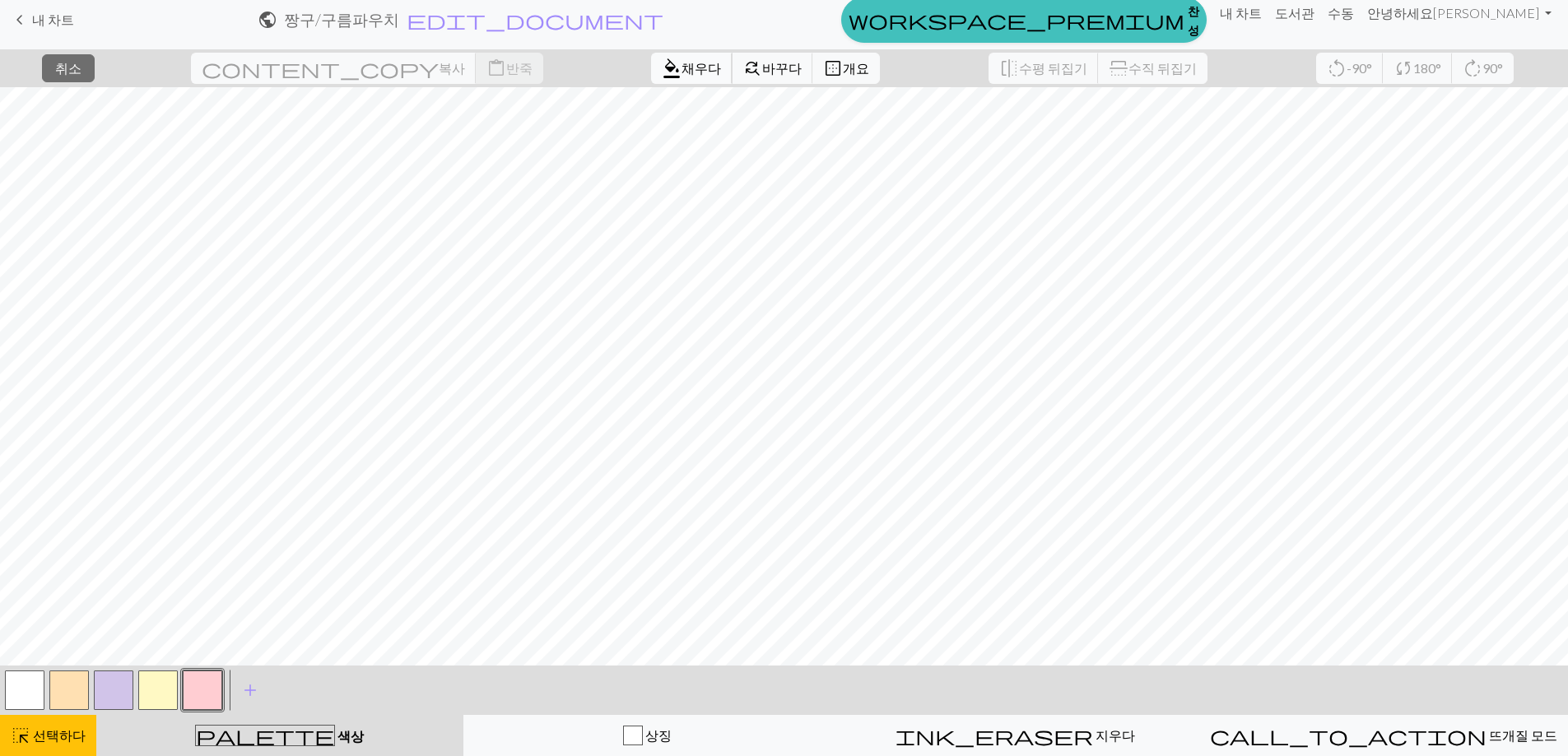
click at [651, 78] on button "format_color_fill [PERSON_NAME]" at bounding box center [692, 68] width 81 height 31
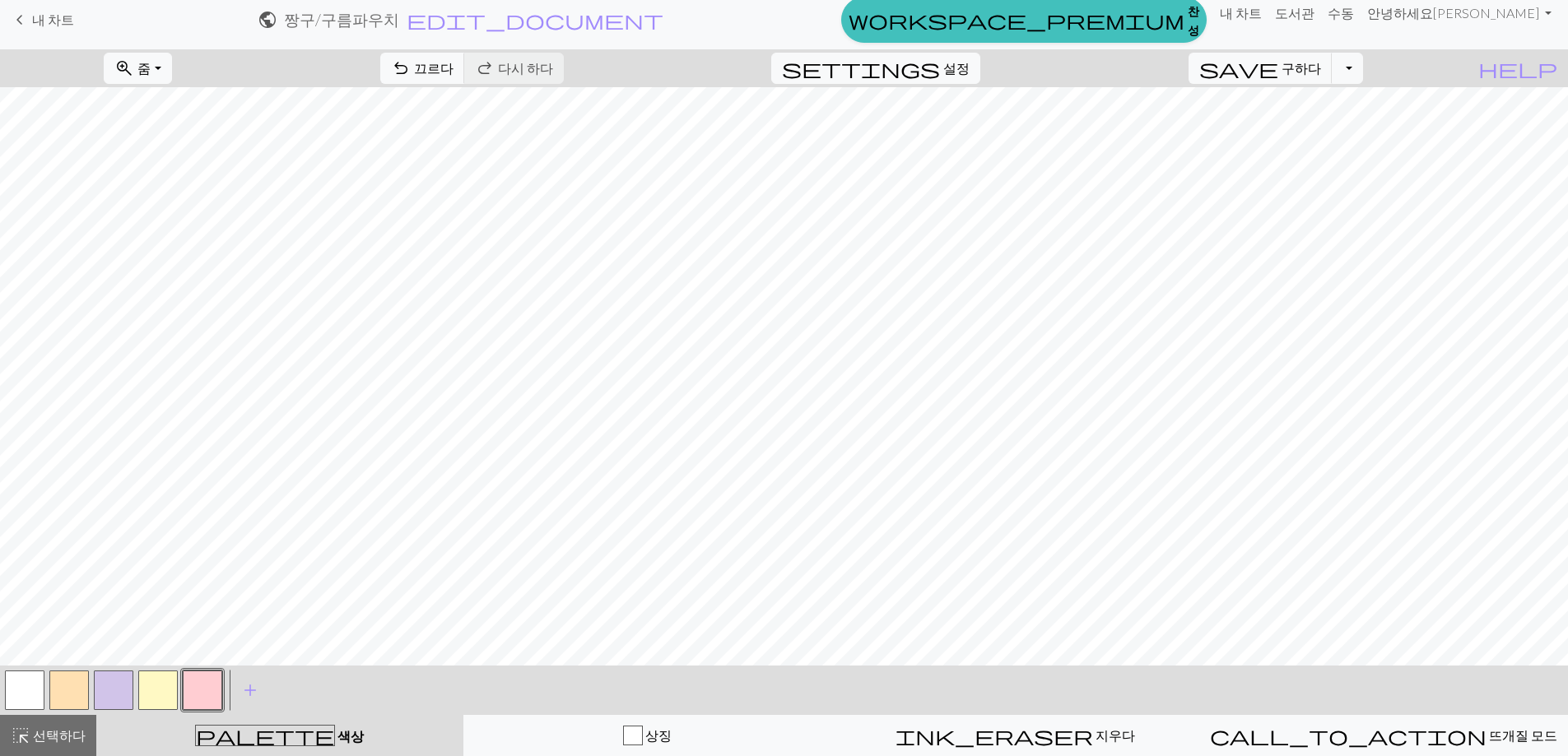
click at [228, 738] on div "palette 색상 색상" at bounding box center [280, 735] width 348 height 21
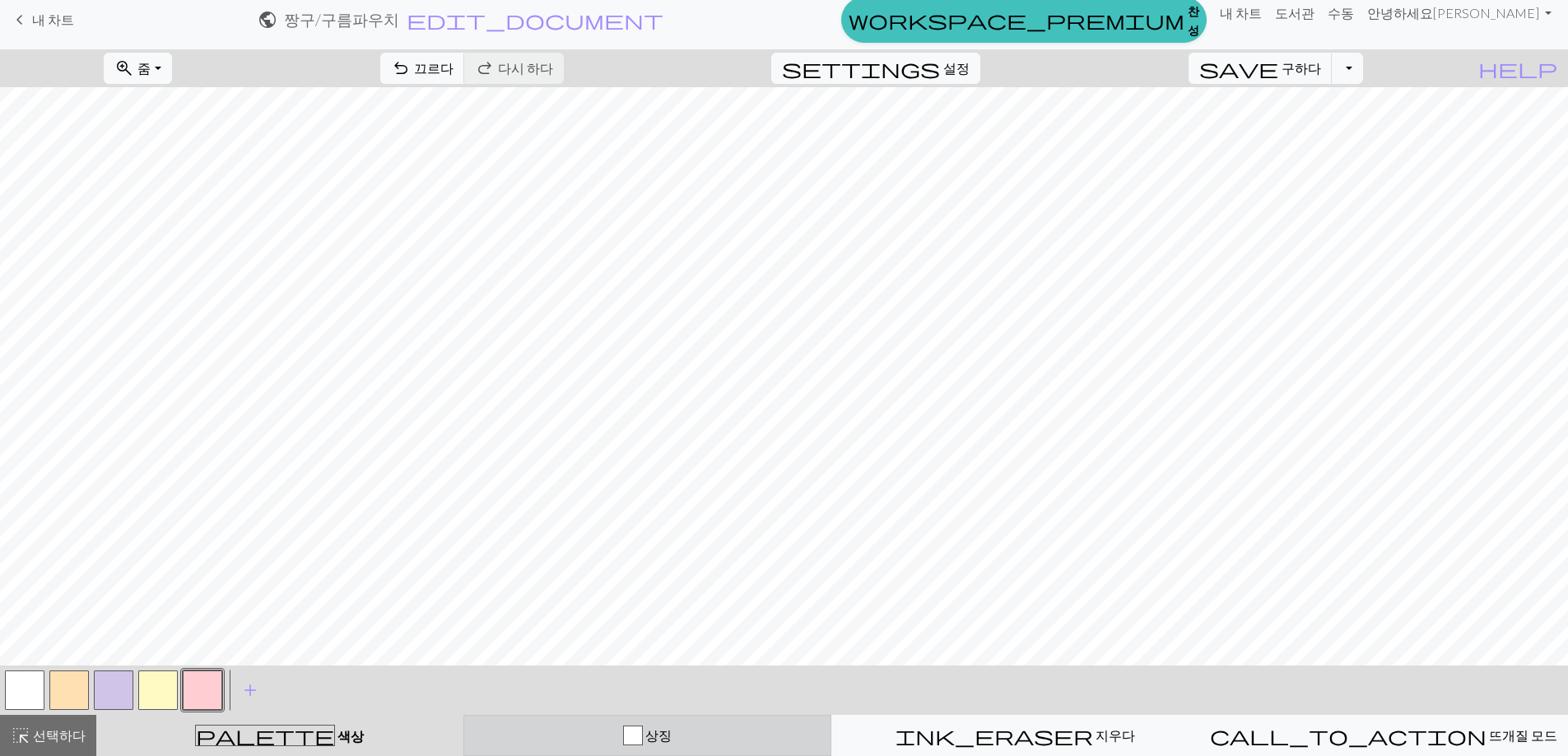
click at [509, 737] on div "상징" at bounding box center [647, 736] width 347 height 20
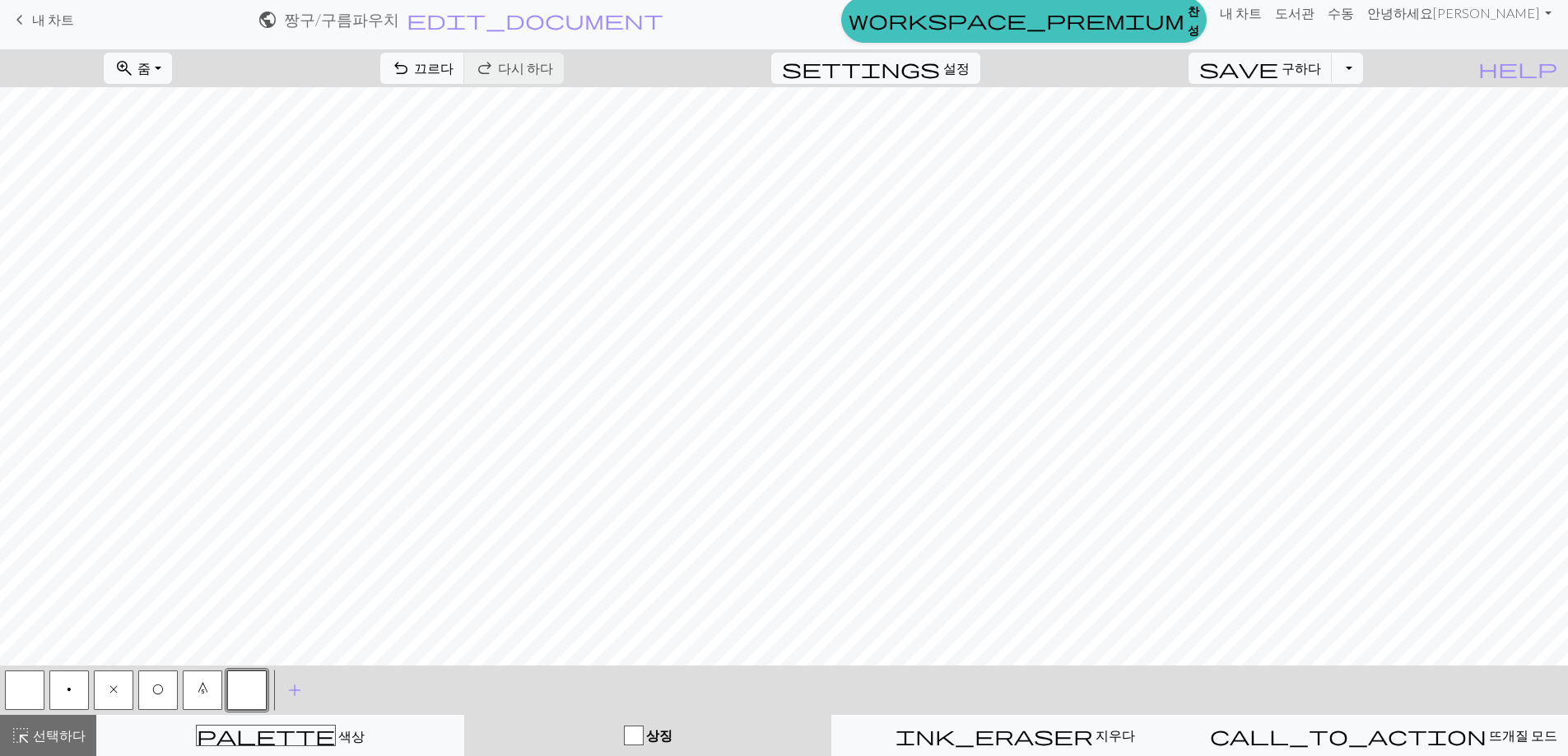
click at [149, 687] on button "O" at bounding box center [158, 690] width 39 height 39
click at [76, 687] on button "p" at bounding box center [69, 690] width 39 height 39
click at [54, 735] on font "선택하다" at bounding box center [59, 735] width 53 height 16
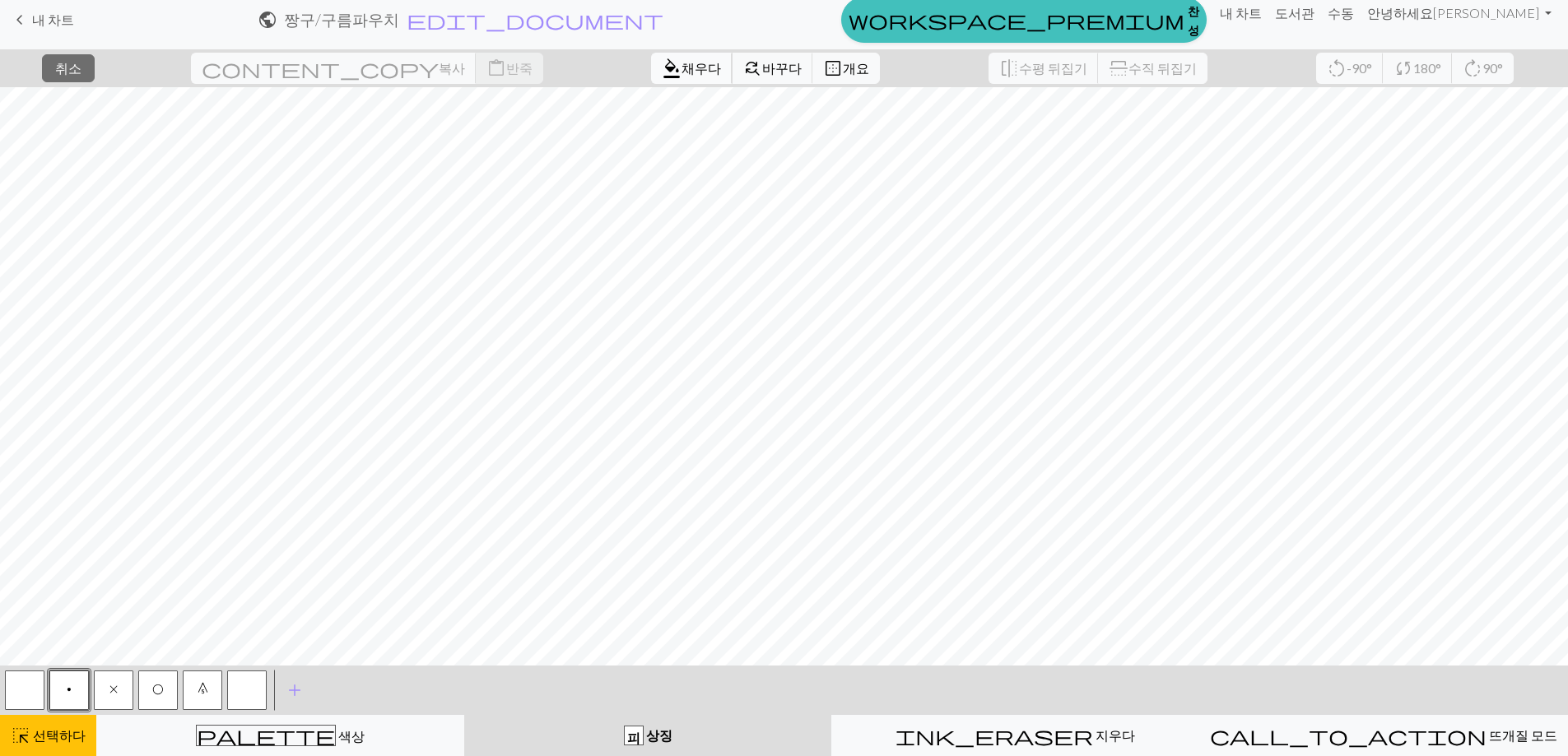
click at [651, 81] on button "format_color_fill [PERSON_NAME]" at bounding box center [692, 68] width 81 height 31
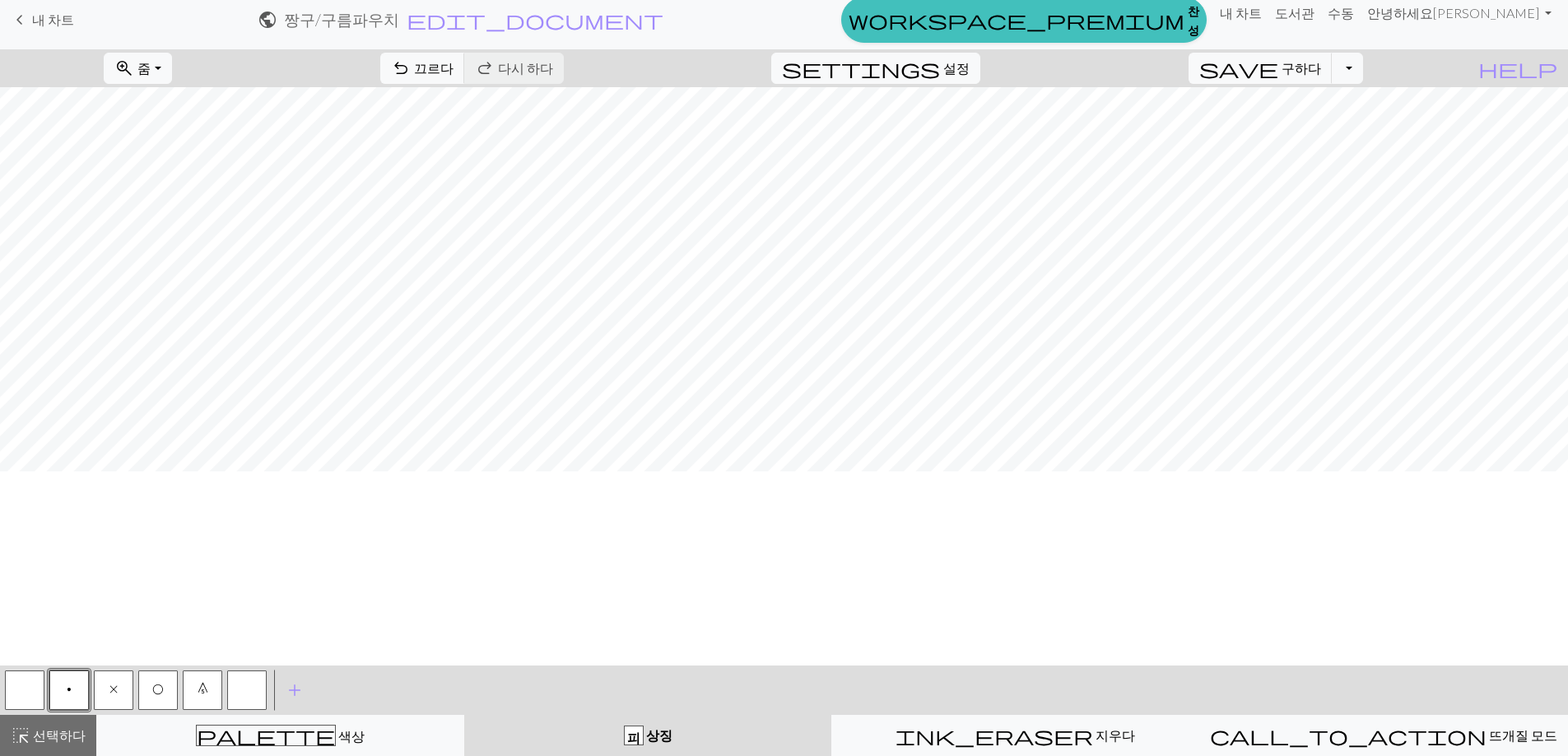
scroll to position [164, 0]
click at [59, 738] on font "선택하다" at bounding box center [59, 735] width 53 height 16
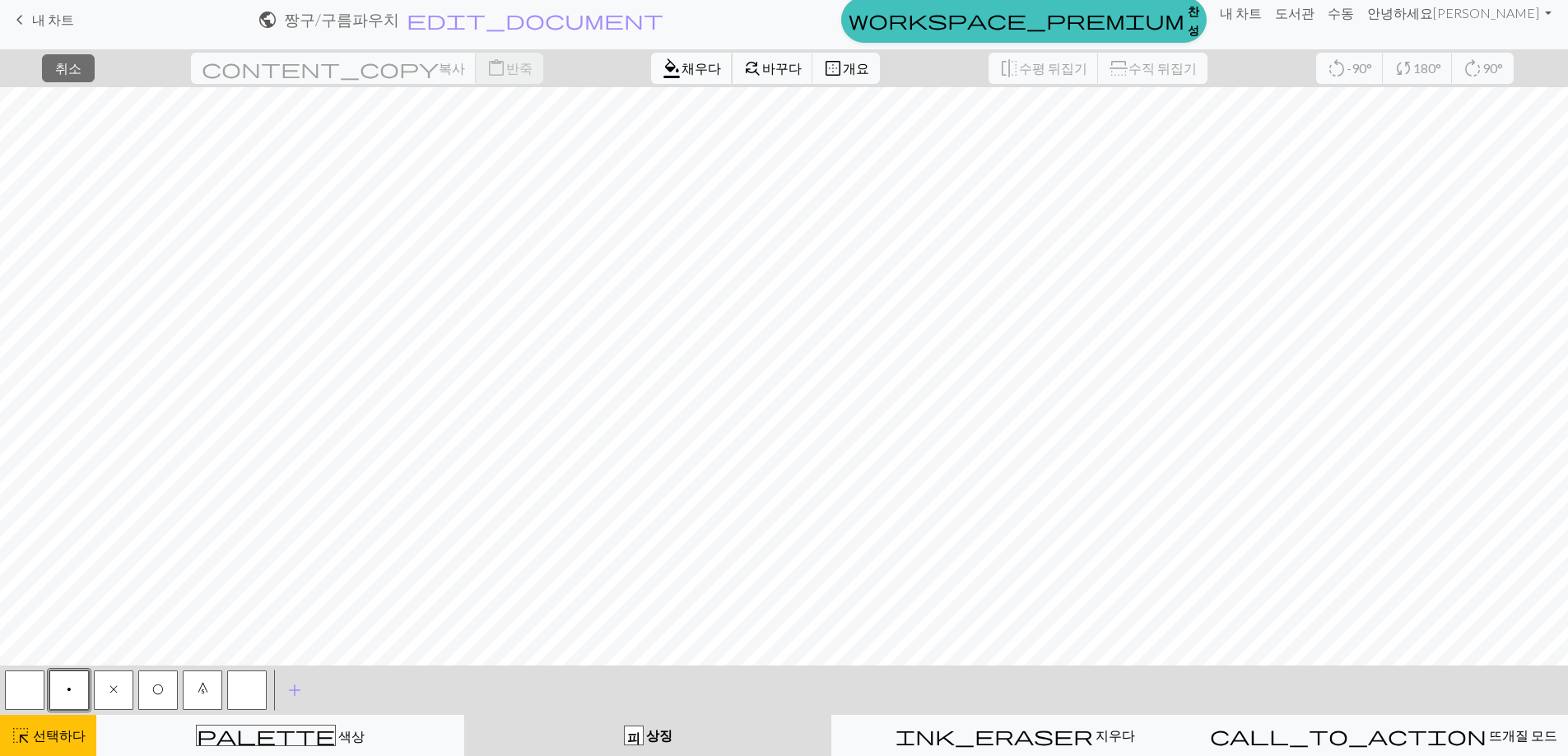
click at [682, 70] on font "채우다" at bounding box center [701, 68] width 39 height 16
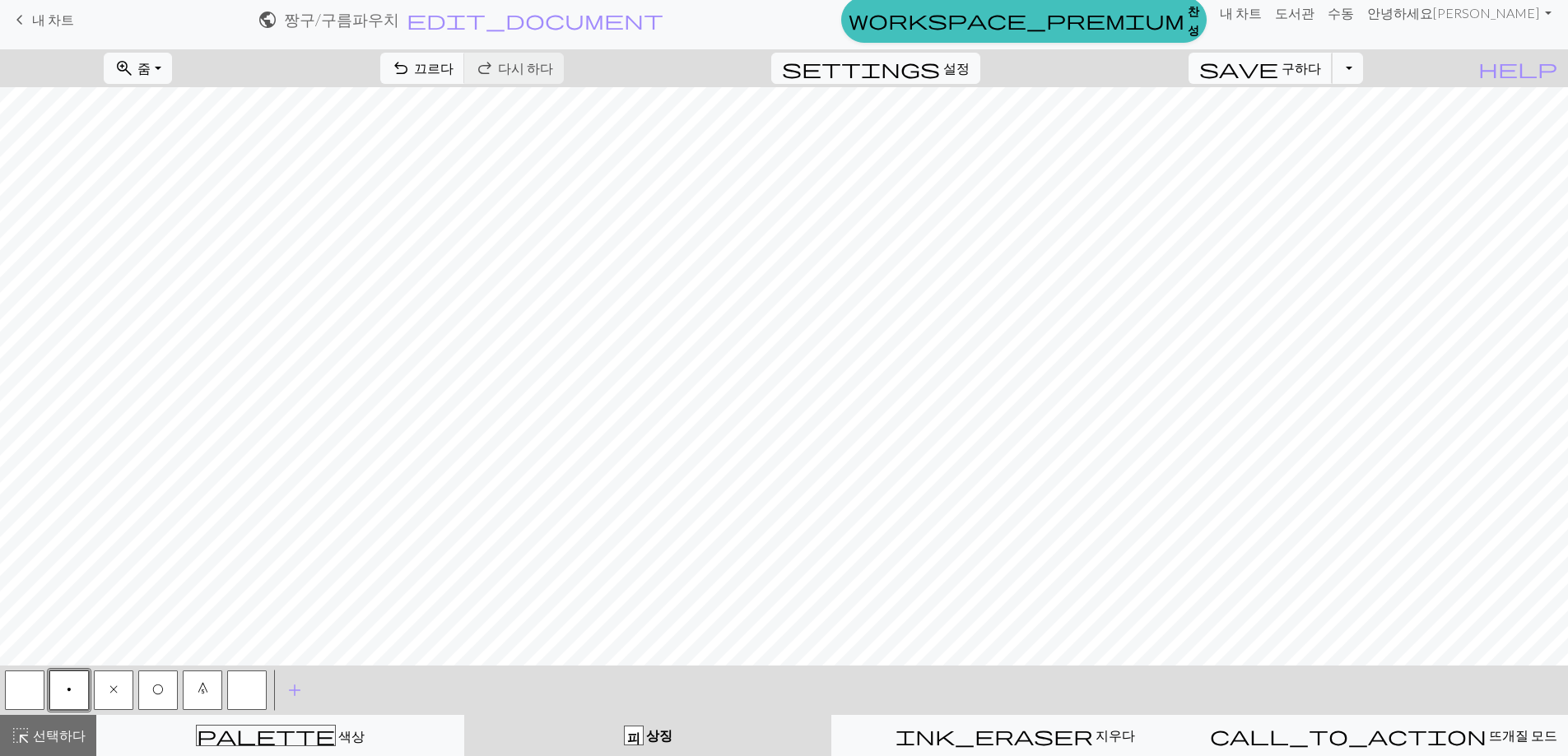
click at [1333, 65] on button "save 구하다 구하다" at bounding box center [1261, 68] width 144 height 31
click at [1363, 67] on button "드롭다운 토글" at bounding box center [1347, 68] width 31 height 31
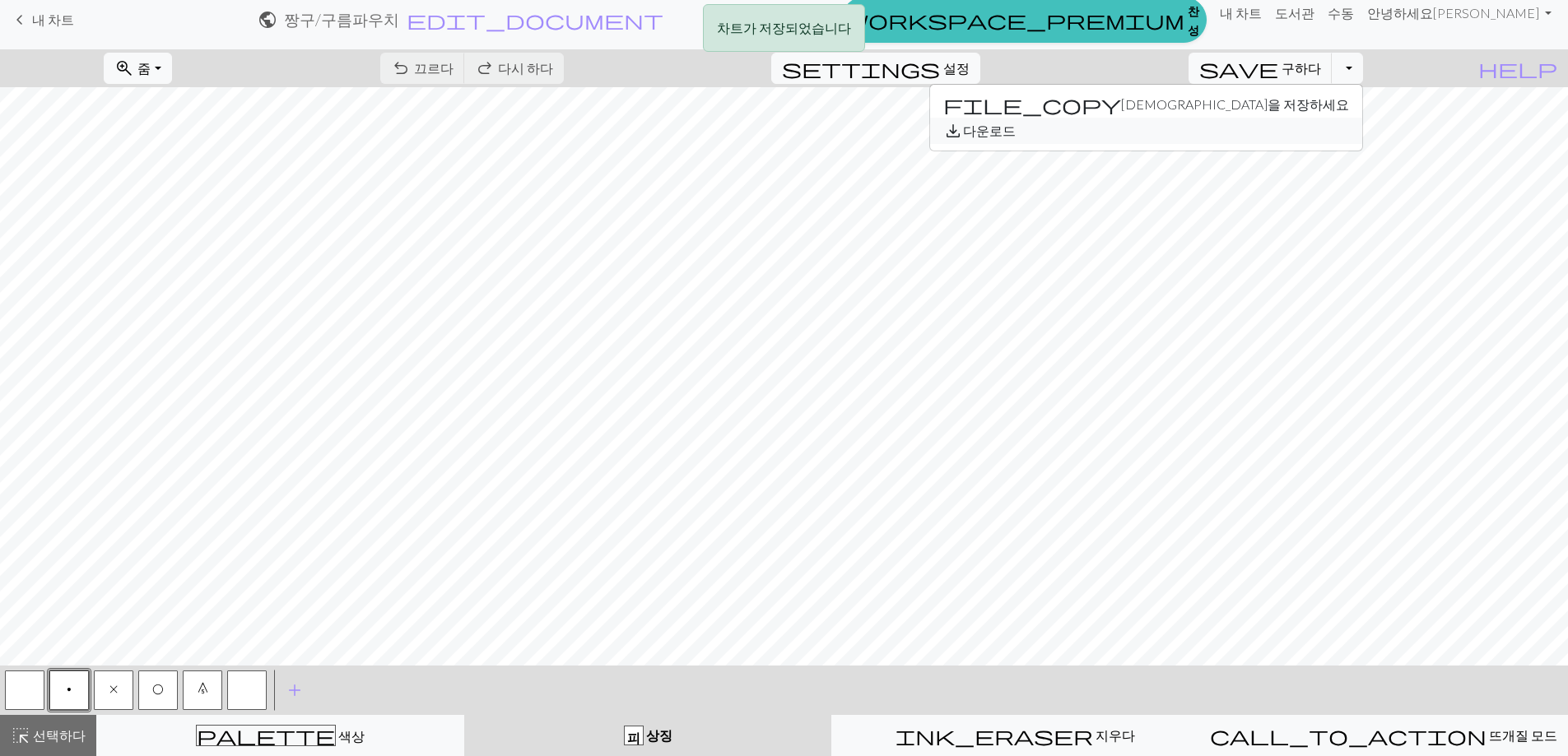
click at [1333, 128] on button "save_alt 다운로드" at bounding box center [1146, 130] width 432 height 26
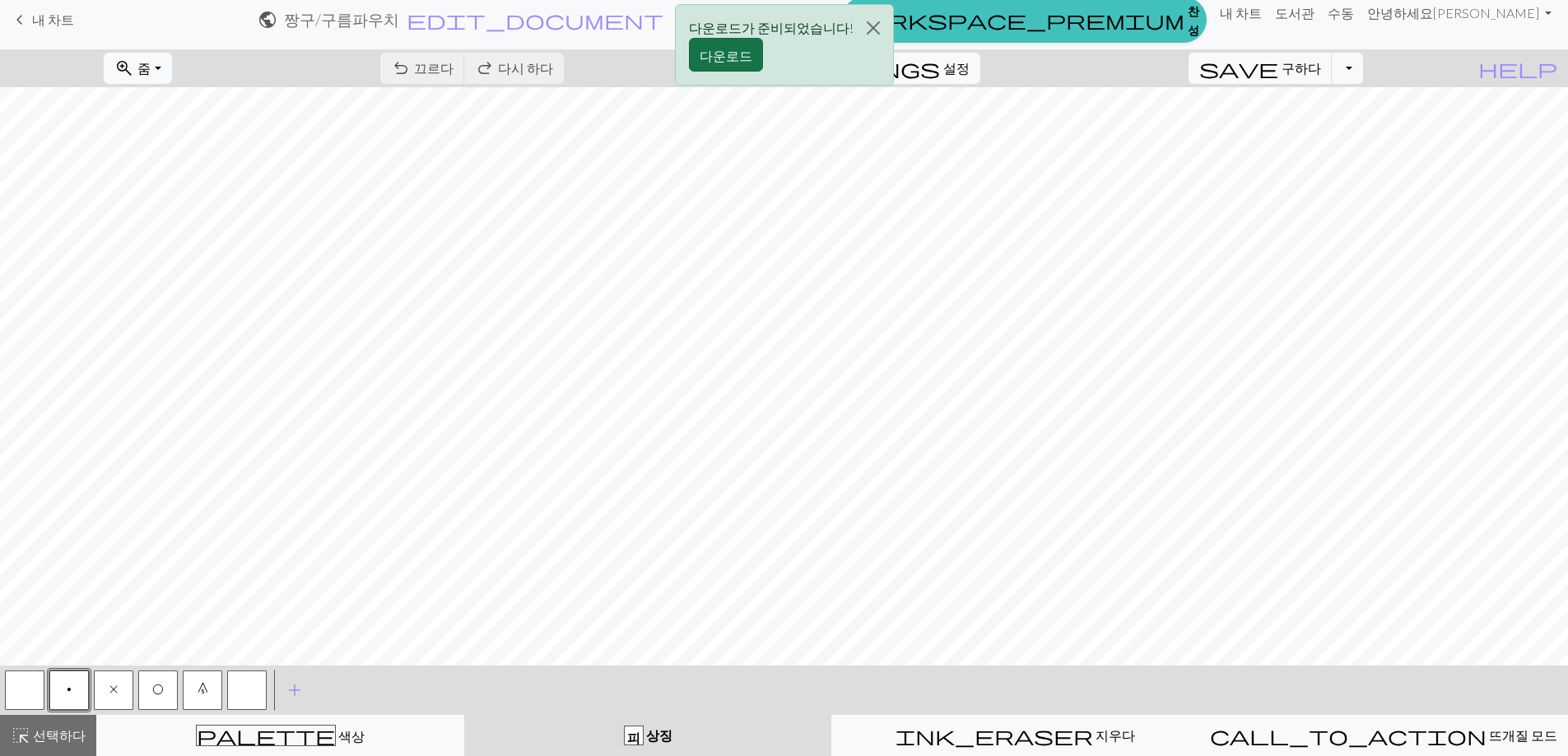
click at [741, 65] on button "다운로드" at bounding box center [726, 55] width 74 height 34
